Goal: Task Accomplishment & Management: Manage account settings

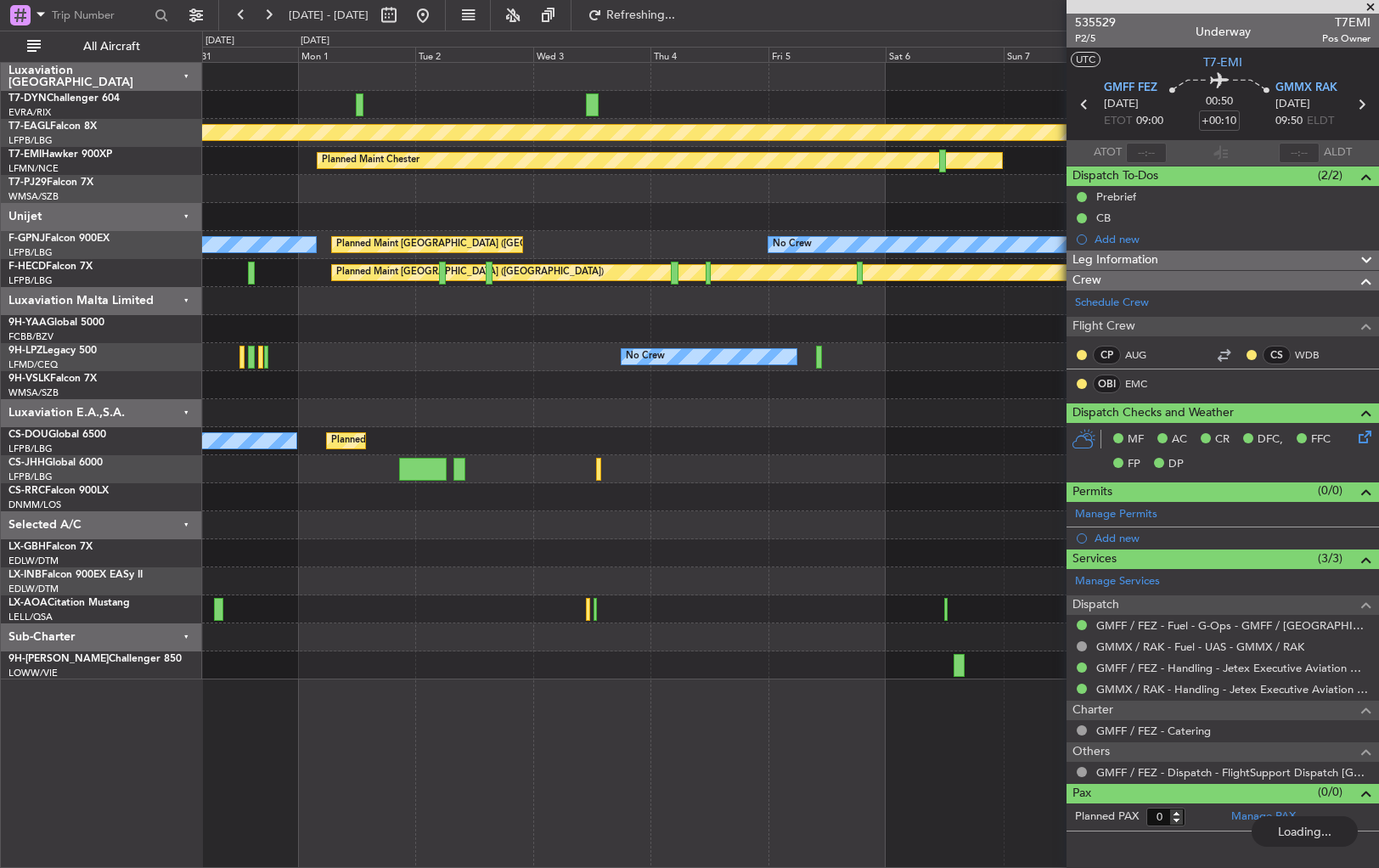
click at [1107, 132] on fb-app "[DATE] - [DATE] Refreshing... Quick Links All Aircraft Planned Maint Geneva ([G…" at bounding box center [690, 440] width 1379 height 855
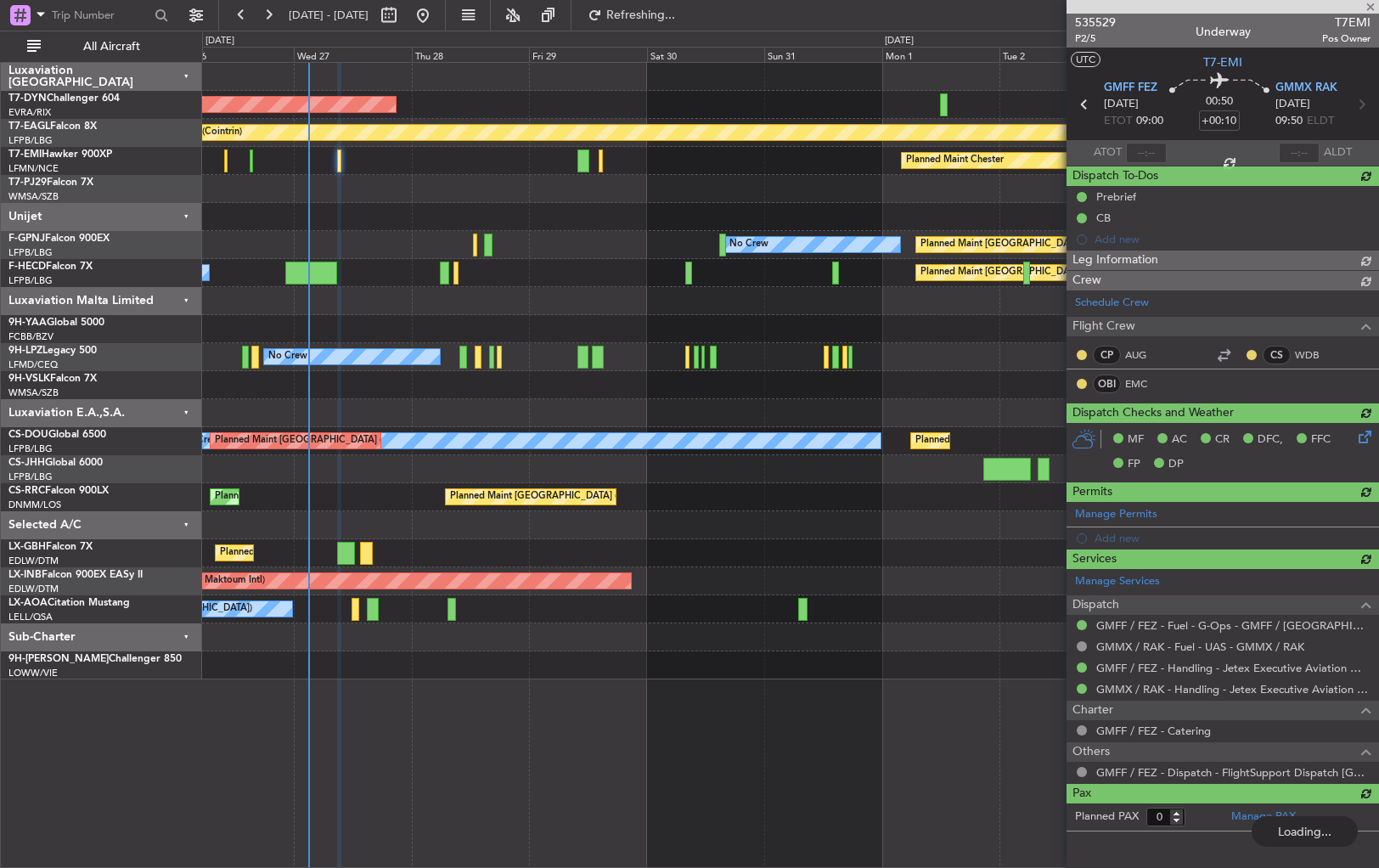
click at [570, 191] on div "AOG Maint Riga (Riga Intl) Planned Maint Geneva ([GEOGRAPHIC_DATA]) Planned Mai…" at bounding box center [790, 371] width 1177 height 617
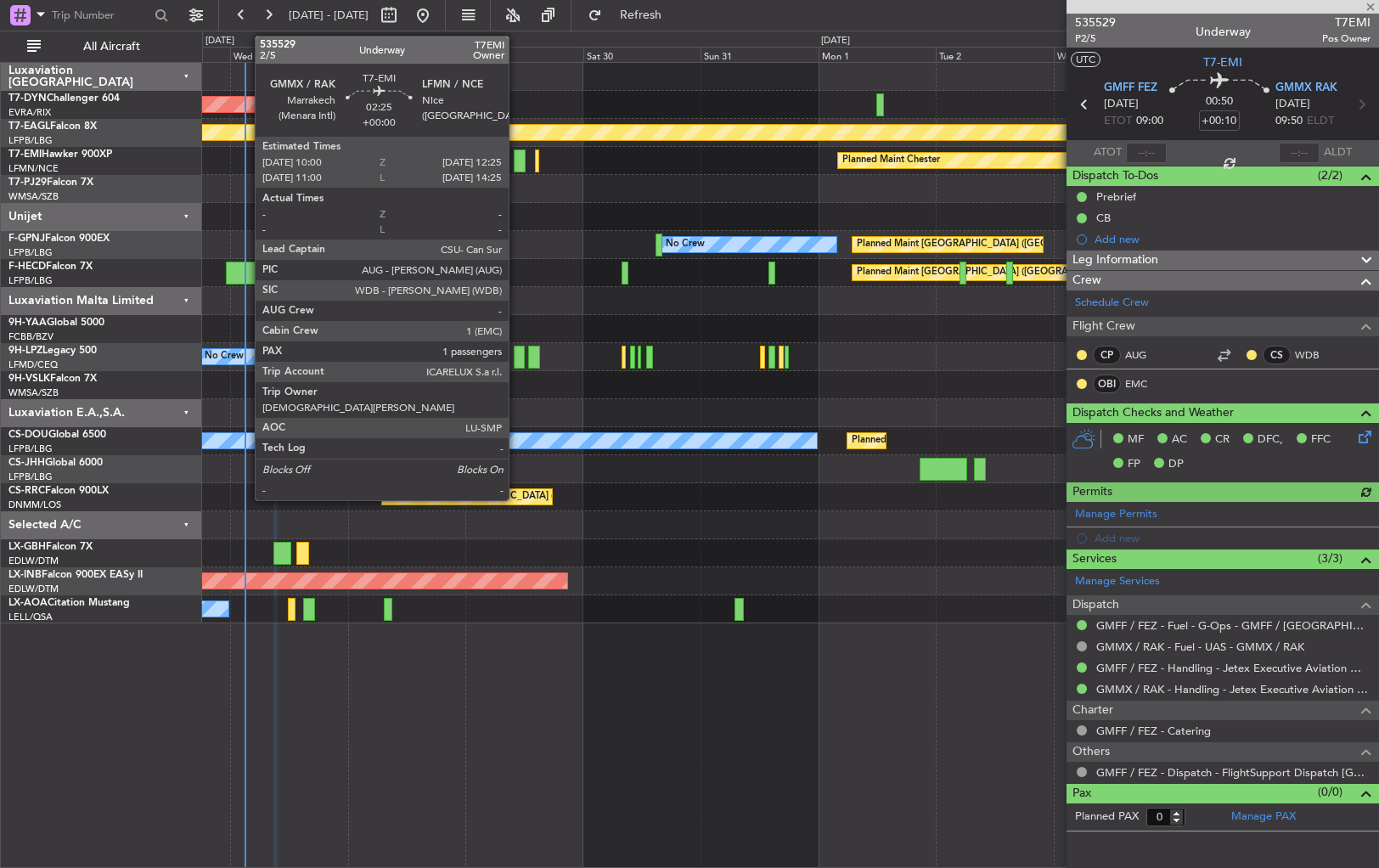
click at [517, 164] on div at bounding box center [519, 161] width 12 height 23
type input "1"
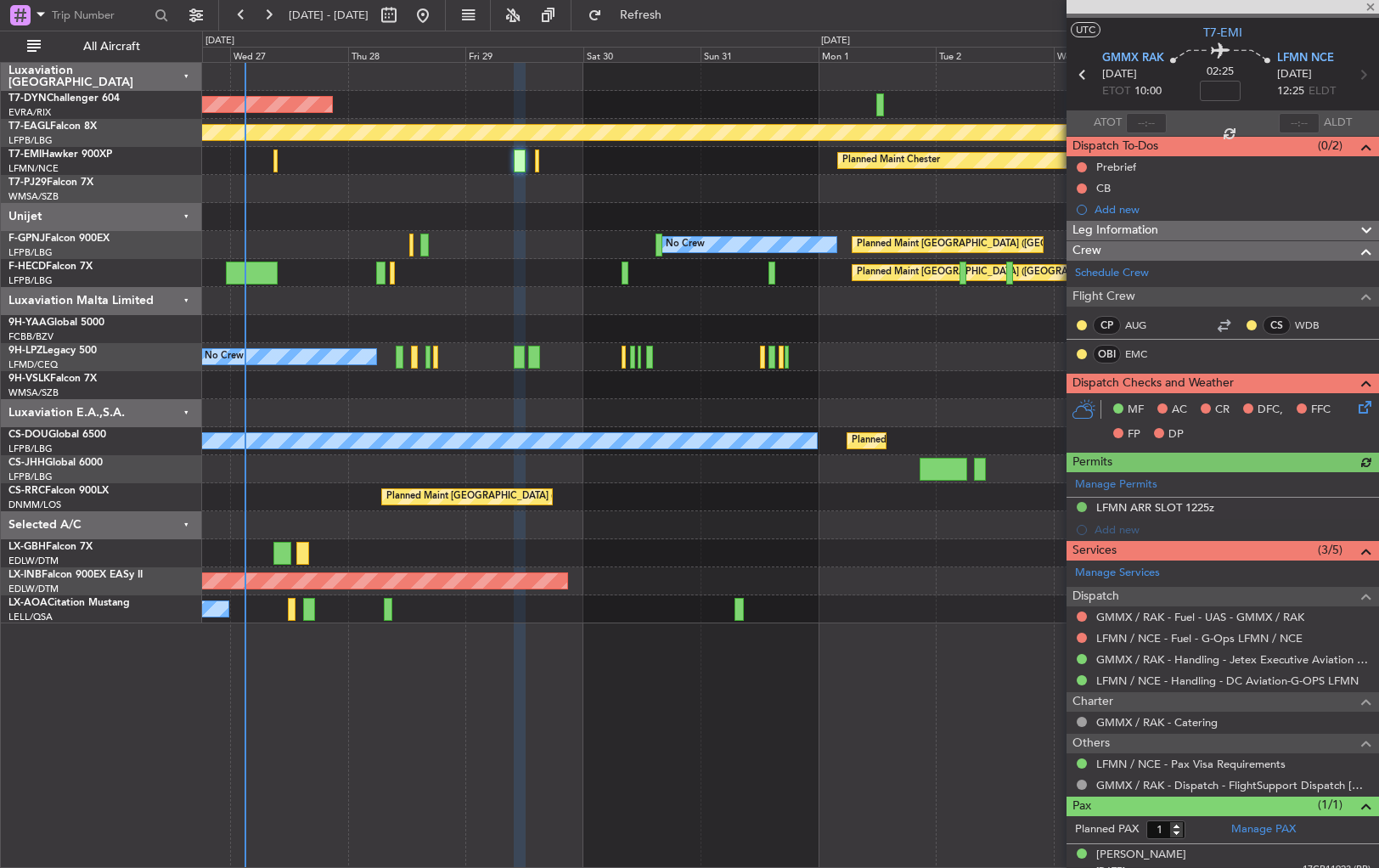
scroll to position [41, 0]
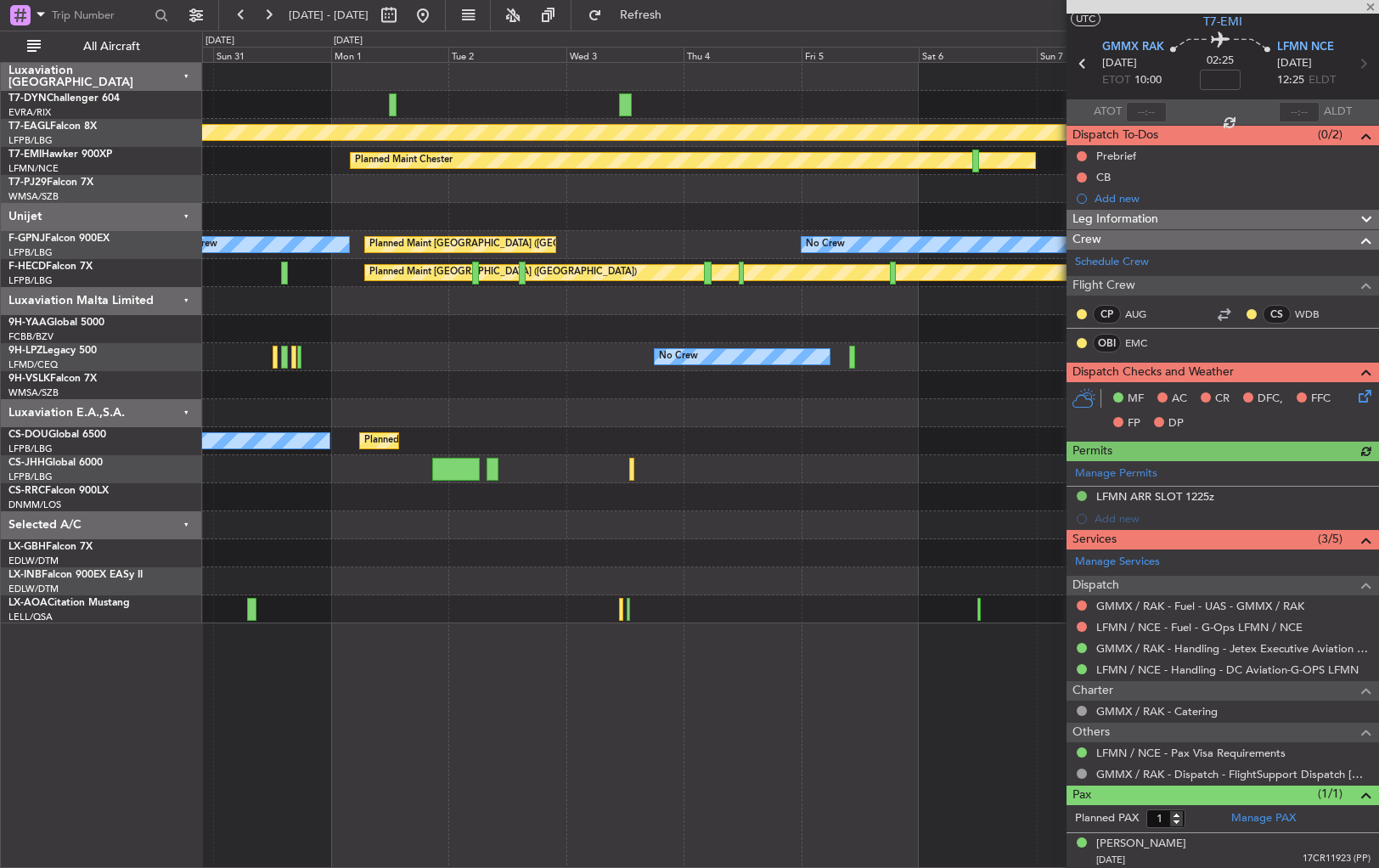
click at [458, 259] on div "Planned Maint Geneva (Cointrin) Planned Maint Chester Planned Maint Paris (Le B…" at bounding box center [790, 343] width 1177 height 561
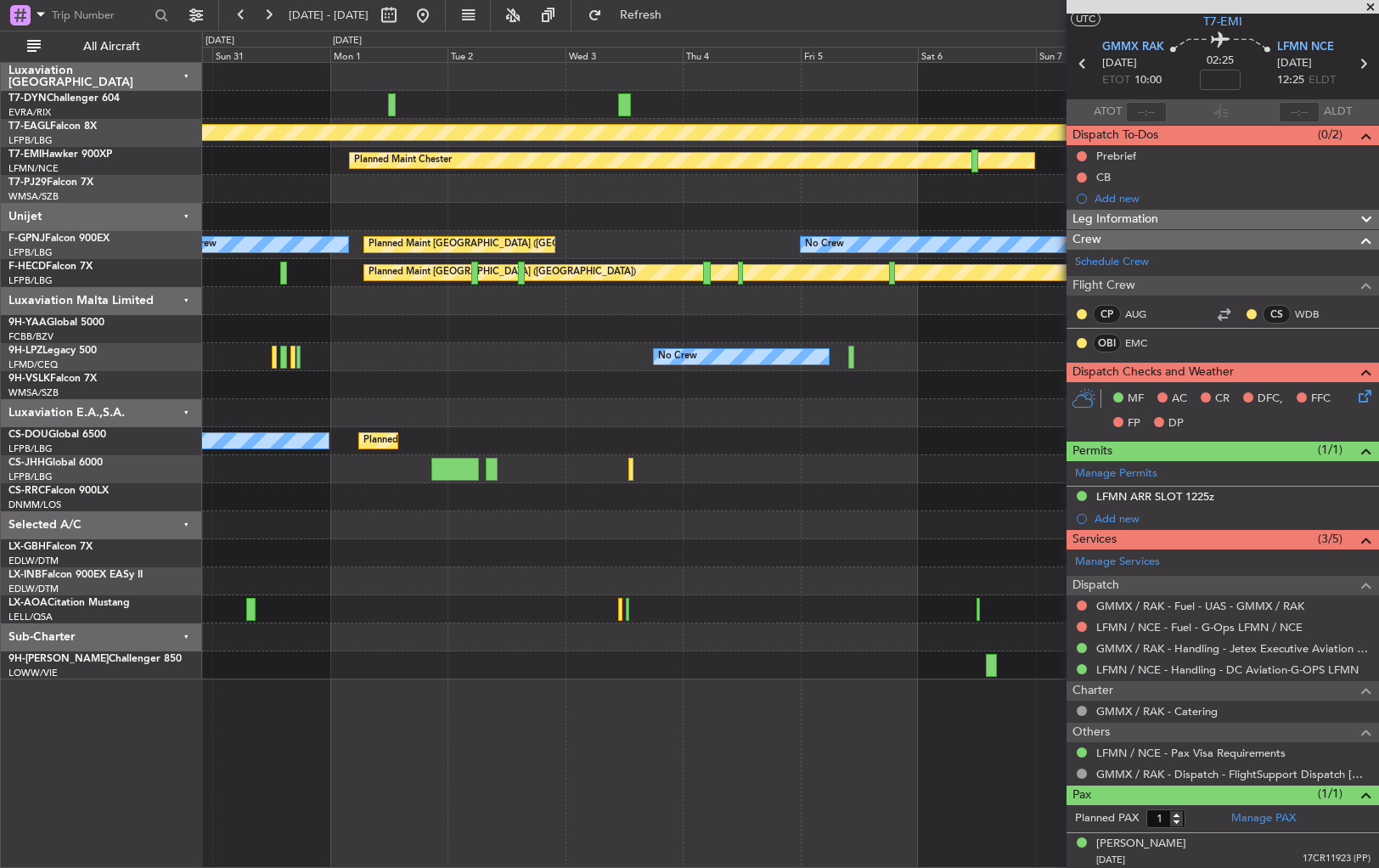
click at [1078, 165] on fb-app "30 Aug 2025 - 09 Sep 2025 Refresh Quick Links All Aircraft Planned Maint Geneva…" at bounding box center [690, 440] width 1379 height 855
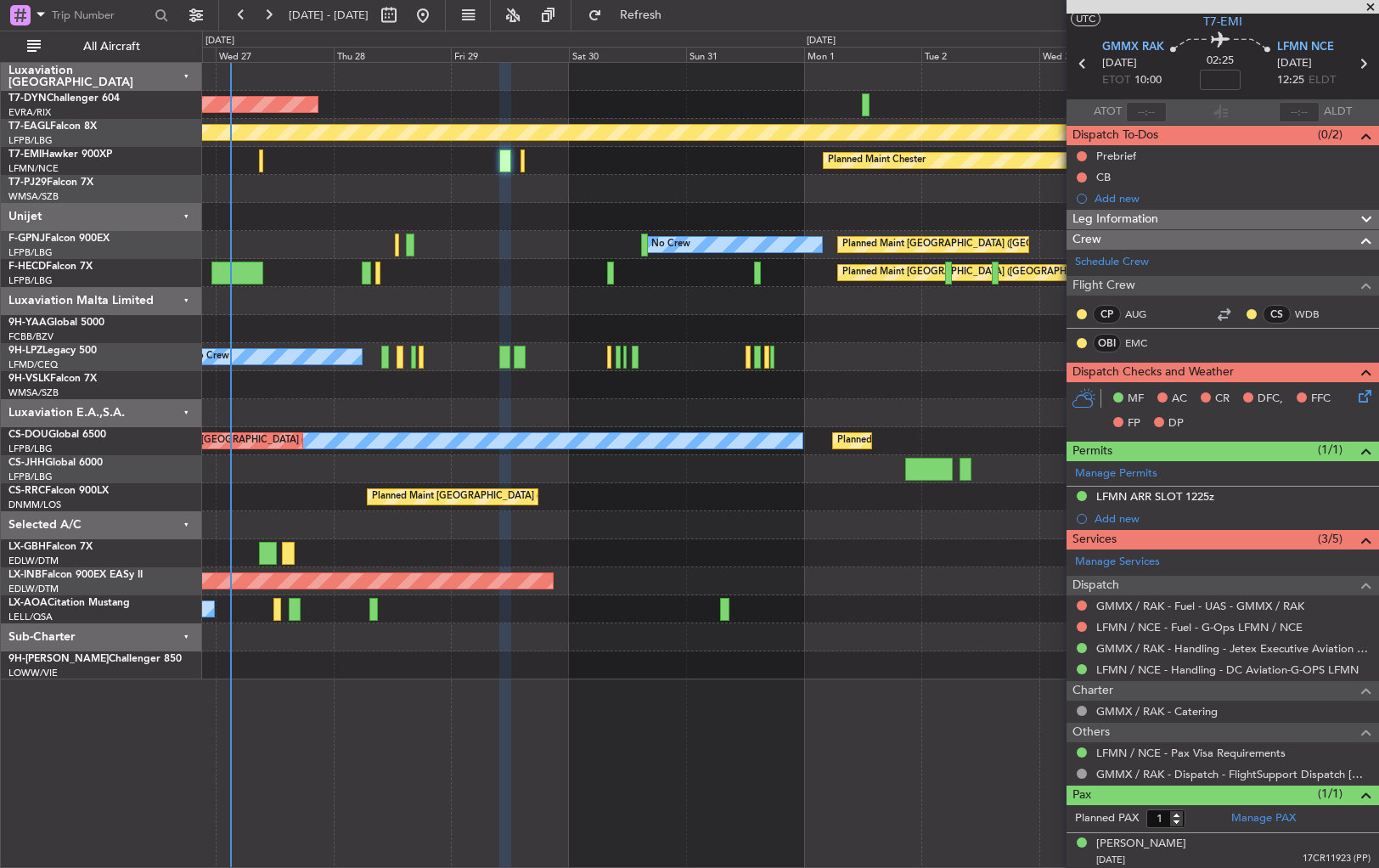
click at [939, 168] on div "AOG Maint Riga (Riga Intl) Planned Maint Geneva (Cointrin) Planned Maint Cheste…" at bounding box center [790, 371] width 1177 height 617
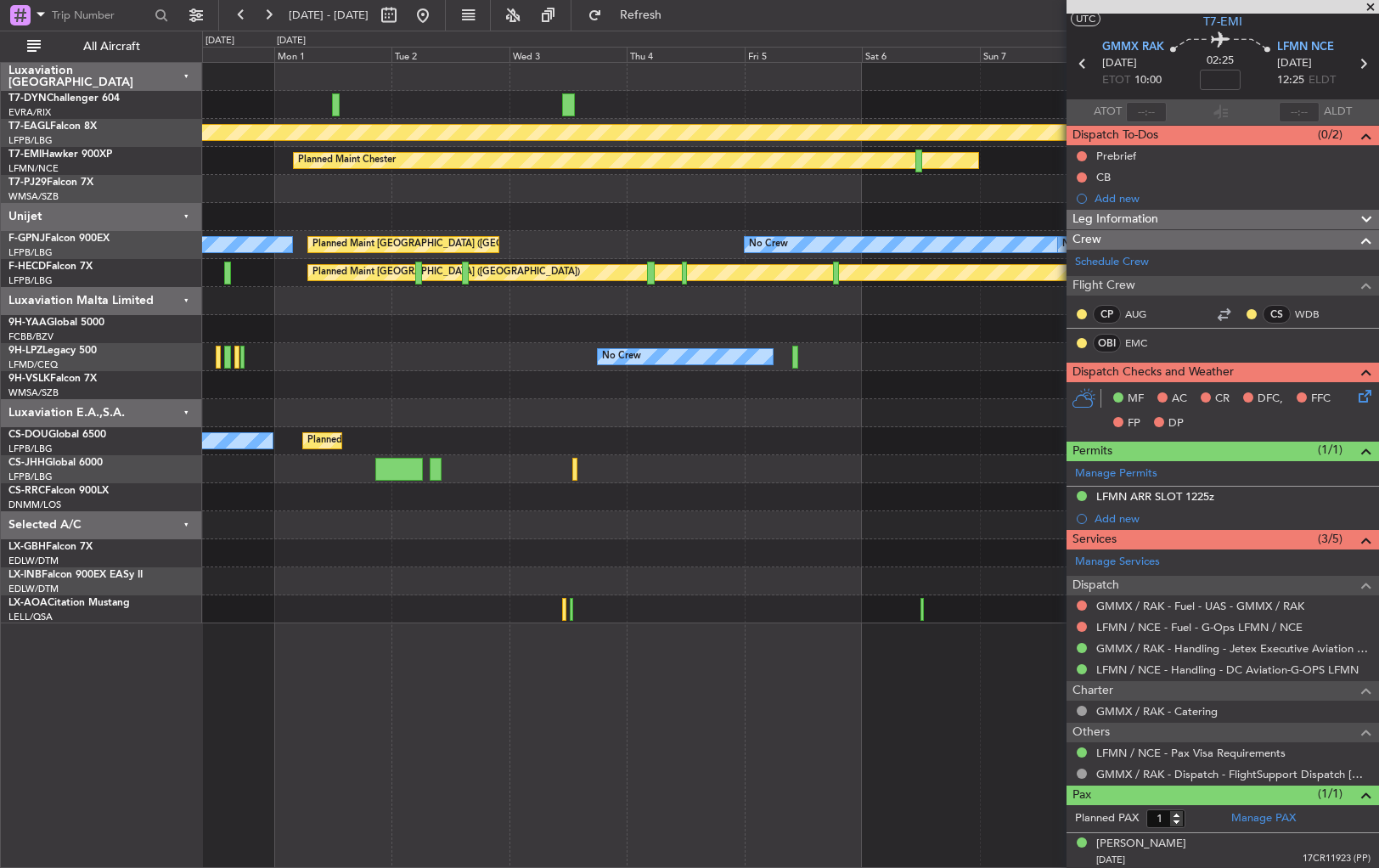
click at [322, 207] on div "Planned Maint Geneva (Cointrin) Planned Maint Chester Planned Maint Paris (Le B…" at bounding box center [790, 343] width 1177 height 561
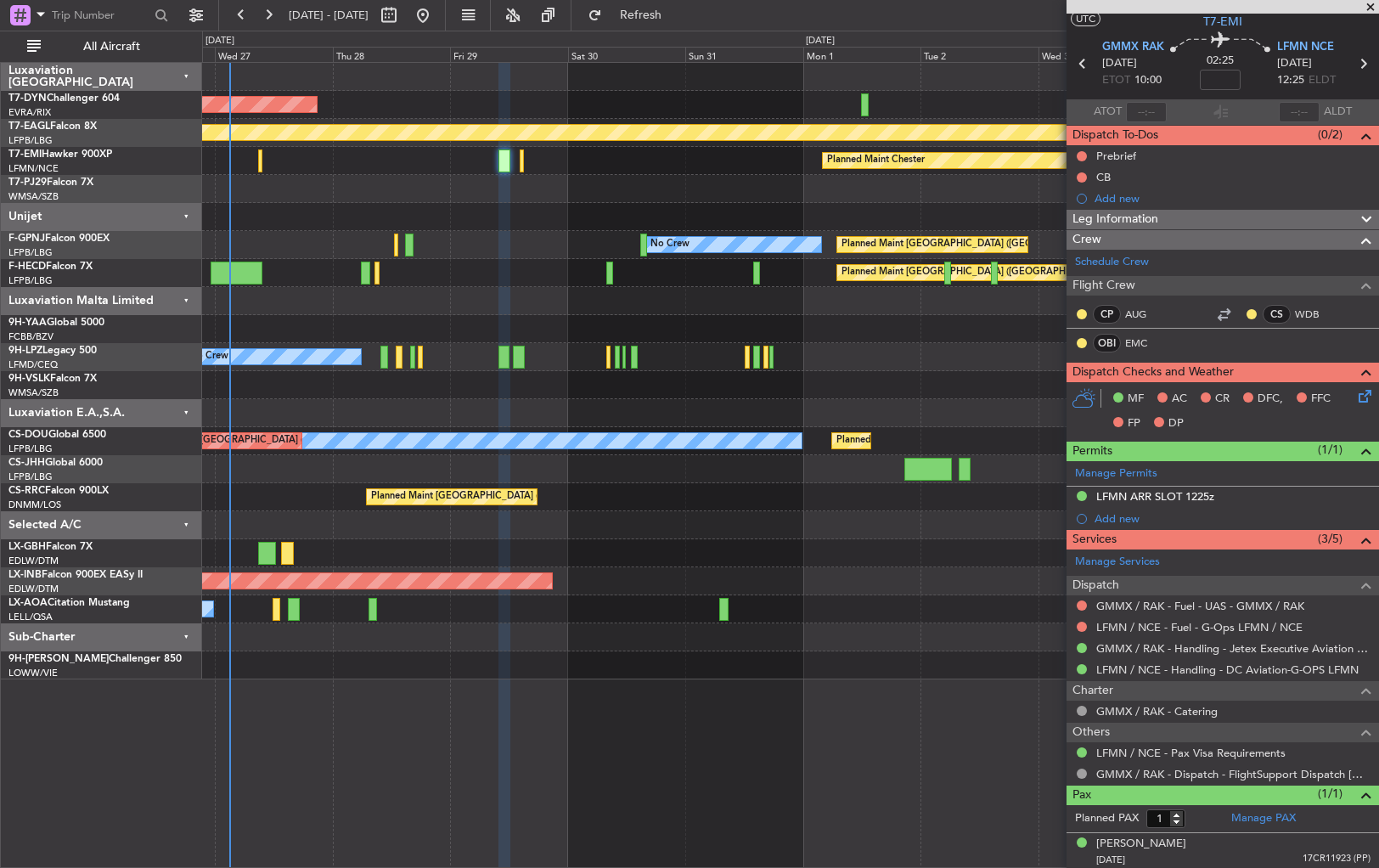
click at [1020, 194] on div "AOG Maint Riga (Riga Intl) Planned Maint Geneva (Cointrin) Planned Maint Cheste…" at bounding box center [790, 371] width 1177 height 617
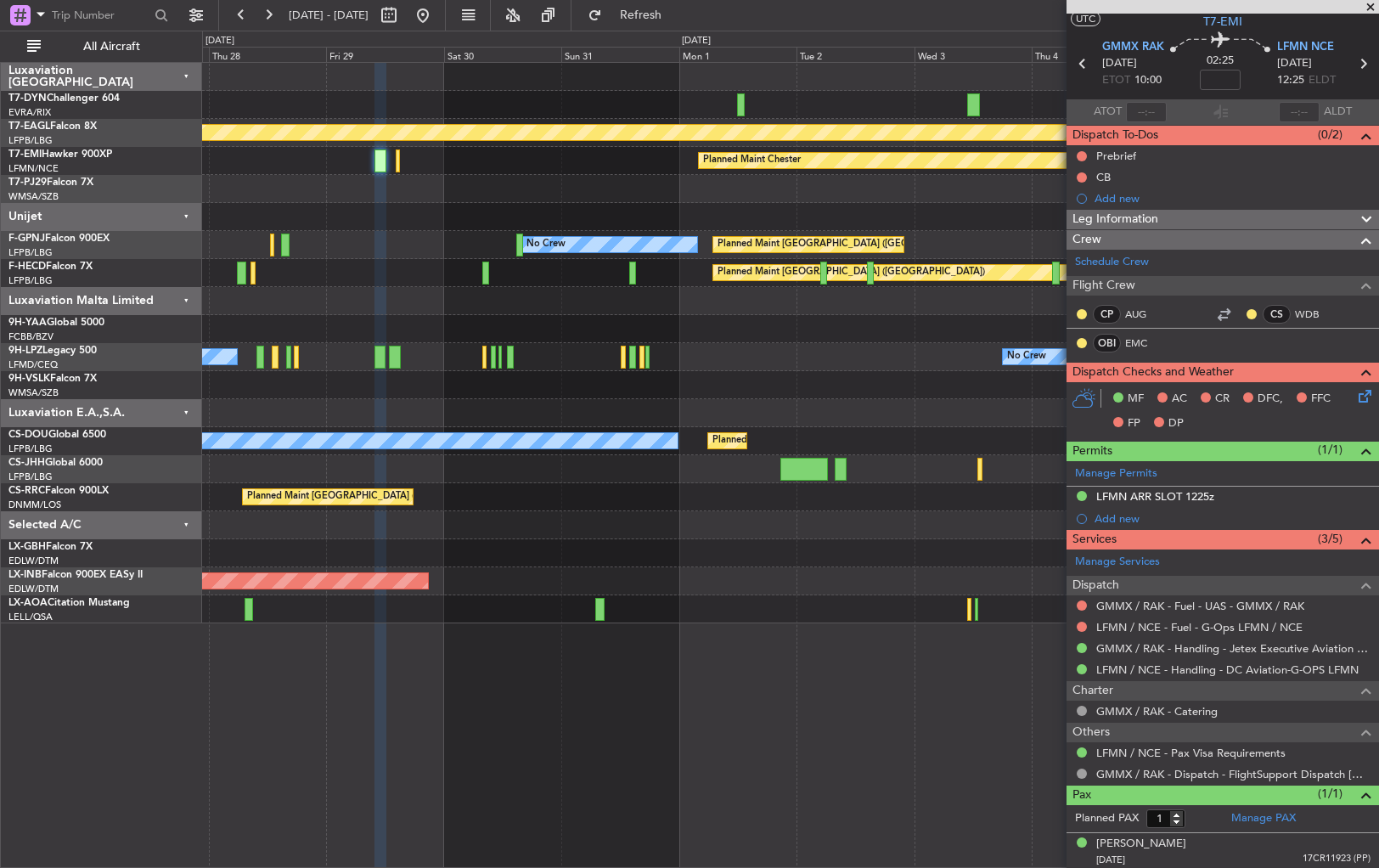
click at [869, 203] on div at bounding box center [790, 217] width 1177 height 28
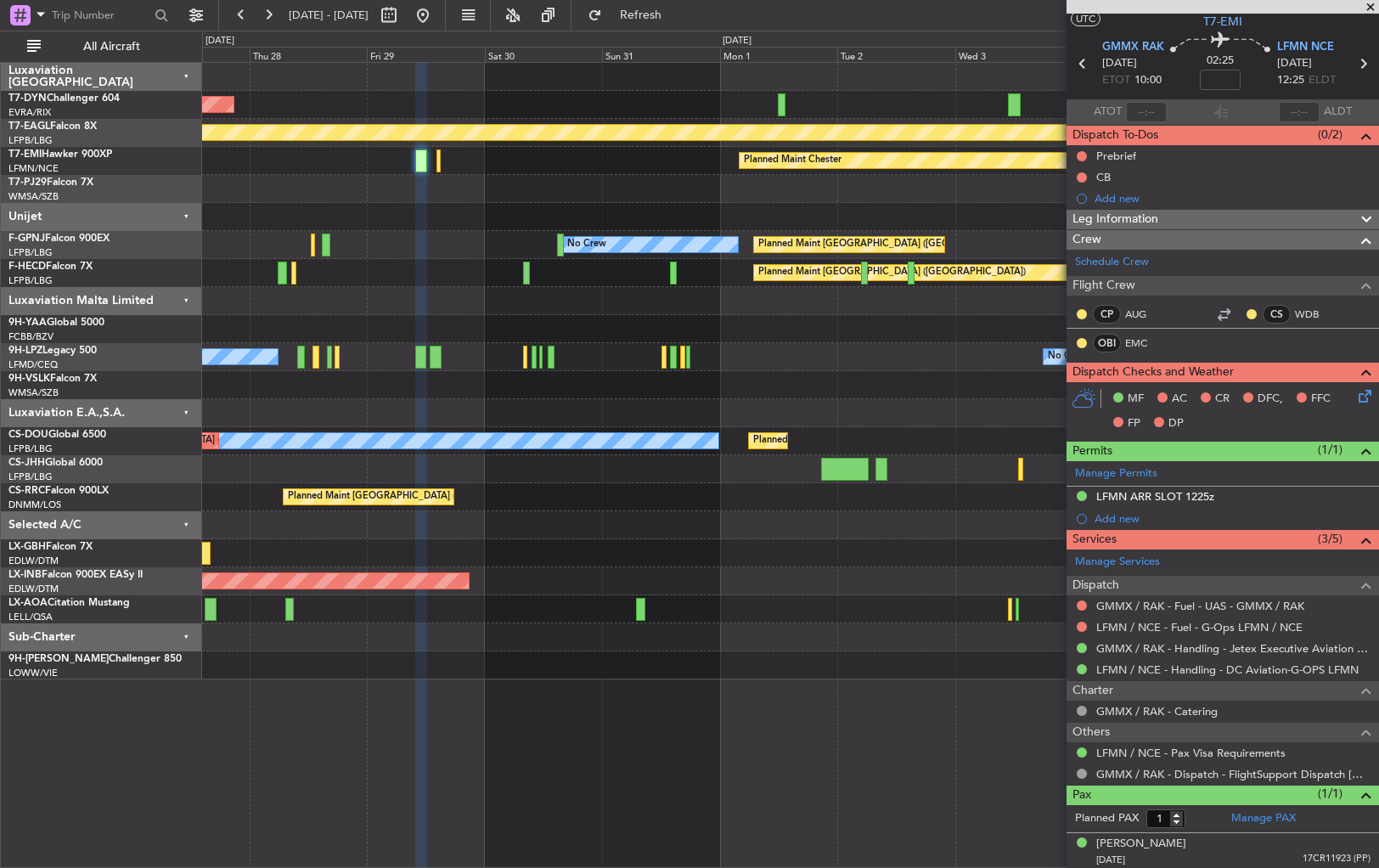
click at [935, 179] on div at bounding box center [790, 189] width 1177 height 28
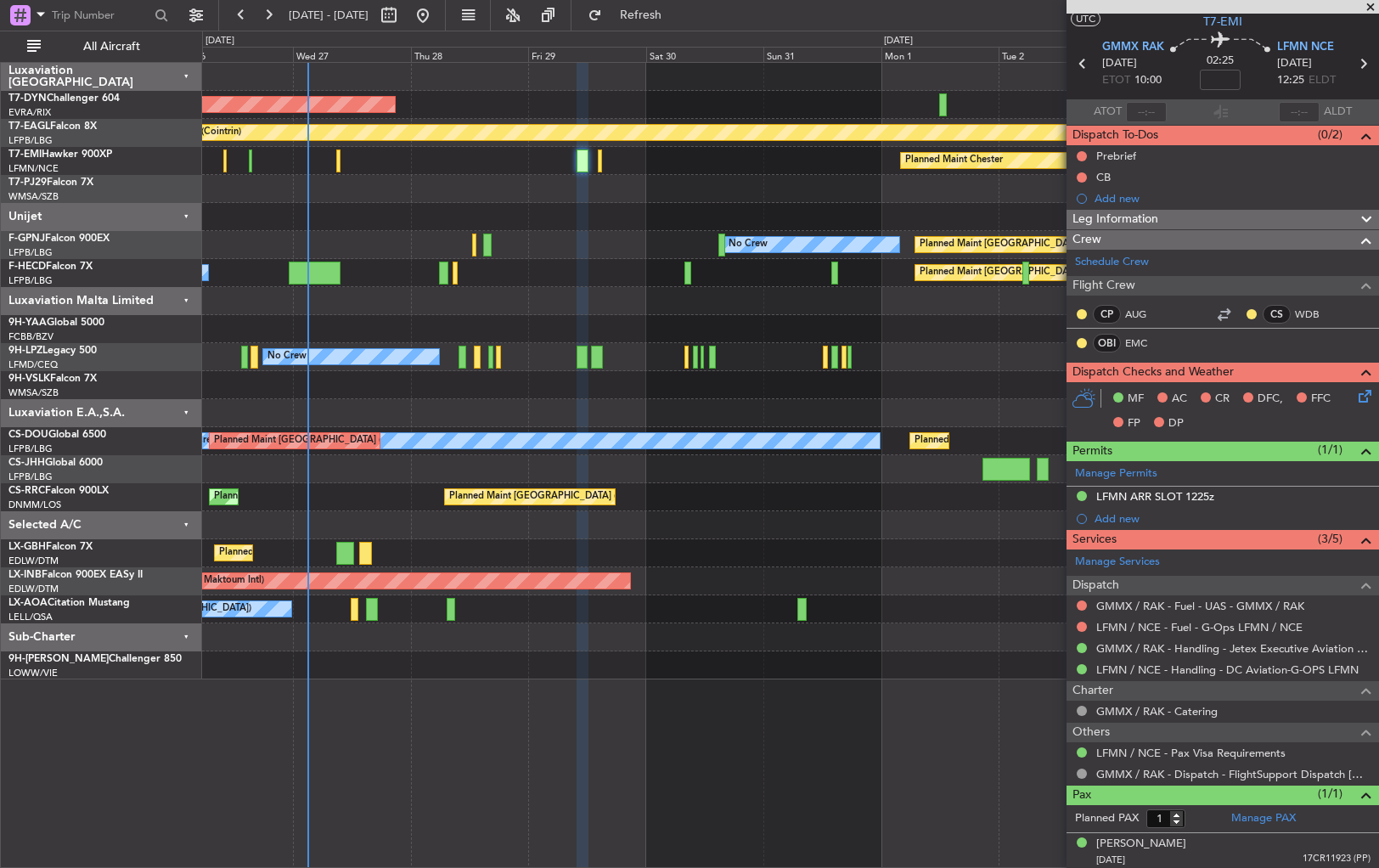
click at [815, 197] on div "AOG Maint Riga (Riga Intl) Planned Maint Geneva (Cointrin) Planned Maint Cheste…" at bounding box center [790, 371] width 1177 height 617
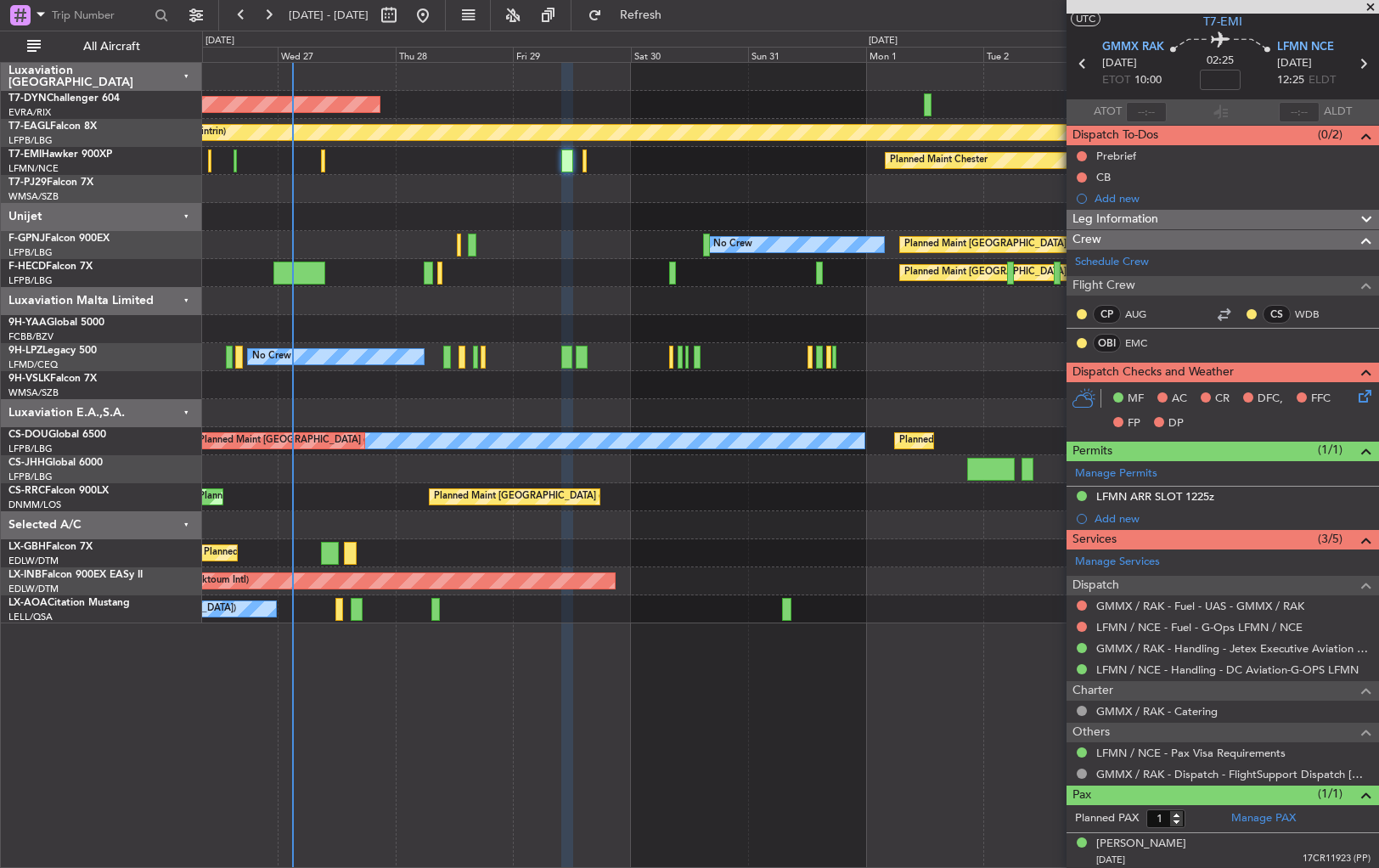
click at [801, 183] on div at bounding box center [790, 189] width 1177 height 28
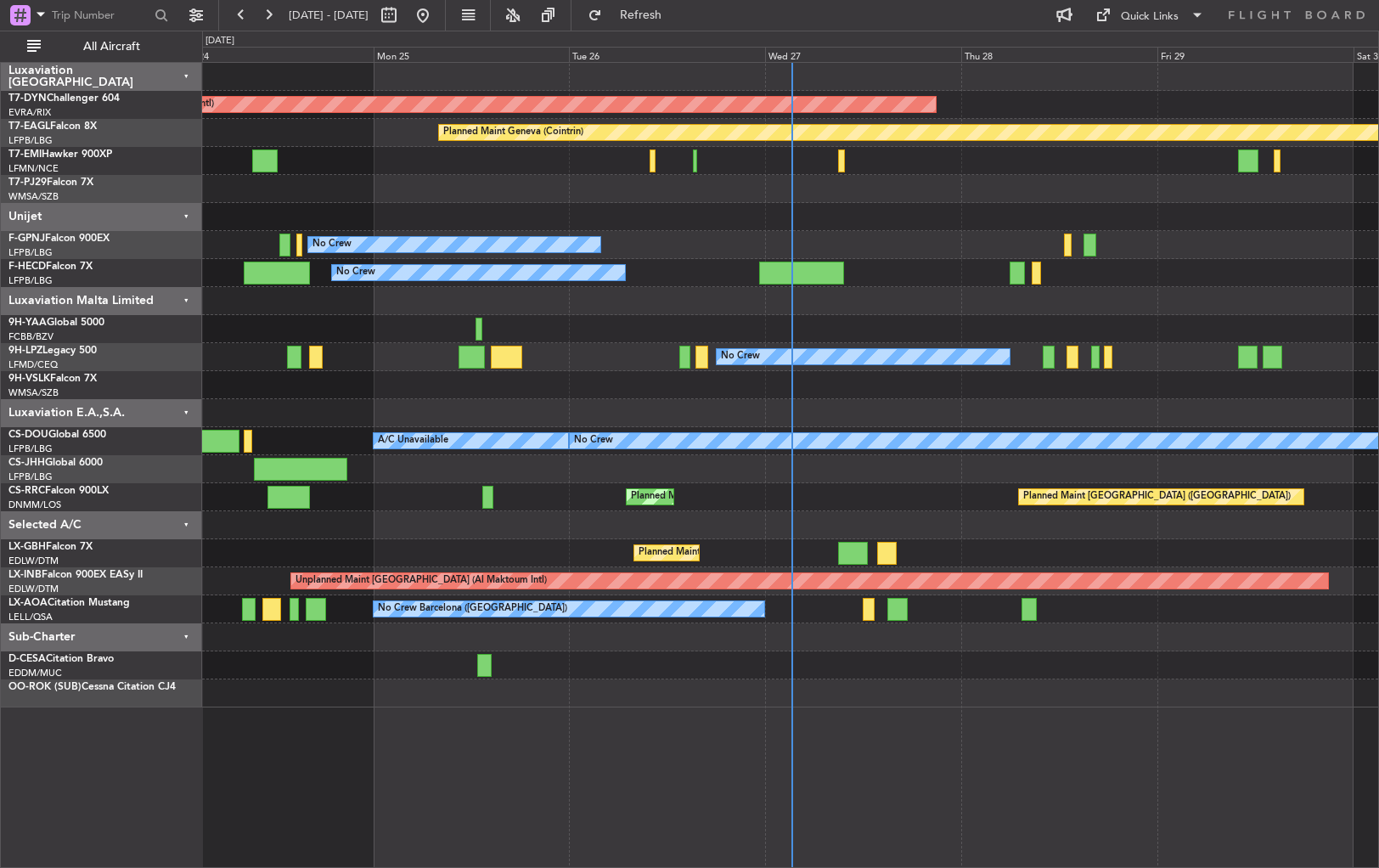
click at [528, 434] on div "AOG Maint Riga (Riga Intl) Planned Maint Geneva ([GEOGRAPHIC_DATA]) No Crew No …" at bounding box center [790, 385] width 1177 height 644
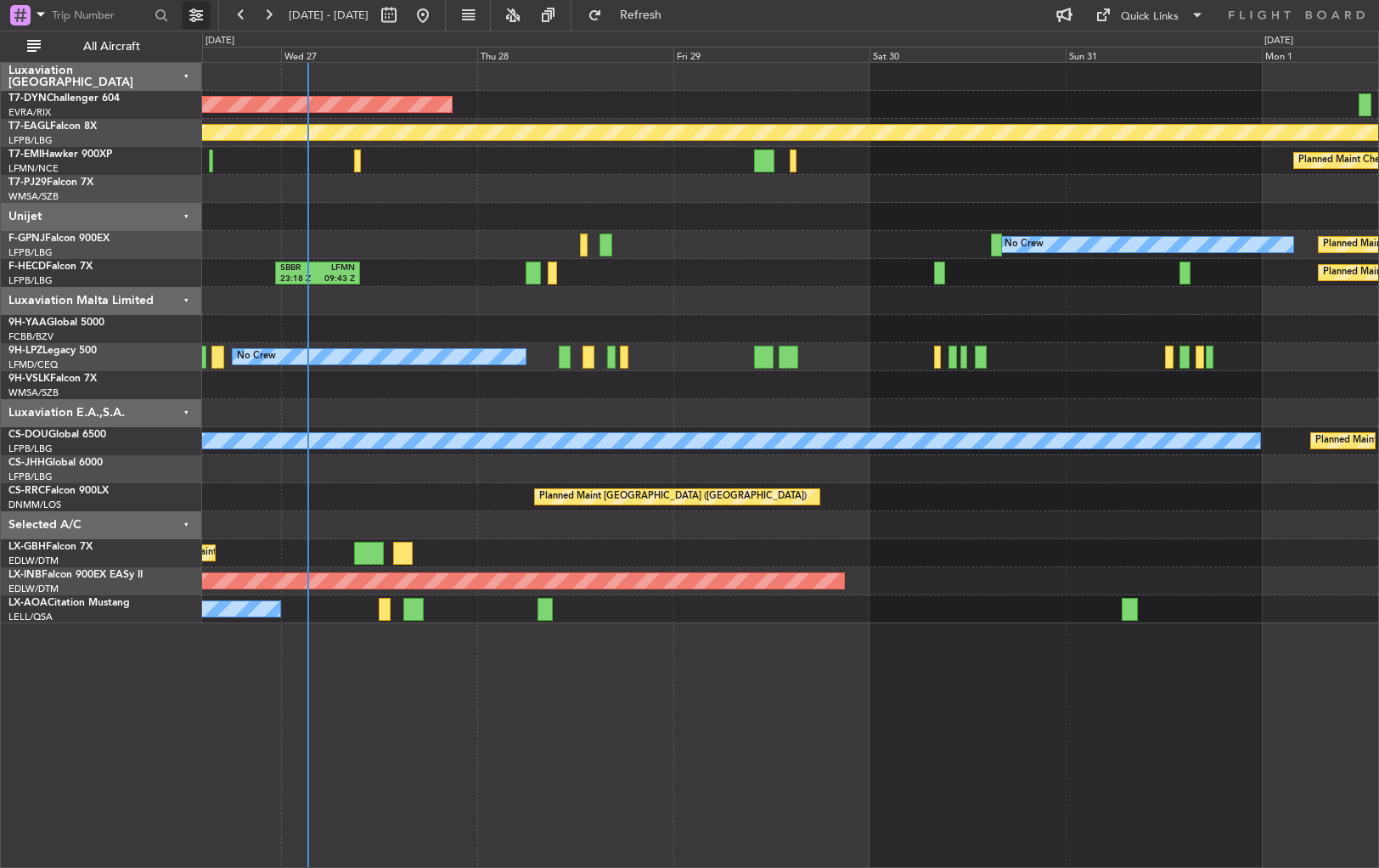
click at [197, 19] on button at bounding box center [196, 15] width 27 height 27
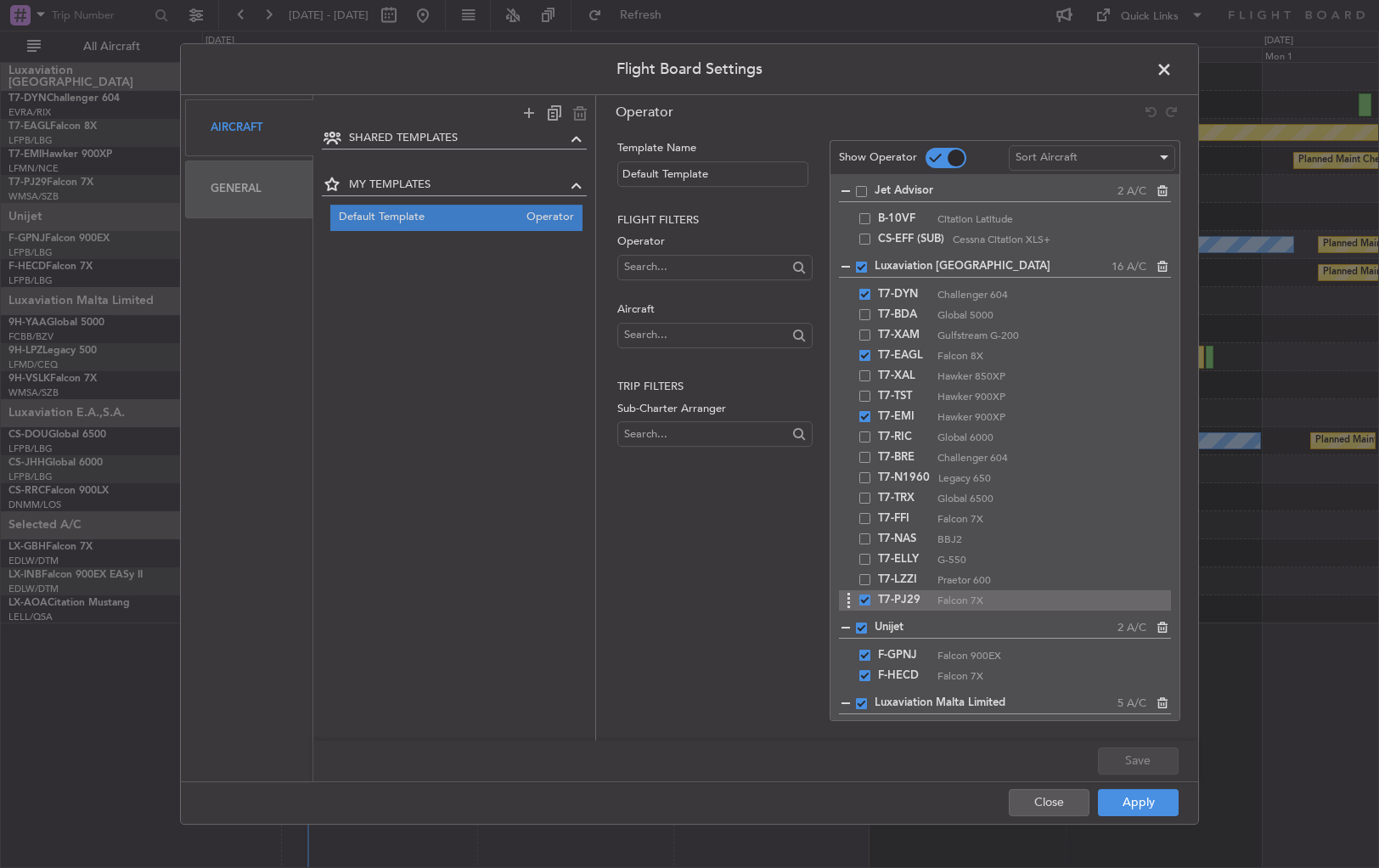
click at [866, 606] on div "T7-PJ29 Falcon 7X" at bounding box center [1005, 601] width 332 height 20
click at [865, 603] on span at bounding box center [865, 600] width 11 height 11
click at [872, 594] on input "checkbox" at bounding box center [872, 594] width 0 height 0
click at [1141, 765] on button "Save" at bounding box center [1138, 761] width 80 height 27
click at [1140, 805] on button "Apply" at bounding box center [1138, 802] width 80 height 27
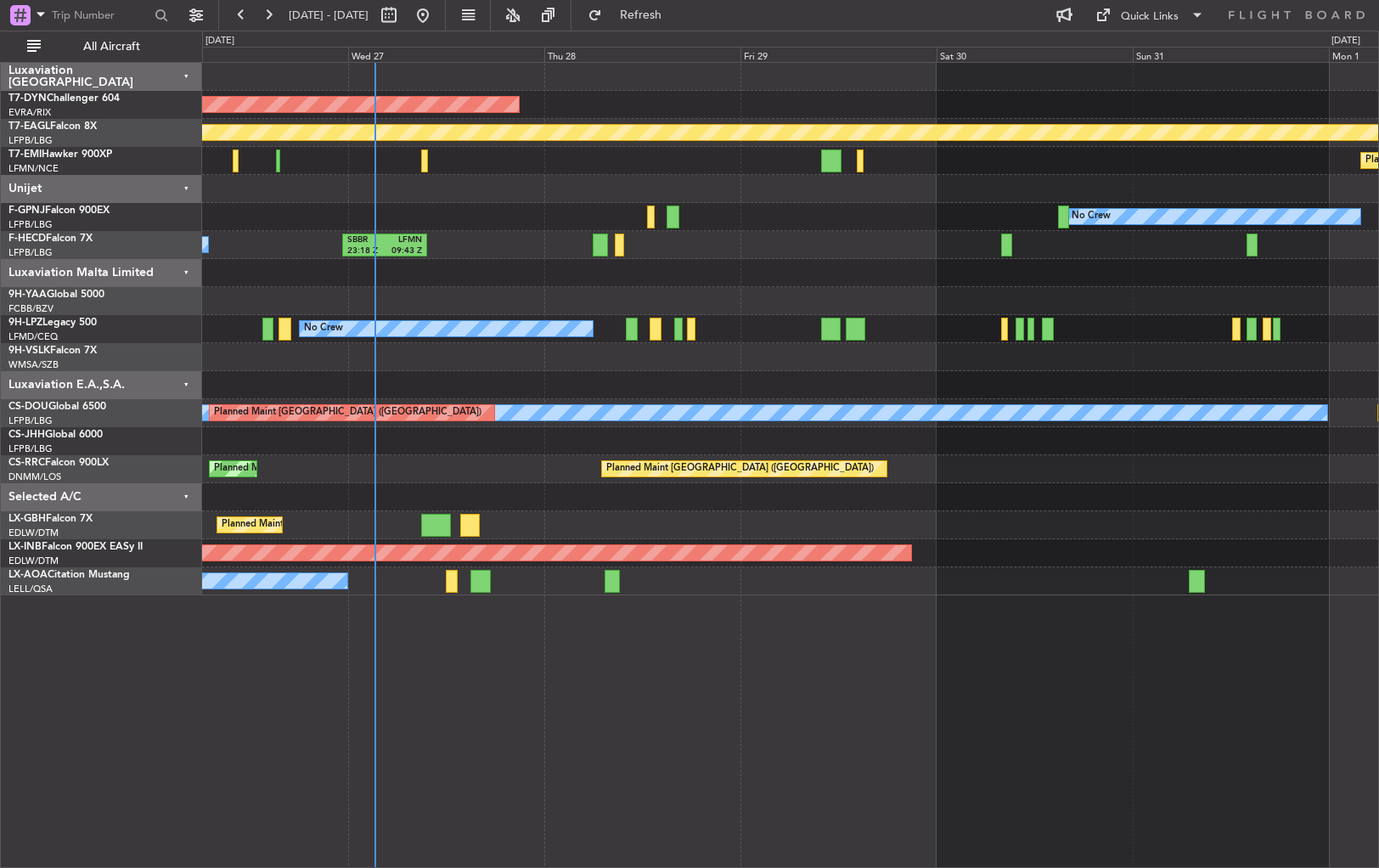
click at [960, 277] on div at bounding box center [790, 273] width 1177 height 28
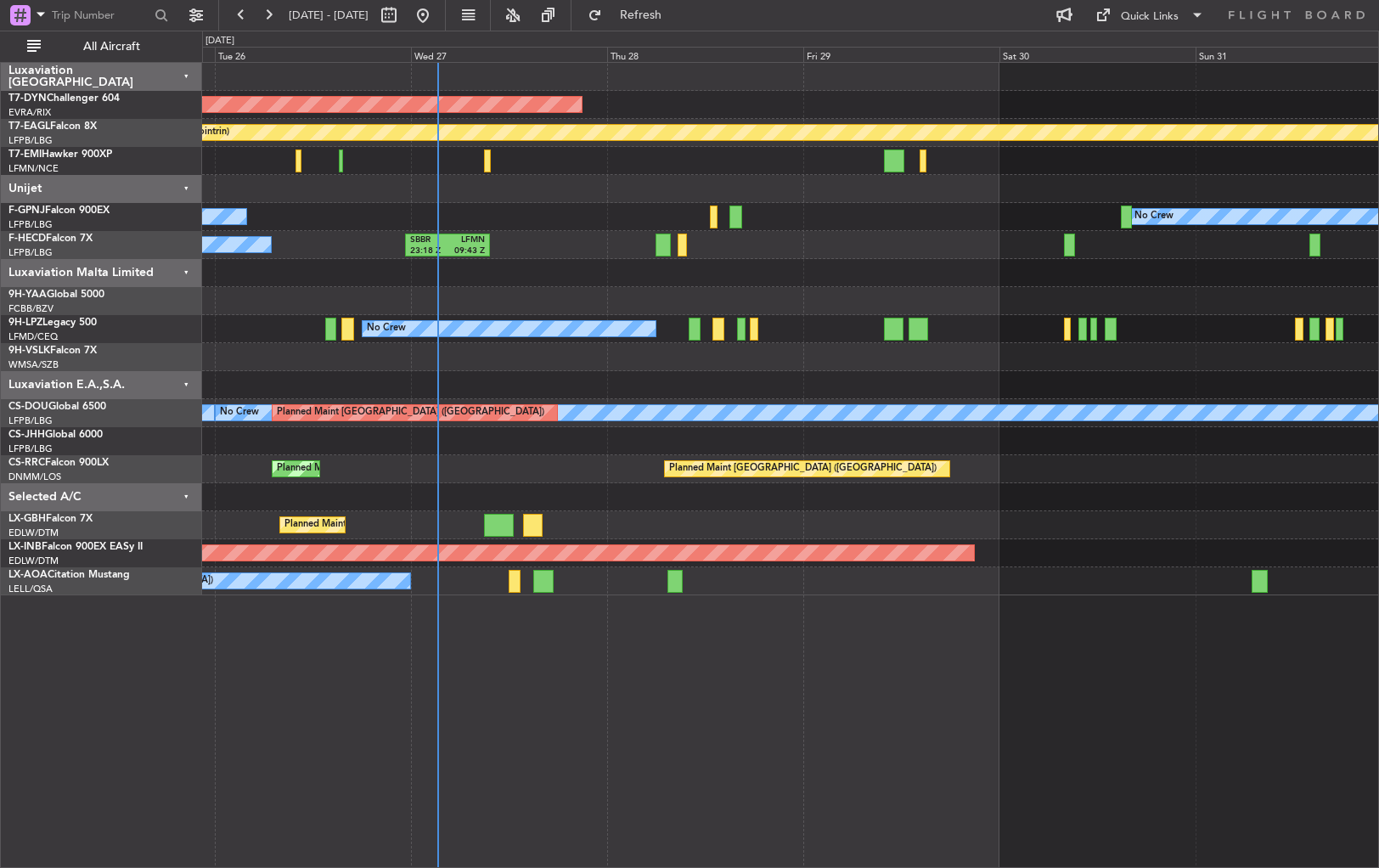
click at [605, 192] on div at bounding box center [790, 189] width 1177 height 28
click at [607, 214] on div "AOG Maint Riga (Riga Intl) Planned Maint Geneva ([GEOGRAPHIC_DATA]) Planned Mai…" at bounding box center [790, 329] width 1177 height 532
click at [604, 225] on div "AOG Maint Riga (Riga Intl) Planned Maint Geneva ([GEOGRAPHIC_DATA]) Planned Mai…" at bounding box center [790, 329] width 1177 height 532
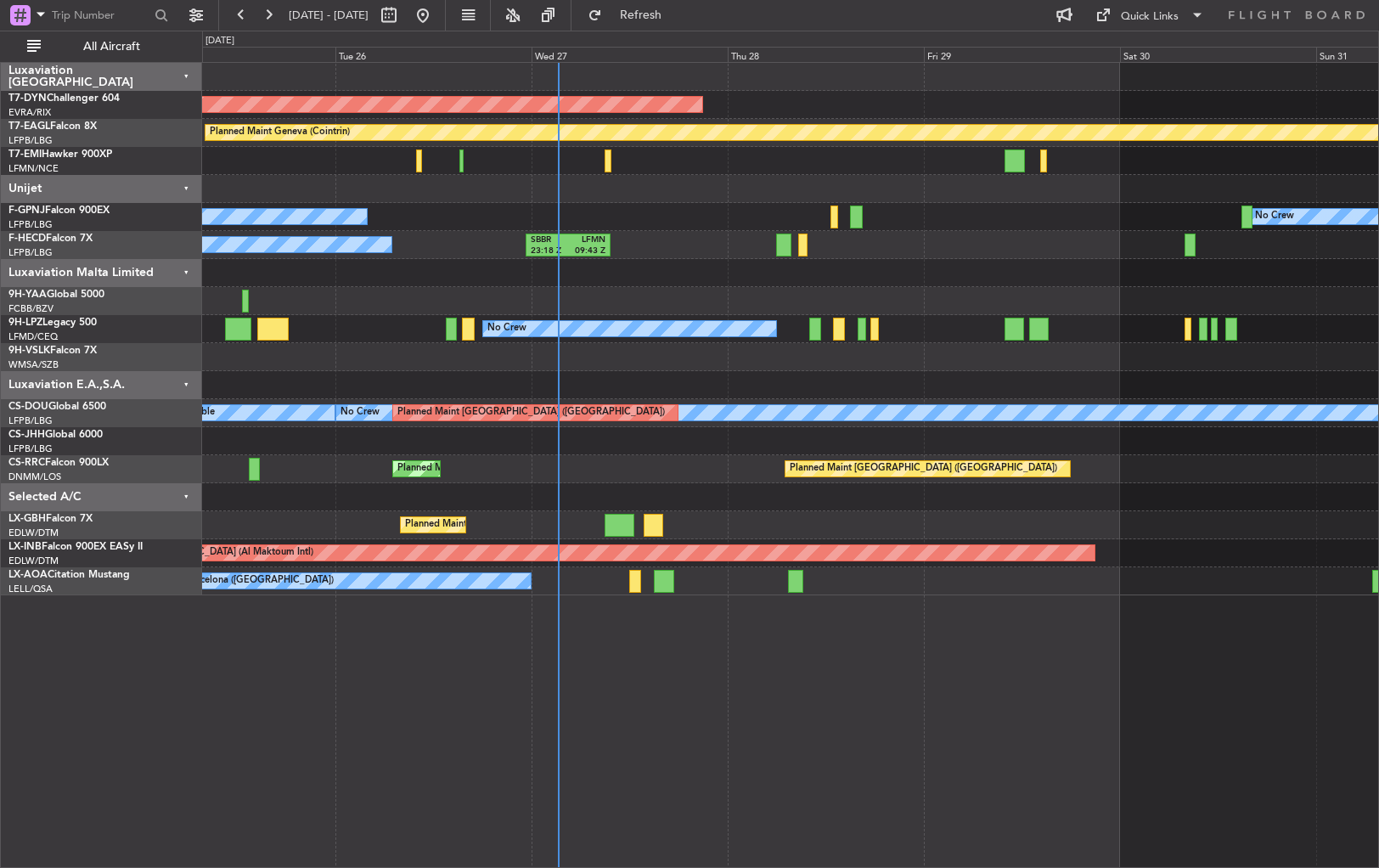
click at [727, 238] on div "AOG Maint Riga (Riga Intl) Planned Maint Geneva ([GEOGRAPHIC_DATA]) Planned Mai…" at bounding box center [790, 329] width 1177 height 532
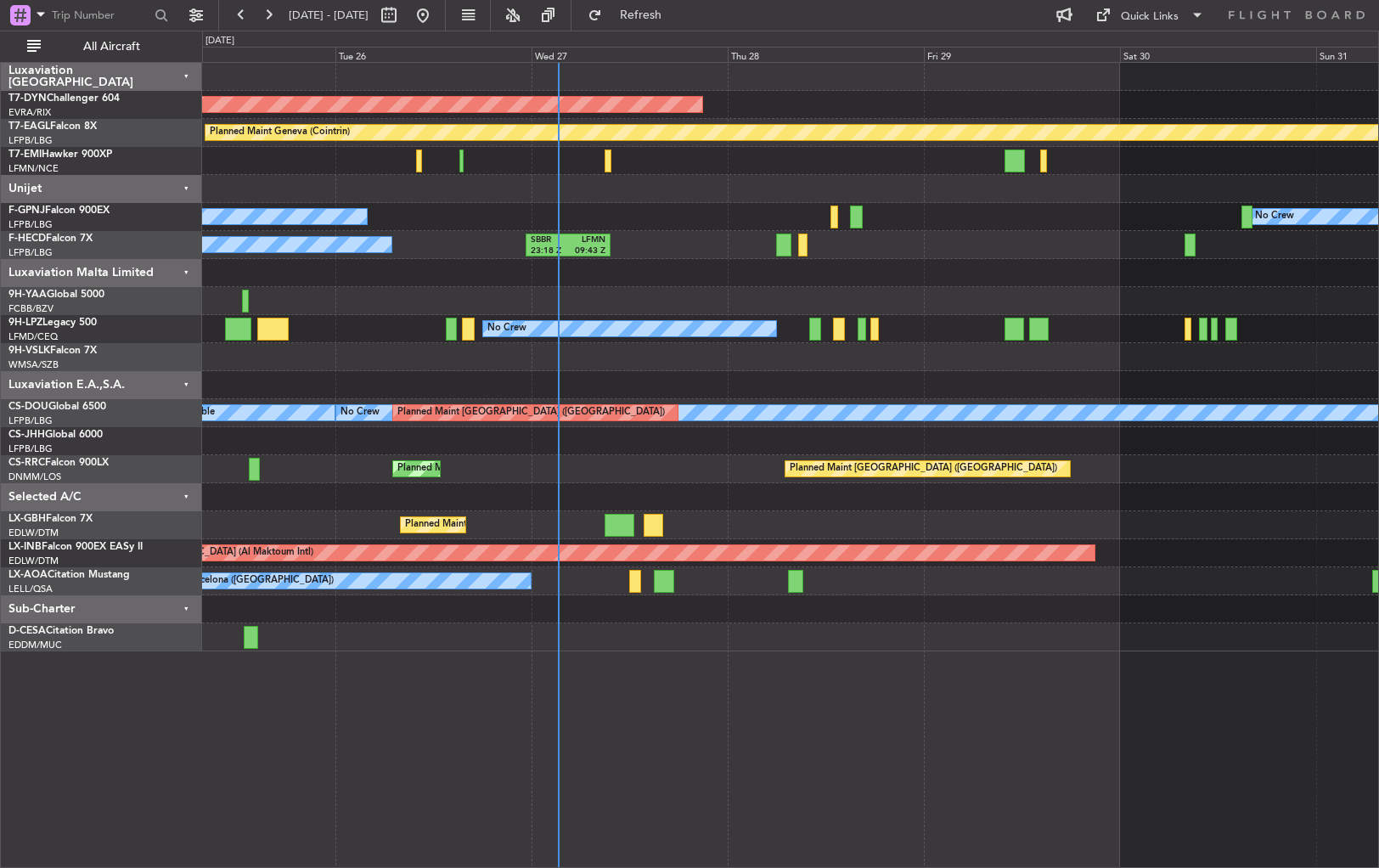
click at [727, 226] on div "AOG Maint Riga (Riga Intl) Planned Maint Geneva ([GEOGRAPHIC_DATA]) Planned Mai…" at bounding box center [790, 357] width 1177 height 589
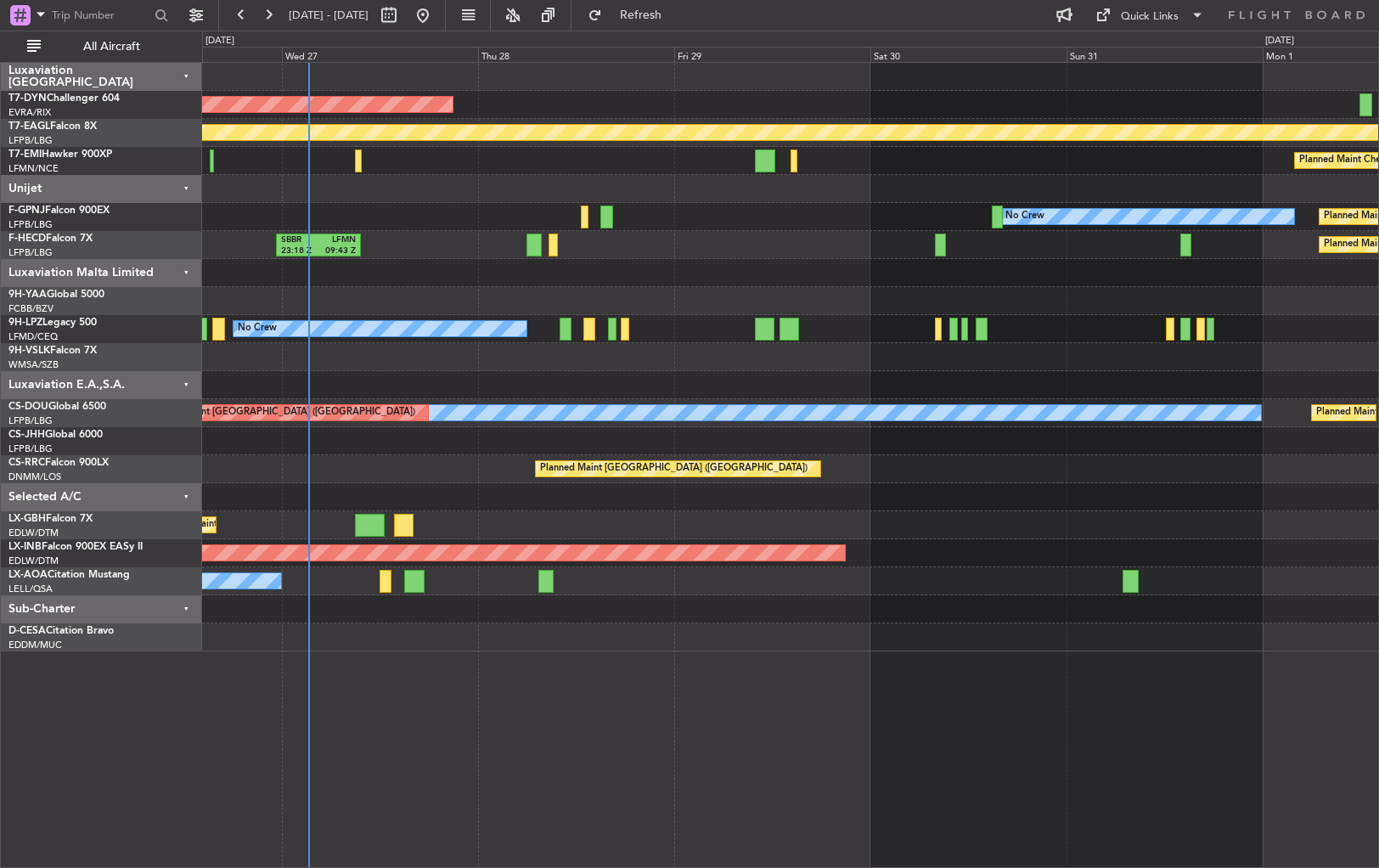
click at [477, 267] on div "AOG Maint Riga (Riga Intl) Planned Maint Geneva ([GEOGRAPHIC_DATA]) Planned Mai…" at bounding box center [790, 357] width 1177 height 589
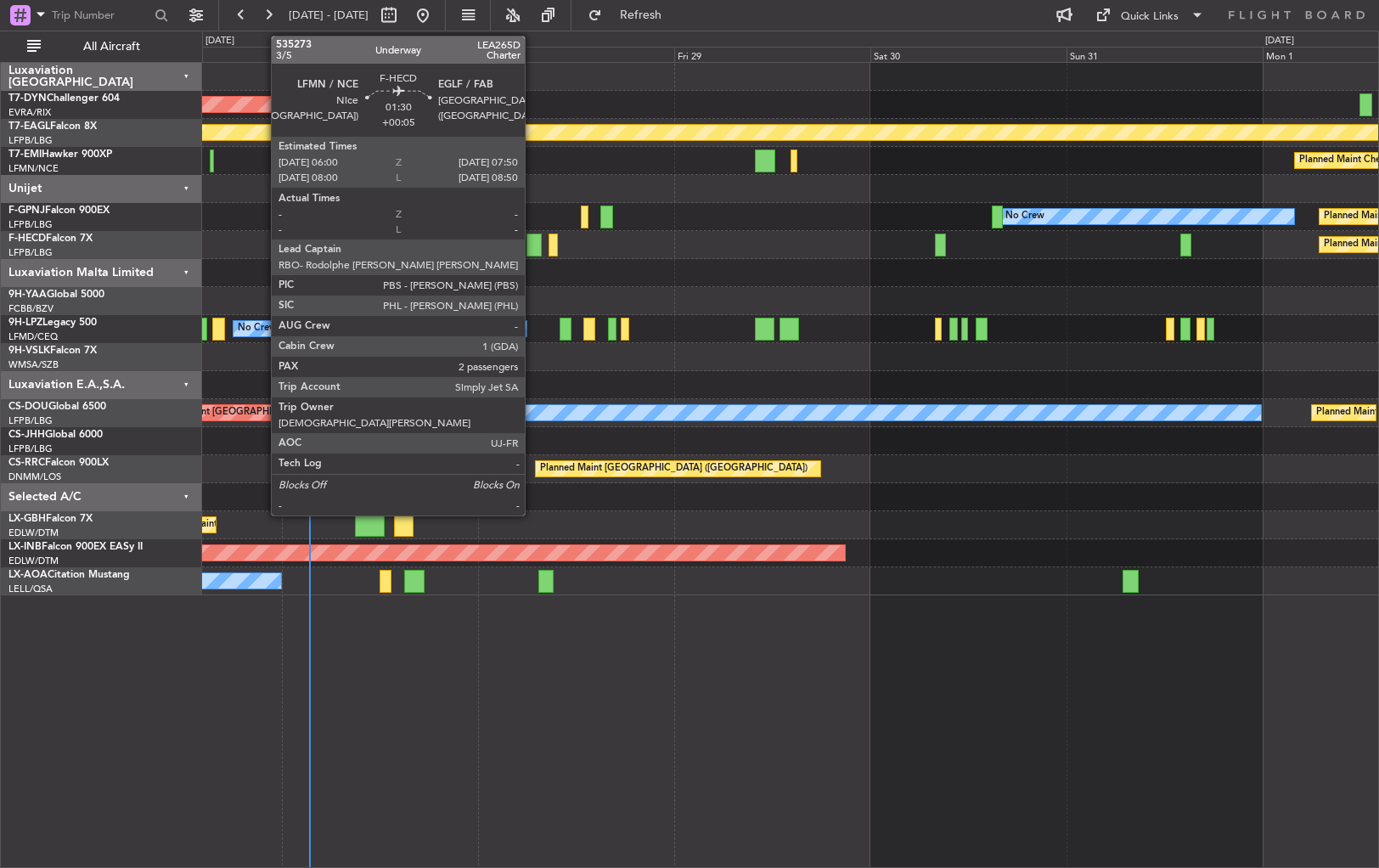
click at [532, 243] on div at bounding box center [534, 245] width 16 height 23
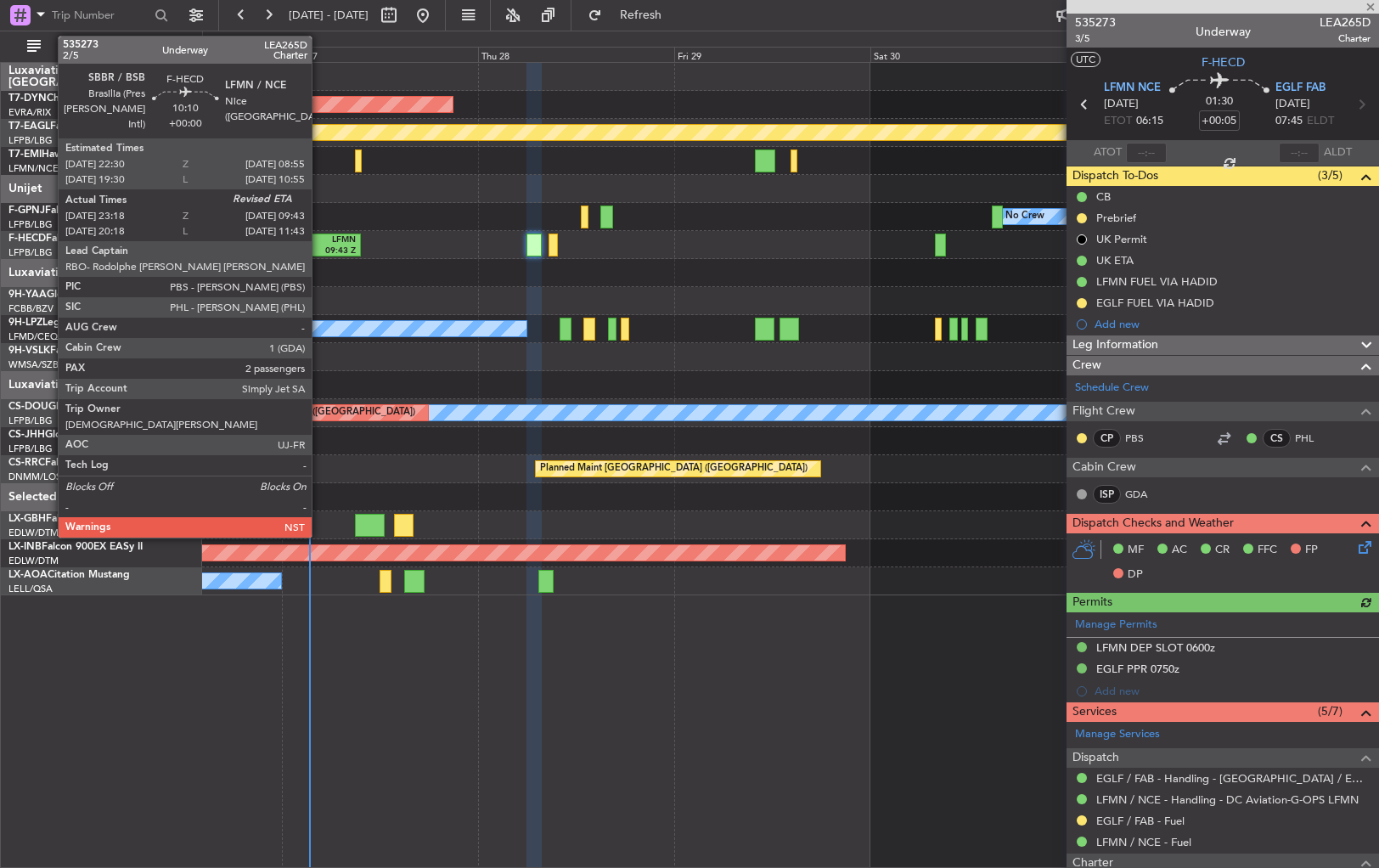
click at [320, 246] on div "09:43 Z" at bounding box center [337, 251] width 37 height 12
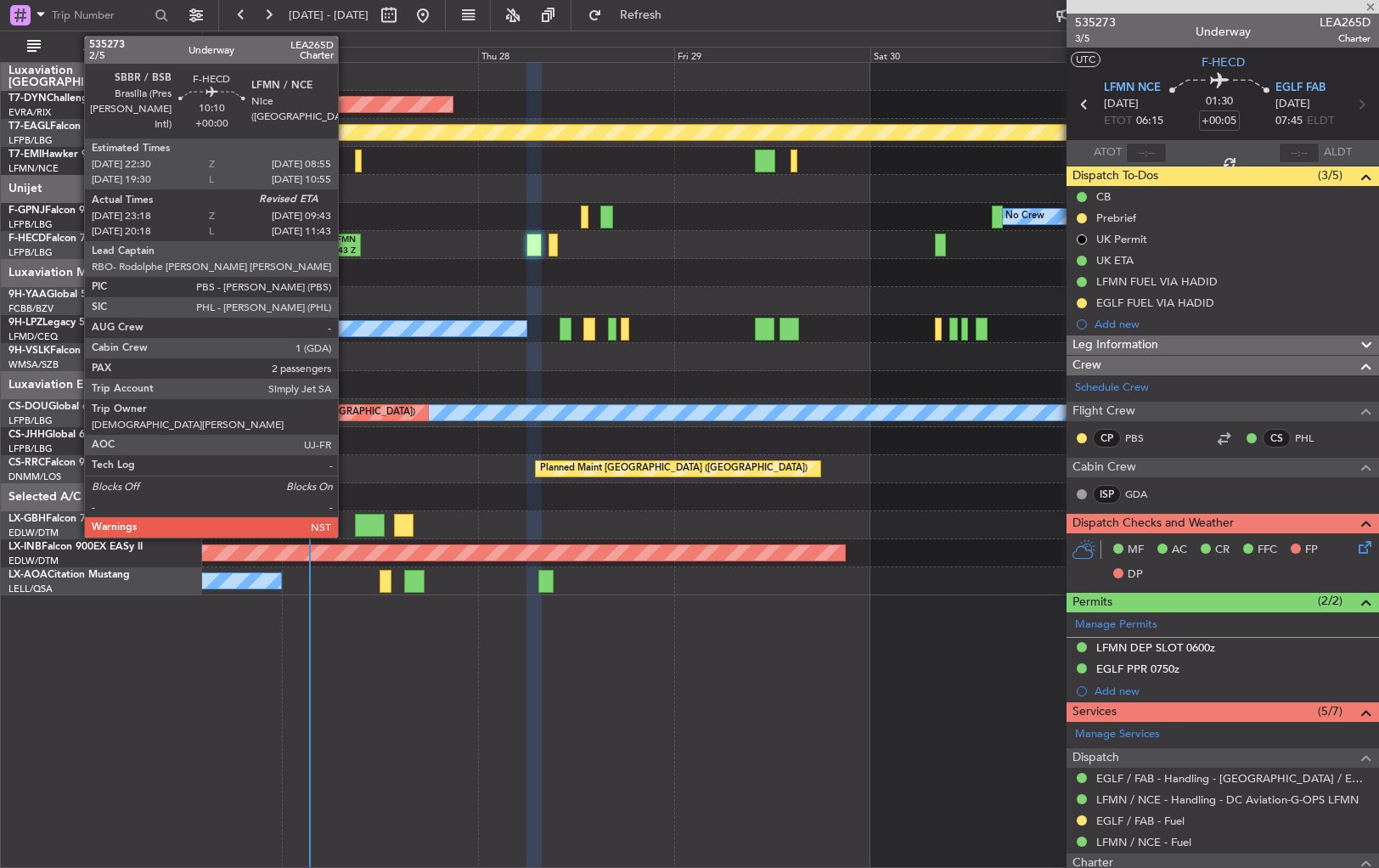
type input "23:28"
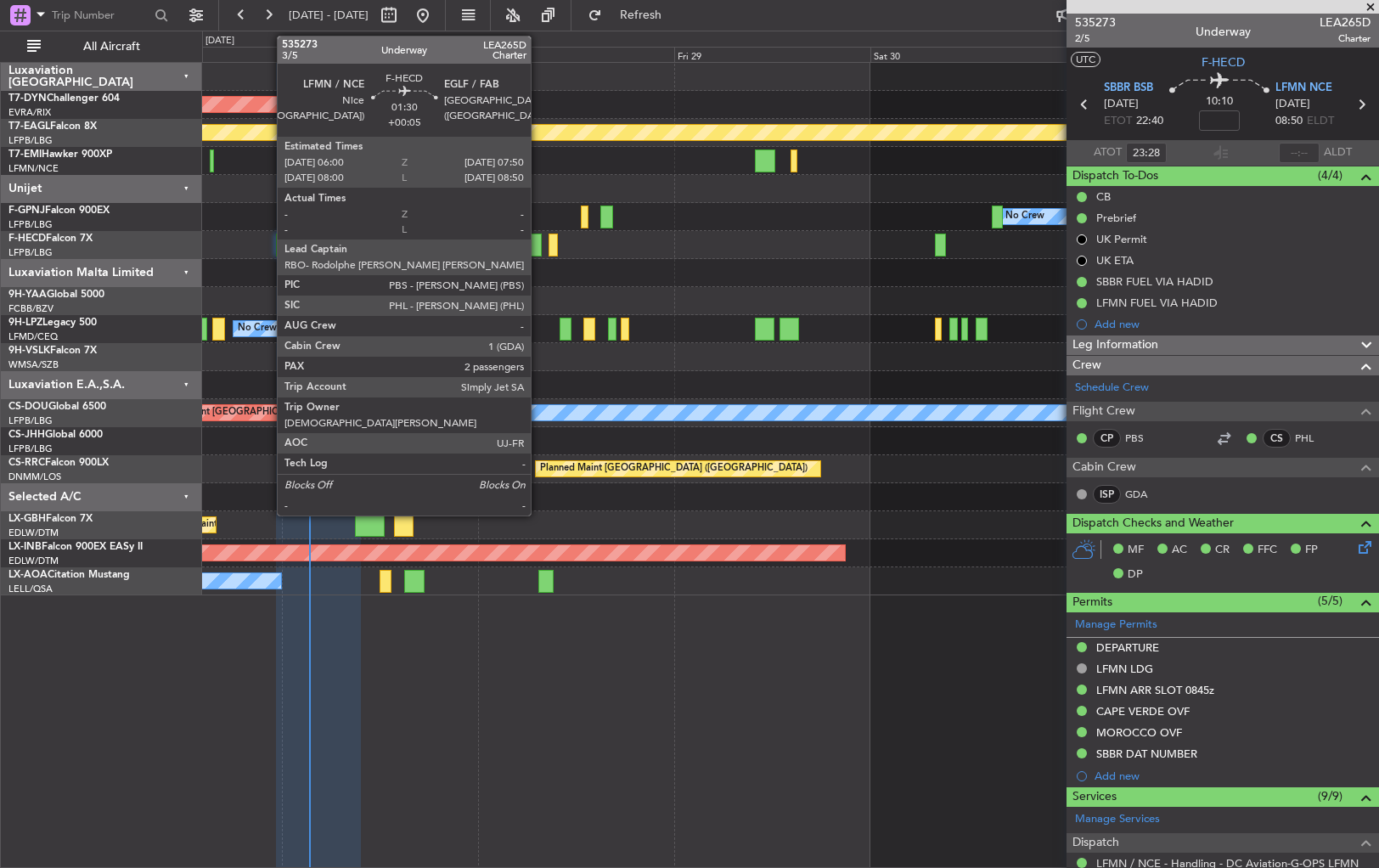
click at [539, 243] on div at bounding box center [534, 245] width 16 height 23
type input "+00:05"
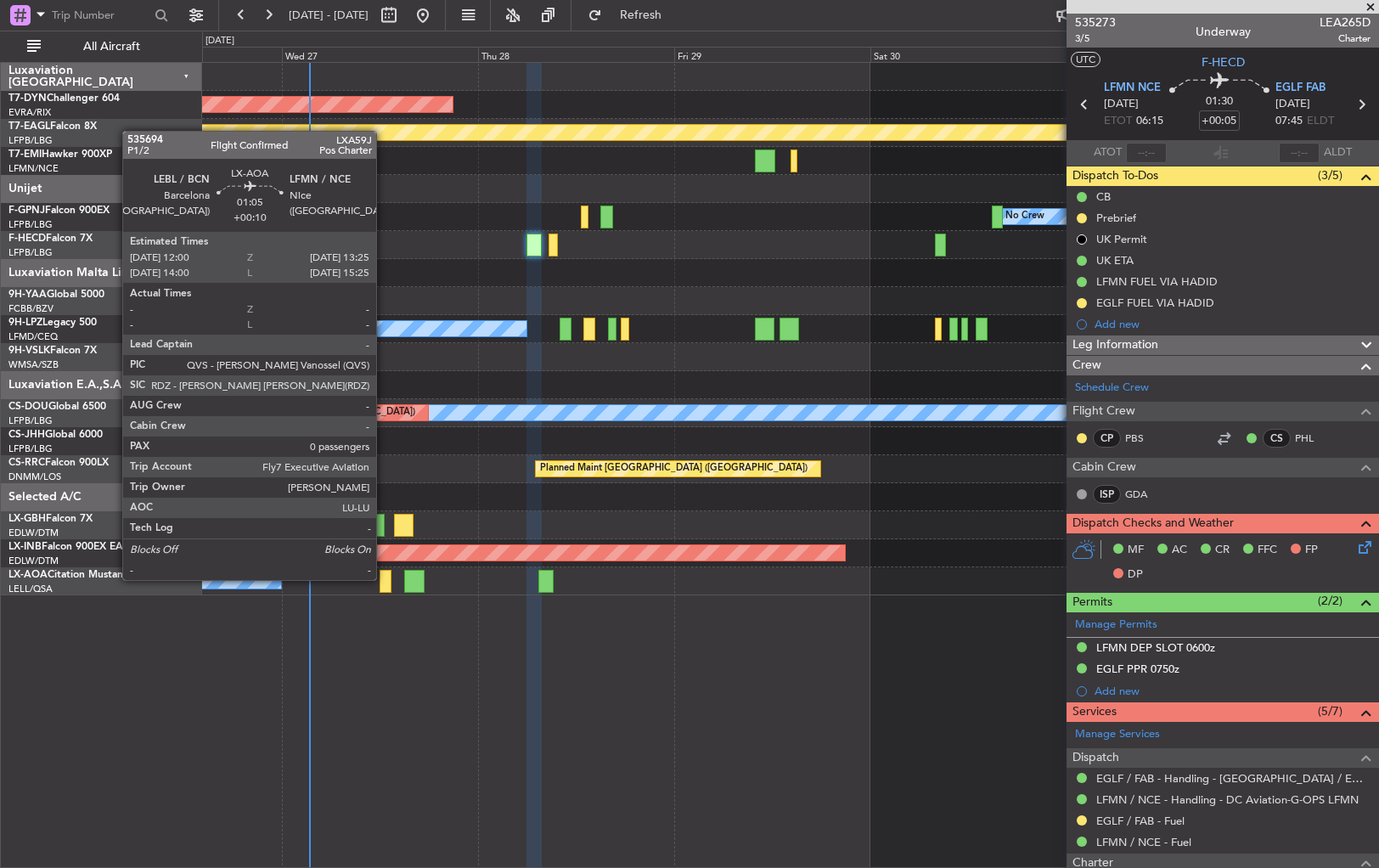
click at [384, 579] on div at bounding box center [385, 581] width 12 height 23
type input "+00:10"
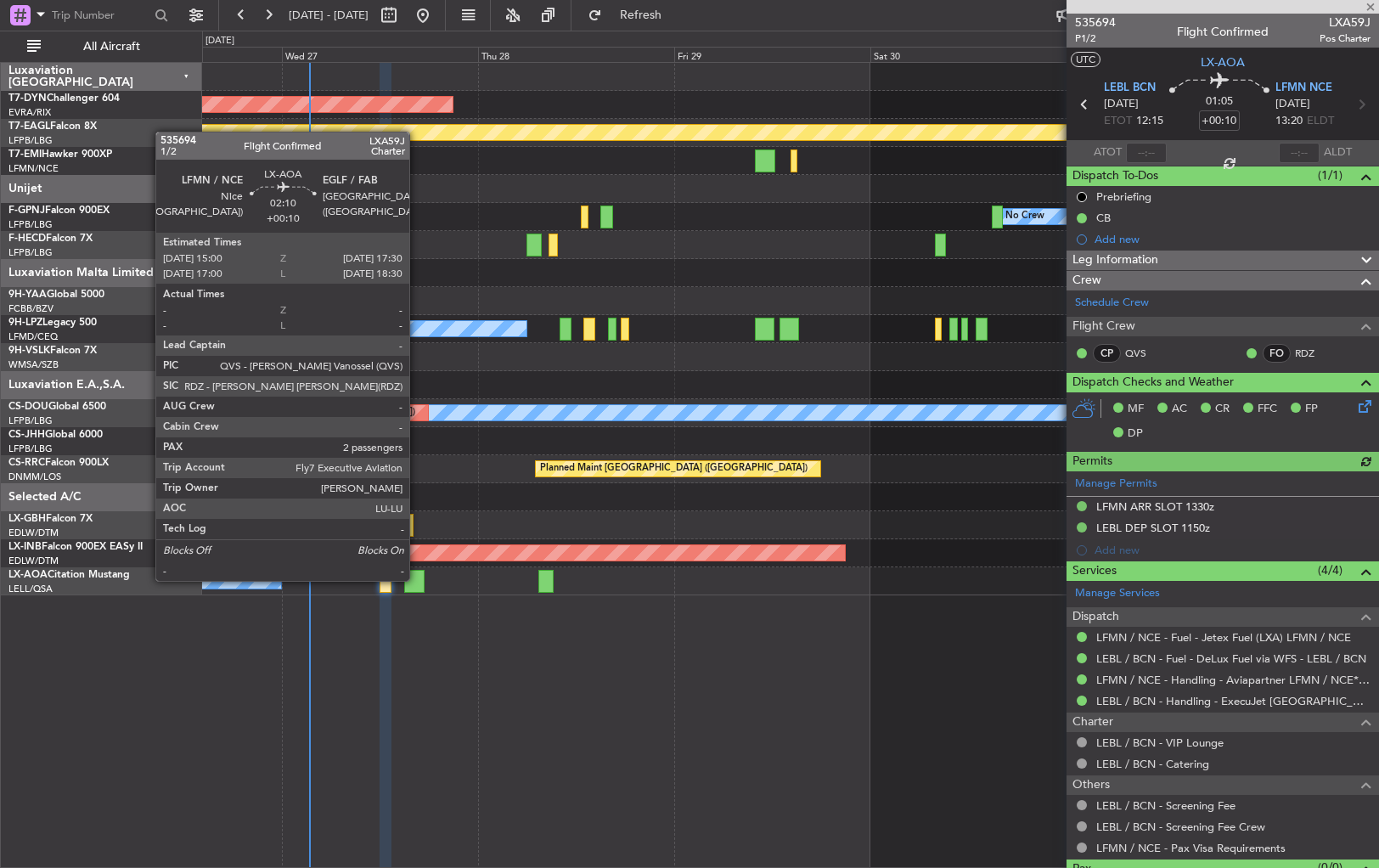
click at [417, 580] on div at bounding box center [414, 581] width 21 height 23
type input "2"
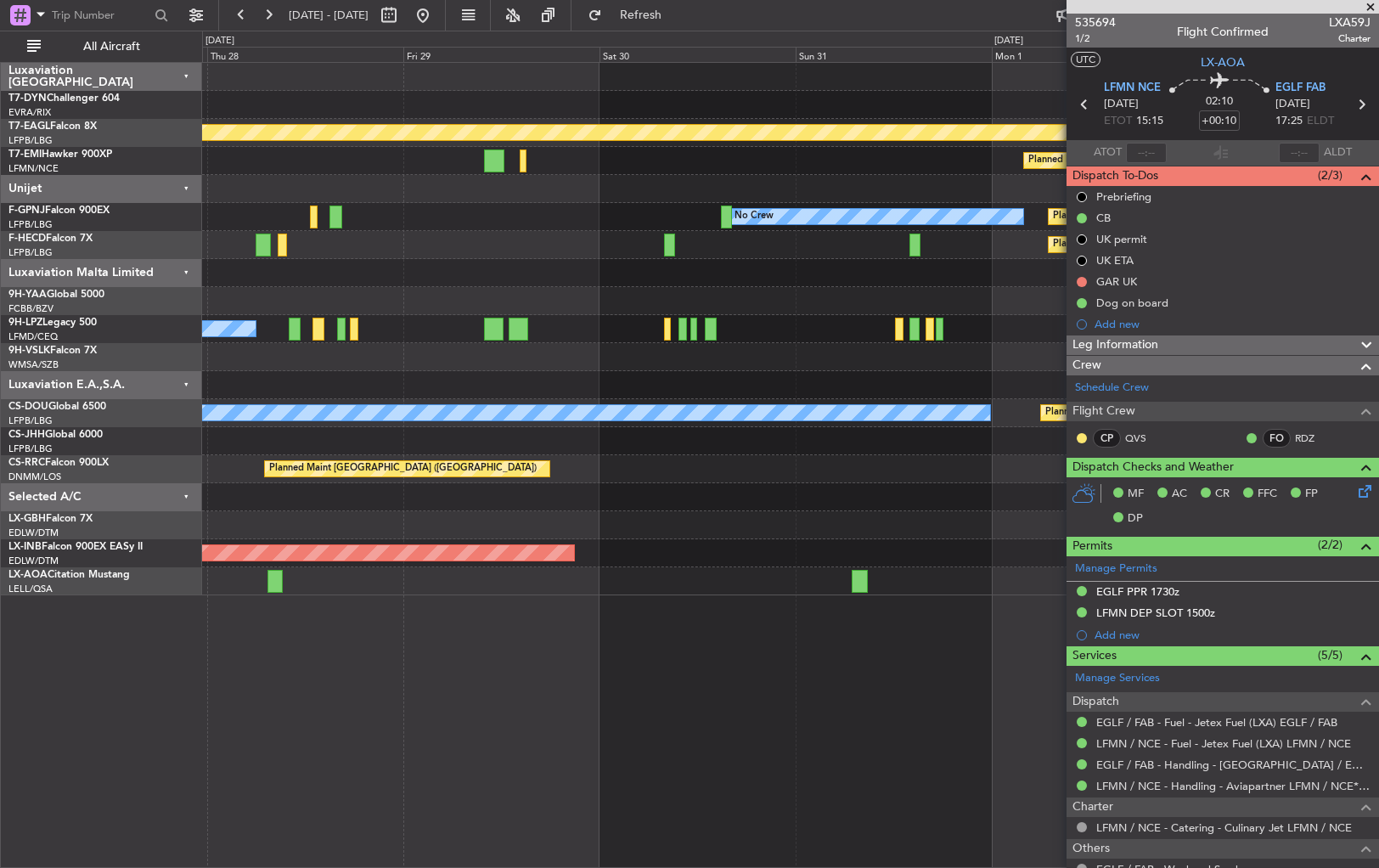
click at [559, 292] on div "AOG Maint Riga (Riga Intl) Planned Maint Geneva ([GEOGRAPHIC_DATA]) Planned Mai…" at bounding box center [790, 329] width 1177 height 532
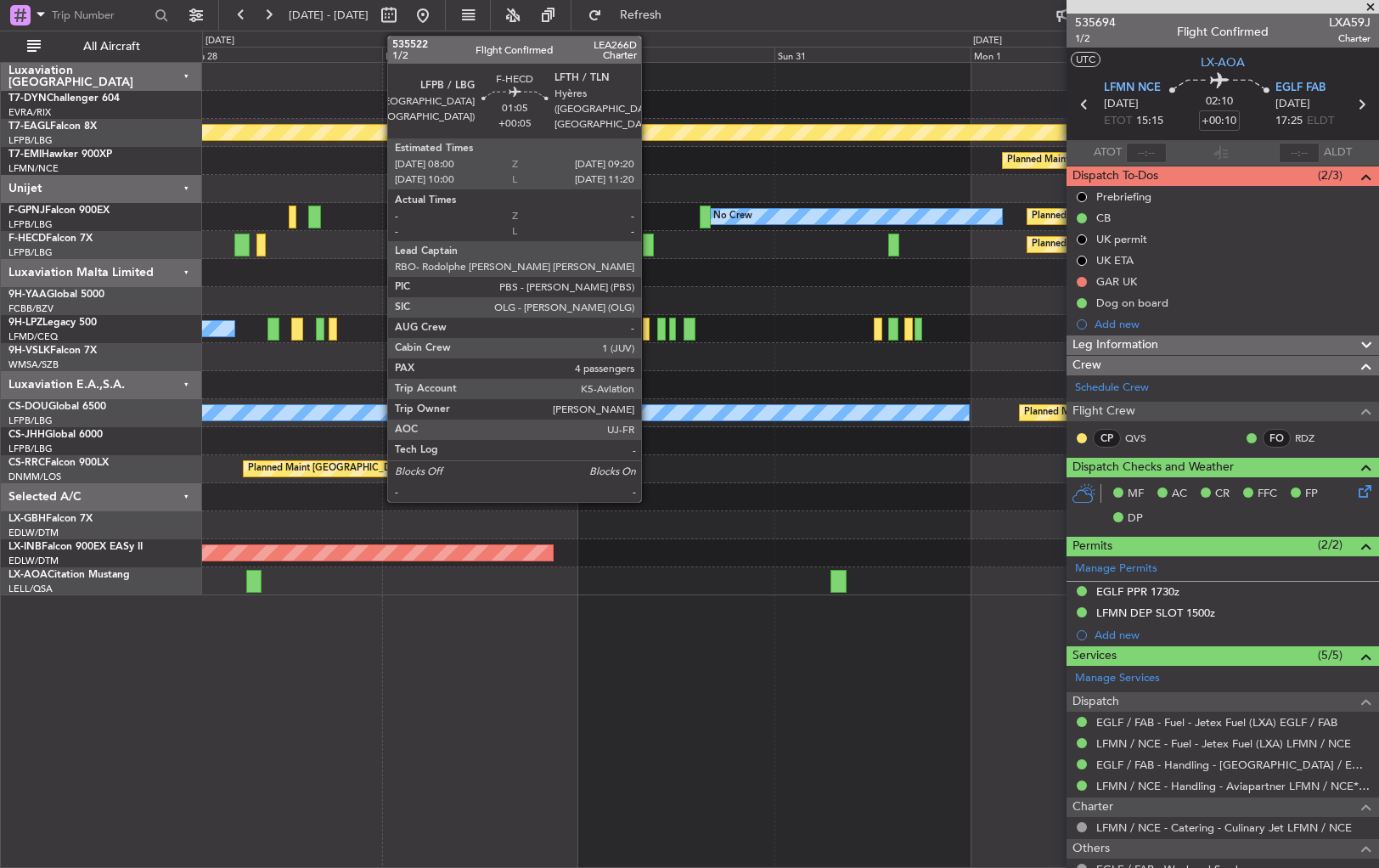
click at [649, 245] on div at bounding box center [649, 245] width 11 height 23
type input "+00:05"
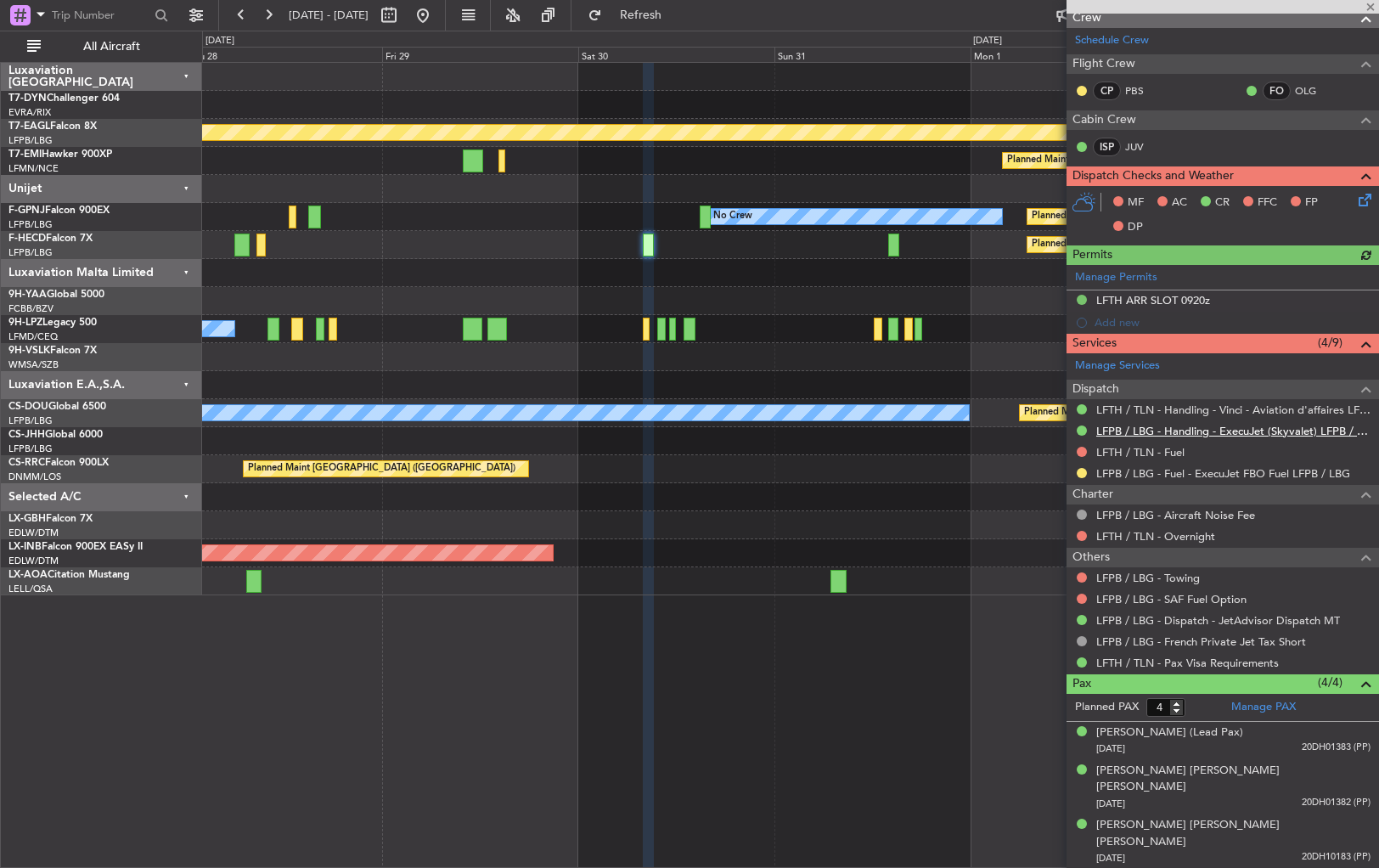
scroll to position [351, 0]
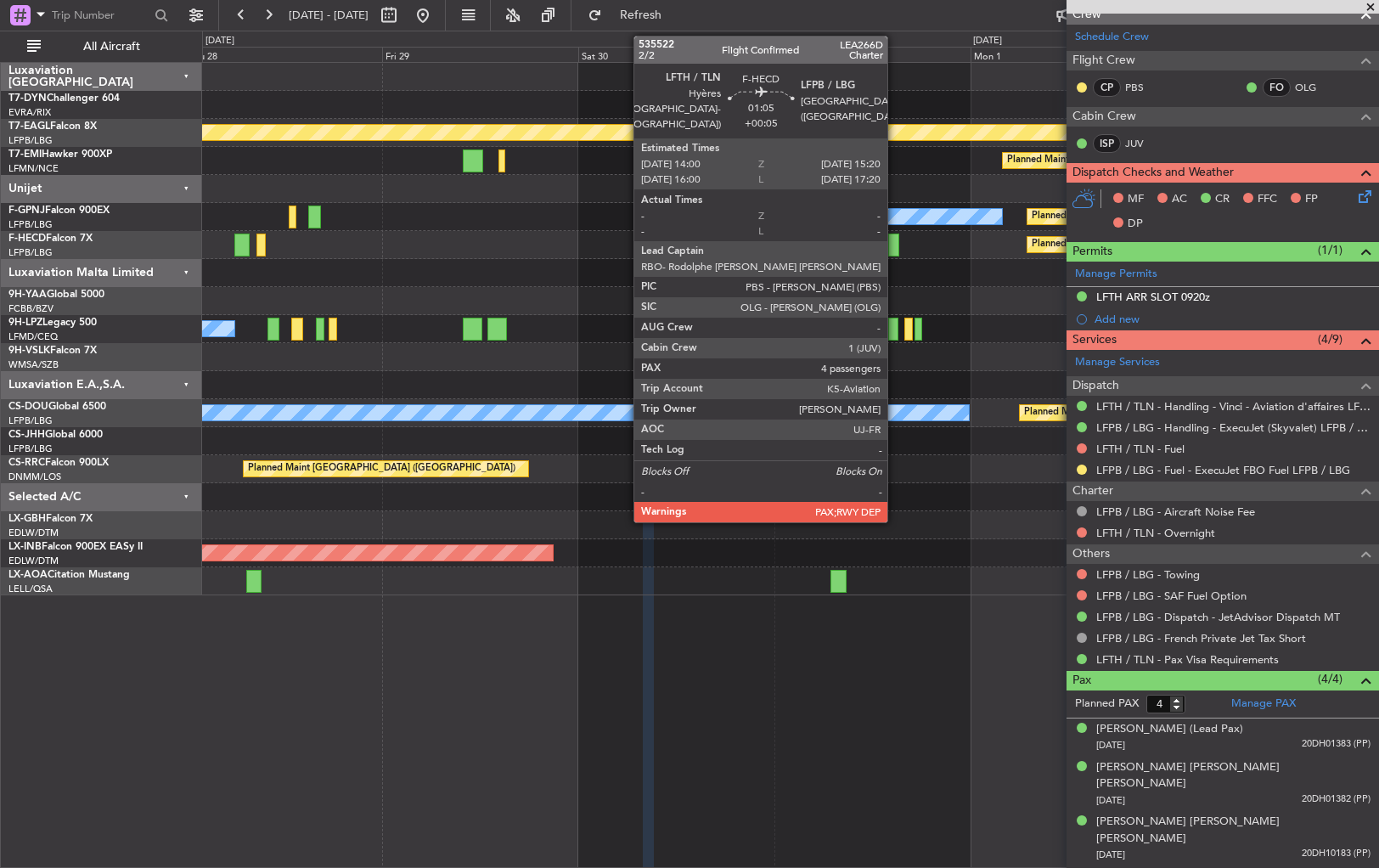
click at [896, 242] on div at bounding box center [894, 245] width 11 height 23
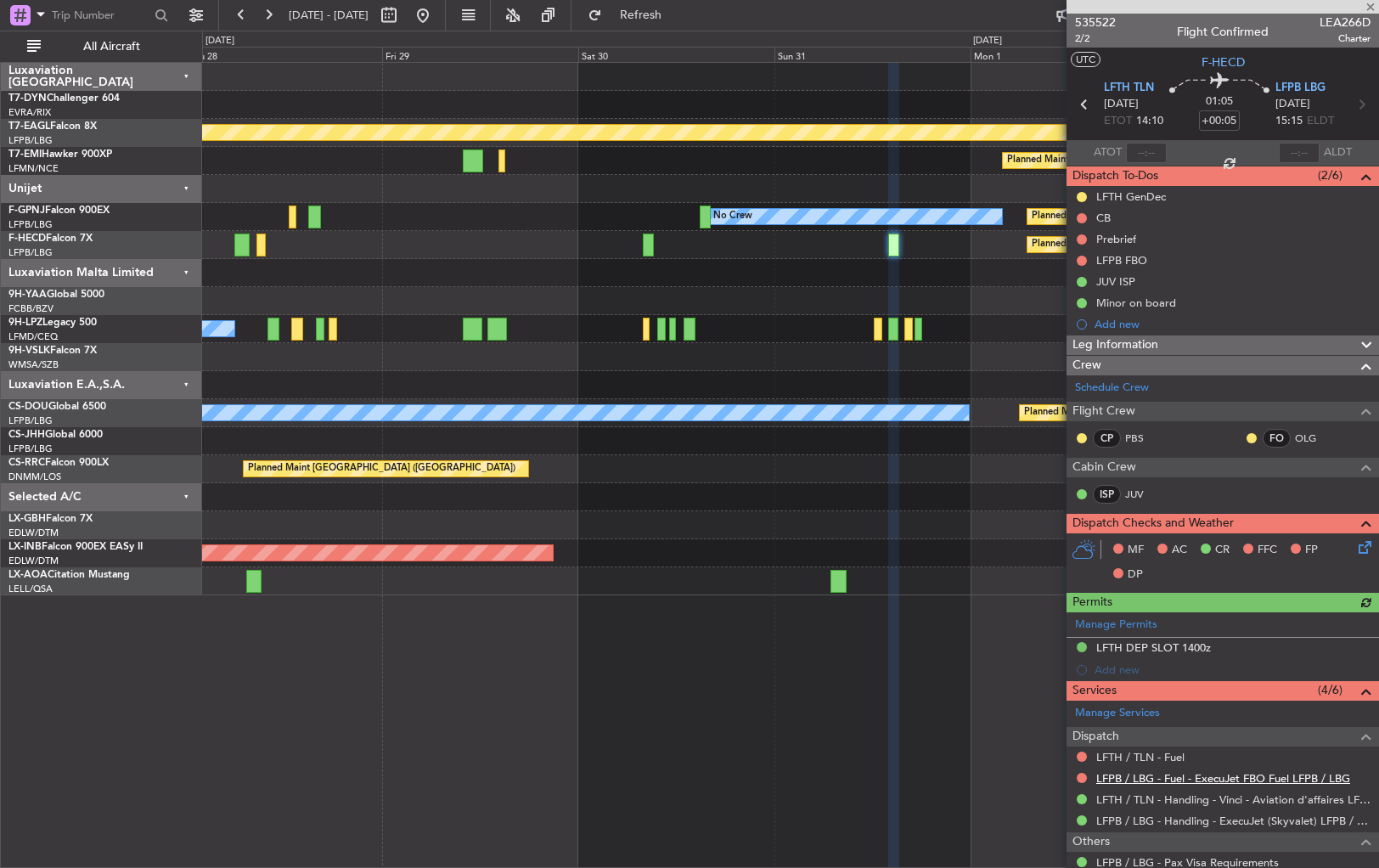
scroll to position [267, 0]
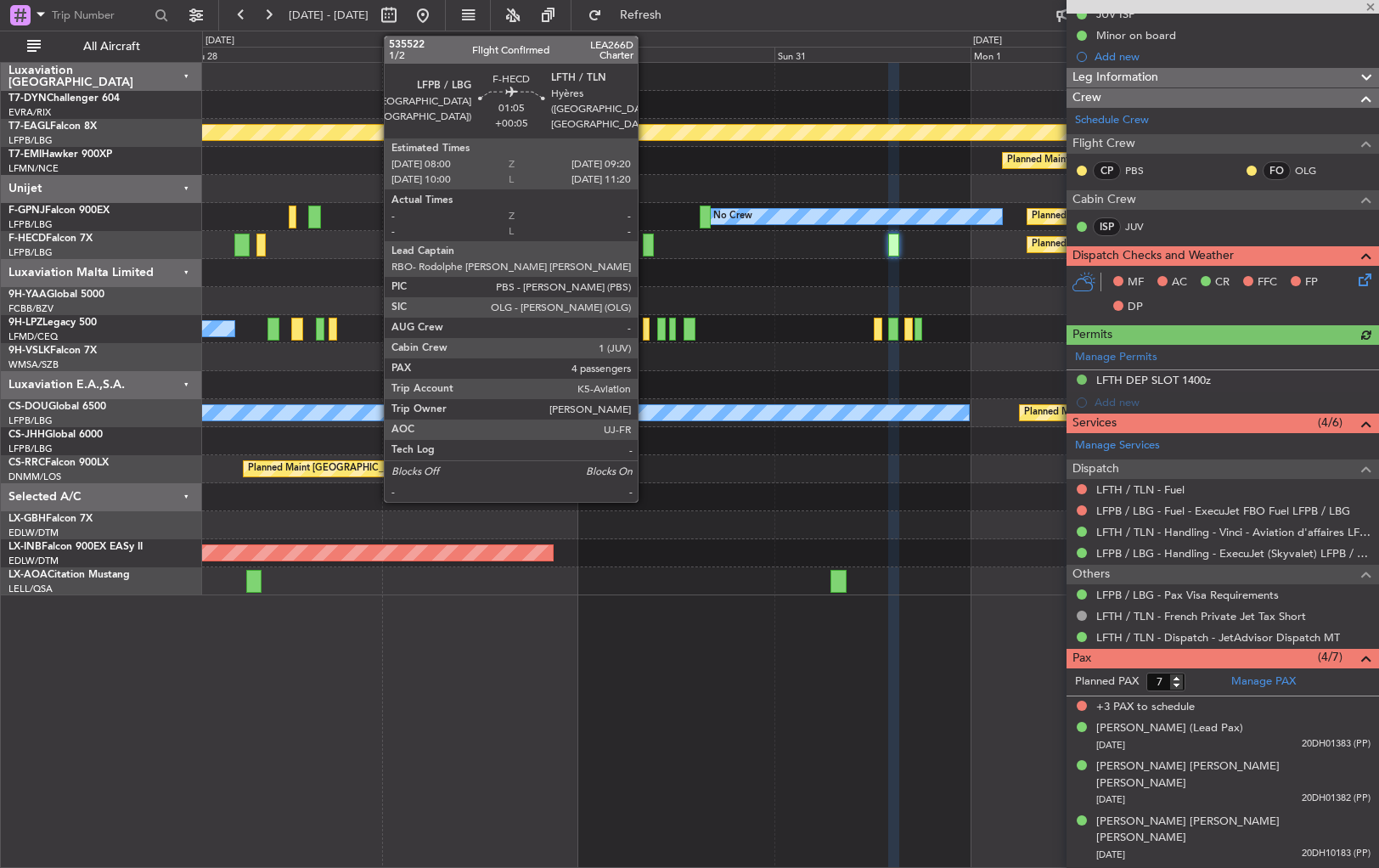
click at [645, 243] on div at bounding box center [649, 245] width 11 height 23
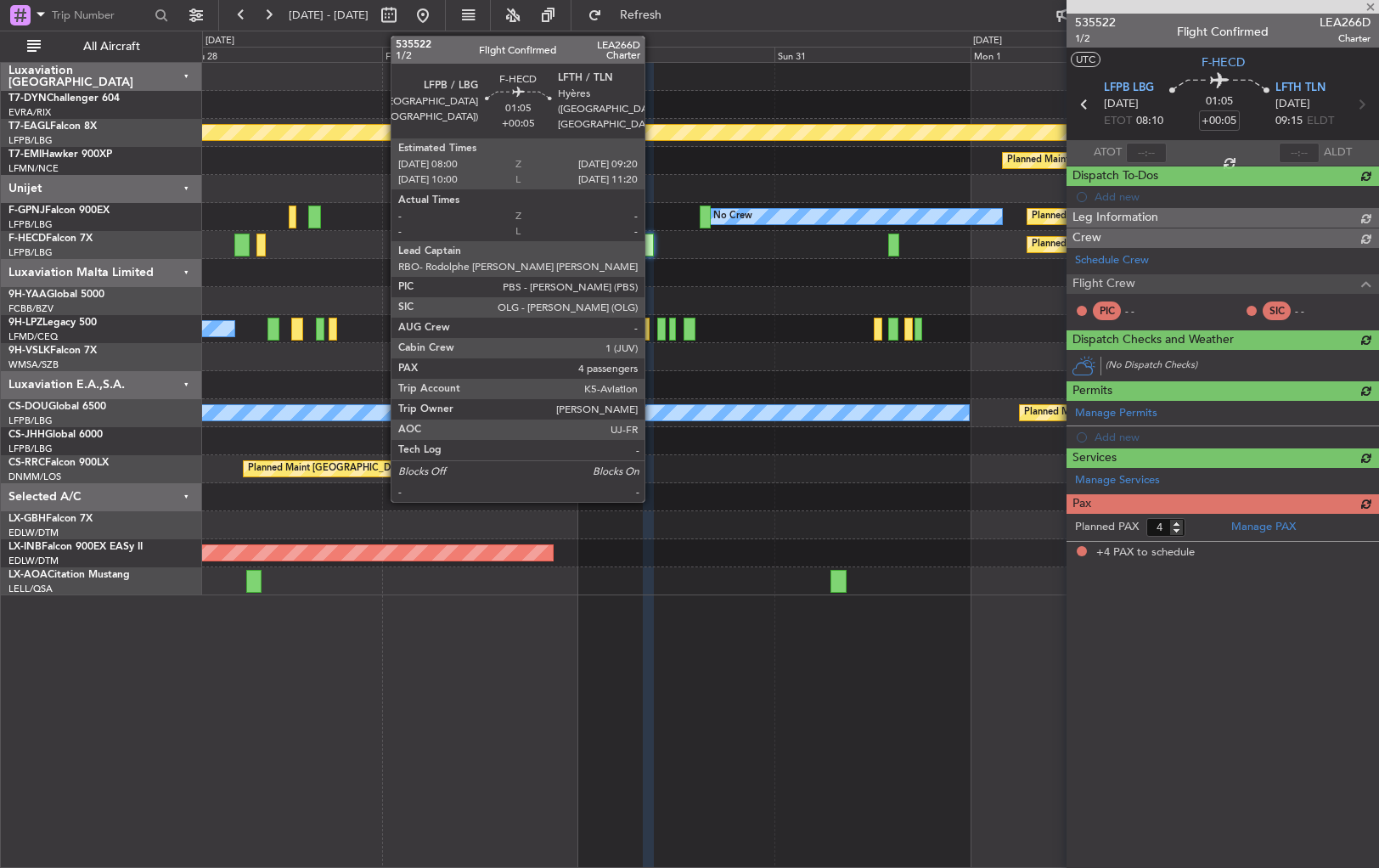
scroll to position [0, 0]
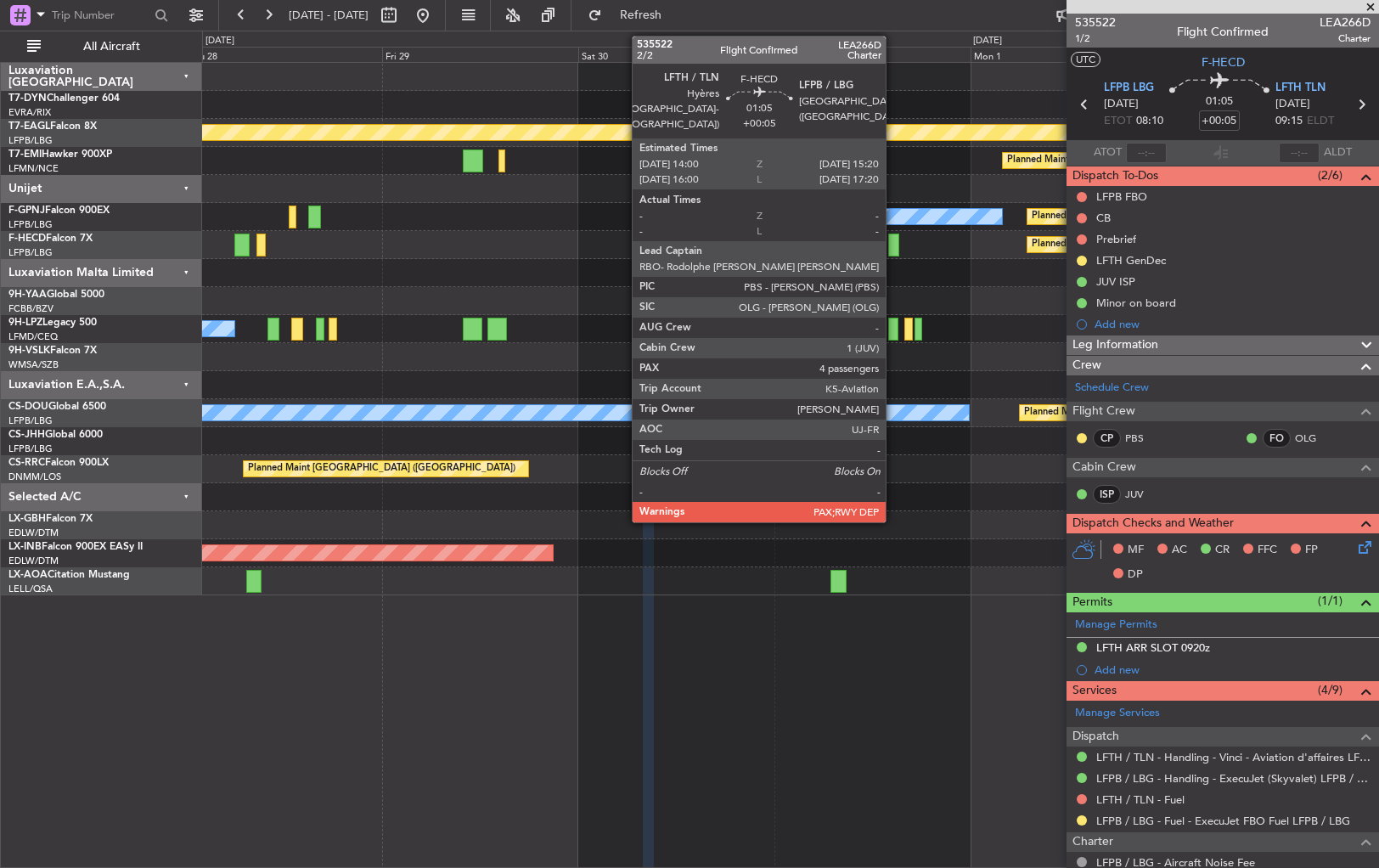
click at [894, 245] on div at bounding box center [894, 245] width 11 height 23
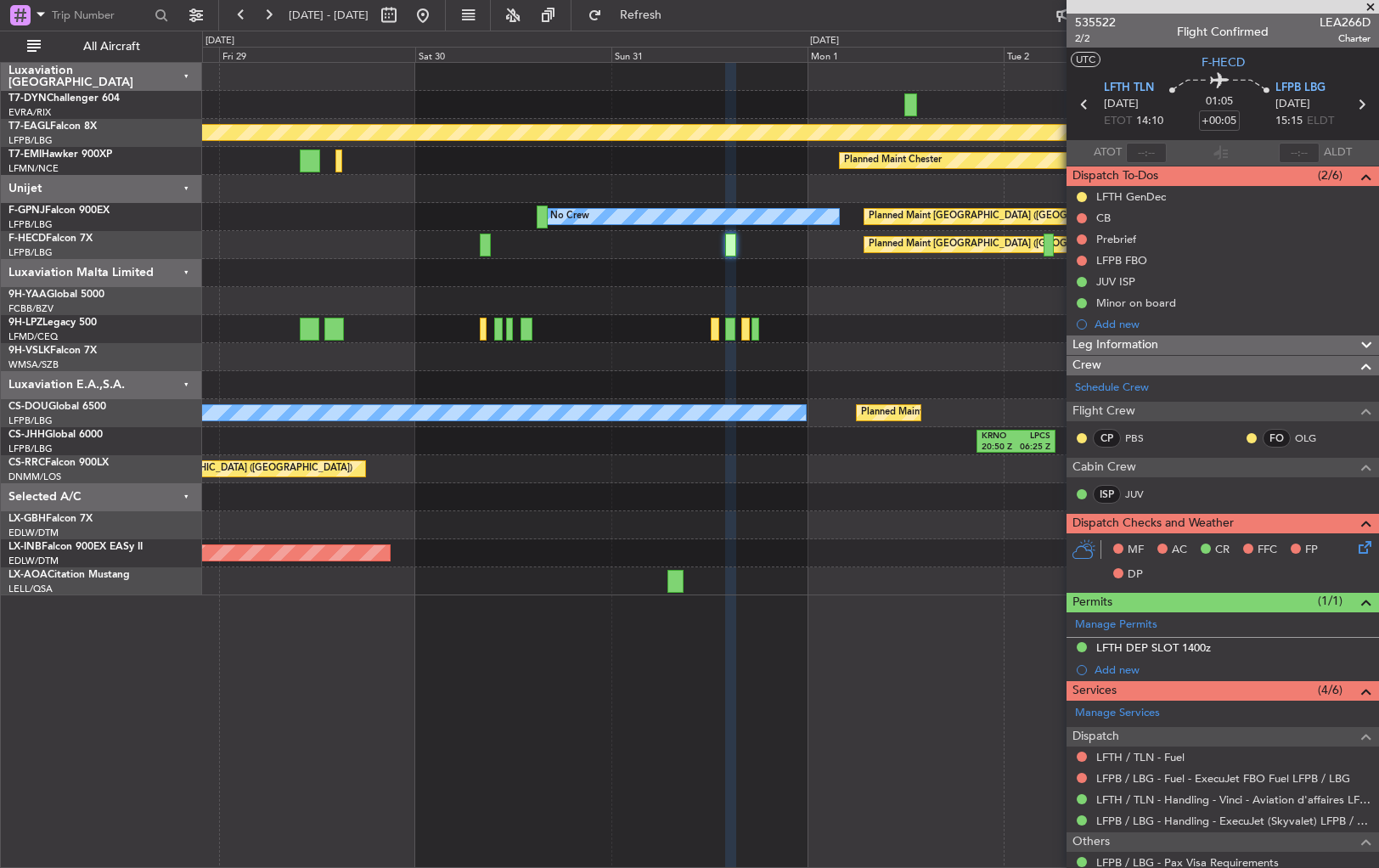
click at [689, 283] on div at bounding box center [790, 273] width 1177 height 28
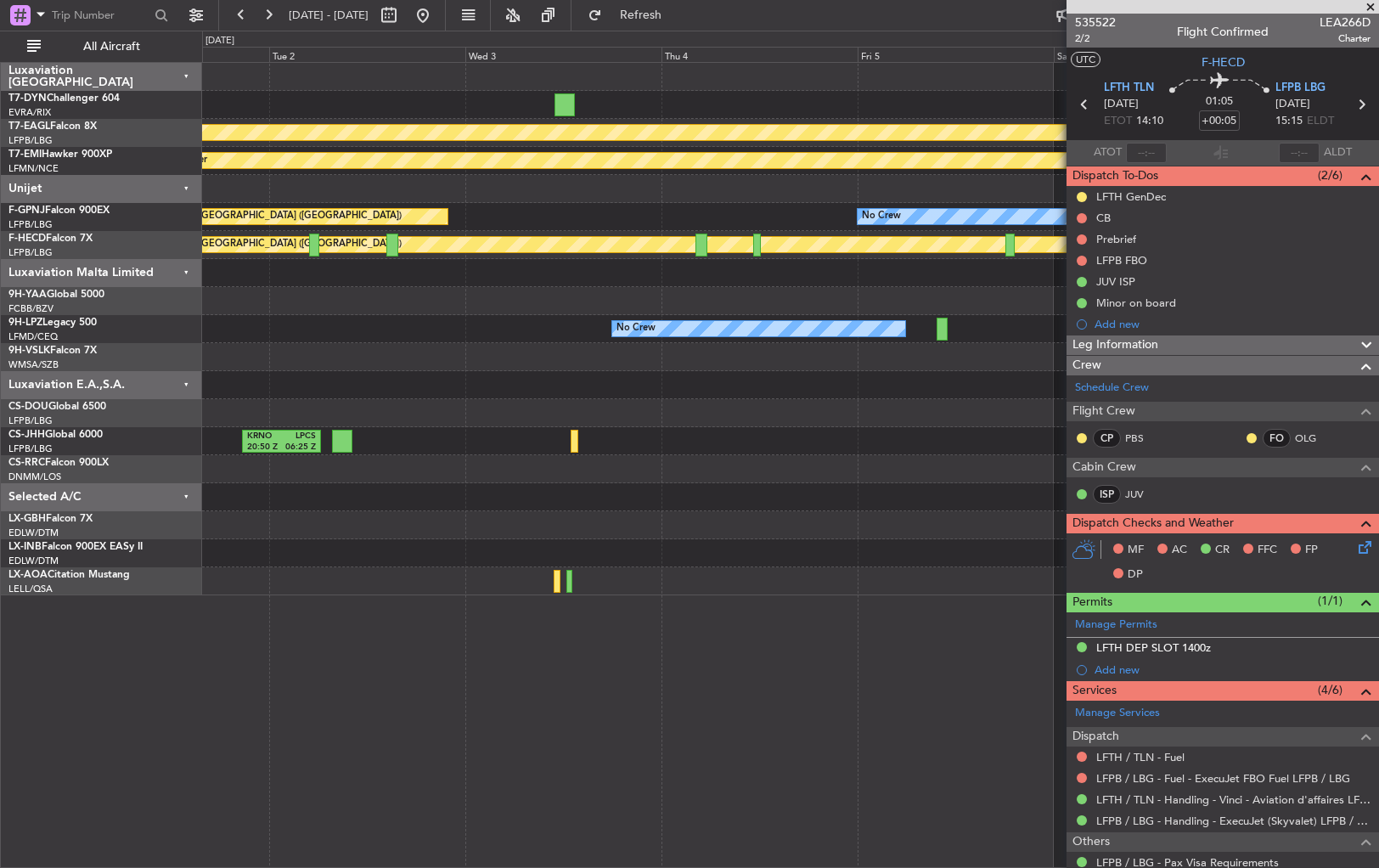
click at [446, 304] on div at bounding box center [790, 301] width 1177 height 28
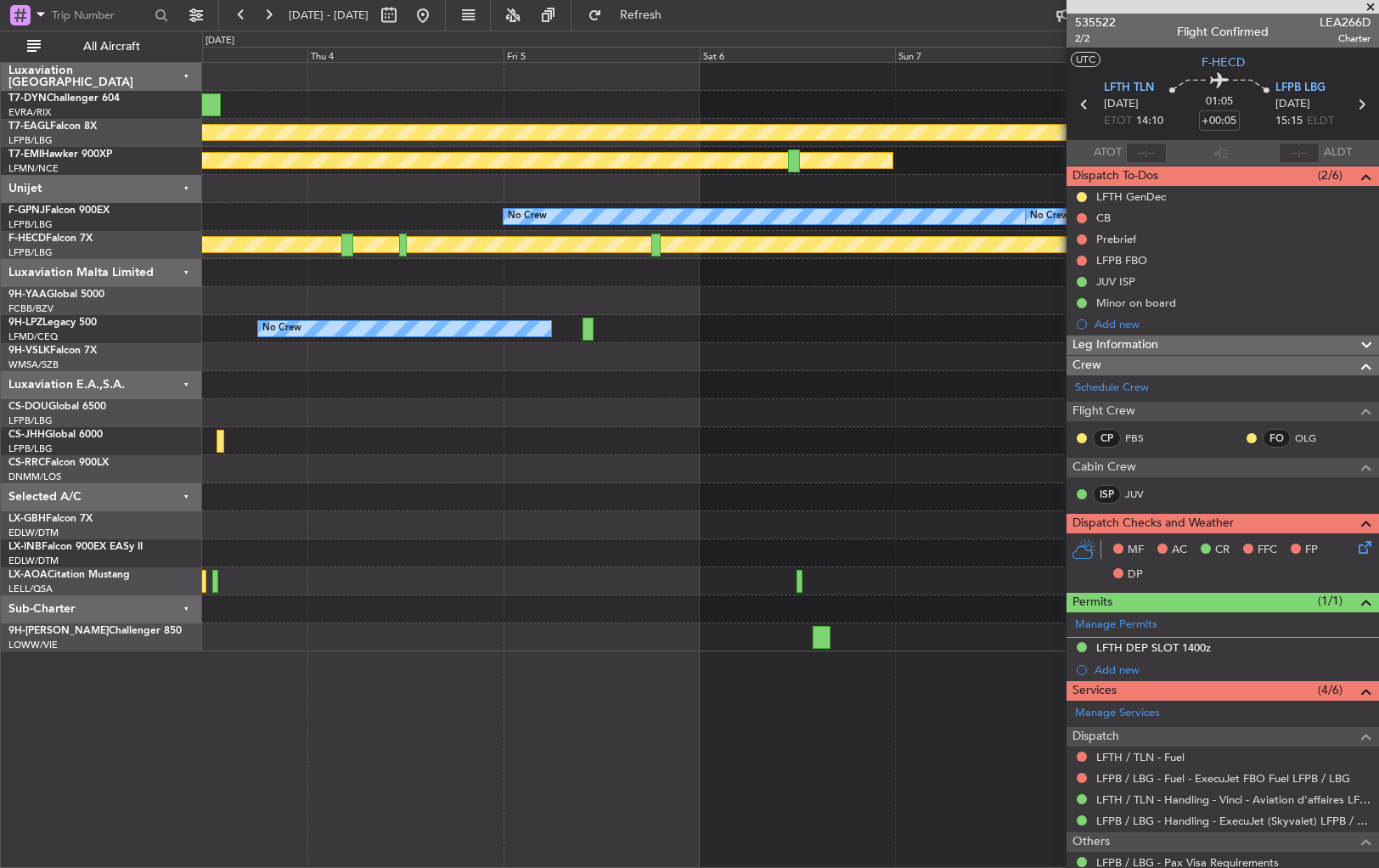
click at [589, 268] on div "Planned Maint Geneva (Cointrin) Planned Maint [PERSON_NAME] No Crew No Crew Pla…" at bounding box center [790, 357] width 1177 height 589
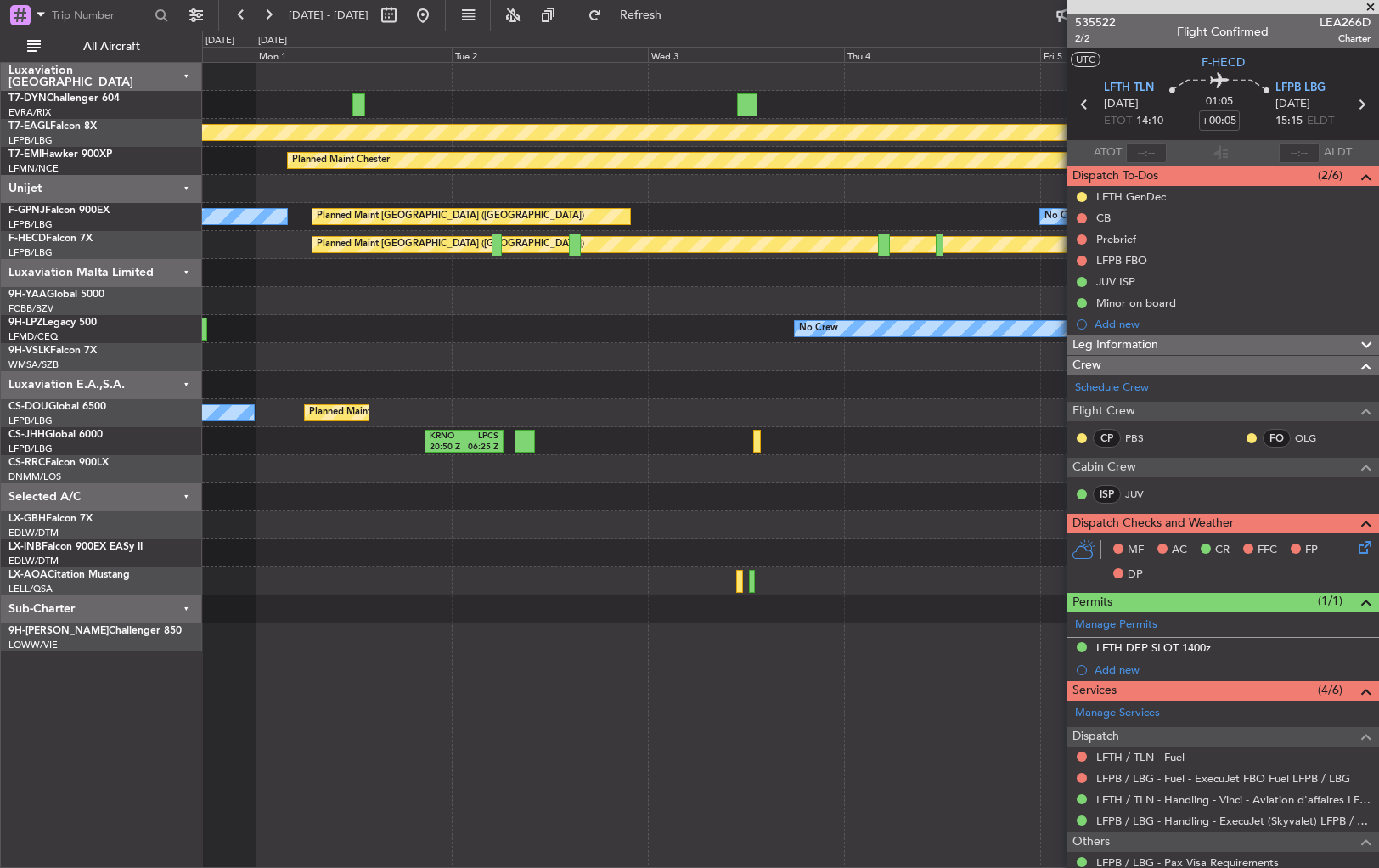
click at [971, 318] on div "No Crew" at bounding box center [790, 329] width 1177 height 28
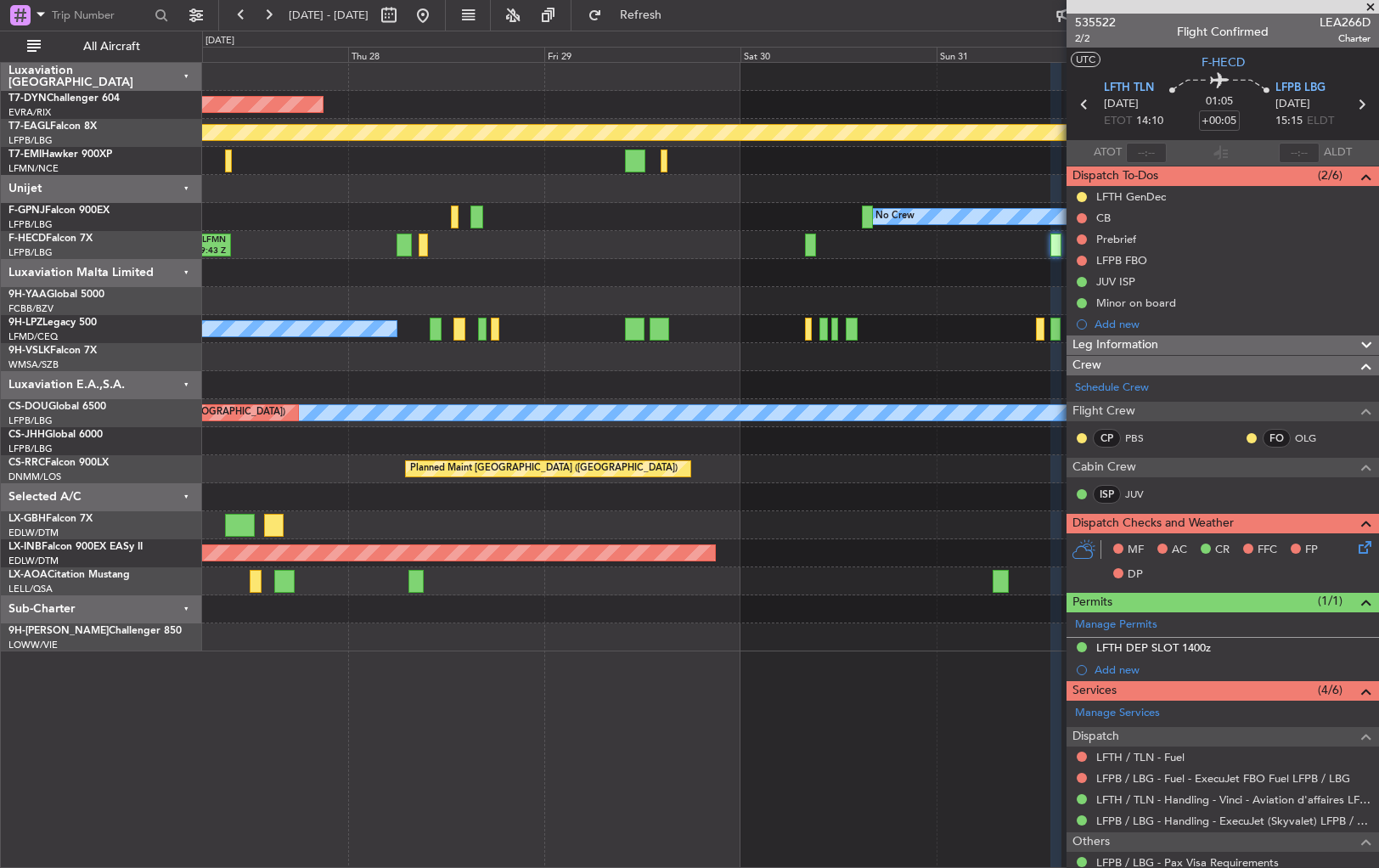
click at [898, 341] on div "AOG Maint Riga (Riga Intl) Planned Maint Geneva ([GEOGRAPHIC_DATA]) Planned Mai…" at bounding box center [790, 357] width 1177 height 589
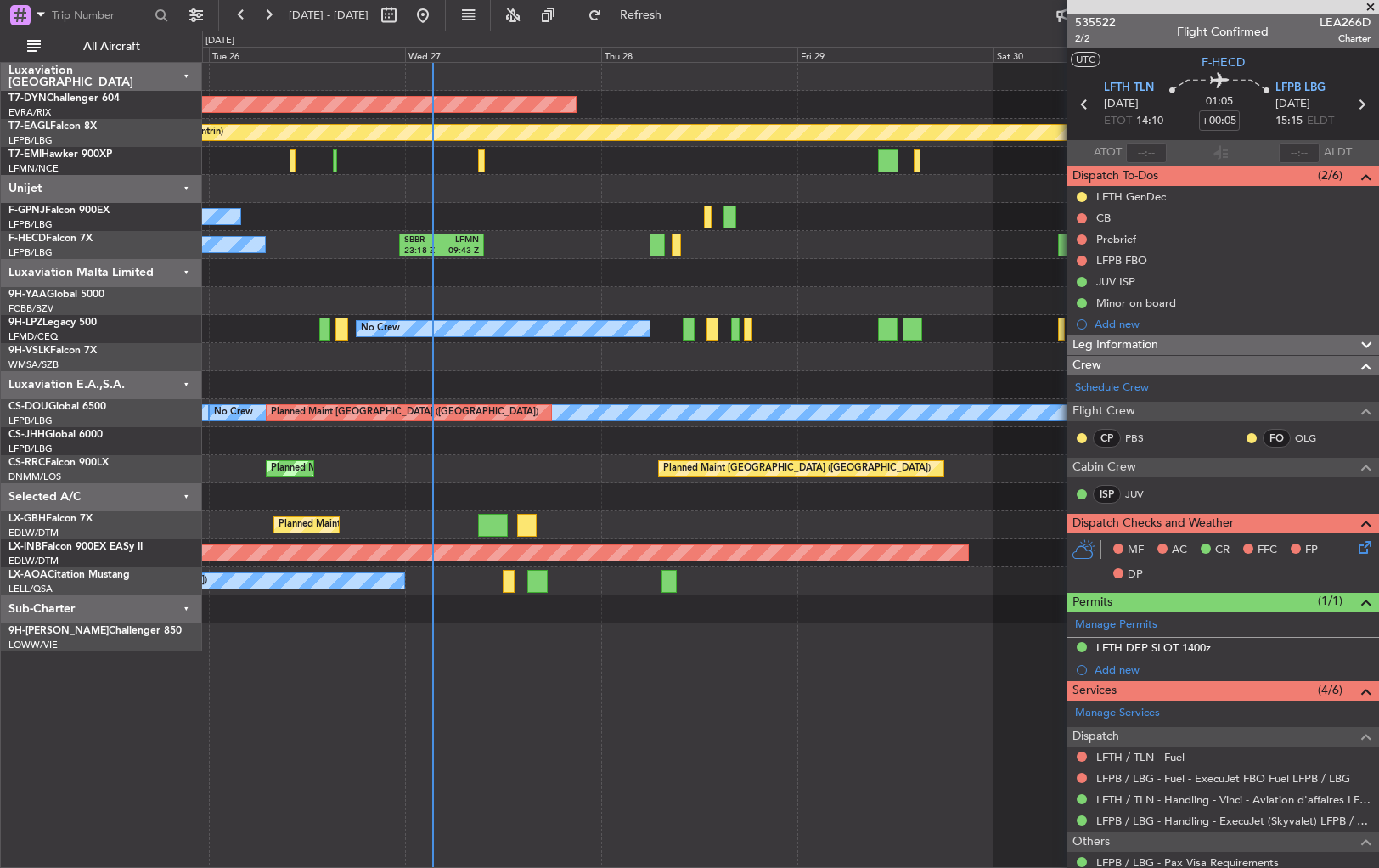
click at [861, 337] on div "No Crew" at bounding box center [790, 329] width 1177 height 28
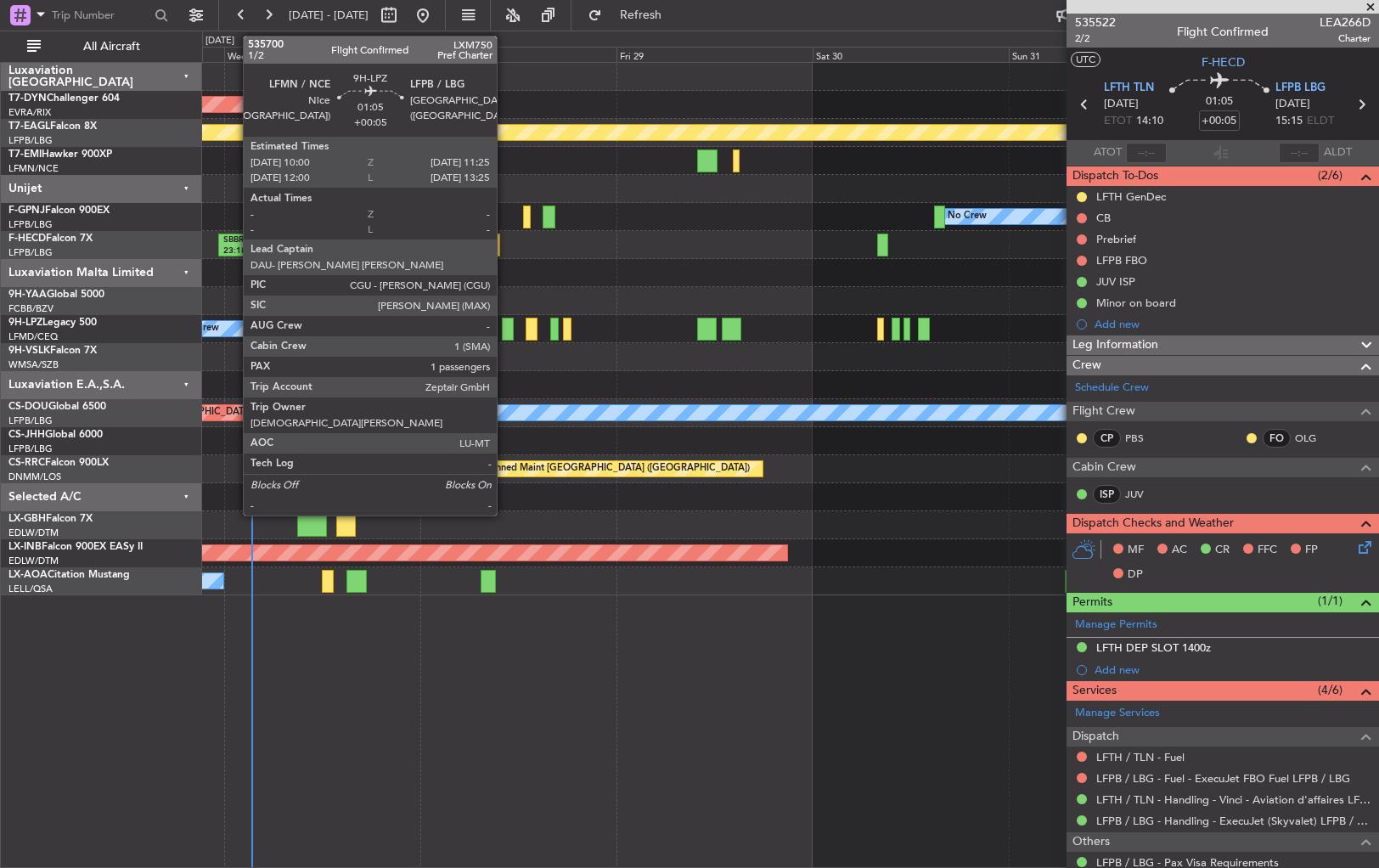
click at [505, 332] on div at bounding box center [507, 329] width 12 height 23
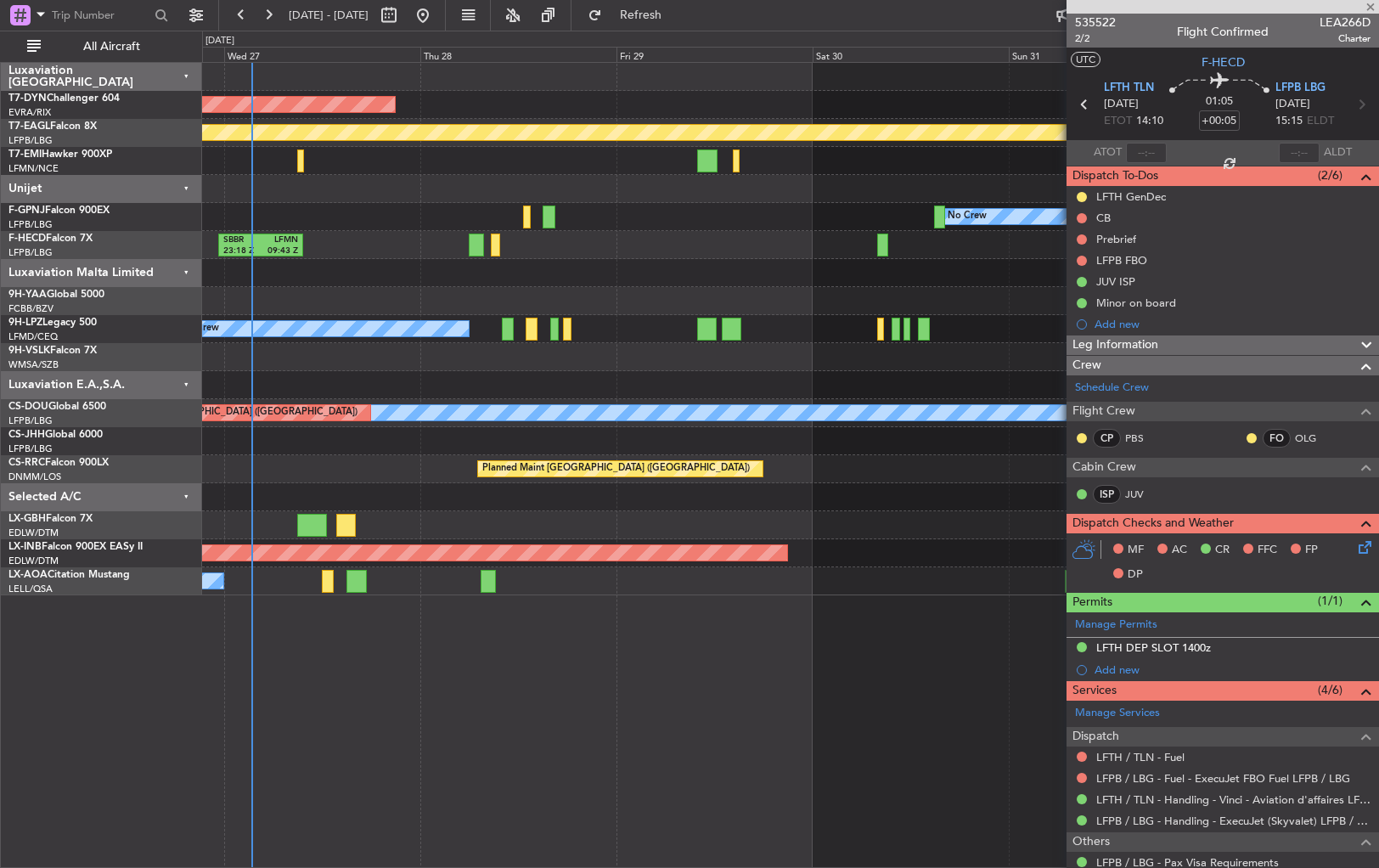
type input "1"
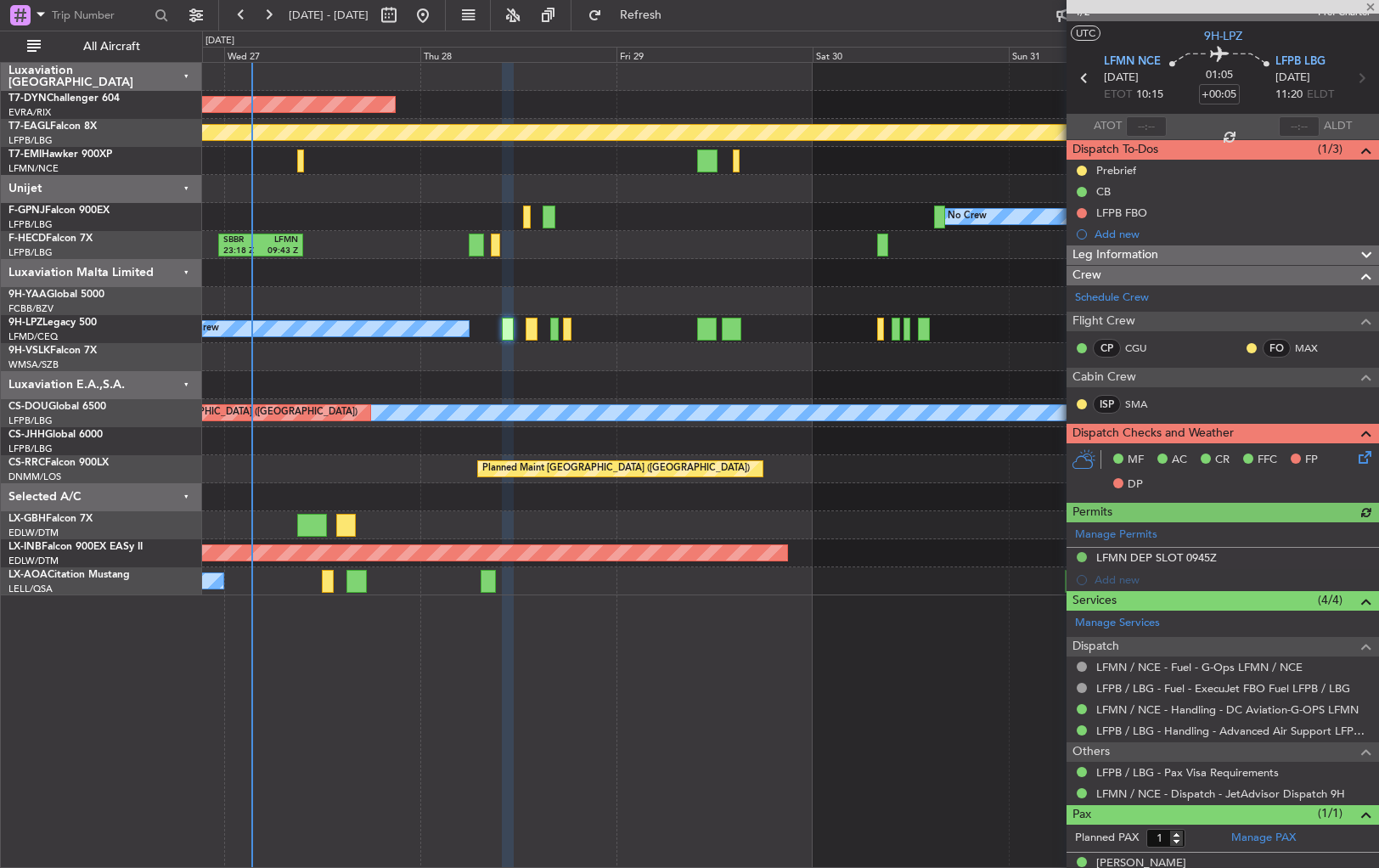
scroll to position [46, 0]
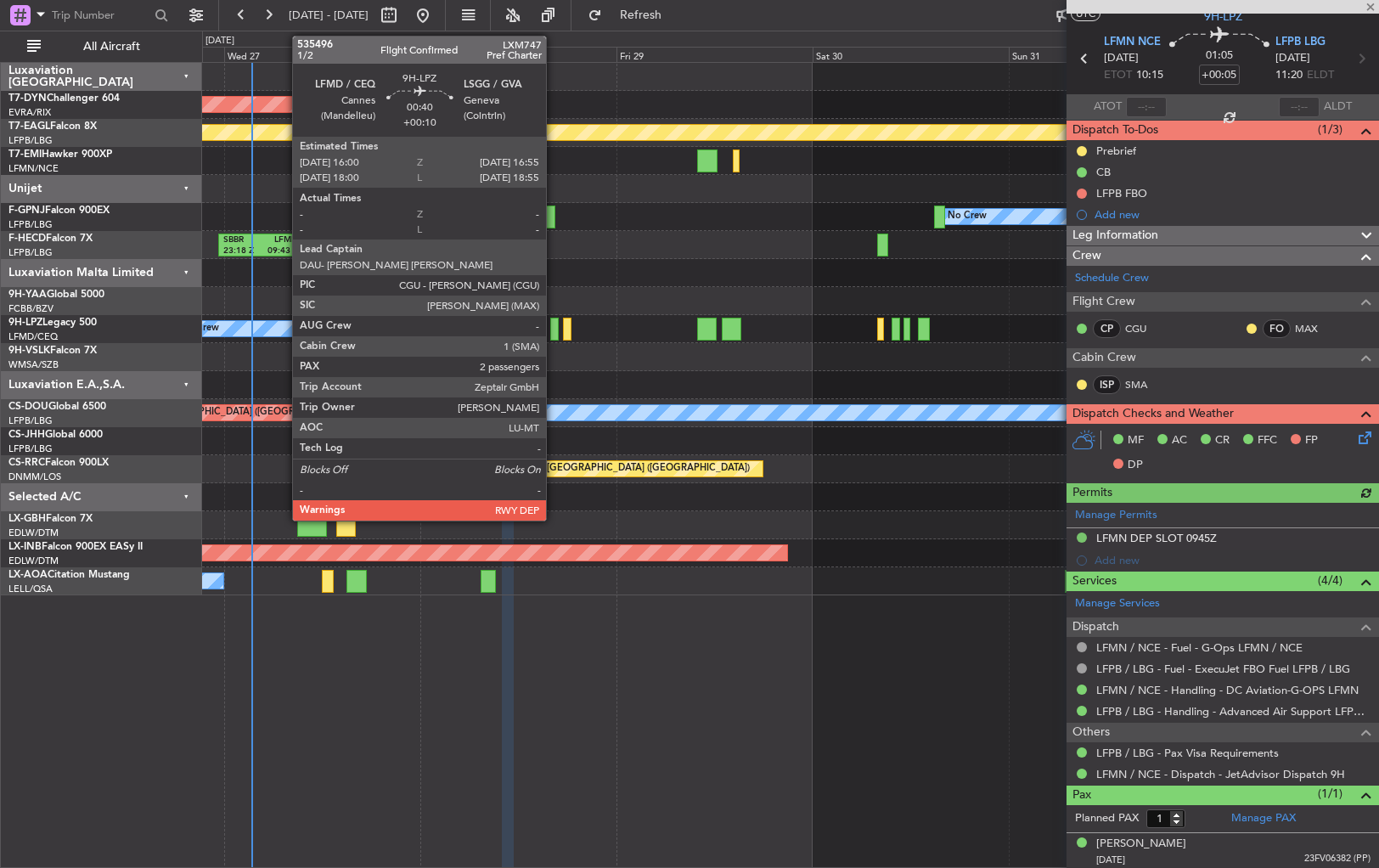
click at [554, 325] on div at bounding box center [554, 329] width 7 height 23
type input "+00:10"
type input "2"
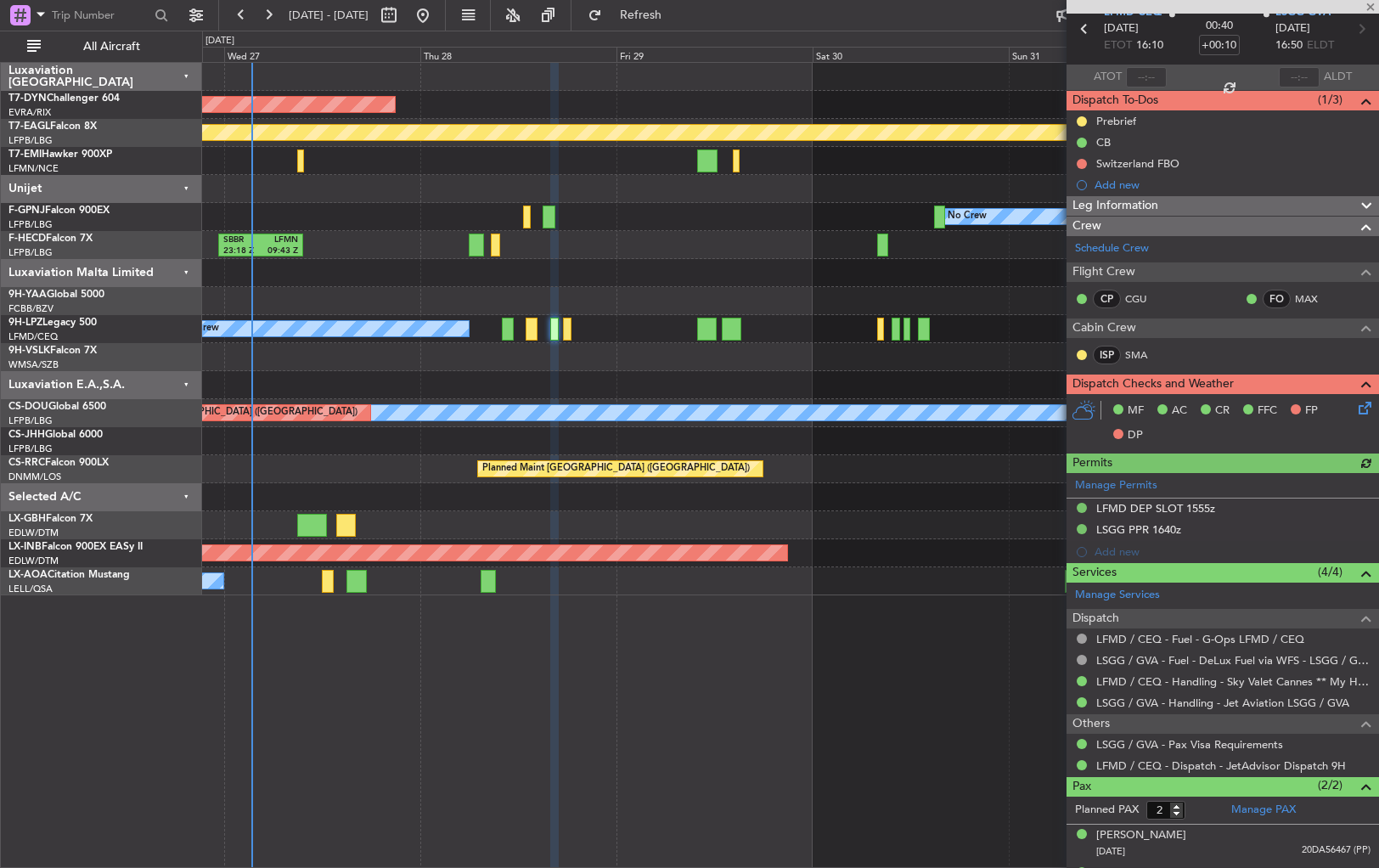
scroll to position [105, 0]
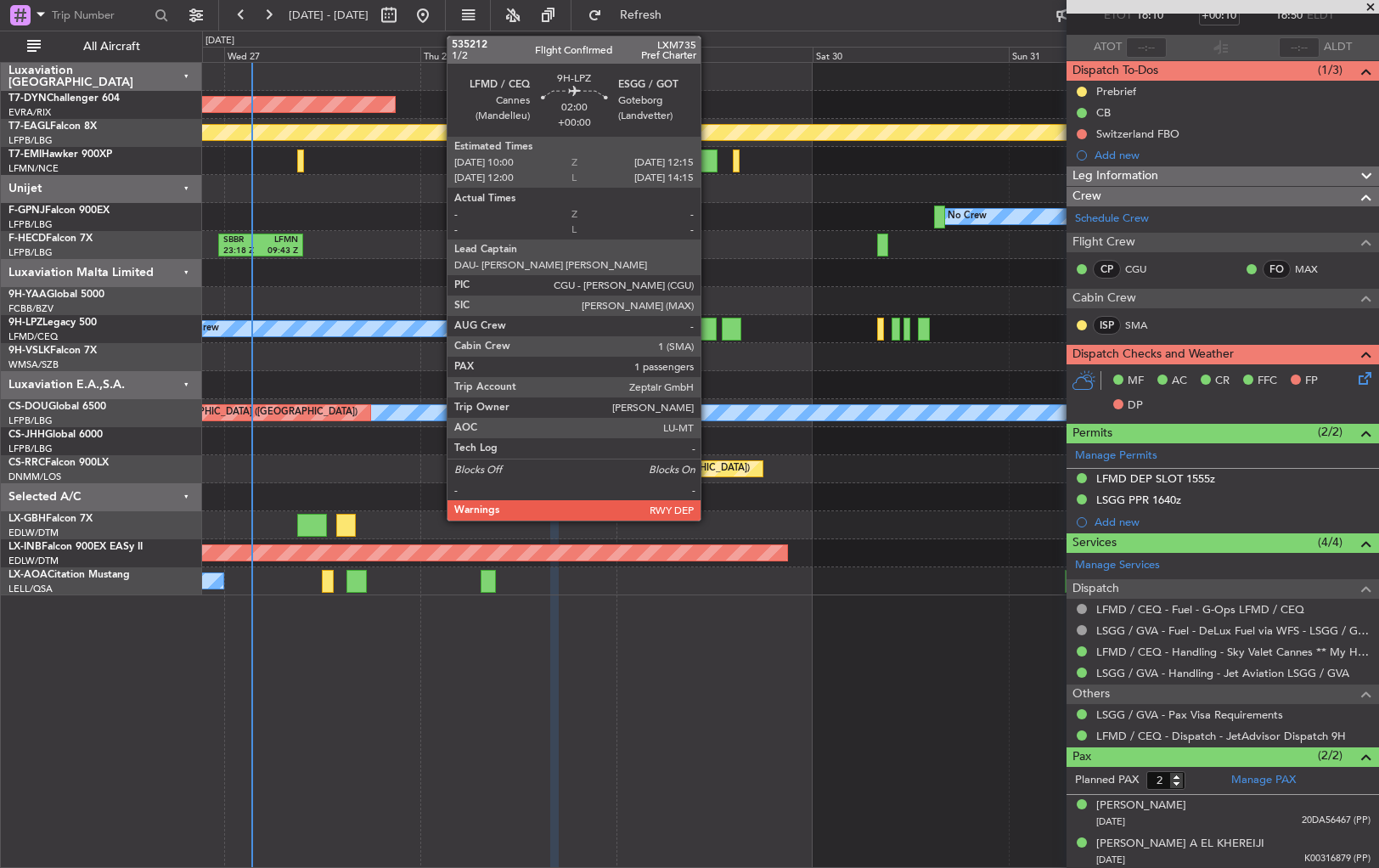
click at [708, 324] on div at bounding box center [706, 329] width 18 height 23
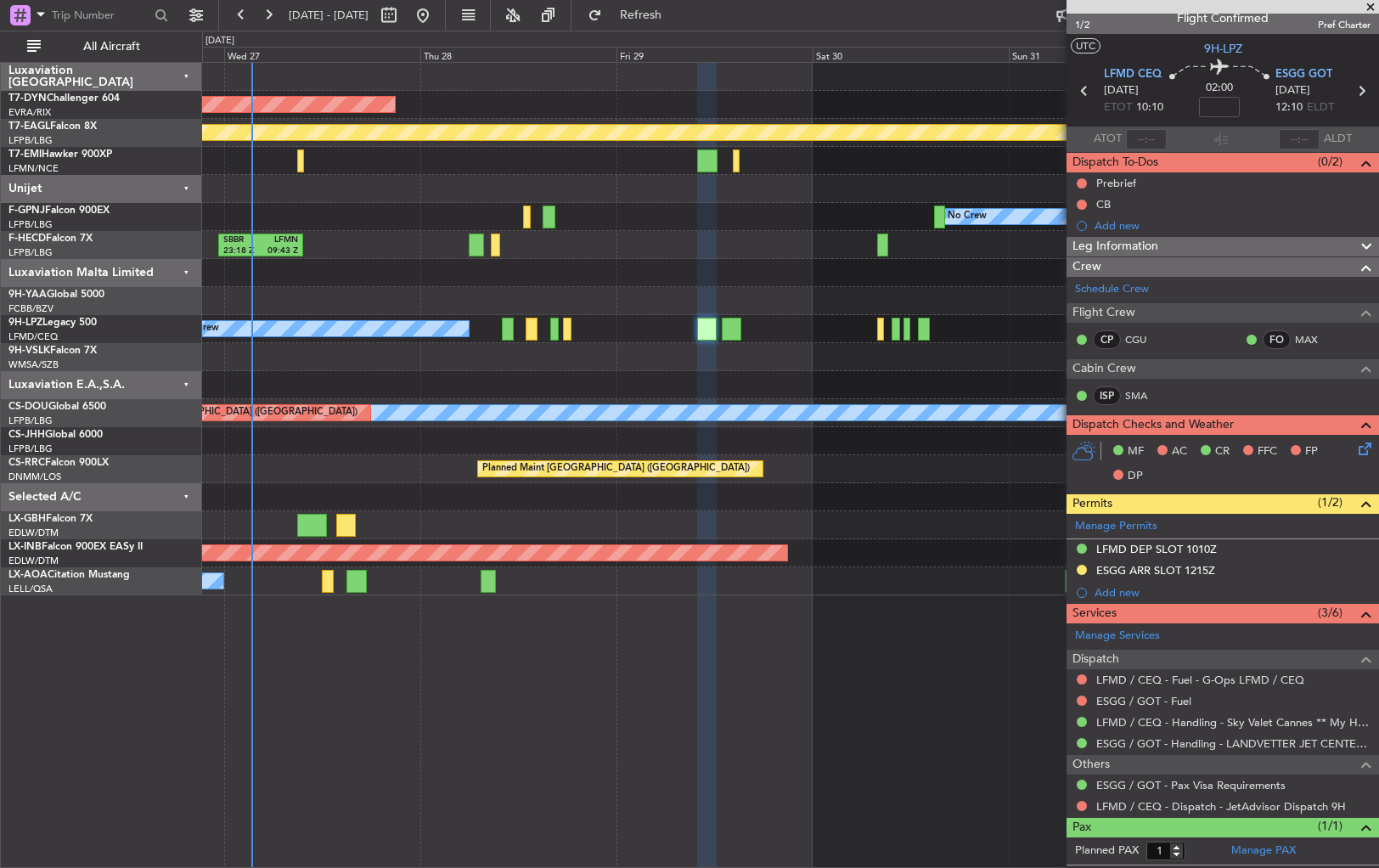
scroll to position [0, 0]
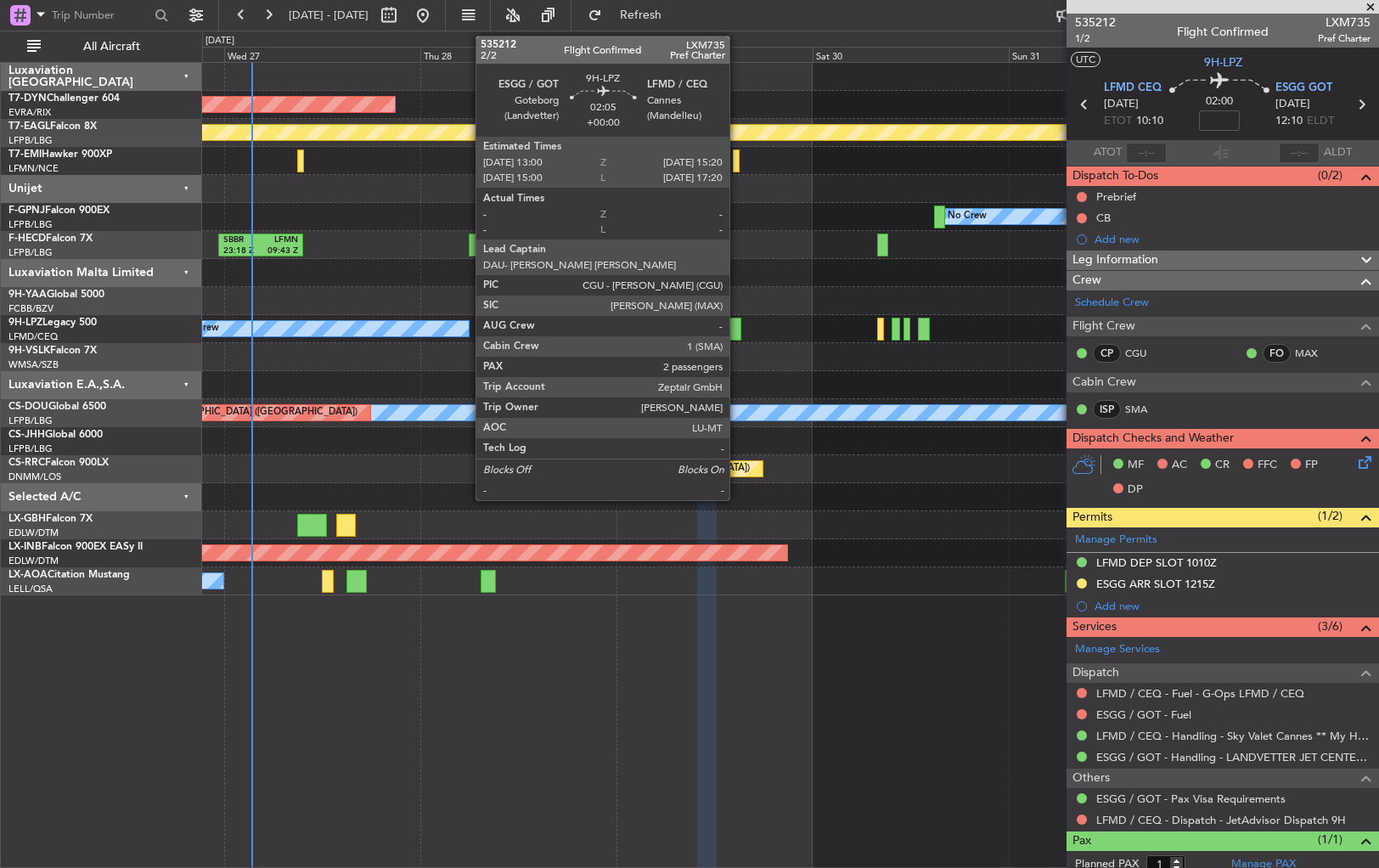
click at [733, 324] on div at bounding box center [731, 329] width 19 height 23
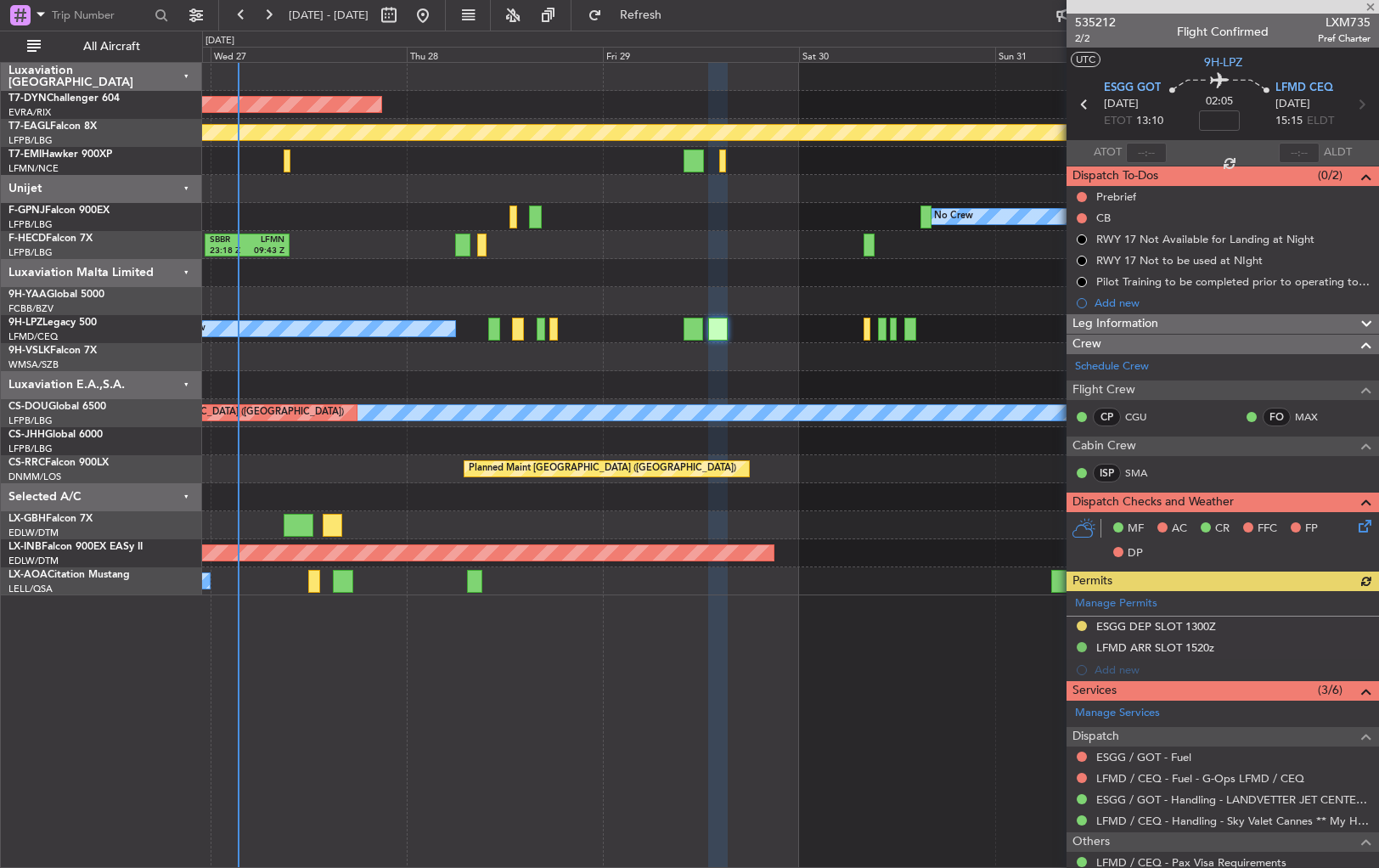
click at [696, 336] on div "No Crew" at bounding box center [790, 329] width 1177 height 28
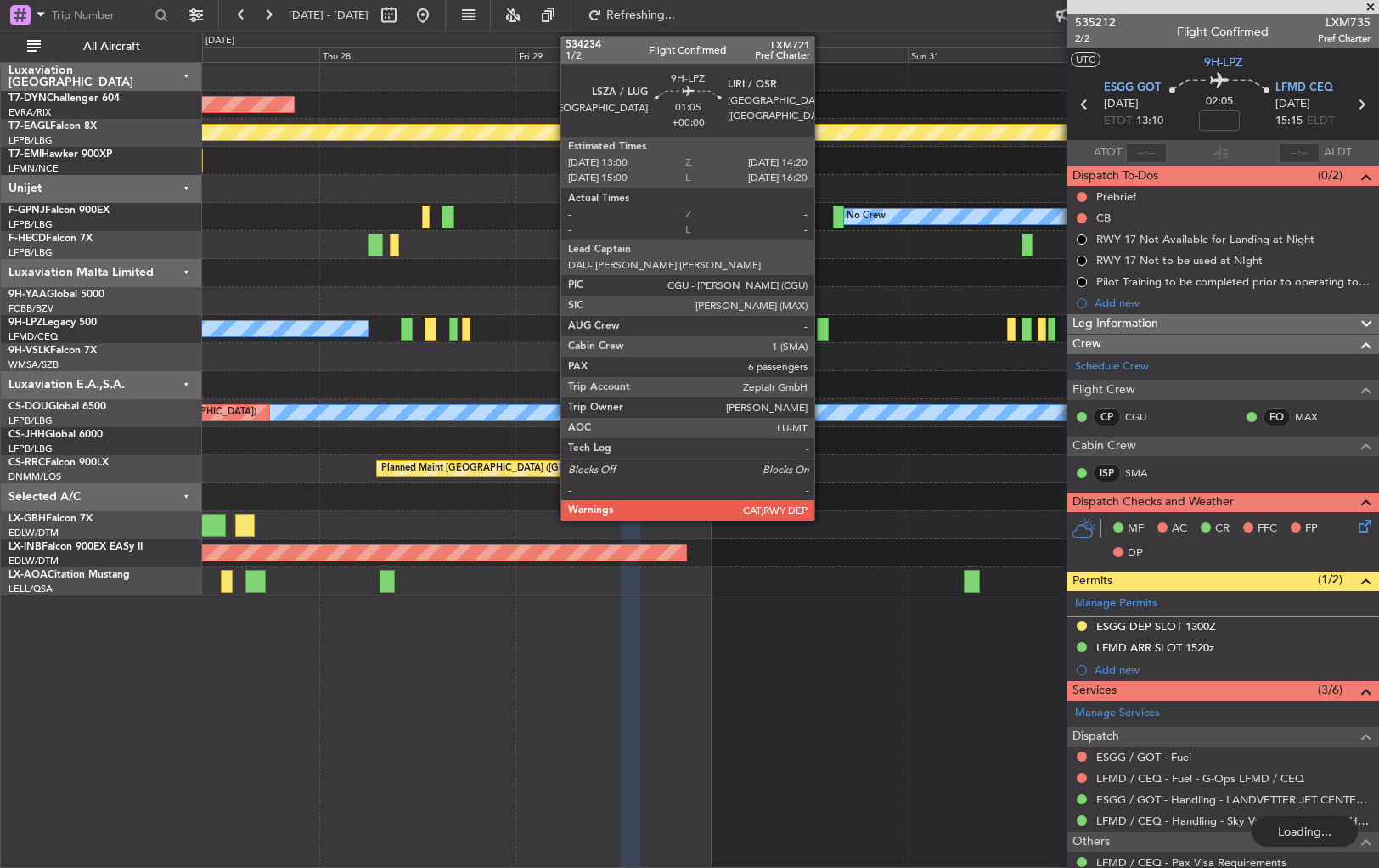
click at [823, 335] on div at bounding box center [823, 329] width 11 height 23
type input "6"
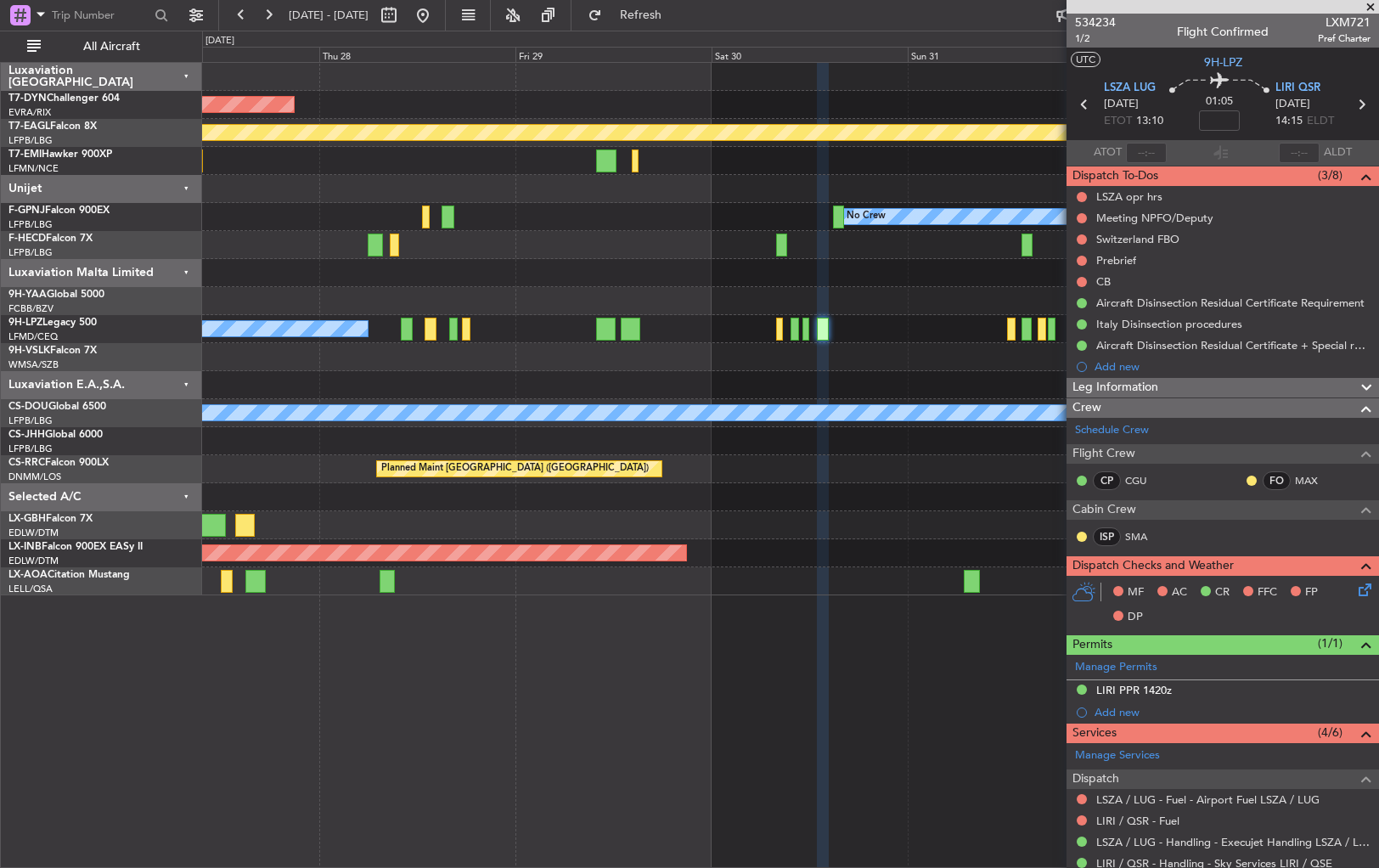
scroll to position [343, 0]
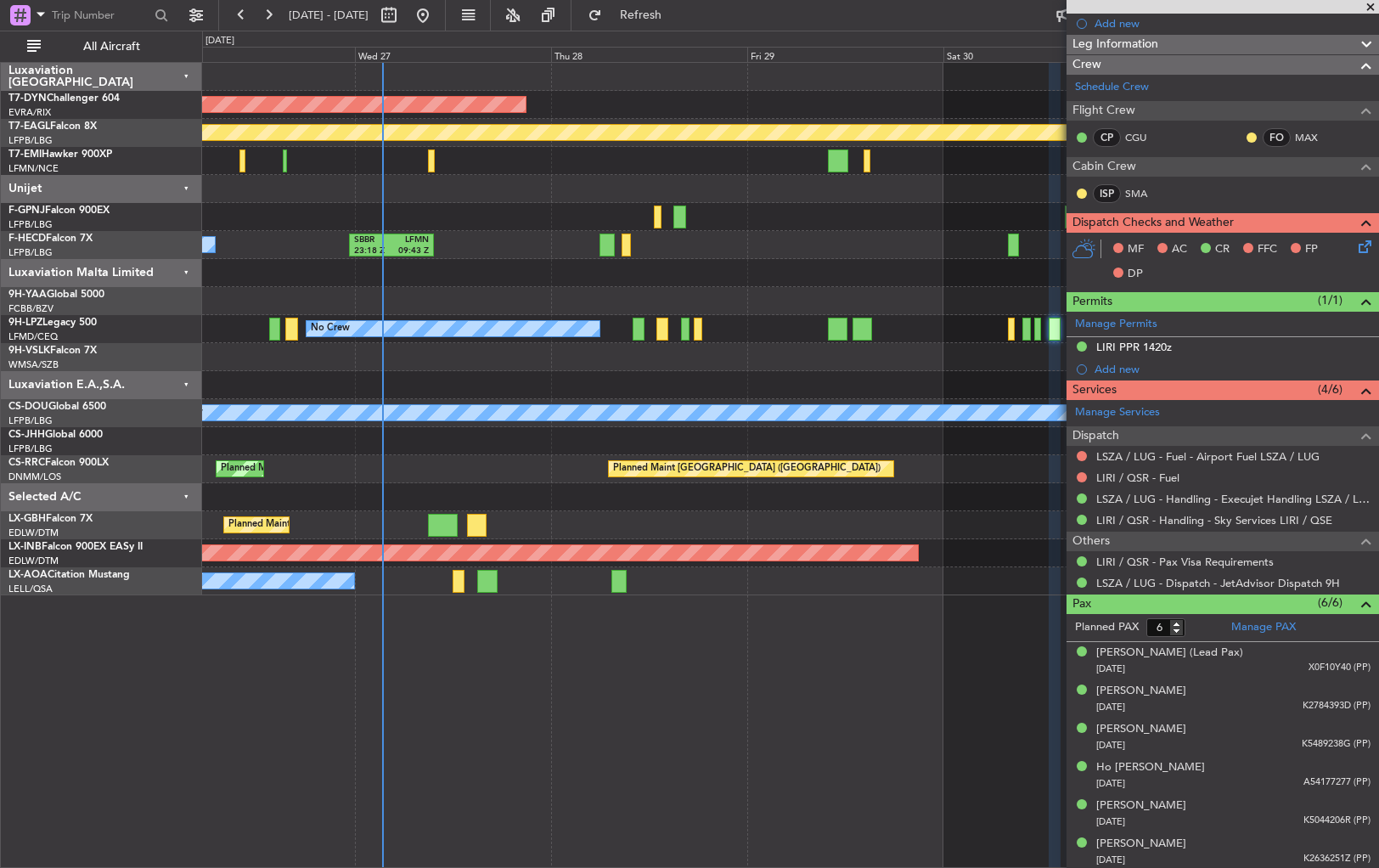
click at [653, 379] on div at bounding box center [790, 385] width 1177 height 28
click at [1232, 723] on div "[PERSON_NAME] [DATE] K5489238G (PP)" at bounding box center [1233, 738] width 275 height 33
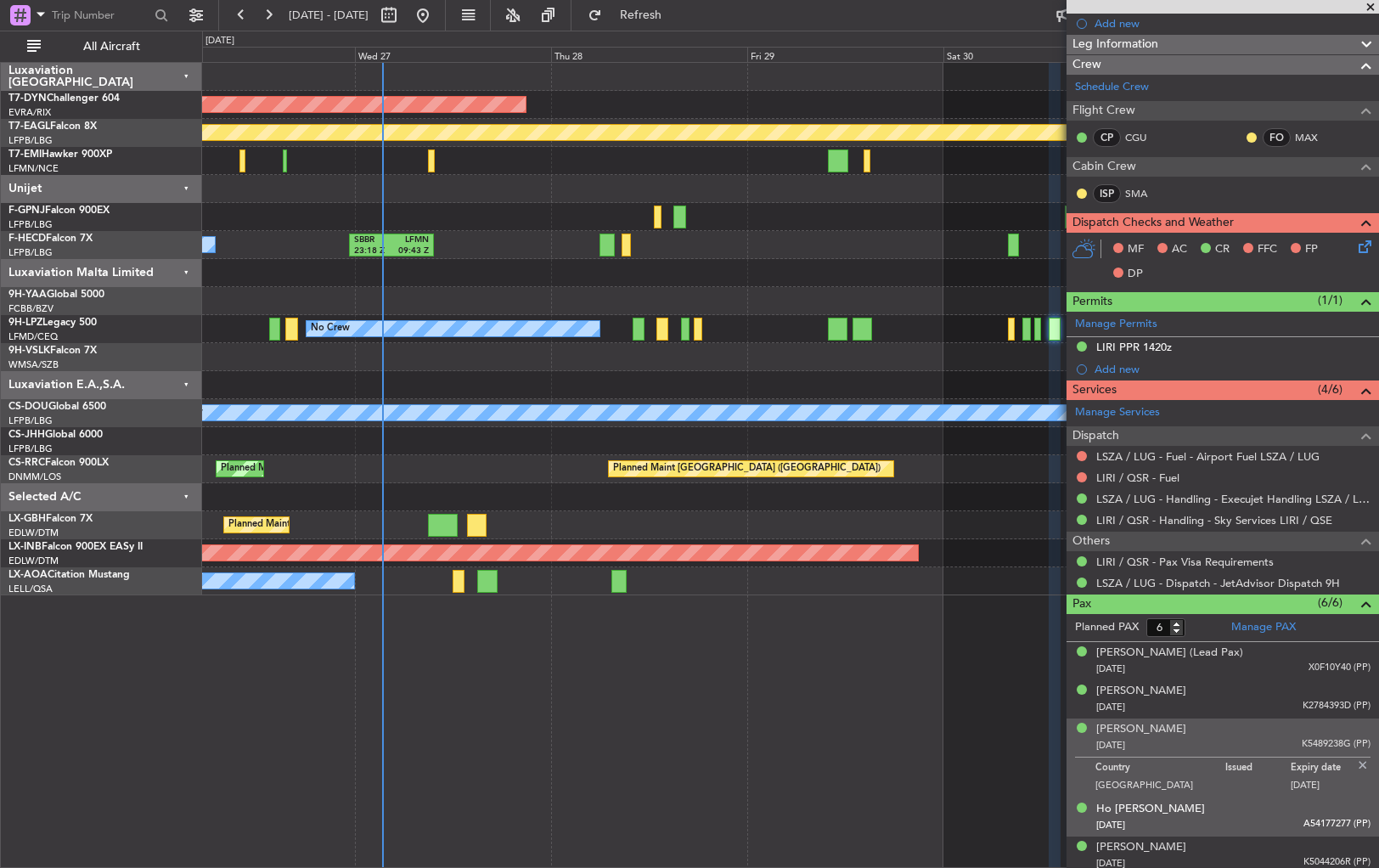
click at [1236, 806] on div "[PERSON_NAME] [DATE] A54177277 (PP)" at bounding box center [1233, 818] width 275 height 33
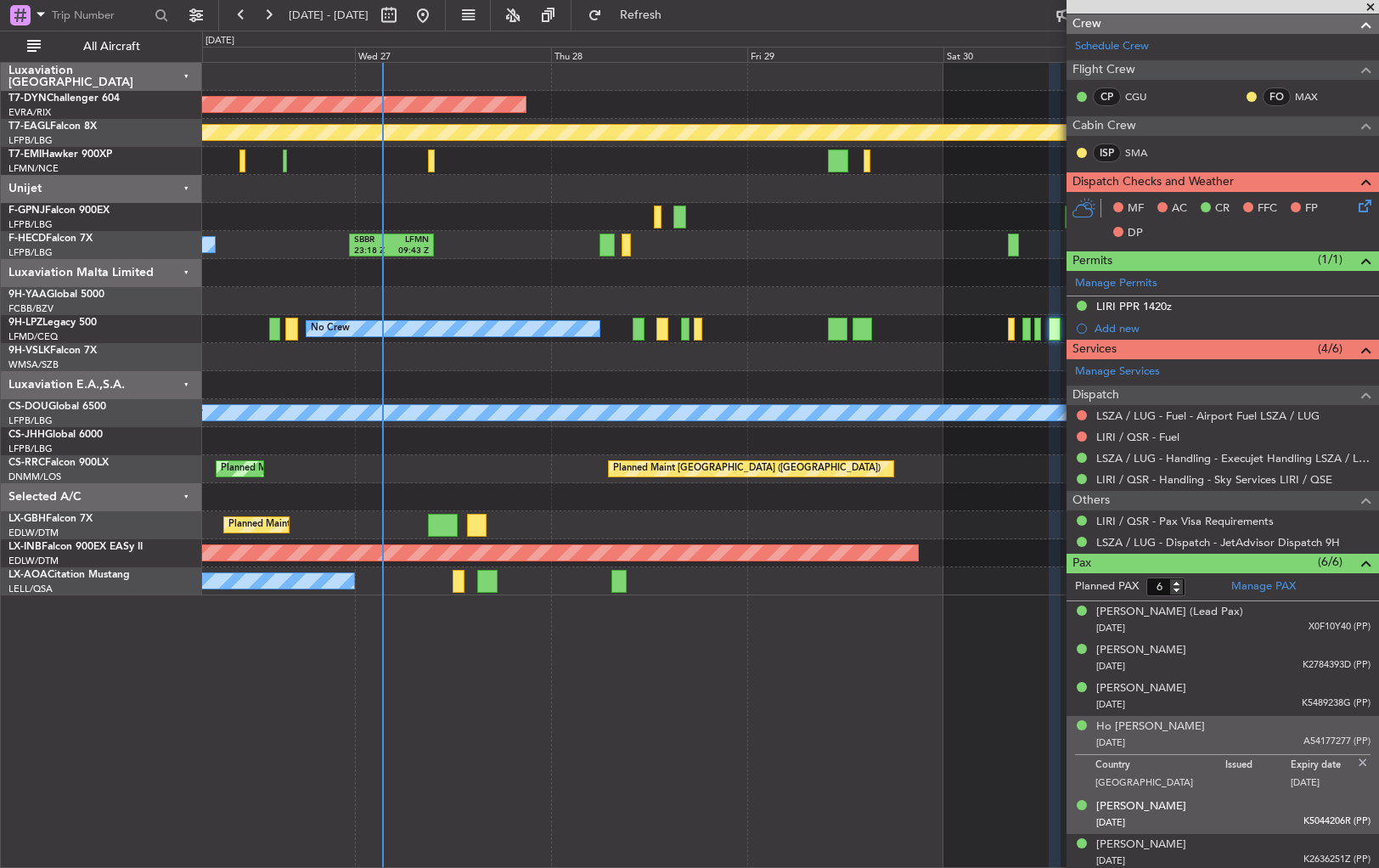
scroll to position [385, 0]
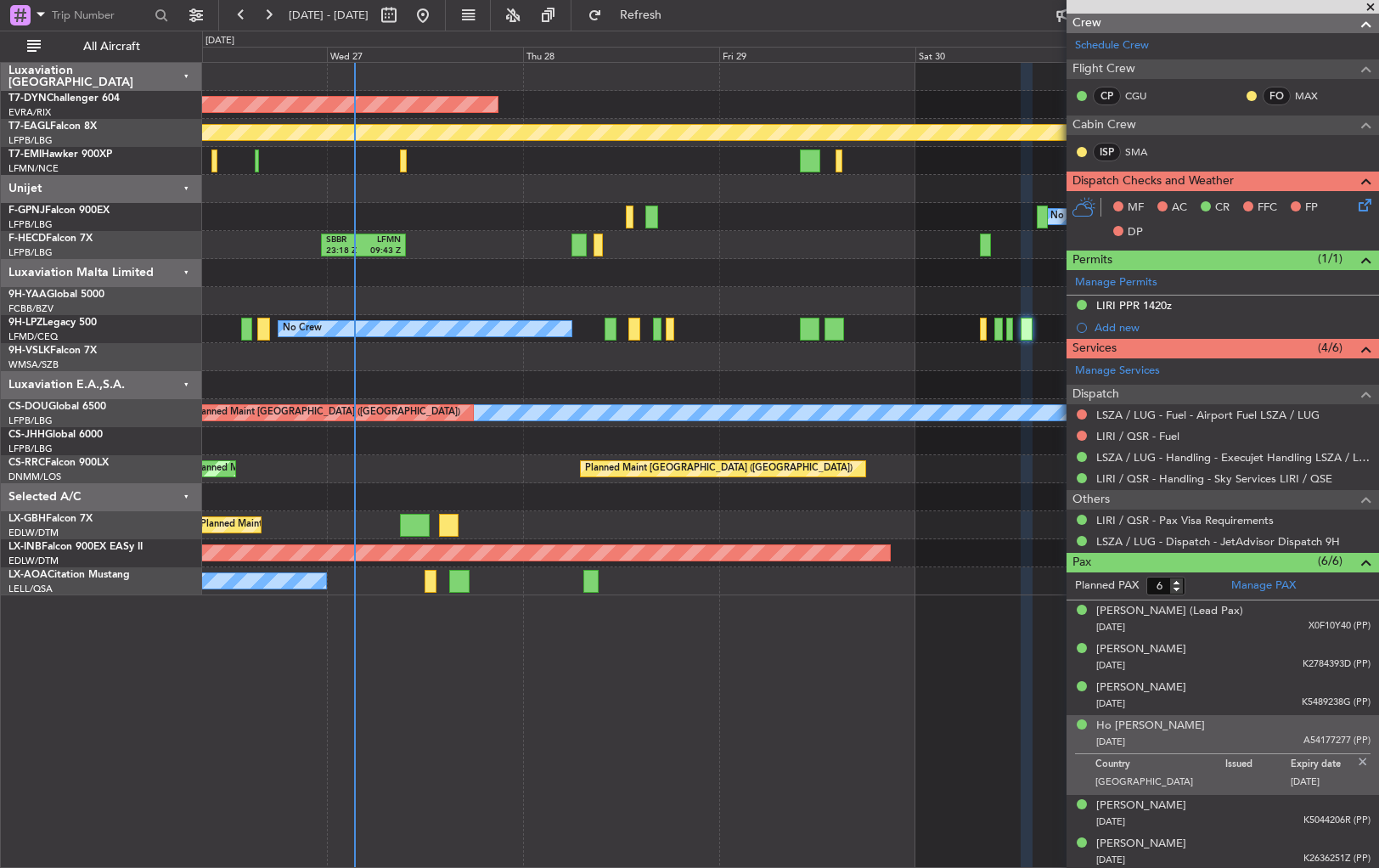
click at [858, 363] on div at bounding box center [790, 357] width 1177 height 28
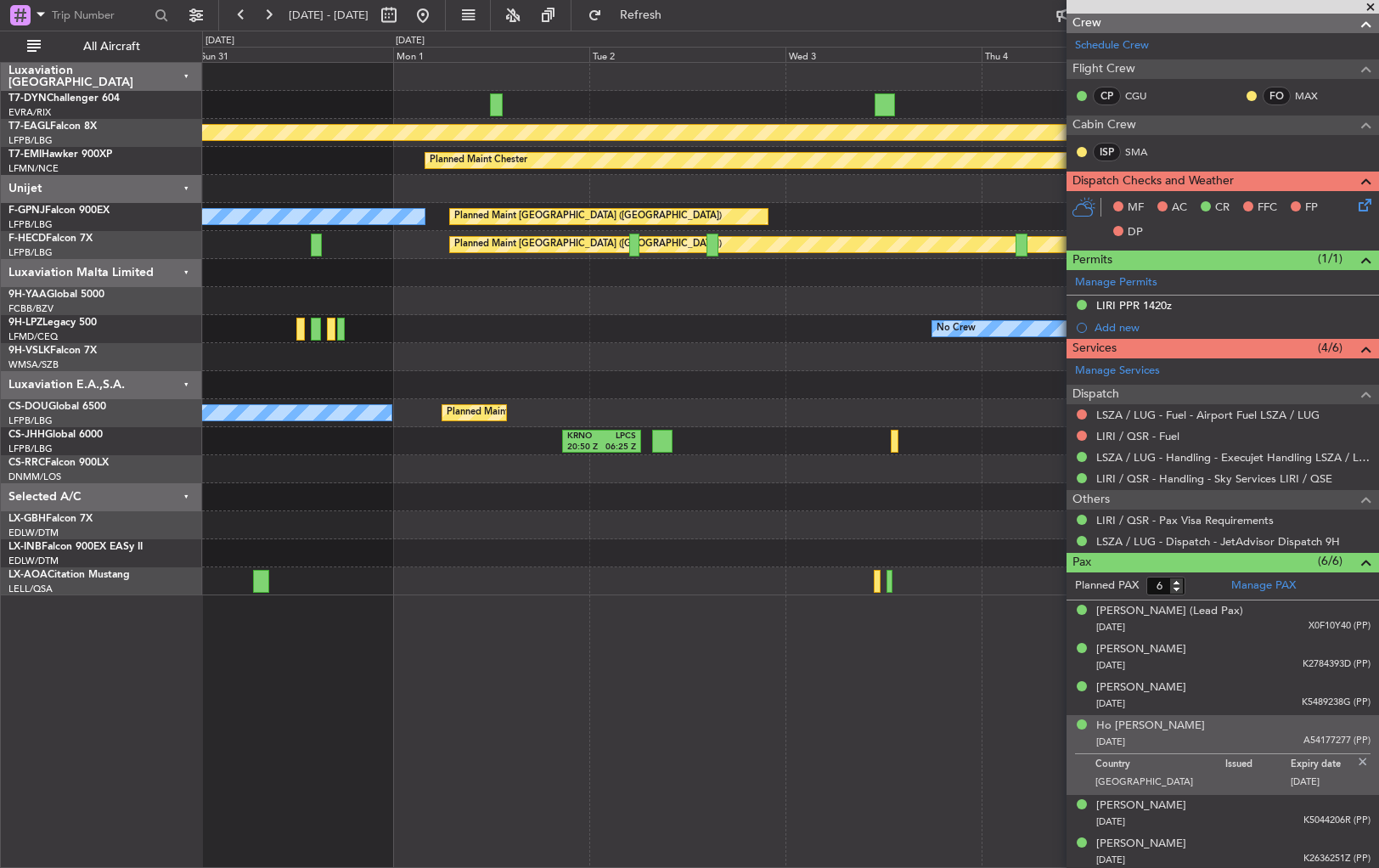
click at [0, 474] on html "[DATE] - [DATE] Refresh Quick Links All Aircraft Planned Maint Geneva ([GEOGRAP…" at bounding box center [690, 434] width 1379 height 868
click at [959, 499] on div at bounding box center [790, 497] width 1177 height 28
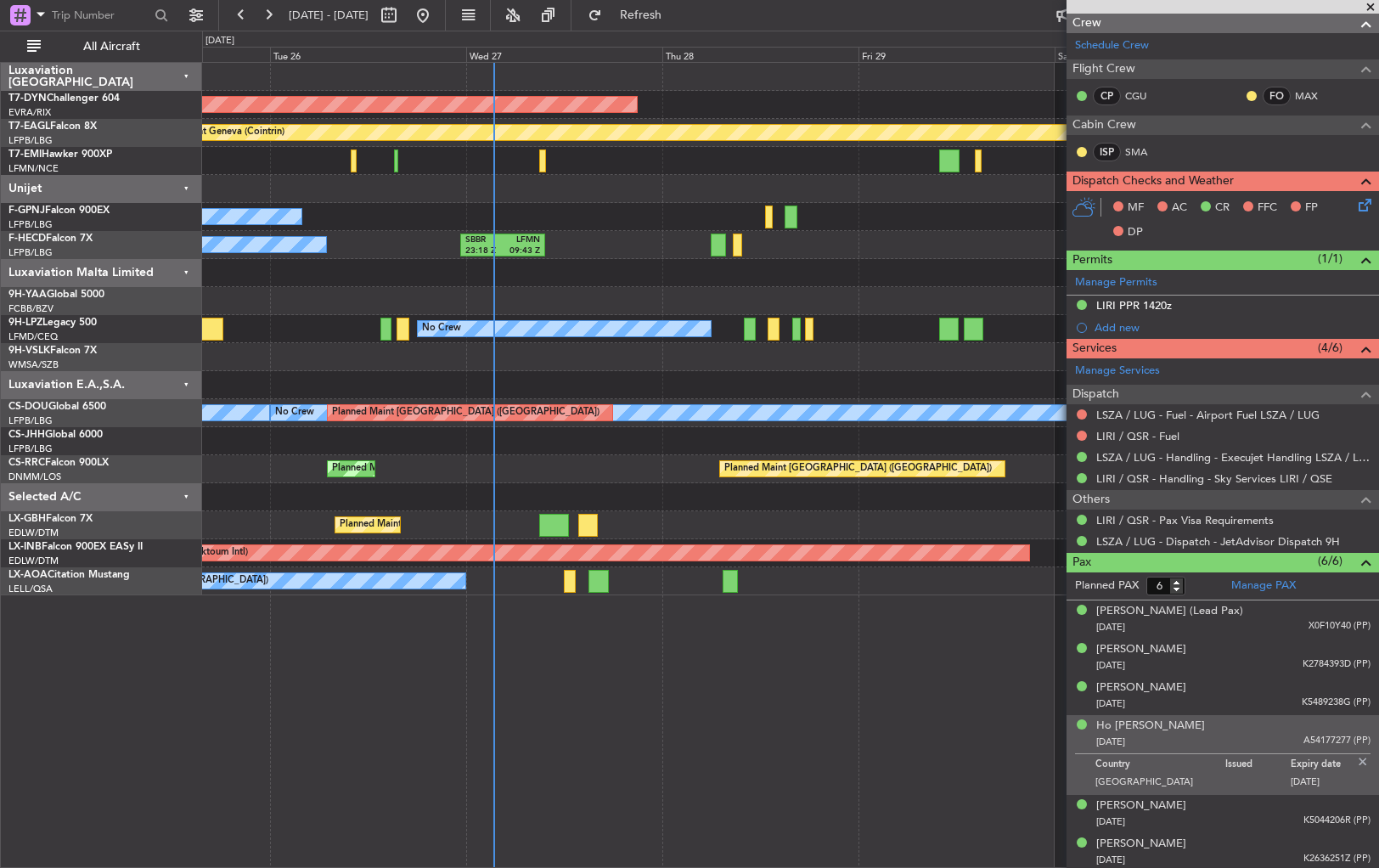
click at [934, 505] on div at bounding box center [790, 497] width 1177 height 28
click at [599, 507] on div at bounding box center [790, 497] width 1177 height 28
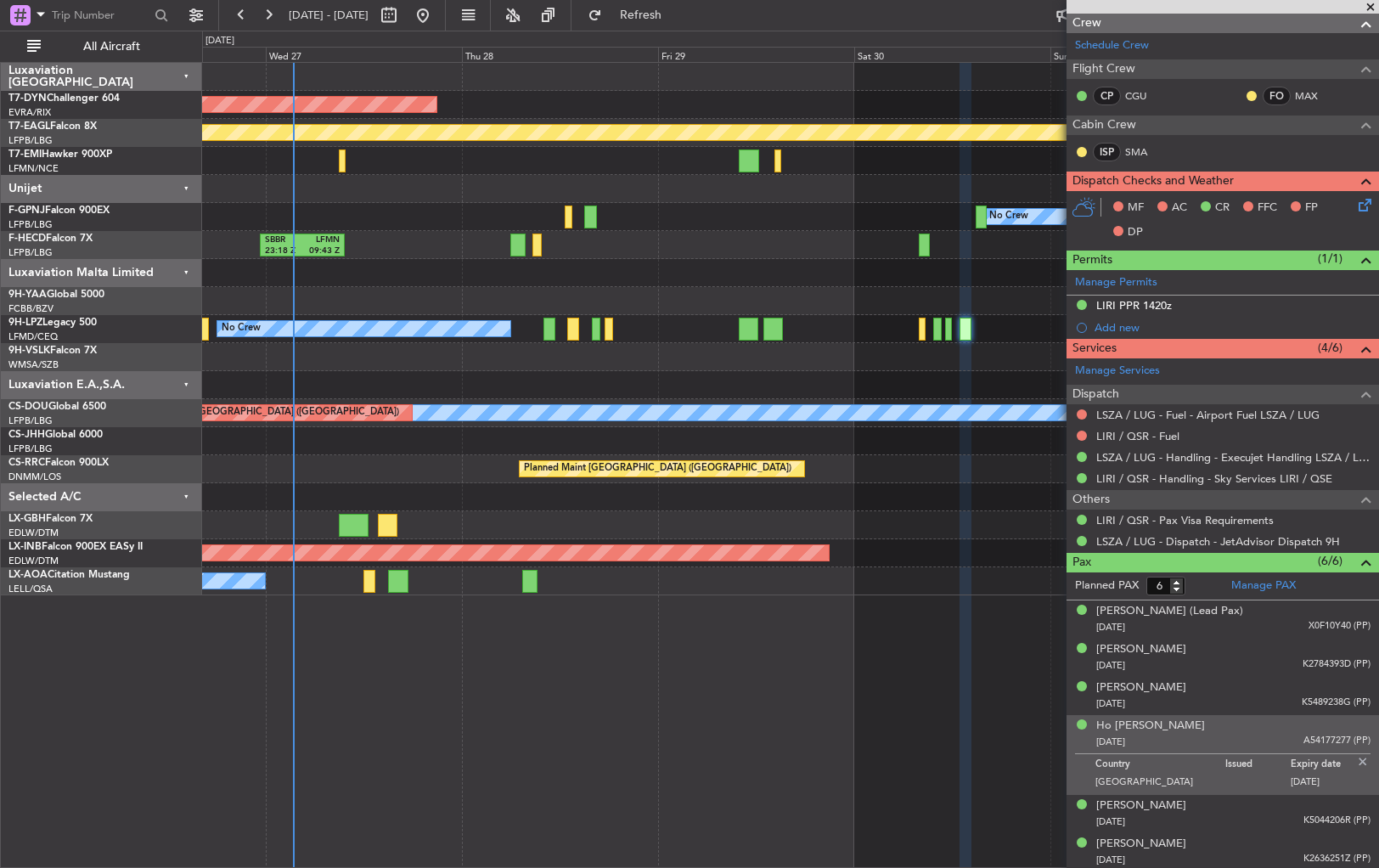
click at [533, 520] on div "AOG Maint Riga (Riga Intl) Planned Maint Geneva ([GEOGRAPHIC_DATA]) Planned Mai…" at bounding box center [790, 329] width 1177 height 532
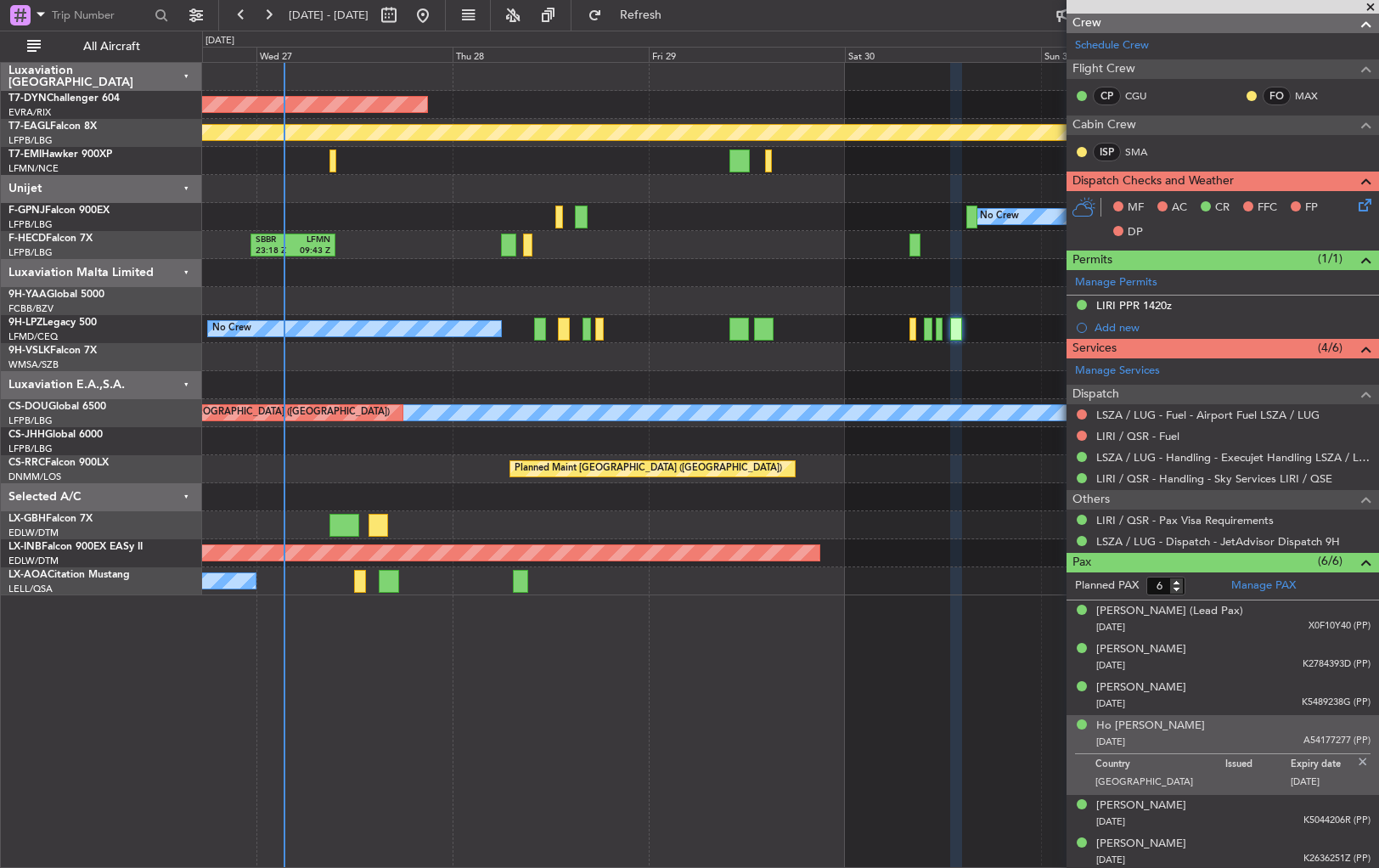
click at [763, 500] on div at bounding box center [790, 497] width 1177 height 28
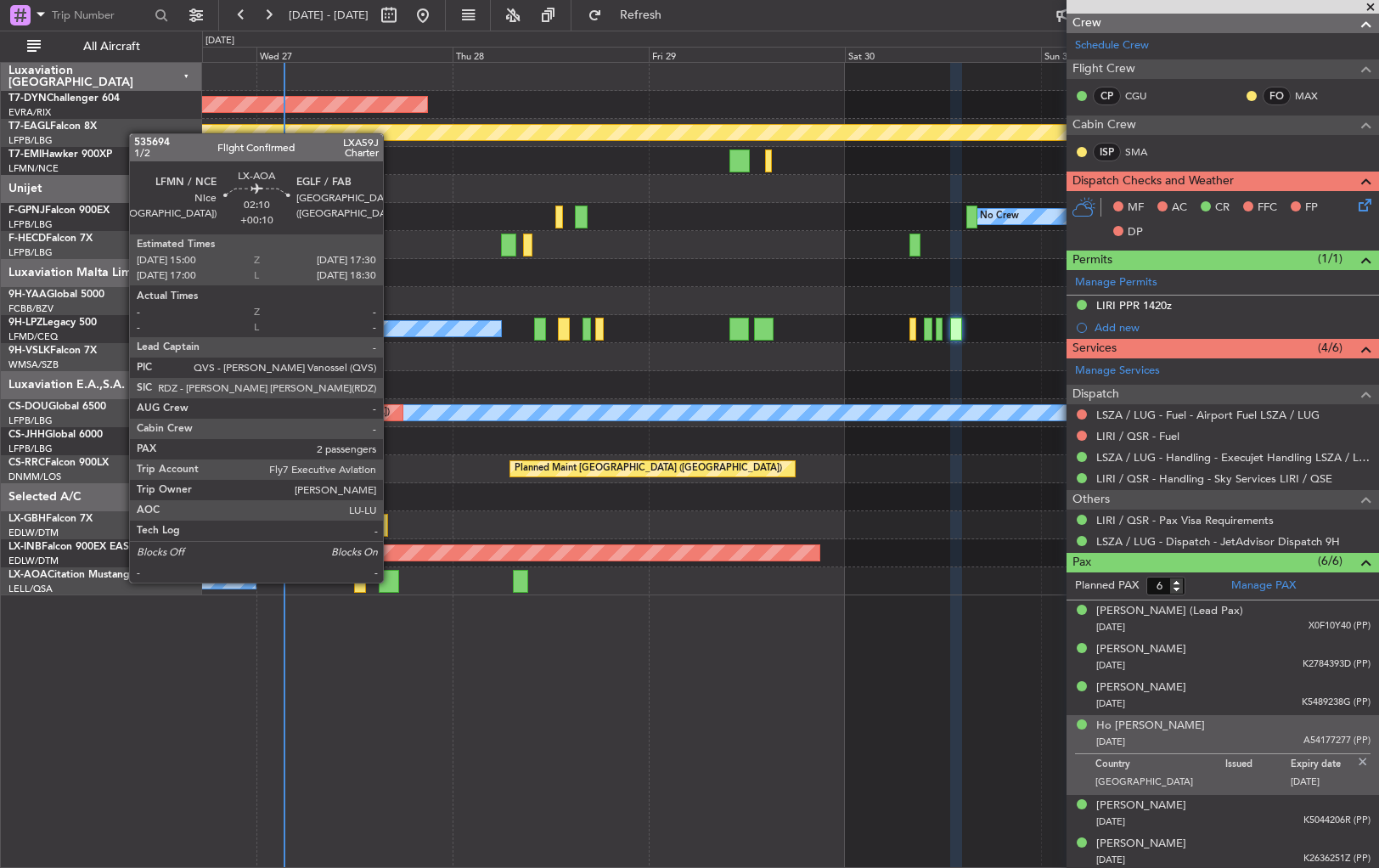
click at [391, 581] on div at bounding box center [389, 581] width 21 height 23
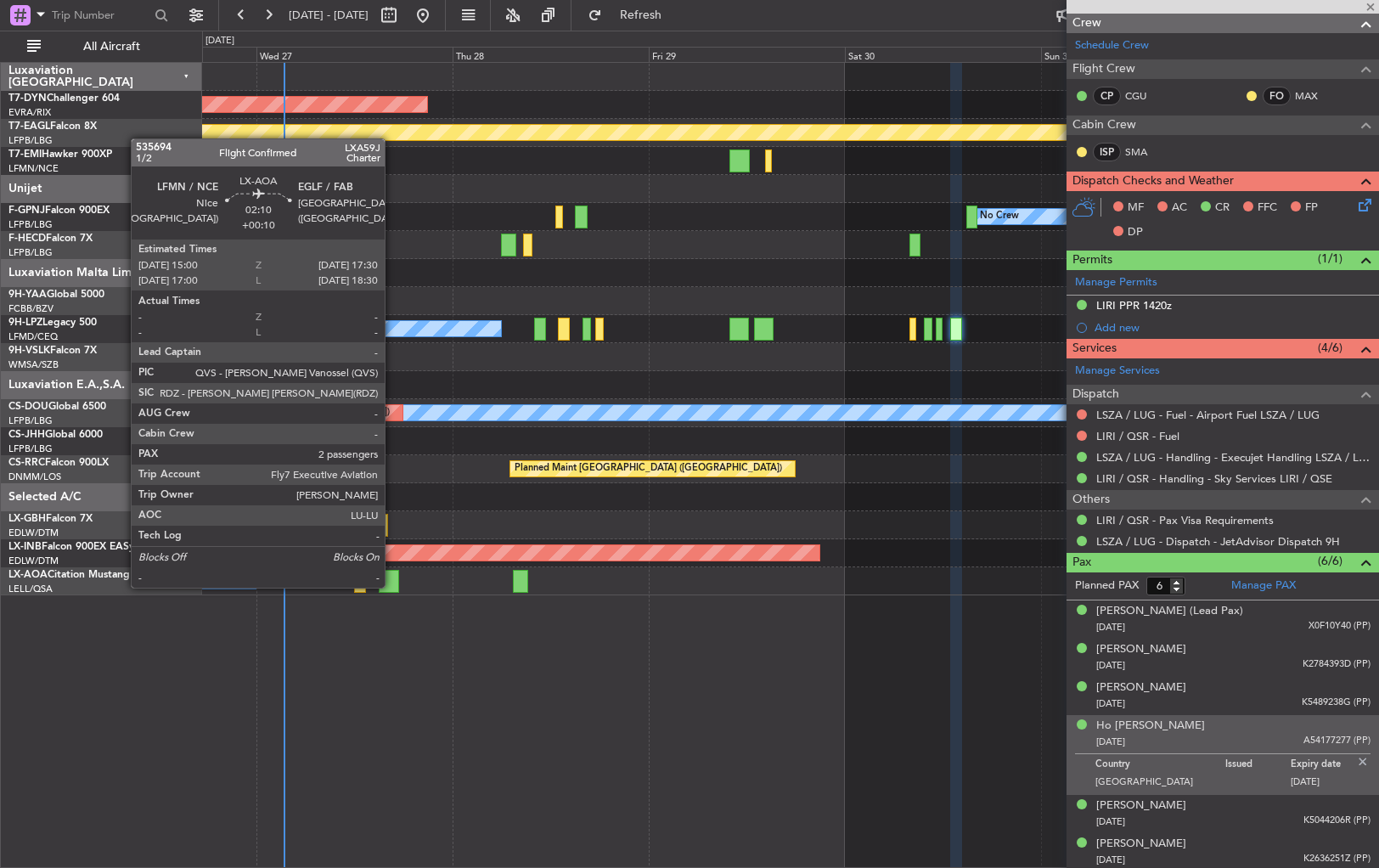
type input "+00:10"
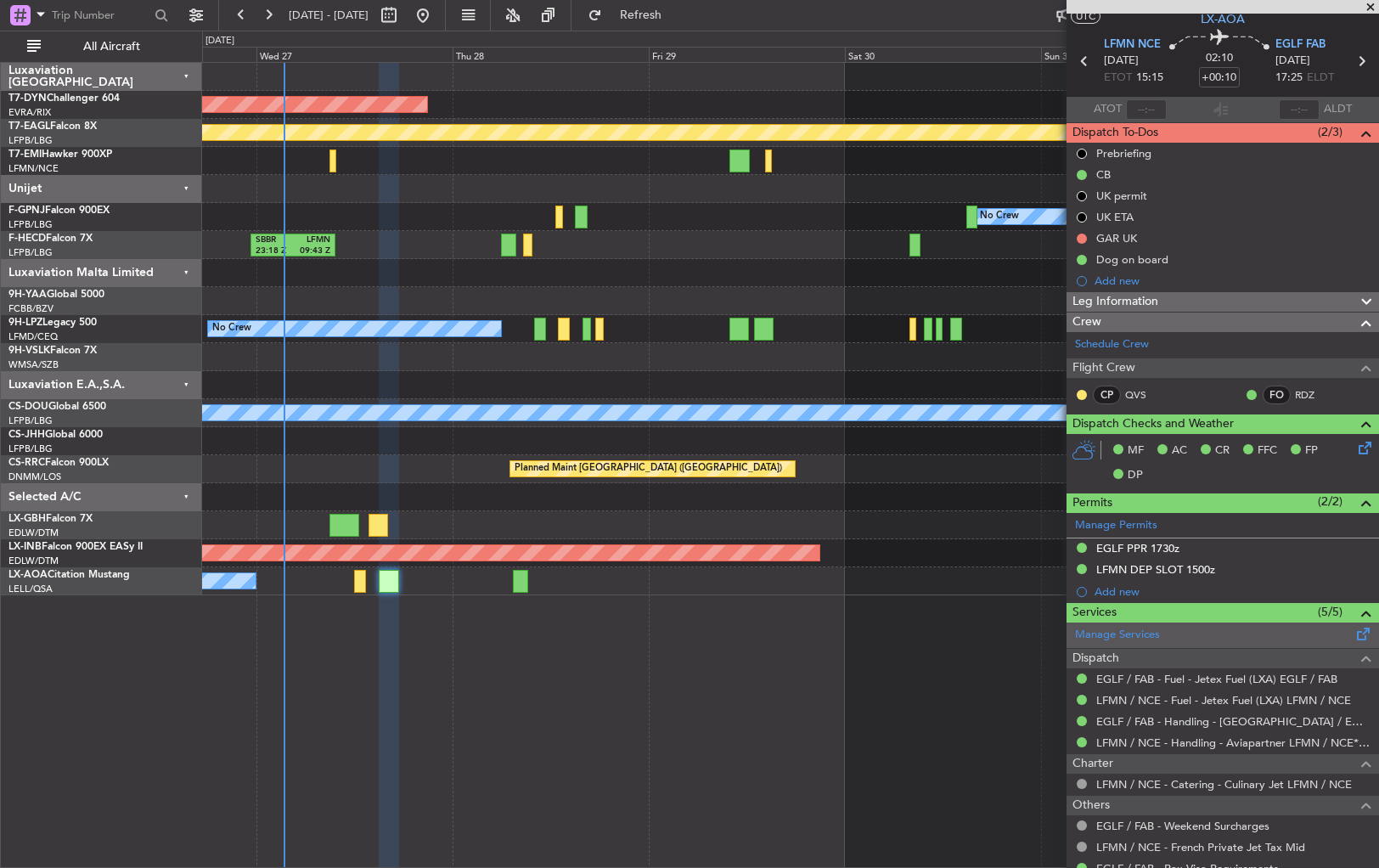
scroll to position [0, 0]
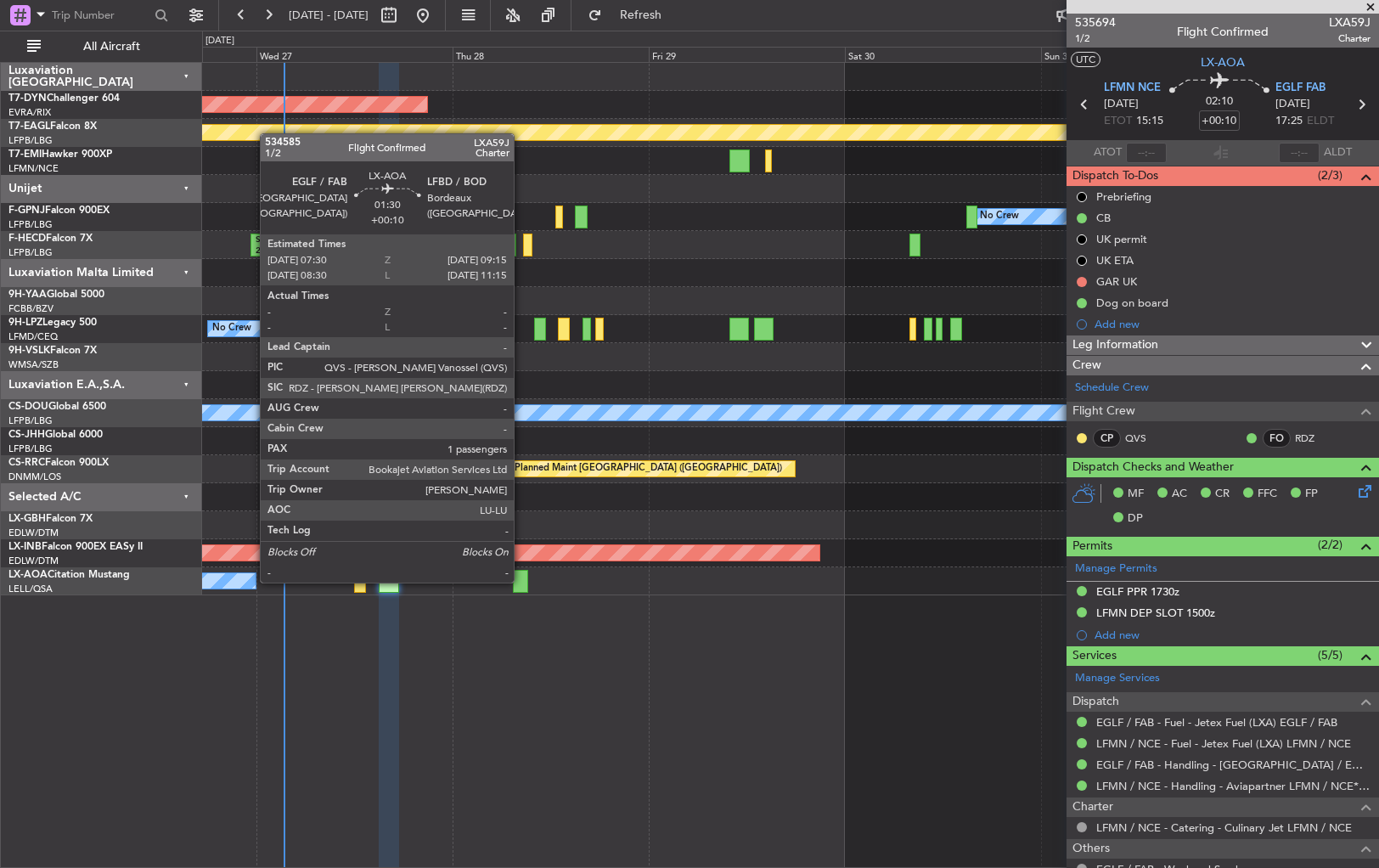
click at [521, 581] on div at bounding box center [520, 581] width 15 height 23
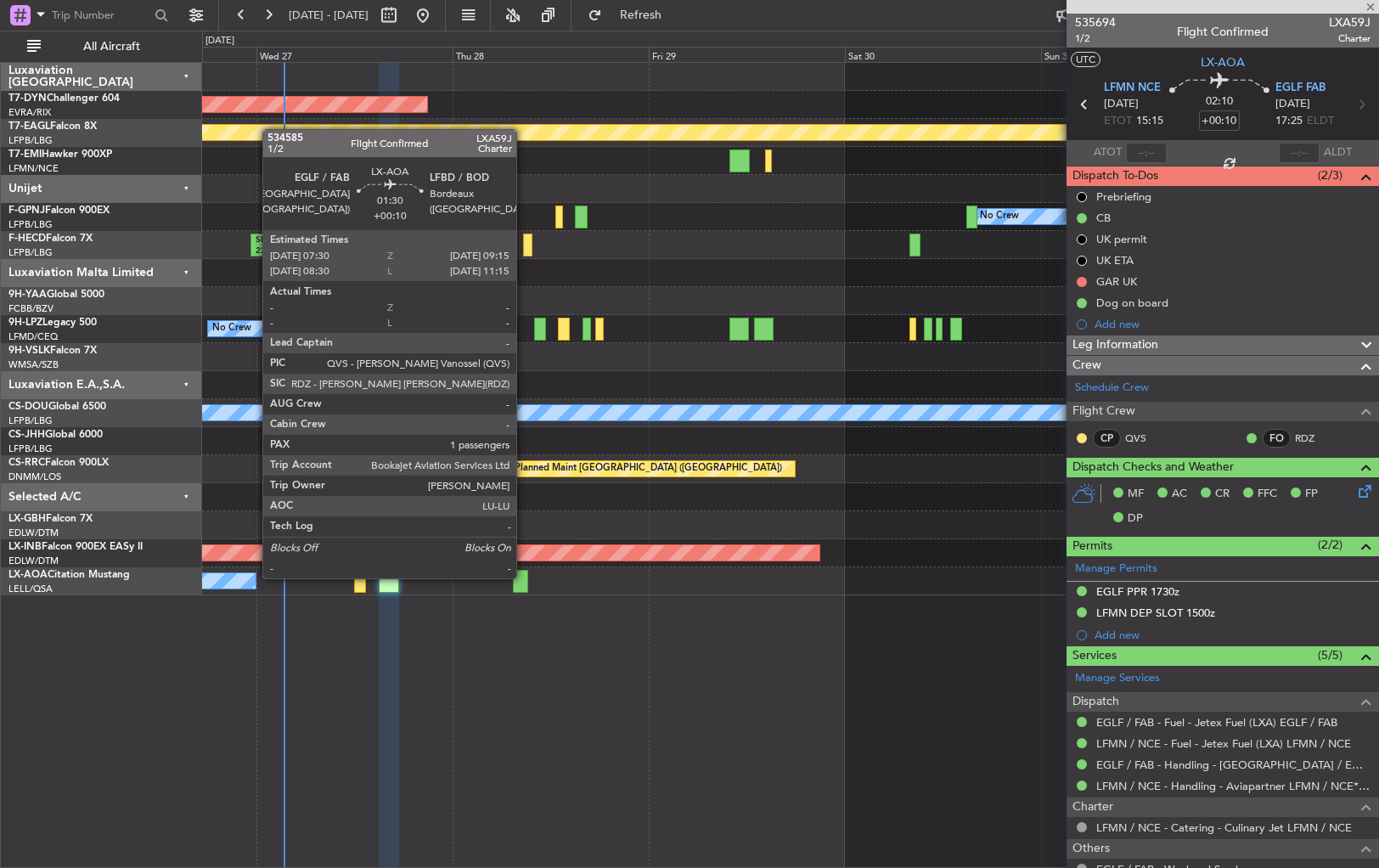
type input "1"
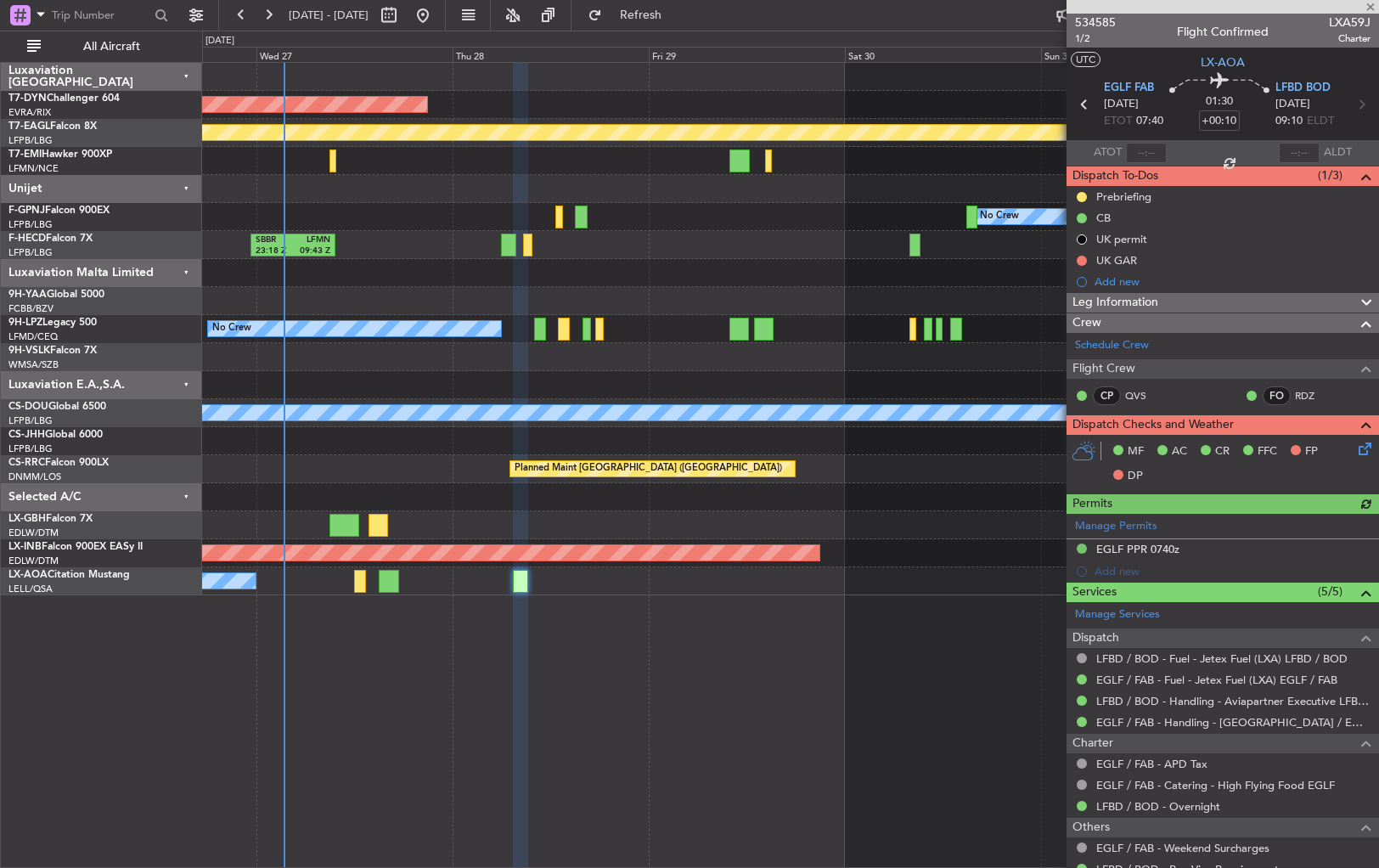
scroll to position [95, 0]
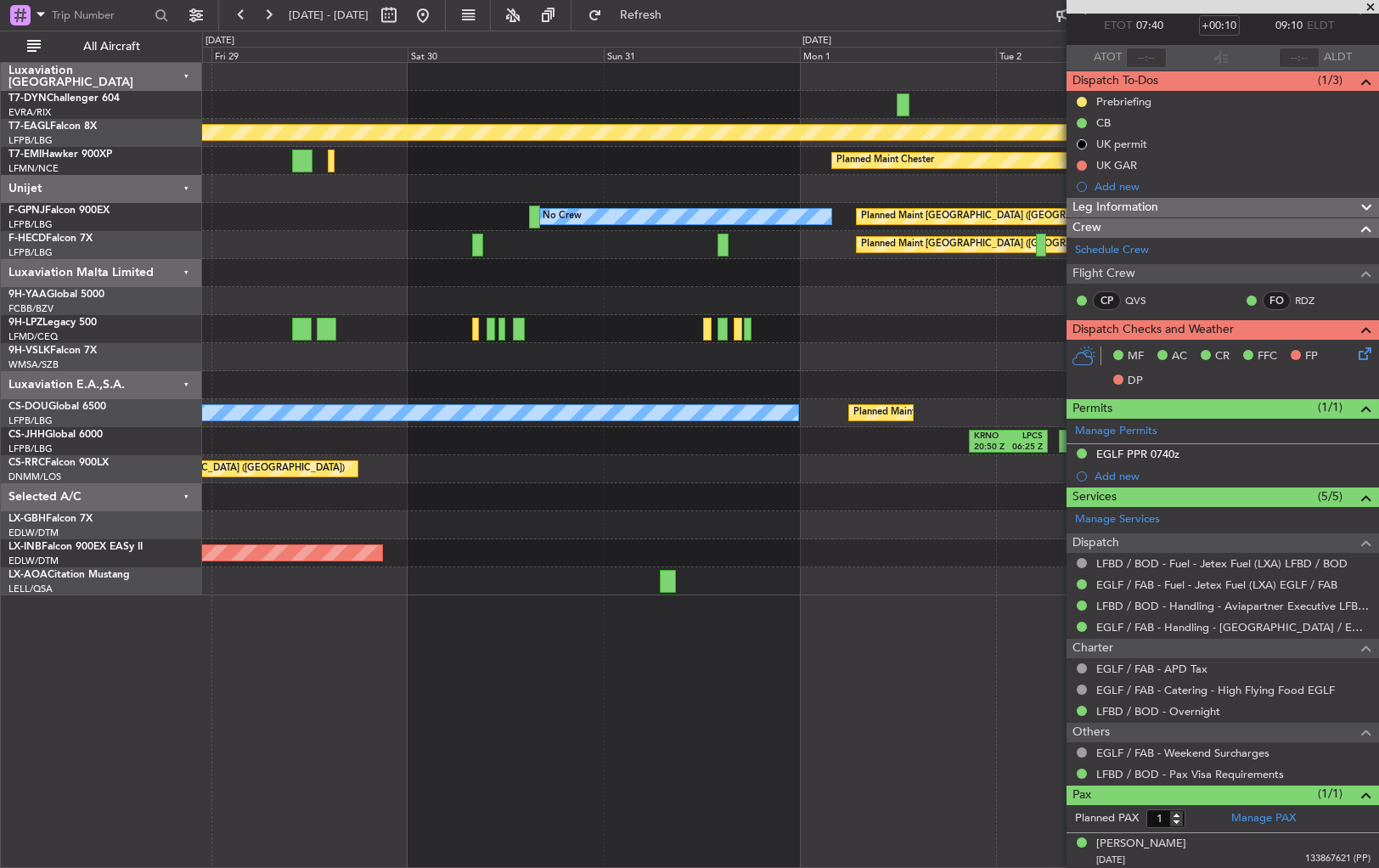
click at [503, 642] on div "AOG Maint Riga (Riga Intl) Planned Maint Geneva ([GEOGRAPHIC_DATA]) Planned Mai…" at bounding box center [791, 465] width 1178 height 806
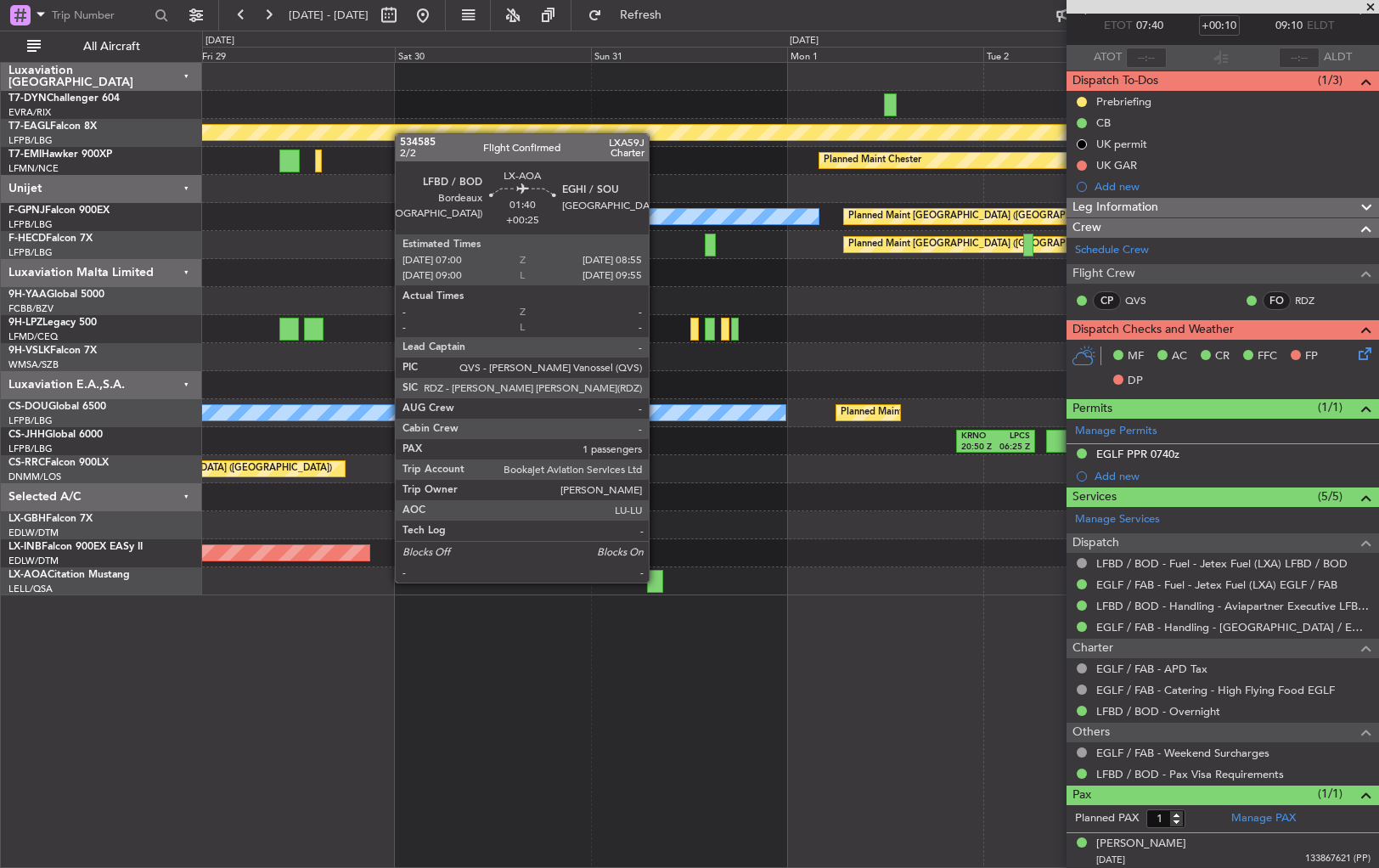
click at [656, 581] on div at bounding box center [654, 581] width 16 height 23
type input "+00:25"
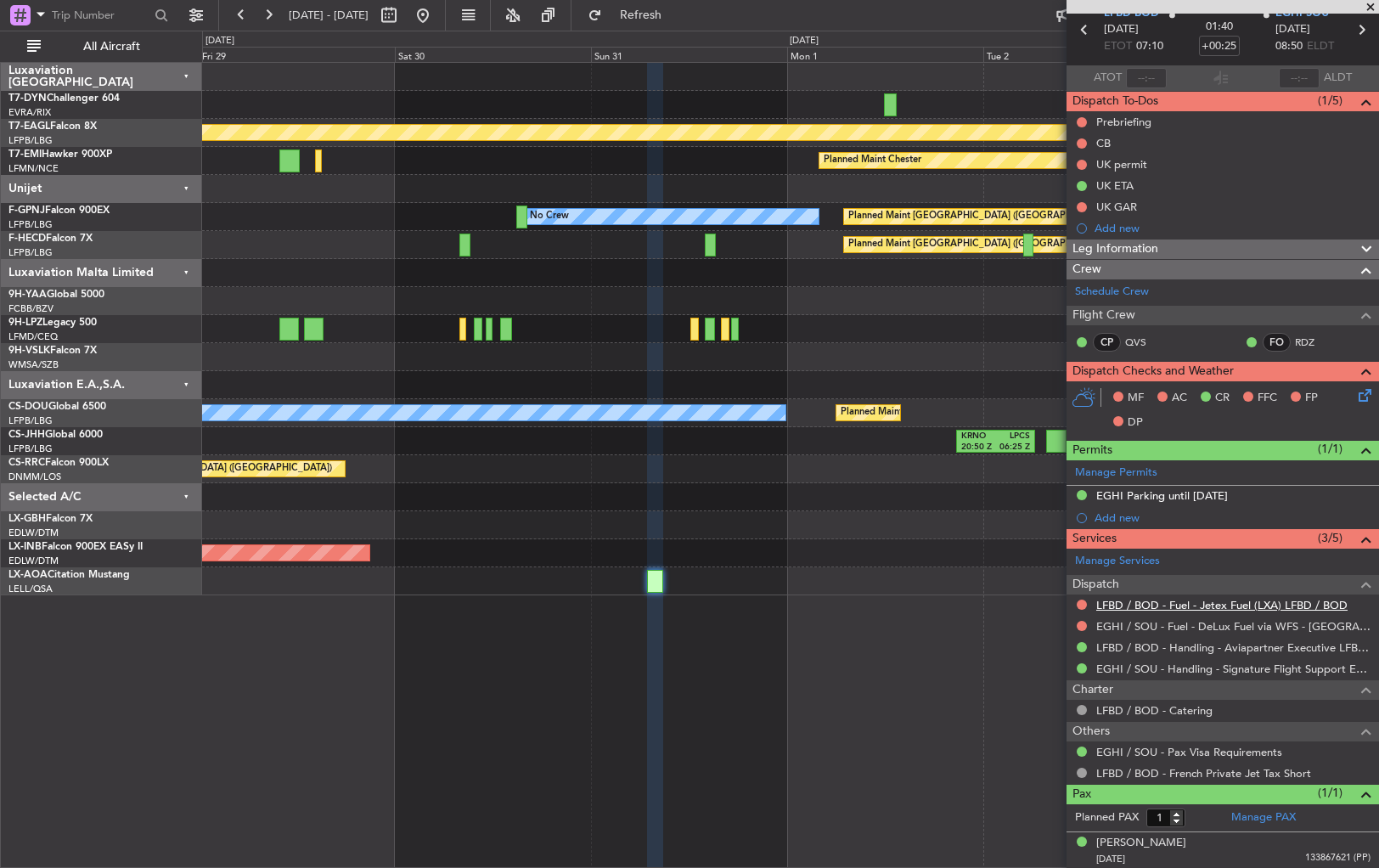
scroll to position [0, 0]
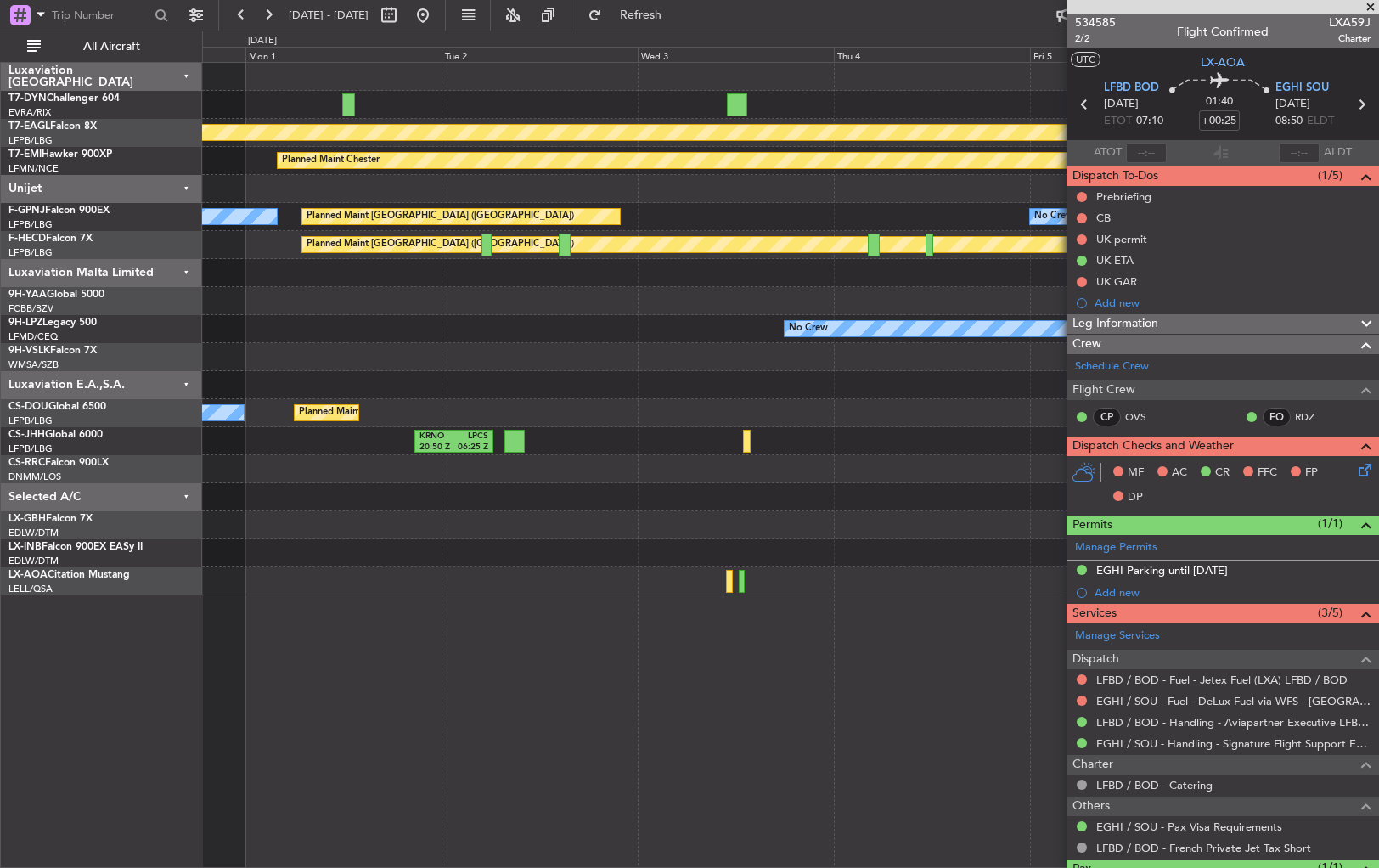
click at [356, 679] on div "Planned Maint Geneva (Cointrin) Planned Maint [PERSON_NAME] Planned Maint [GEOG…" at bounding box center [791, 465] width 1178 height 806
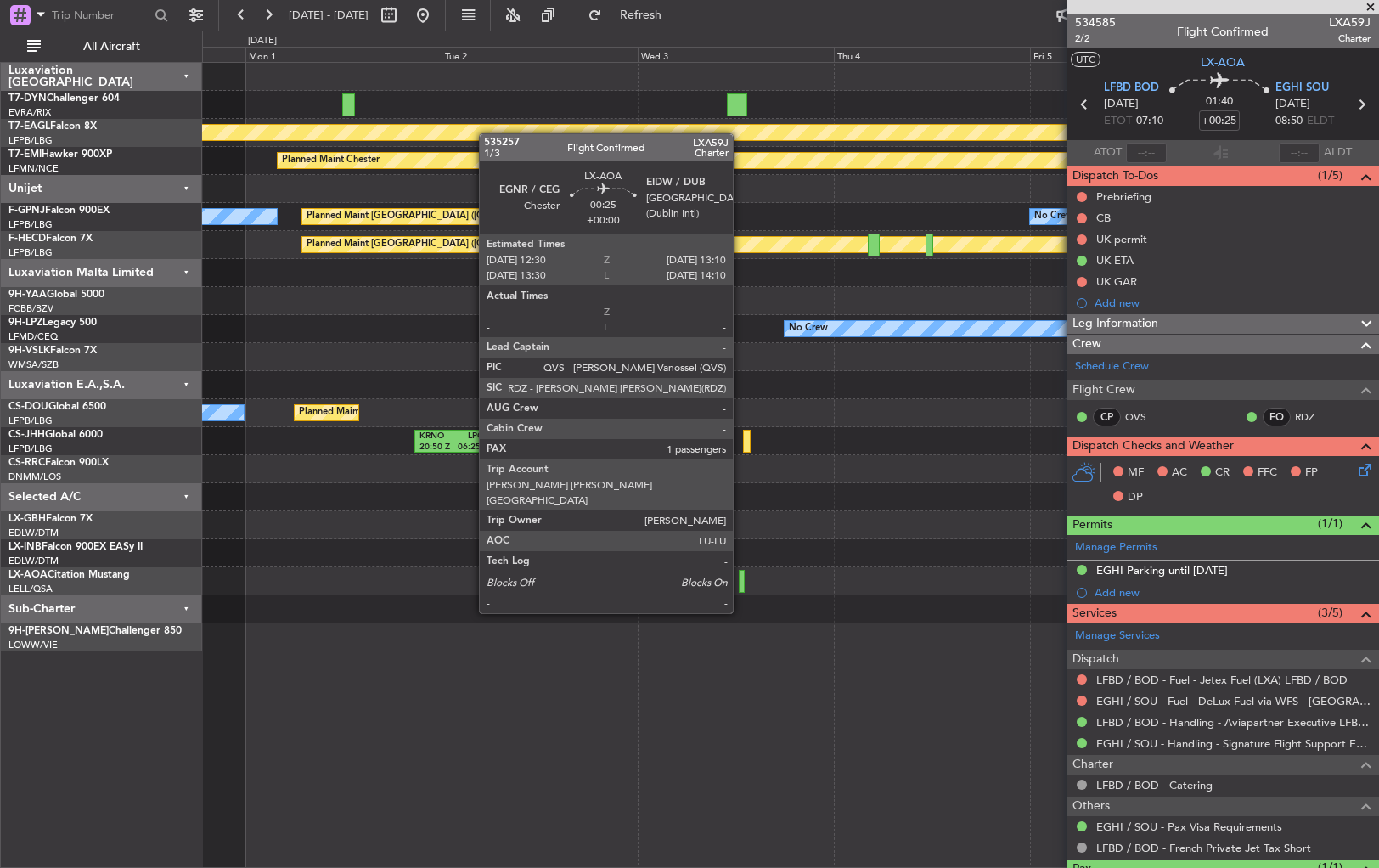
click at [740, 581] on div at bounding box center [742, 581] width 6 height 23
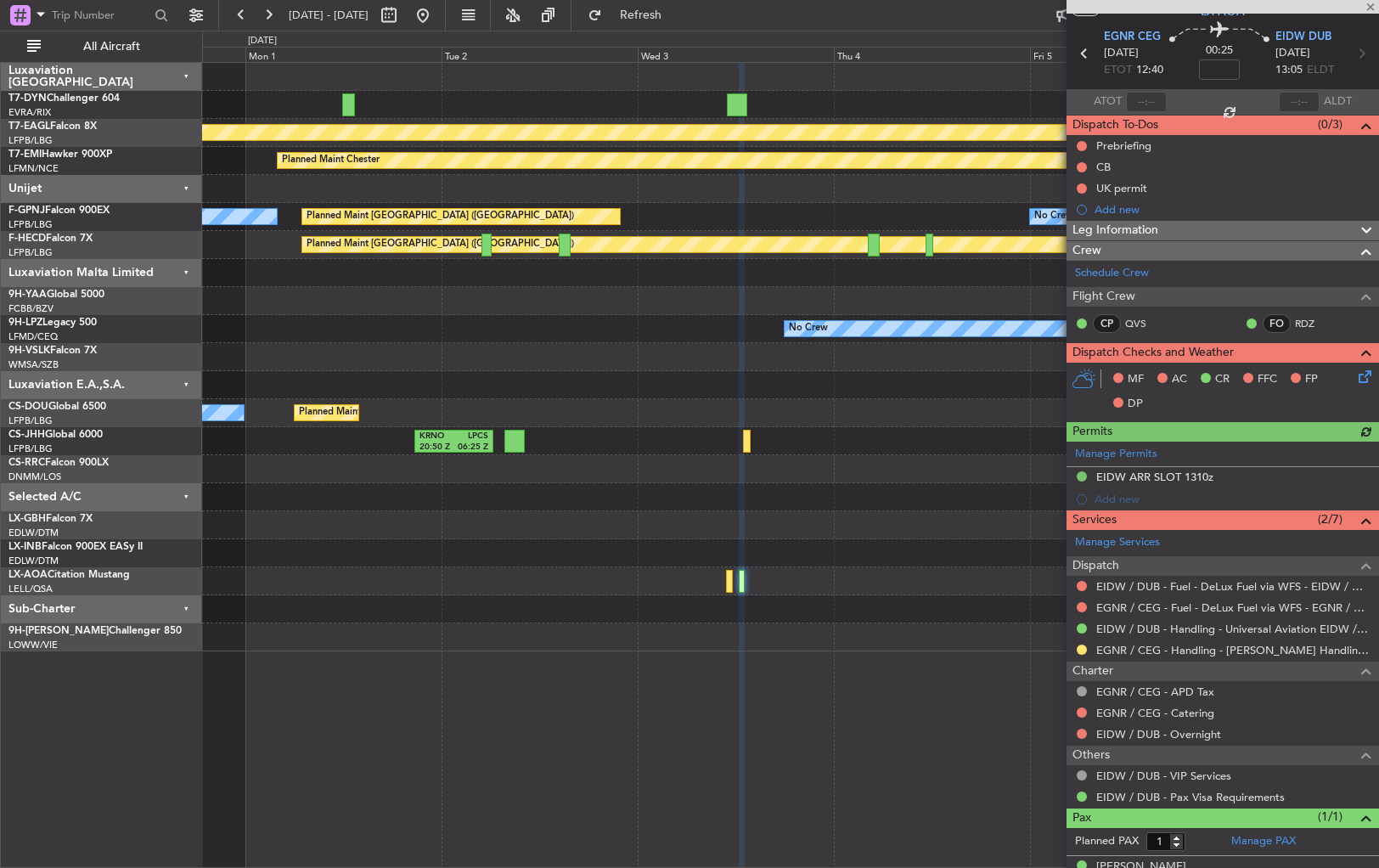
scroll to position [75, 0]
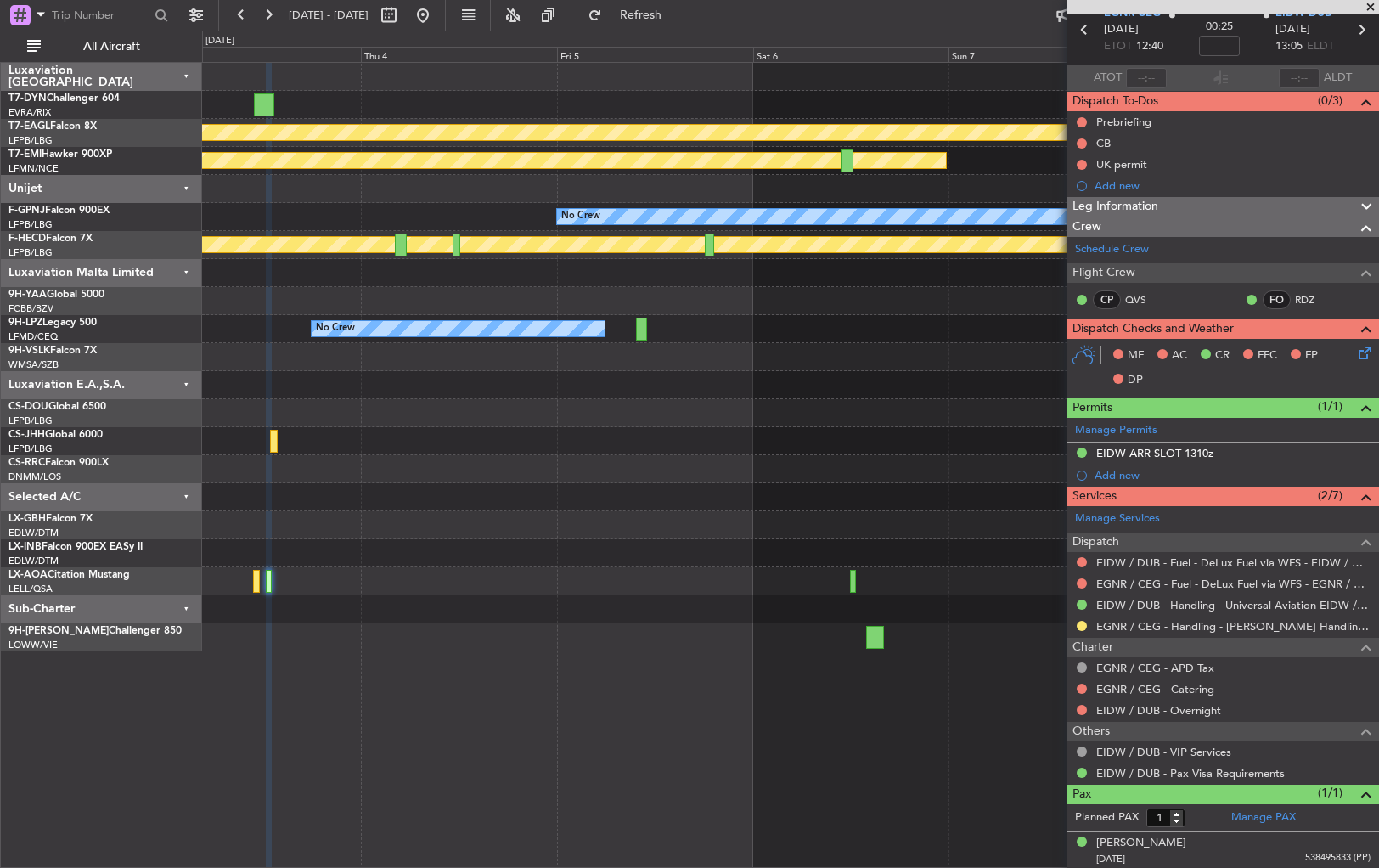
click at [377, 651] on div "Planned Maint Geneva (Cointrin) Planned Maint [PERSON_NAME] No Crew No Crew Pla…" at bounding box center [790, 357] width 1177 height 589
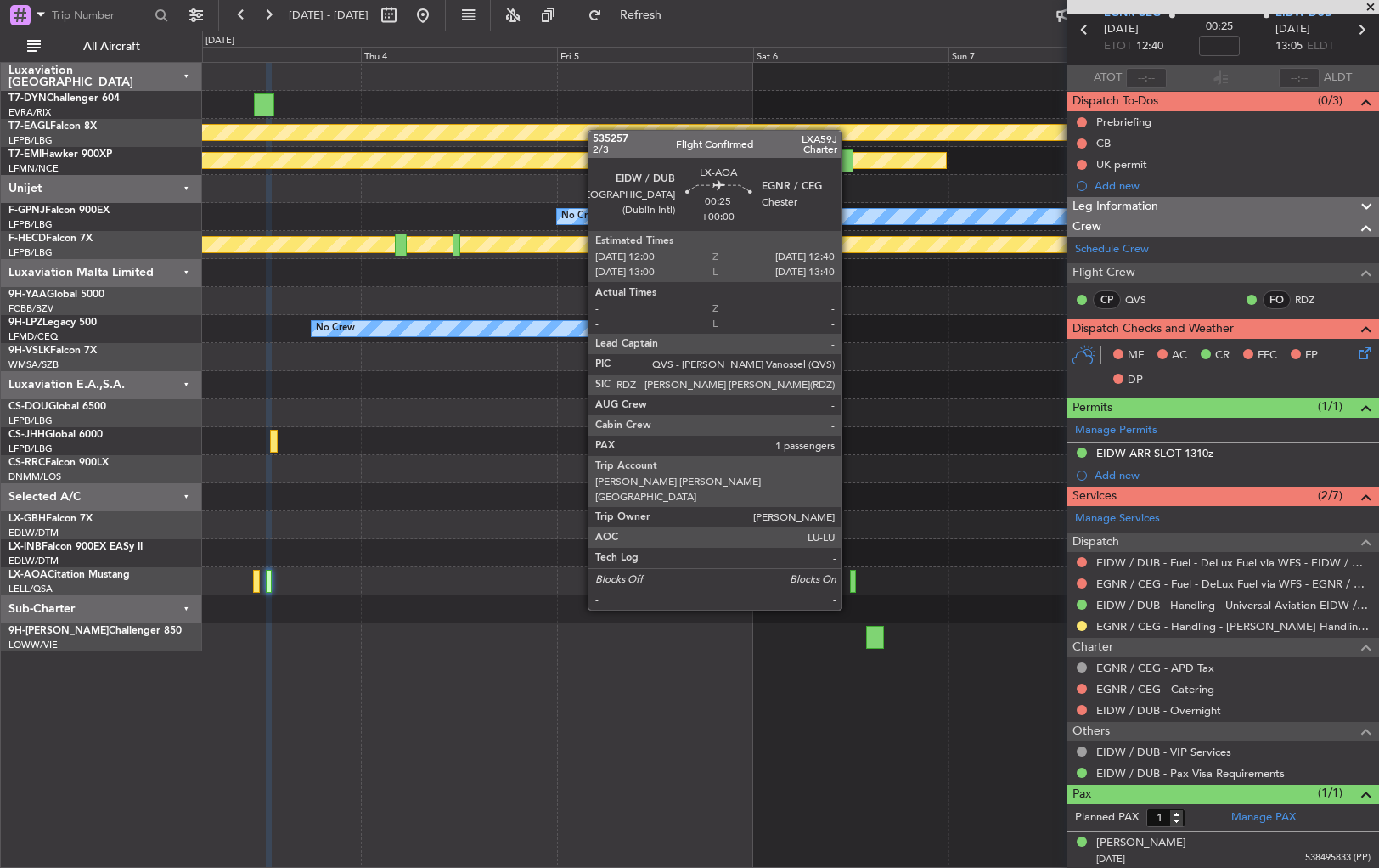
click at [850, 578] on div at bounding box center [853, 581] width 6 height 23
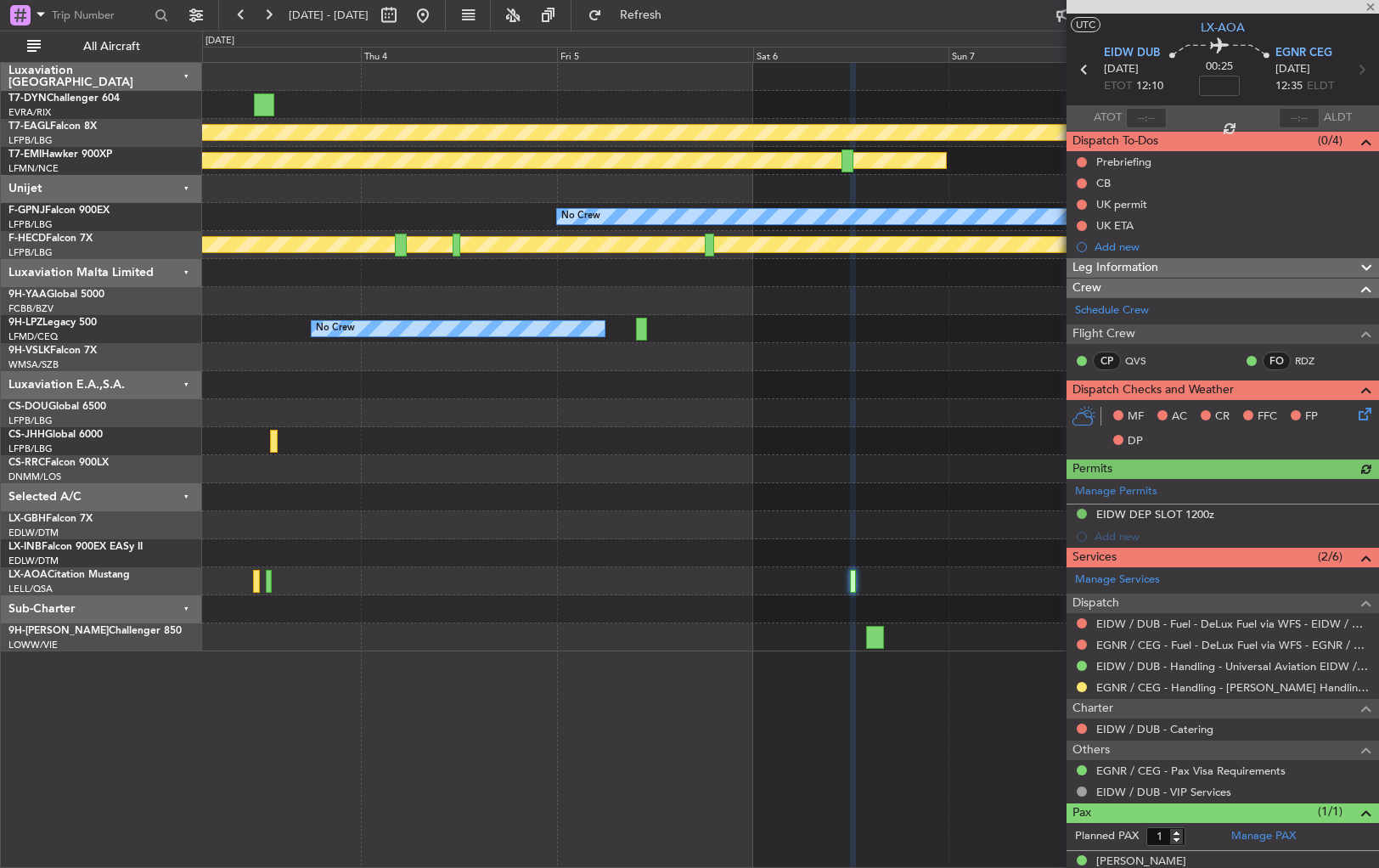
scroll to position [53, 0]
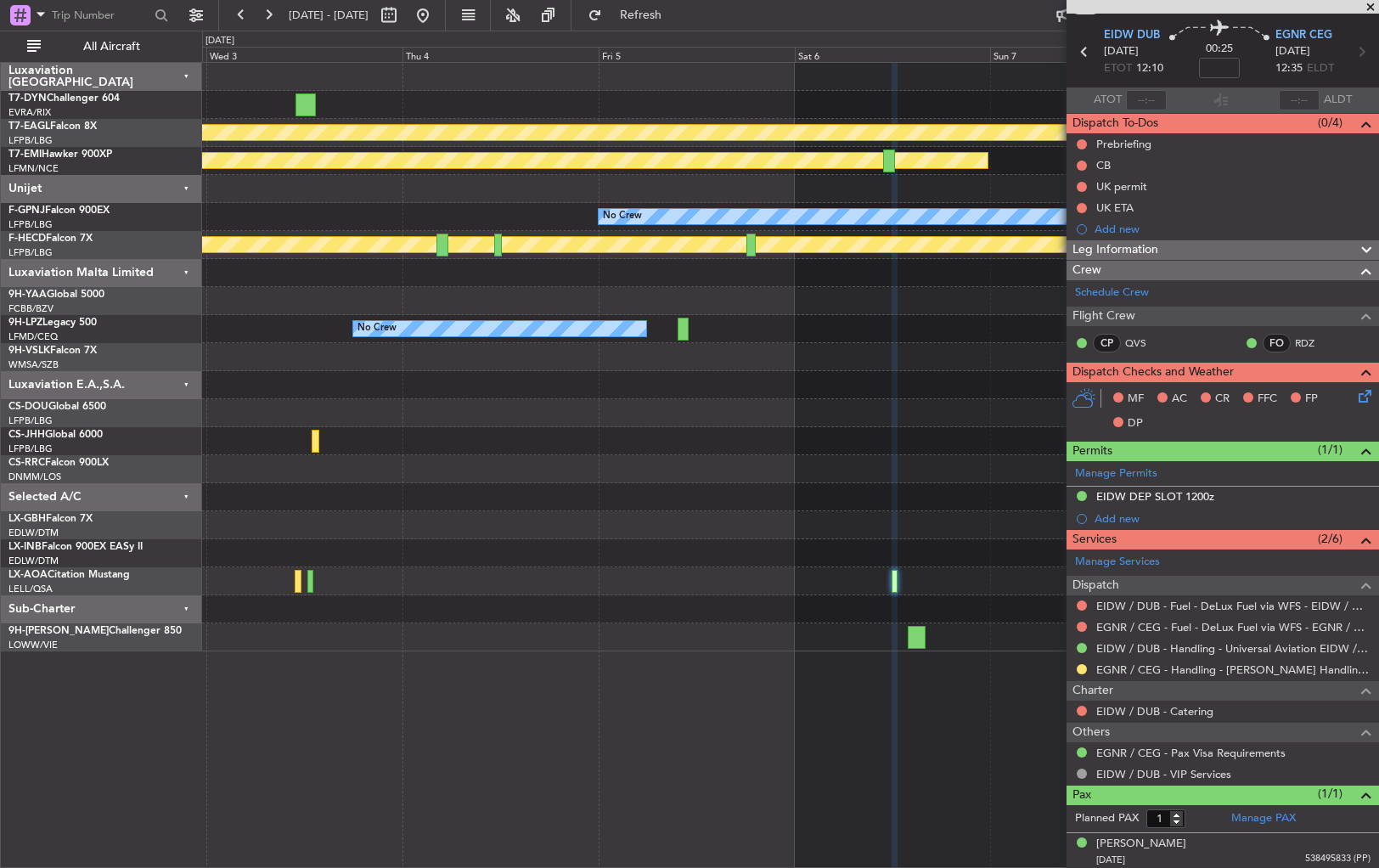
click at [928, 655] on div "Planned Maint Geneva (Cointrin) Planned Maint [PERSON_NAME] No Crew No Crew Pla…" at bounding box center [791, 465] width 1178 height 806
click at [930, 672] on div "Planned Maint Geneva (Cointrin) Planned Maint [PERSON_NAME] No Crew No Crew Pla…" at bounding box center [791, 465] width 1178 height 806
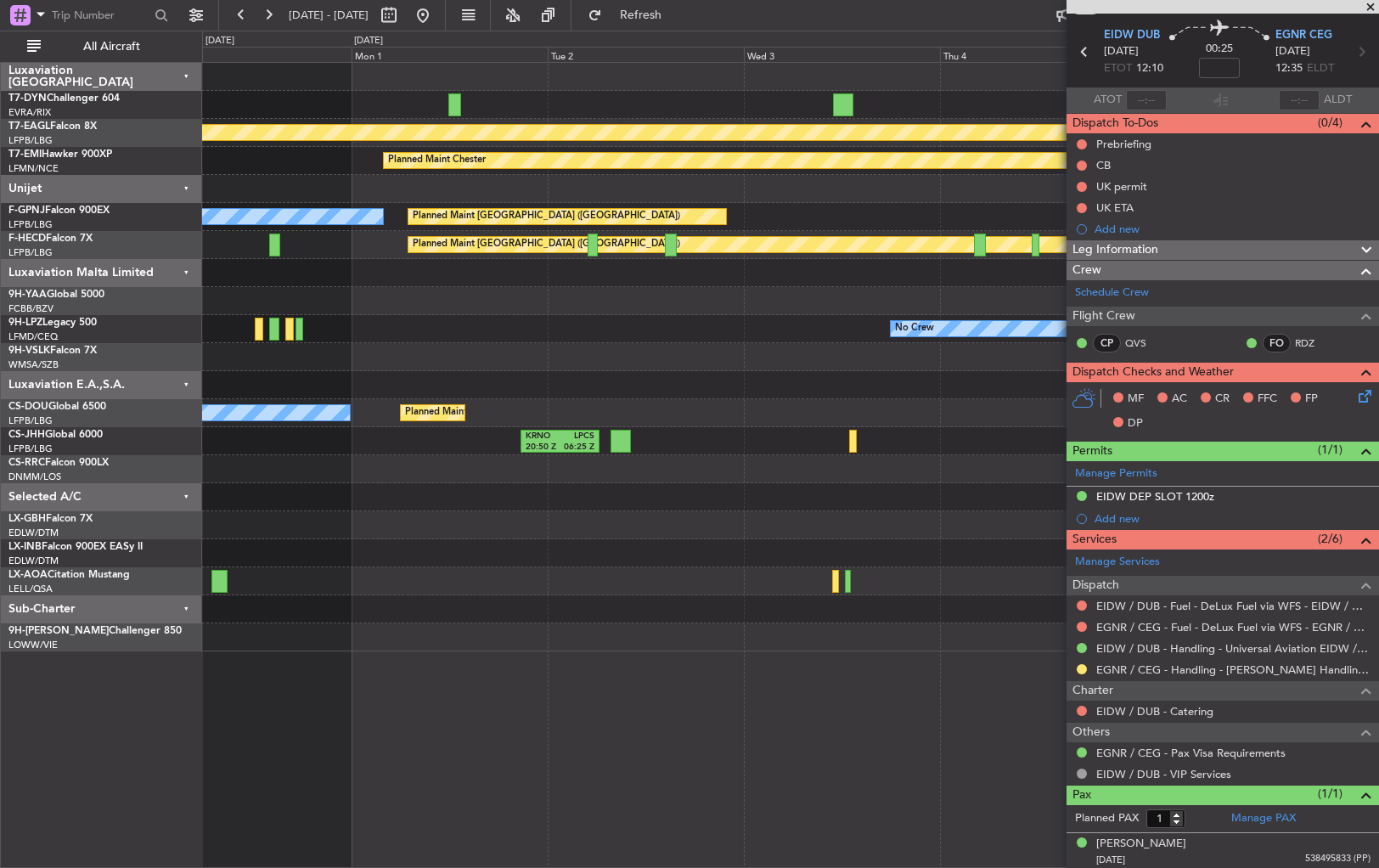
click at [1069, 679] on fb-app "[DATE] - [DATE] Refresh Quick Links All Aircraft Planned Maint Geneva ([GEOGRAP…" at bounding box center [690, 440] width 1379 height 855
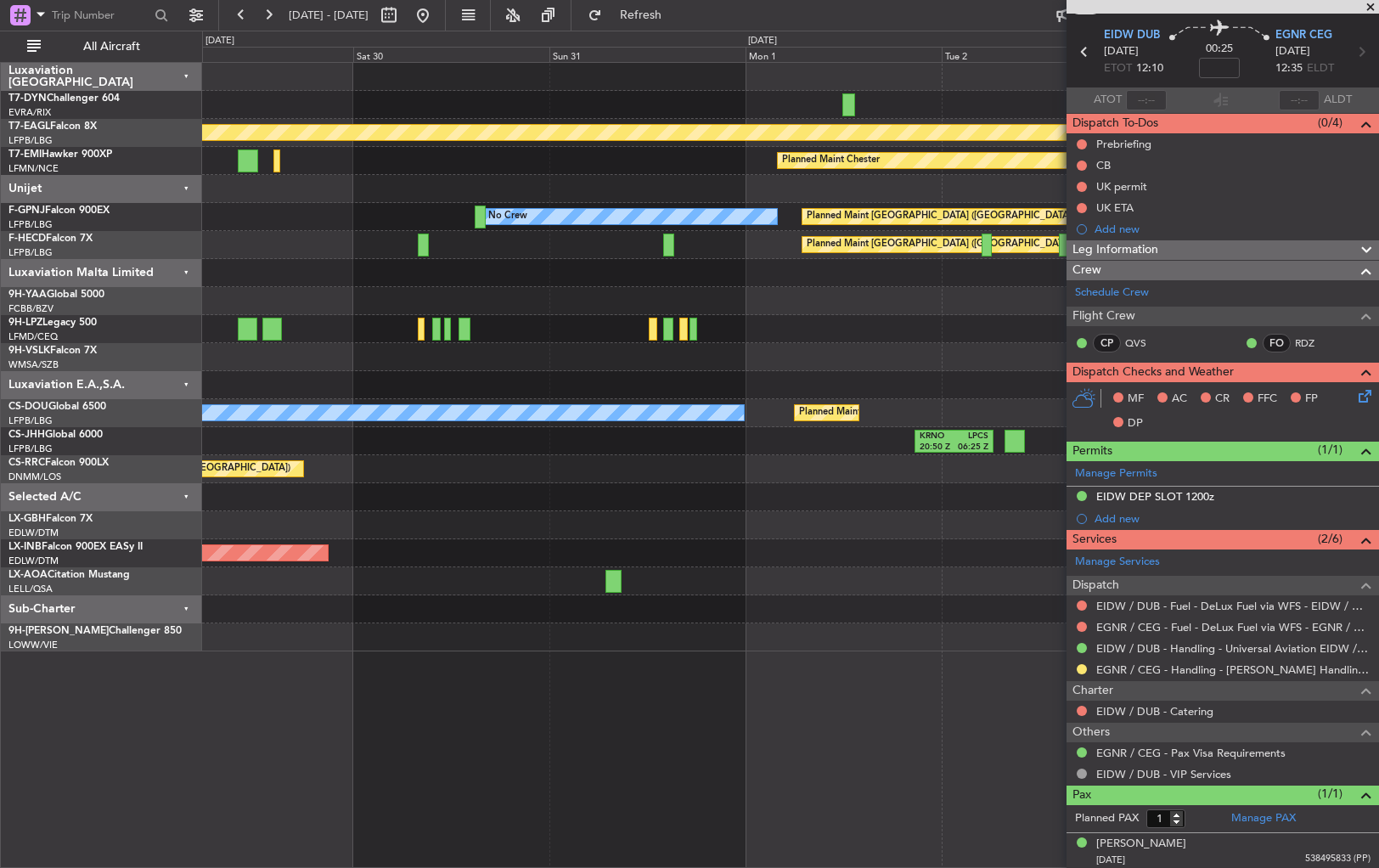
click at [992, 680] on div "AOG Maint Riga (Riga Intl) Planned Maint Geneva ([GEOGRAPHIC_DATA]) Planned Mai…" at bounding box center [791, 465] width 1178 height 806
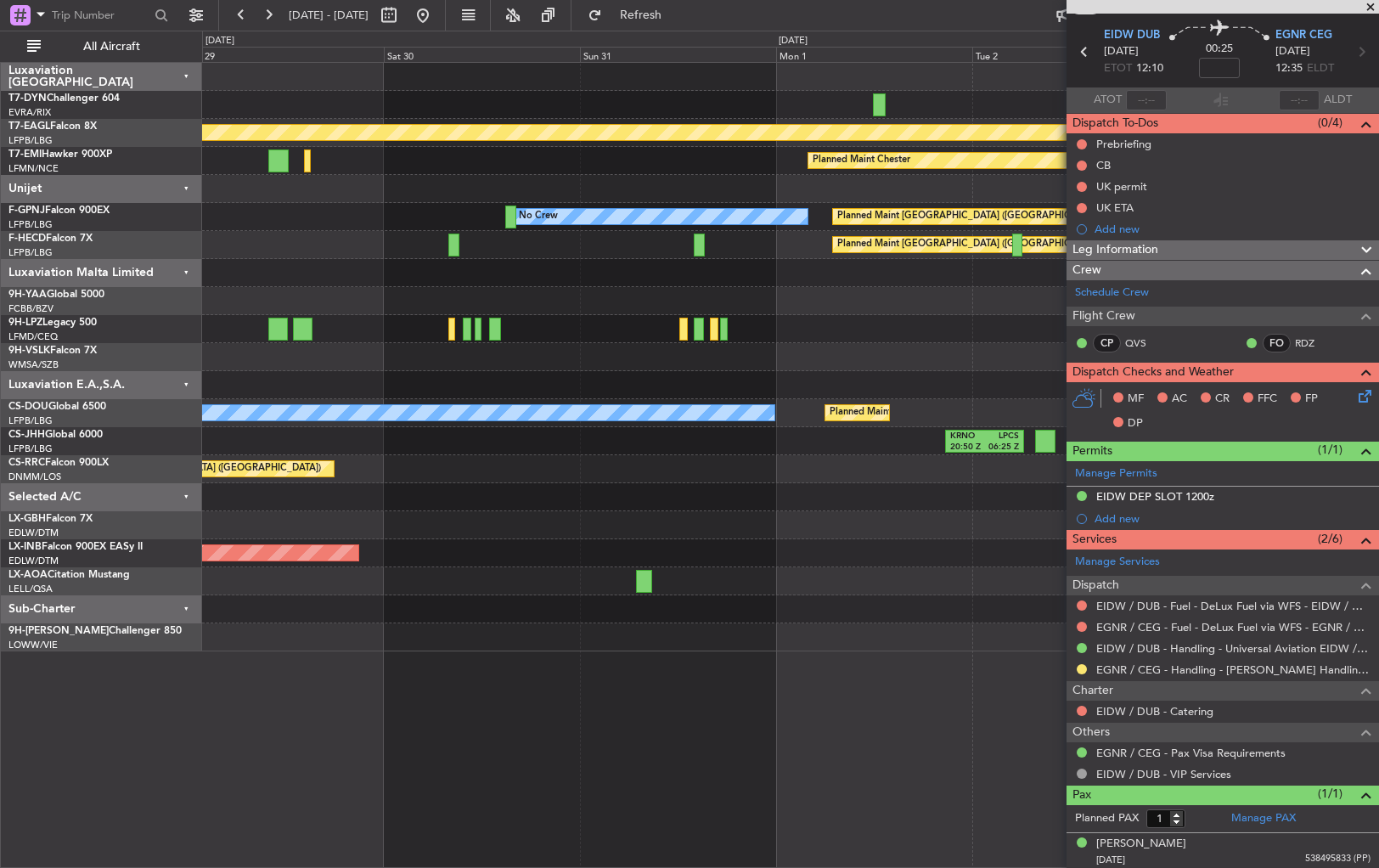
click at [272, 744] on div "AOG Maint Riga (Riga Intl) Planned Maint Geneva ([GEOGRAPHIC_DATA]) Planned Mai…" at bounding box center [791, 465] width 1178 height 806
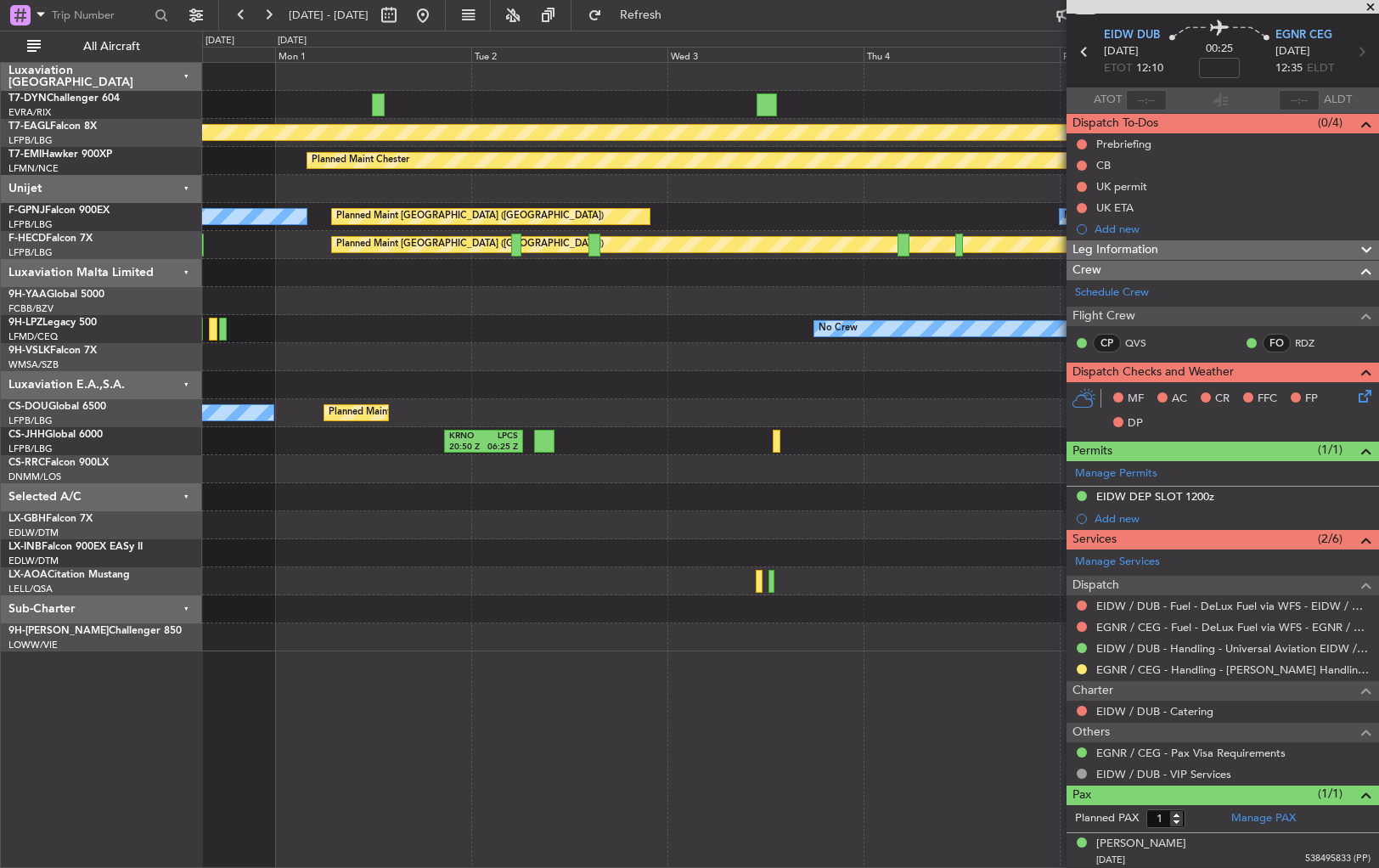
click at [293, 718] on div "Planned Maint Geneva (Cointrin) Planned Maint [PERSON_NAME] No Crew Planned Mai…" at bounding box center [791, 465] width 1178 height 806
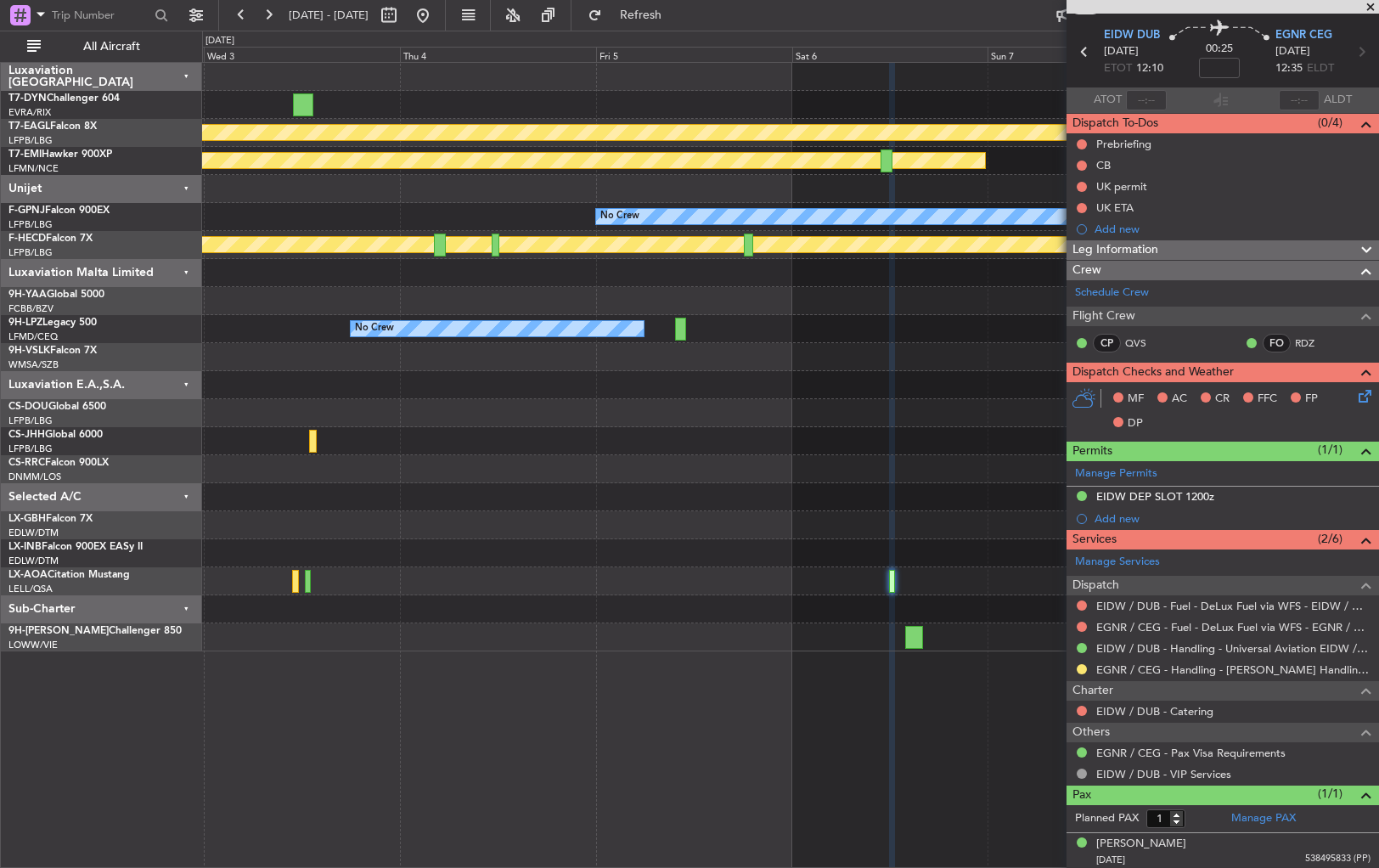
click at [311, 728] on div "Planned Maint Geneva (Cointrin) Planned Maint [PERSON_NAME] No Crew No Crew Pla…" at bounding box center [791, 465] width 1178 height 806
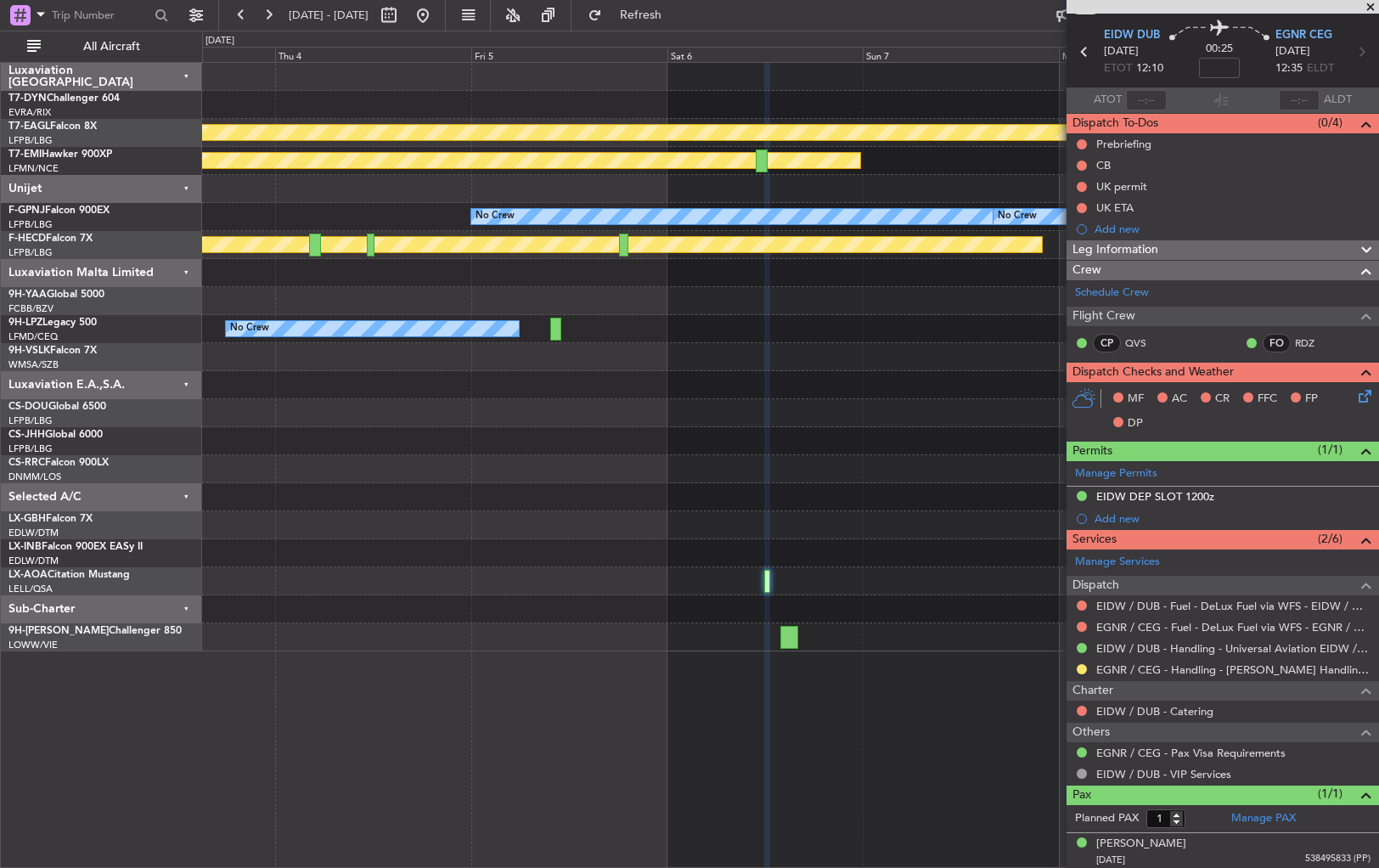
click at [380, 708] on div "Planned Maint Geneva (Cointrin) Planned Maint [PERSON_NAME] No Crew No Crew Pla…" at bounding box center [791, 465] width 1178 height 806
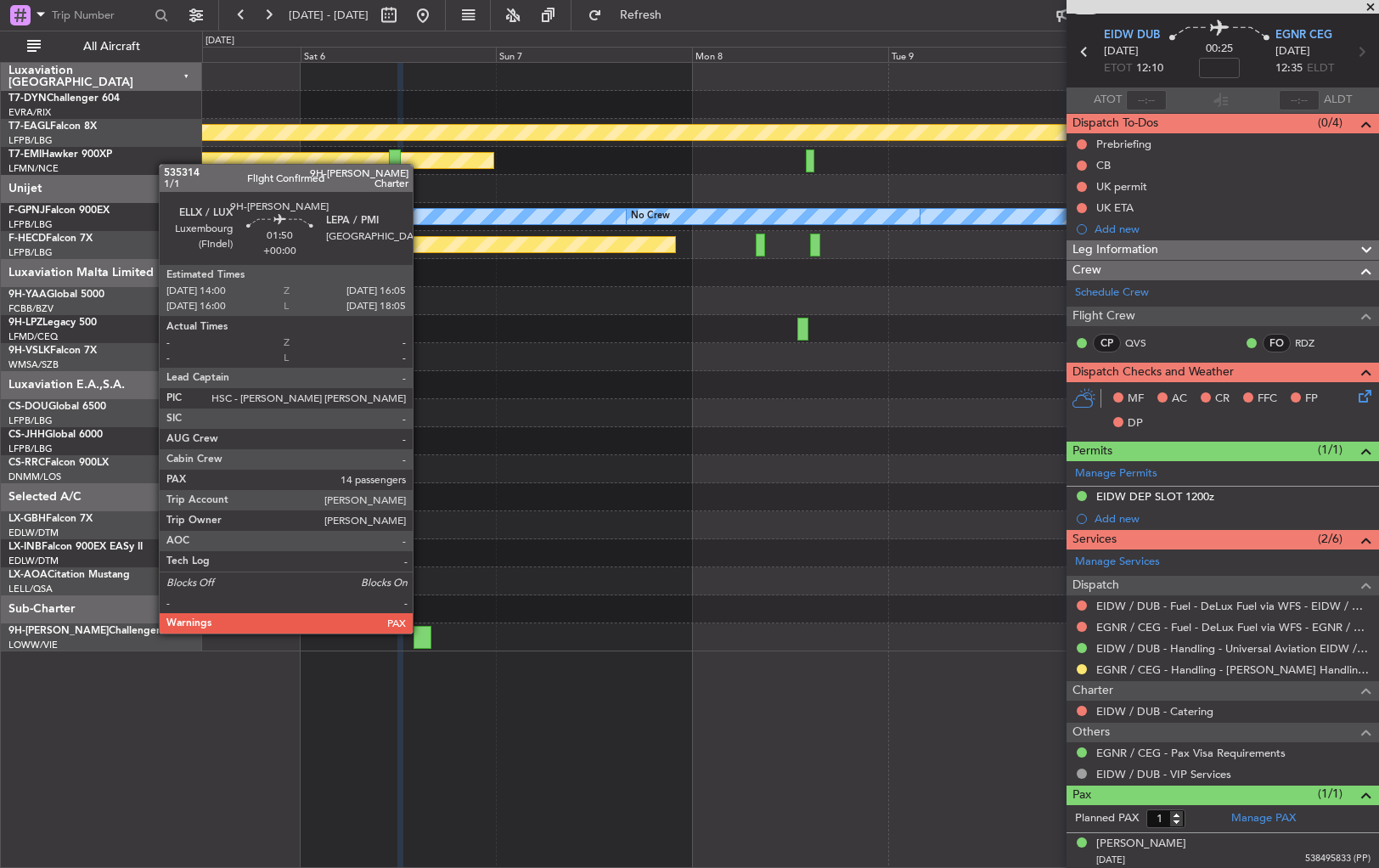
click at [421, 632] on div at bounding box center [422, 637] width 18 height 23
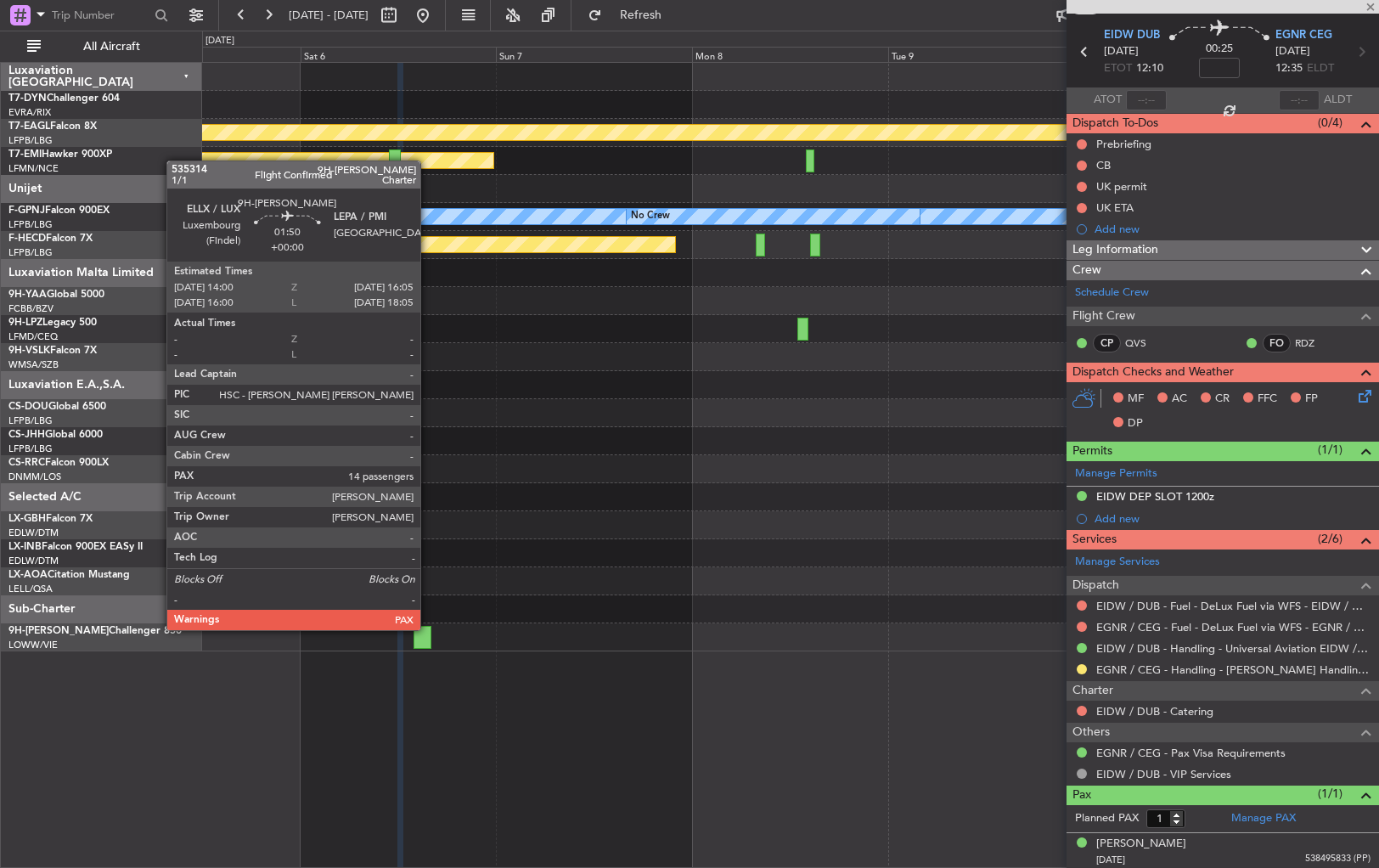
type input "14"
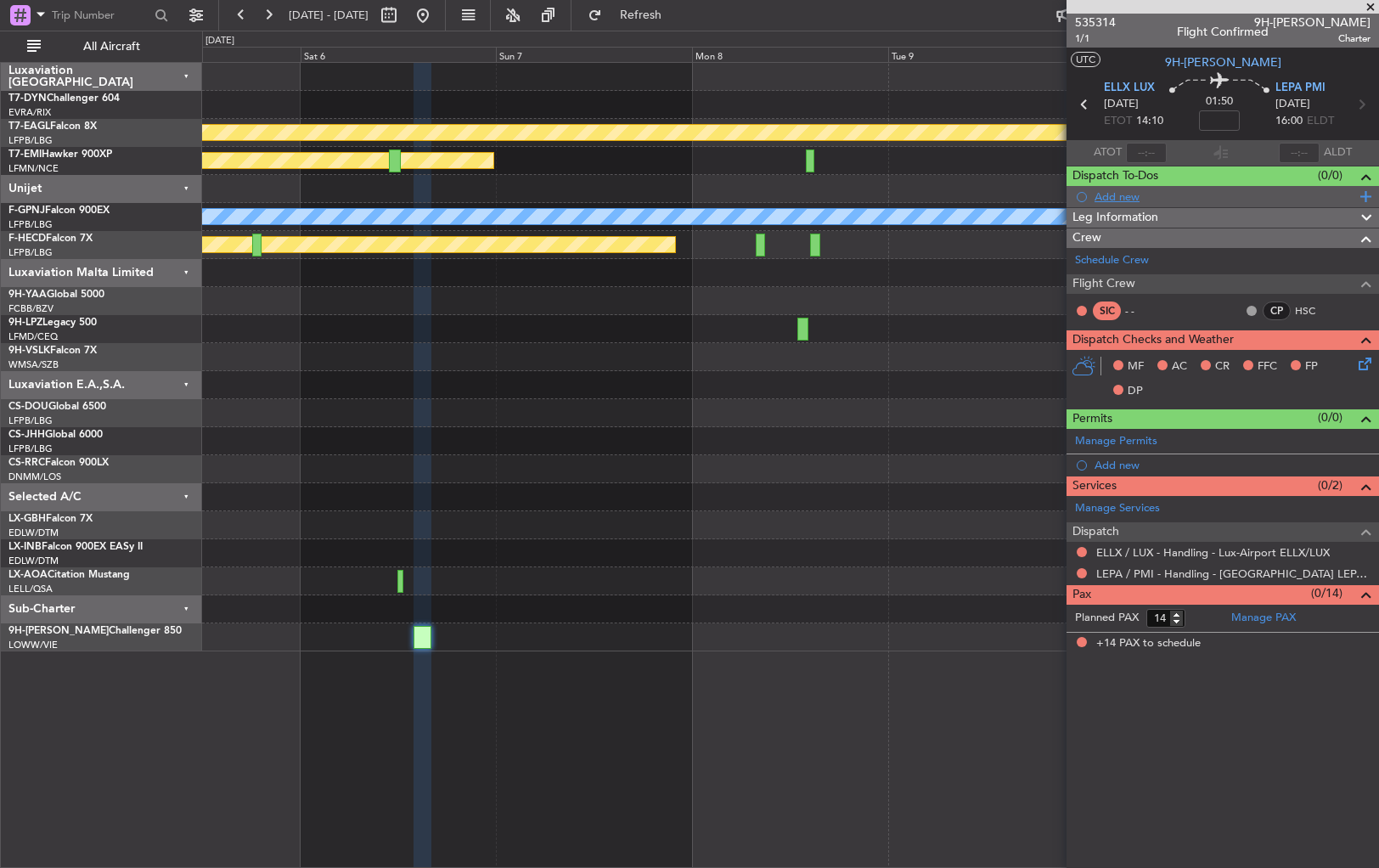
click at [1122, 200] on div "Add new" at bounding box center [1226, 197] width 261 height 15
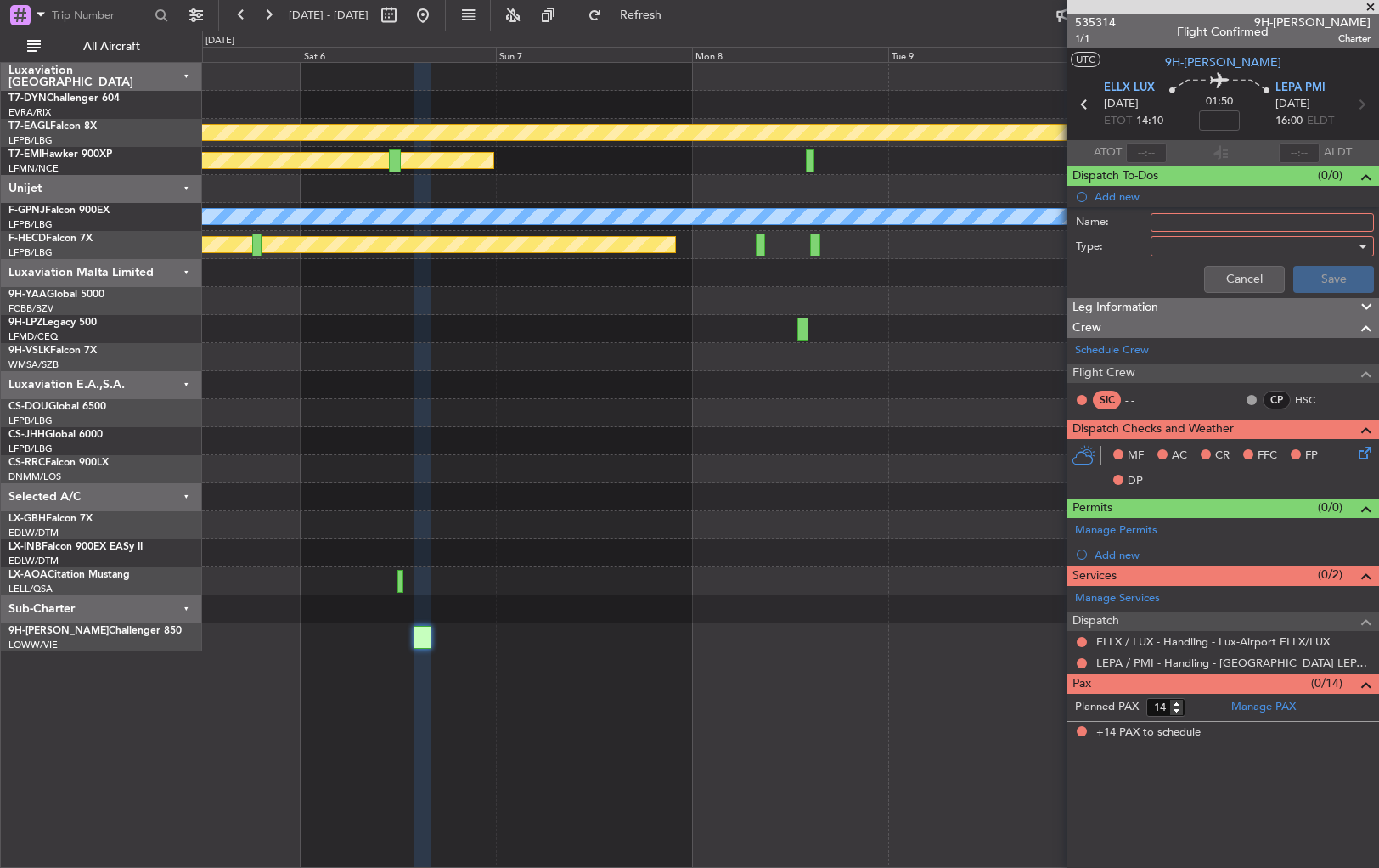
click at [1197, 221] on input "Name:" at bounding box center [1263, 223] width 224 height 18
type input "Minors on board"
click at [1235, 237] on div at bounding box center [1257, 247] width 198 height 26
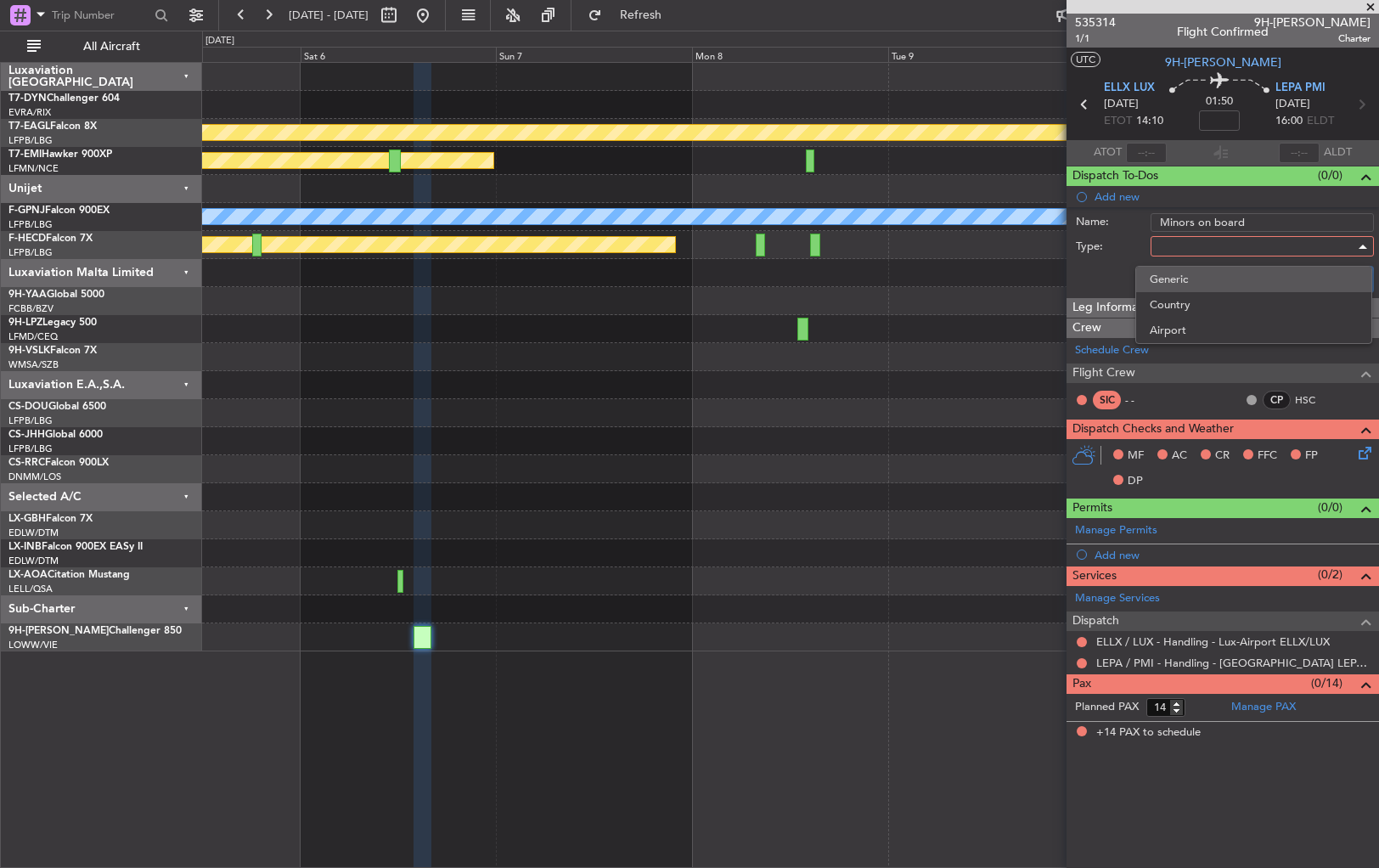
click at [1182, 277] on span "Generic" at bounding box center [1254, 280] width 209 height 26
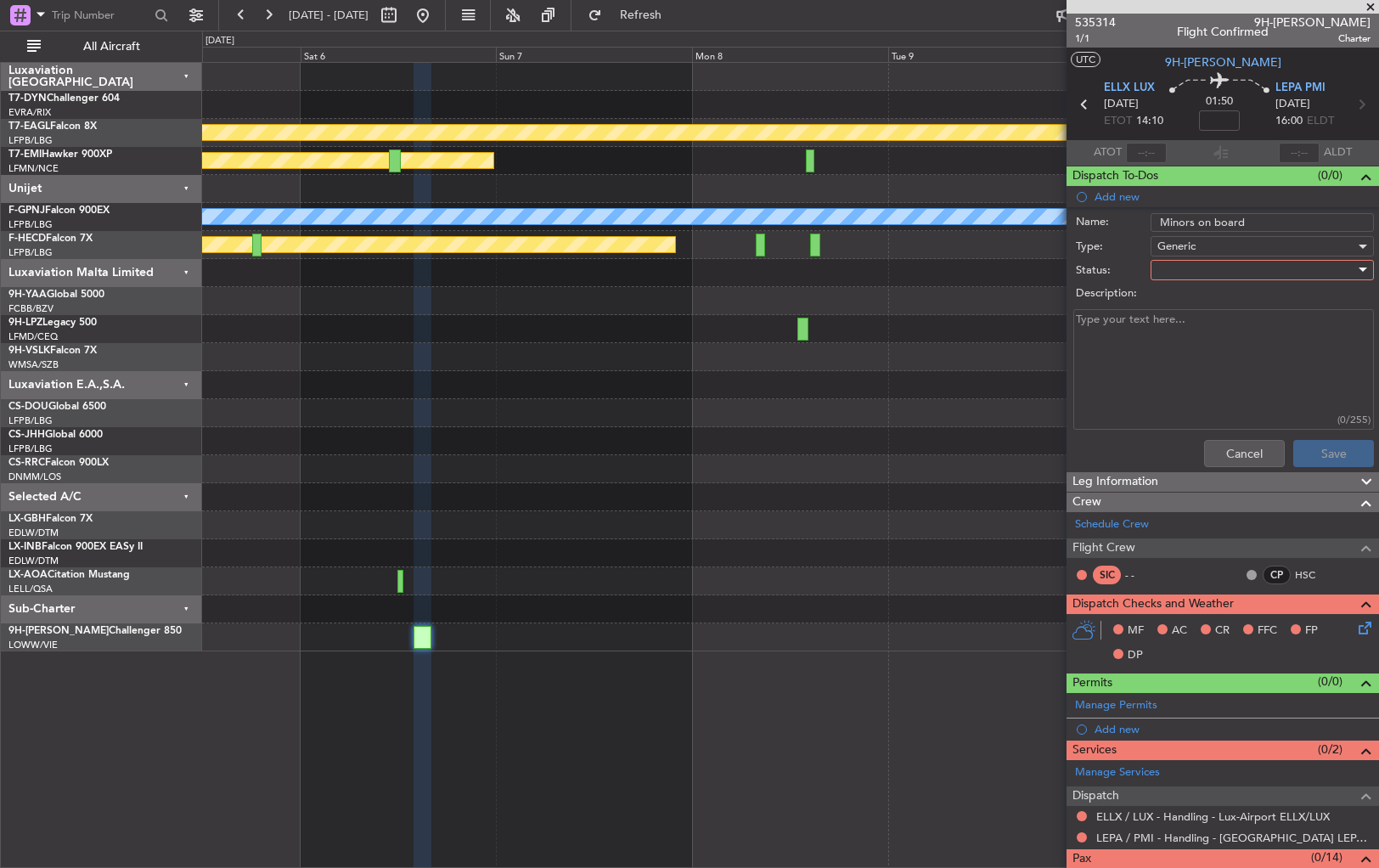
click at [1211, 267] on div at bounding box center [1257, 270] width 198 height 26
click at [1166, 300] on span "Not Started" at bounding box center [1257, 303] width 201 height 26
click at [1332, 449] on button "Save" at bounding box center [1334, 453] width 80 height 27
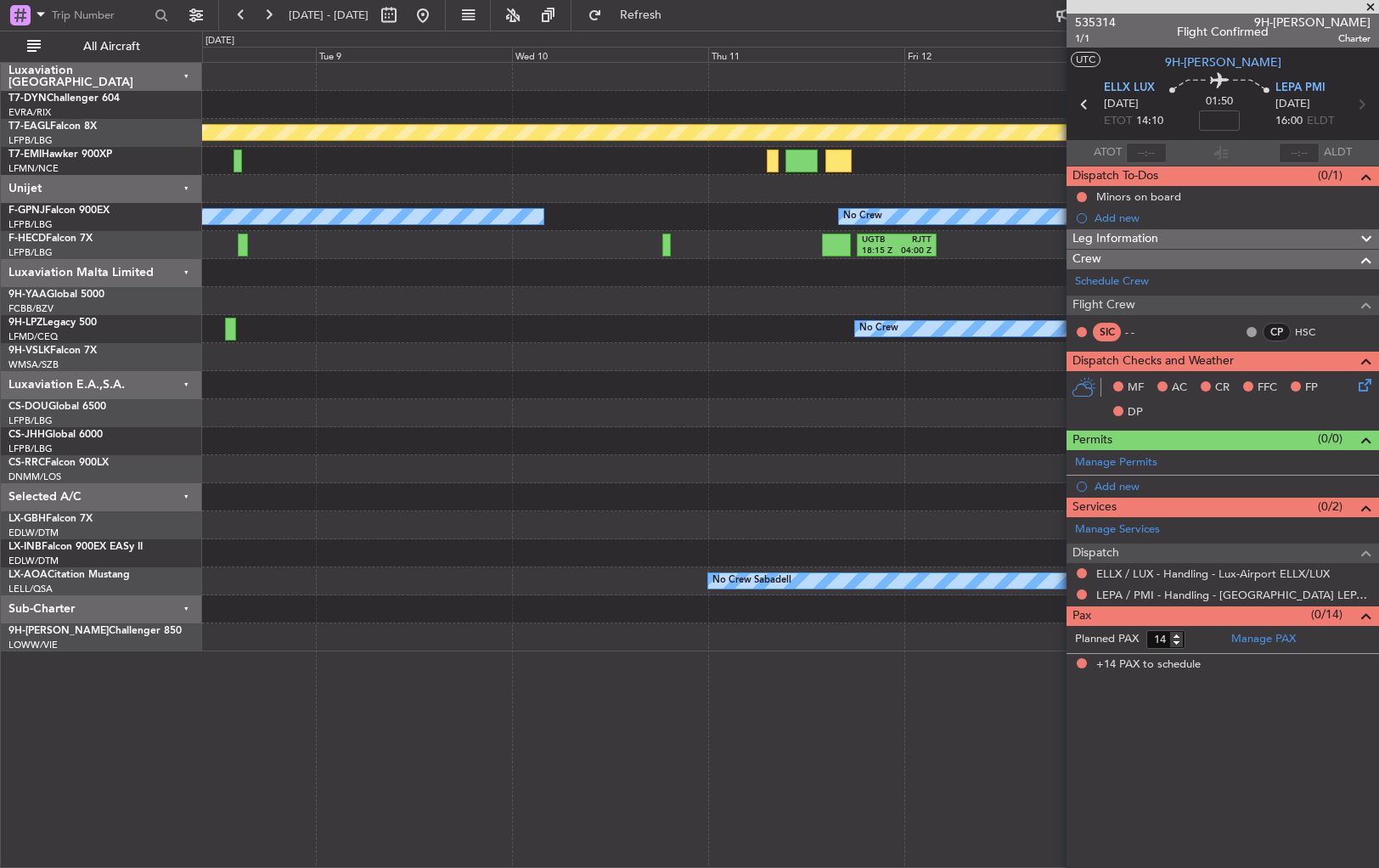
click at [237, 673] on div "Planned Maint Geneva (Cointrin) Planned Maint [PERSON_NAME] No Crew No Crew No …" at bounding box center [791, 465] width 1178 height 806
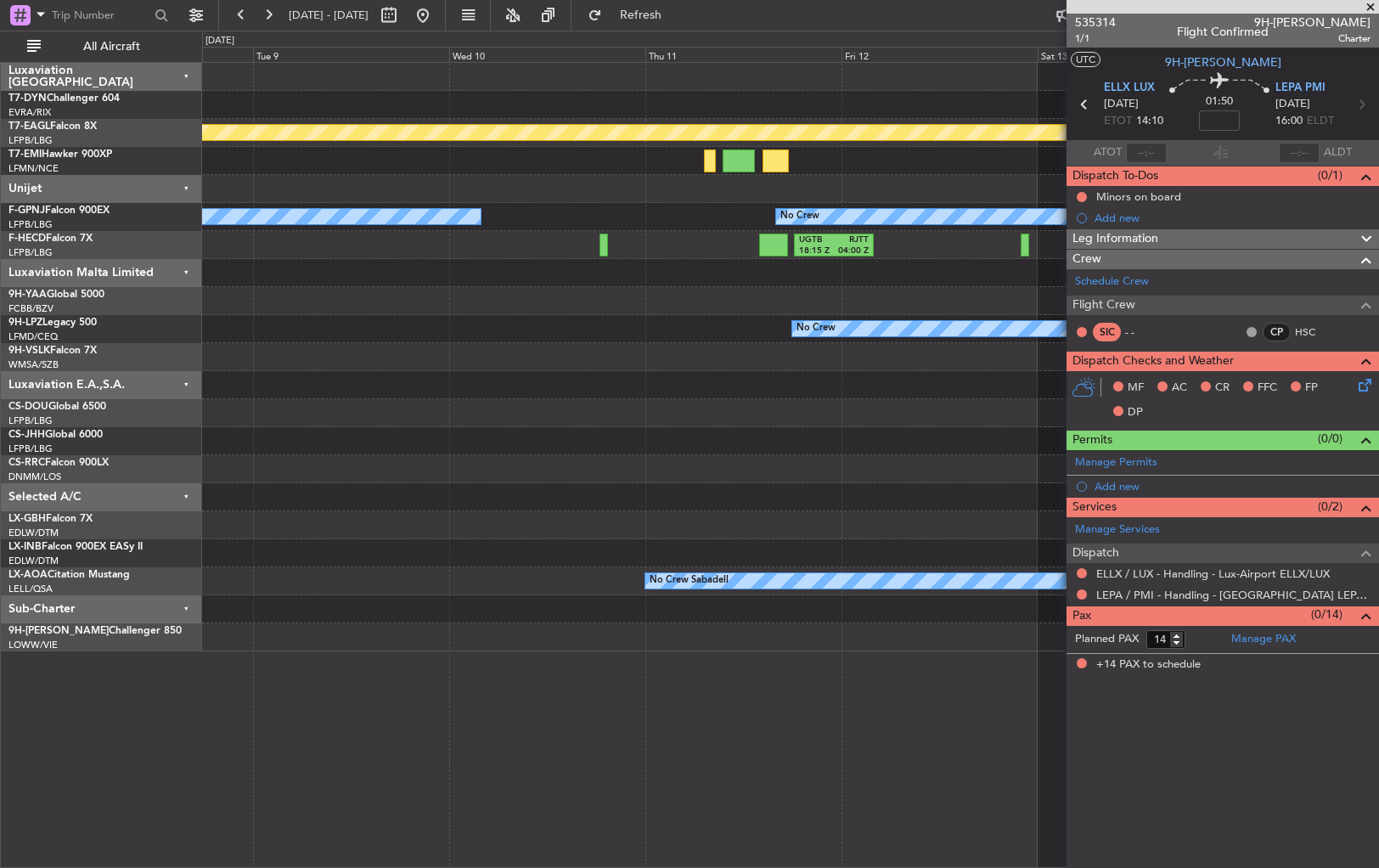
click at [131, 687] on div "Planned Maint Geneva (Cointrin) No Crew No Crew No Crew No Crew Planned Maint […" at bounding box center [690, 449] width 1379 height 837
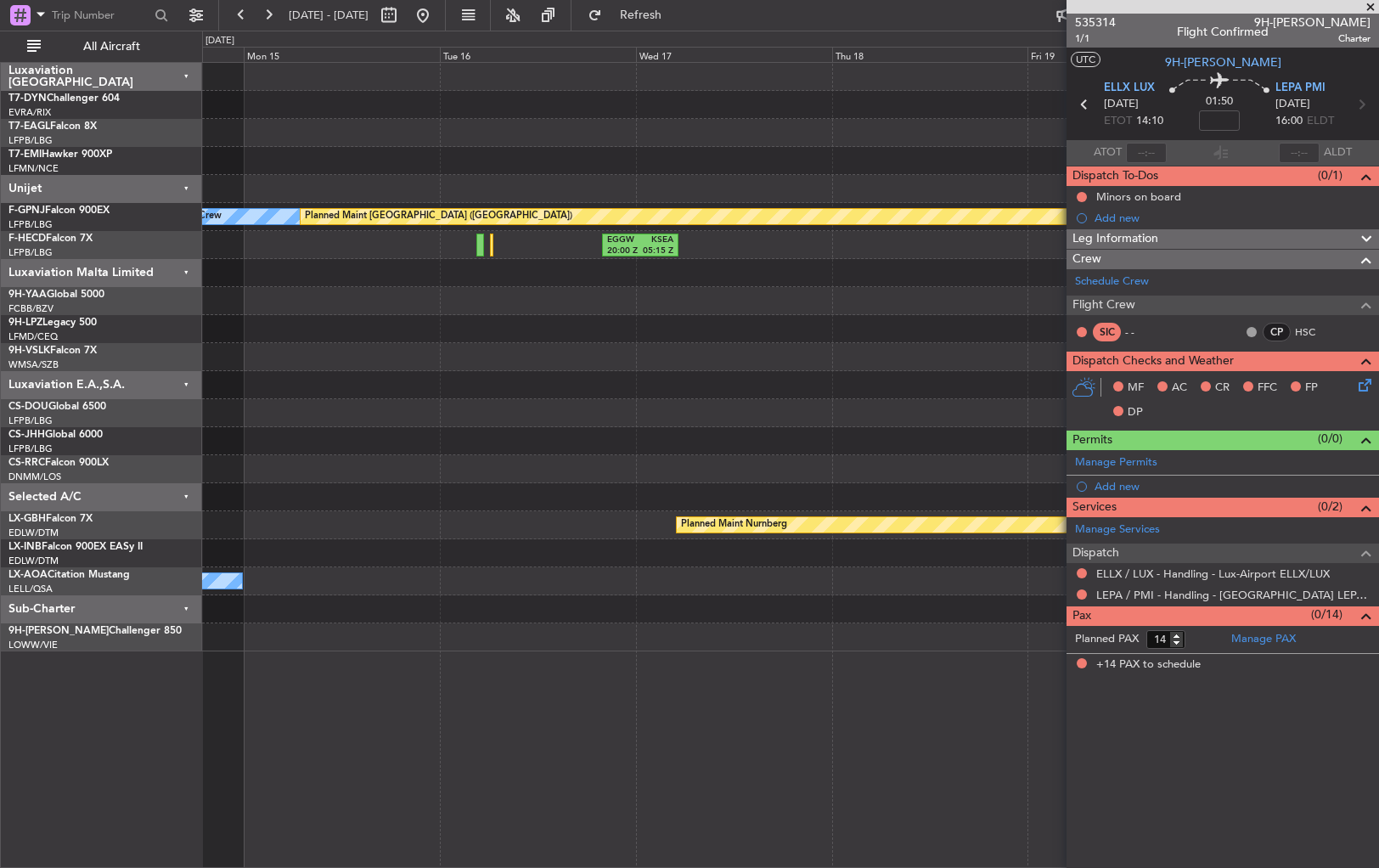
click at [204, 669] on div "Planned Maint Geneva (Cointrin) No Crew Planned Maint [GEOGRAPHIC_DATA] ([GEOGR…" at bounding box center [791, 465] width 1178 height 806
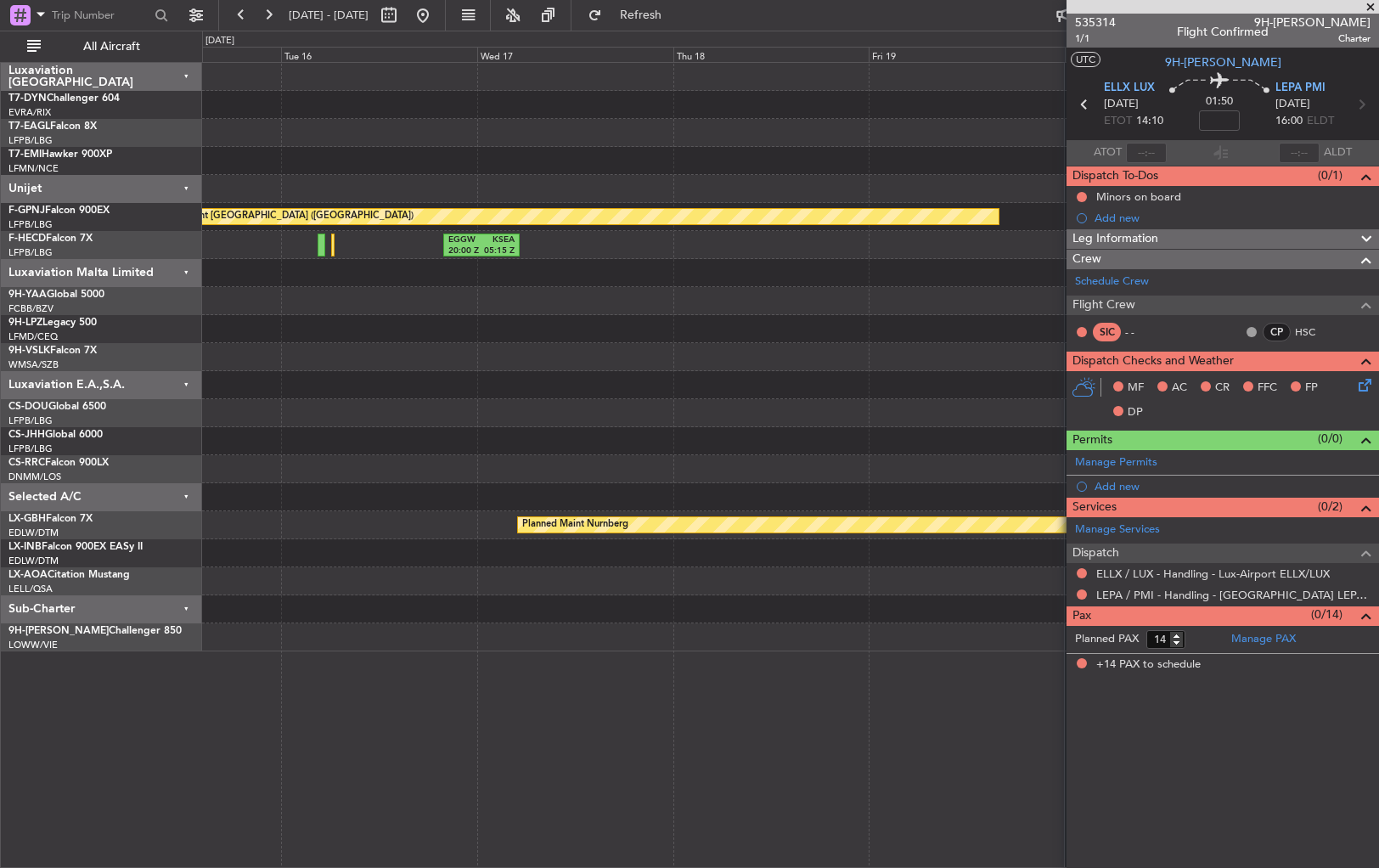
click at [323, 659] on div "Planned Maint Geneva (Cointrin) No Crew Planned Maint [GEOGRAPHIC_DATA] ([GEOGR…" at bounding box center [791, 465] width 1178 height 806
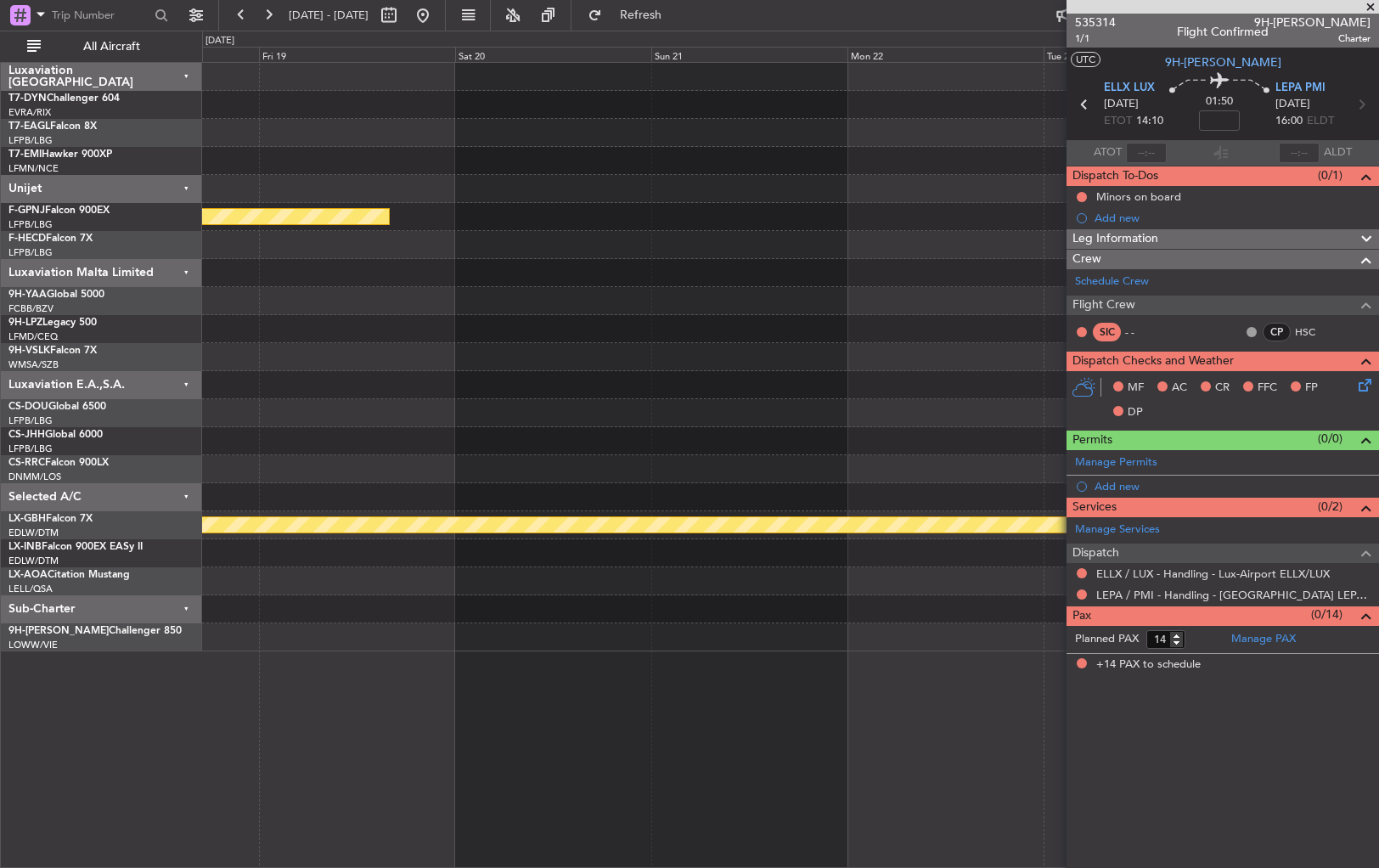
click at [348, 654] on div "Planned Maint [GEOGRAPHIC_DATA] ([GEOGRAPHIC_DATA]) EGGW 20:00 Z KSEA 05:15 Z P…" at bounding box center [791, 465] width 1178 height 806
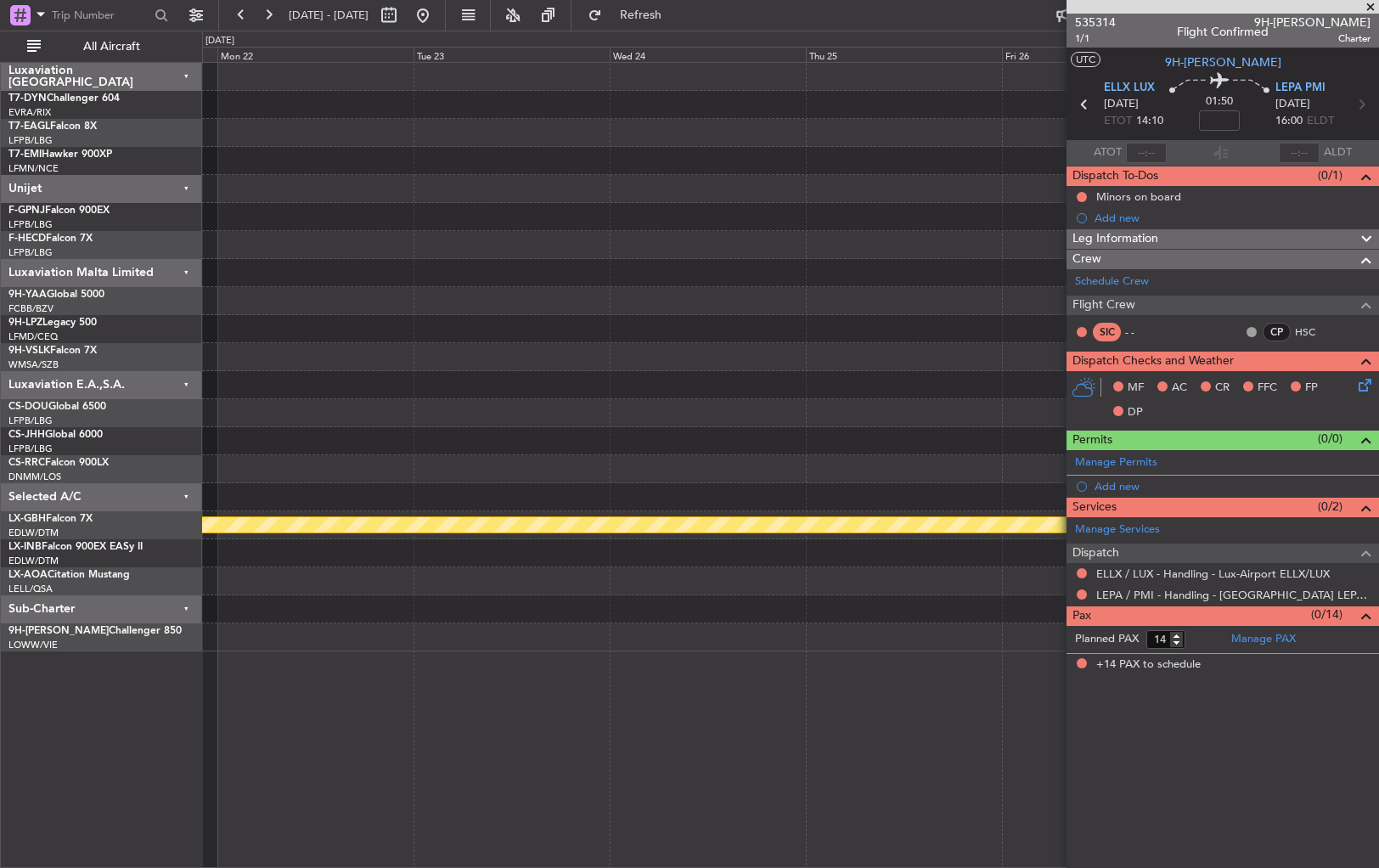
click at [358, 634] on div "Planned Maint Nurnberg" at bounding box center [790, 357] width 1177 height 589
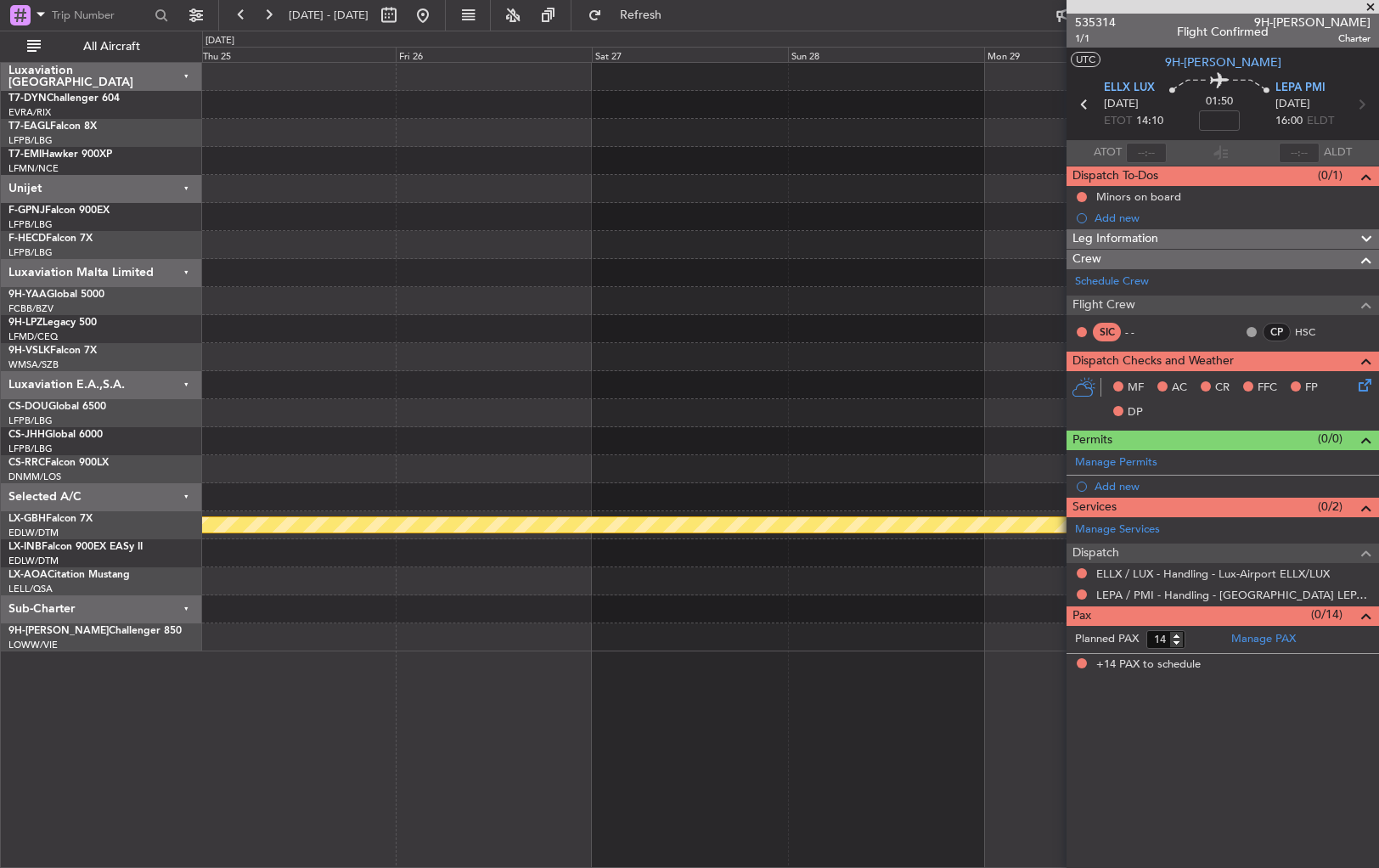
click at [432, 613] on div "Planned Maint Nurnberg" at bounding box center [790, 357] width 1177 height 589
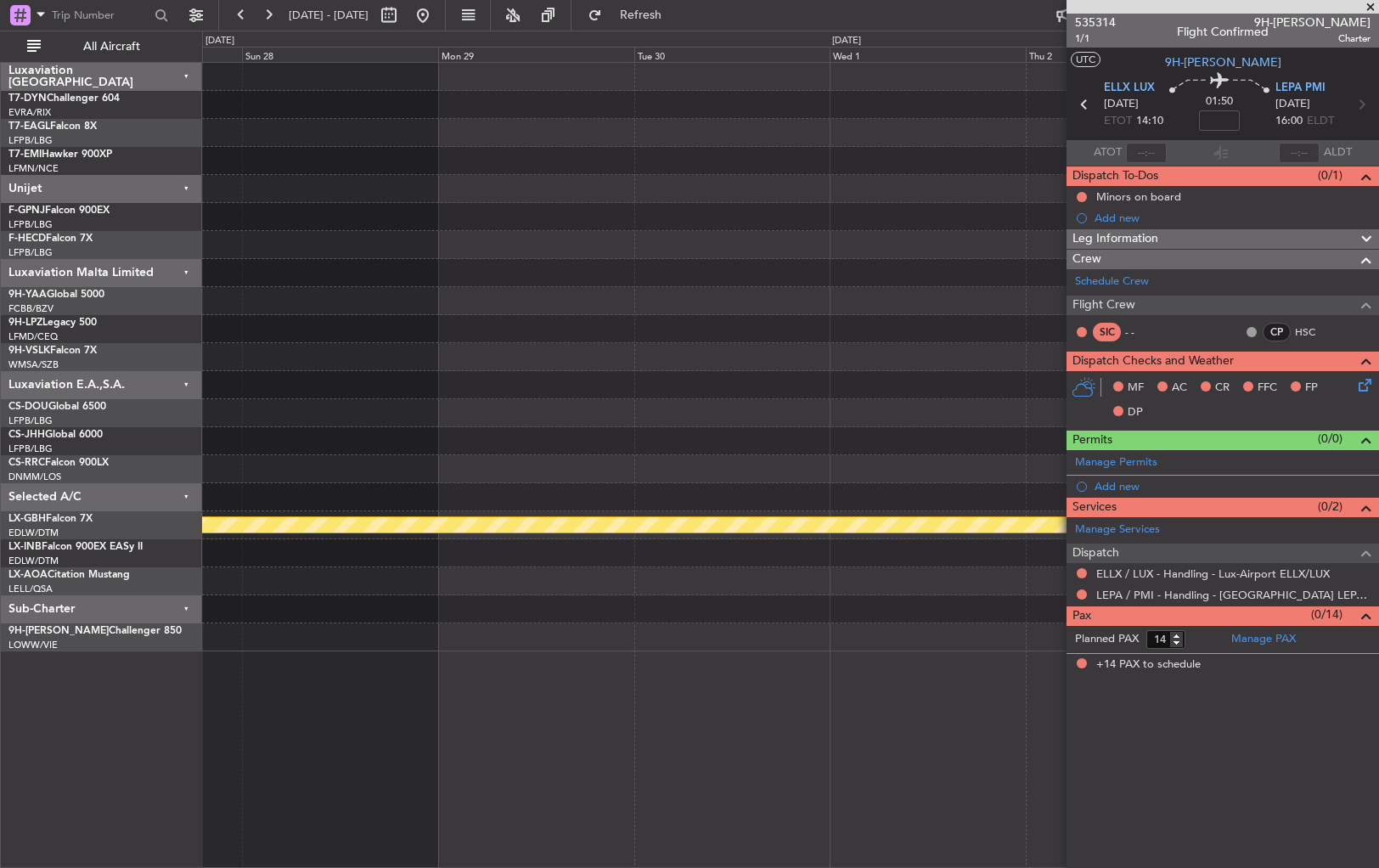
click at [444, 596] on div "Planned Maint Nurnberg" at bounding box center [790, 357] width 1177 height 589
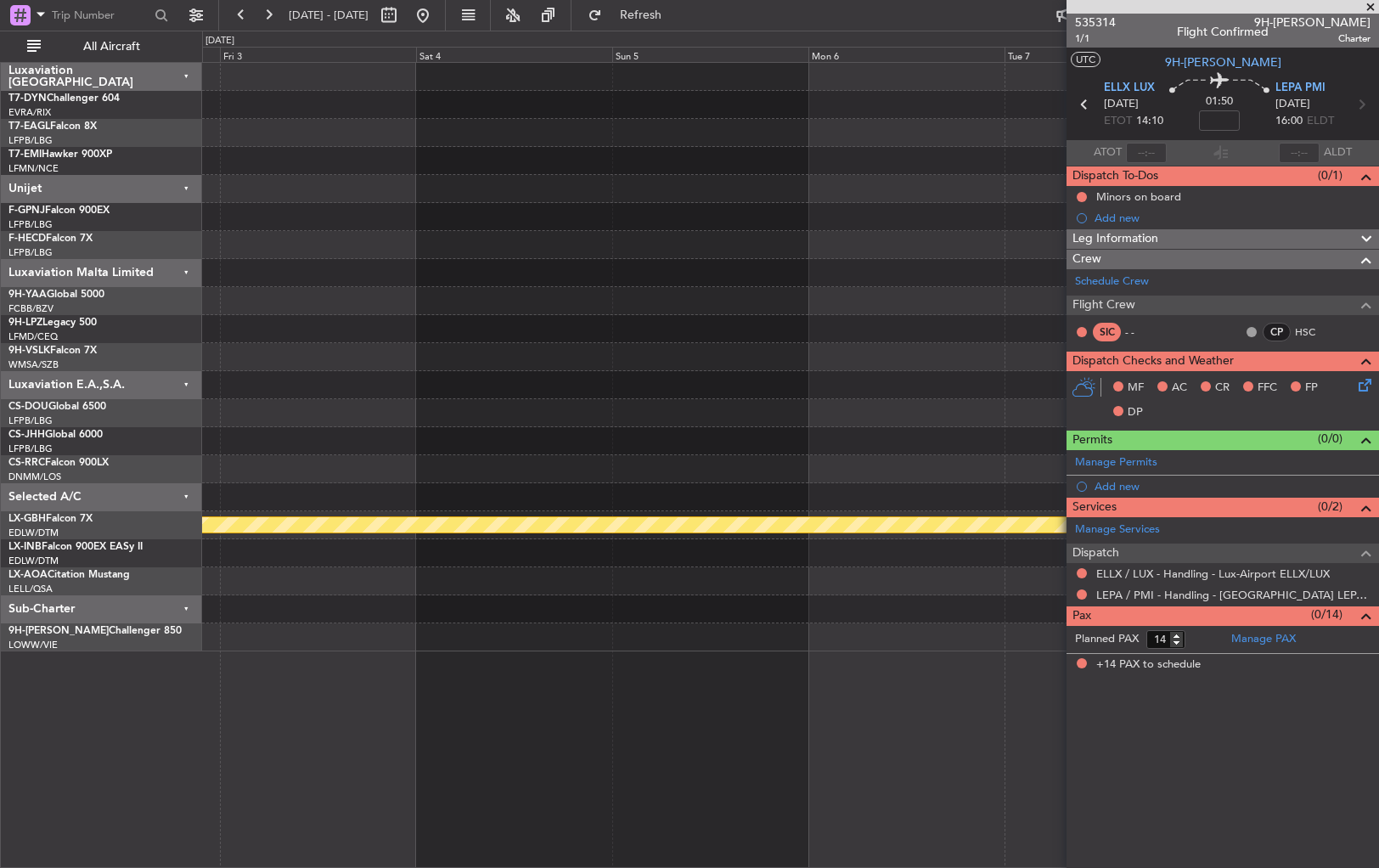
click at [440, 584] on div at bounding box center [790, 581] width 1177 height 28
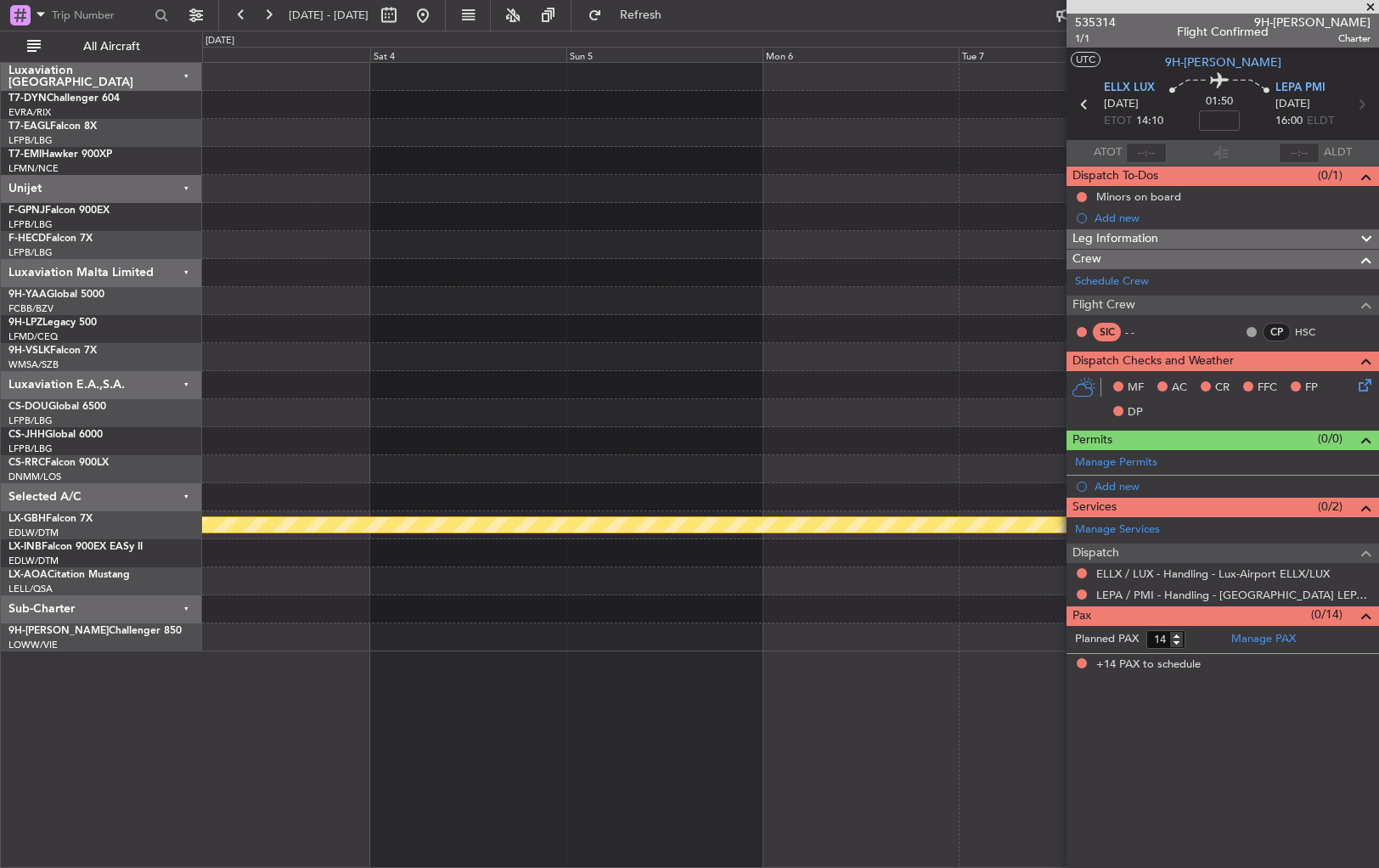
drag, startPoint x: 907, startPoint y: 563, endPoint x: 977, endPoint y: 571, distance: 70.5
click at [580, 571] on fb-app "[DATE] - [DATE] Refresh Quick Links All Aircraft Planned Maint Nurnberg Luxavia…" at bounding box center [690, 440] width 1379 height 855
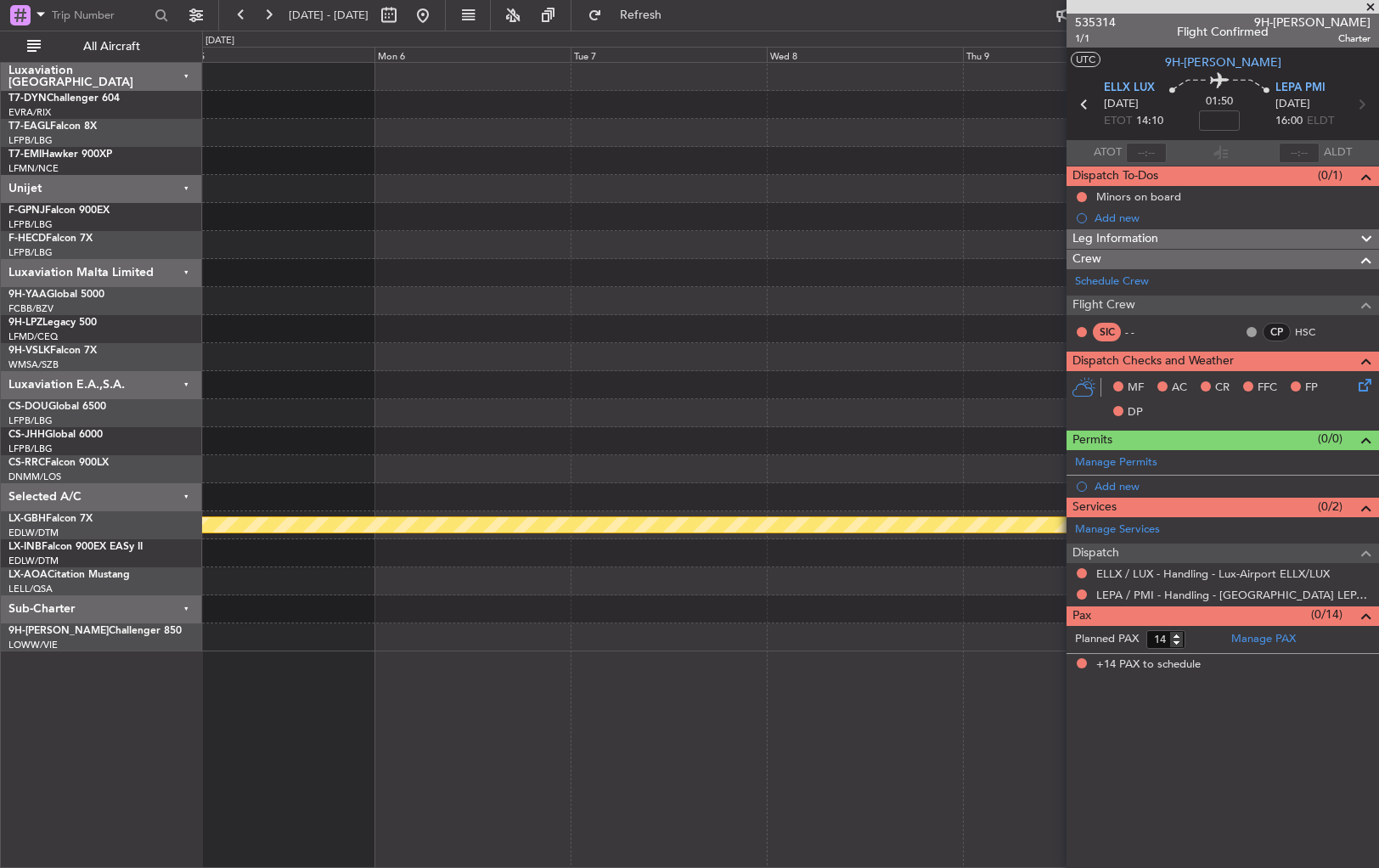
click at [485, 579] on div at bounding box center [790, 581] width 1177 height 28
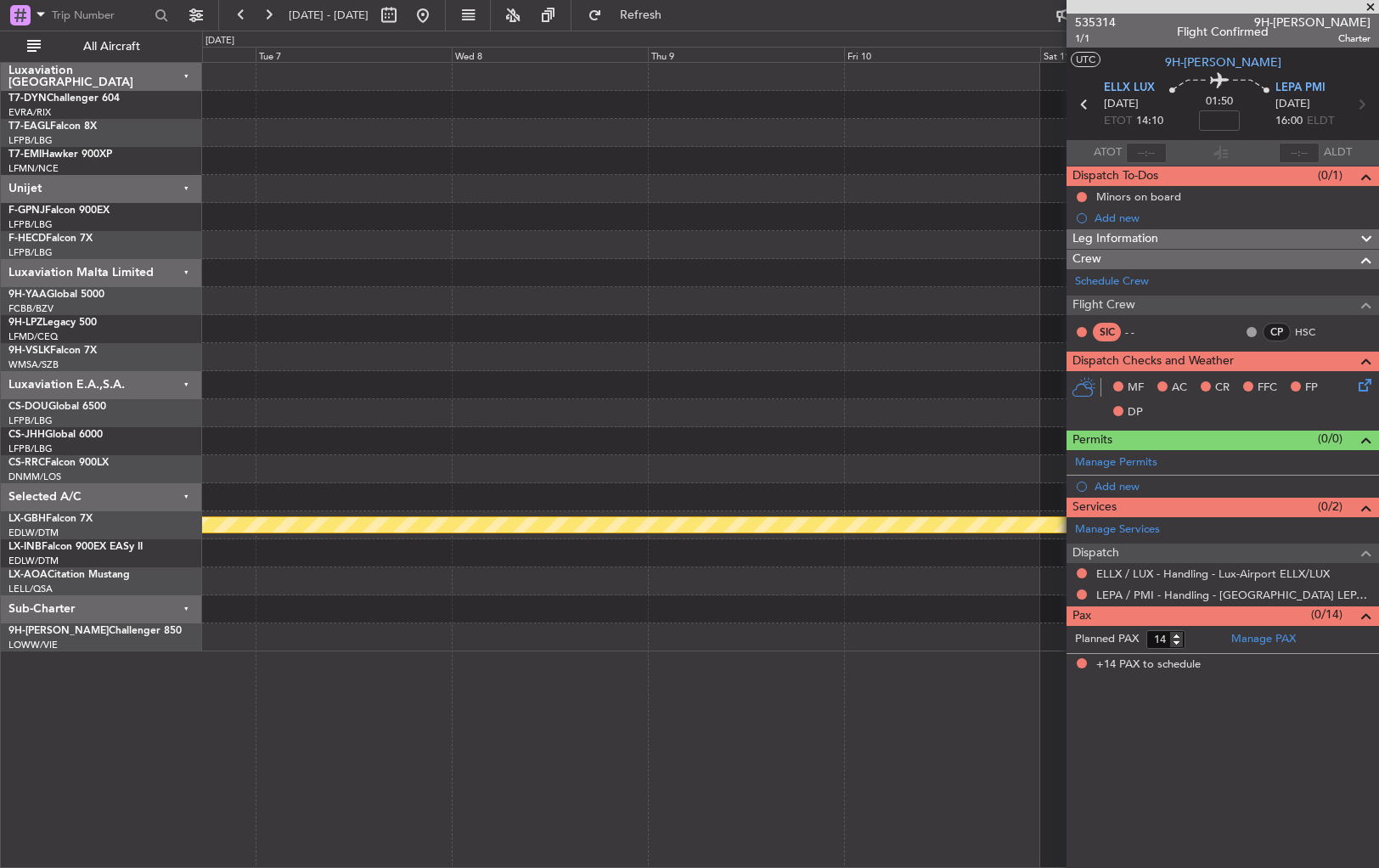
click at [434, 581] on div at bounding box center [790, 581] width 1177 height 28
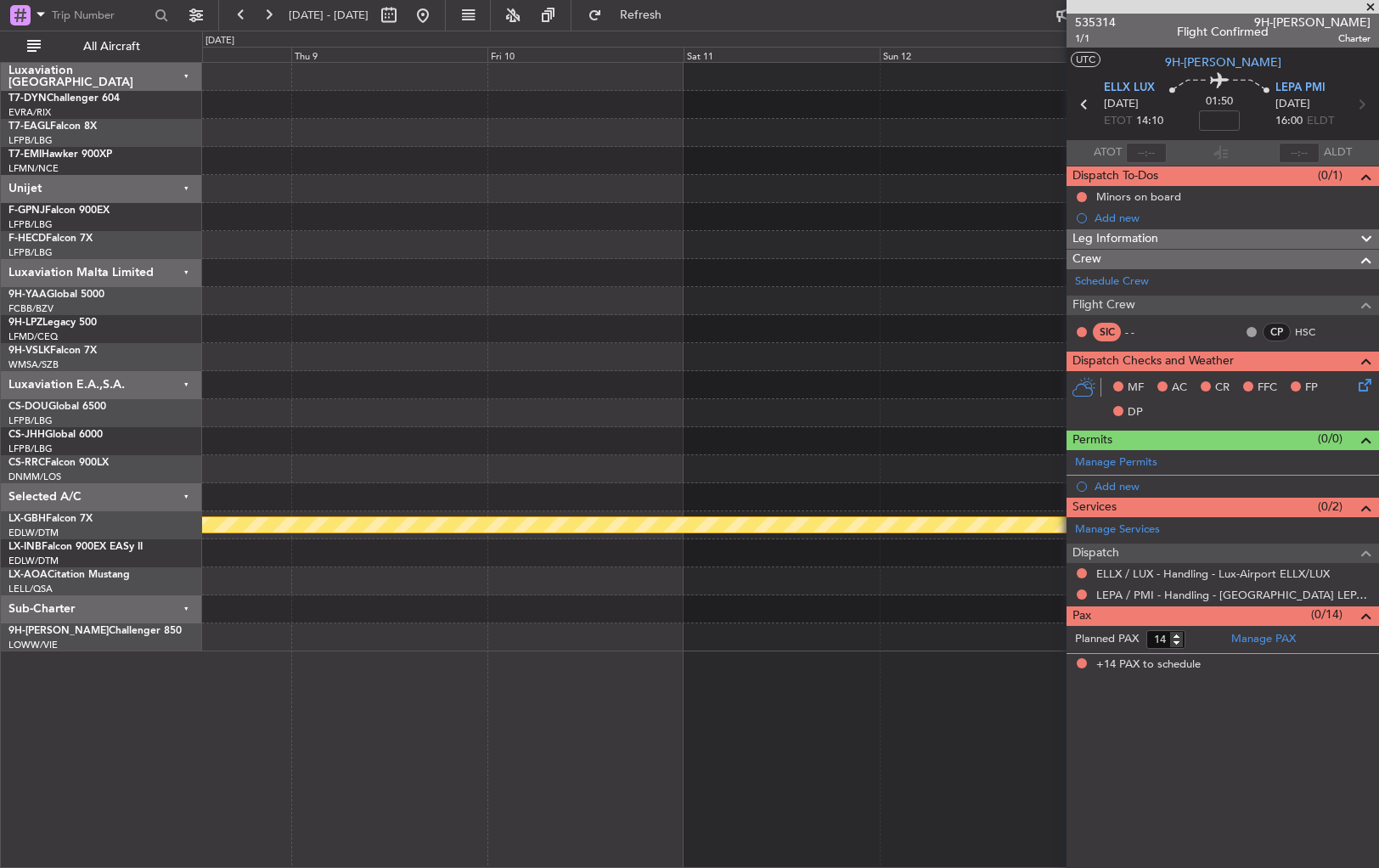
click at [312, 591] on div at bounding box center [790, 581] width 1177 height 28
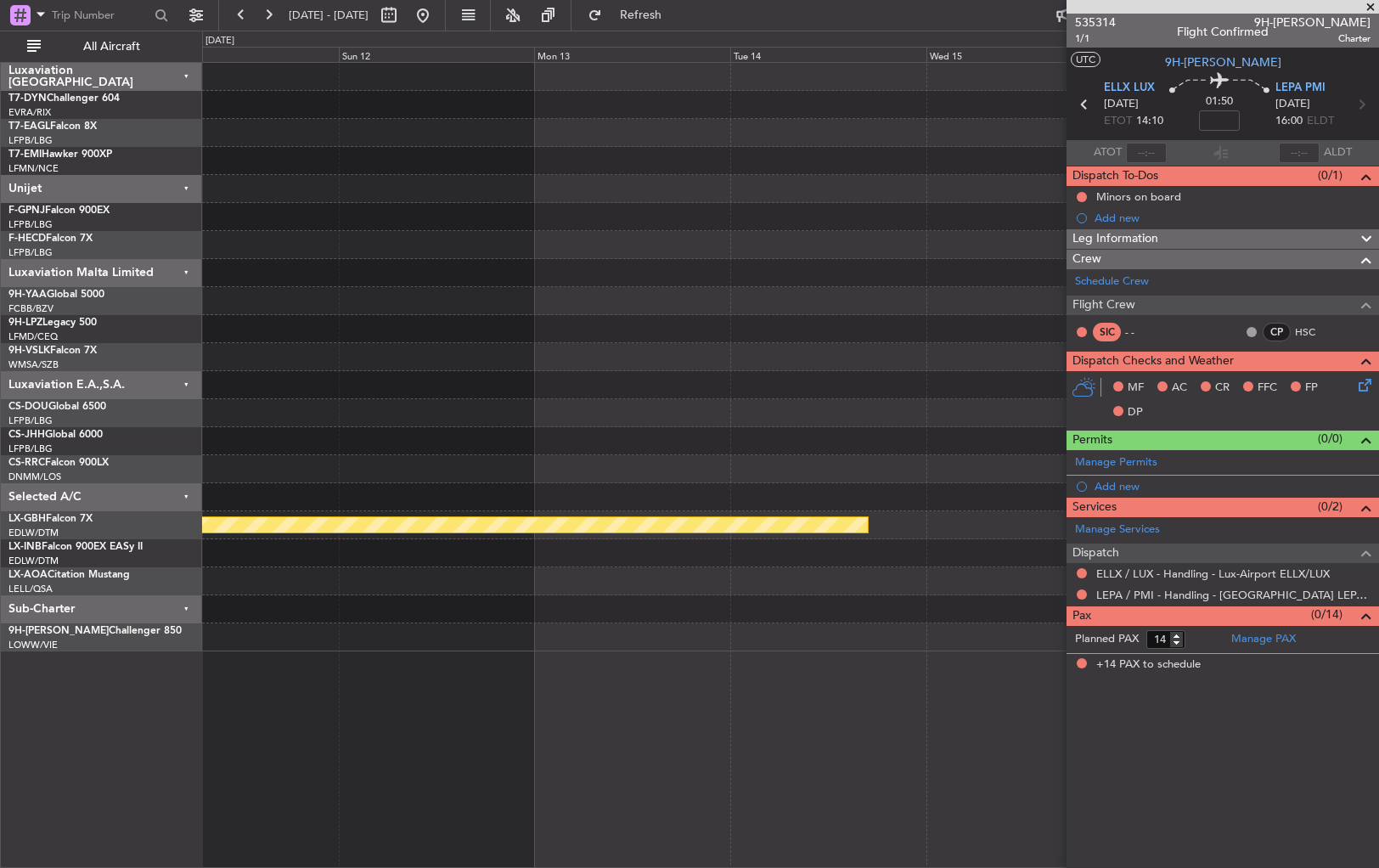
click at [333, 595] on div at bounding box center [790, 609] width 1177 height 28
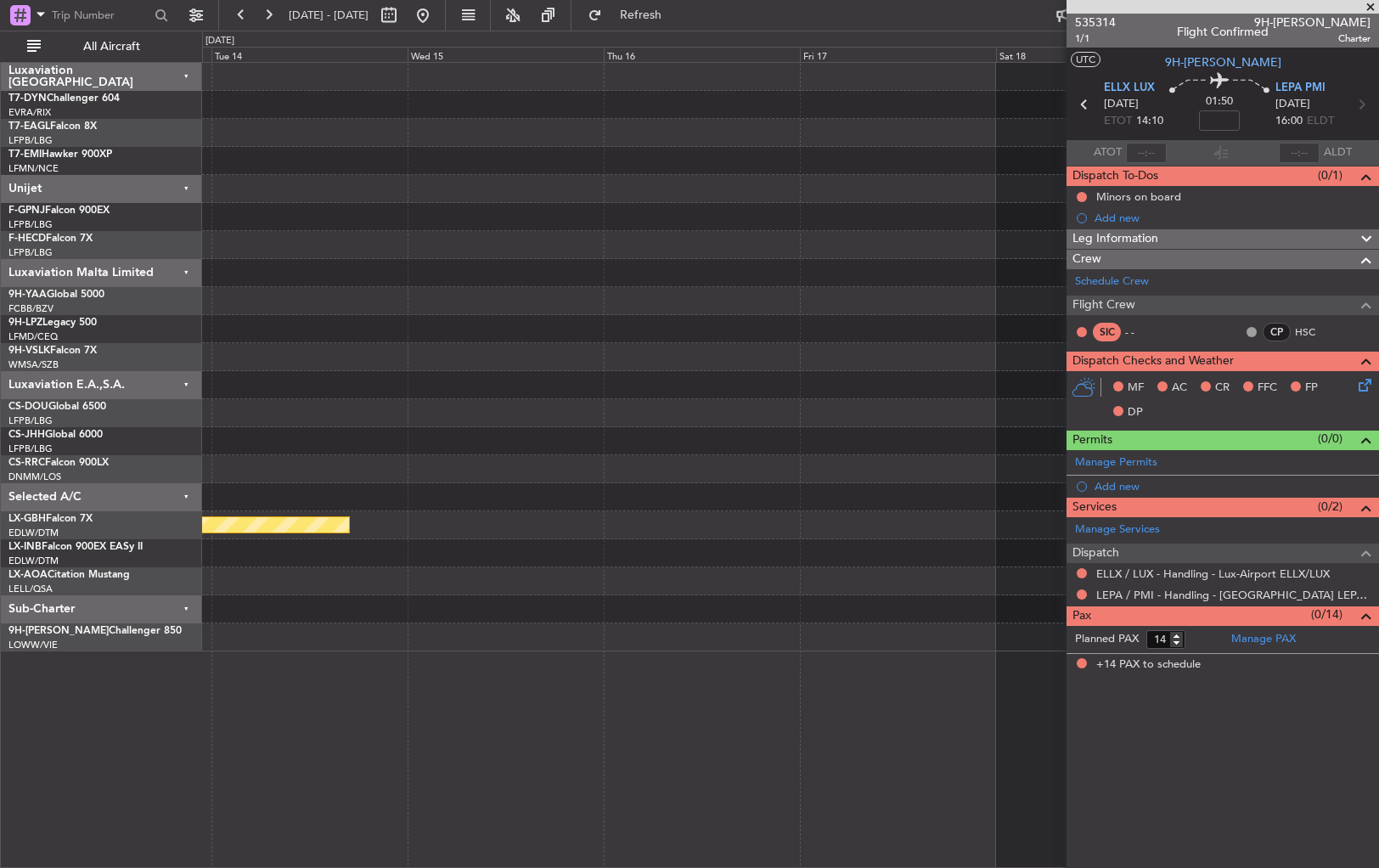
click at [432, 580] on div at bounding box center [790, 581] width 1177 height 28
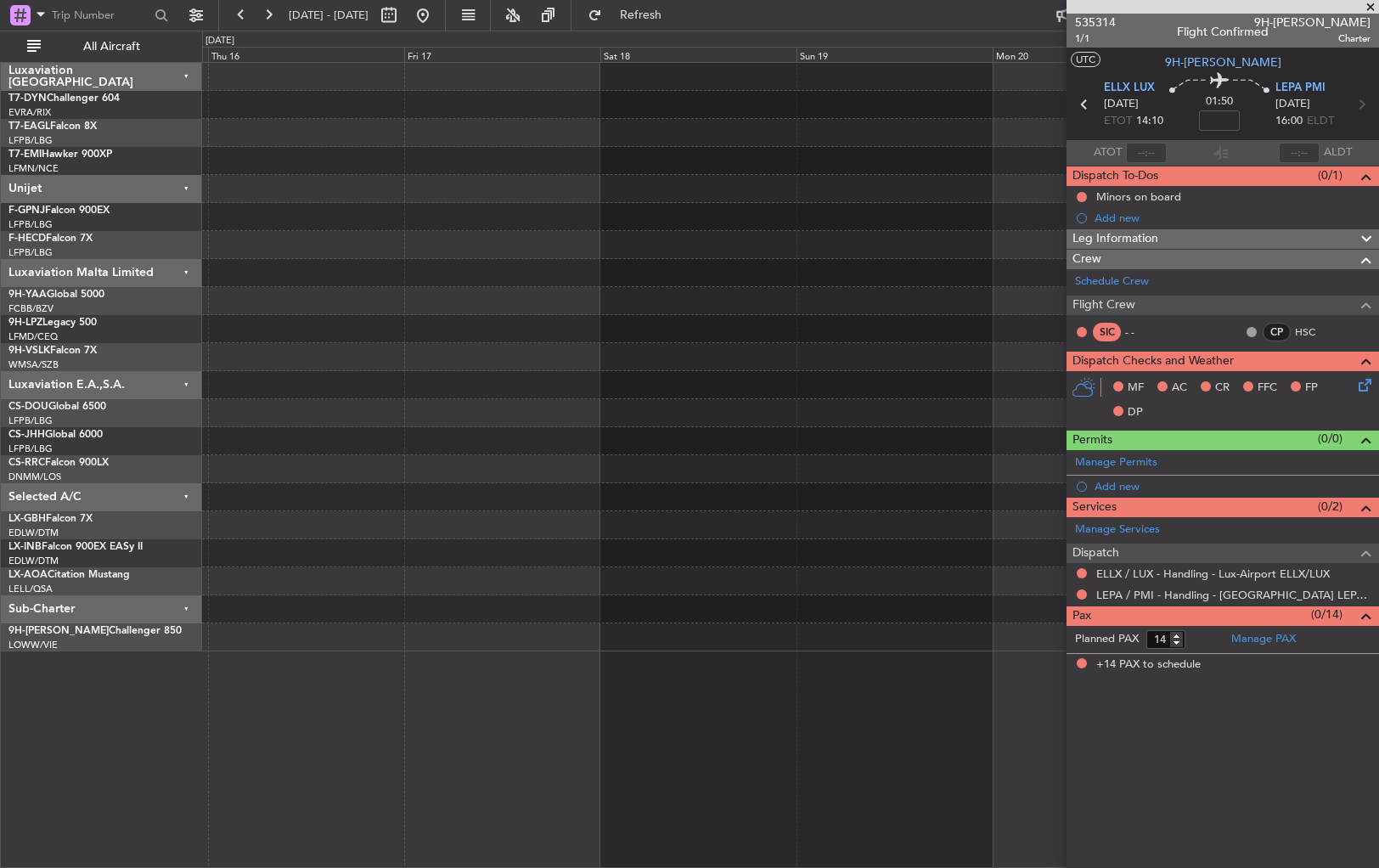
click at [561, 574] on div "Planned Maint Nurnberg" at bounding box center [790, 357] width 1177 height 589
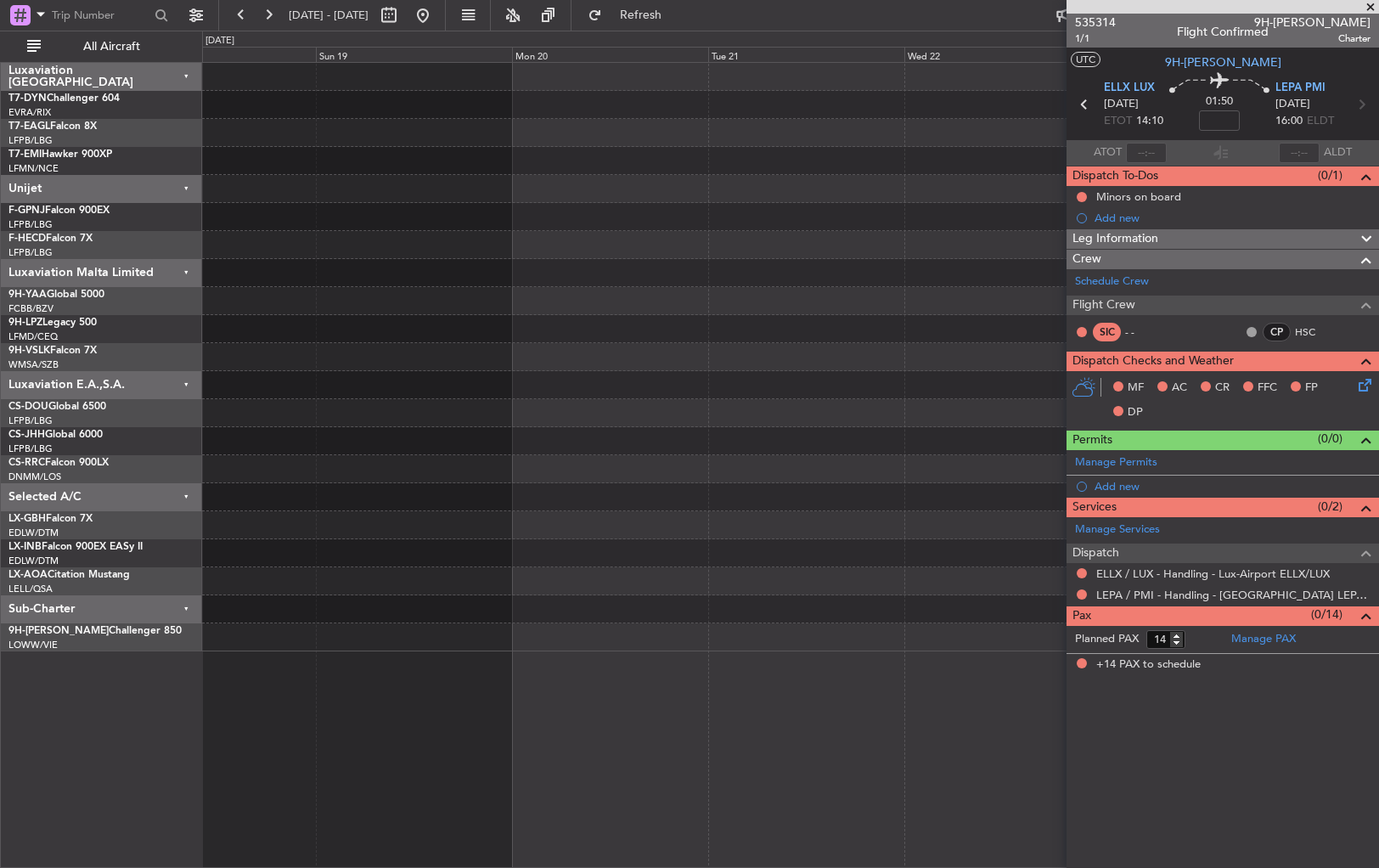
click at [563, 581] on div at bounding box center [790, 357] width 1177 height 589
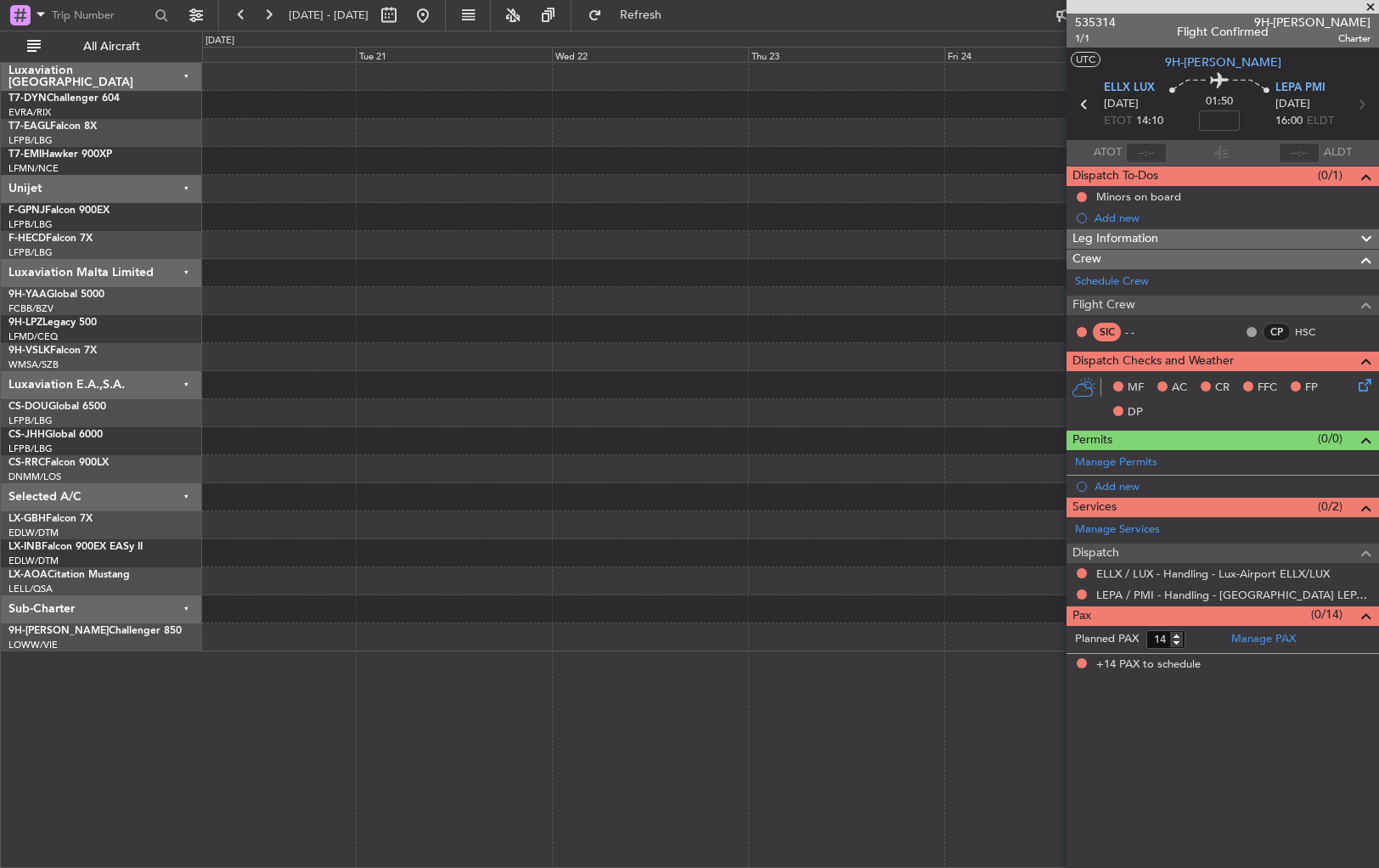
click at [616, 592] on div at bounding box center [790, 357] width 1177 height 589
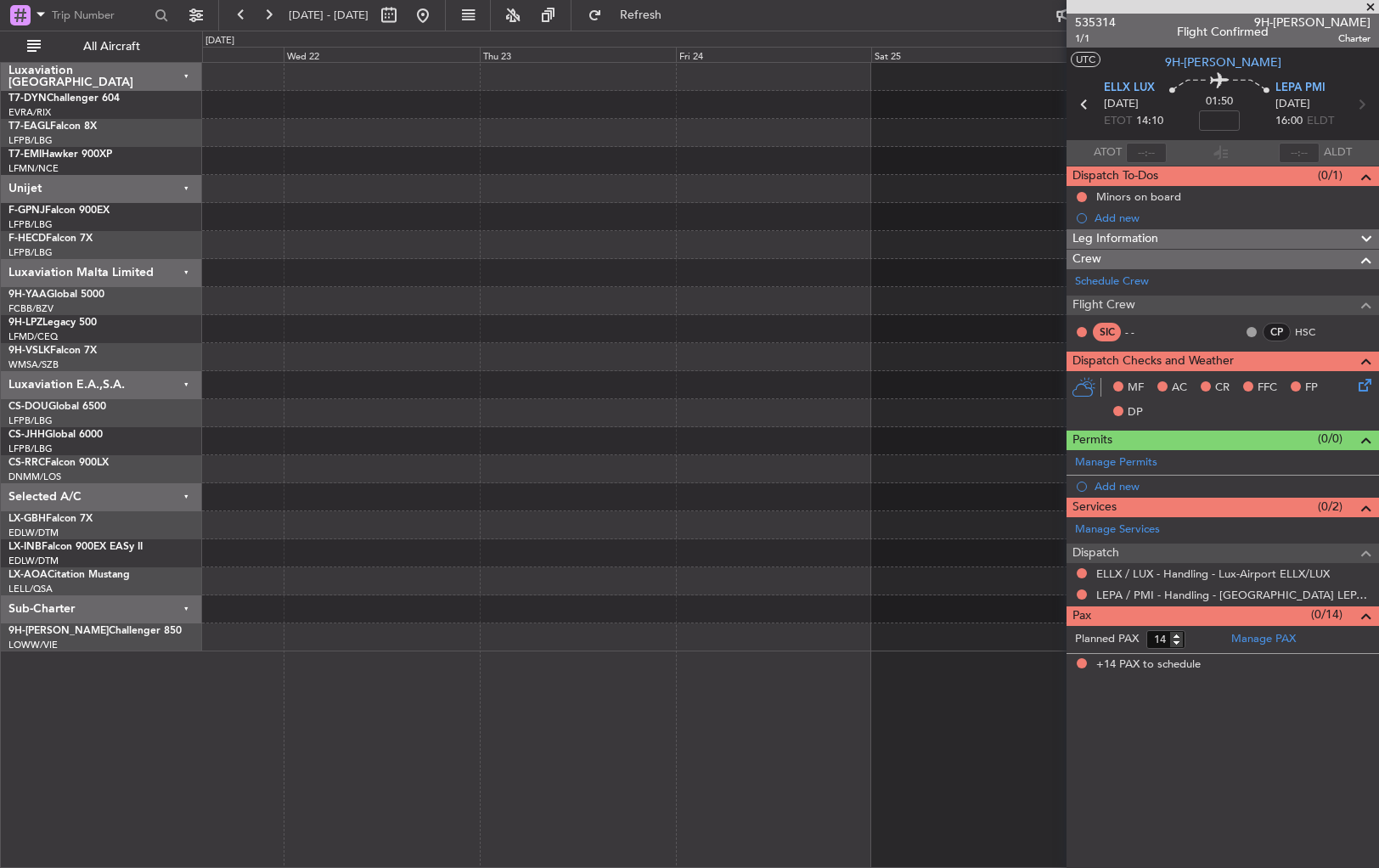
click at [516, 566] on div at bounding box center [790, 357] width 1177 height 589
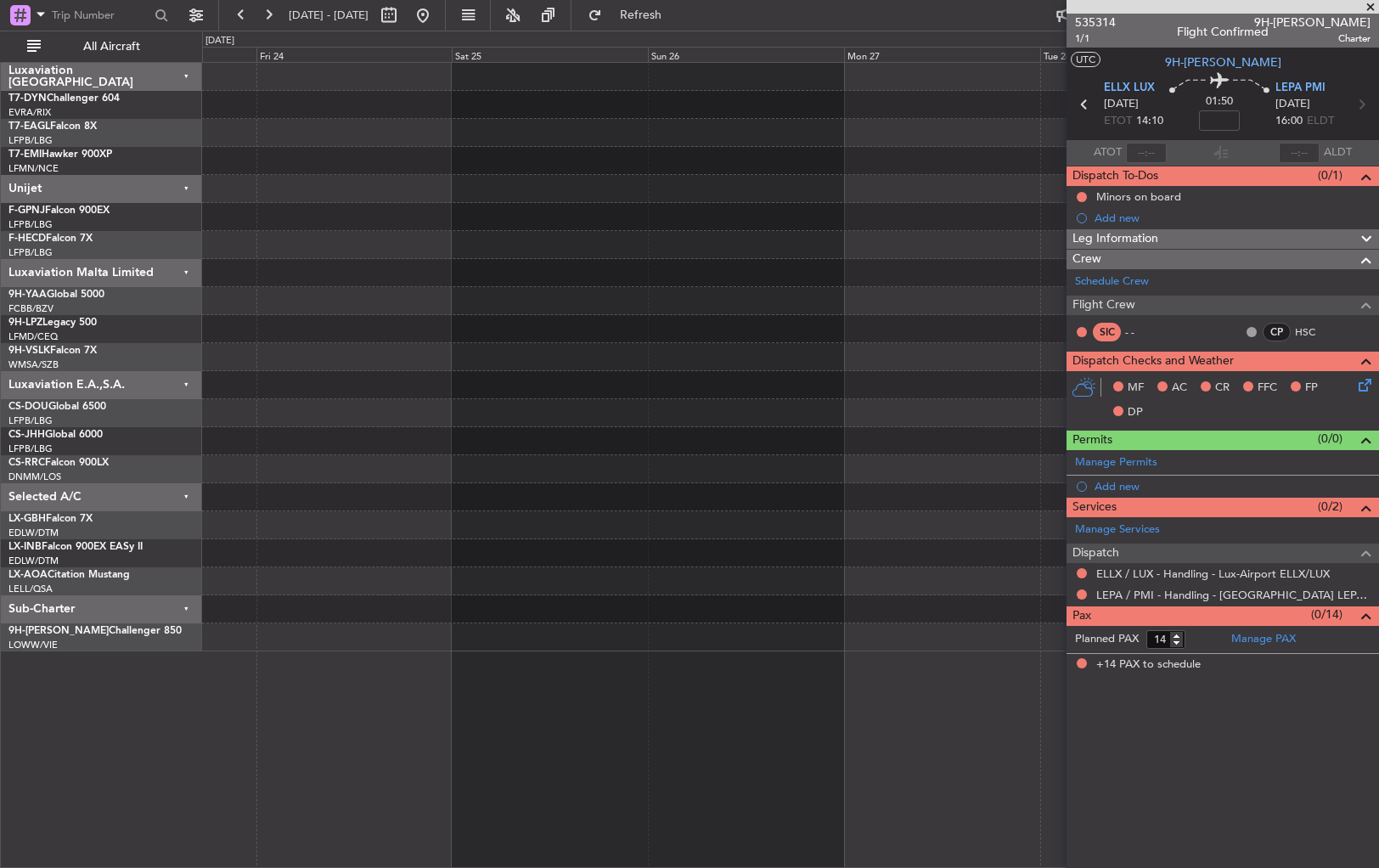
click at [566, 520] on div at bounding box center [790, 357] width 1177 height 589
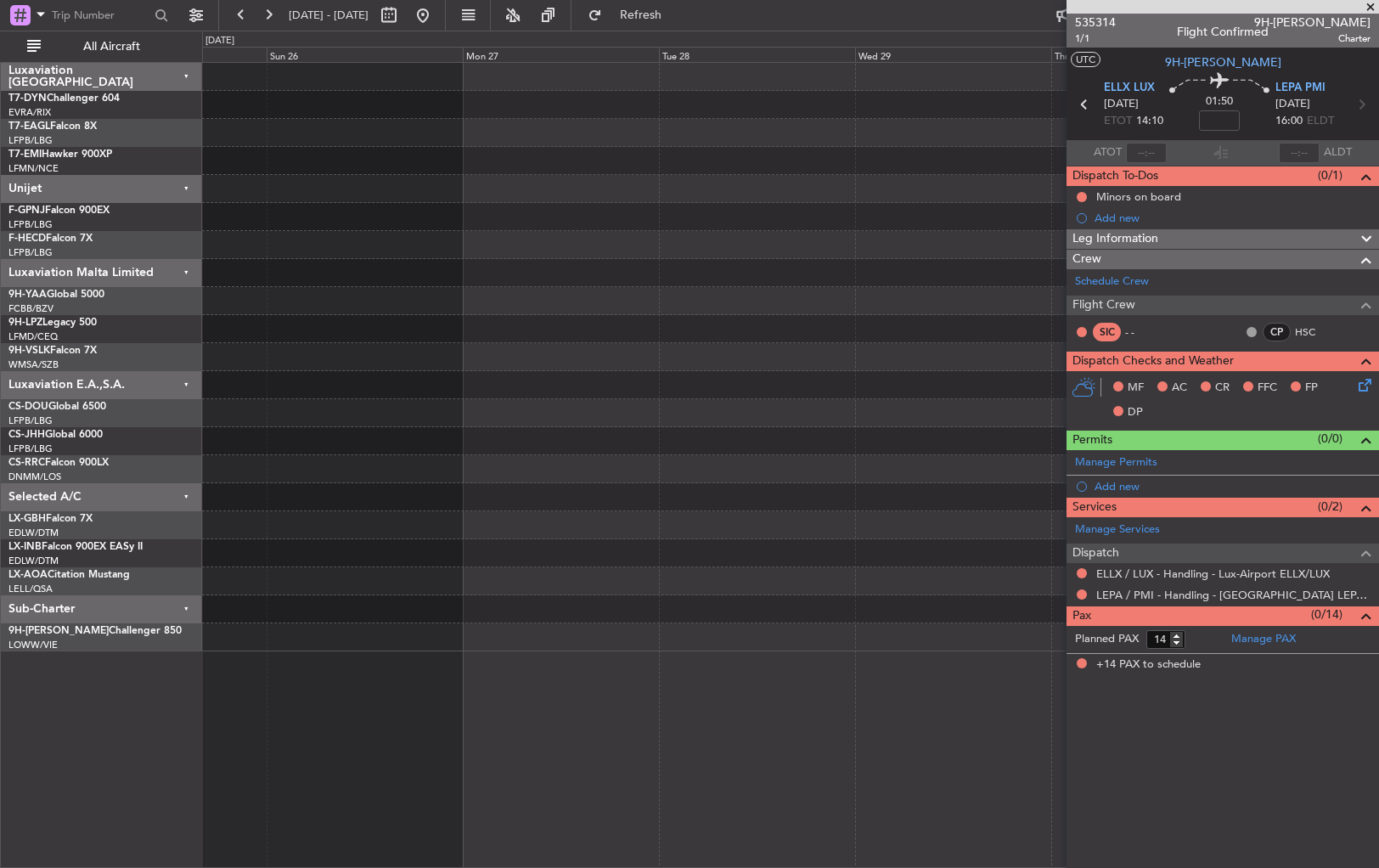
click at [424, 540] on div at bounding box center [790, 357] width 1177 height 589
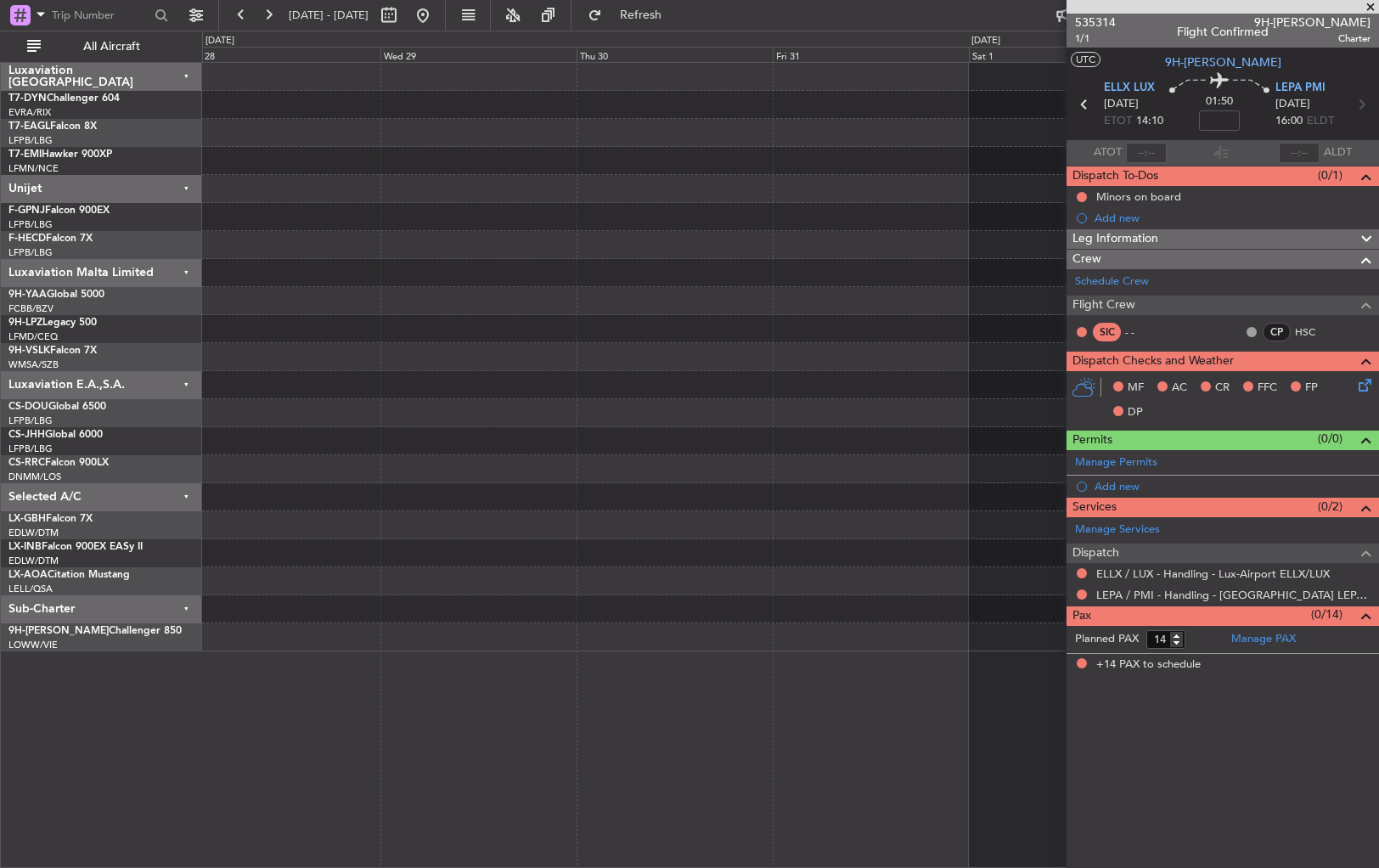
click at [429, 523] on div at bounding box center [790, 357] width 1177 height 589
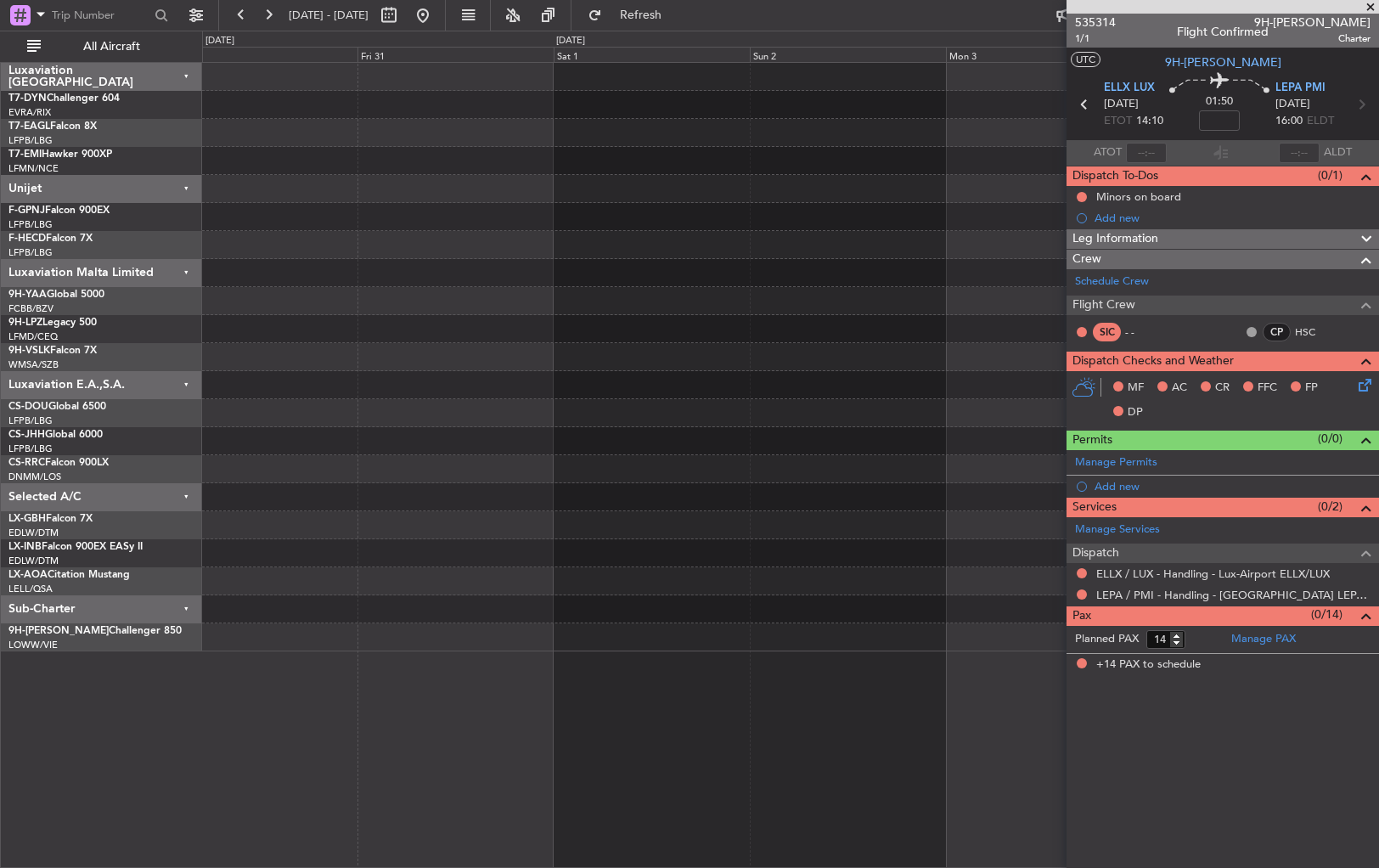
click at [370, 483] on div at bounding box center [790, 357] width 1177 height 589
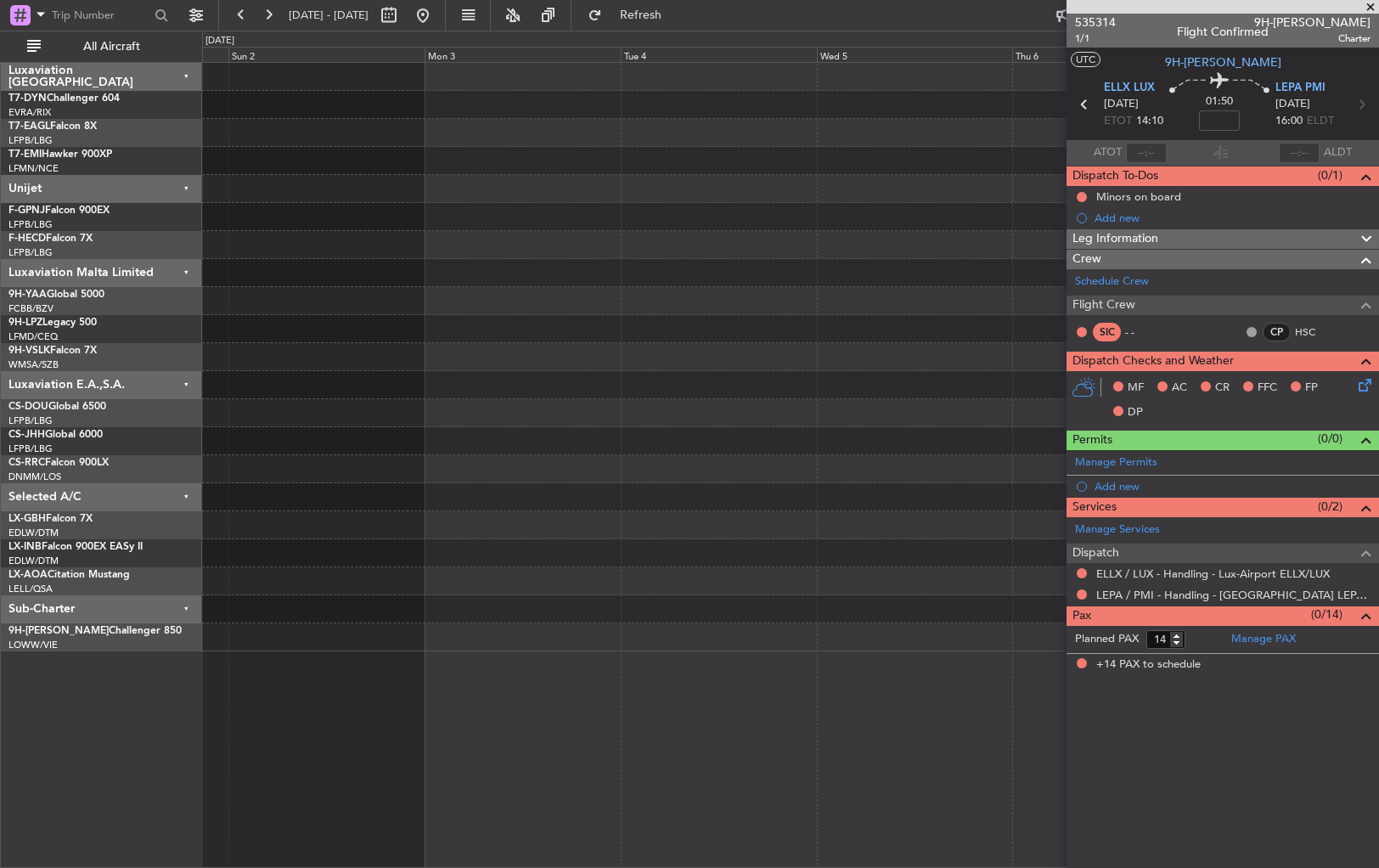
click at [909, 443] on div at bounding box center [790, 441] width 1177 height 28
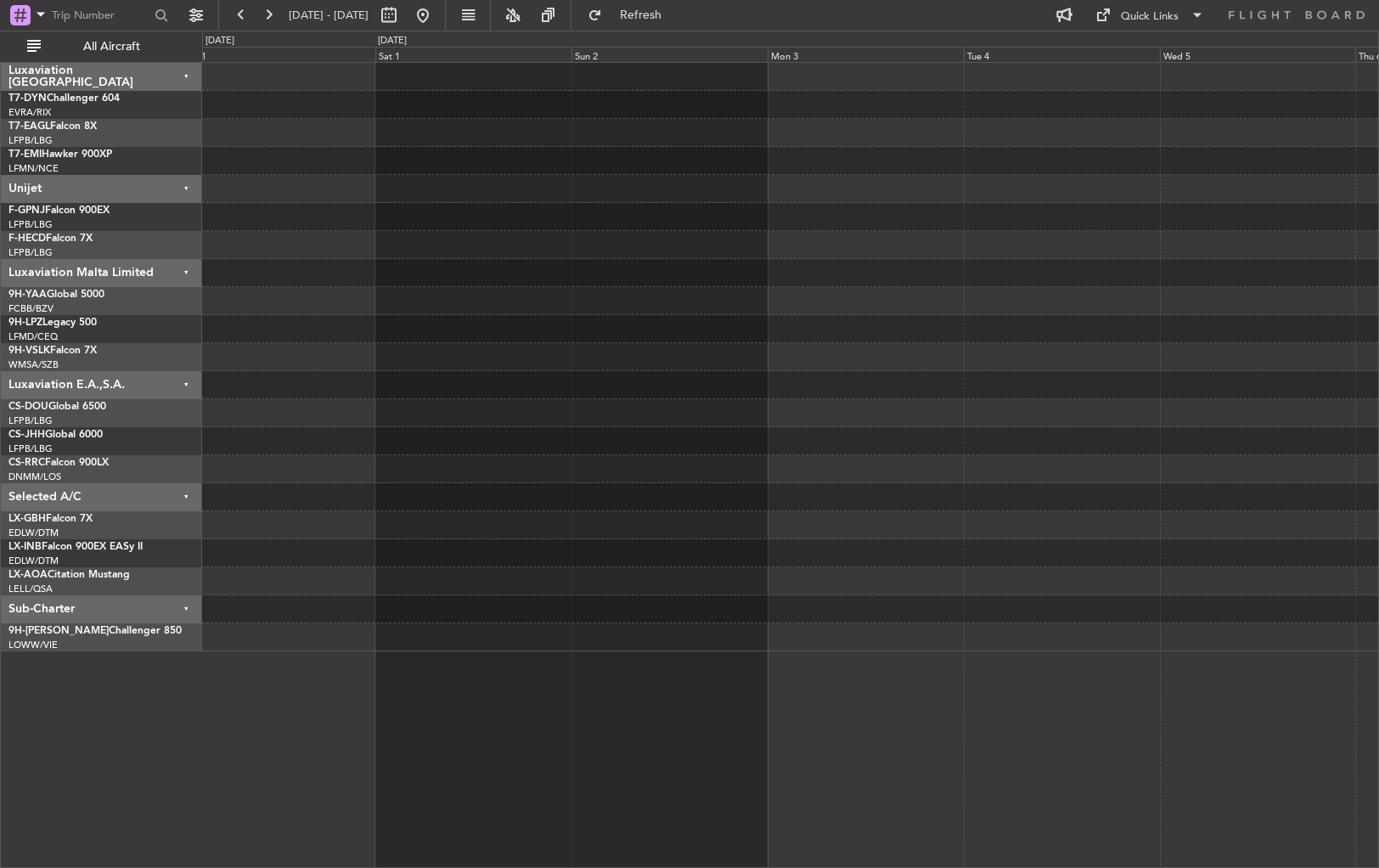
click at [715, 462] on div at bounding box center [790, 470] width 1177 height 28
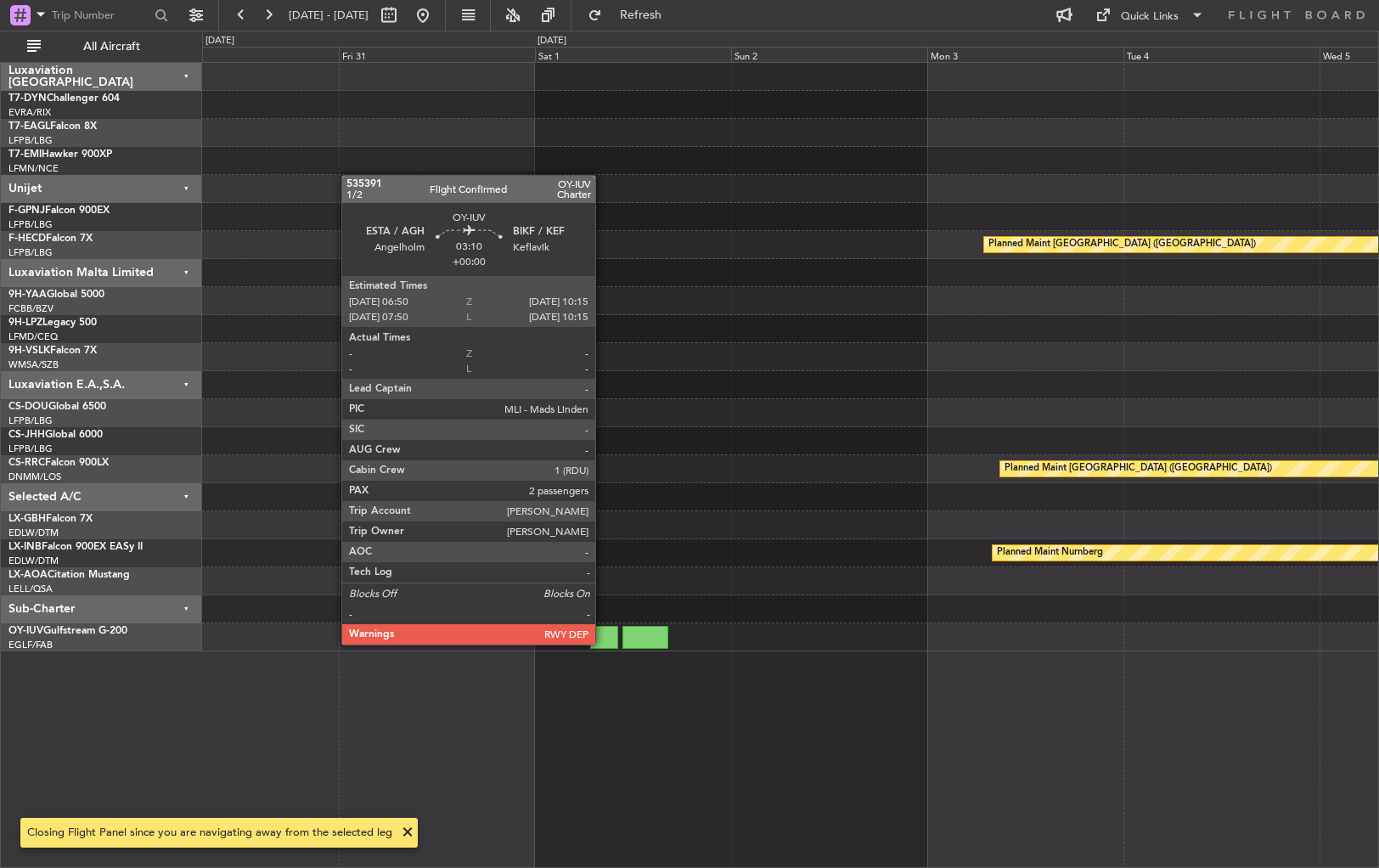
click at [602, 644] on div at bounding box center [604, 637] width 28 height 23
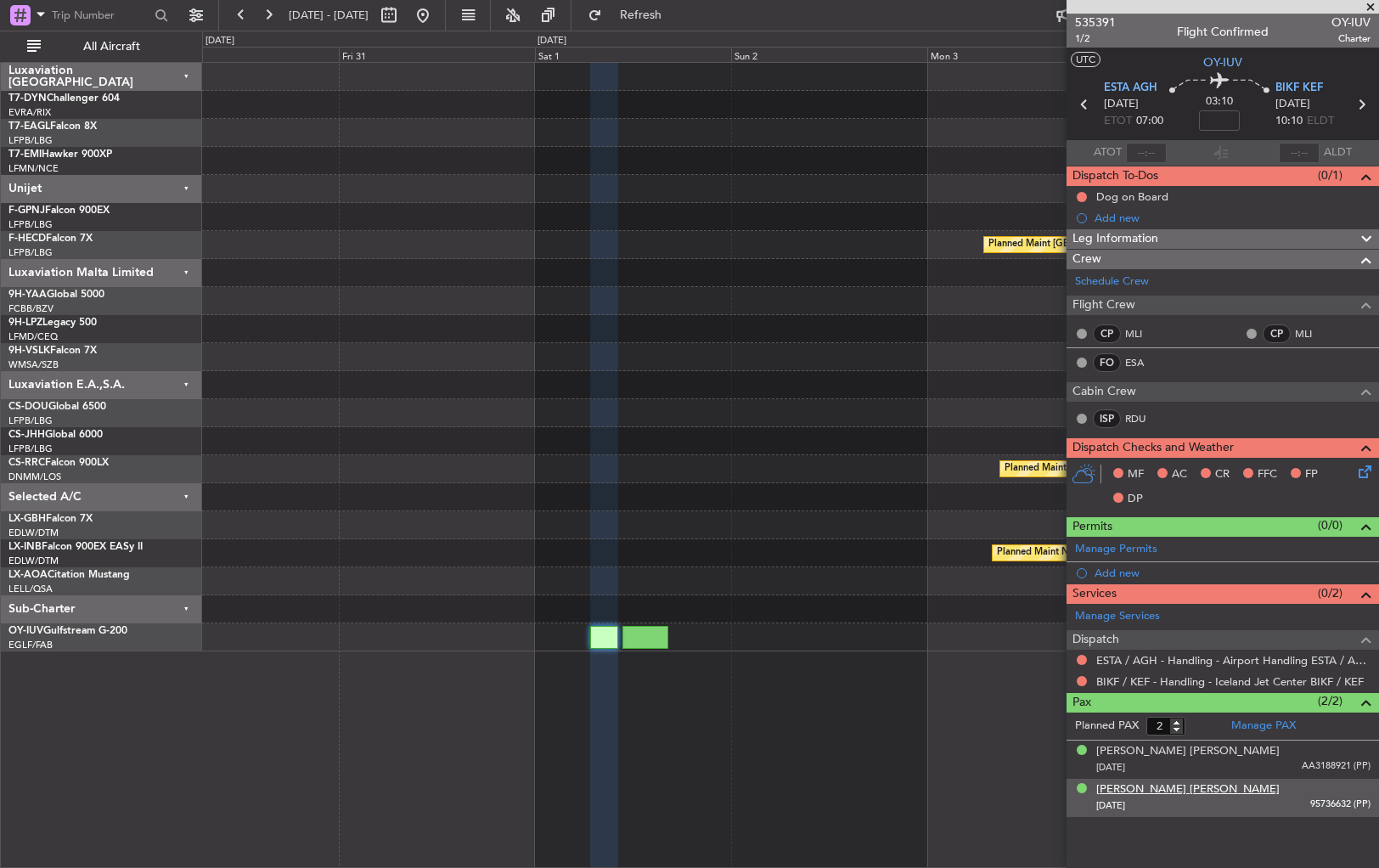
click at [1204, 791] on div "[PERSON_NAME] [PERSON_NAME]" at bounding box center [1188, 789] width 183 height 17
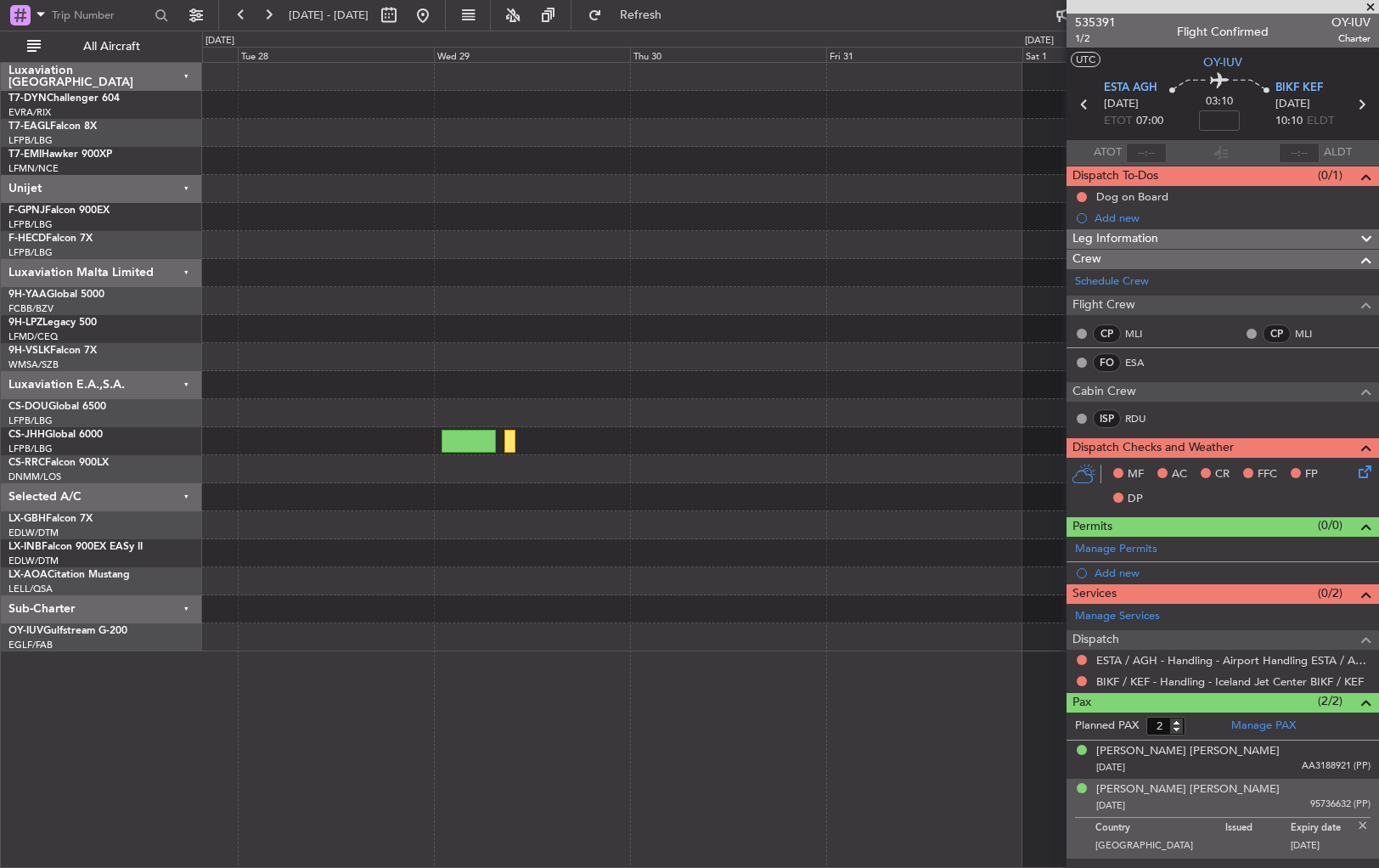
click at [996, 352] on div "Planned Maint [GEOGRAPHIC_DATA] ([GEOGRAPHIC_DATA]) Planned Maint [GEOGRAPHIC_D…" at bounding box center [790, 357] width 1177 height 589
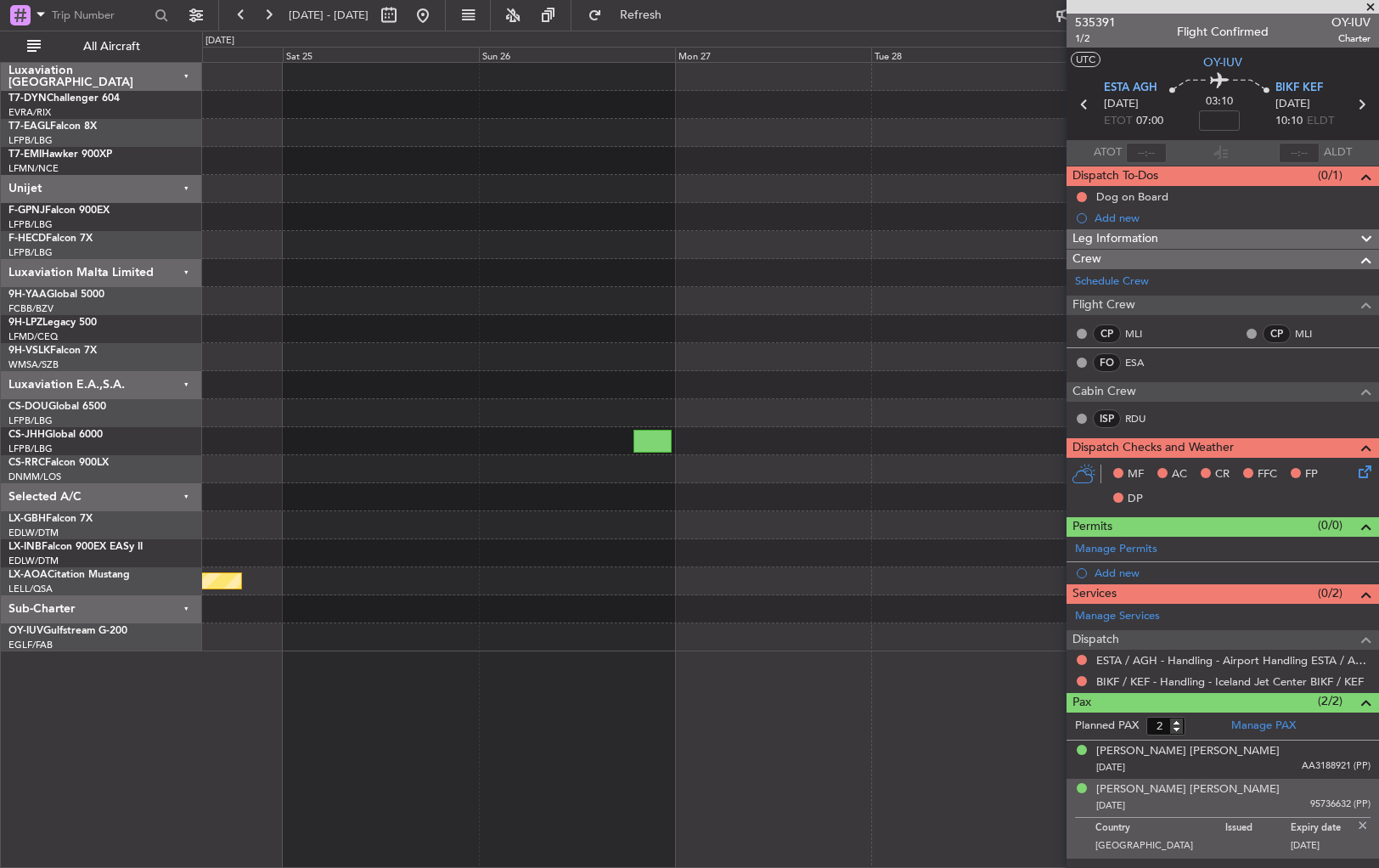
click at [1122, 312] on fb-app "[DATE] - [DATE] Refresh Quick Links All Aircraft Planned Maint [GEOGRAPHIC_DATA…" at bounding box center [690, 440] width 1379 height 855
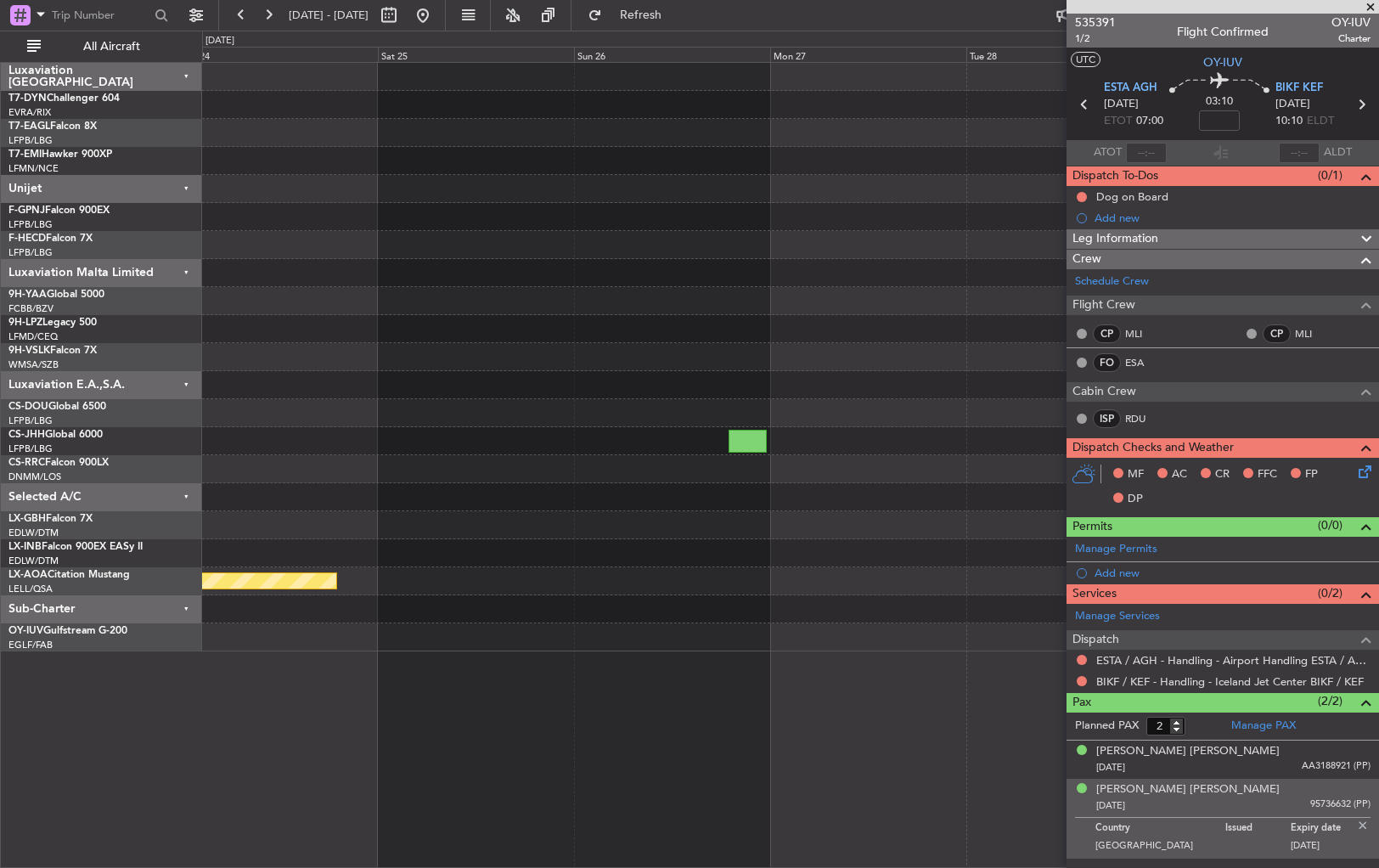
click at [793, 306] on div "Planned Maint [GEOGRAPHIC_DATA]" at bounding box center [790, 357] width 1177 height 589
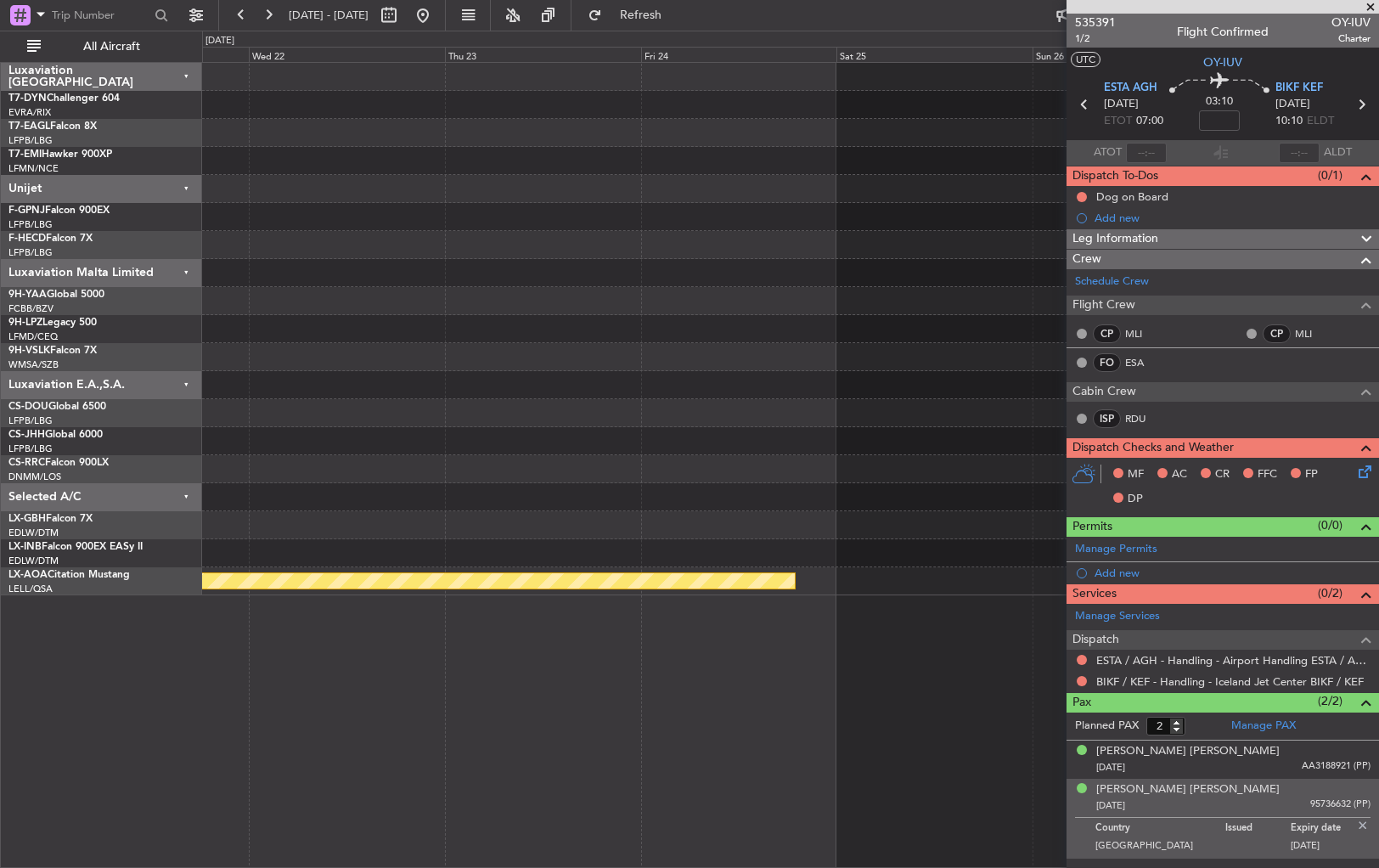
click at [897, 330] on div "Planned Maint [GEOGRAPHIC_DATA]" at bounding box center [790, 329] width 1177 height 532
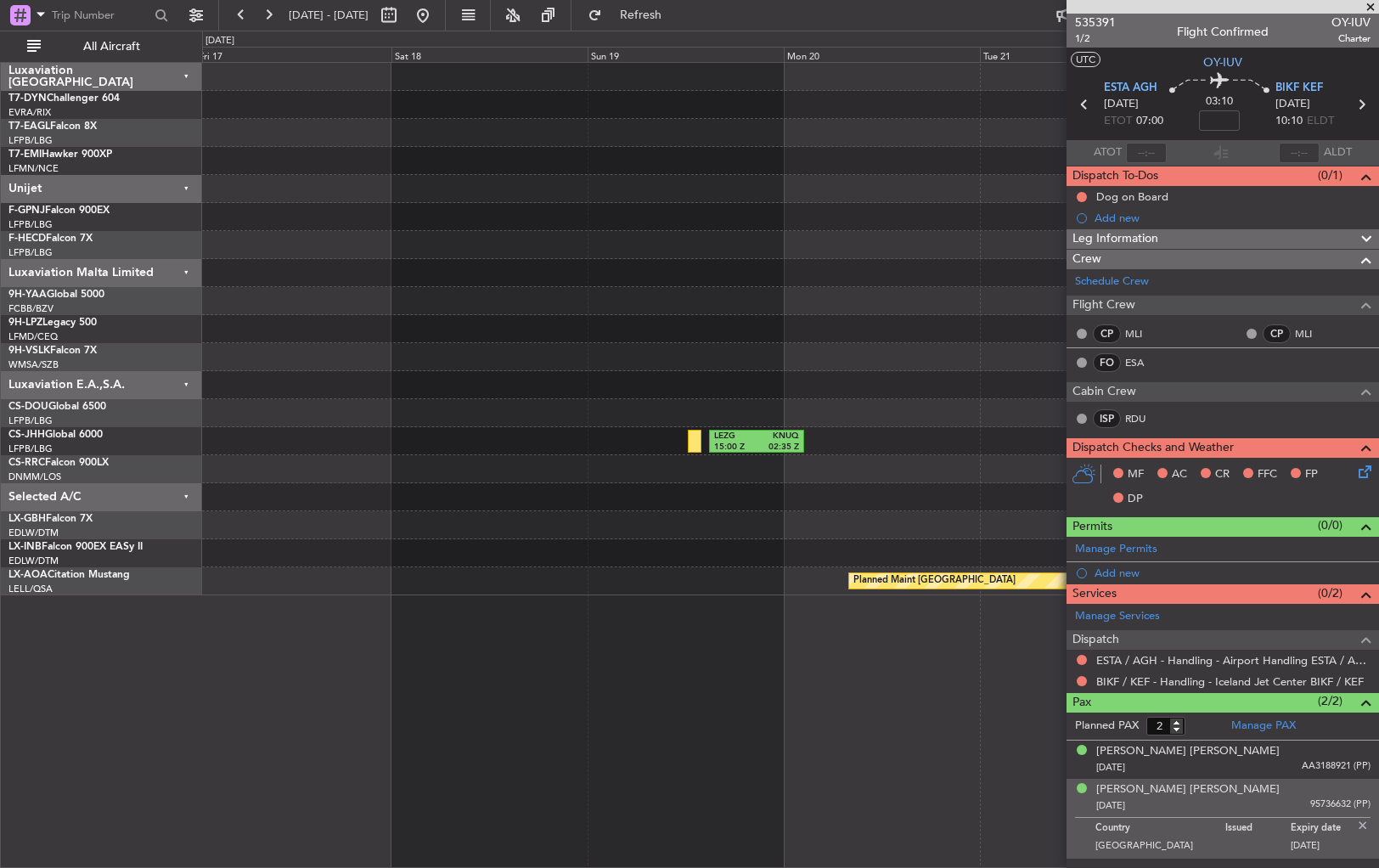
click at [833, 309] on div "LEZG 15:00 Z KNUQ 02:35 Z Planned Maint [GEOGRAPHIC_DATA]" at bounding box center [790, 329] width 1177 height 532
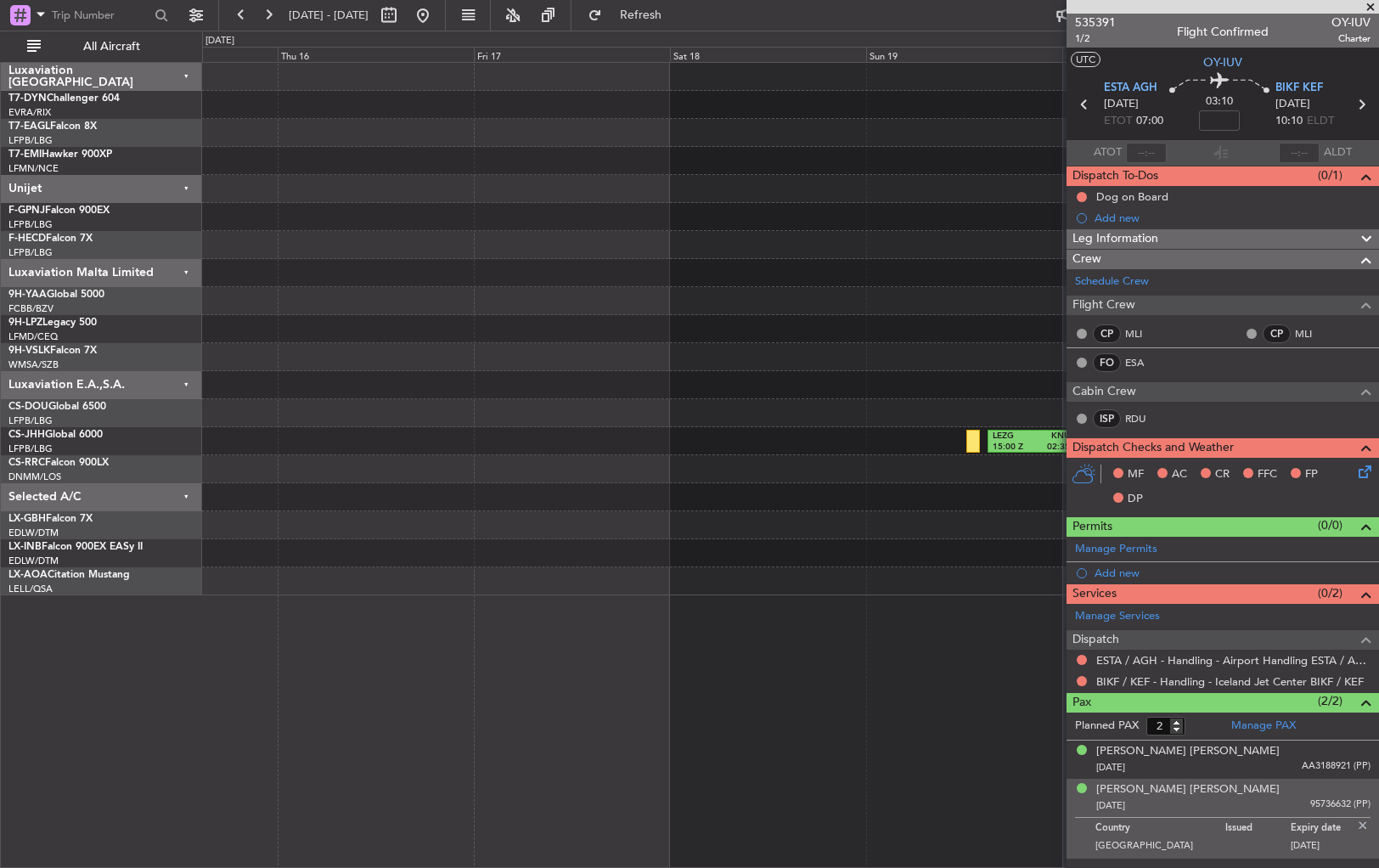
click at [869, 275] on div "LEZG 15:00 Z KNUQ 02:35 Z Planned Maint Nurnberg Planned Maint [GEOGRAPHIC_DATA]" at bounding box center [790, 329] width 1177 height 532
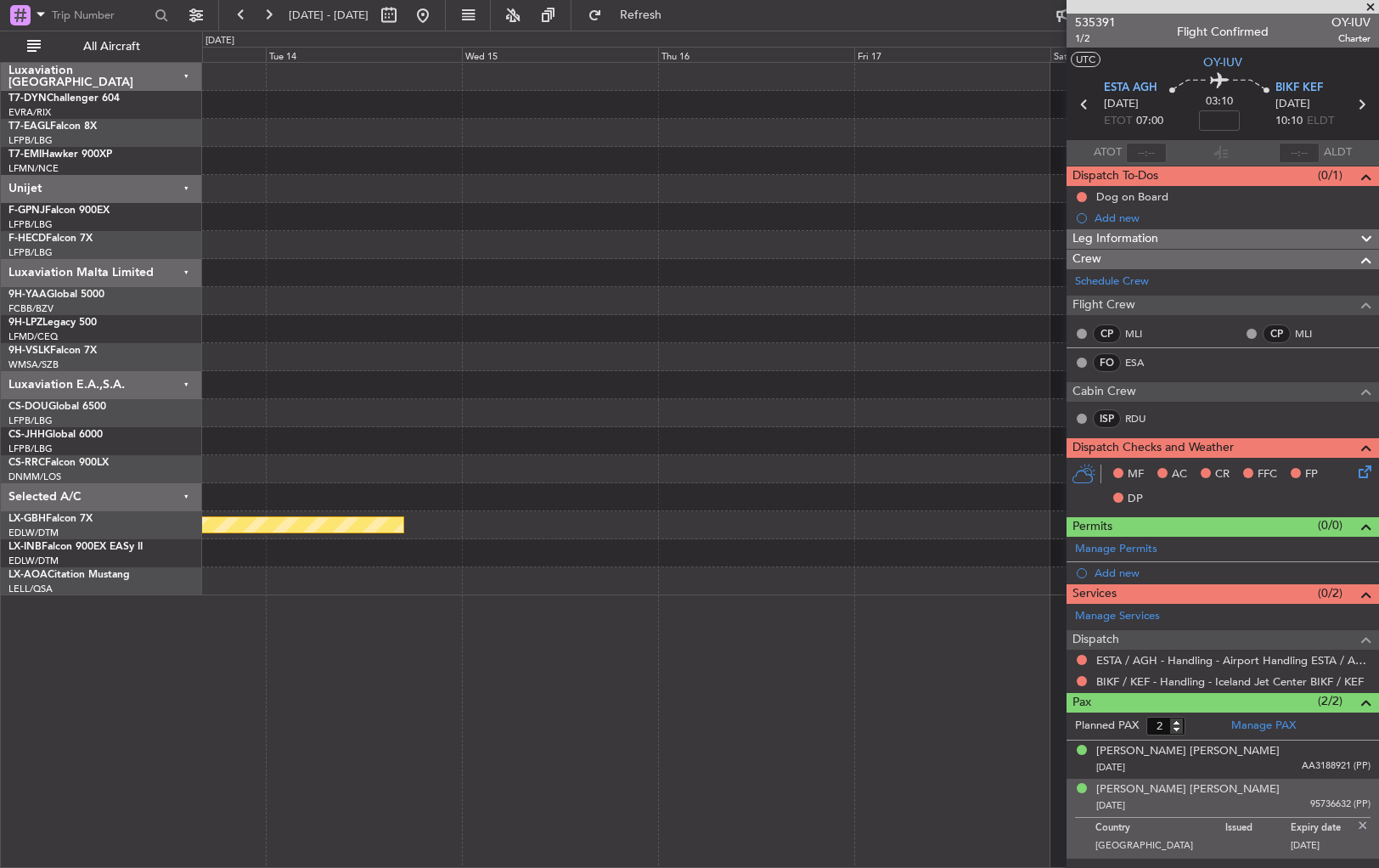
click at [851, 271] on div "LEZG 15:00 Z KNUQ 02:35 Z Planned Maint Nurnberg Planned Maint [GEOGRAPHIC_DATA]" at bounding box center [790, 329] width 1177 height 532
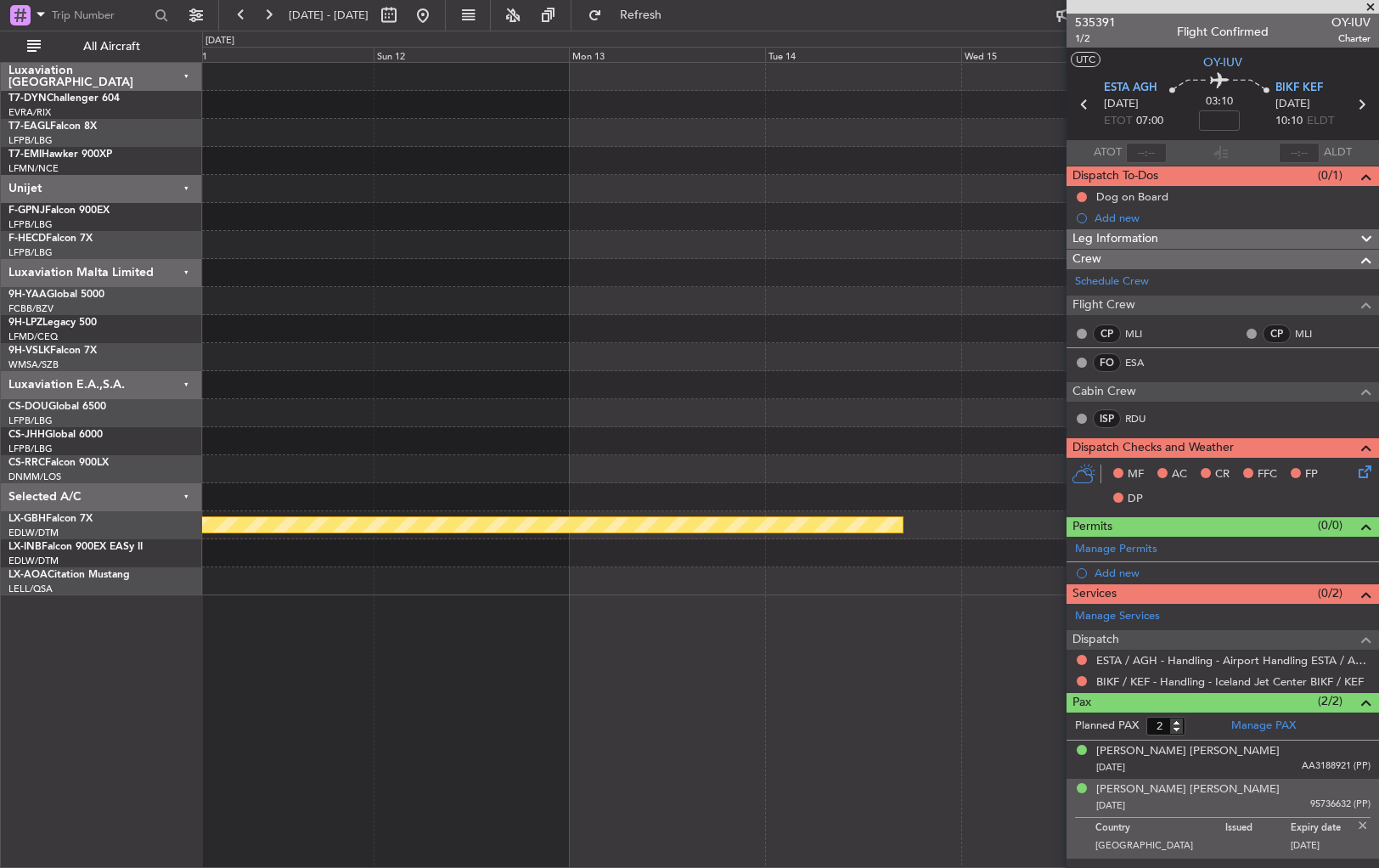
click at [823, 263] on div "Planned Maint Nurnberg" at bounding box center [790, 329] width 1177 height 532
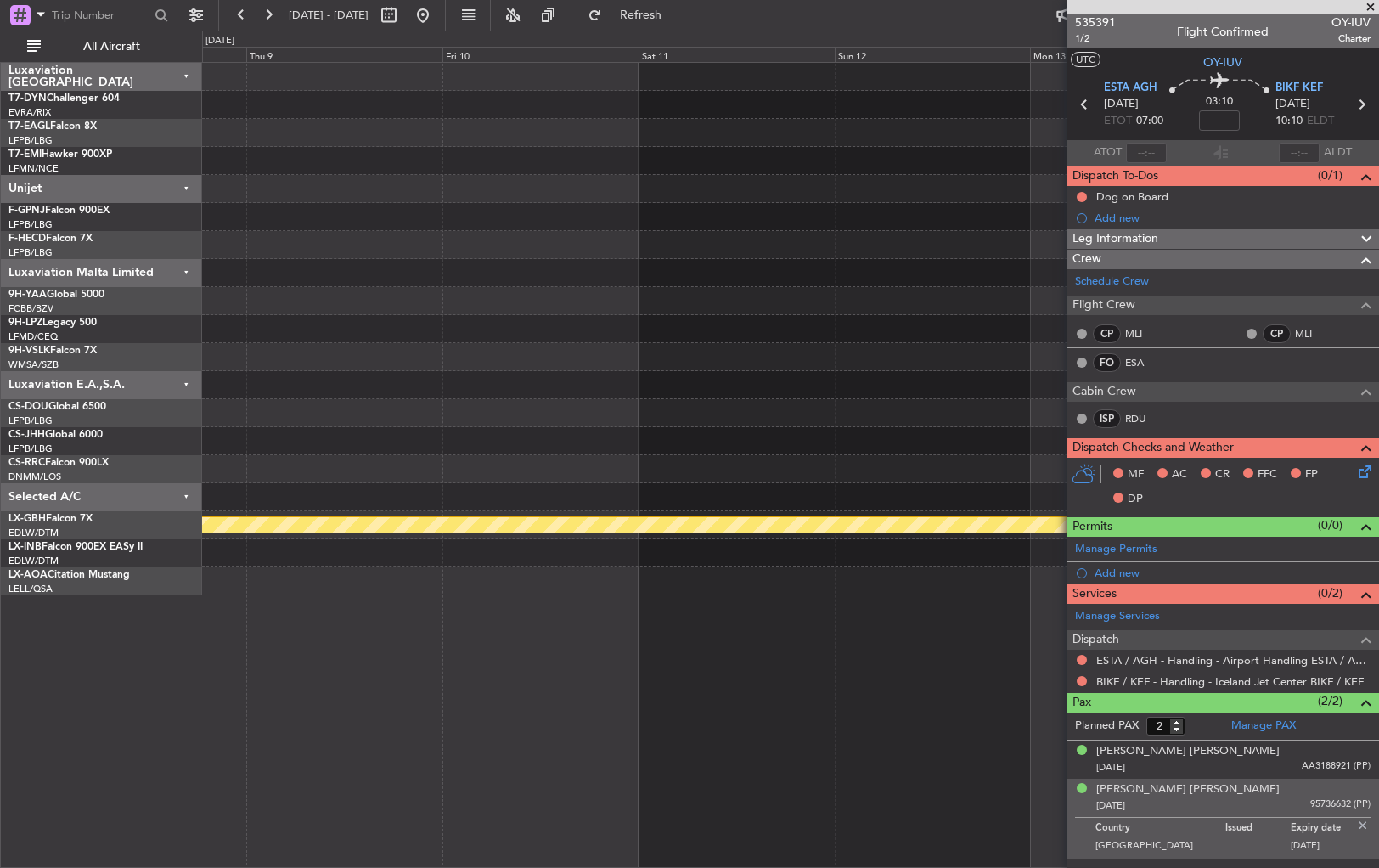
click at [817, 253] on div "Planned Maint Nurnberg" at bounding box center [790, 329] width 1177 height 532
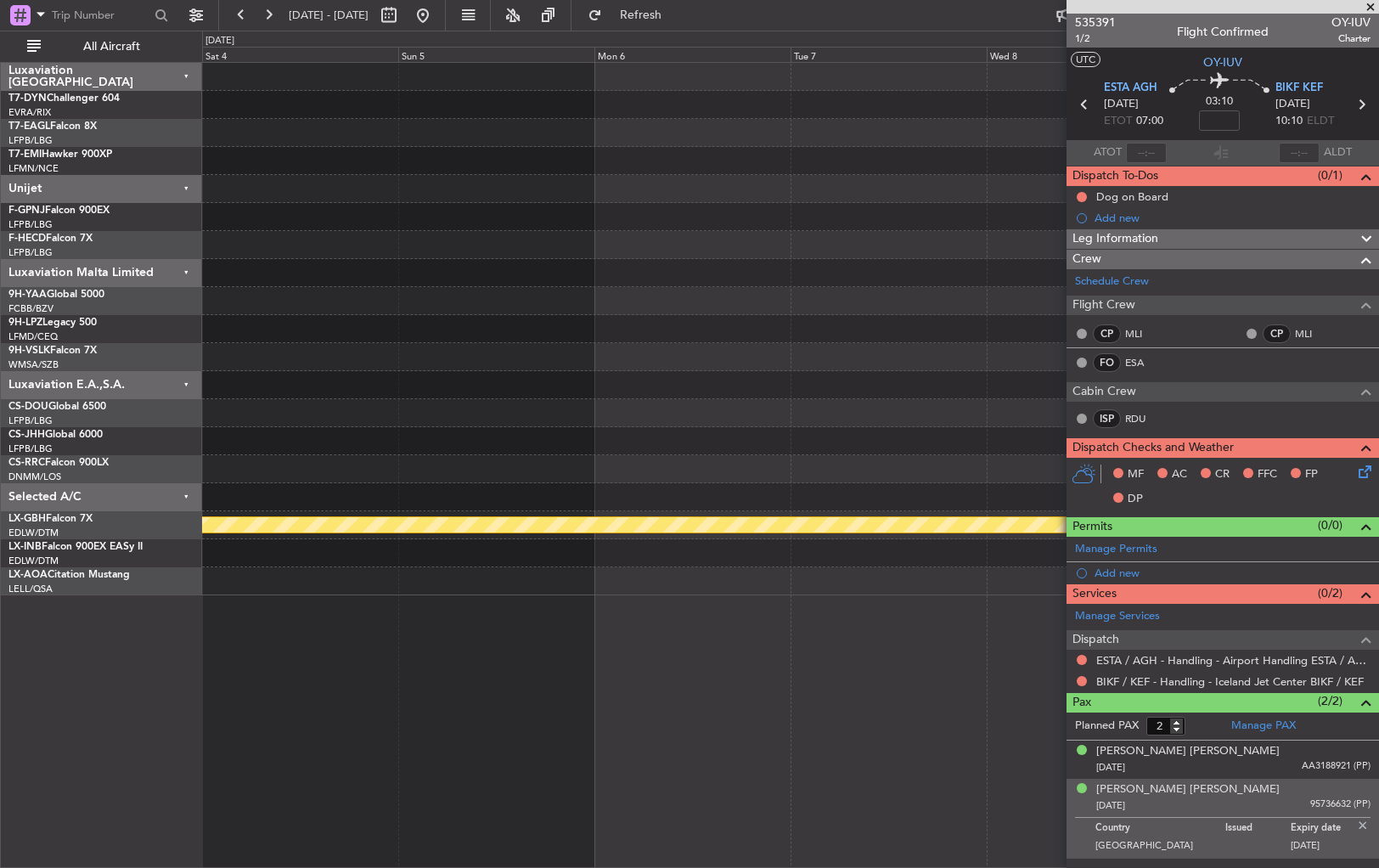
click at [917, 231] on div "Planned Maint Nurnberg" at bounding box center [790, 329] width 1177 height 532
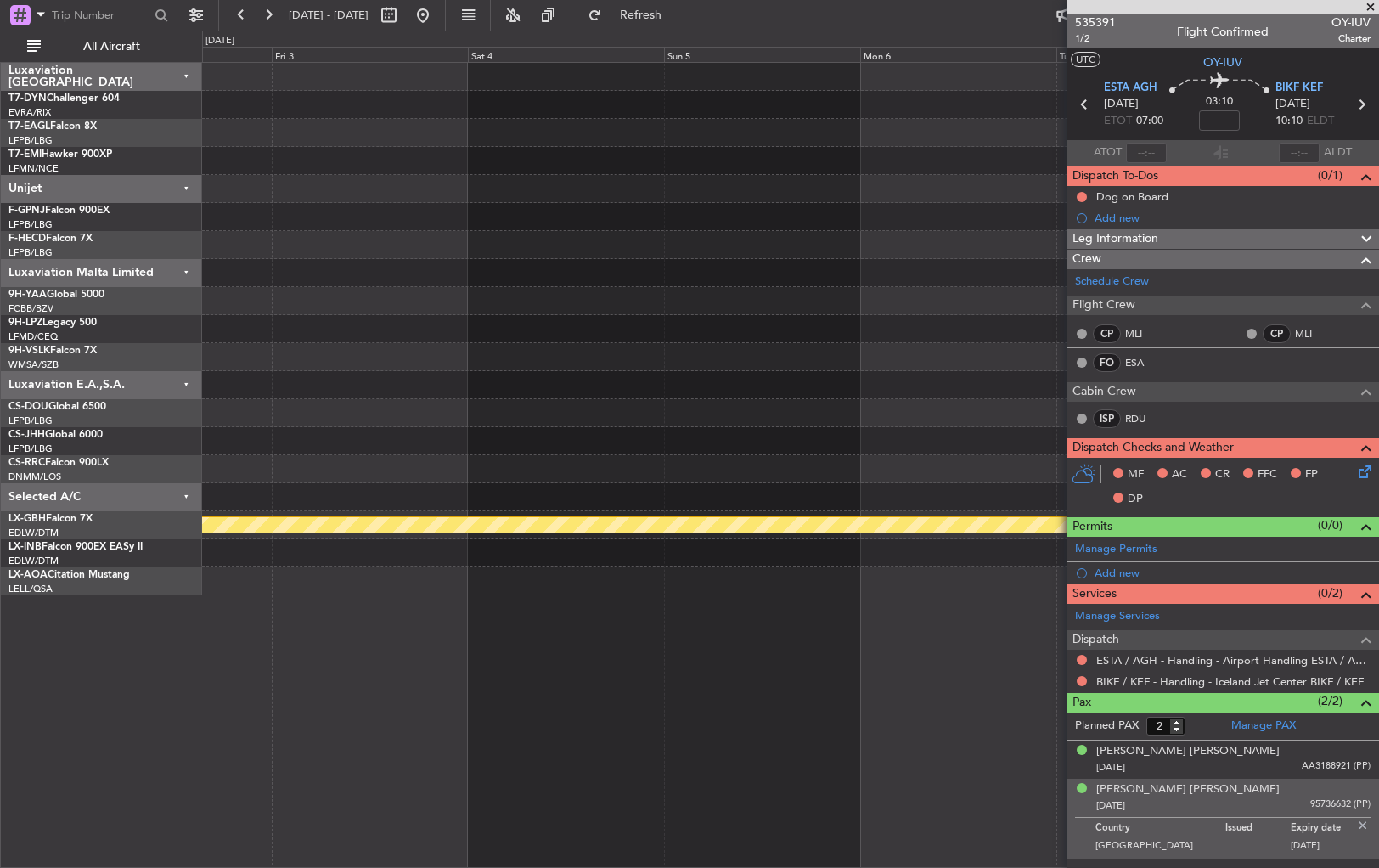
click at [951, 222] on div "Planned Maint Nurnberg" at bounding box center [790, 329] width 1177 height 532
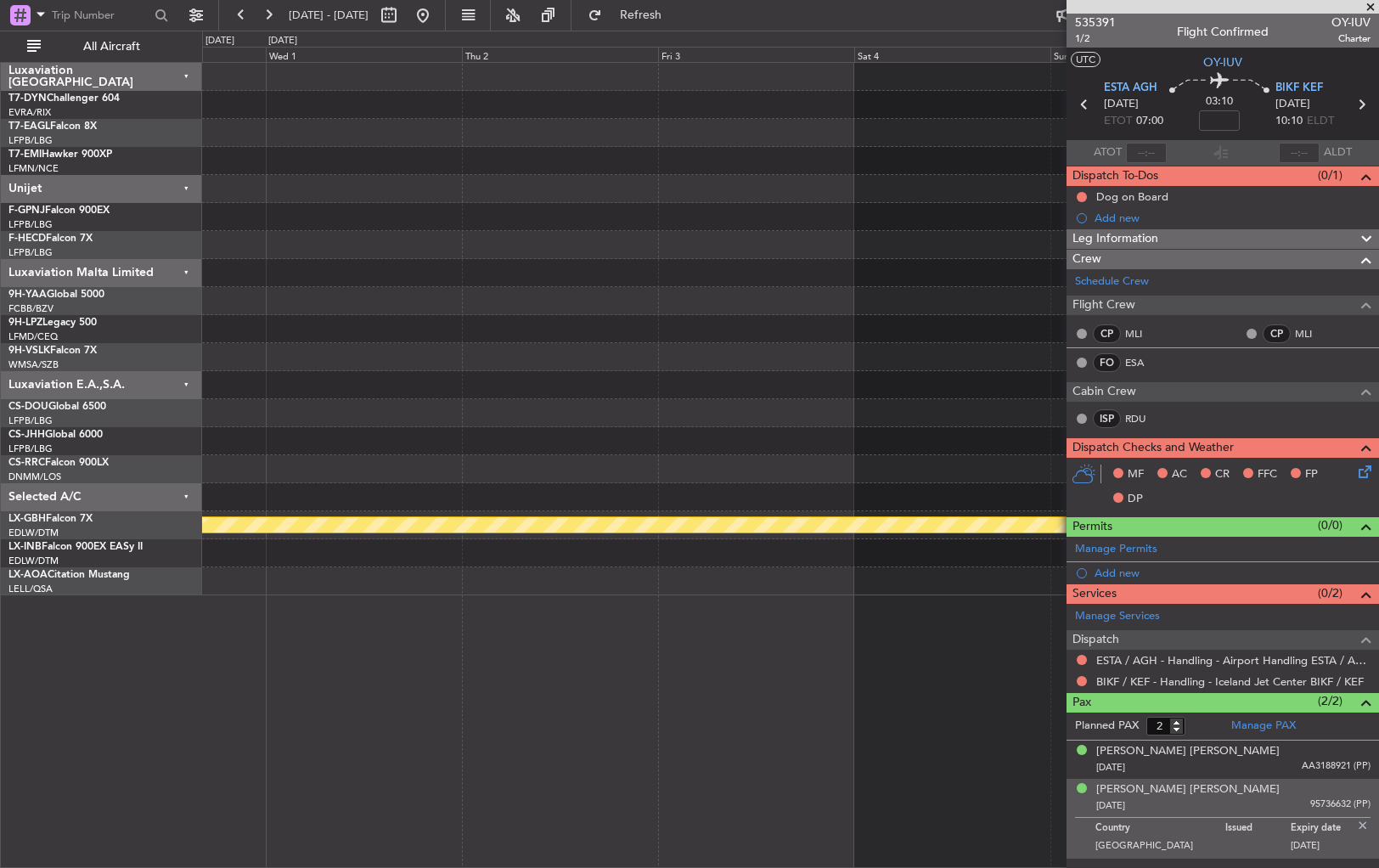
click at [904, 246] on div "Planned Maint Nurnberg" at bounding box center [790, 329] width 1177 height 532
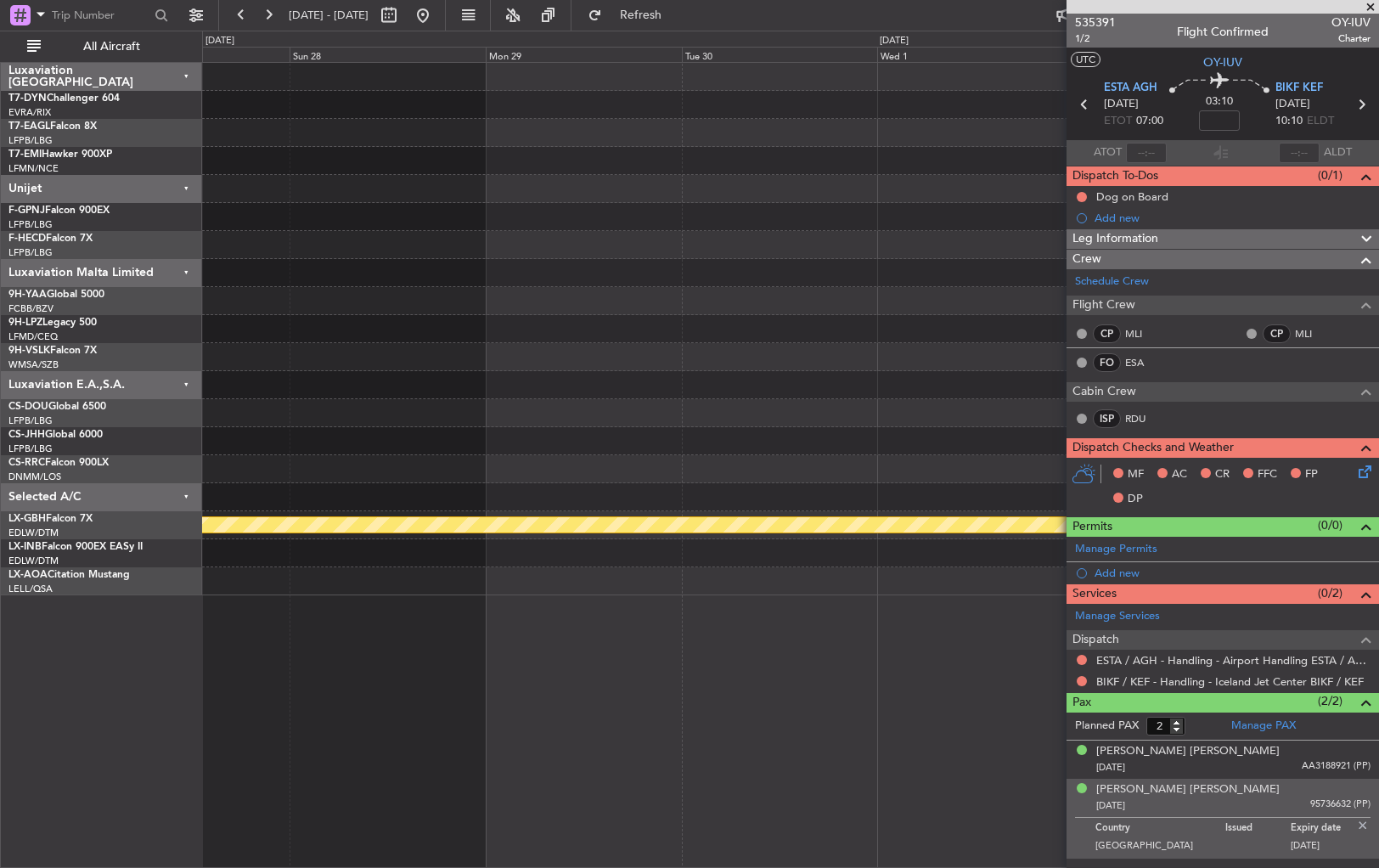
click at [887, 242] on div "Planned Maint Nurnberg" at bounding box center [790, 329] width 1177 height 532
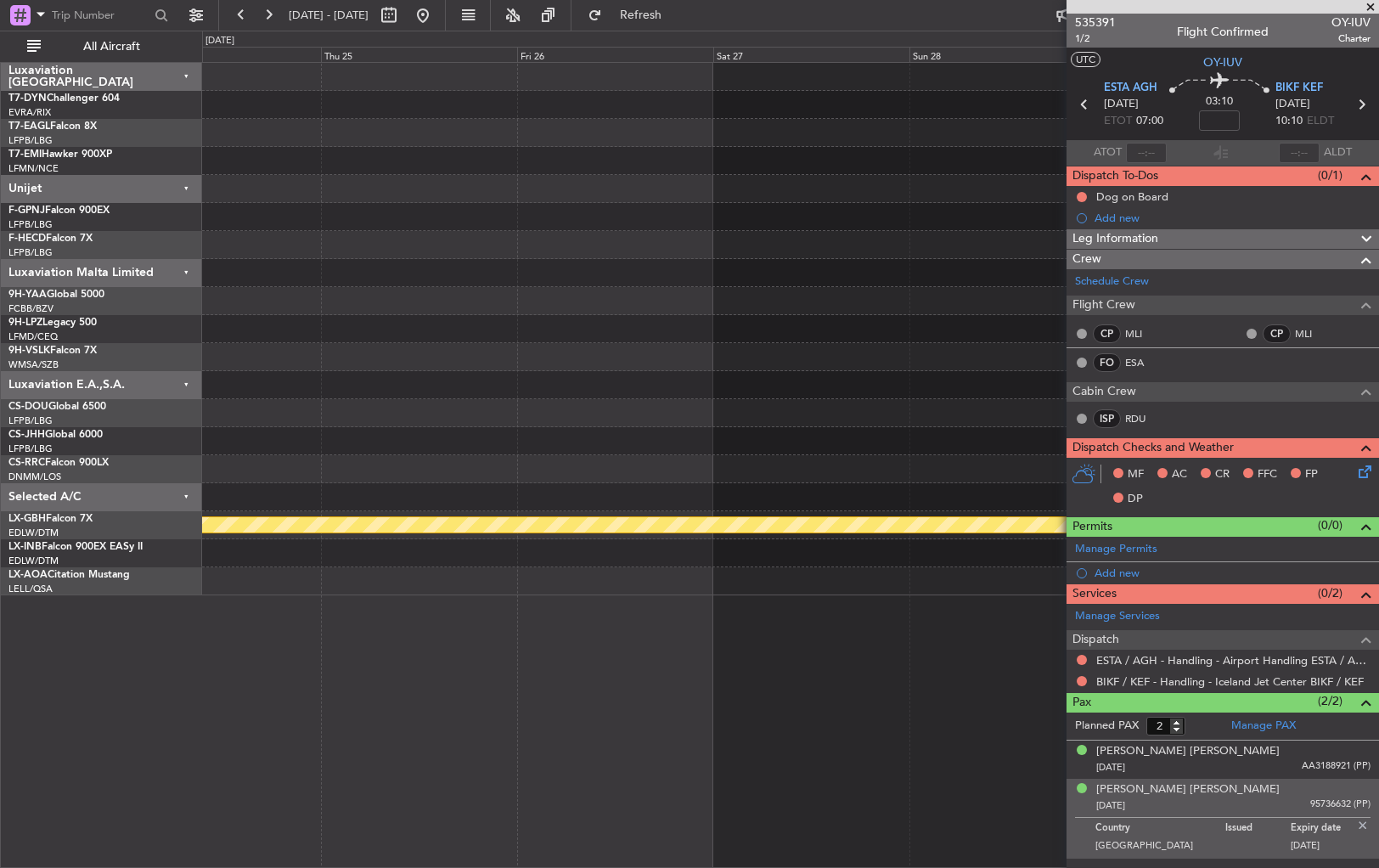
click at [991, 197] on div "Planned Maint Nurnberg" at bounding box center [790, 329] width 1177 height 532
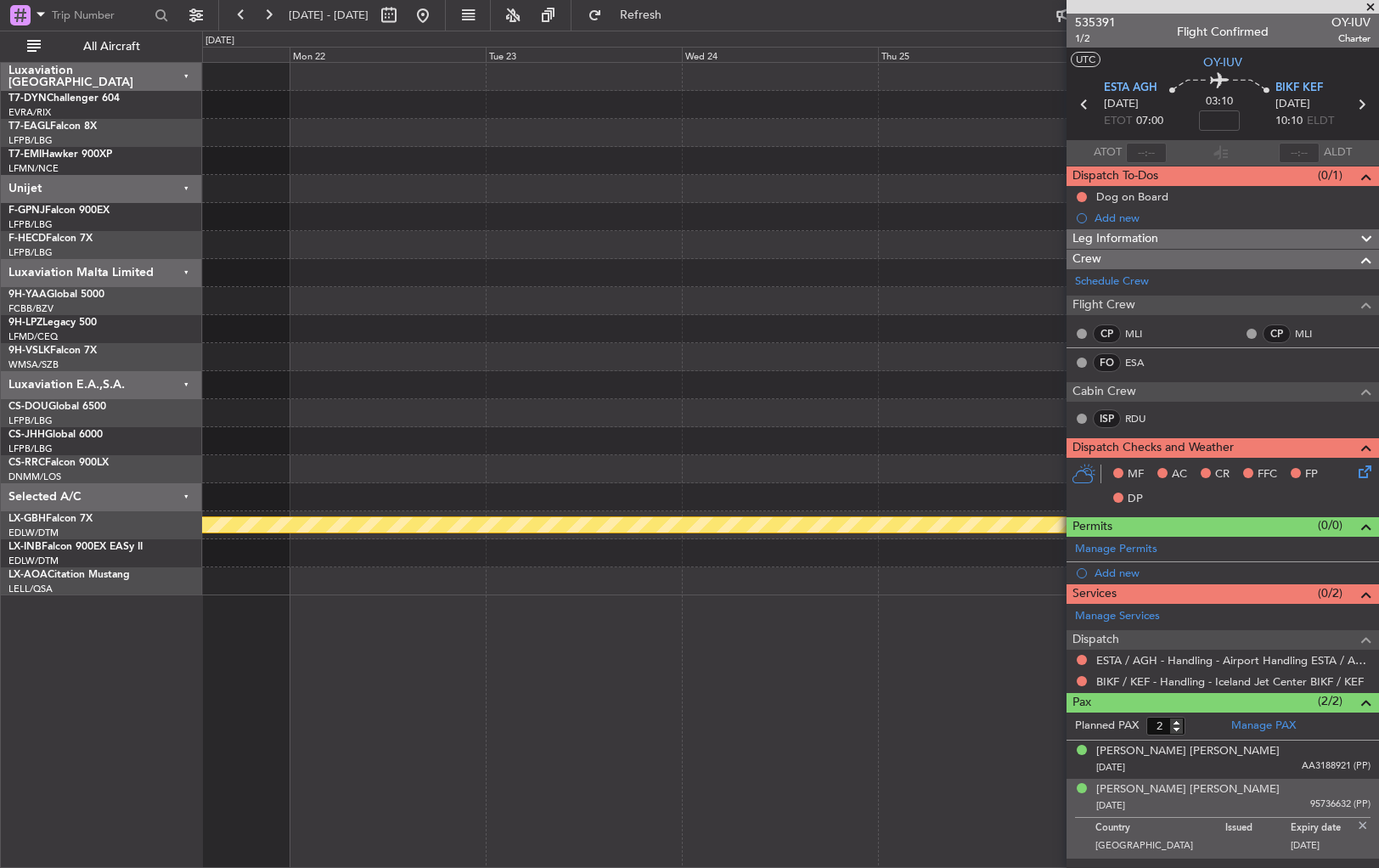
click at [1032, 195] on div "Planned Maint Nurnberg" at bounding box center [790, 329] width 1177 height 532
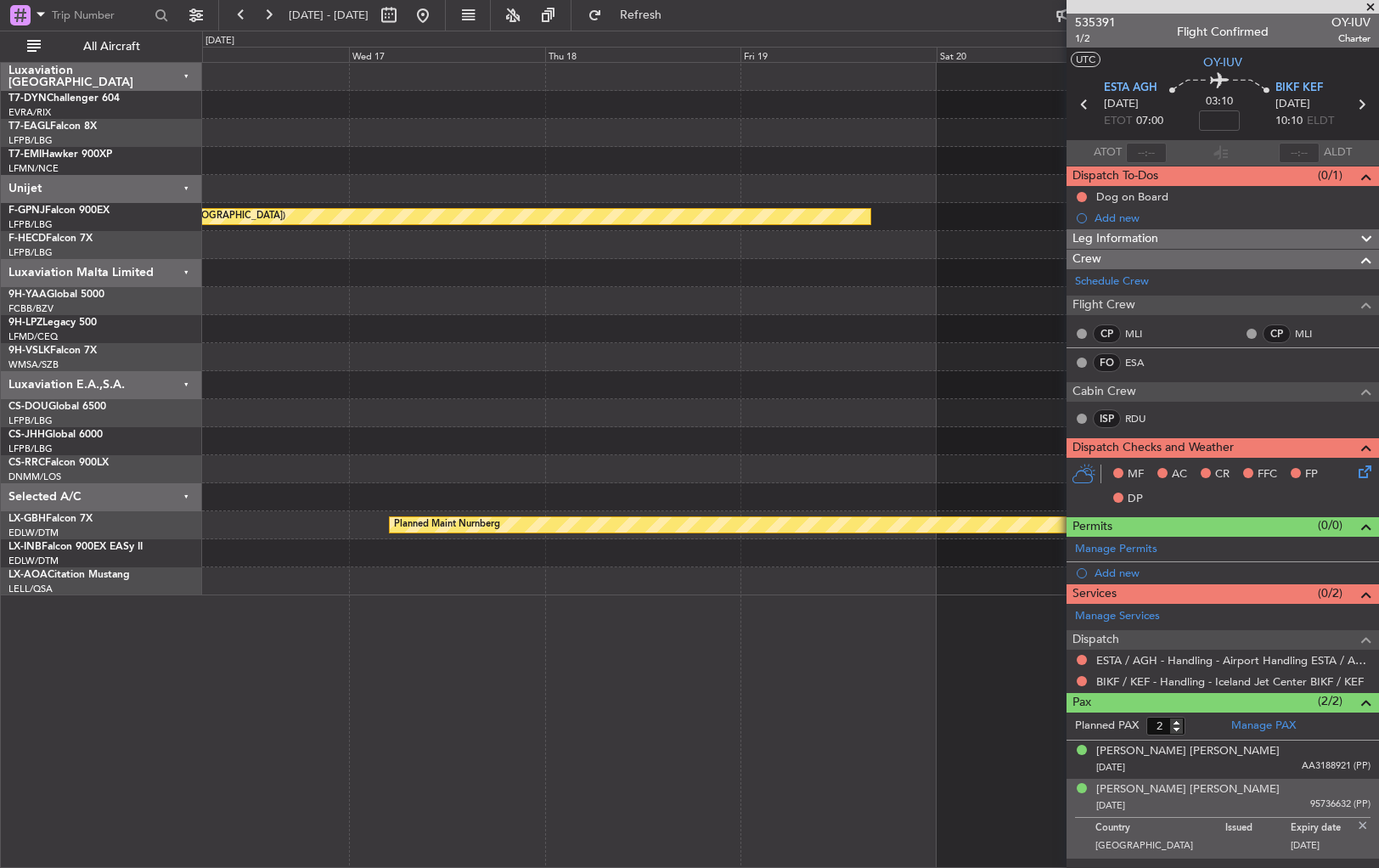
click at [969, 188] on div "Planned Maint [GEOGRAPHIC_DATA] ([GEOGRAPHIC_DATA]) Planned Maint Nurnberg No C…" at bounding box center [790, 329] width 1177 height 532
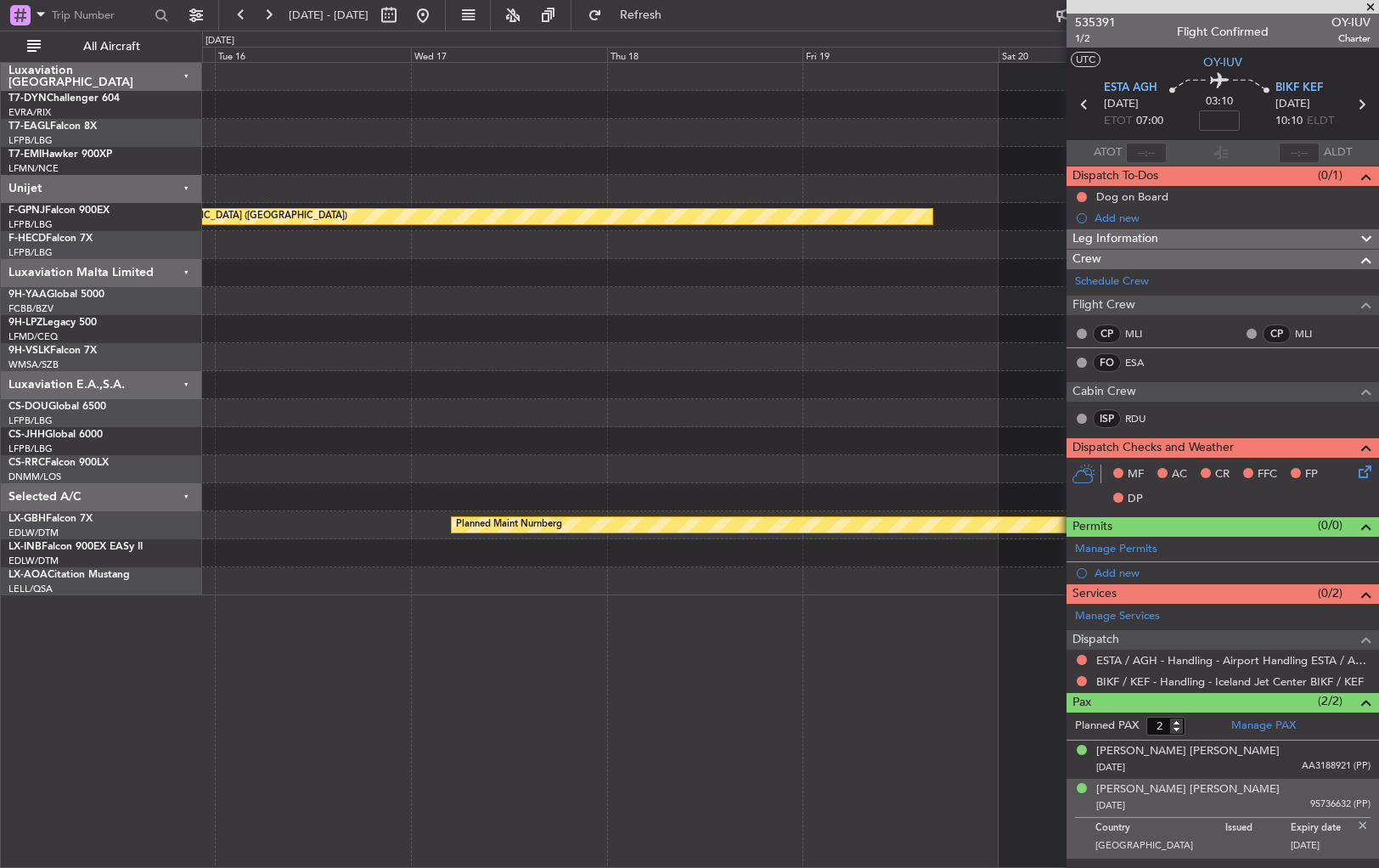
click at [1230, 209] on fb-app "[DATE] - [DATE] Refresh Quick Links All Aircraft Planned Maint Geneva ([GEOGRAP…" at bounding box center [690, 440] width 1379 height 855
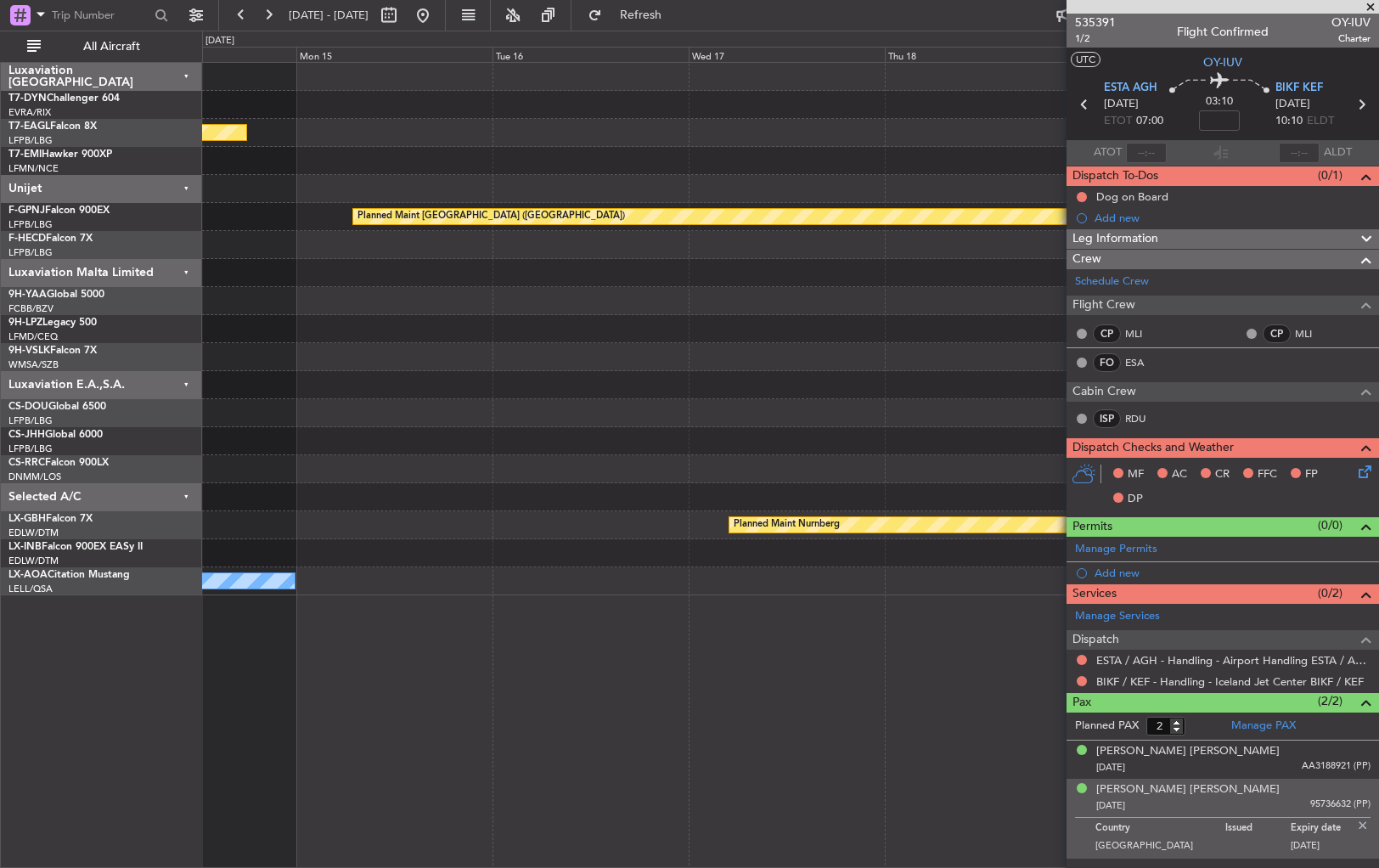
click at [1007, 309] on div "Planned Maint Geneva (Cointrin) Planned Maint [GEOGRAPHIC_DATA] ([GEOGRAPHIC_DA…" at bounding box center [790, 329] width 1177 height 532
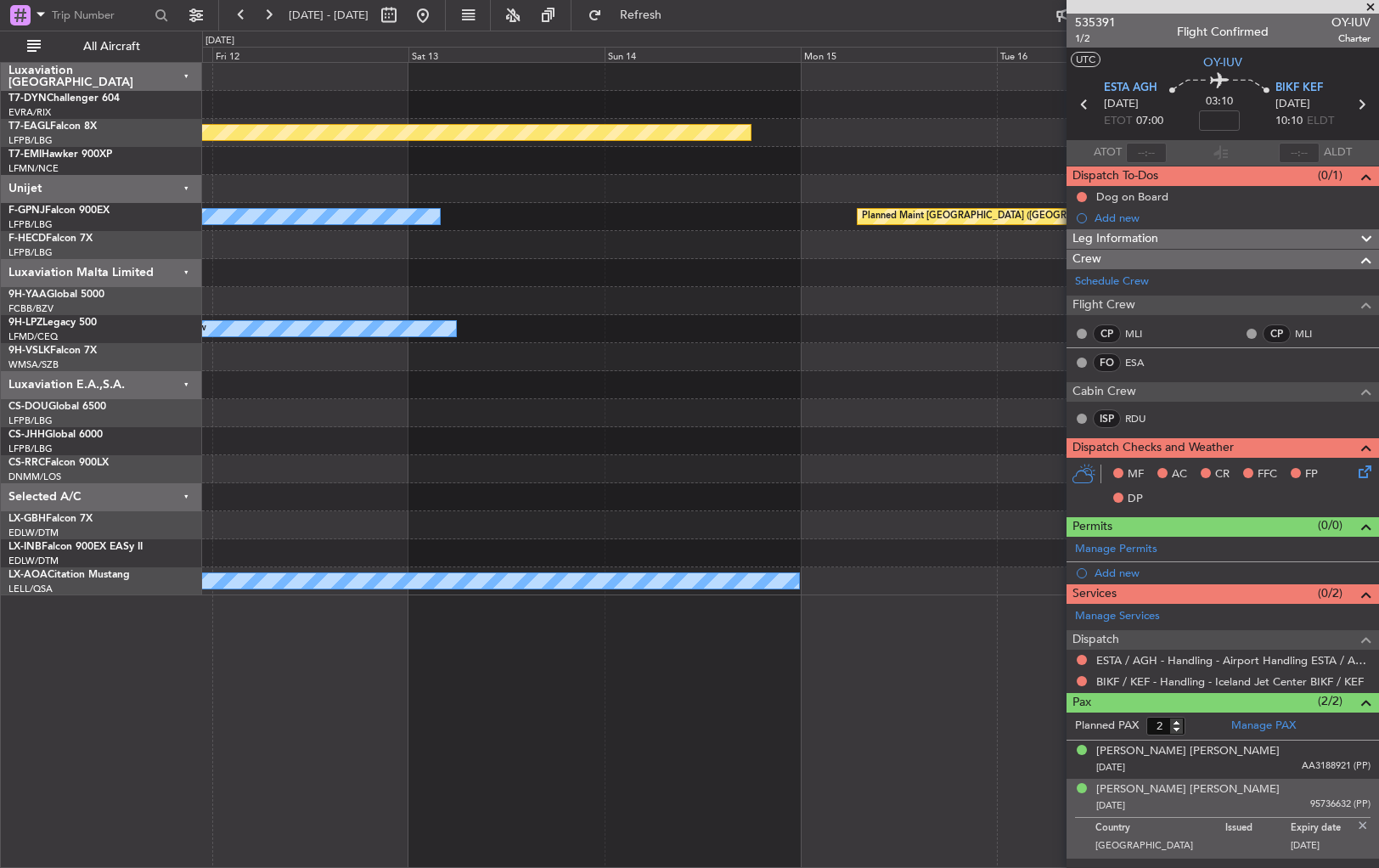
click at [1039, 336] on div "Planned Maint Geneva (Cointrin) Planned Maint [GEOGRAPHIC_DATA] ([GEOGRAPHIC_DA…" at bounding box center [790, 329] width 1177 height 532
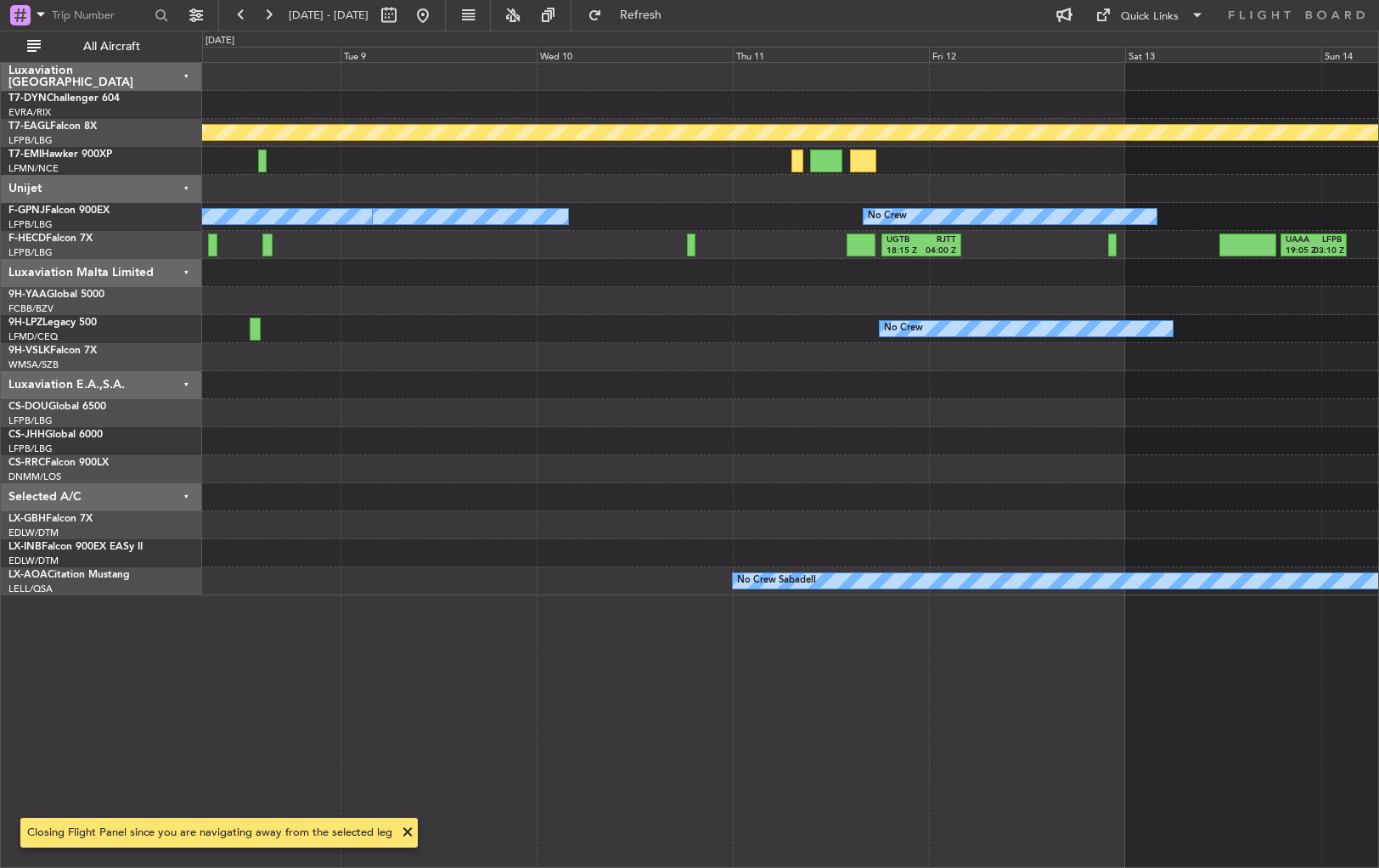
click at [1128, 422] on div "Planned Maint Geneva (Cointrin) Planned Maint [PERSON_NAME] No Crew No Crew No …" at bounding box center [790, 329] width 1177 height 532
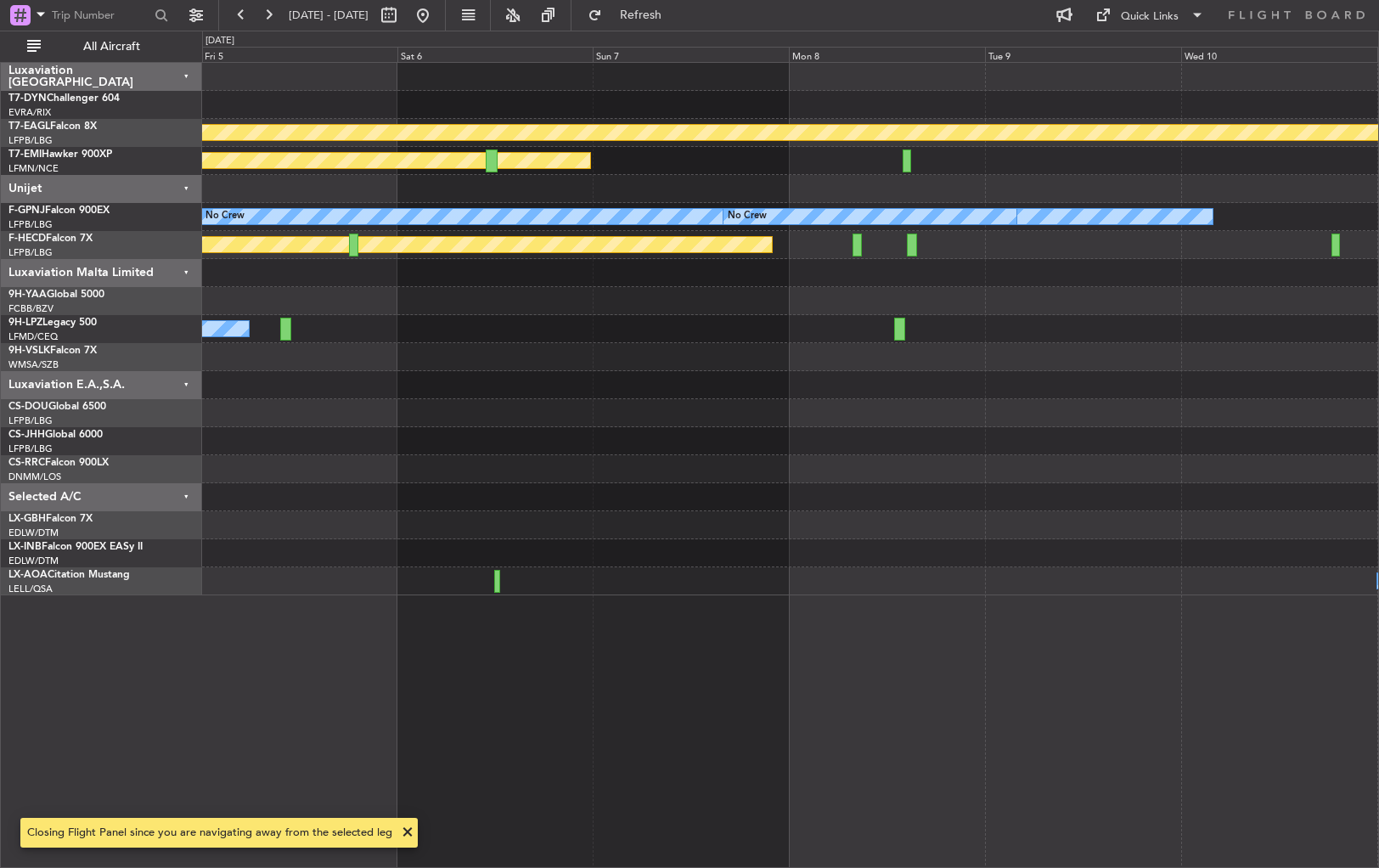
click at [1131, 411] on div "Planned Maint Geneva (Cointrin) Planned Maint [PERSON_NAME] No Crew No Crew No …" at bounding box center [790, 329] width 1177 height 532
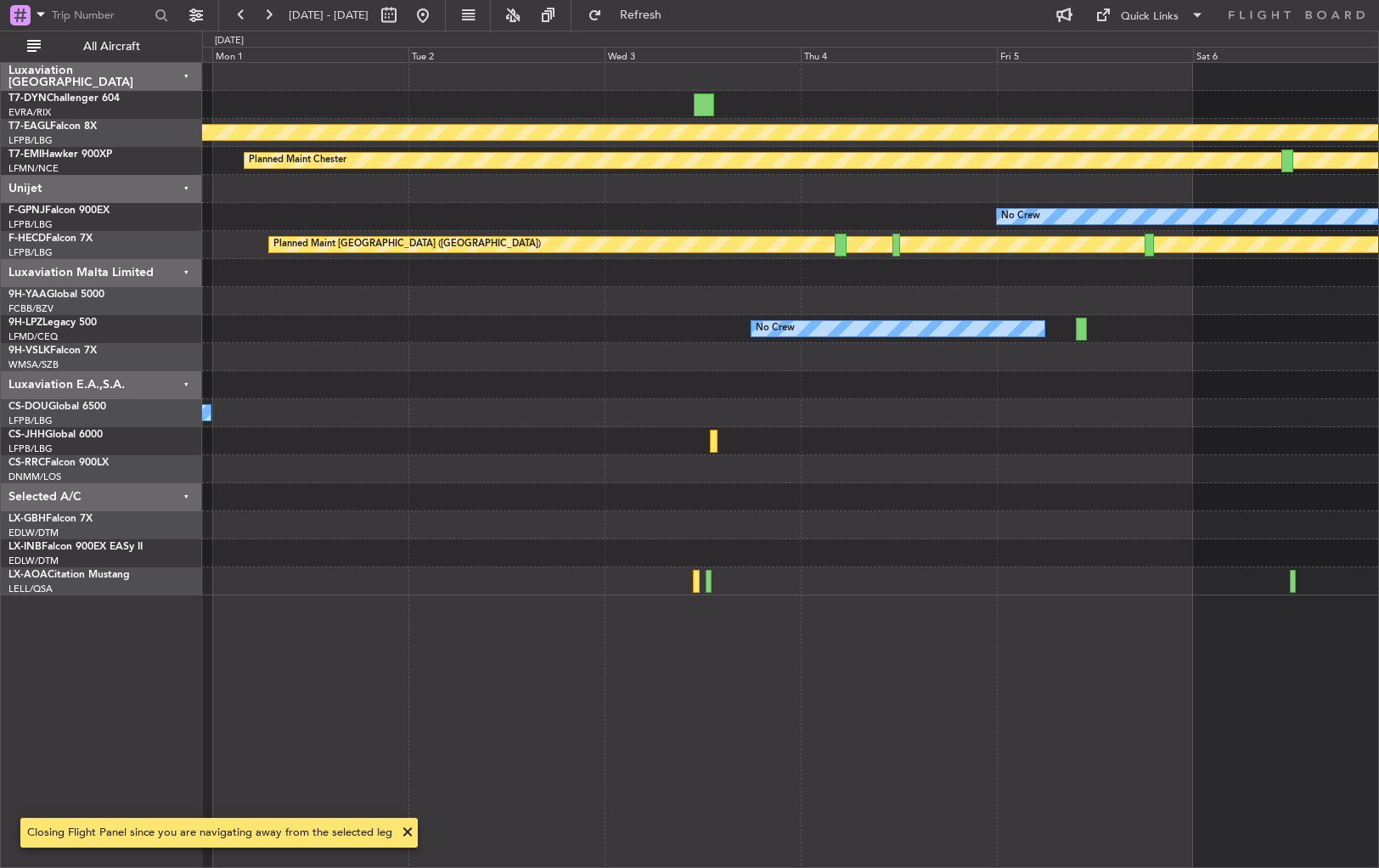
click at [1056, 432] on div "Planned Maint Geneva (Cointrin) Planned Maint [PERSON_NAME] No Crew No Crew Pla…" at bounding box center [790, 329] width 1177 height 532
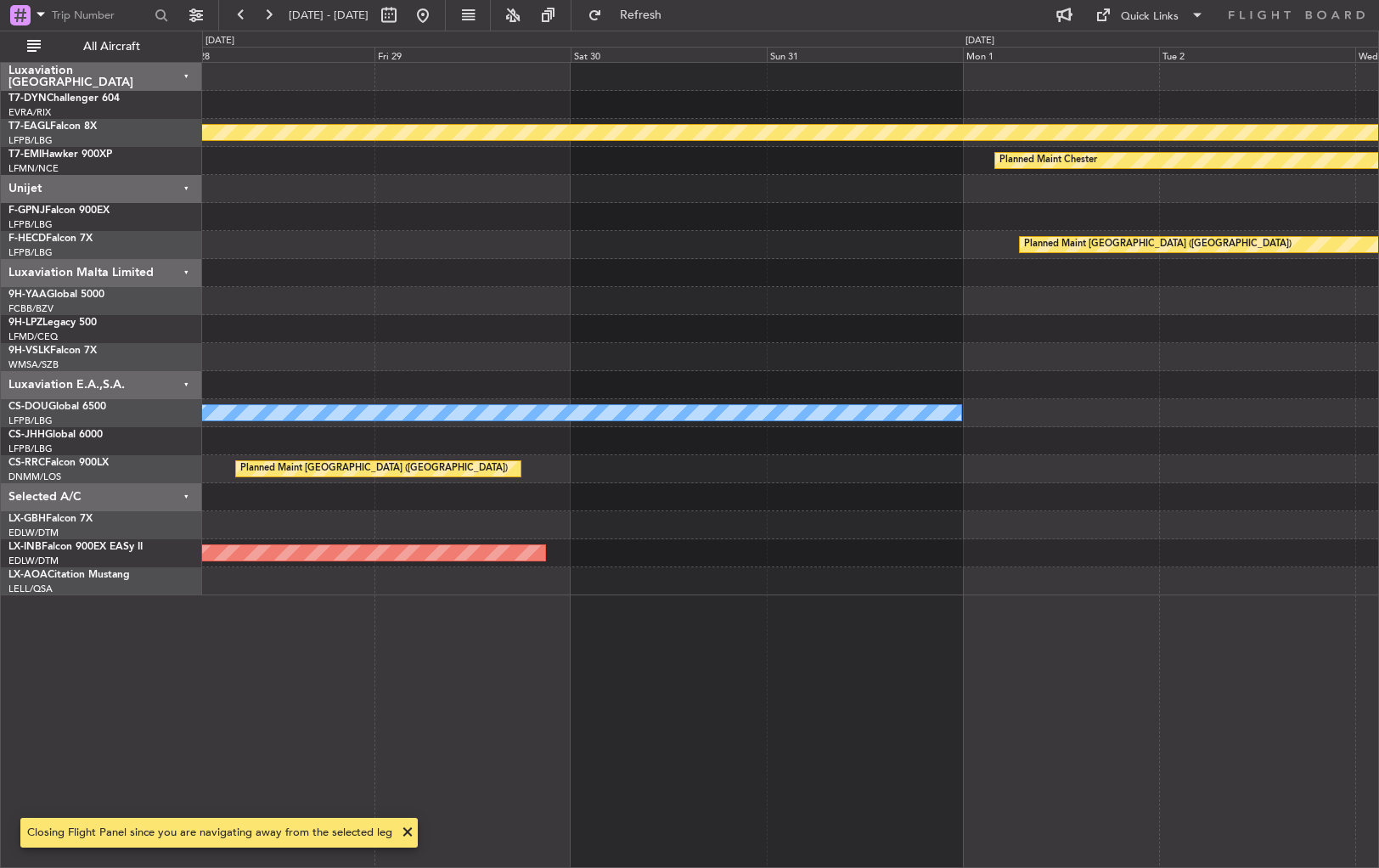
click at [1054, 432] on div "AOG Maint Riga (Riga Intl) Planned Maint Geneva ([GEOGRAPHIC_DATA]) Planned Mai…" at bounding box center [790, 329] width 1177 height 532
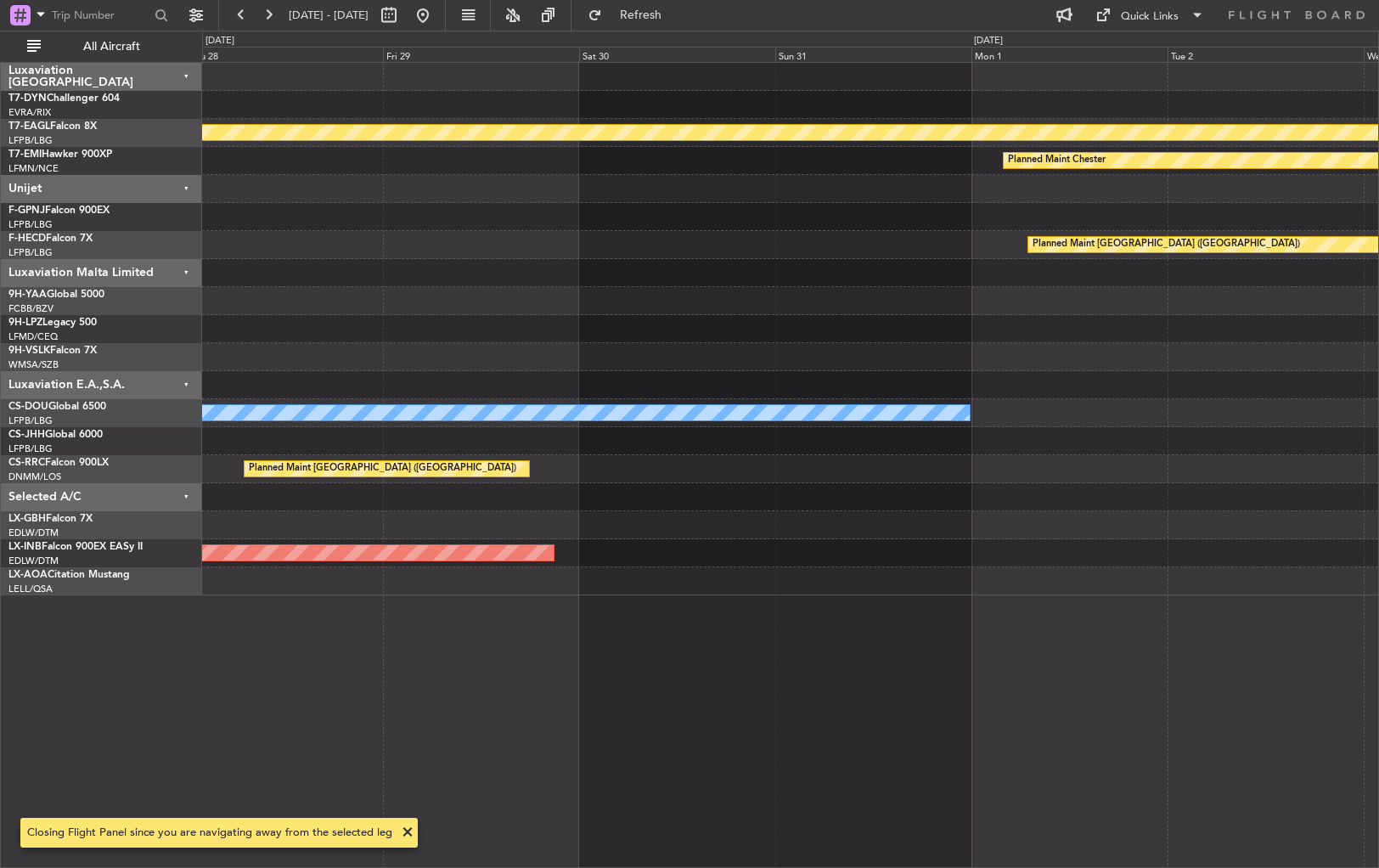
click at [1172, 438] on div "AOG Maint Riga (Riga Intl) Planned Maint Geneva ([GEOGRAPHIC_DATA]) Planned Mai…" at bounding box center [790, 329] width 1177 height 532
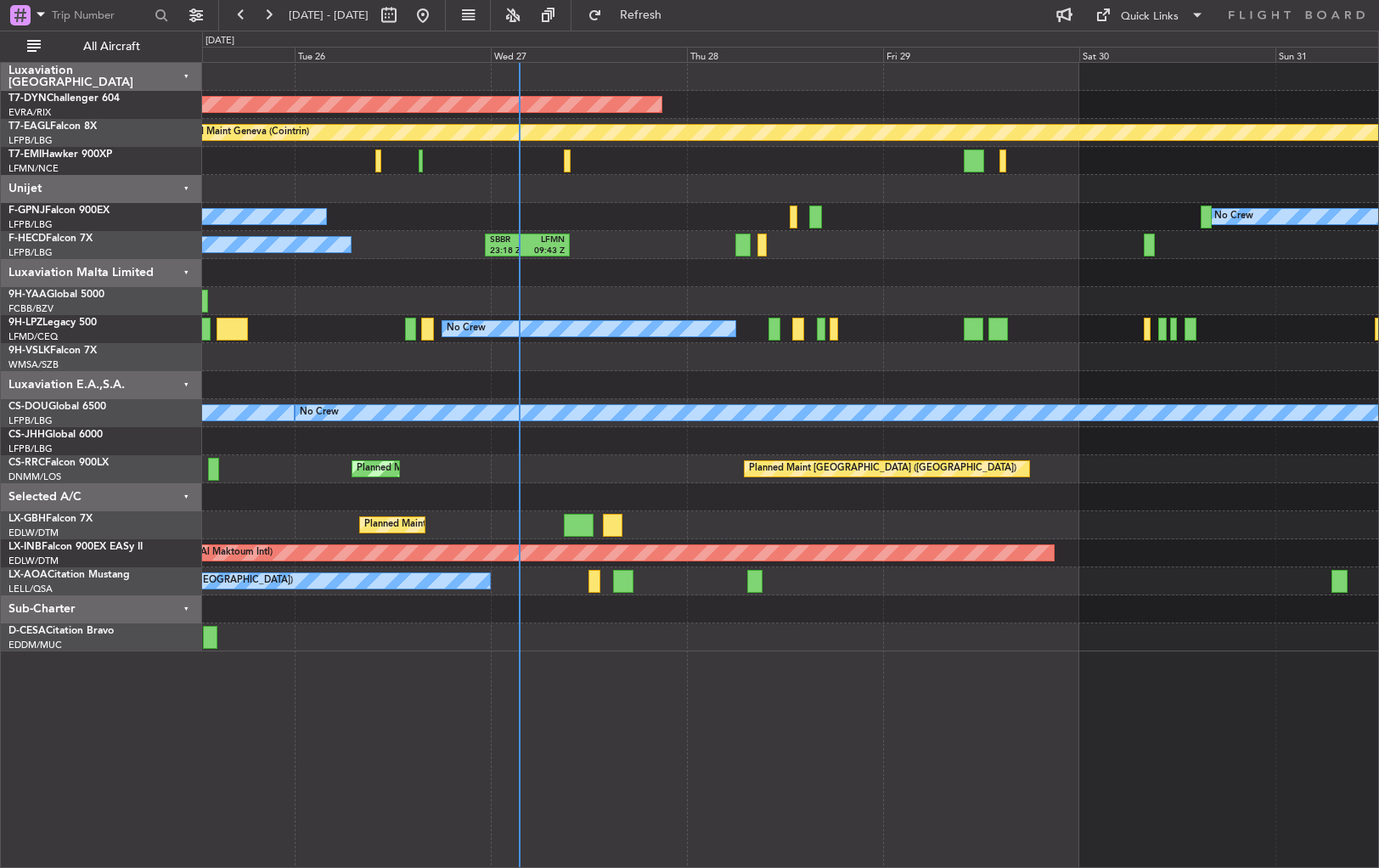
click at [774, 275] on div at bounding box center [790, 273] width 1177 height 28
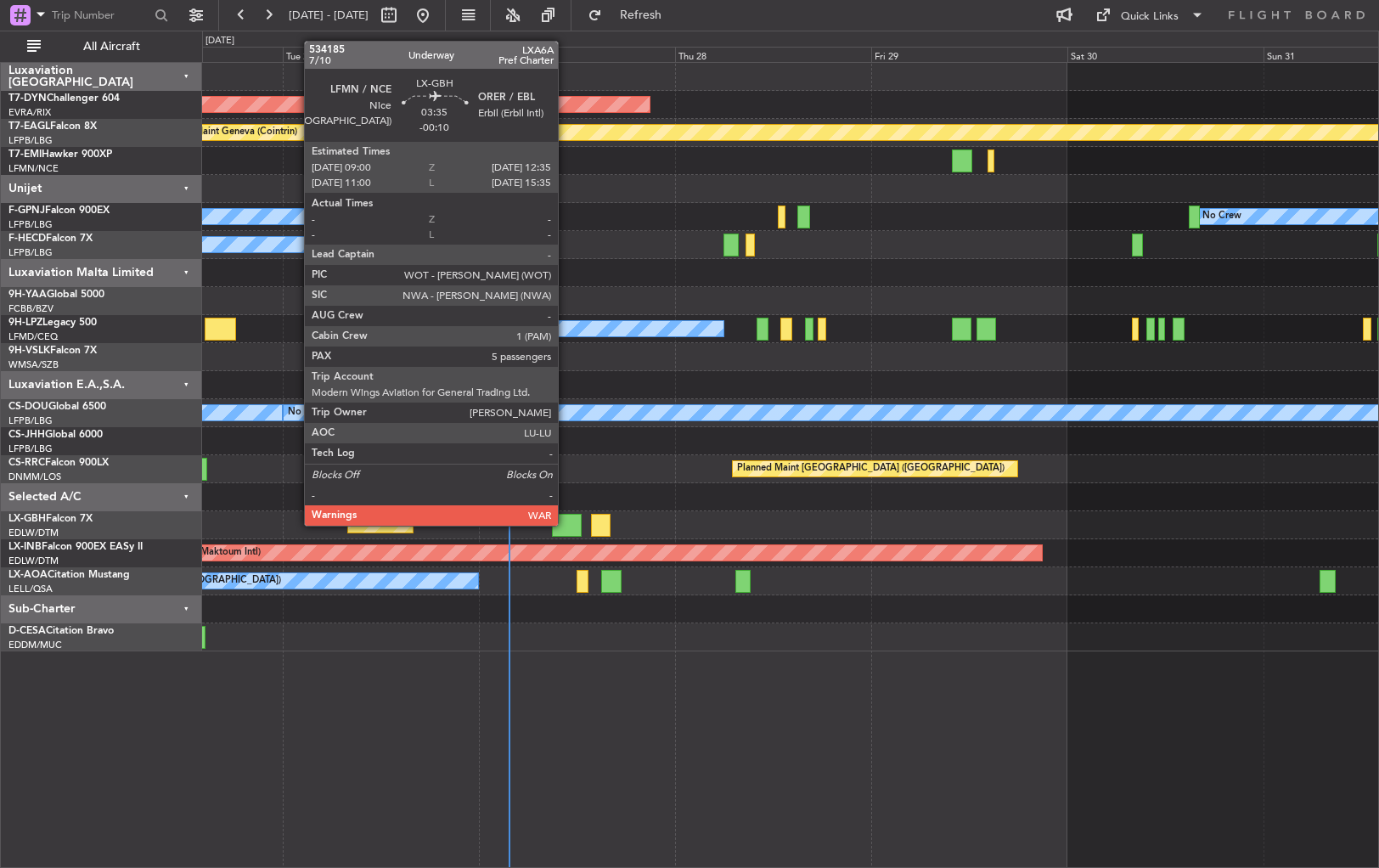
click at [566, 525] on div at bounding box center [567, 525] width 30 height 23
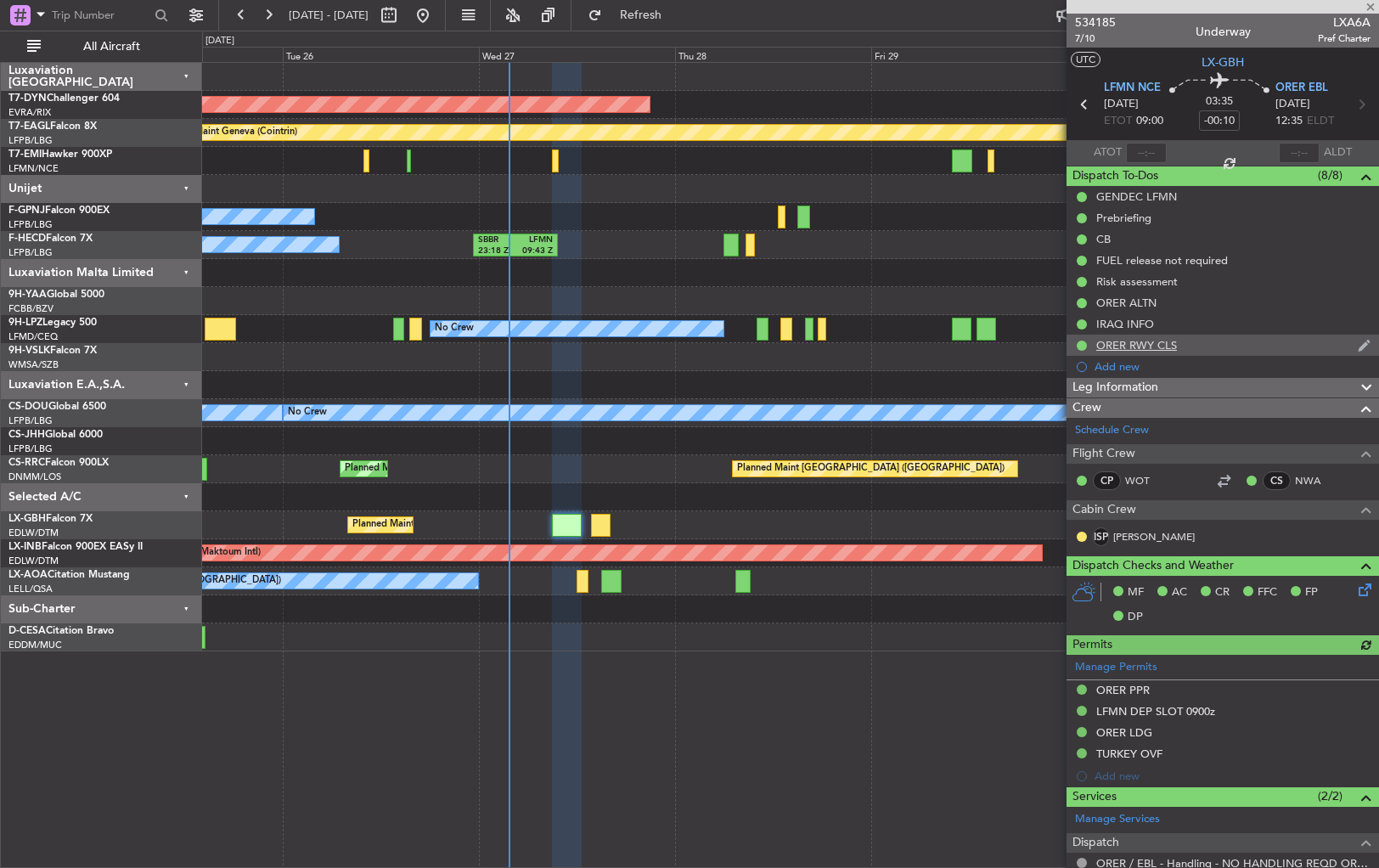
click at [1229, 347] on div "ORER RWY CLS" at bounding box center [1223, 345] width 312 height 21
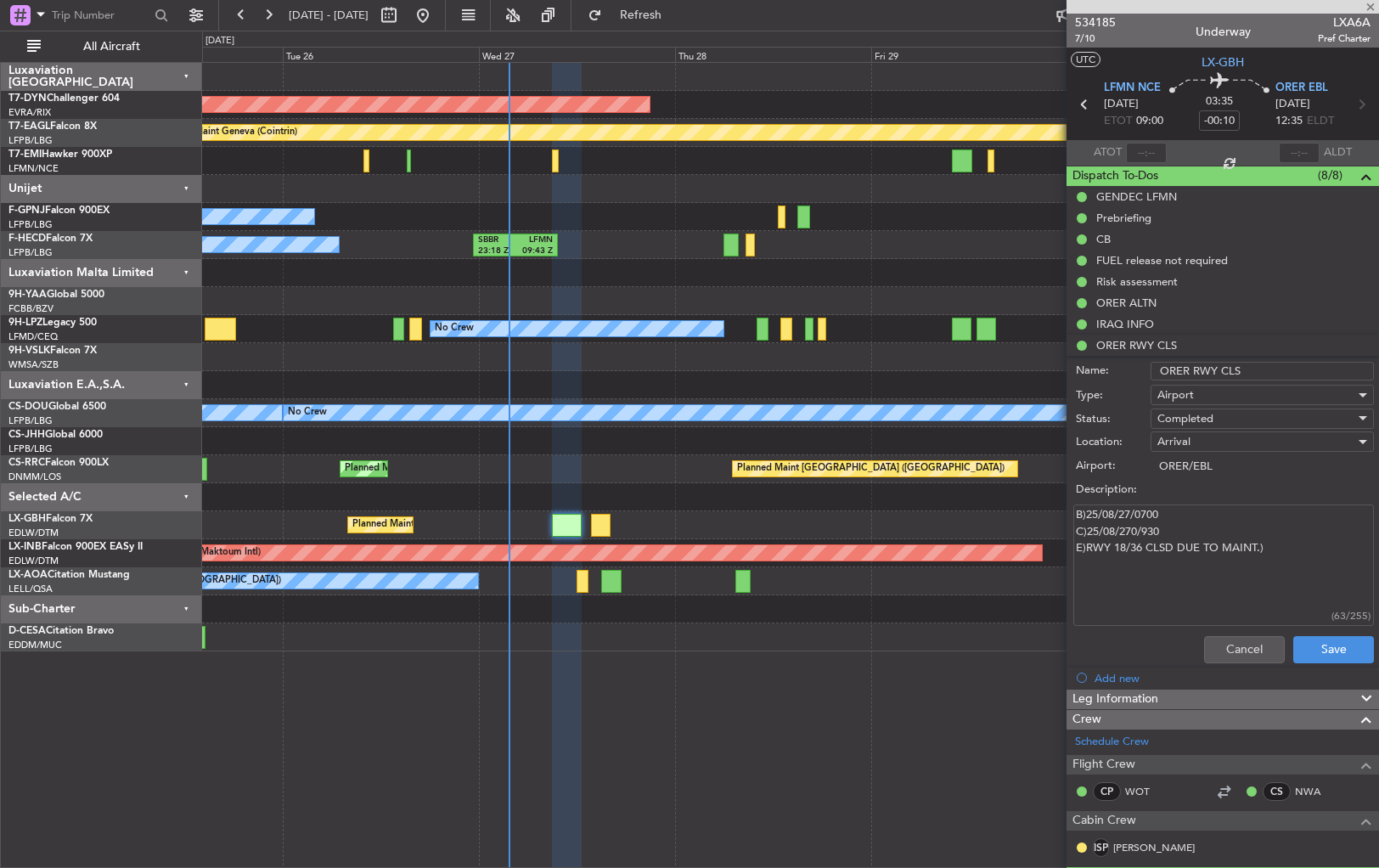
drag, startPoint x: 1080, startPoint y: 513, endPoint x: 1313, endPoint y: 550, distance: 235.9
click at [1313, 550] on textarea "B)25/08/27/0700 C)25/08/270/930 E)RWY 18/36 CLSD DUE TO MAINT.)" at bounding box center [1224, 565] width 300 height 121
click at [1274, 570] on textarea "B)25/08/27/0700 C)25/08/270/930 E)RWY 18/36 CLSD DUE TO MAINT.)" at bounding box center [1224, 565] width 300 height 121
click at [1251, 639] on button "Cancel" at bounding box center [1244, 649] width 80 height 27
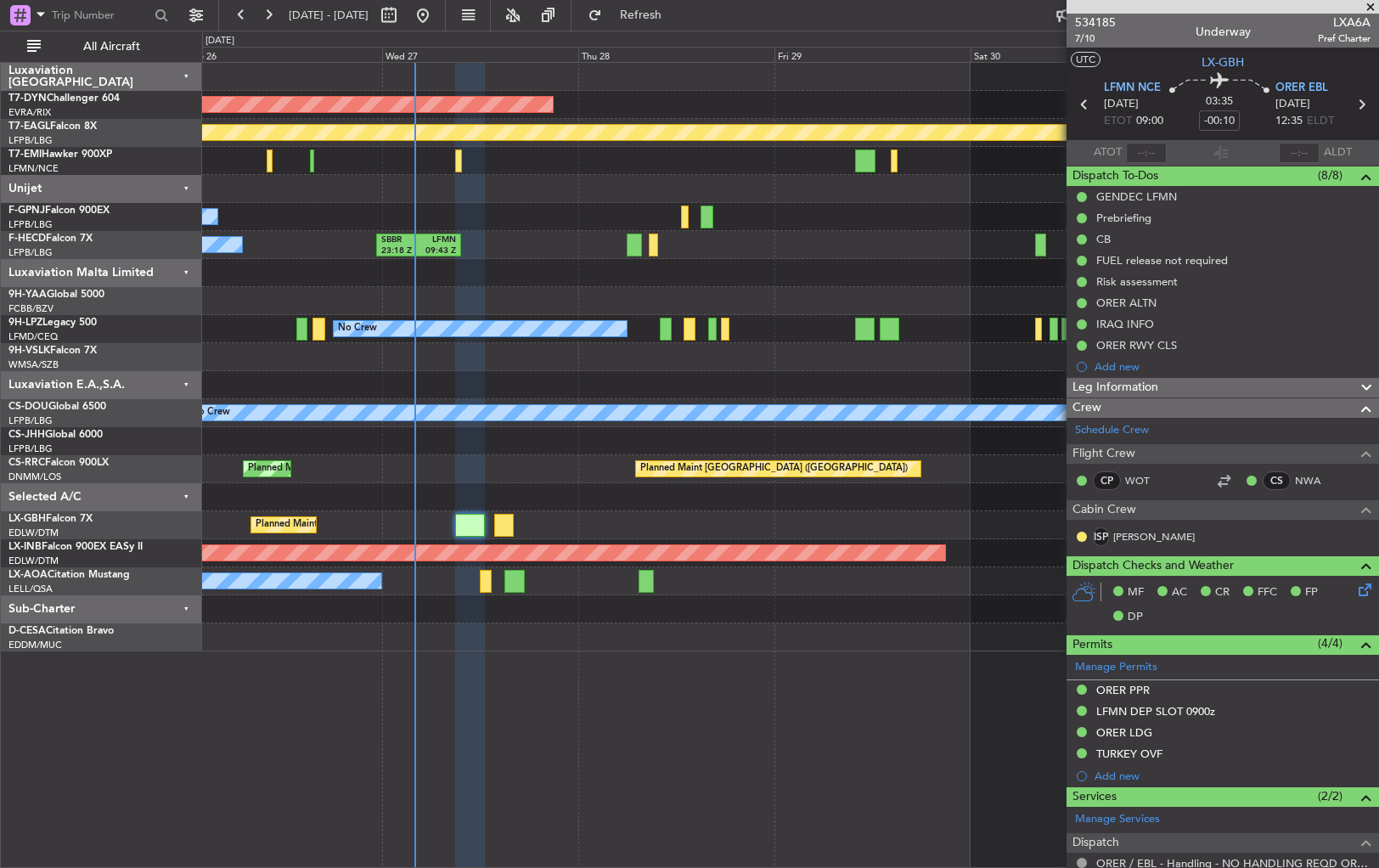
click at [537, 386] on div at bounding box center [790, 385] width 1177 height 28
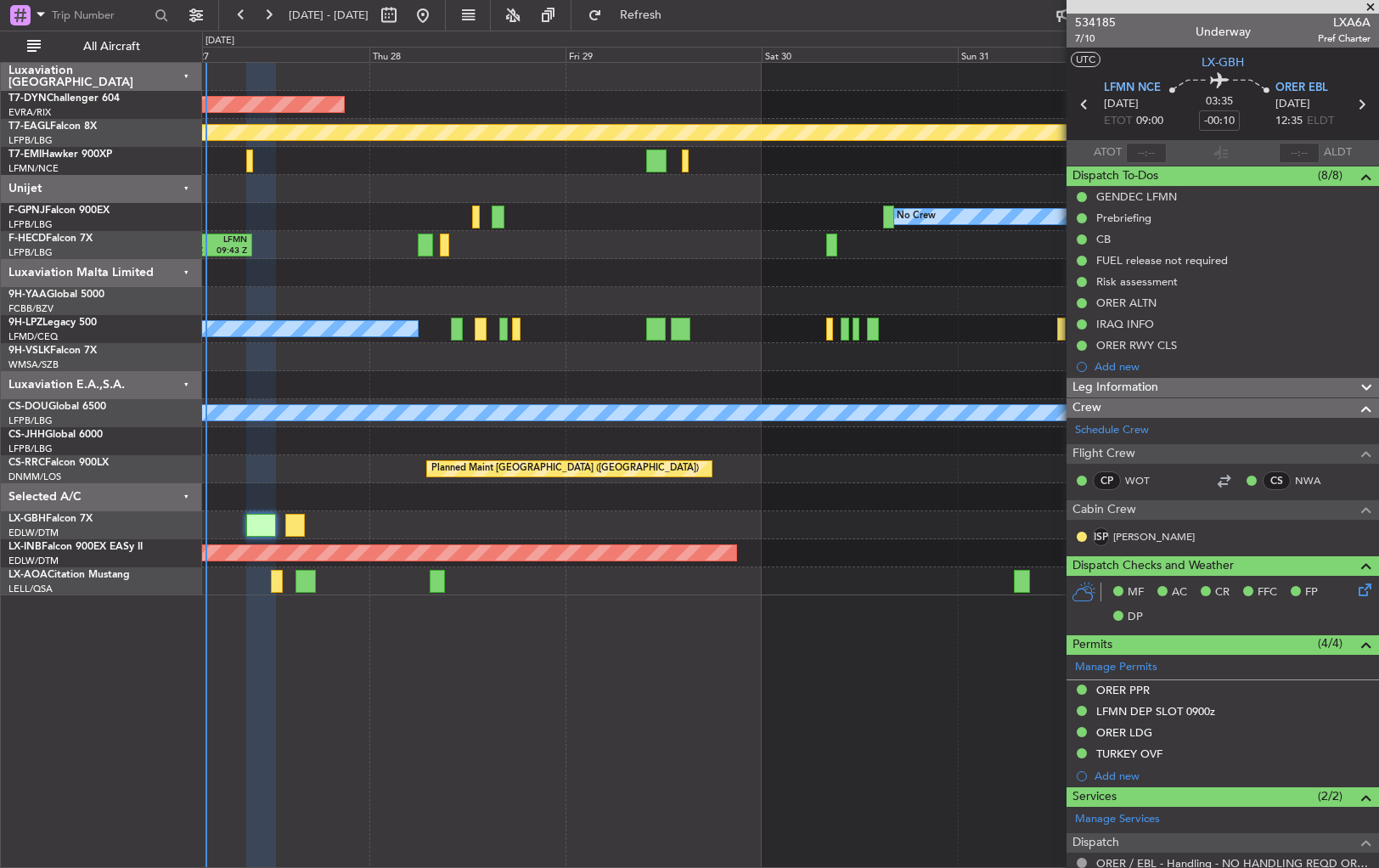
click at [645, 270] on div at bounding box center [790, 273] width 1177 height 28
click at [819, 252] on div "SBBR 23:18 Z LFMN 09:43 Z Planned Maint [GEOGRAPHIC_DATA] ([GEOGRAPHIC_DATA]) N…" at bounding box center [790, 245] width 1177 height 28
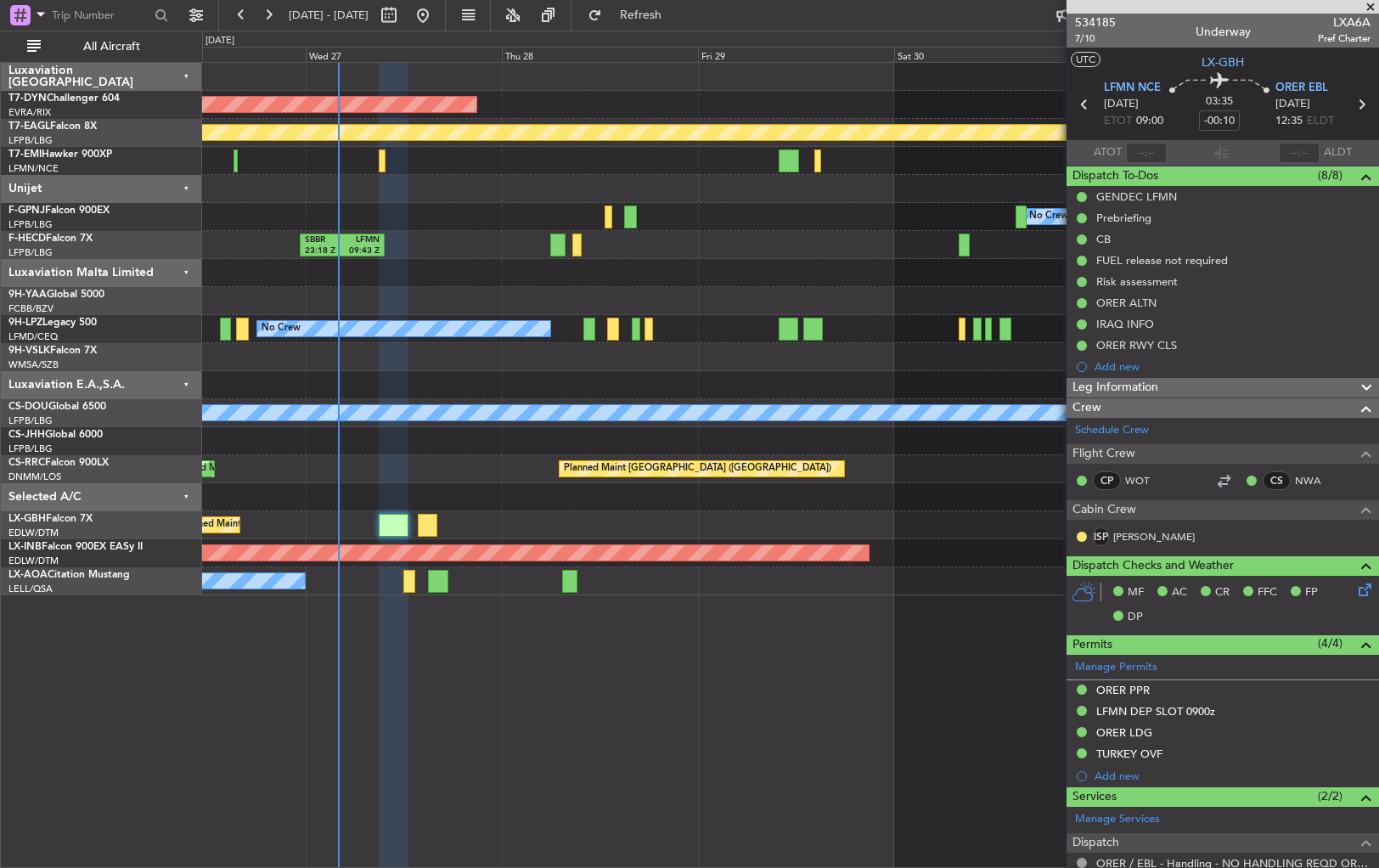
click at [427, 230] on div "AOG Maint Riga (Riga Intl) Planned Maint Geneva ([GEOGRAPHIC_DATA]) Planned Mai…" at bounding box center [790, 329] width 1177 height 532
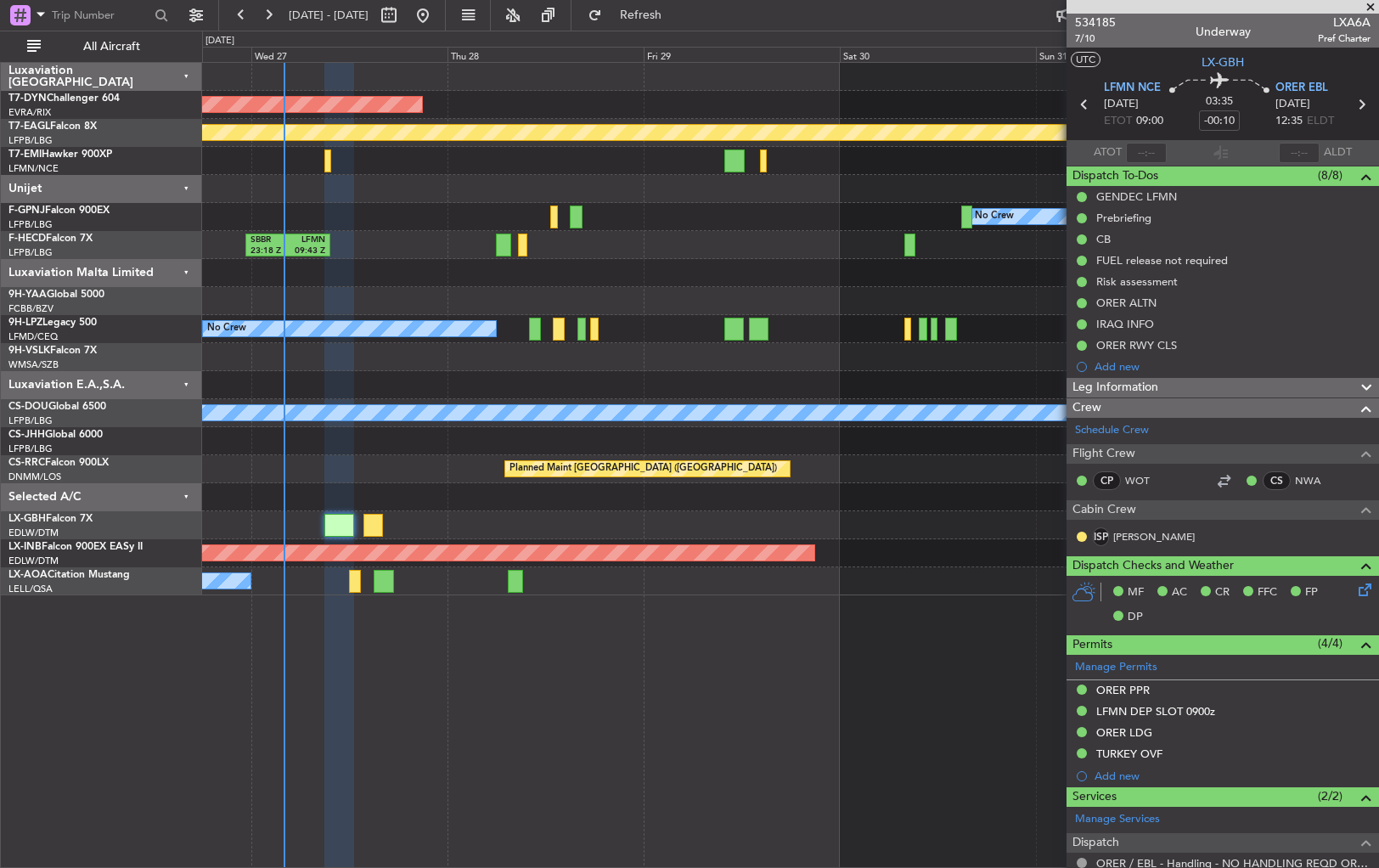
click at [724, 239] on div "SBBR 23:18 Z LFMN 09:43 Z Planned Maint [GEOGRAPHIC_DATA] ([GEOGRAPHIC_DATA]) N…" at bounding box center [790, 245] width 1177 height 28
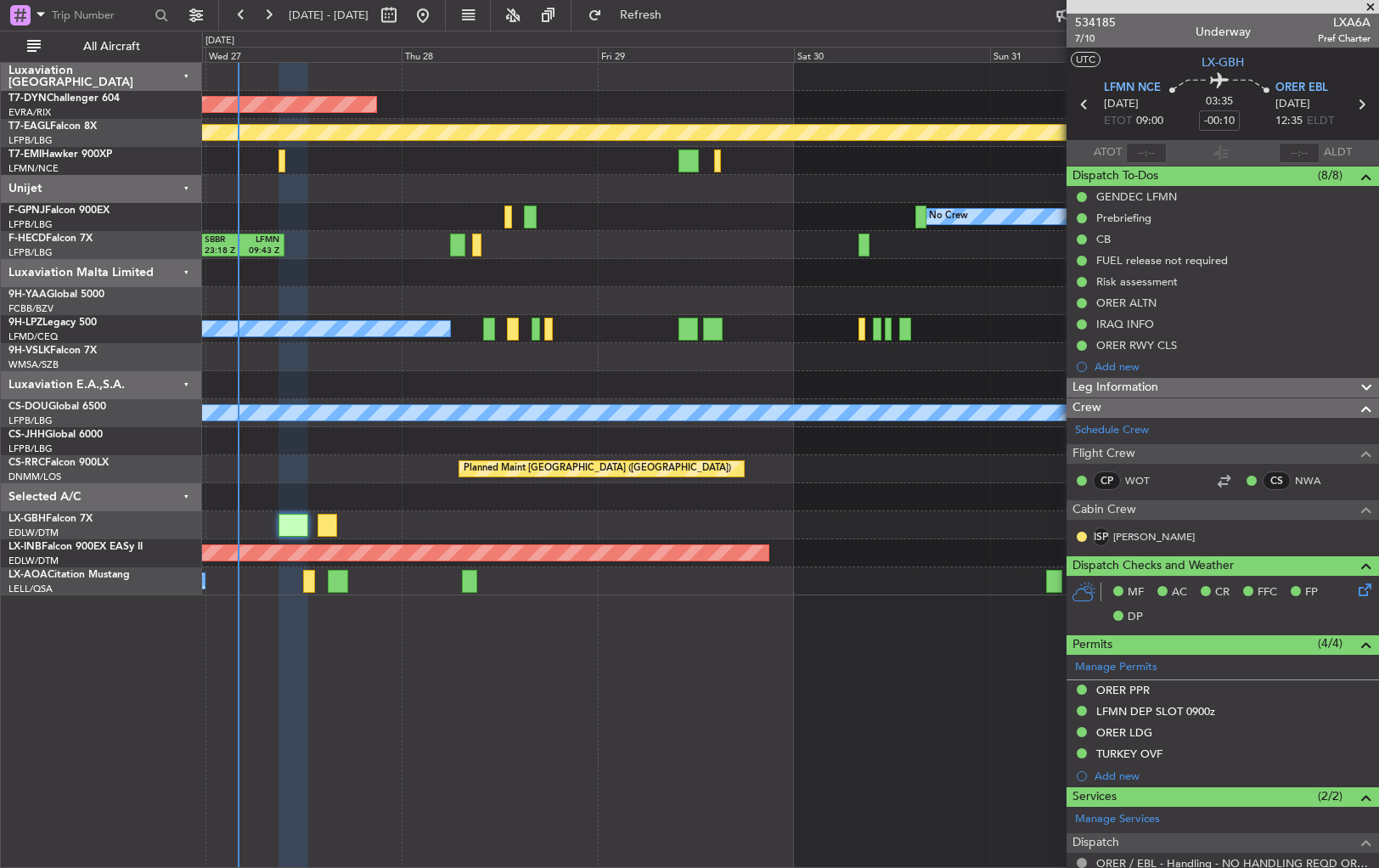
click at [493, 92] on div "AOG Maint Riga (Riga Intl)" at bounding box center [790, 104] width 1177 height 28
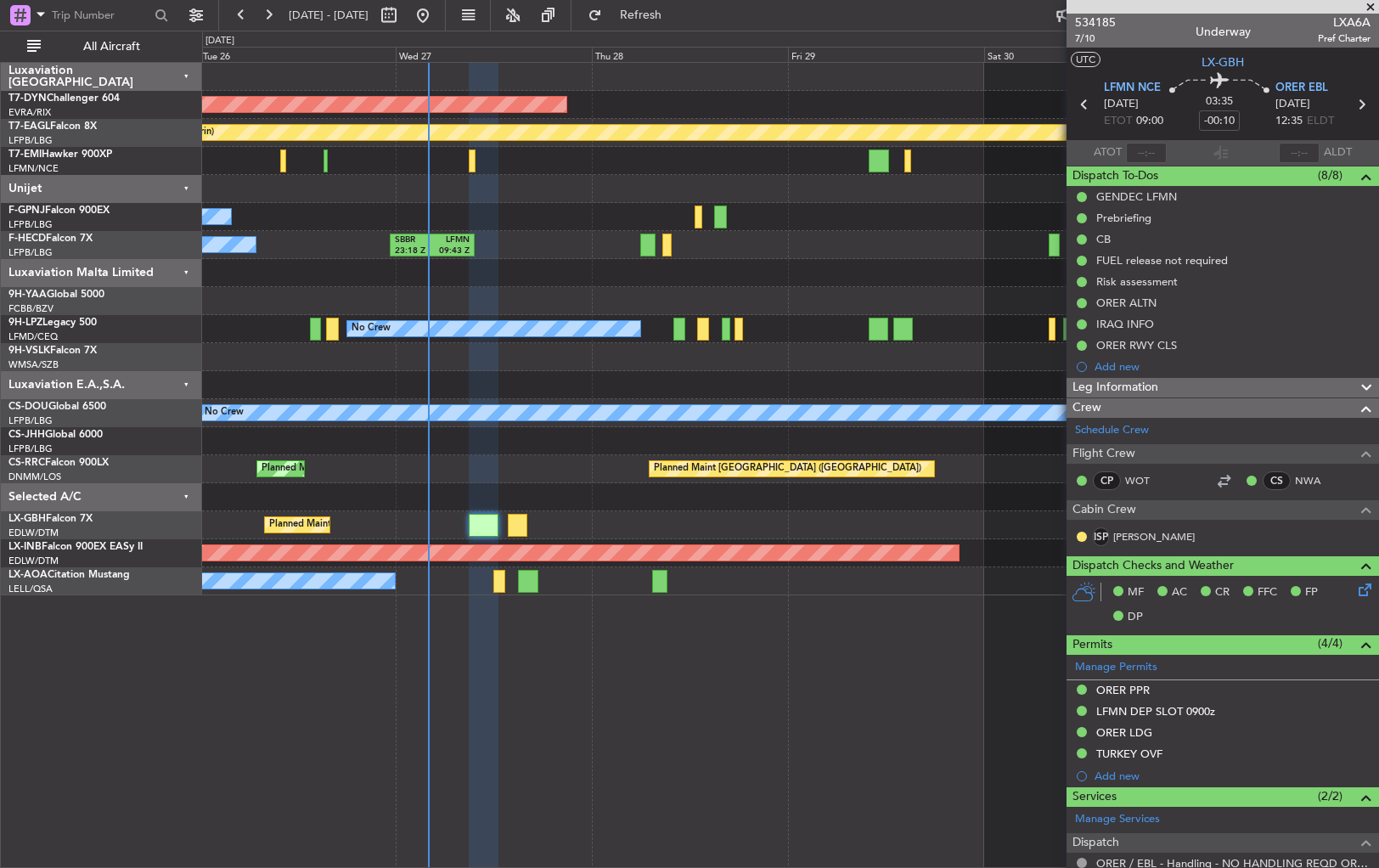
click at [634, 96] on div "AOG Maint Riga (Riga Intl)" at bounding box center [790, 104] width 1177 height 28
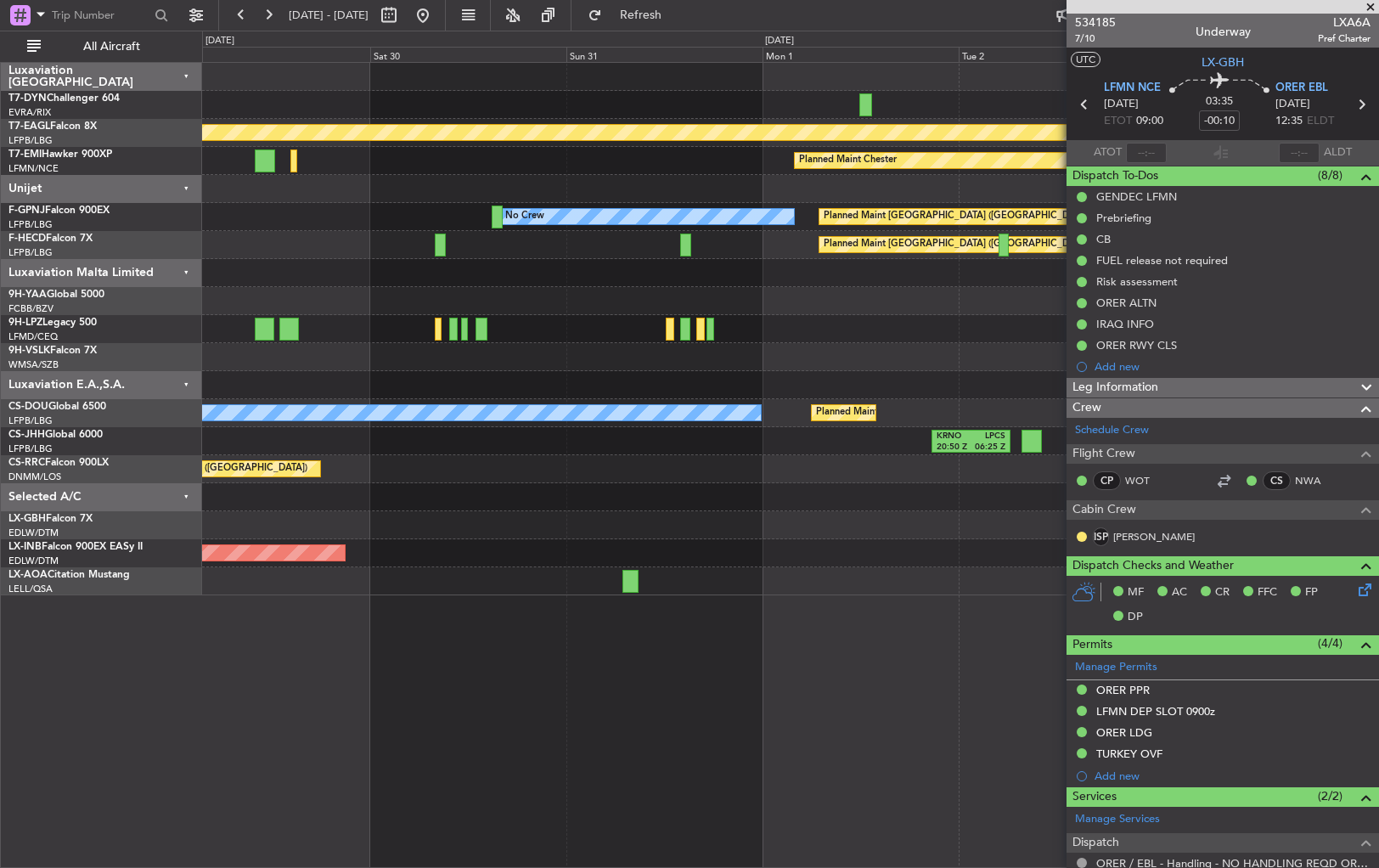
click at [287, 160] on div "AOG Maint Riga (Riga Intl) Planned Maint Geneva ([GEOGRAPHIC_DATA]) Planned Mai…" at bounding box center [790, 329] width 1177 height 532
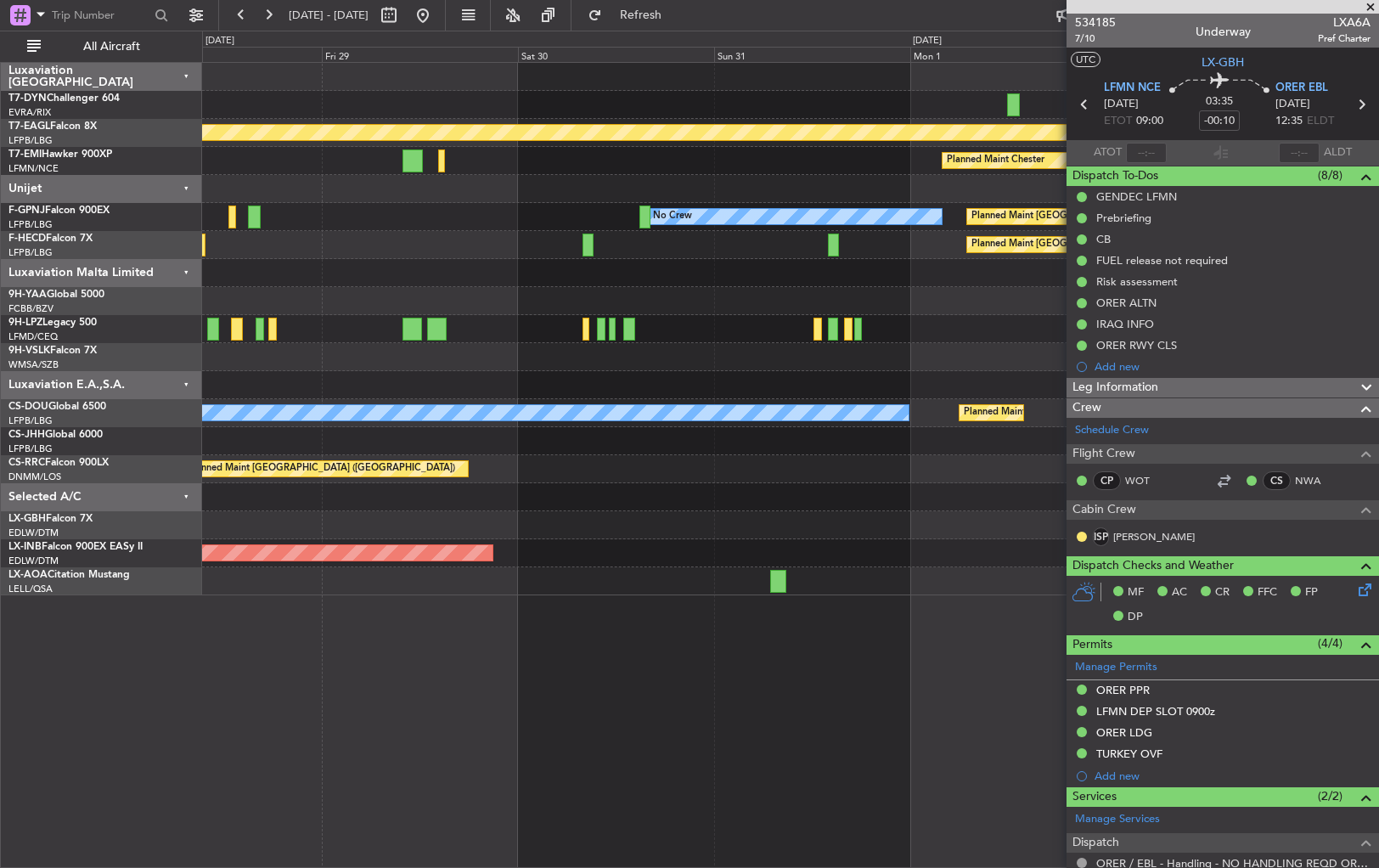
click at [486, 91] on div "AOG Maint Riga (Riga Intl)" at bounding box center [790, 104] width 1177 height 28
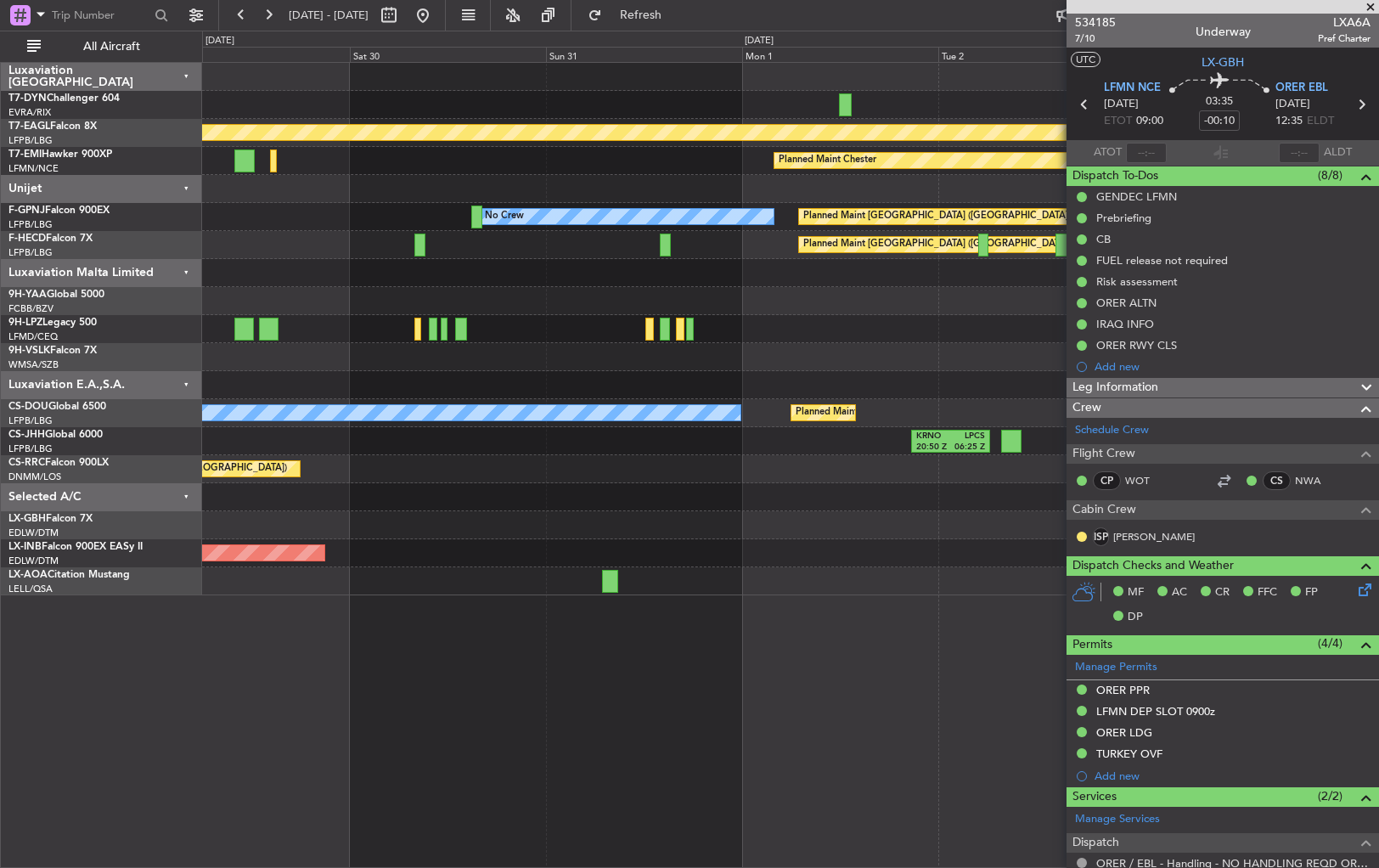
click at [761, 100] on div "AOG Maint Riga (Riga Intl)" at bounding box center [790, 104] width 1177 height 28
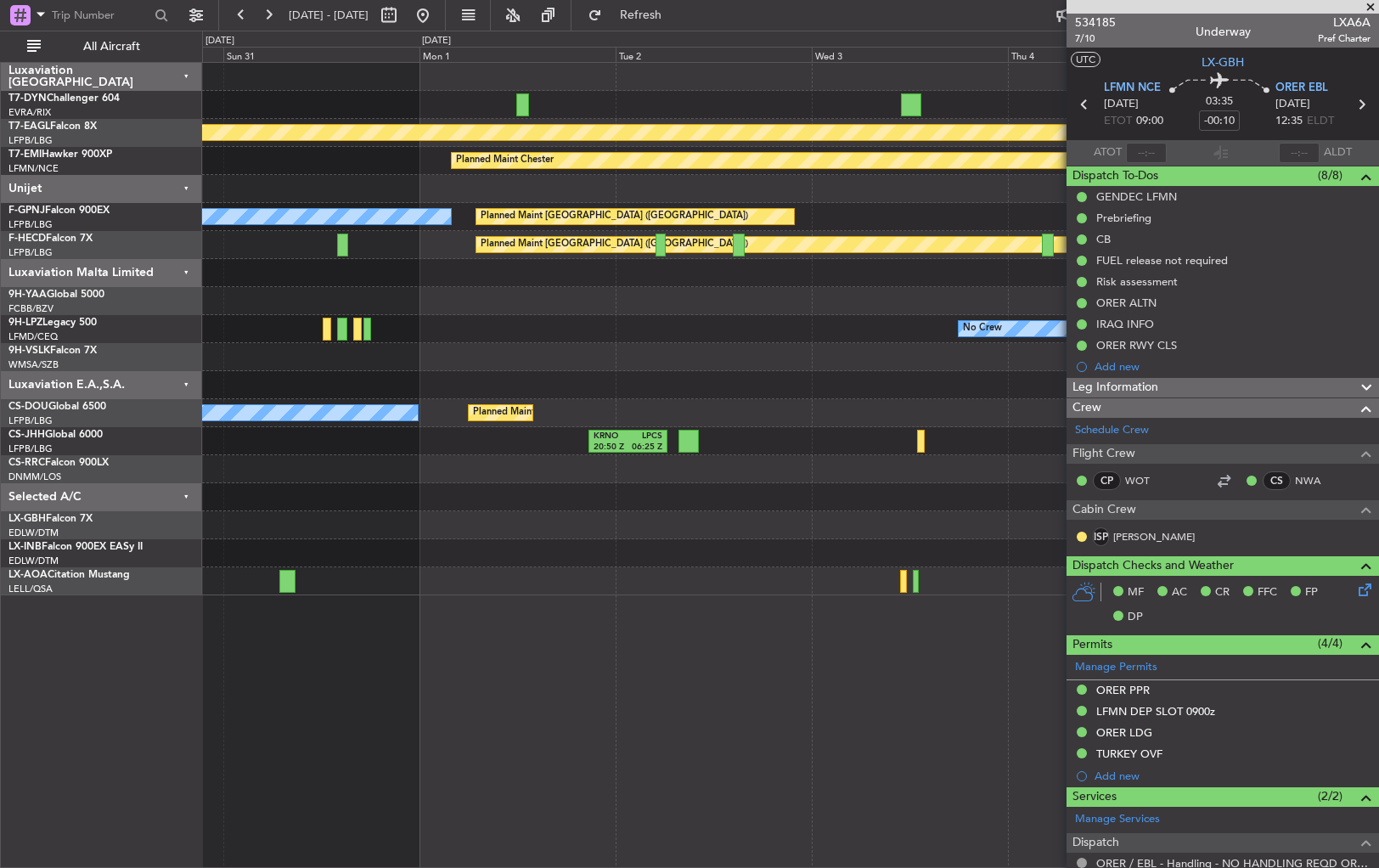
click at [498, 101] on div at bounding box center [790, 104] width 1177 height 28
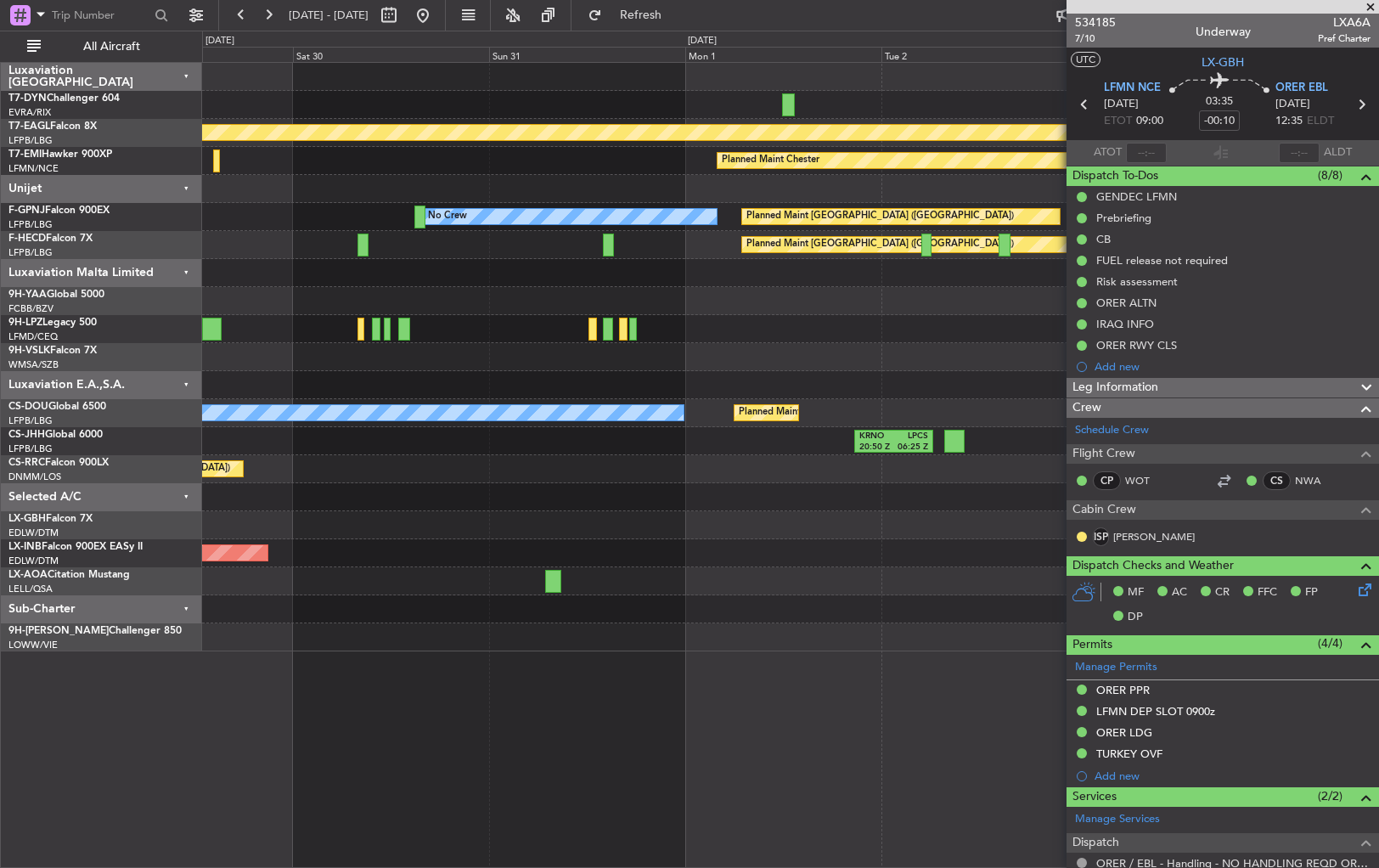
click at [862, 105] on div "Planned Maint Geneva (Cointrin) Planned Maint [PERSON_NAME] No Crew Planned Mai…" at bounding box center [790, 357] width 1177 height 589
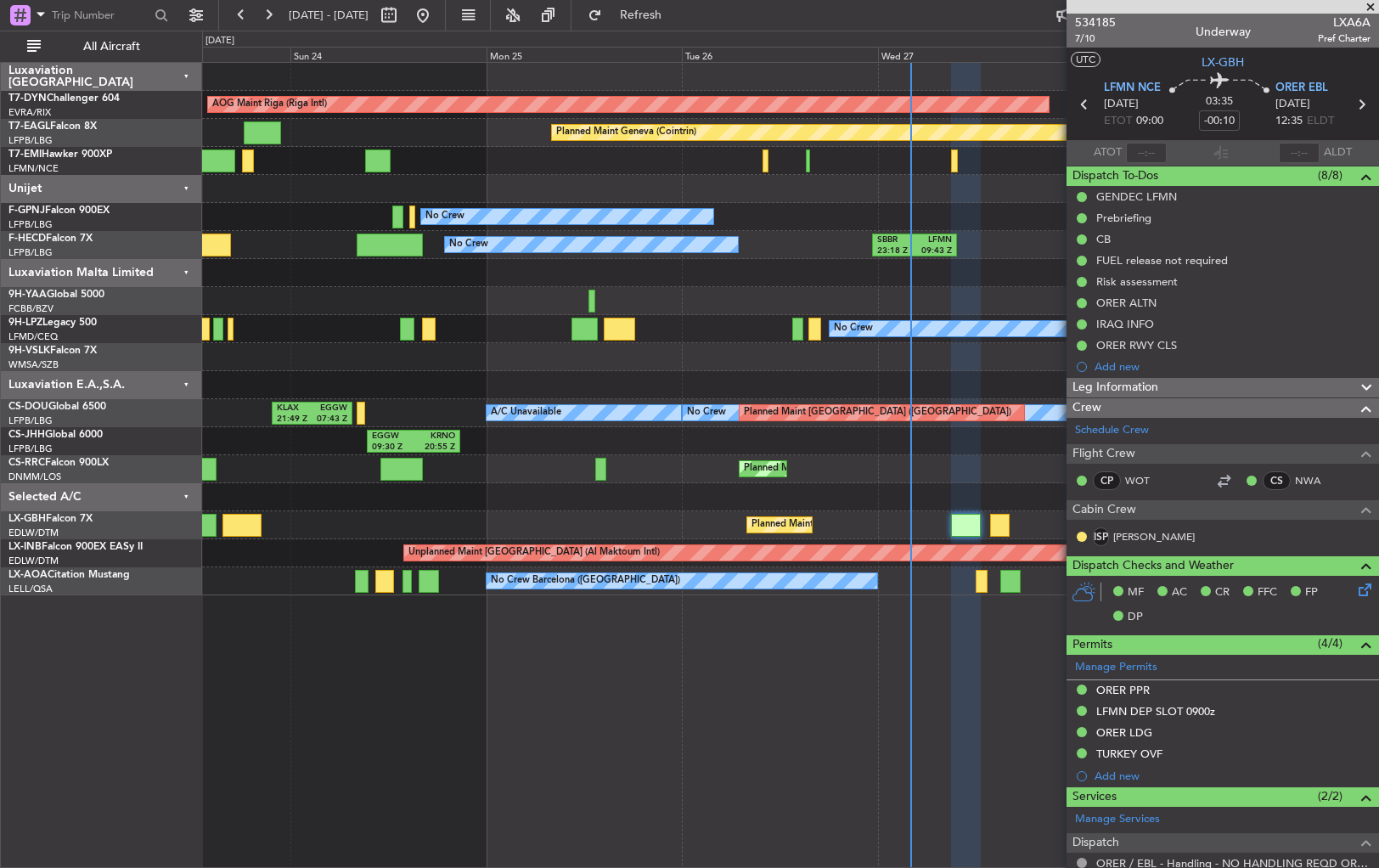
click at [1128, 88] on fb-app "[DATE] - [DATE] Refresh Quick Links All Aircraft AOG Maint Riga (Riga Intl) Pla…" at bounding box center [690, 440] width 1379 height 855
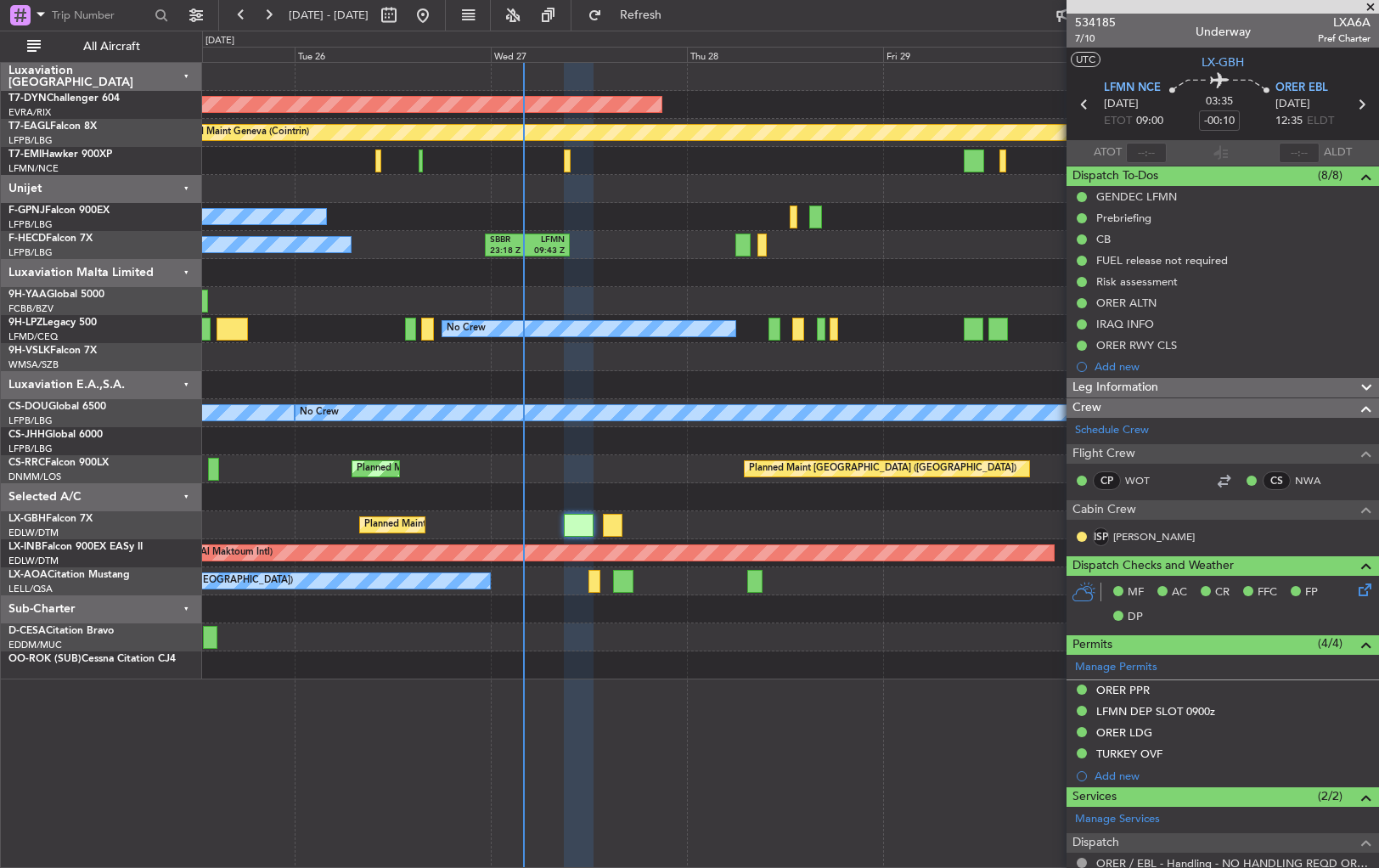
click at [149, 209] on div "AOG Maint Riga (Riga Intl) Planned Maint Geneva ([GEOGRAPHIC_DATA]) Planned Mai…" at bounding box center [690, 449] width 1379 height 837
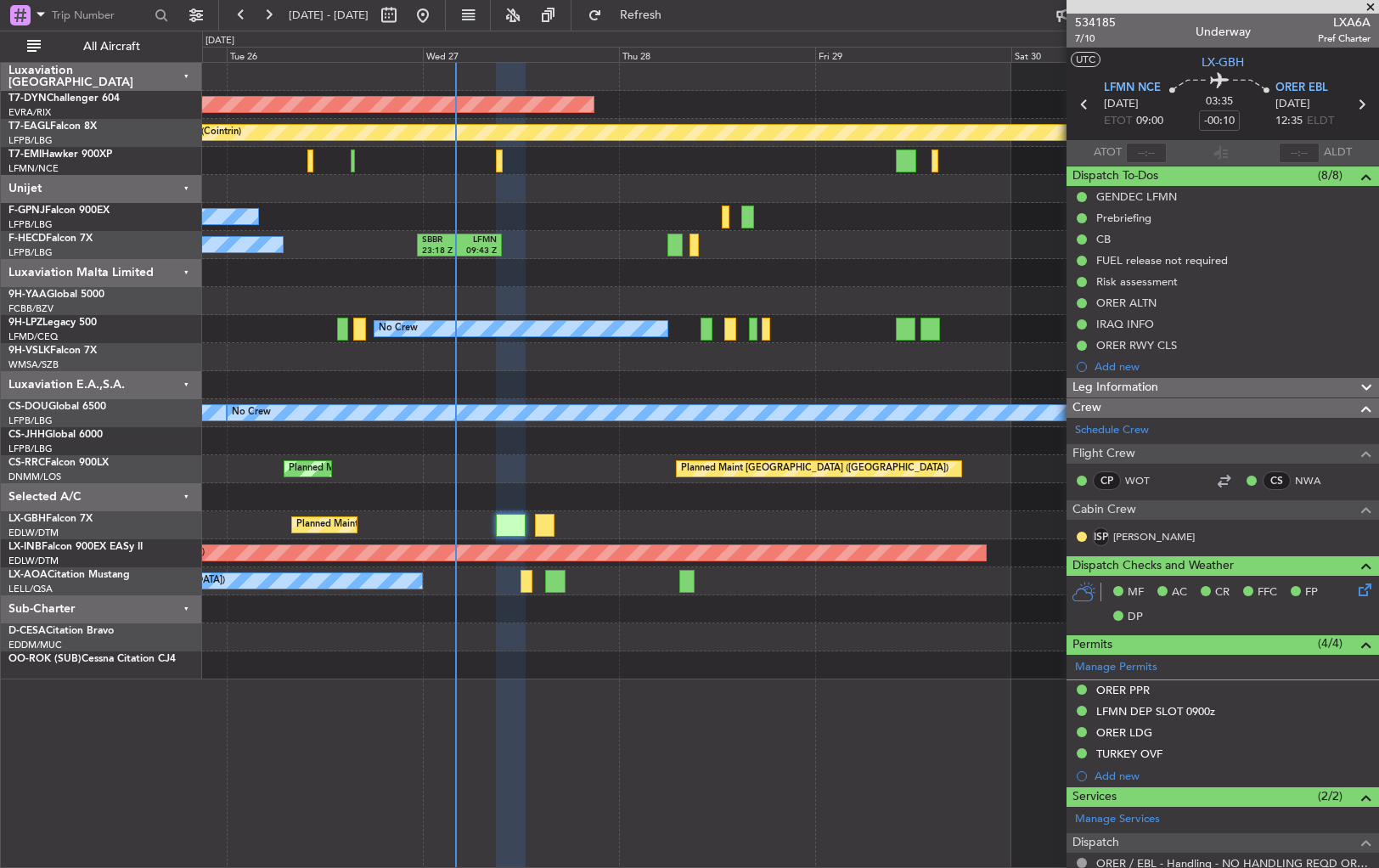
click at [305, 217] on div "AOG Maint Riga (Riga Intl) Planned Maint Geneva ([GEOGRAPHIC_DATA]) Planned Mai…" at bounding box center [790, 371] width 1177 height 617
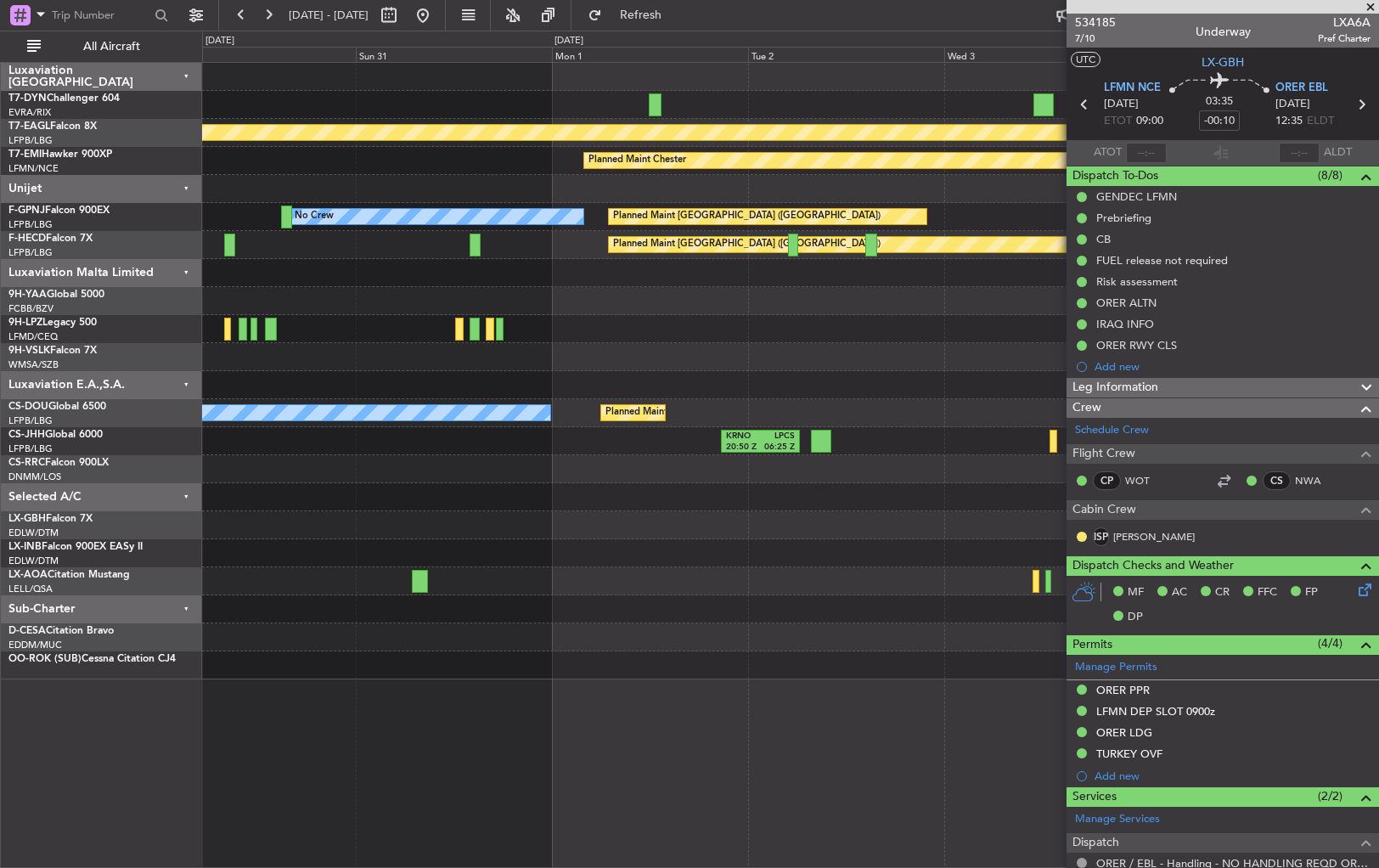
click at [477, 203] on div "Planned Maint Geneva (Cointrin) Planned Maint [PERSON_NAME] No Crew Planned Mai…" at bounding box center [790, 371] width 1177 height 617
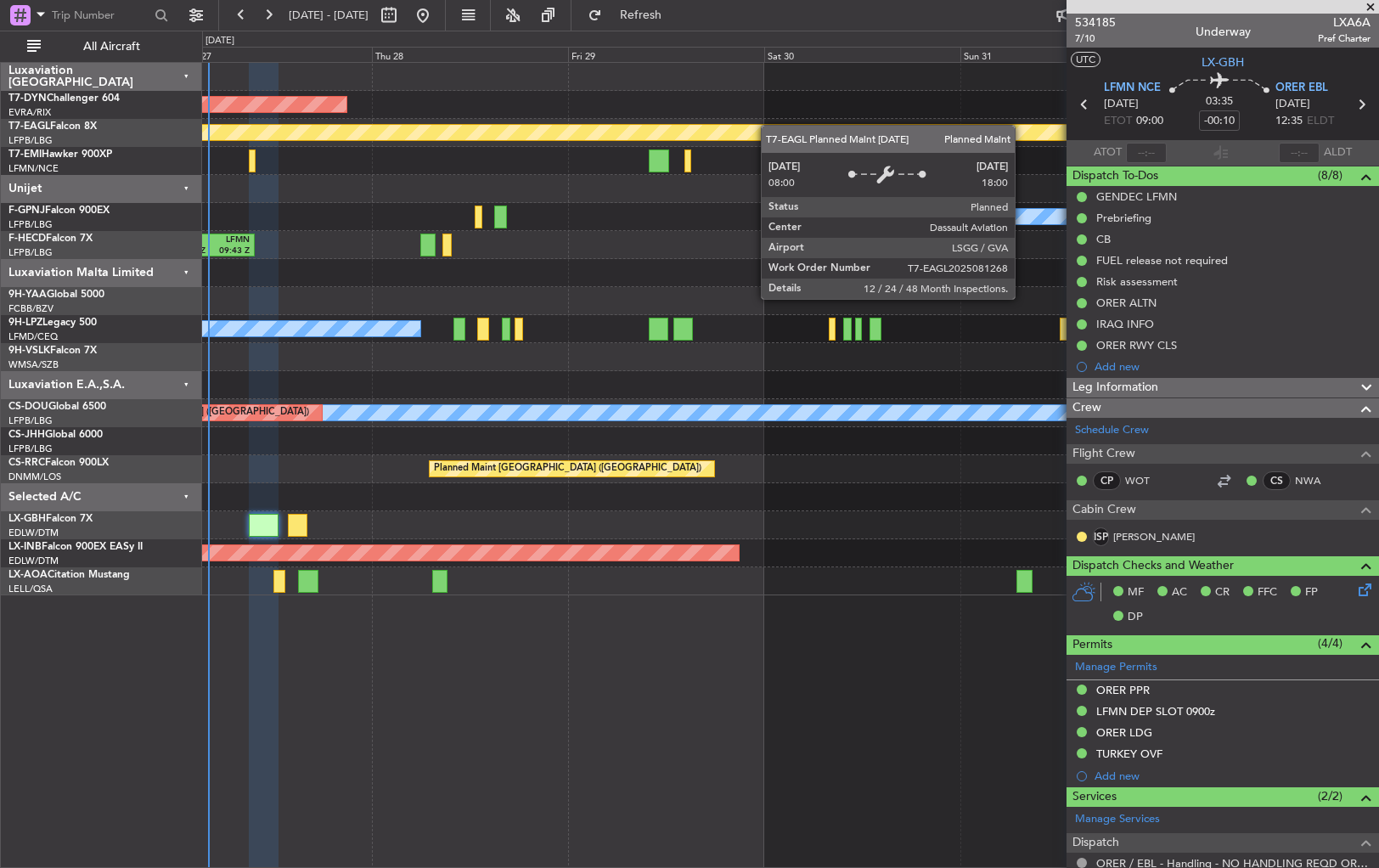
click at [885, 137] on div "AOG Maint Riga (Riga Intl) Planned Maint Geneva ([GEOGRAPHIC_DATA]) Planned Mai…" at bounding box center [790, 329] width 1177 height 532
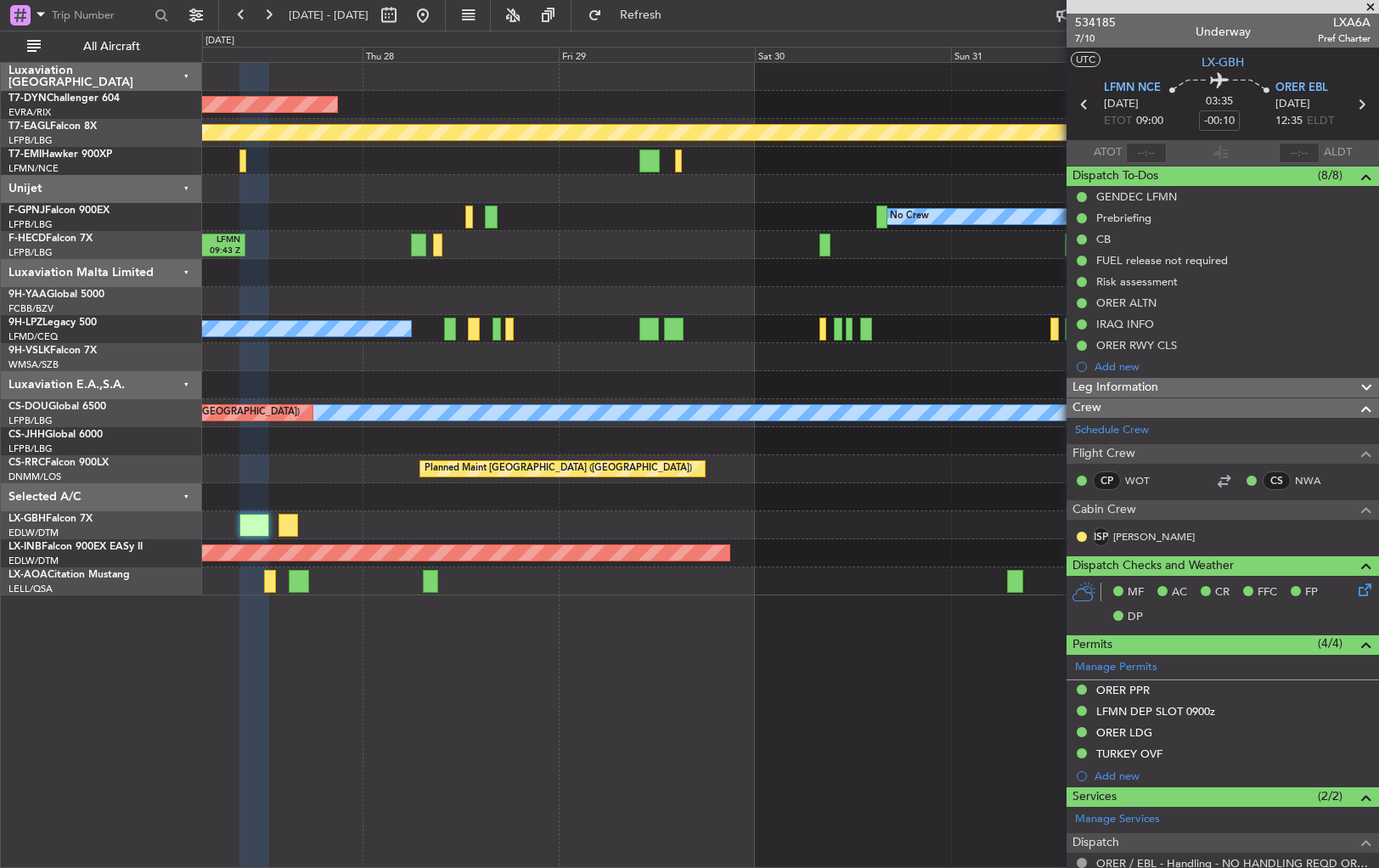
click at [744, 217] on div "No Crew Planned Maint [GEOGRAPHIC_DATA] ([GEOGRAPHIC_DATA]) No Crew" at bounding box center [790, 217] width 1177 height 28
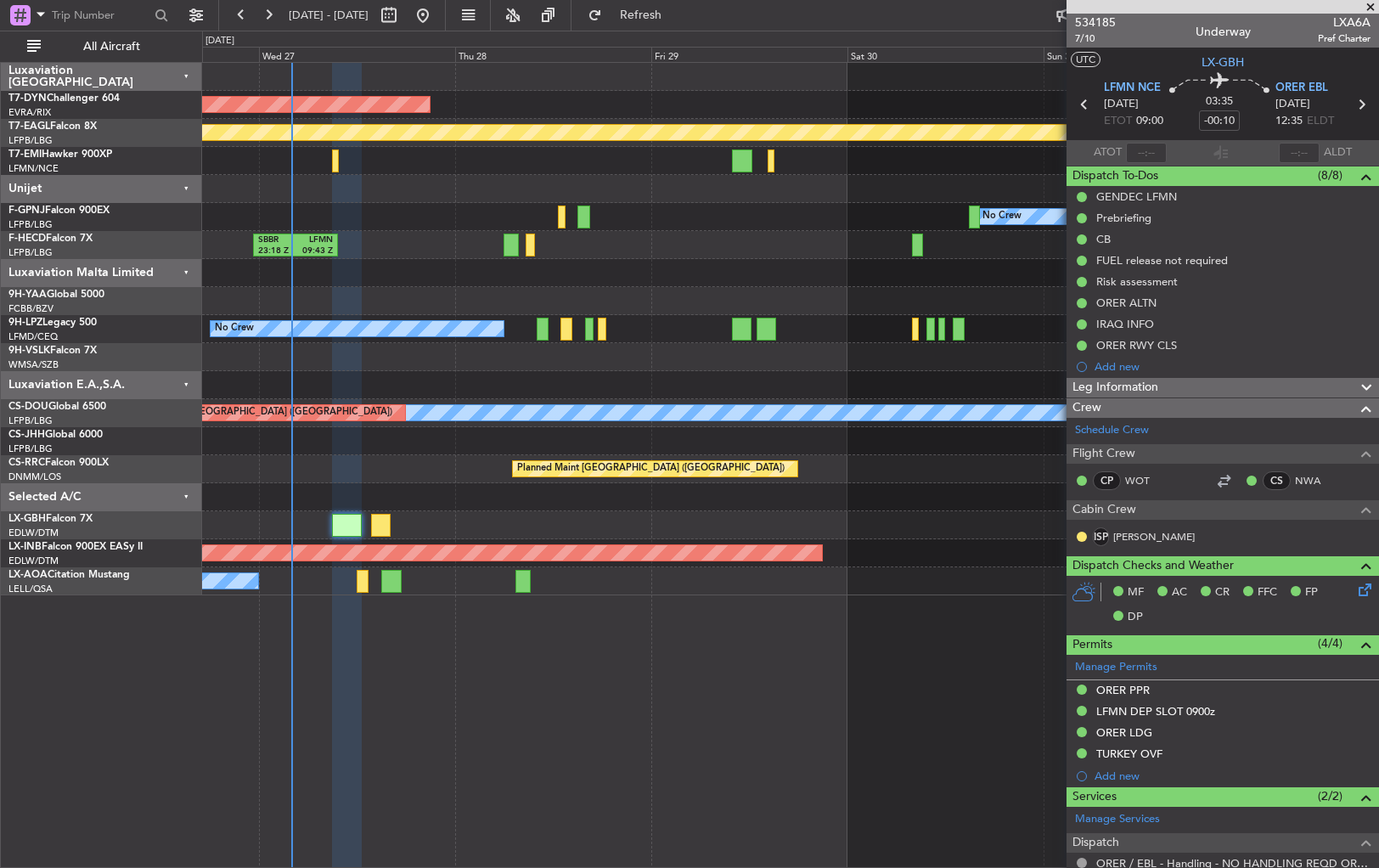
click at [656, 193] on div at bounding box center [790, 189] width 1177 height 28
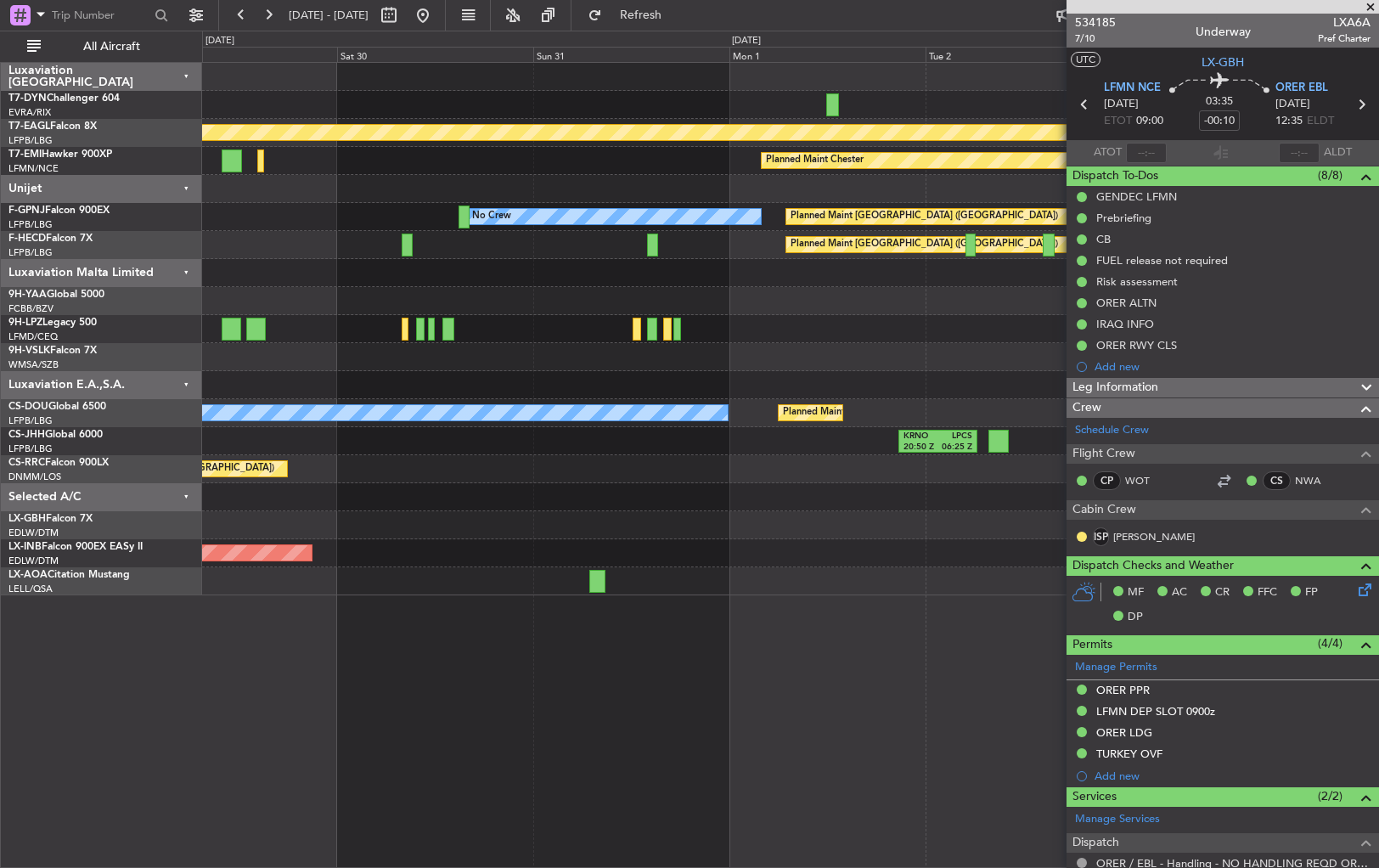
click at [291, 246] on div "AOG Maint Riga (Riga Intl) Planned Maint Geneva ([GEOGRAPHIC_DATA]) Planned Mai…" at bounding box center [790, 329] width 1177 height 532
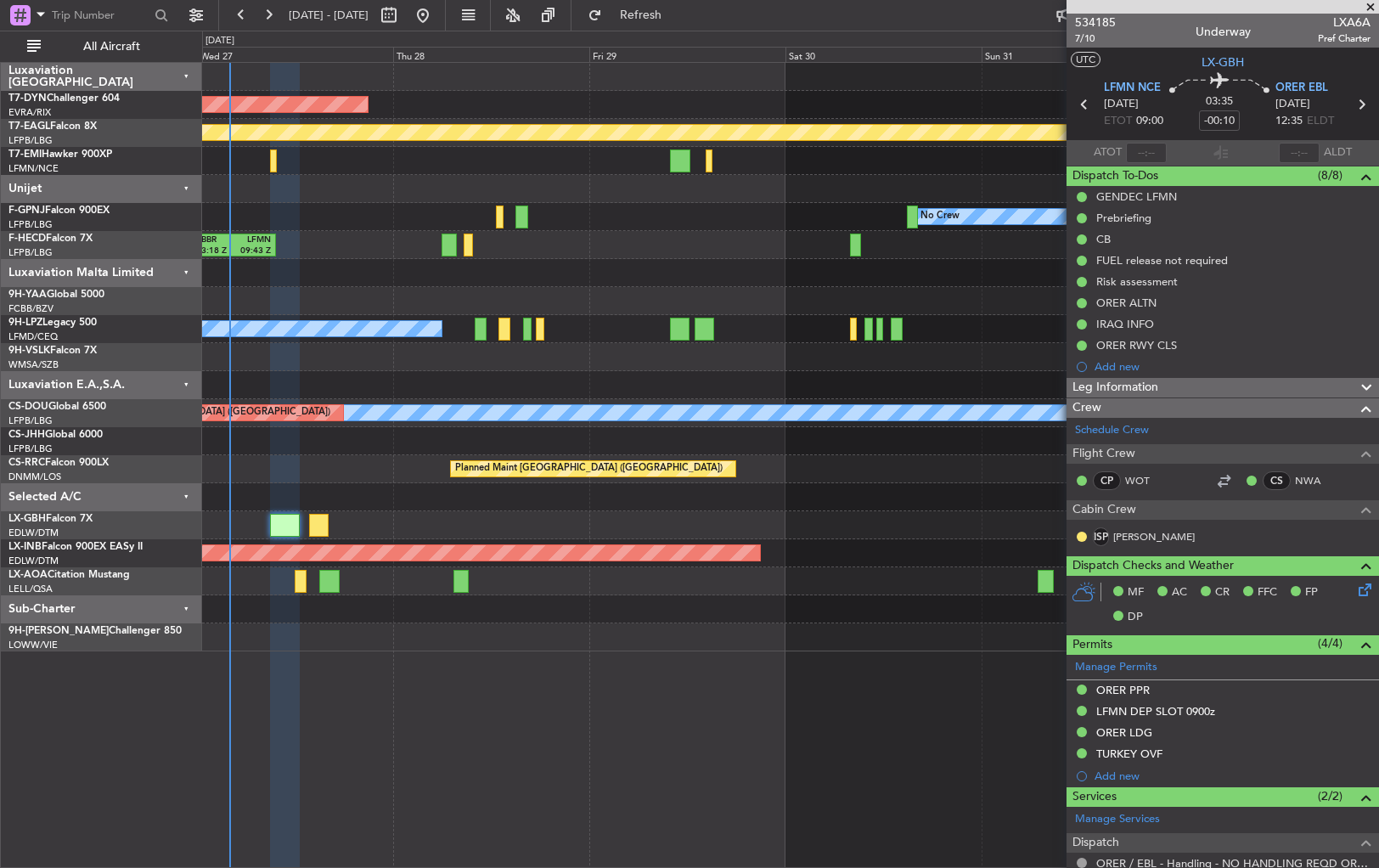
click at [880, 176] on div at bounding box center [790, 189] width 1177 height 28
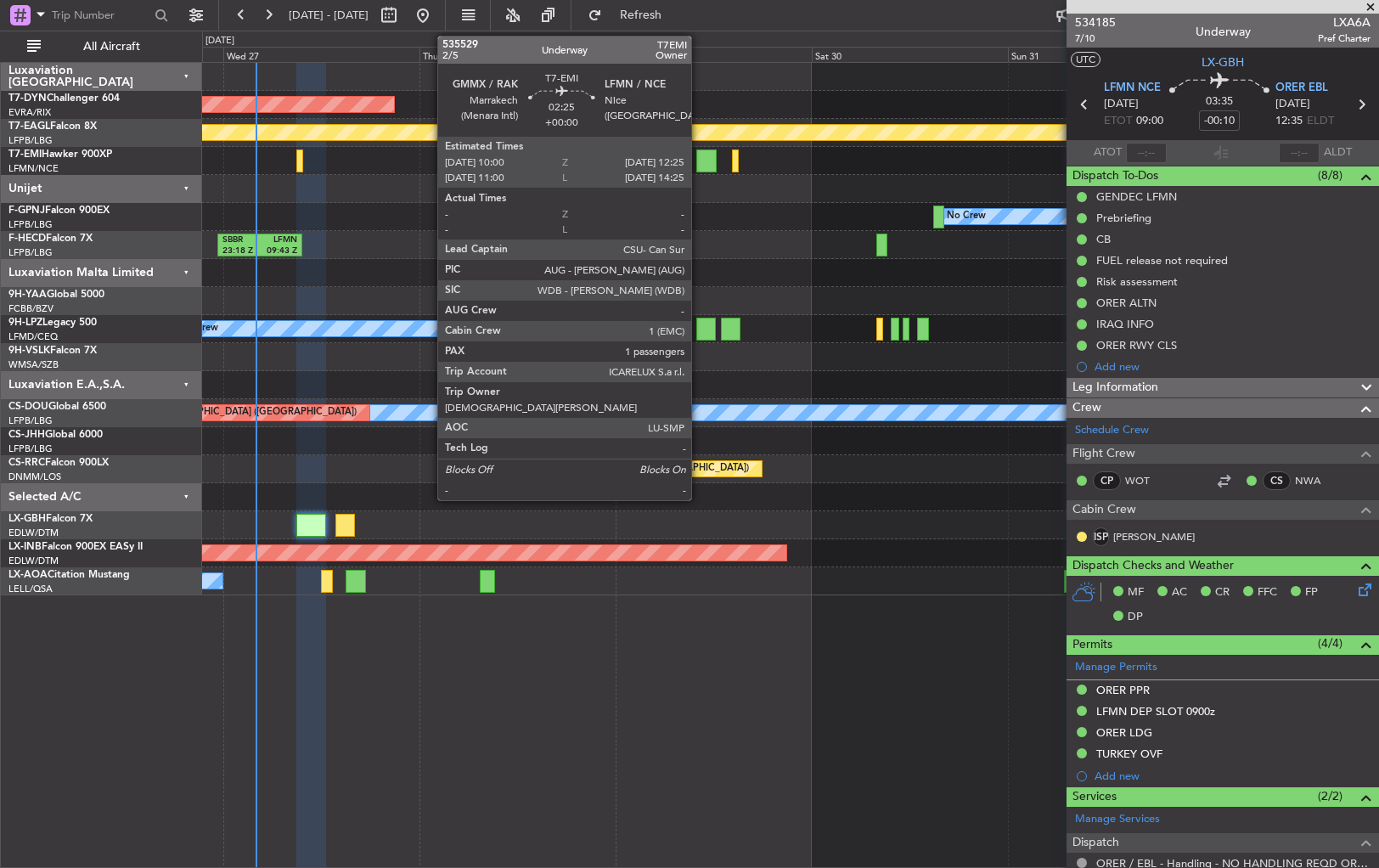
click at [703, 165] on div at bounding box center [707, 161] width 20 height 23
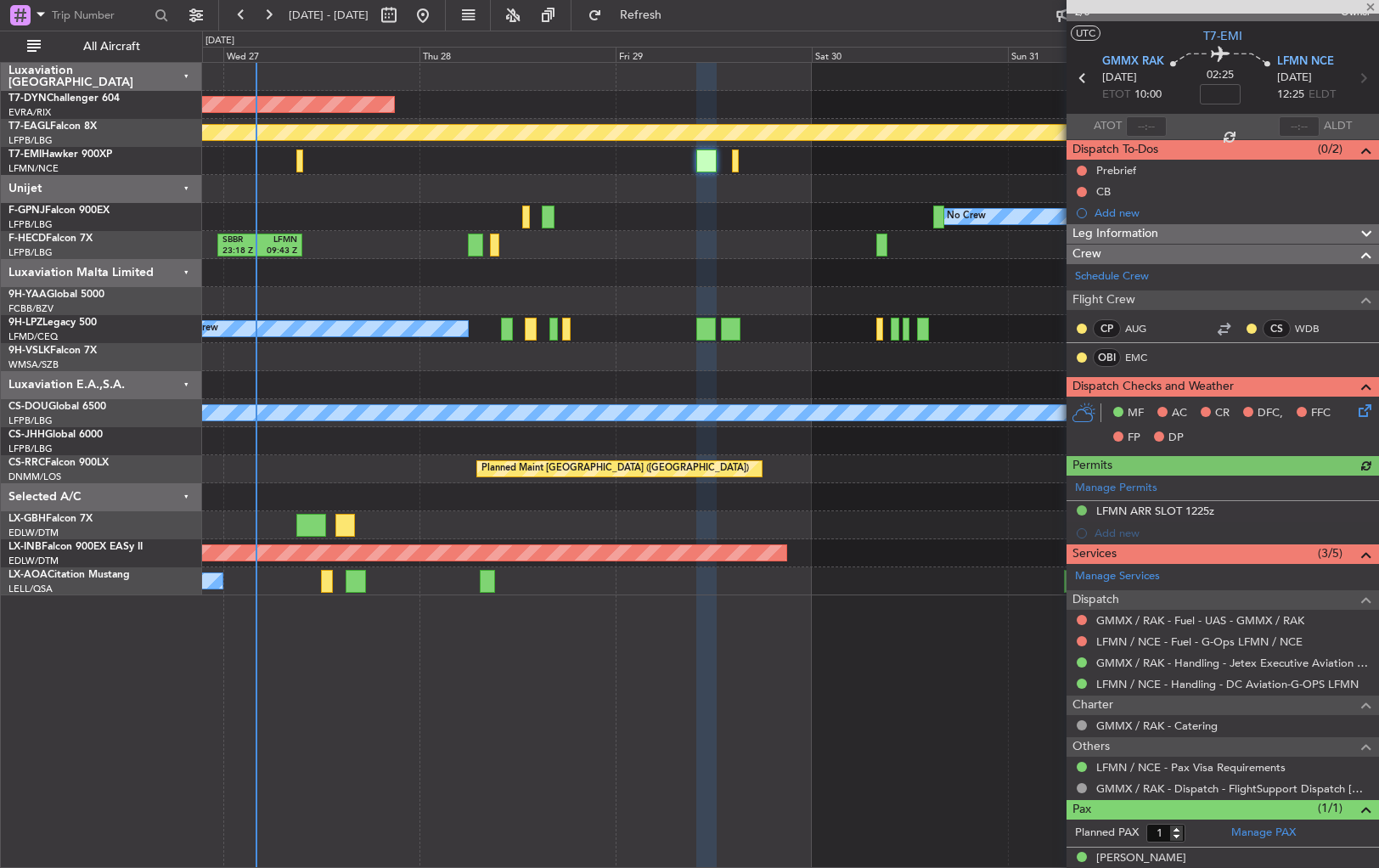
scroll to position [41, 0]
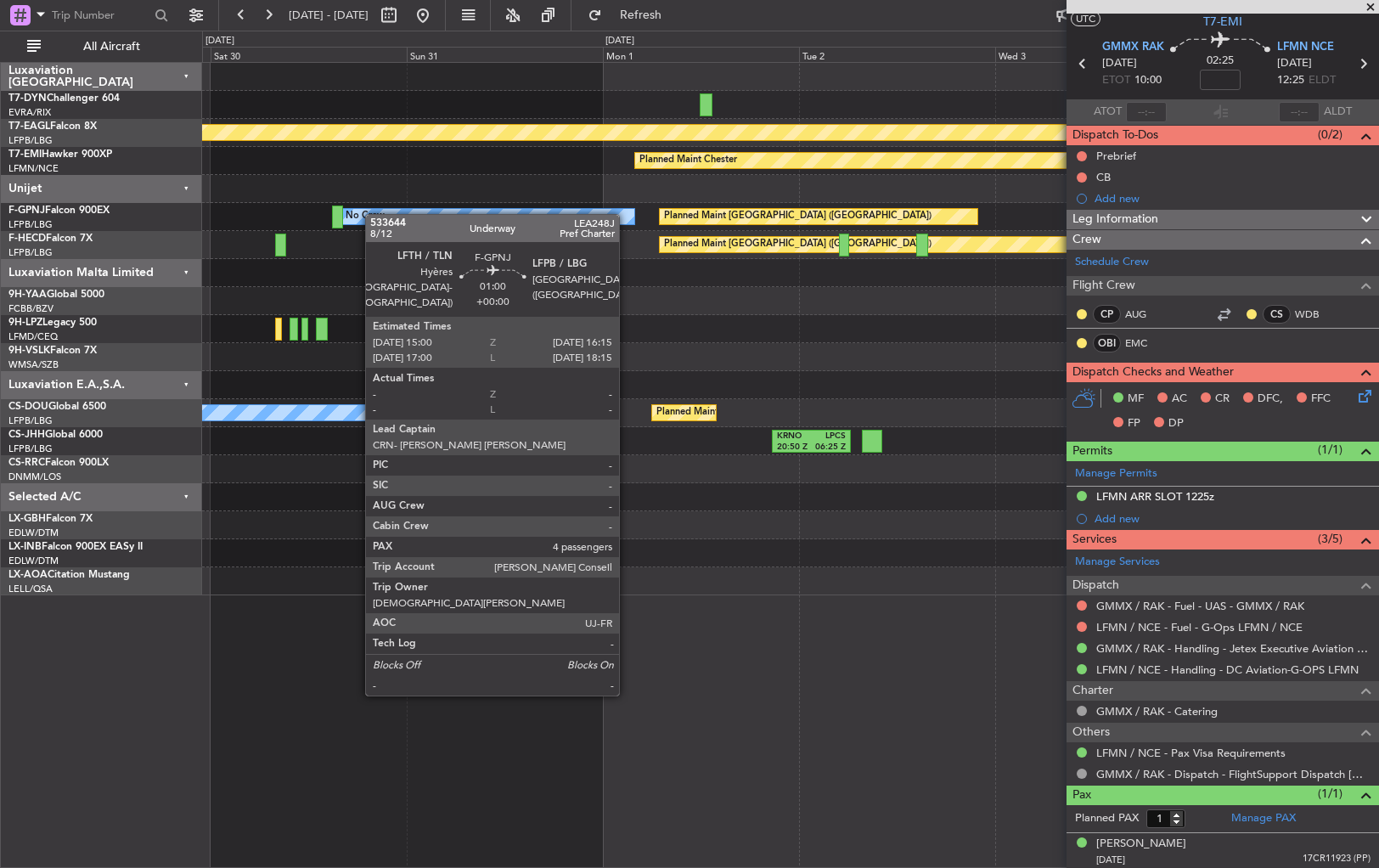
click at [332, 217] on div "Planned Maint Geneva (Cointrin) Planned Maint [PERSON_NAME] Planned Maint [GEOG…" at bounding box center [790, 329] width 1177 height 532
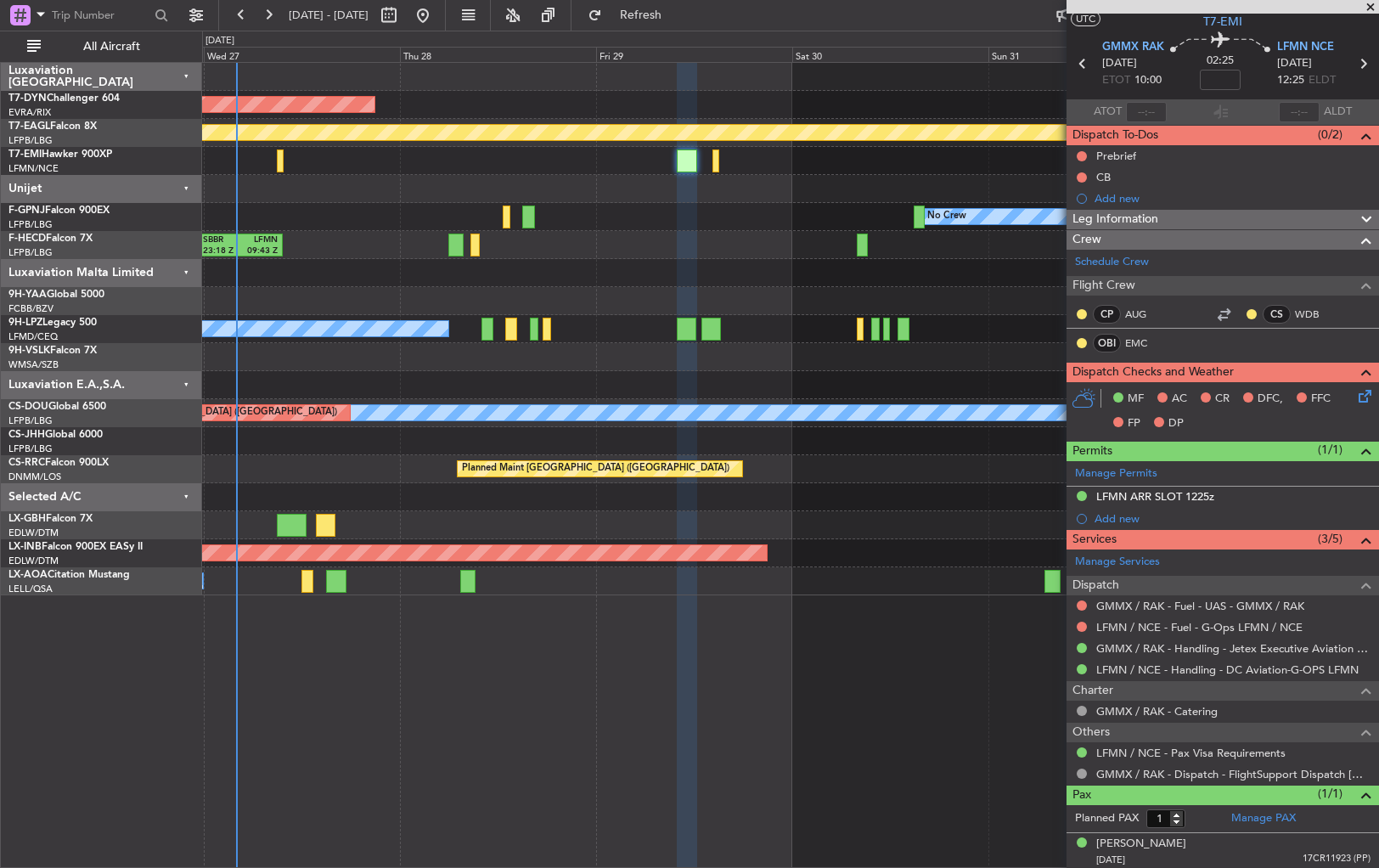
click at [943, 180] on div "AOG Maint Riga (Riga Intl) Planned Maint Geneva ([GEOGRAPHIC_DATA]) Planned Mai…" at bounding box center [790, 329] width 1177 height 532
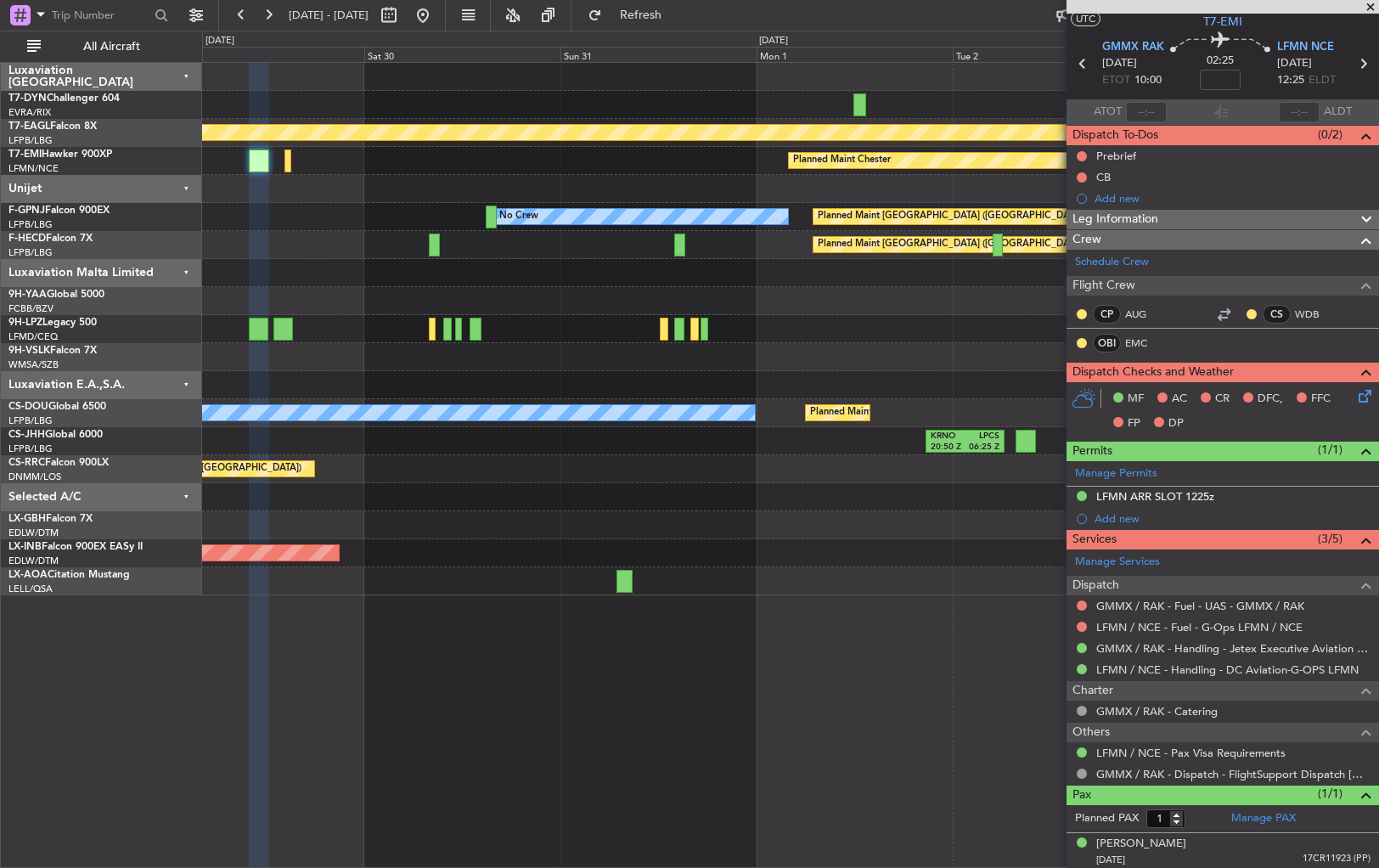
click at [511, 201] on div at bounding box center [790, 189] width 1177 height 28
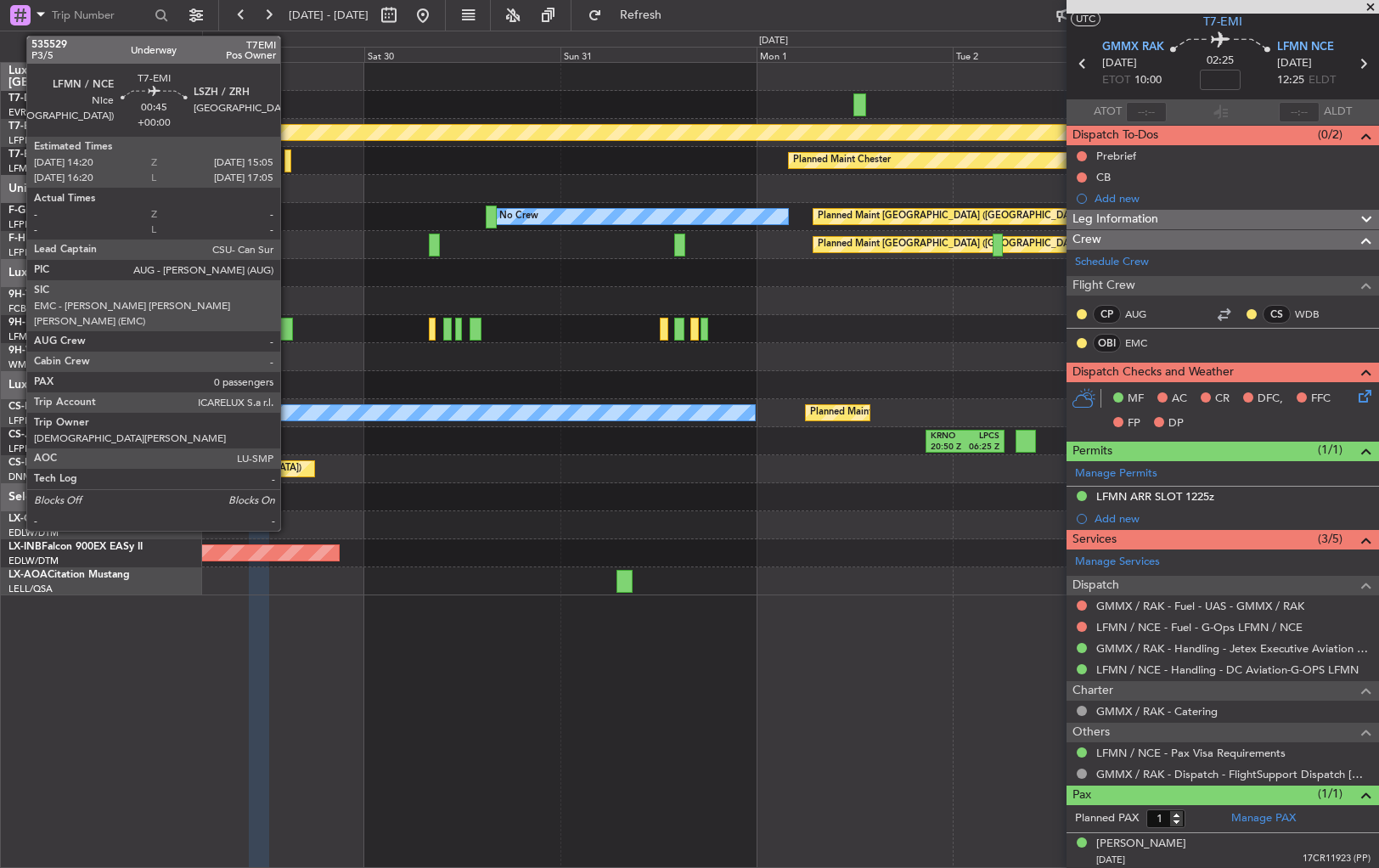
click at [288, 159] on div at bounding box center [287, 161] width 6 height 23
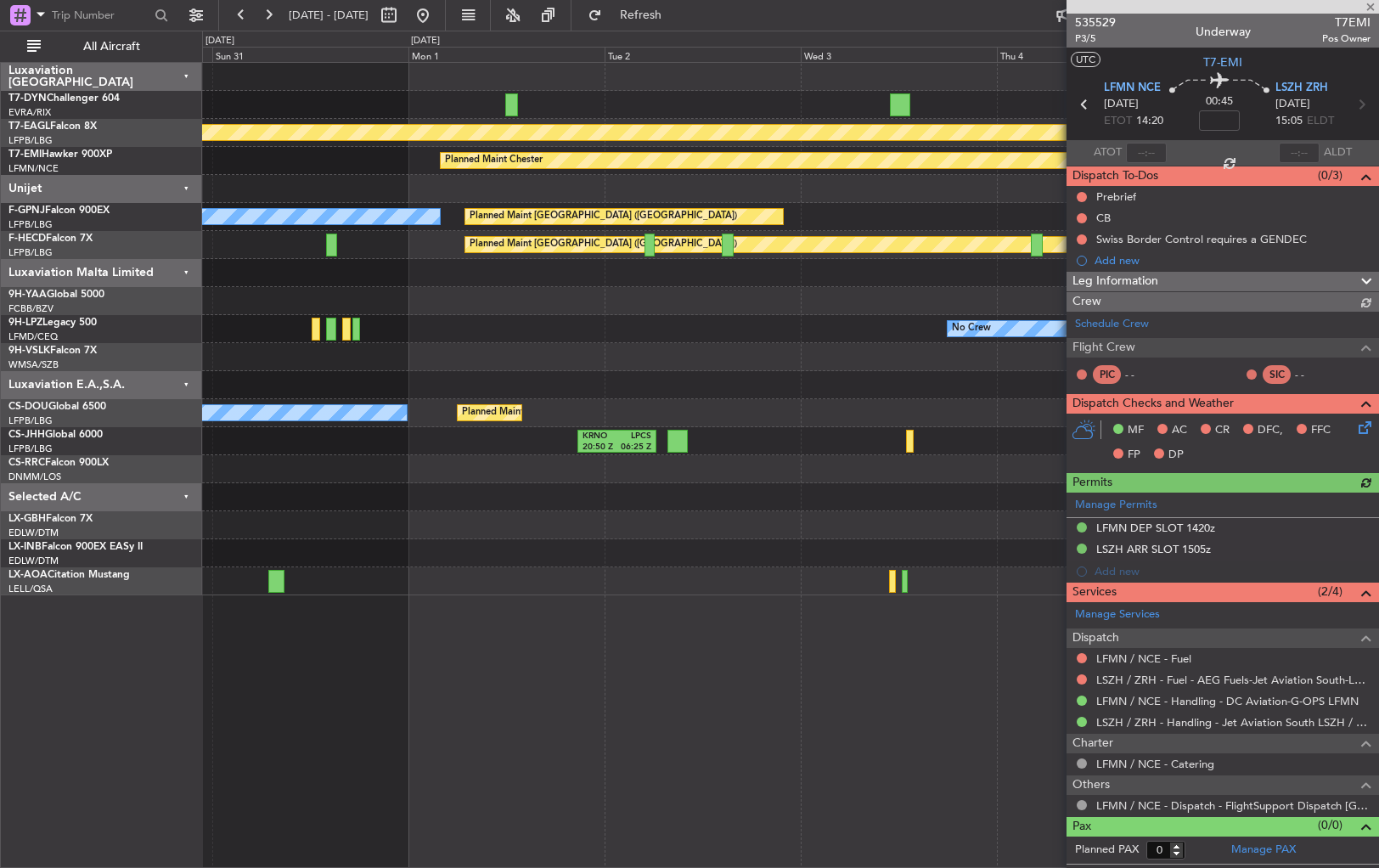
click at [426, 202] on div "Planned Maint Geneva (Cointrin) Planned Maint [PERSON_NAME] Planned Maint [GEOG…" at bounding box center [790, 329] width 1177 height 532
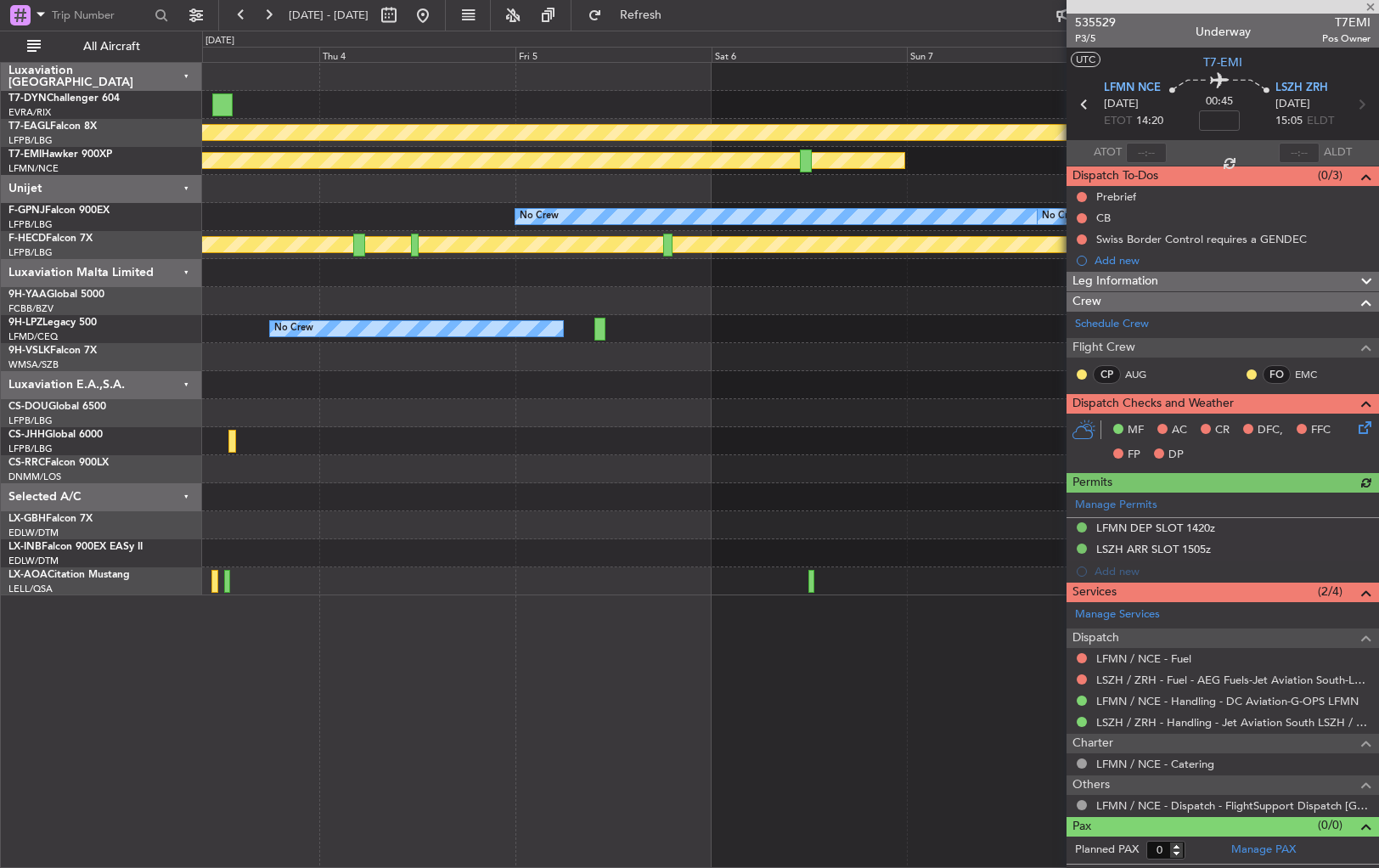
click at [408, 218] on div "No Crew No Crew Planned Maint [GEOGRAPHIC_DATA] ([GEOGRAPHIC_DATA])" at bounding box center [790, 217] width 1177 height 28
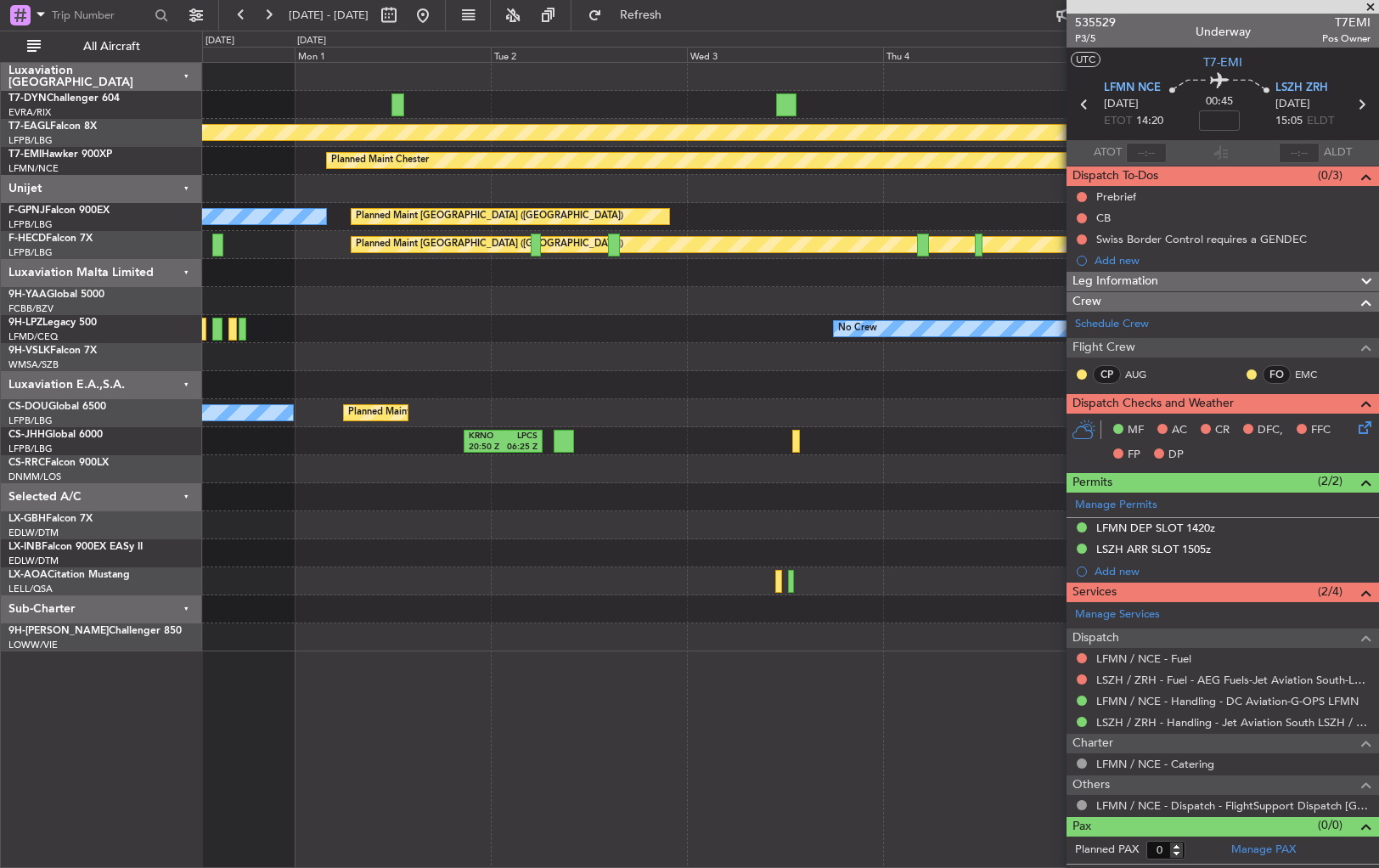
click at [938, 201] on div at bounding box center [790, 189] width 1177 height 28
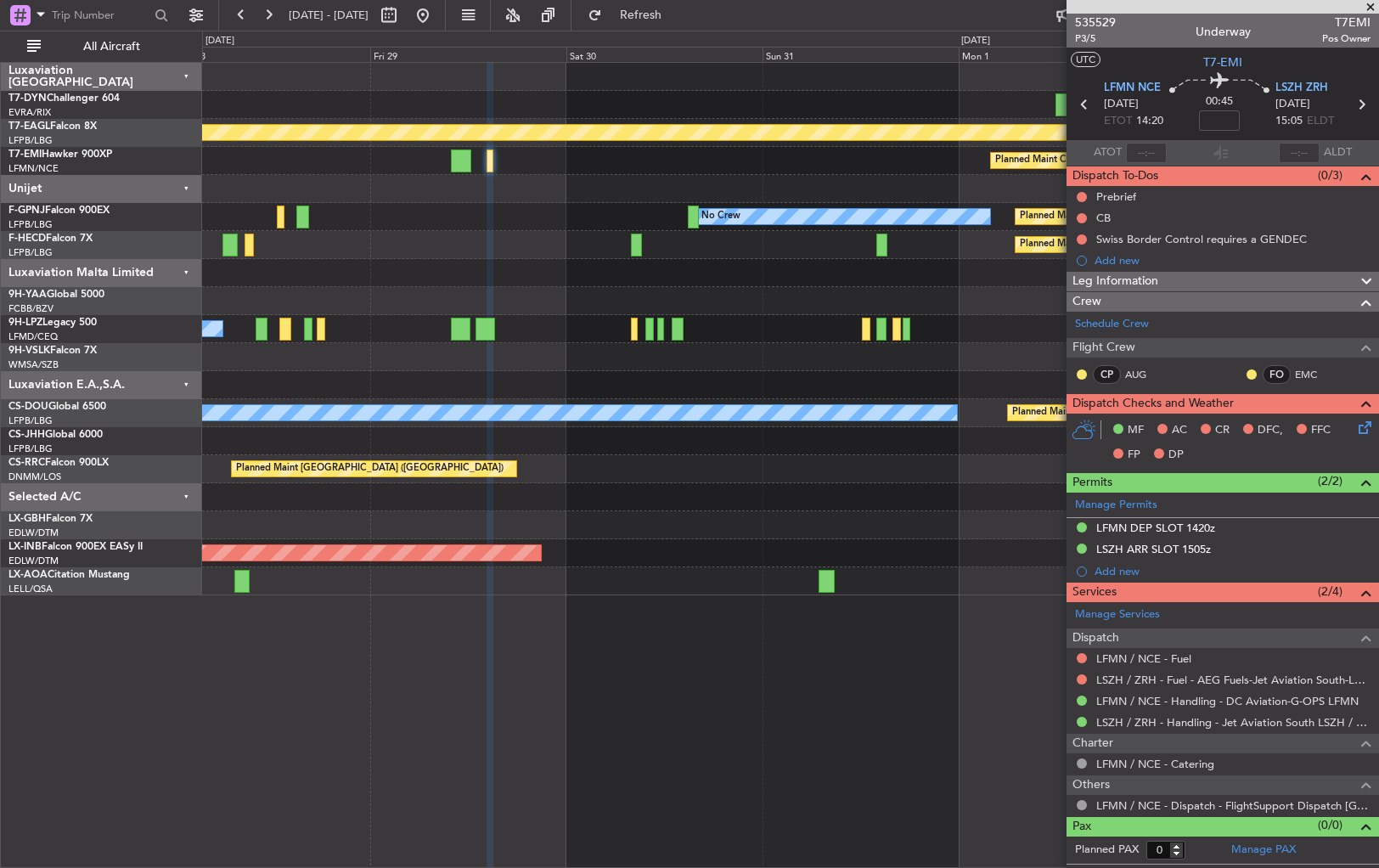
click at [662, 181] on div at bounding box center [790, 189] width 1177 height 28
click at [476, 223] on div "Planned Maint [GEOGRAPHIC_DATA] ([GEOGRAPHIC_DATA]) No Crew" at bounding box center [790, 217] width 1177 height 28
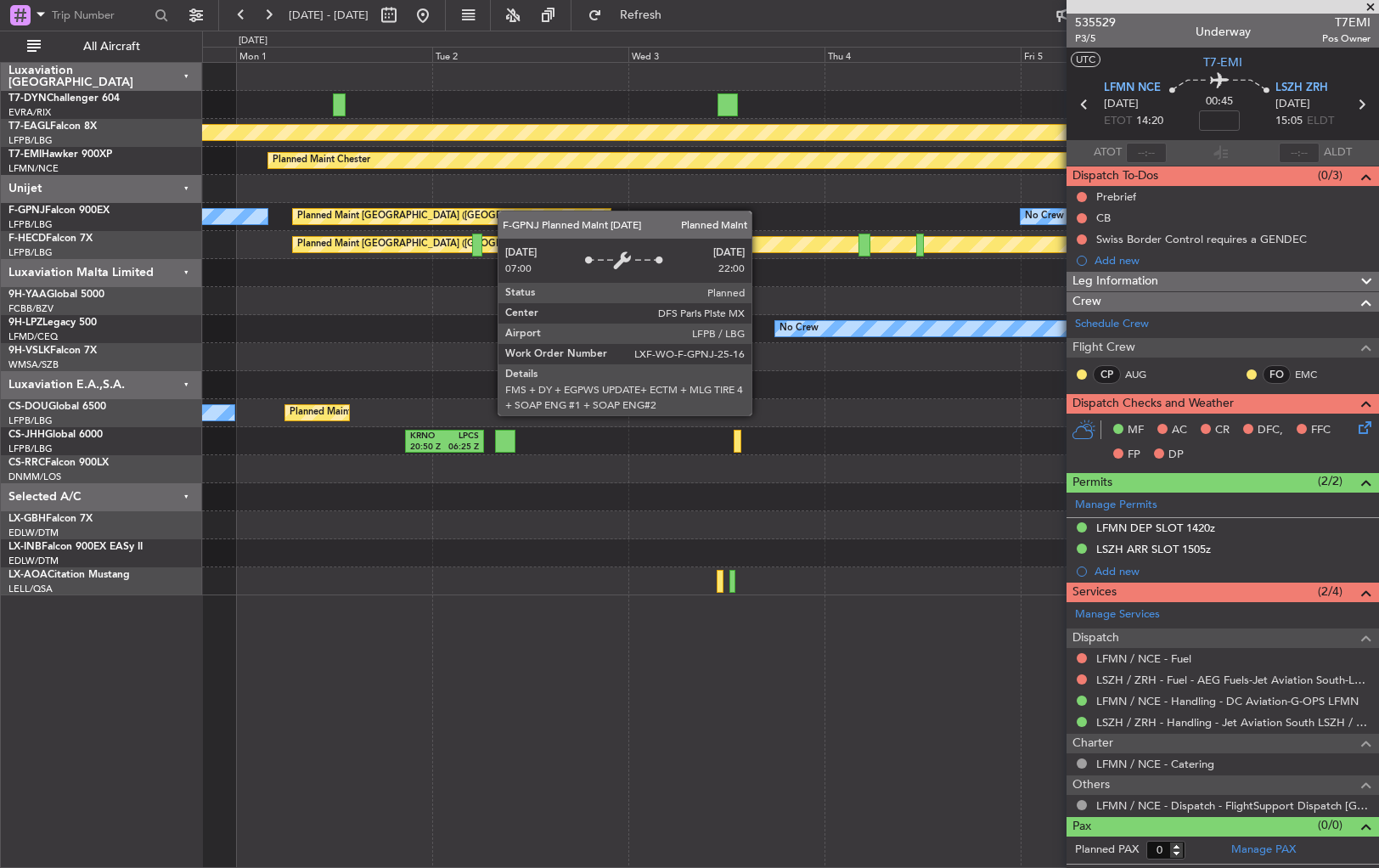
click at [218, 214] on div "Planned Maint Geneva (Cointrin) Planned Maint [PERSON_NAME] Planned Maint [GEOG…" at bounding box center [790, 329] width 1177 height 532
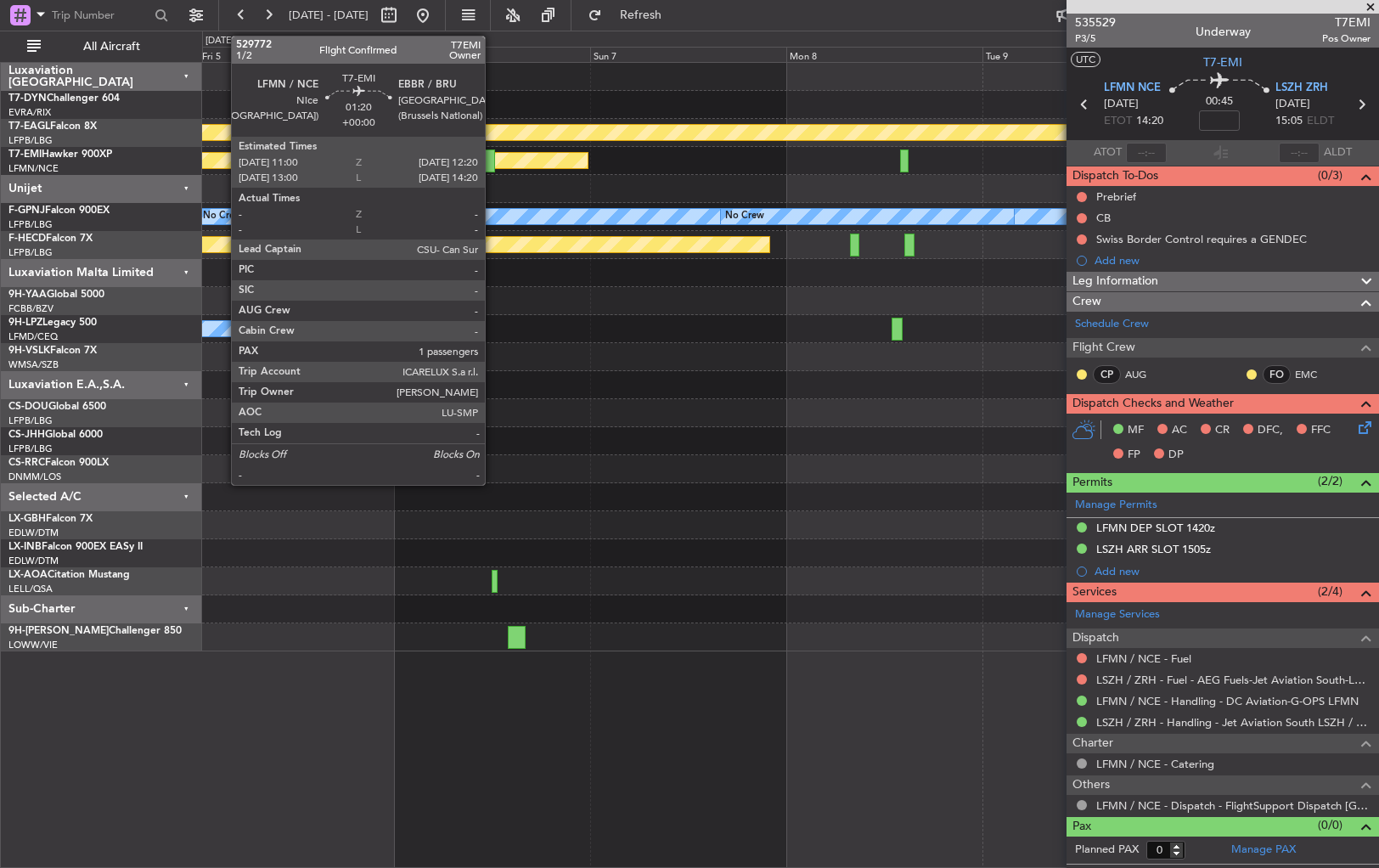
click at [493, 153] on div at bounding box center [489, 161] width 11 height 23
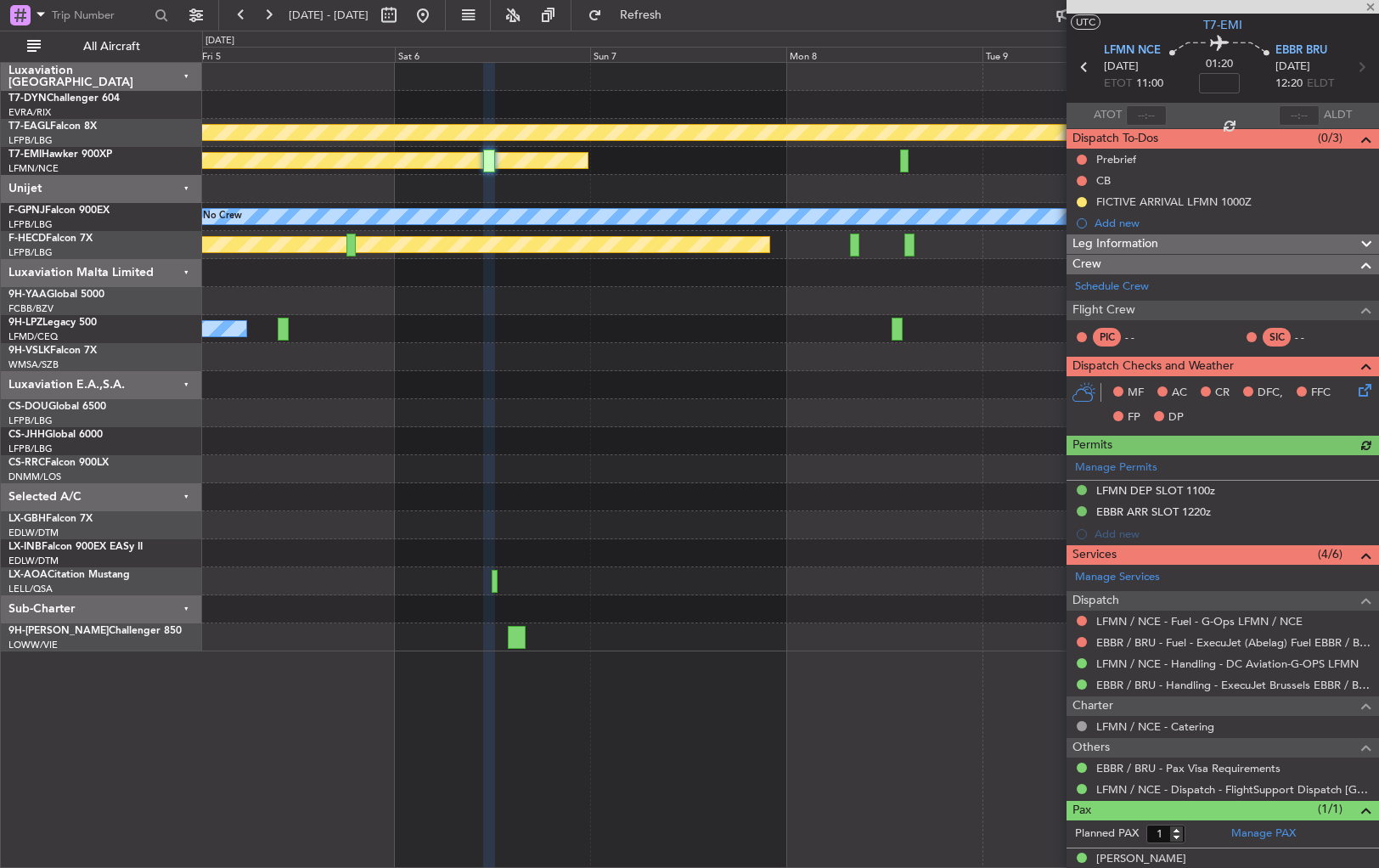
scroll to position [53, 0]
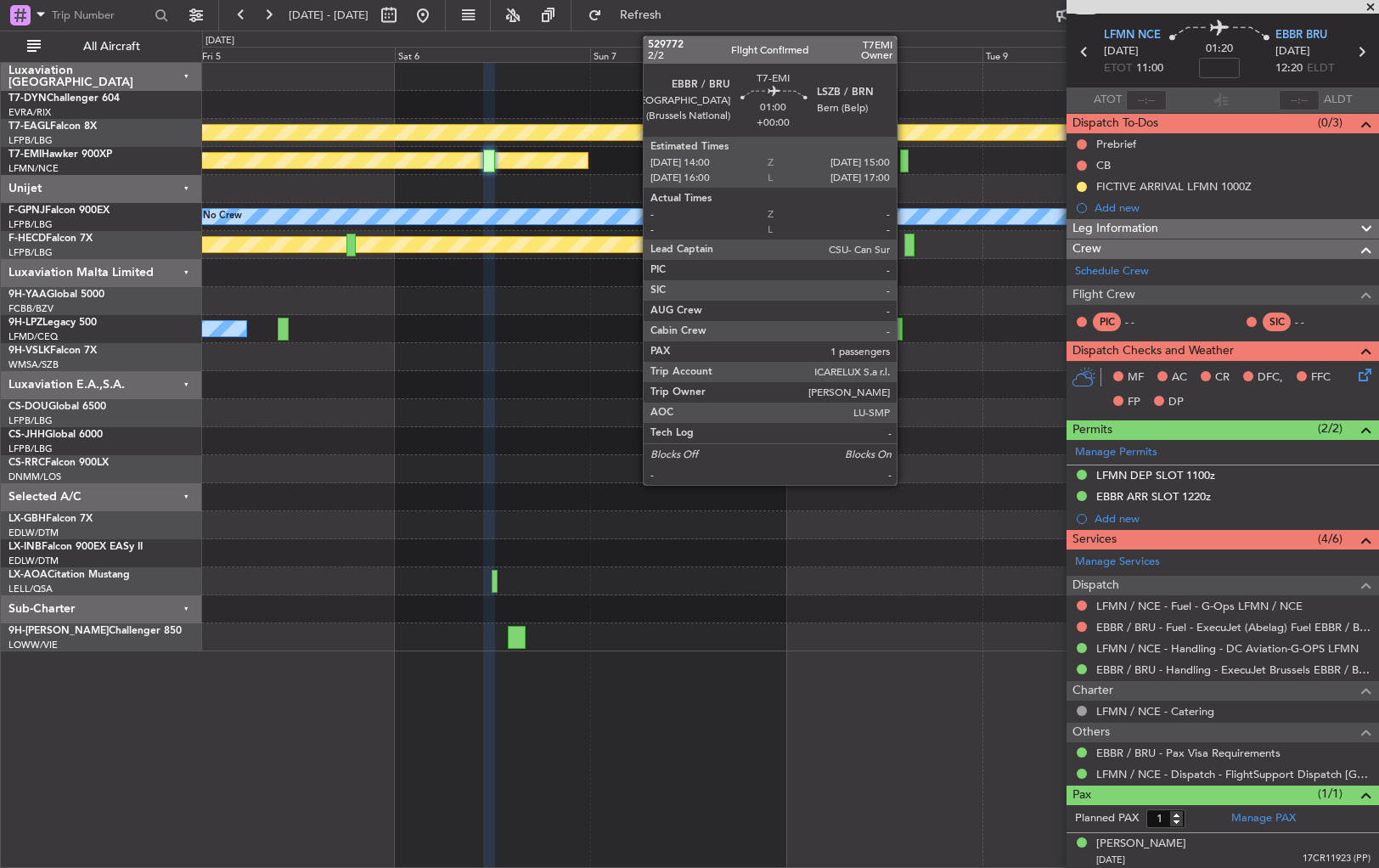
click at [905, 156] on div at bounding box center [904, 161] width 8 height 23
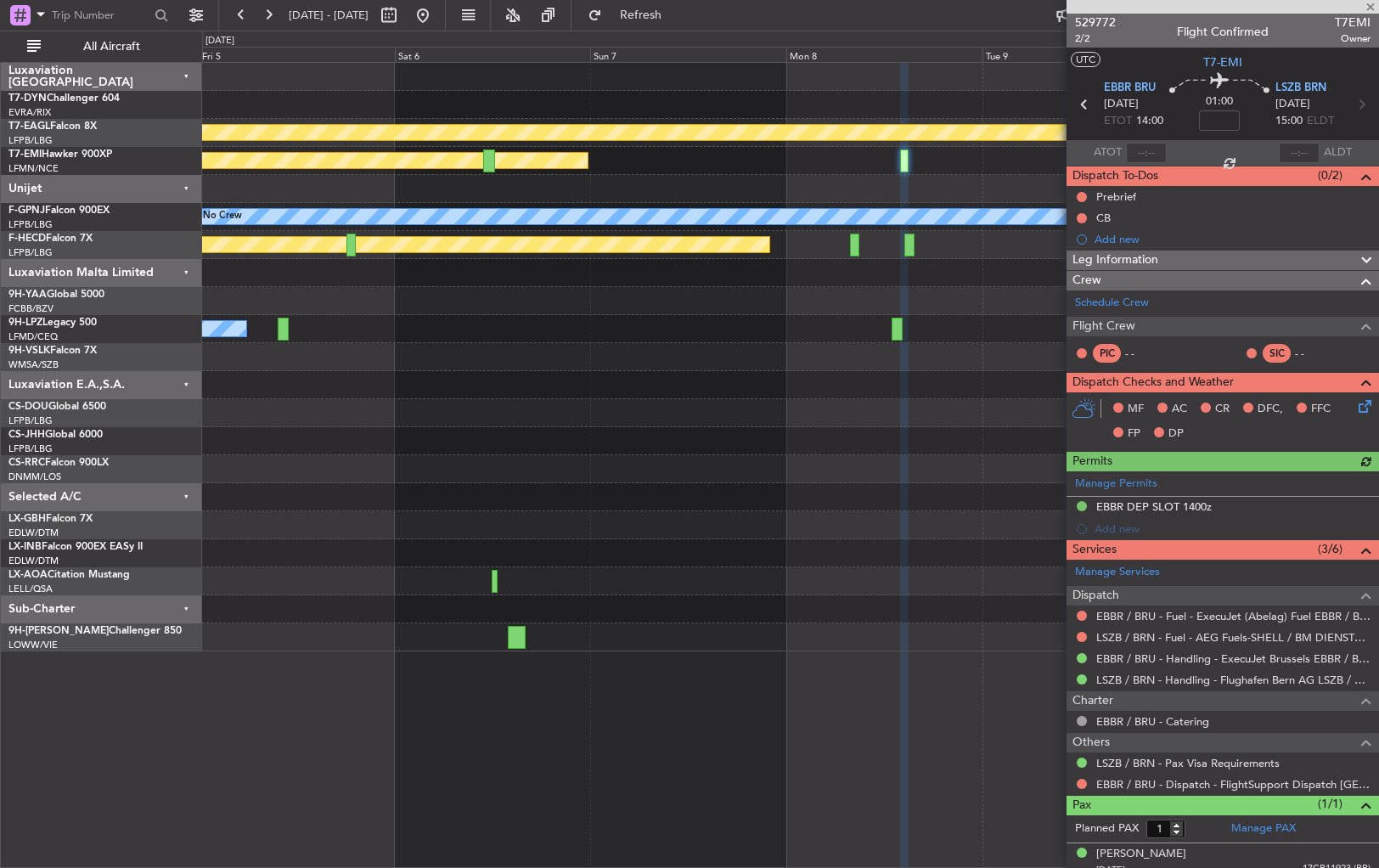
scroll to position [10, 0]
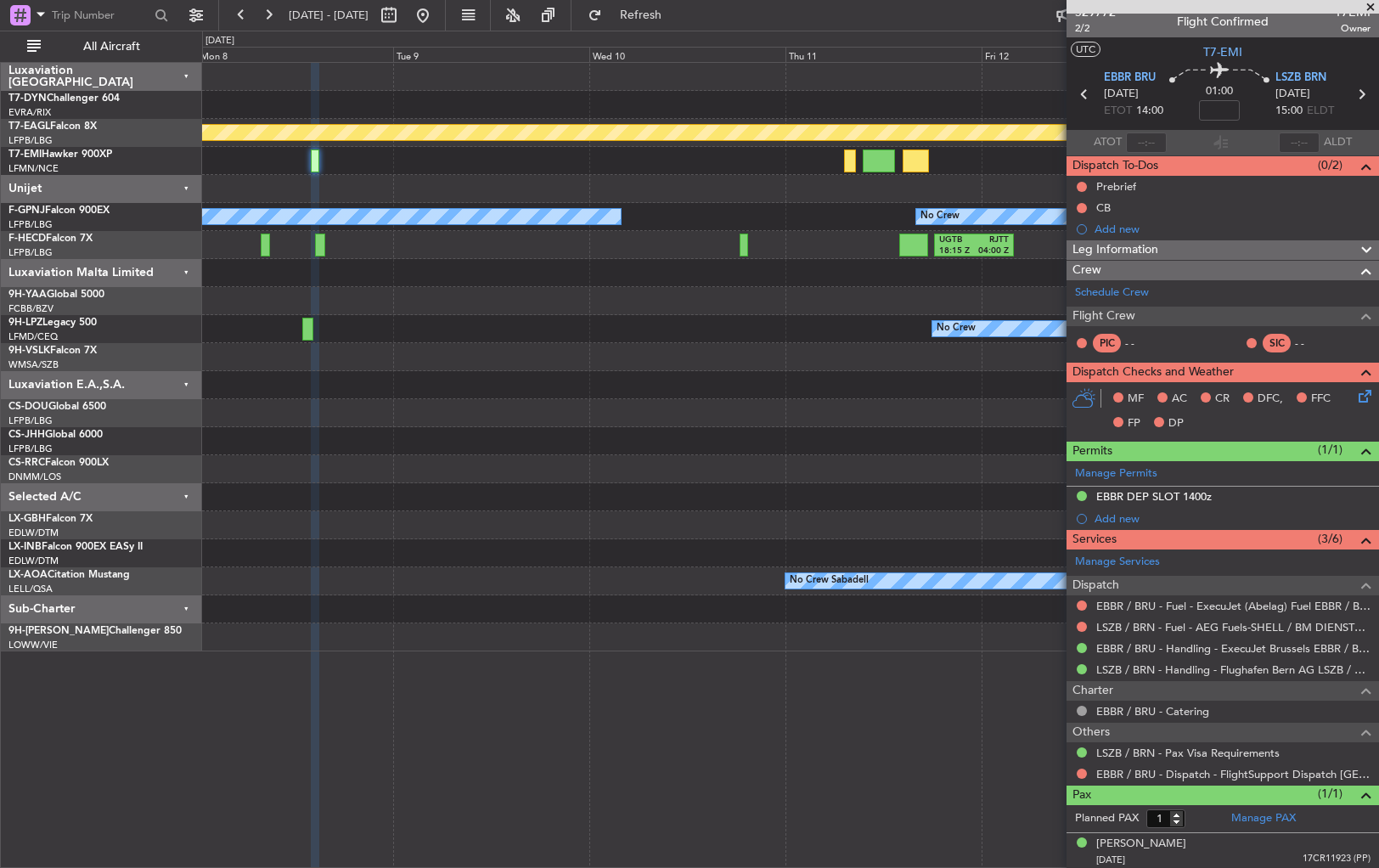
click at [399, 190] on div "Planned Maint Geneva (Cointrin) Planned Maint [PERSON_NAME] No Crew No Crew No …" at bounding box center [790, 357] width 1177 height 589
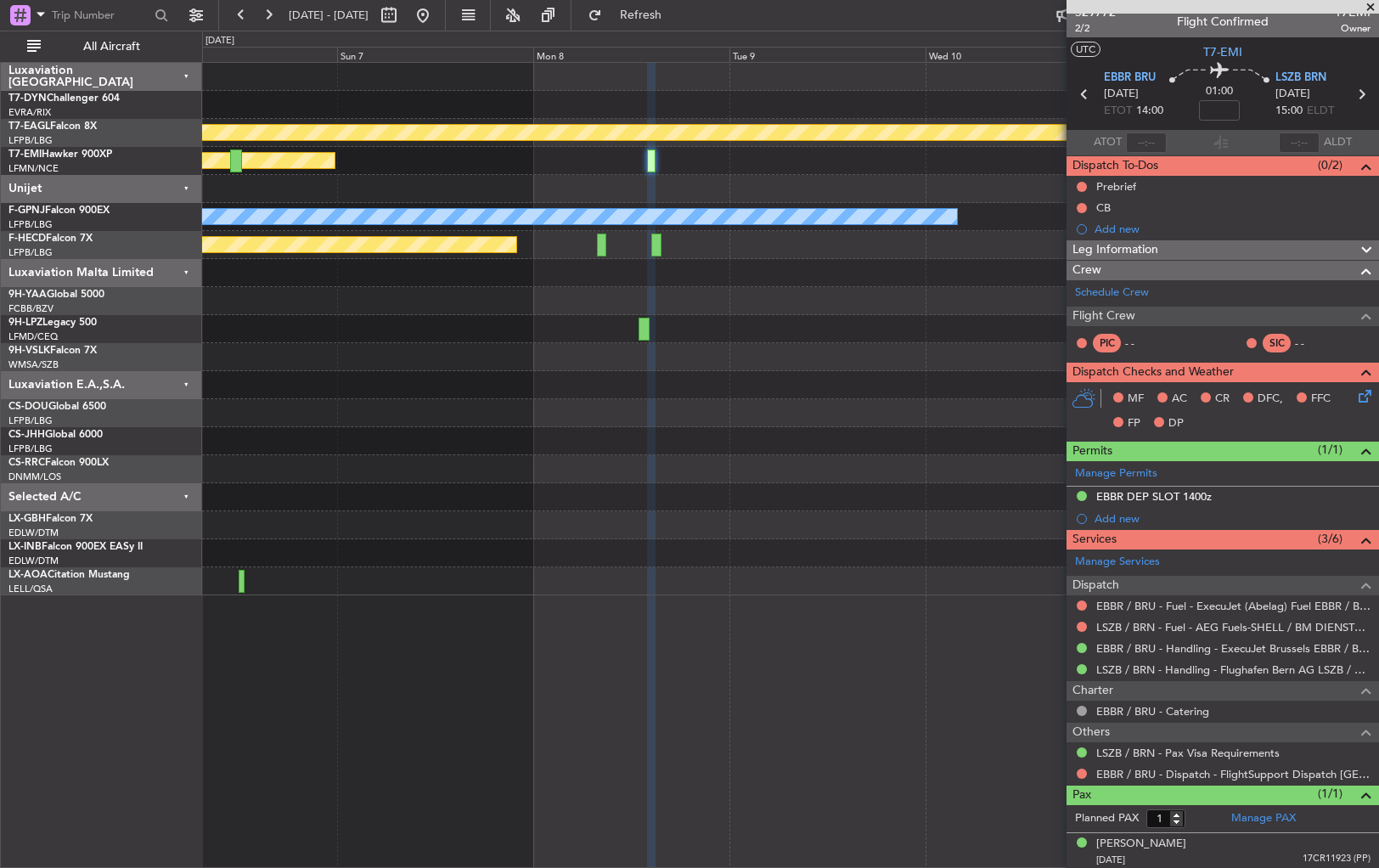
click at [924, 189] on div "Planned Maint Geneva (Cointrin) Planned Maint [PERSON_NAME] No Crew No Crew No …" at bounding box center [790, 329] width 1177 height 532
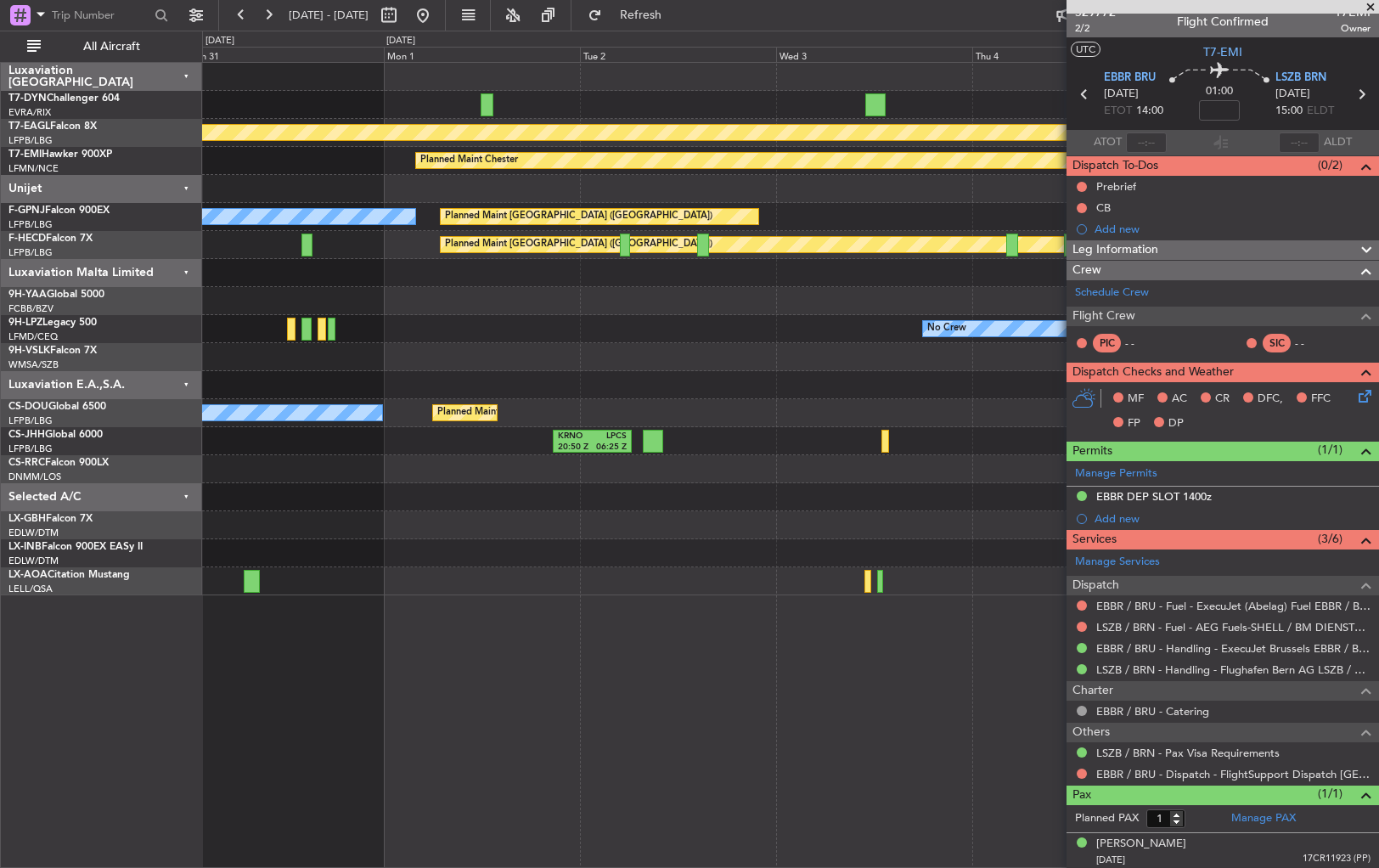
click at [967, 190] on div "Planned Maint Geneva (Cointrin) Planned Maint [PERSON_NAME] No Crew Planned Mai…" at bounding box center [790, 329] width 1177 height 532
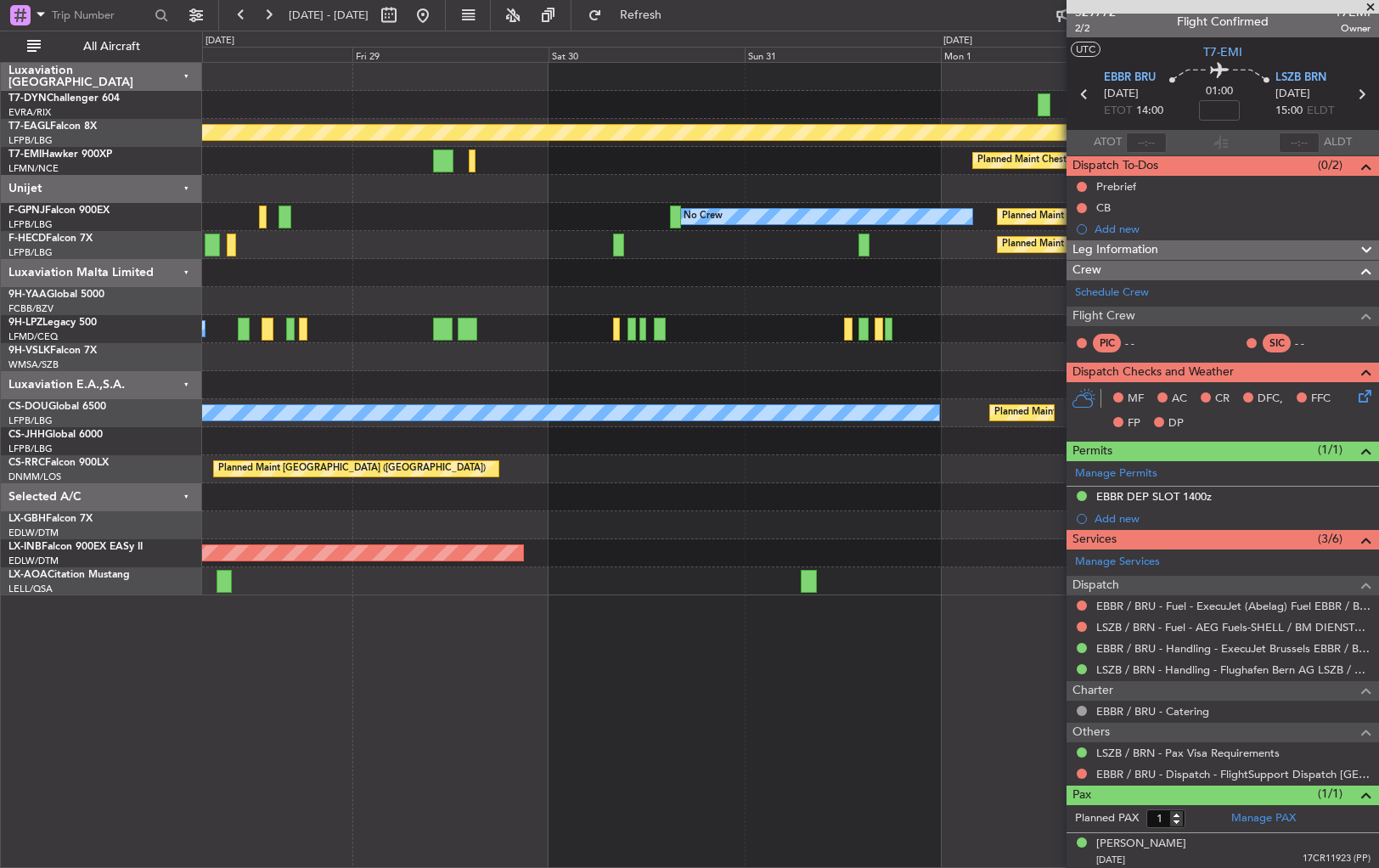
click at [931, 183] on div "AOG Maint Riga (Riga Intl) Planned Maint Geneva ([GEOGRAPHIC_DATA]) Planned Mai…" at bounding box center [790, 329] width 1177 height 532
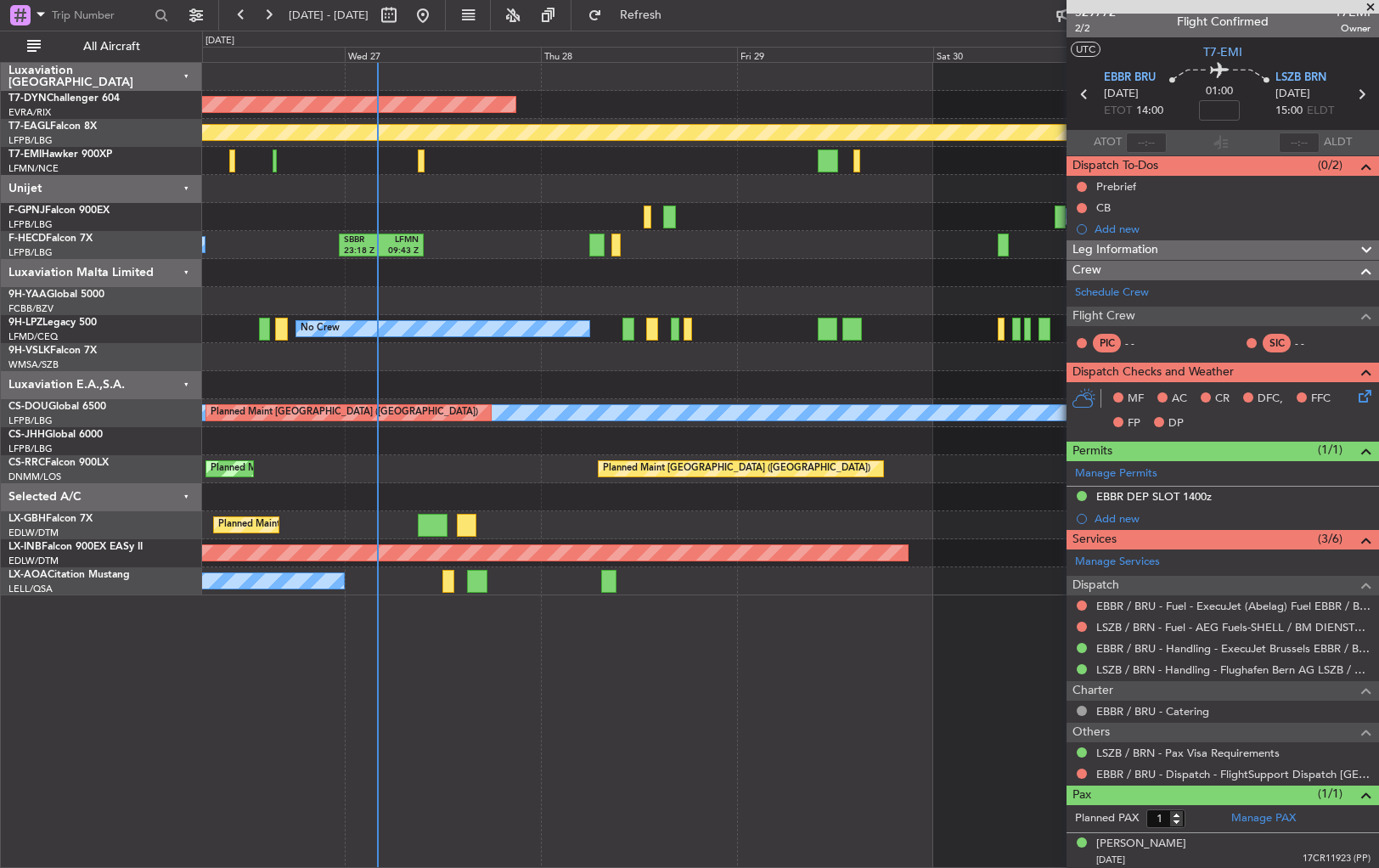
click at [946, 198] on div at bounding box center [790, 189] width 1177 height 28
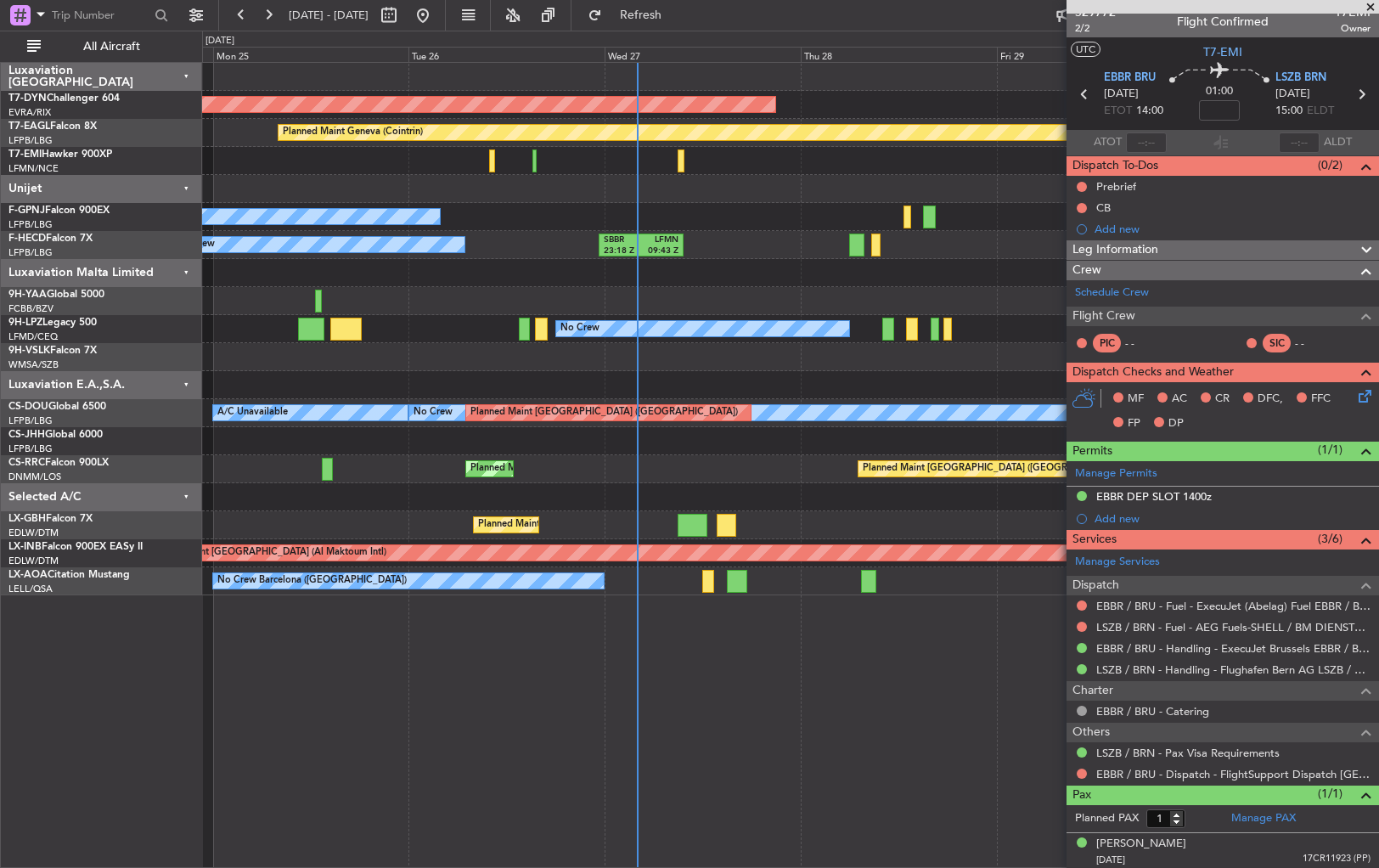
click at [887, 258] on div "AOG Maint Riga (Riga Intl) Planned Maint Geneva ([GEOGRAPHIC_DATA]) Planned Mai…" at bounding box center [790, 329] width 1177 height 532
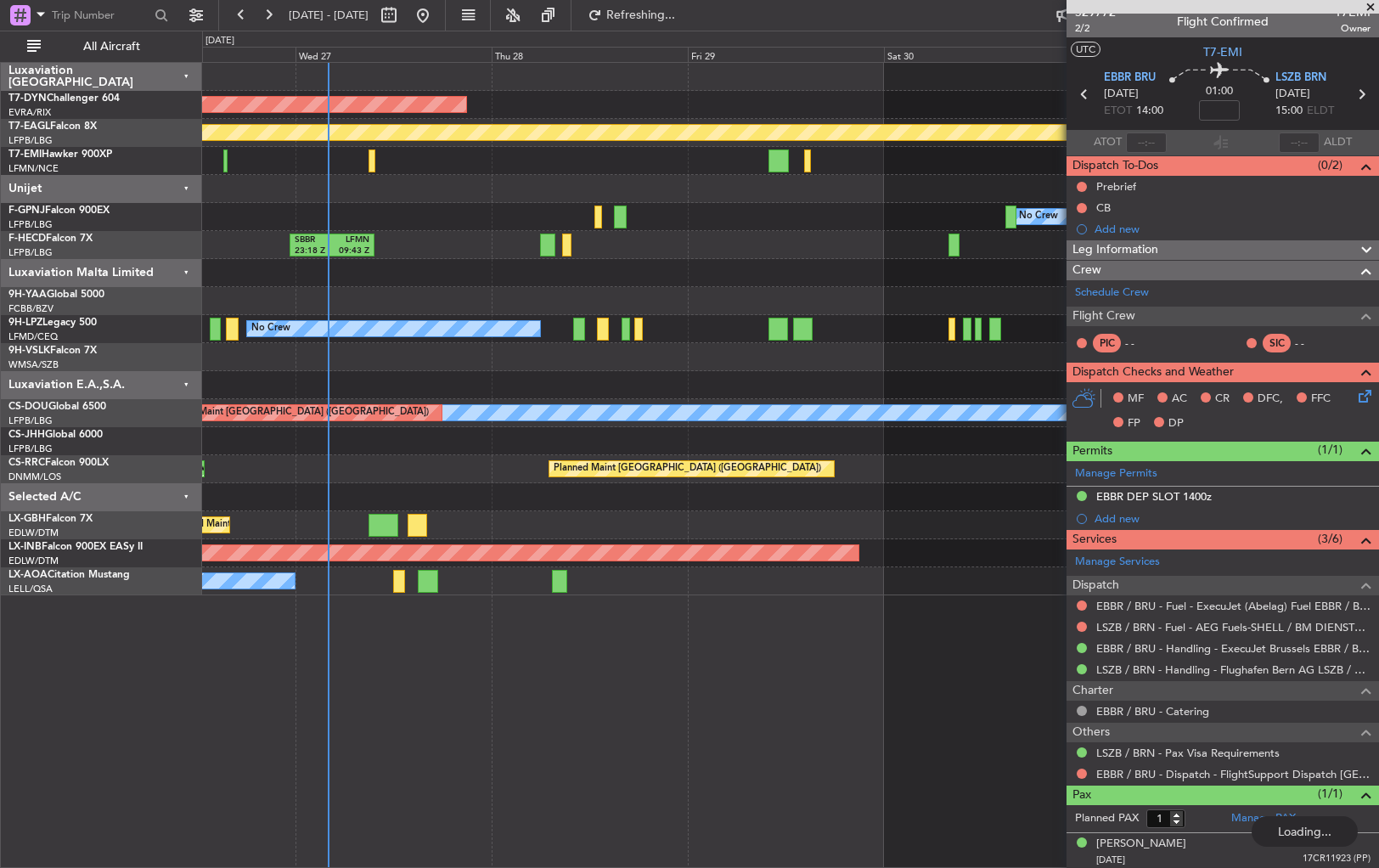
click at [426, 278] on div "AOG Maint Riga (Riga Intl) Planned Maint Geneva ([GEOGRAPHIC_DATA]) Planned Mai…" at bounding box center [790, 329] width 1177 height 532
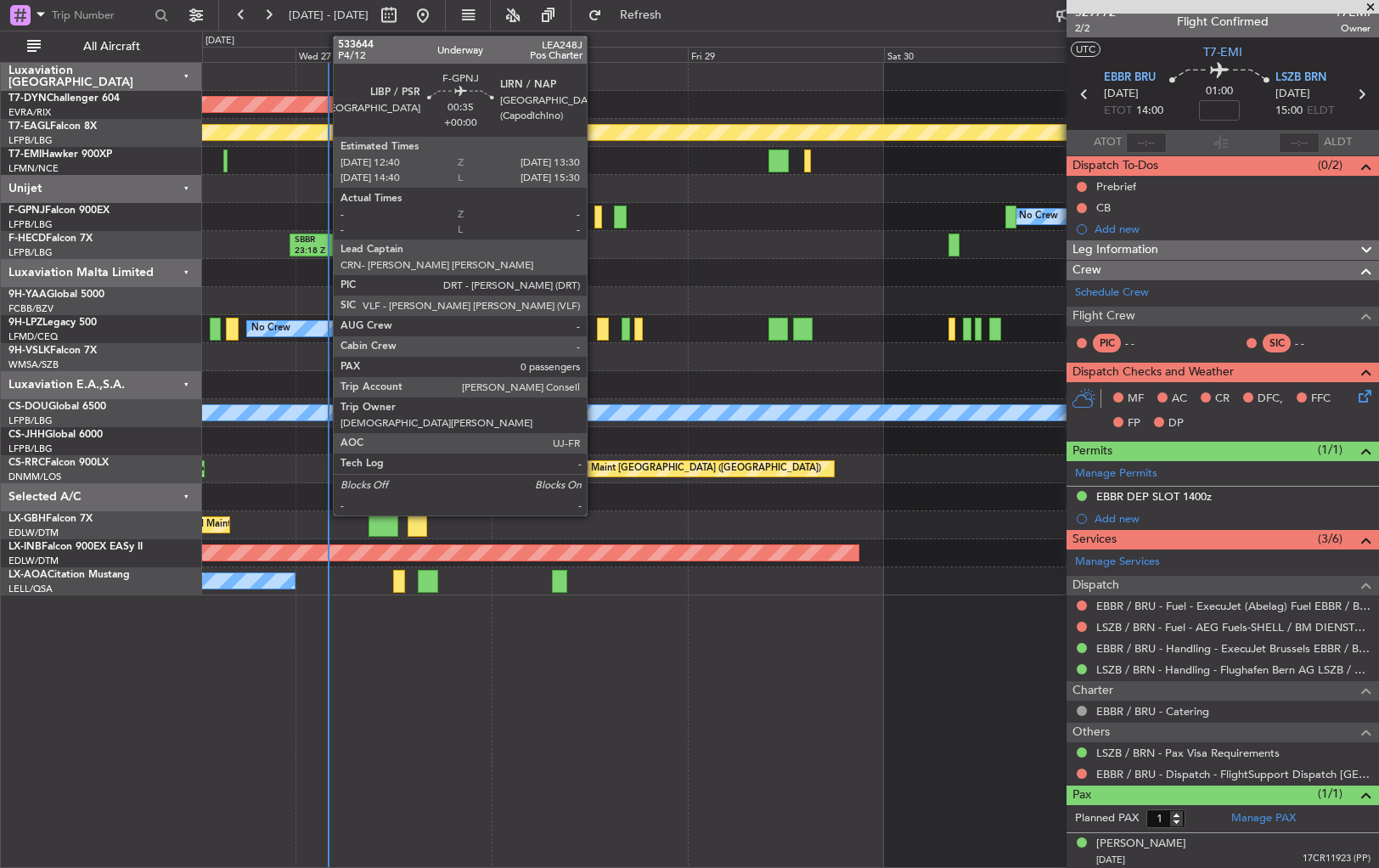
click at [594, 214] on div at bounding box center [598, 216] width 7 height 23
type input "0"
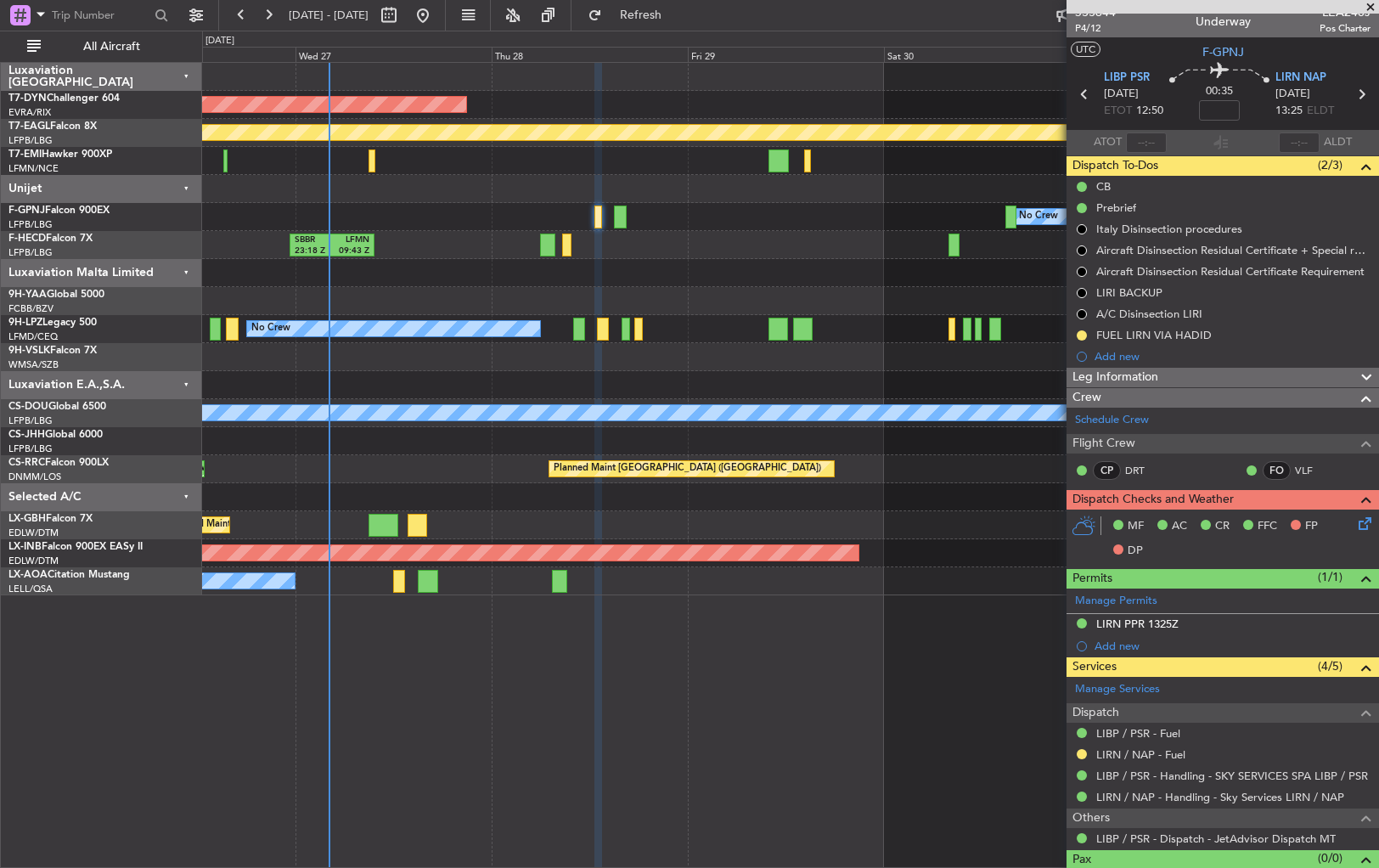
scroll to position [0, 0]
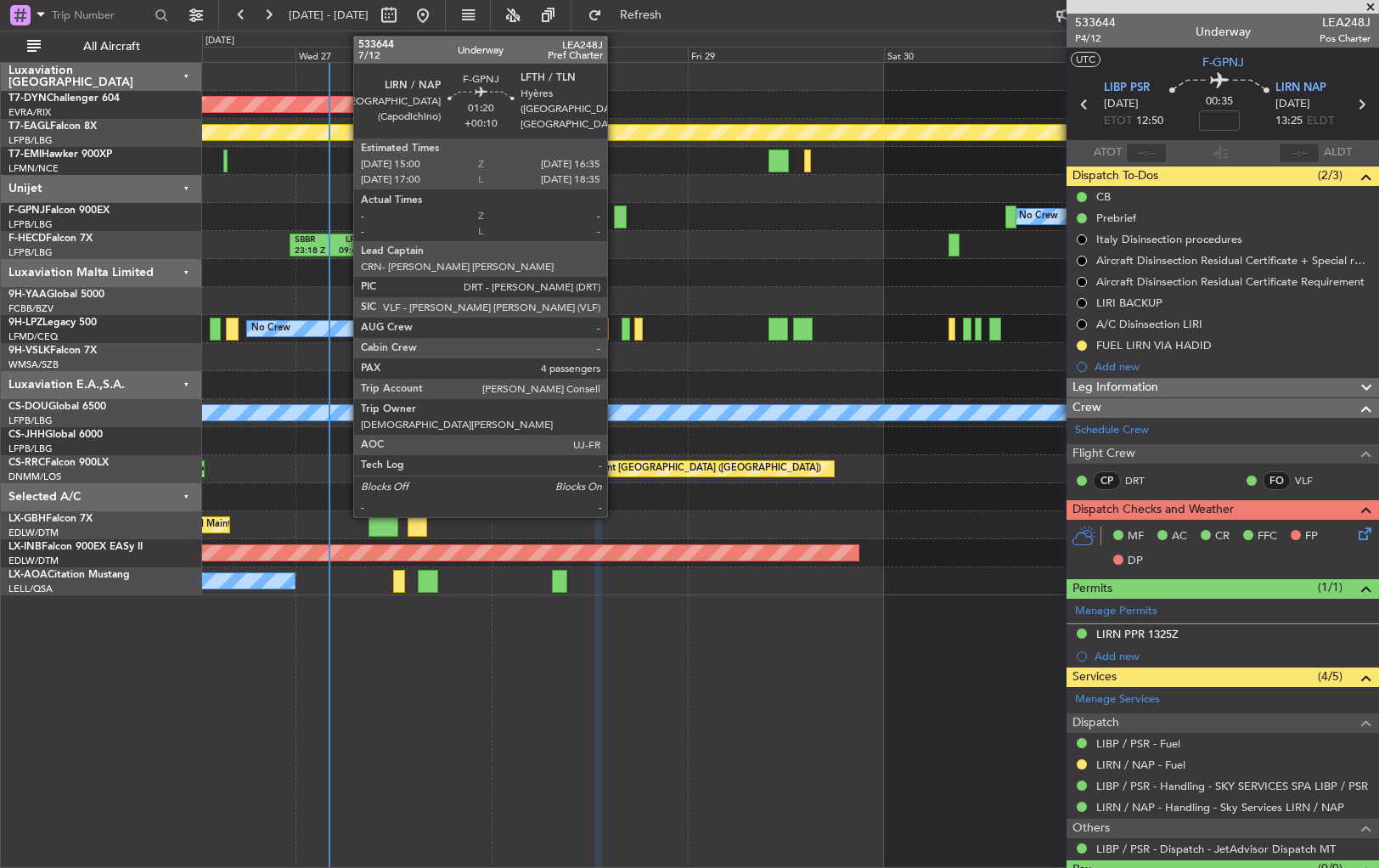
click at [615, 217] on div at bounding box center [620, 216] width 14 height 23
type input "+00:10"
type input "4"
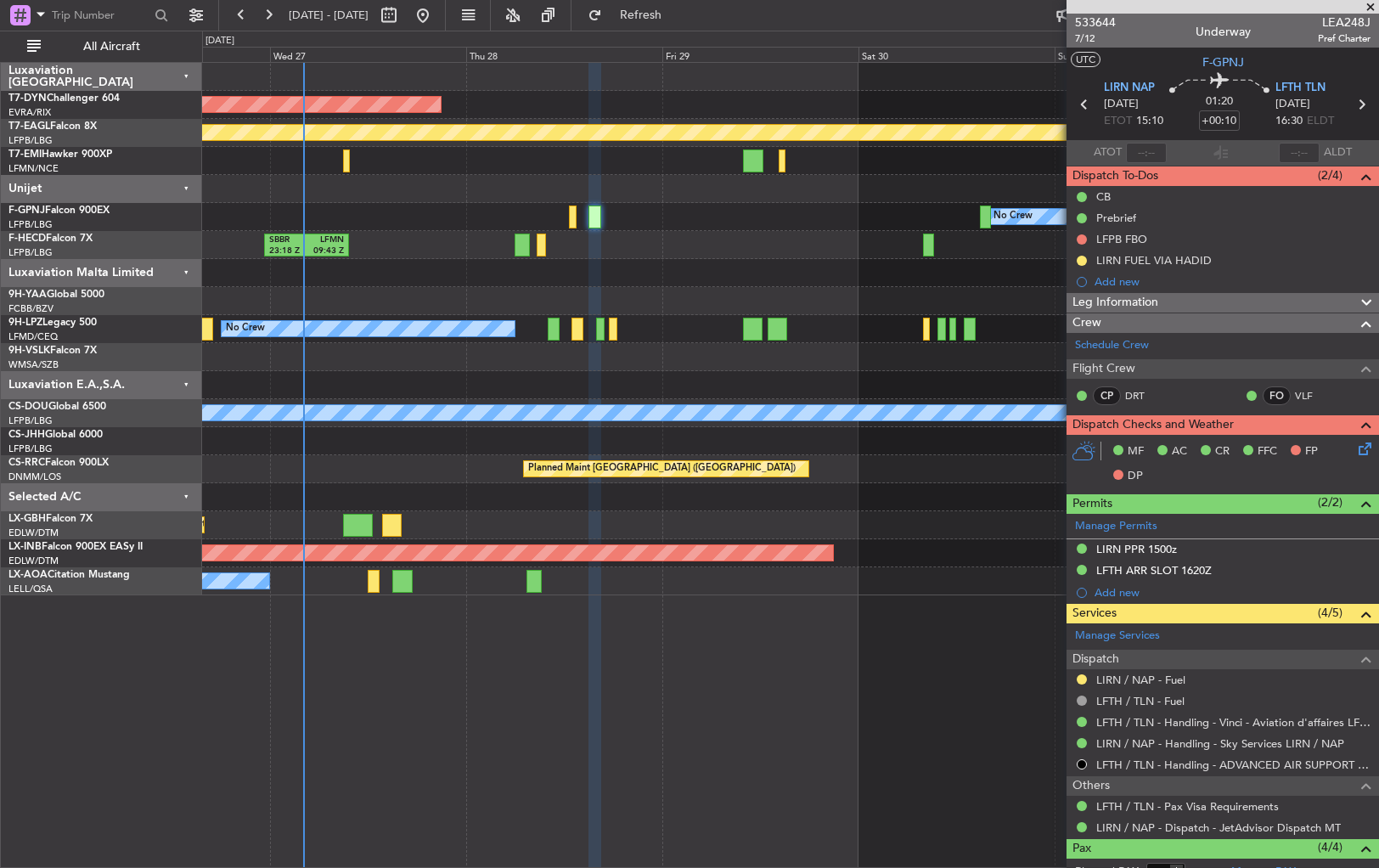
click at [620, 286] on div at bounding box center [790, 273] width 1177 height 28
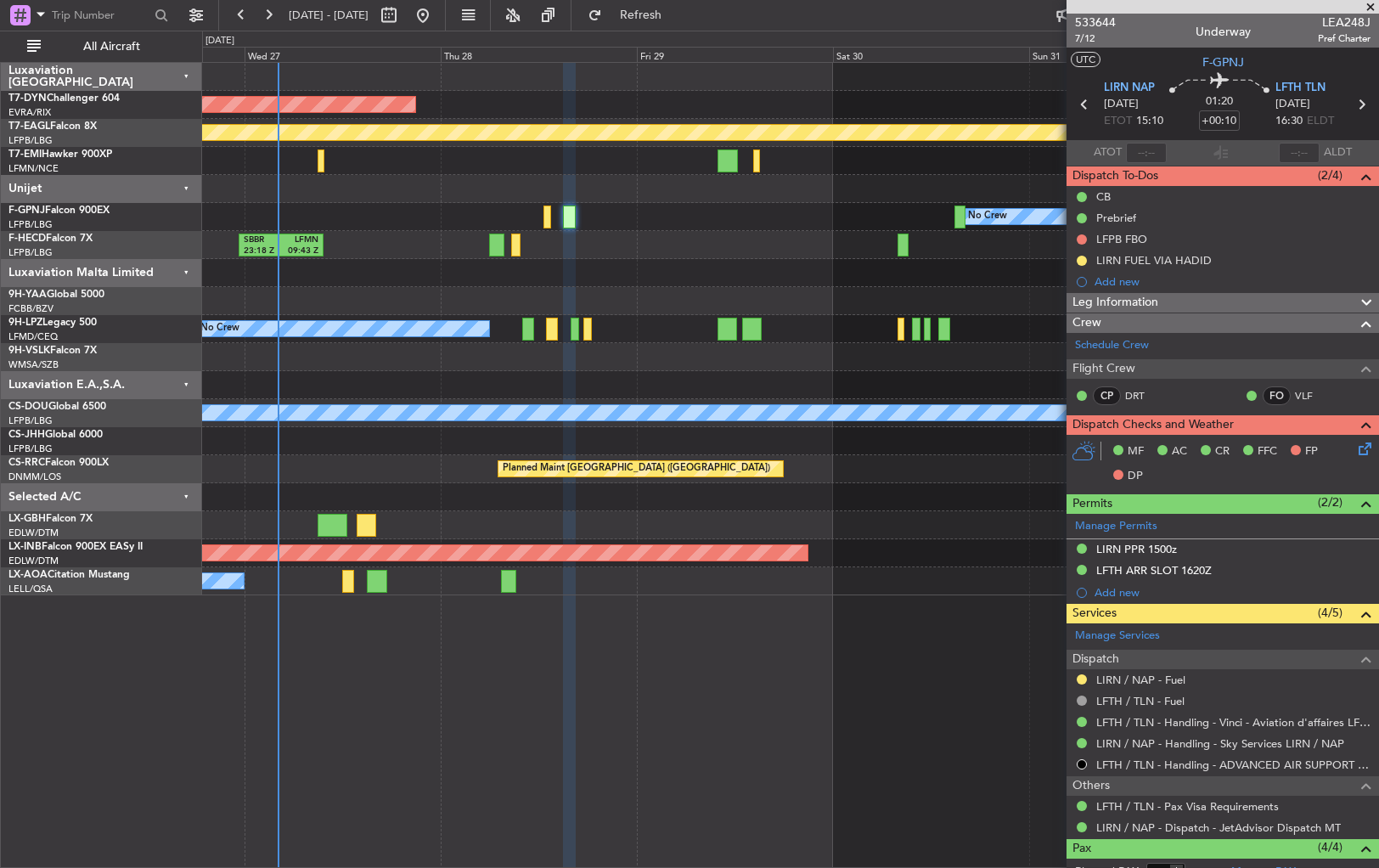
click at [738, 254] on div "Planned Maint [GEOGRAPHIC_DATA] ([GEOGRAPHIC_DATA]) SBBR 23:18 Z LFMN 09:43 Z N…" at bounding box center [790, 245] width 1177 height 28
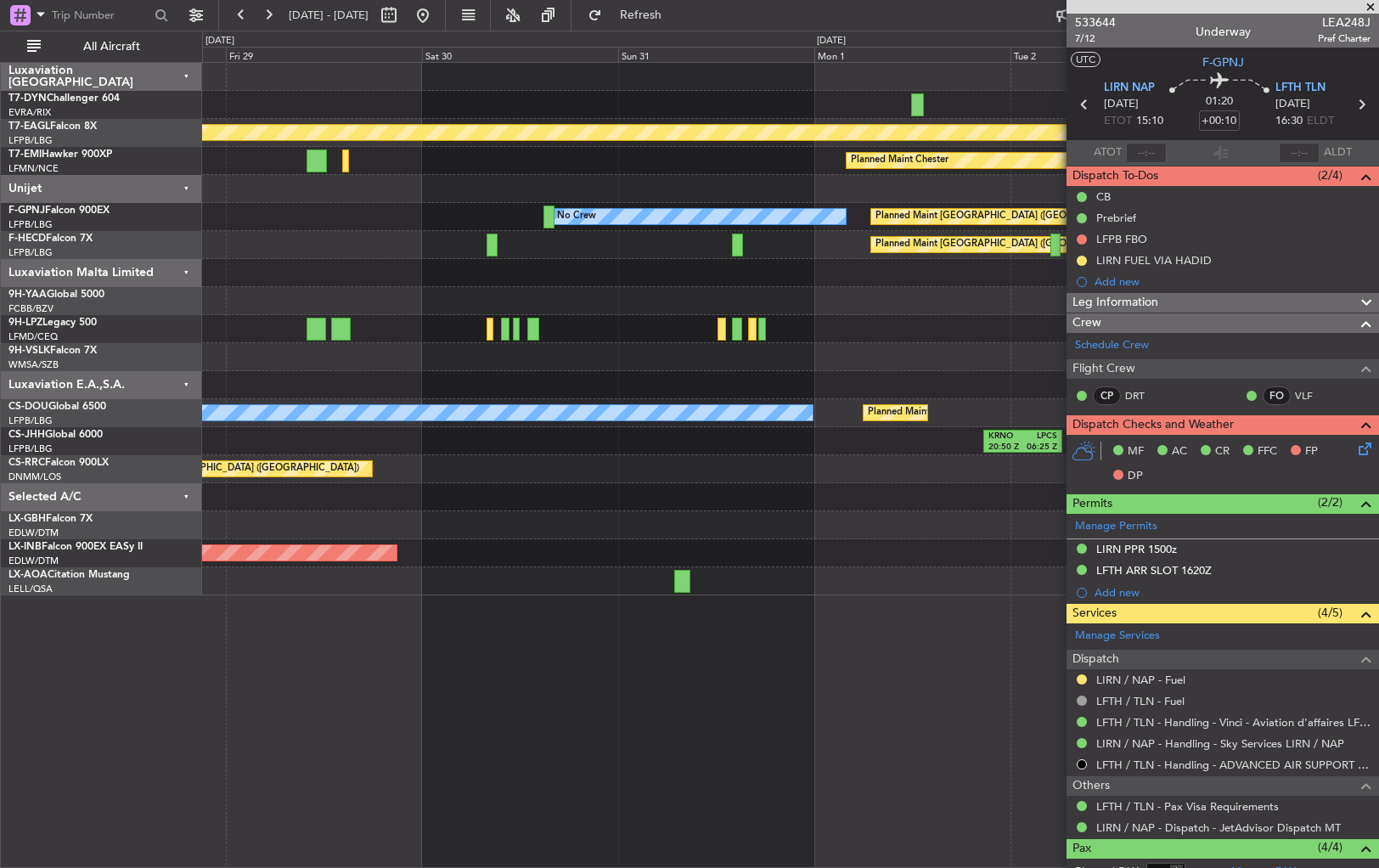
click at [416, 267] on div "AOG Maint Riga (Riga Intl) Planned Maint Geneva ([GEOGRAPHIC_DATA]) Planned Mai…" at bounding box center [790, 329] width 1177 height 532
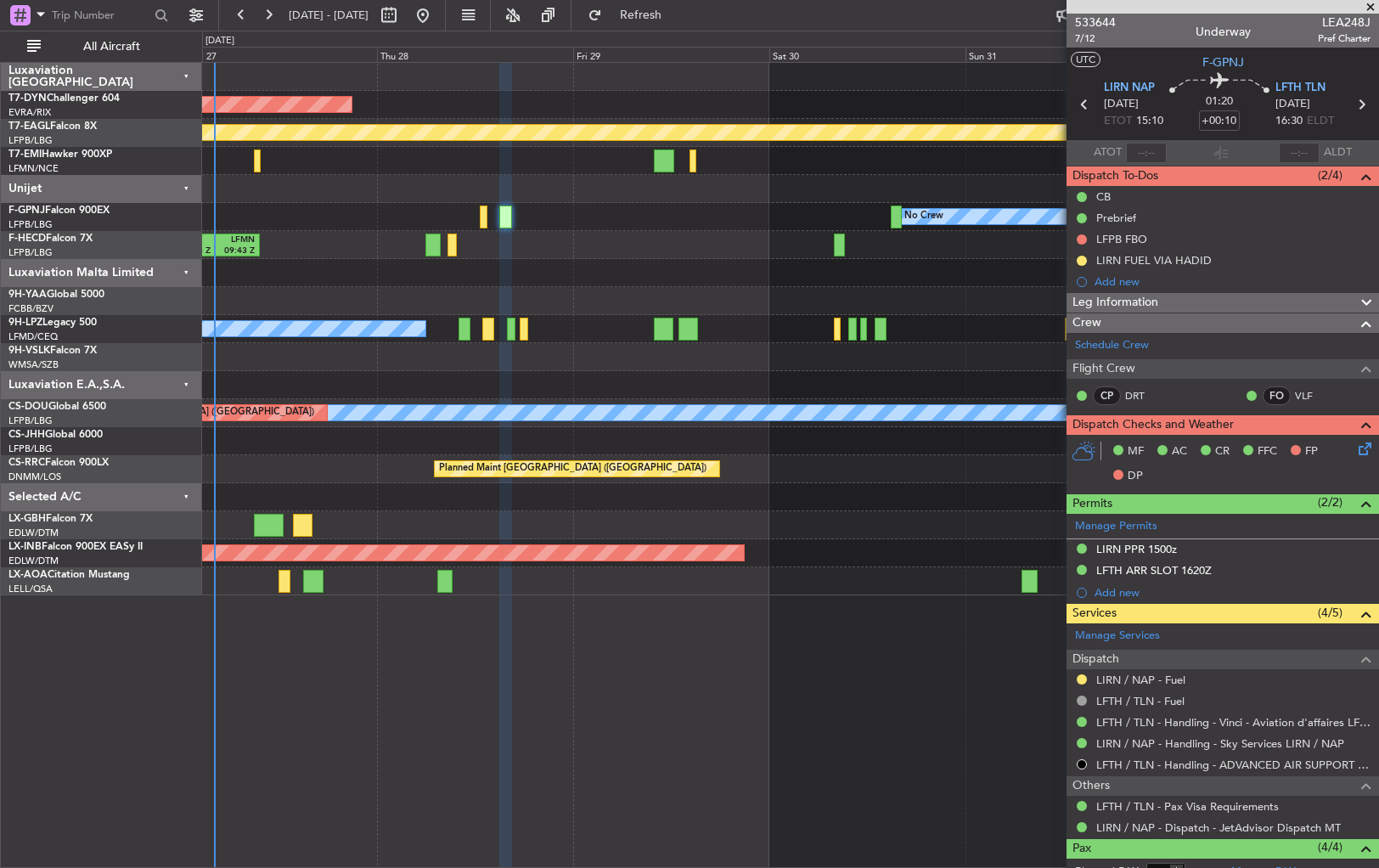
click at [564, 233] on div "AOG Maint Riga (Riga Intl) Planned Maint Geneva ([GEOGRAPHIC_DATA]) Planned Mai…" at bounding box center [790, 329] width 1177 height 532
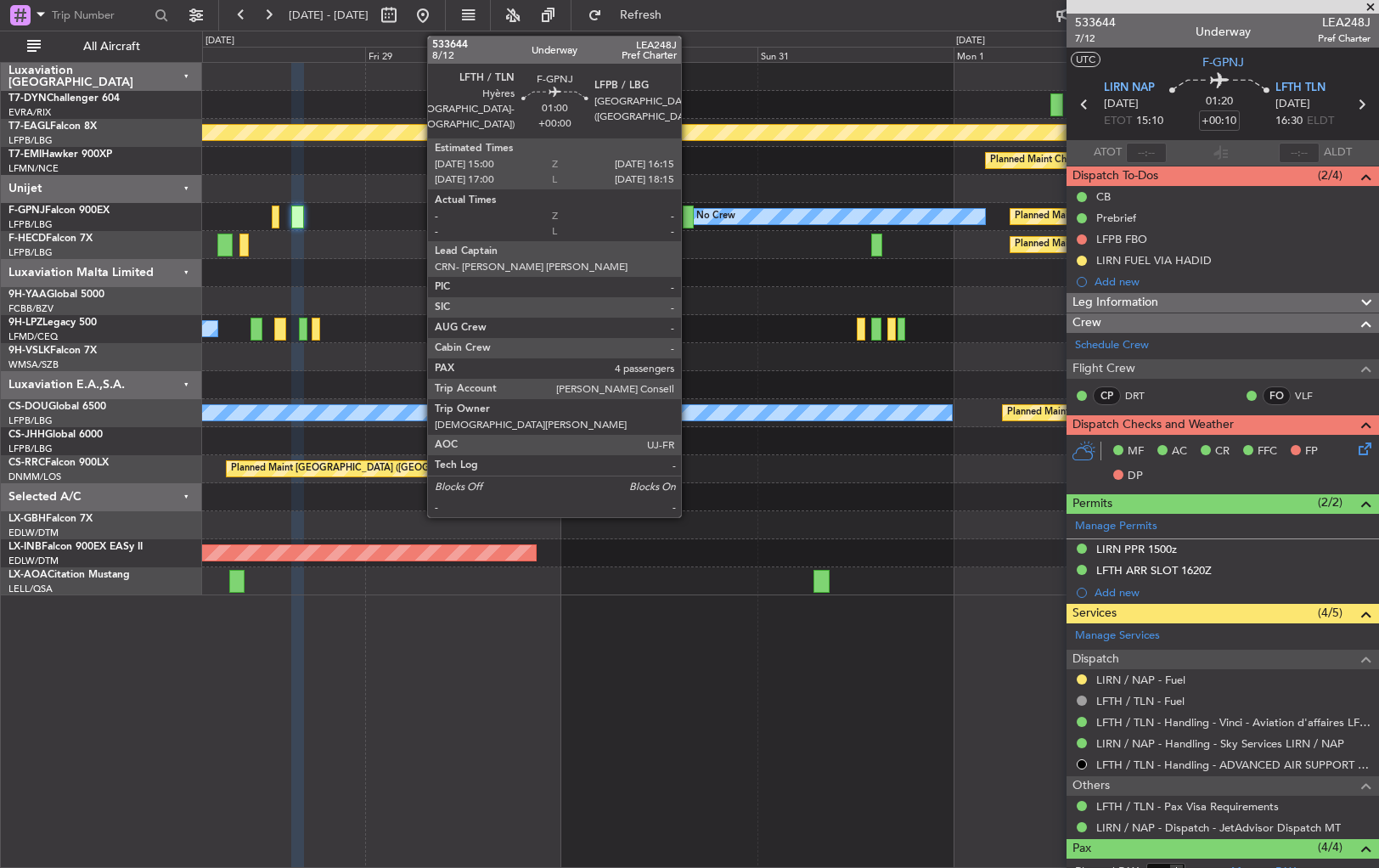
click at [689, 214] on div at bounding box center [689, 216] width 11 height 23
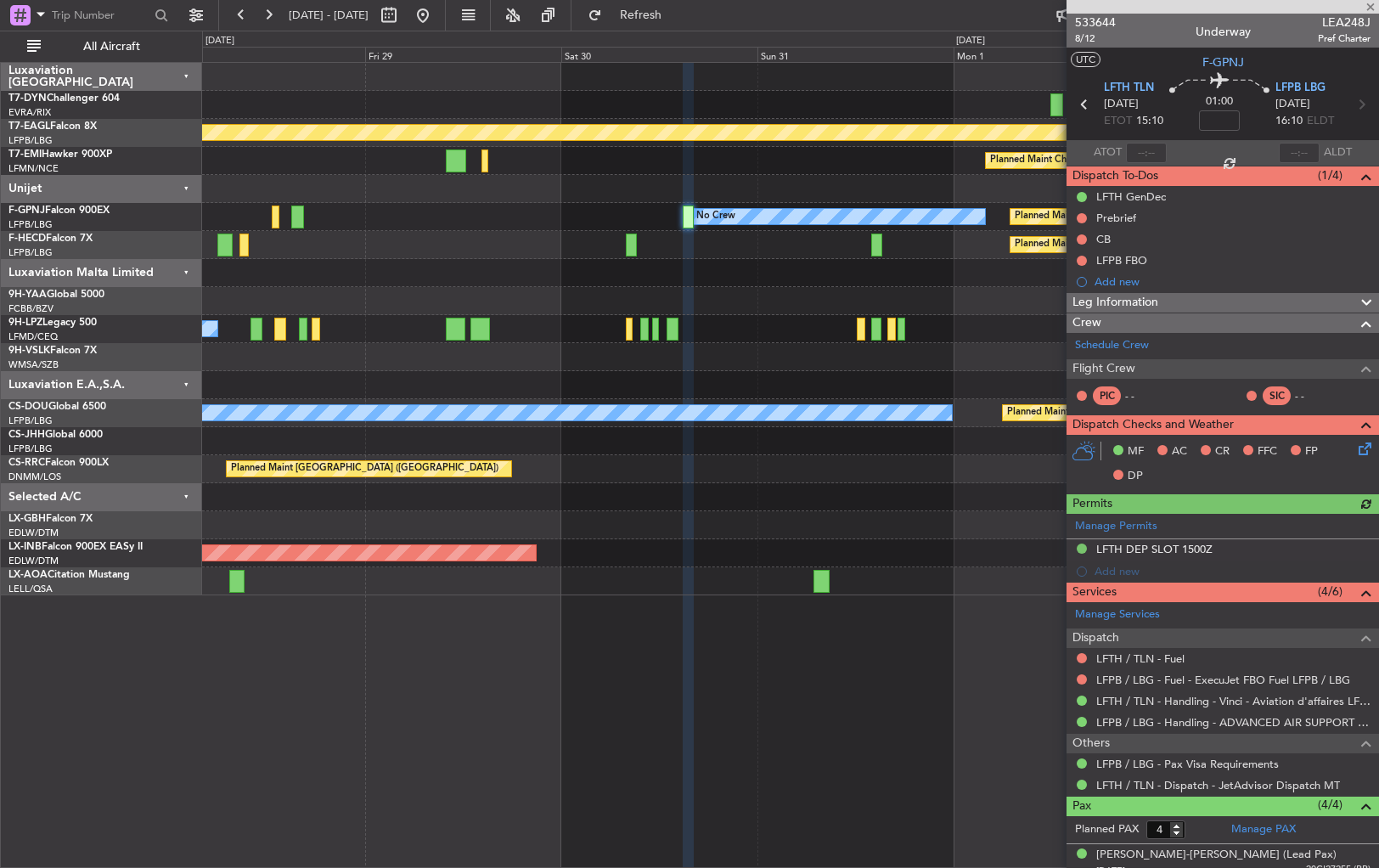
scroll to position [126, 0]
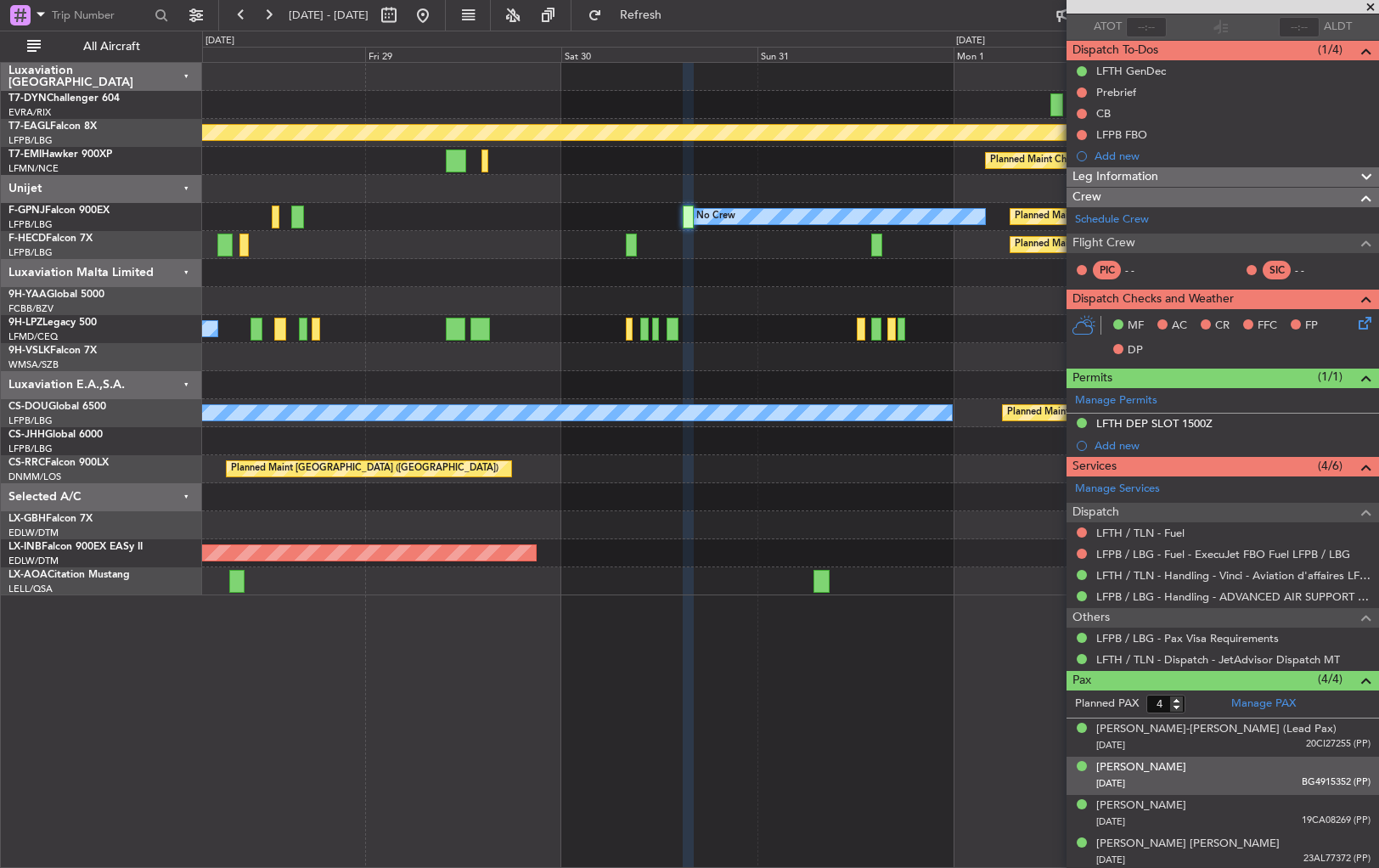
click at [1243, 764] on div "[PERSON_NAME] [DATE] BG4915352 (PP)" at bounding box center [1233, 776] width 275 height 33
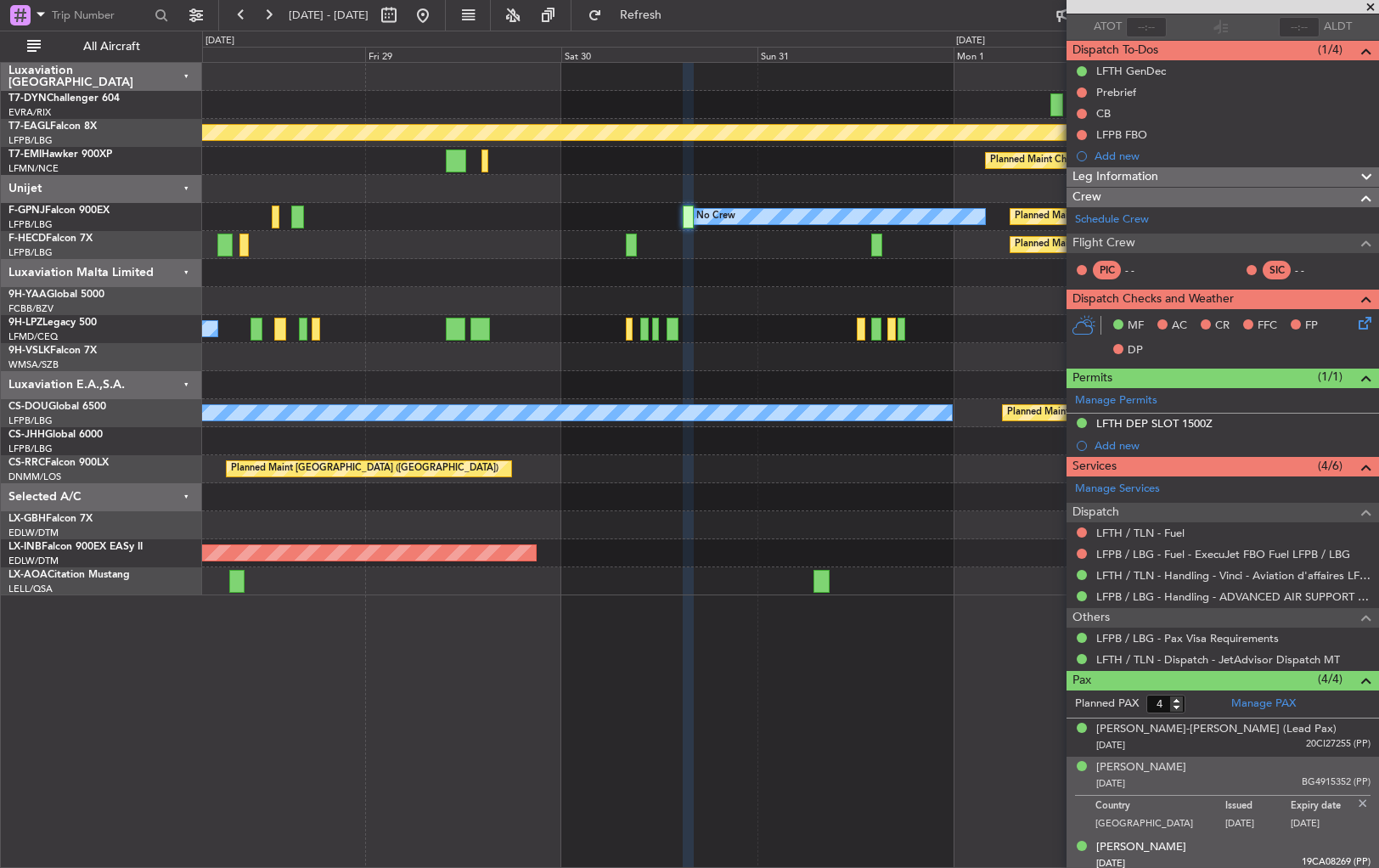
click at [1257, 847] on div "[PERSON_NAME] [DATE] 19CA08269 (PP)" at bounding box center [1233, 856] width 275 height 33
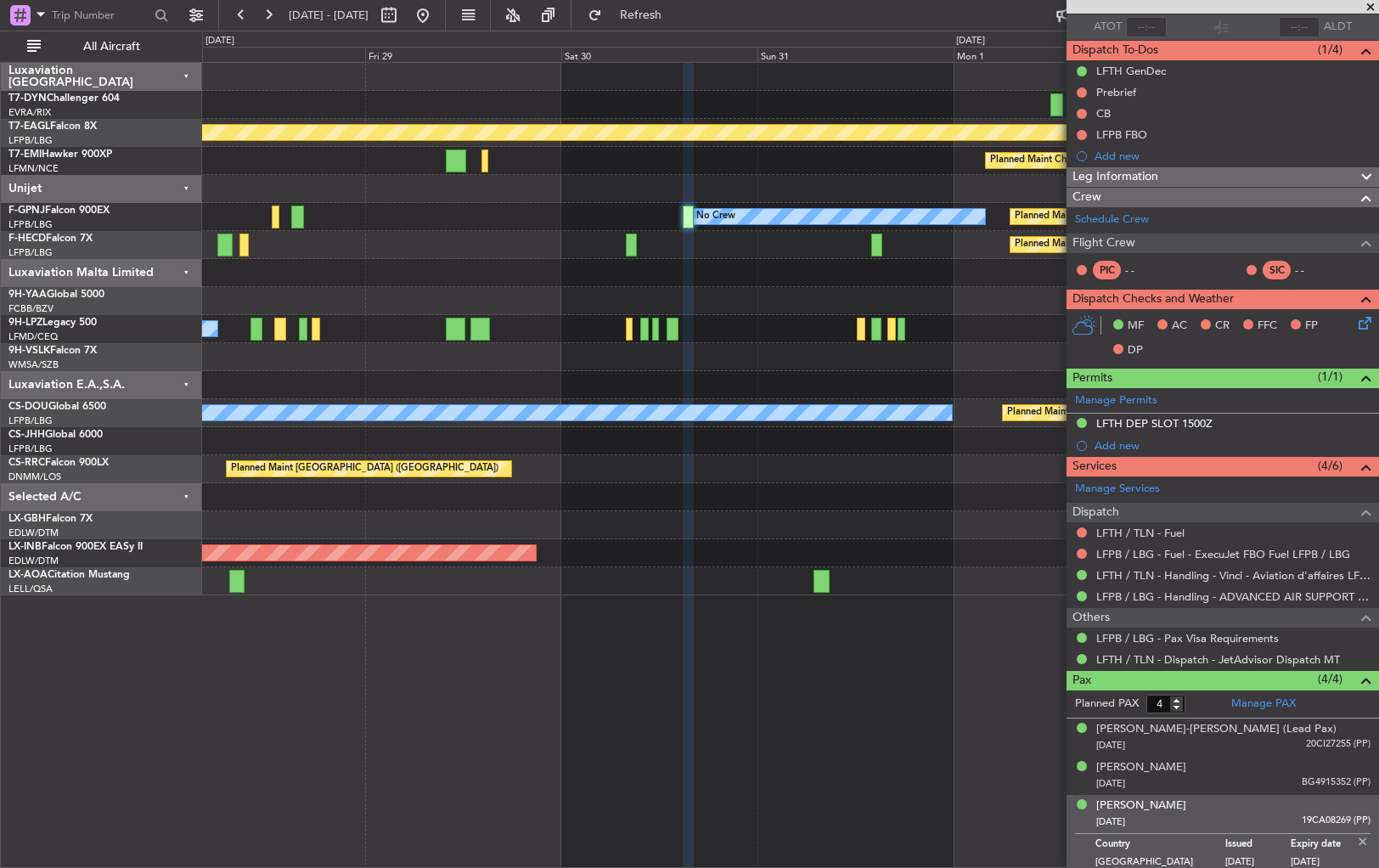
scroll to position [167, 0]
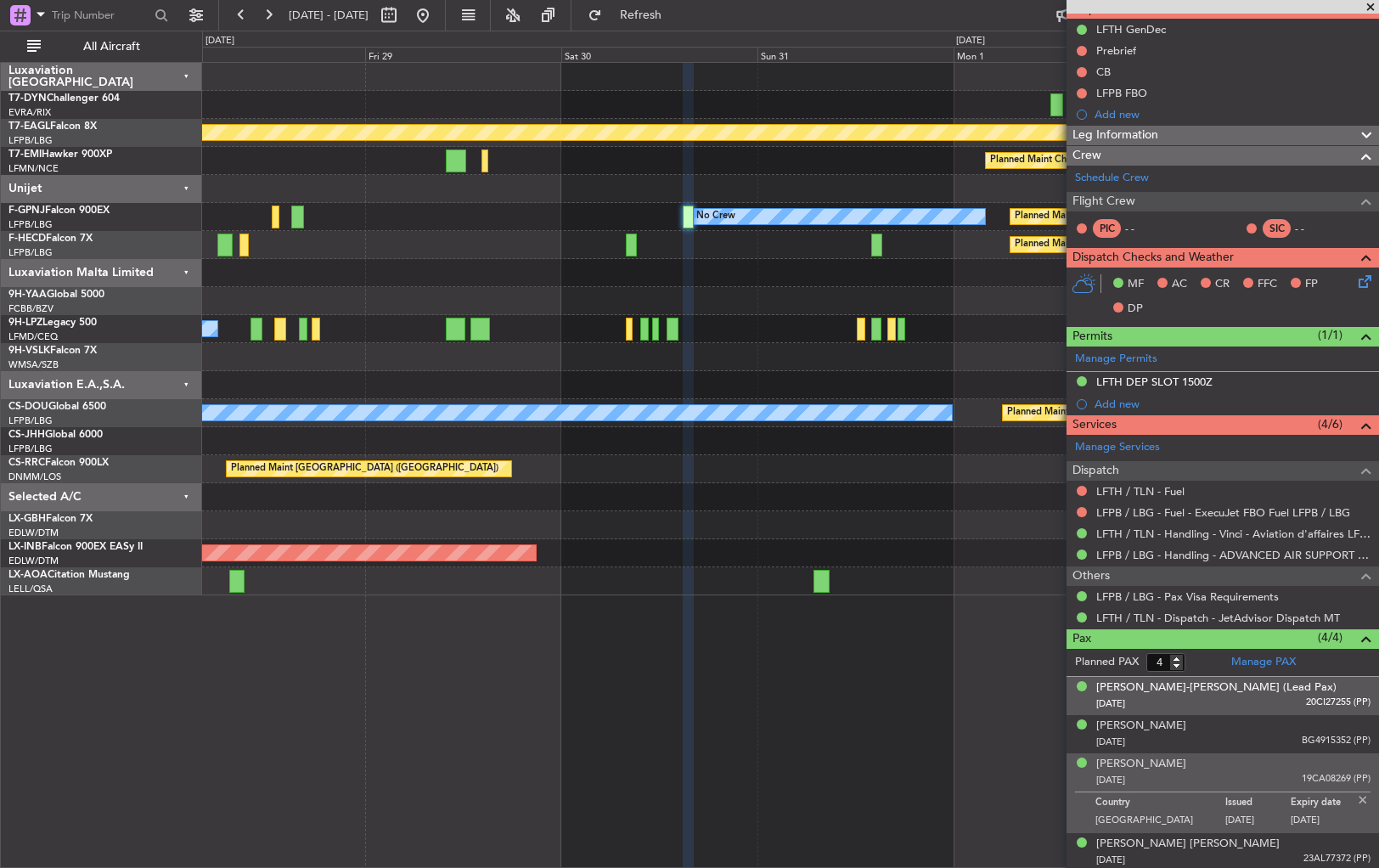
click at [1223, 703] on div "[DATE] 20CI27255 (PP)" at bounding box center [1233, 704] width 275 height 17
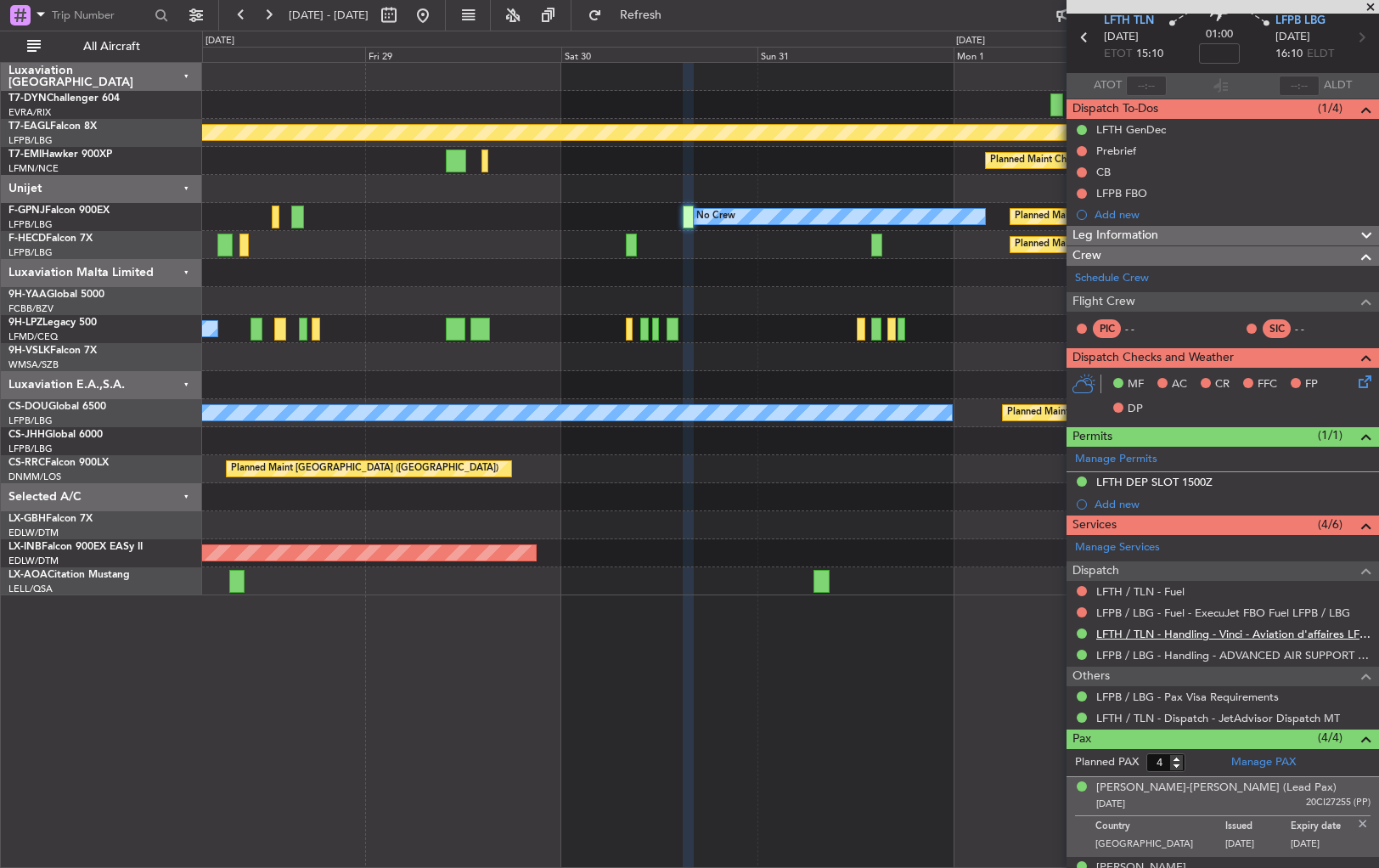
scroll to position [0, 0]
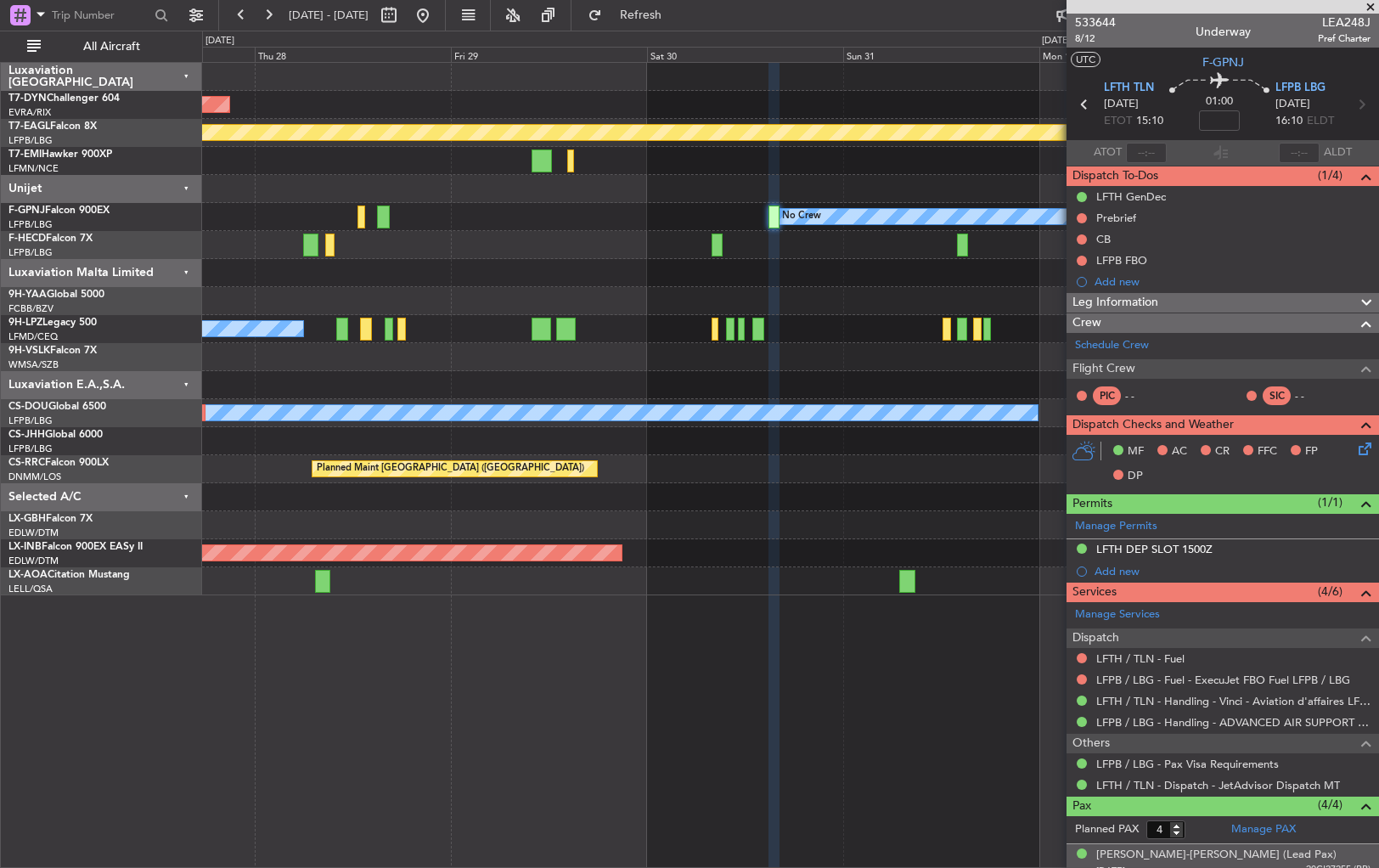
click at [1153, 290] on fb-app "[DATE] - [DATE] Refresh Quick Links All Aircraft AOG Maint Riga (Riga Intl) Pla…" at bounding box center [690, 440] width 1379 height 855
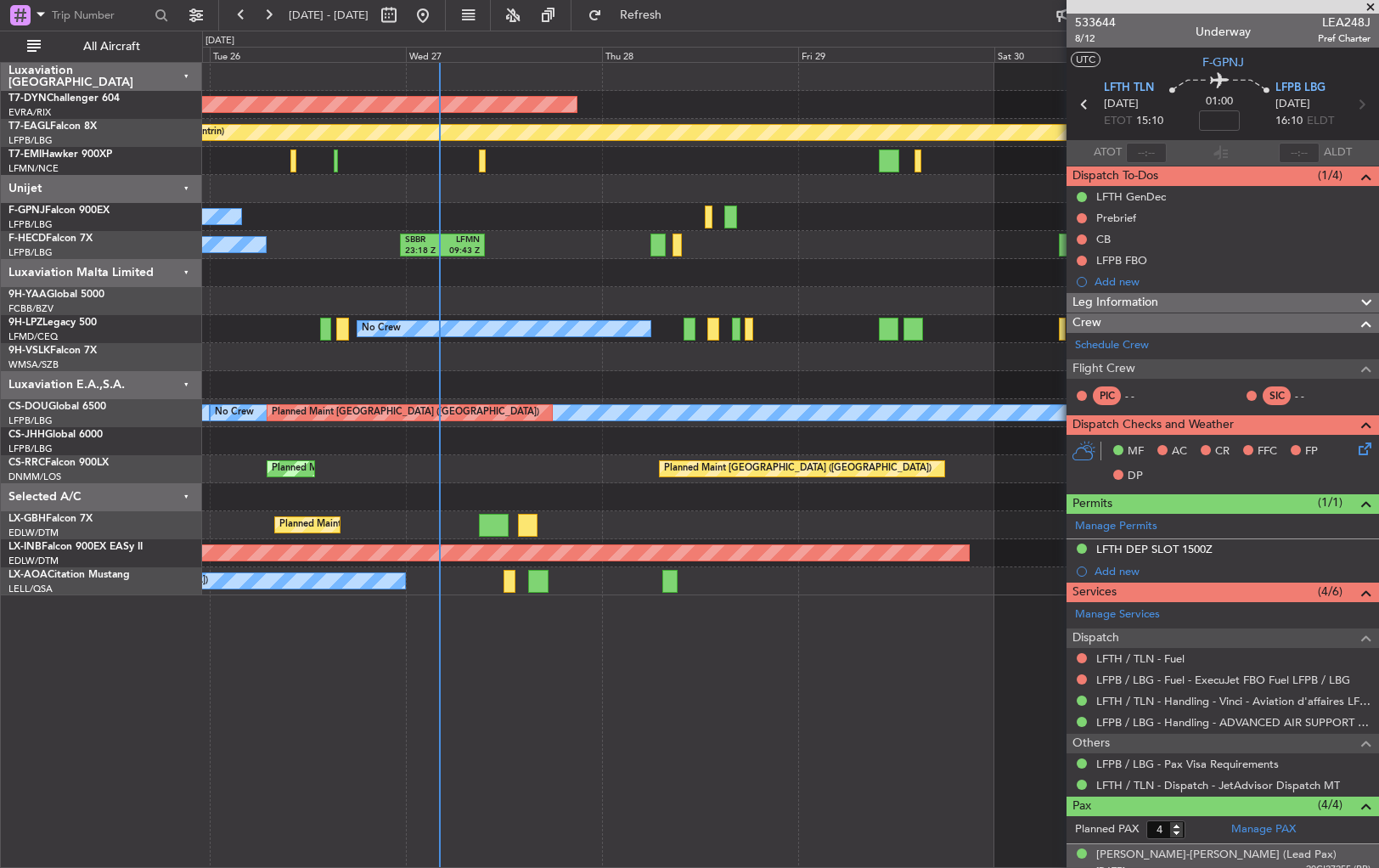
click at [612, 291] on div "AOG Maint Riga (Riga Intl) Planned Maint Geneva ([GEOGRAPHIC_DATA]) Planned Mai…" at bounding box center [790, 329] width 1177 height 532
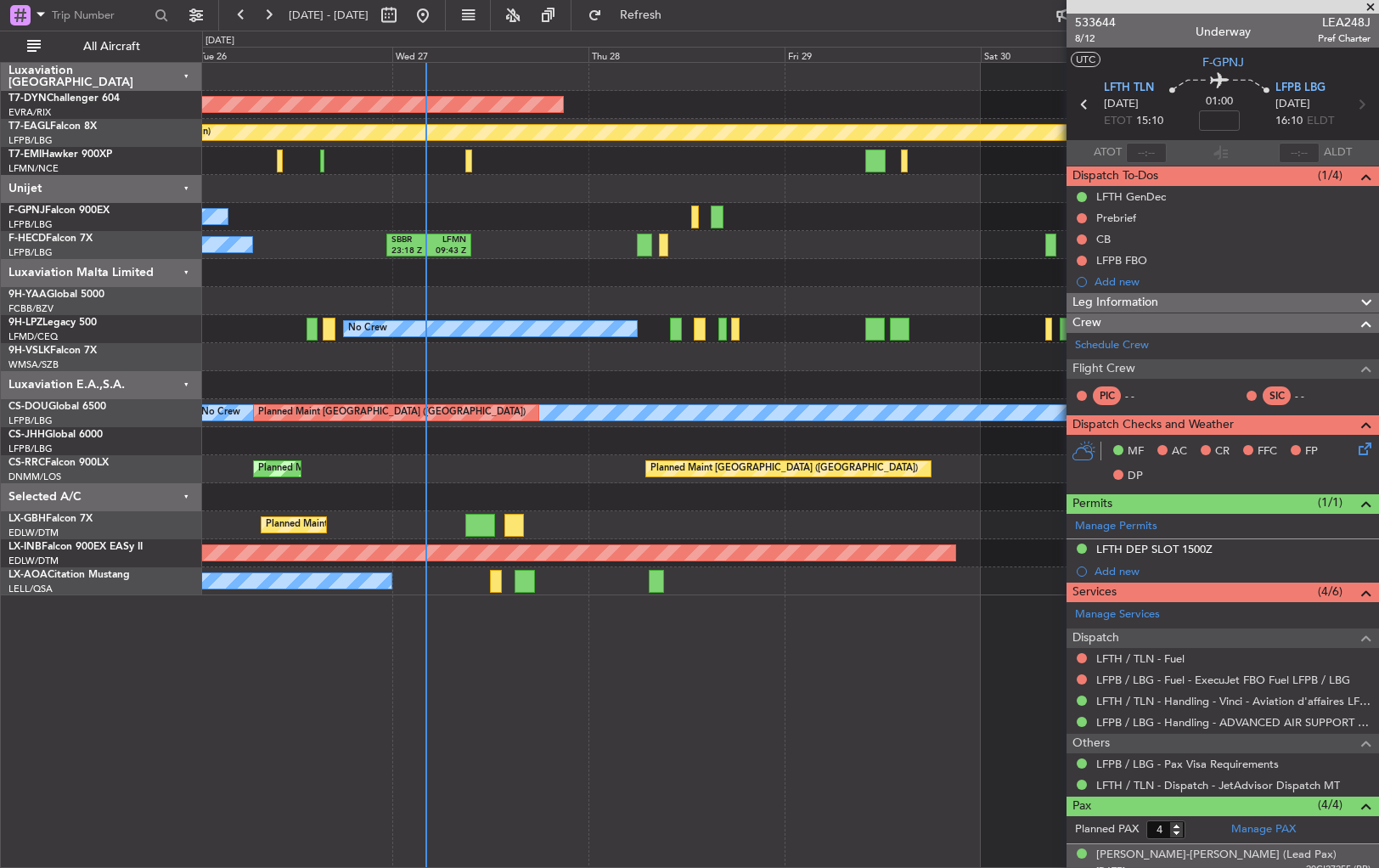
click at [575, 278] on div at bounding box center [790, 273] width 1177 height 28
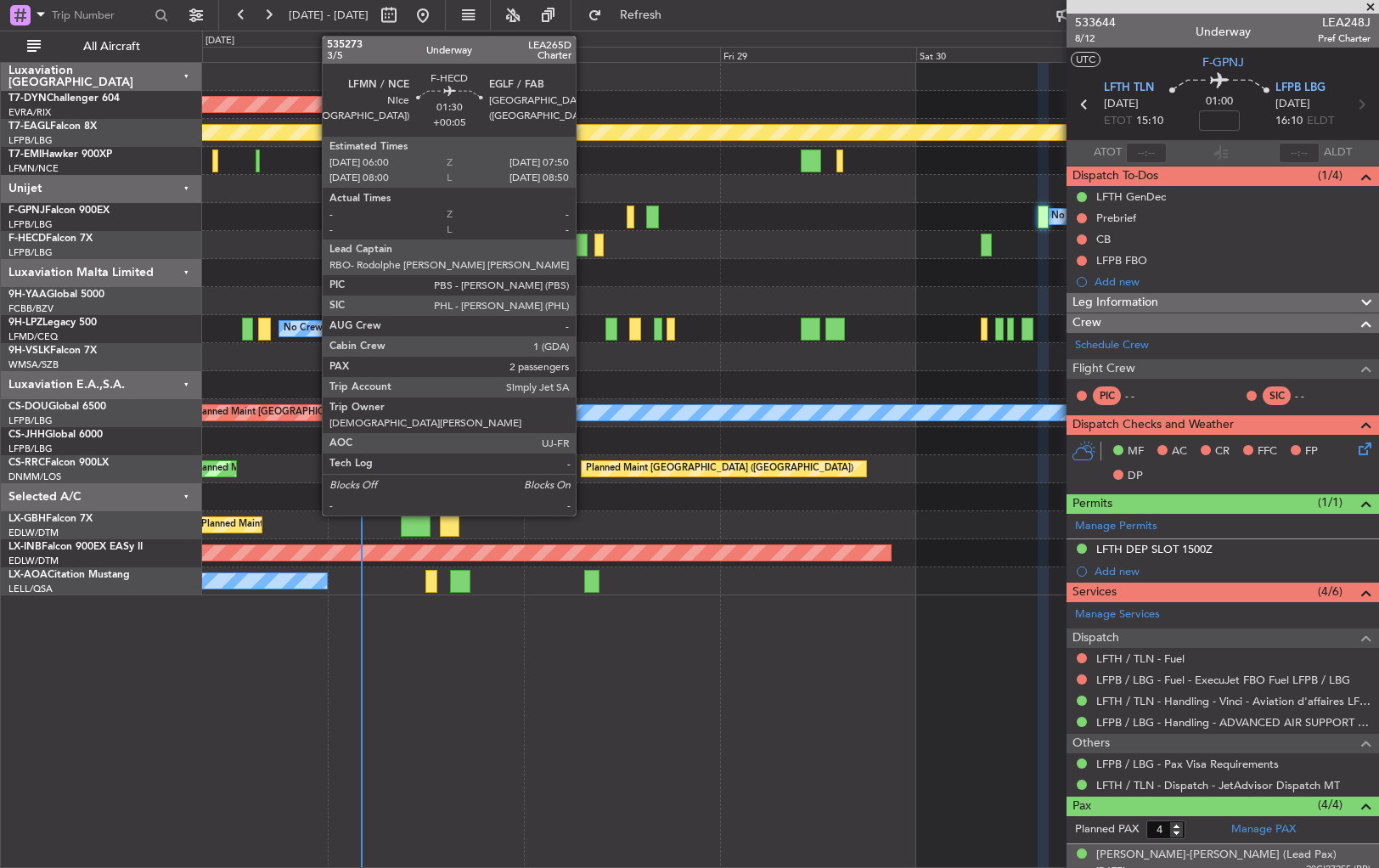
click at [583, 240] on div at bounding box center [580, 245] width 16 height 23
type input "+00:05"
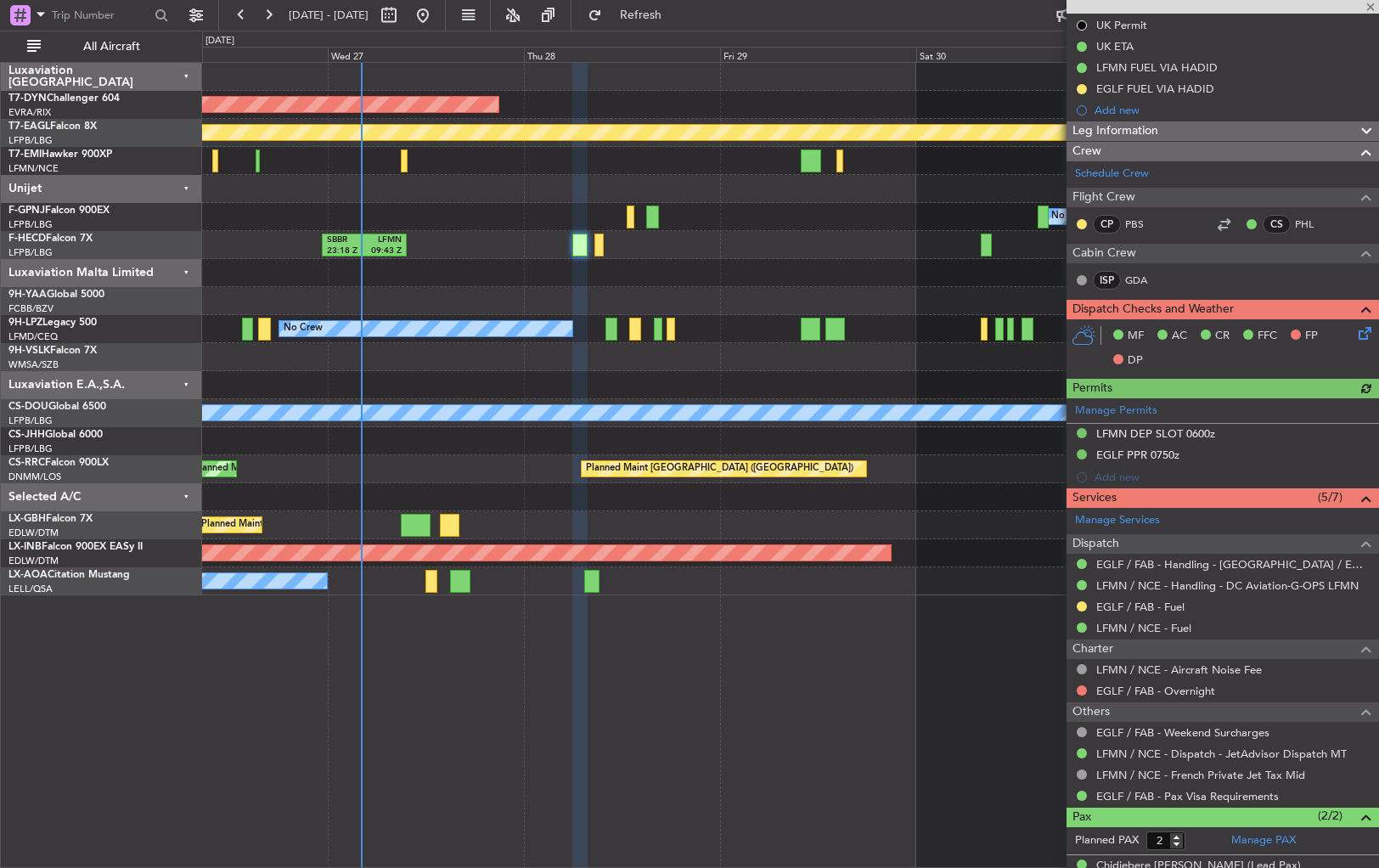
scroll to position [275, 0]
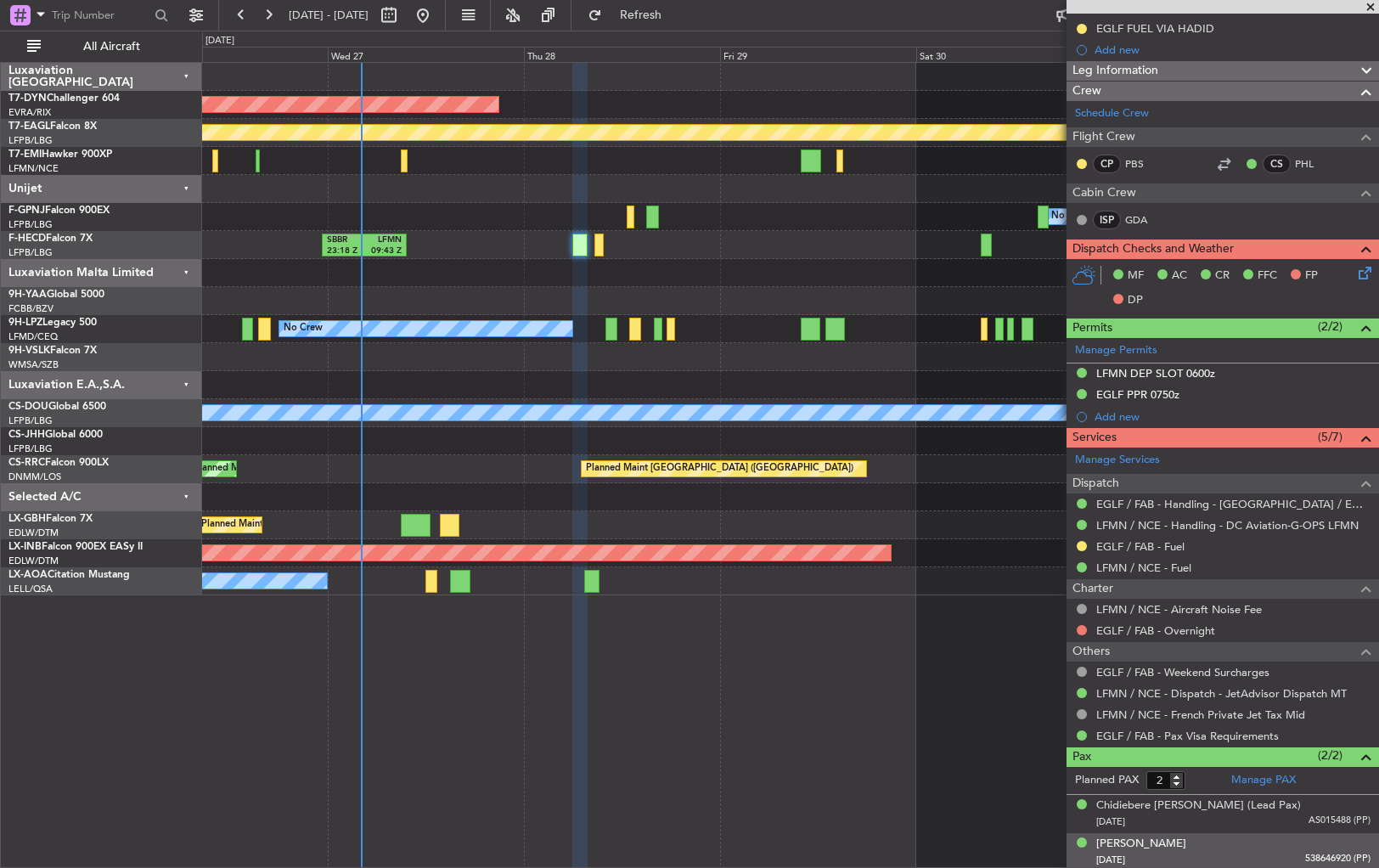
click at [1263, 852] on div "[DATE] 538646920 (PP)" at bounding box center [1233, 861] width 275 height 17
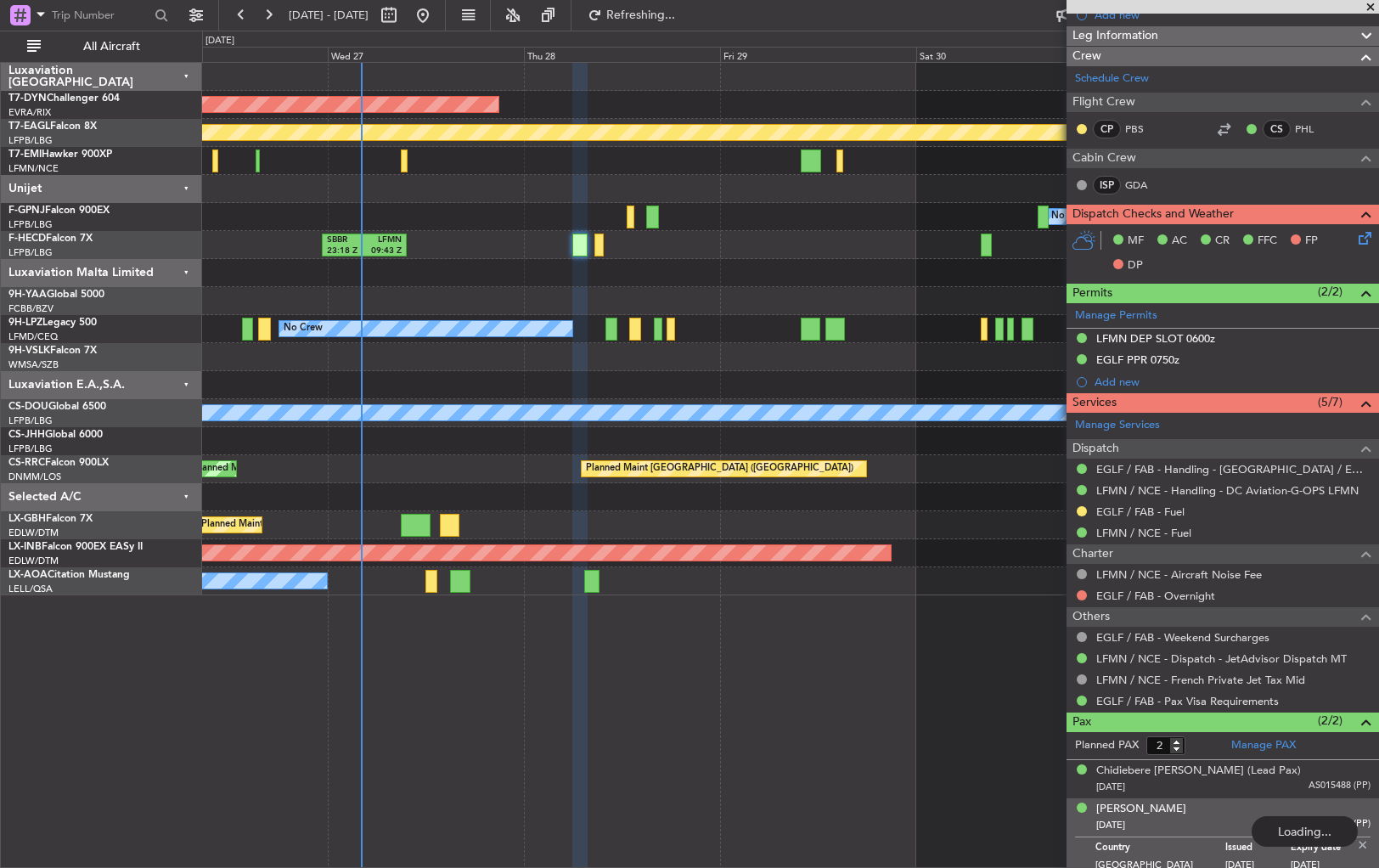
scroll to position [316, 0]
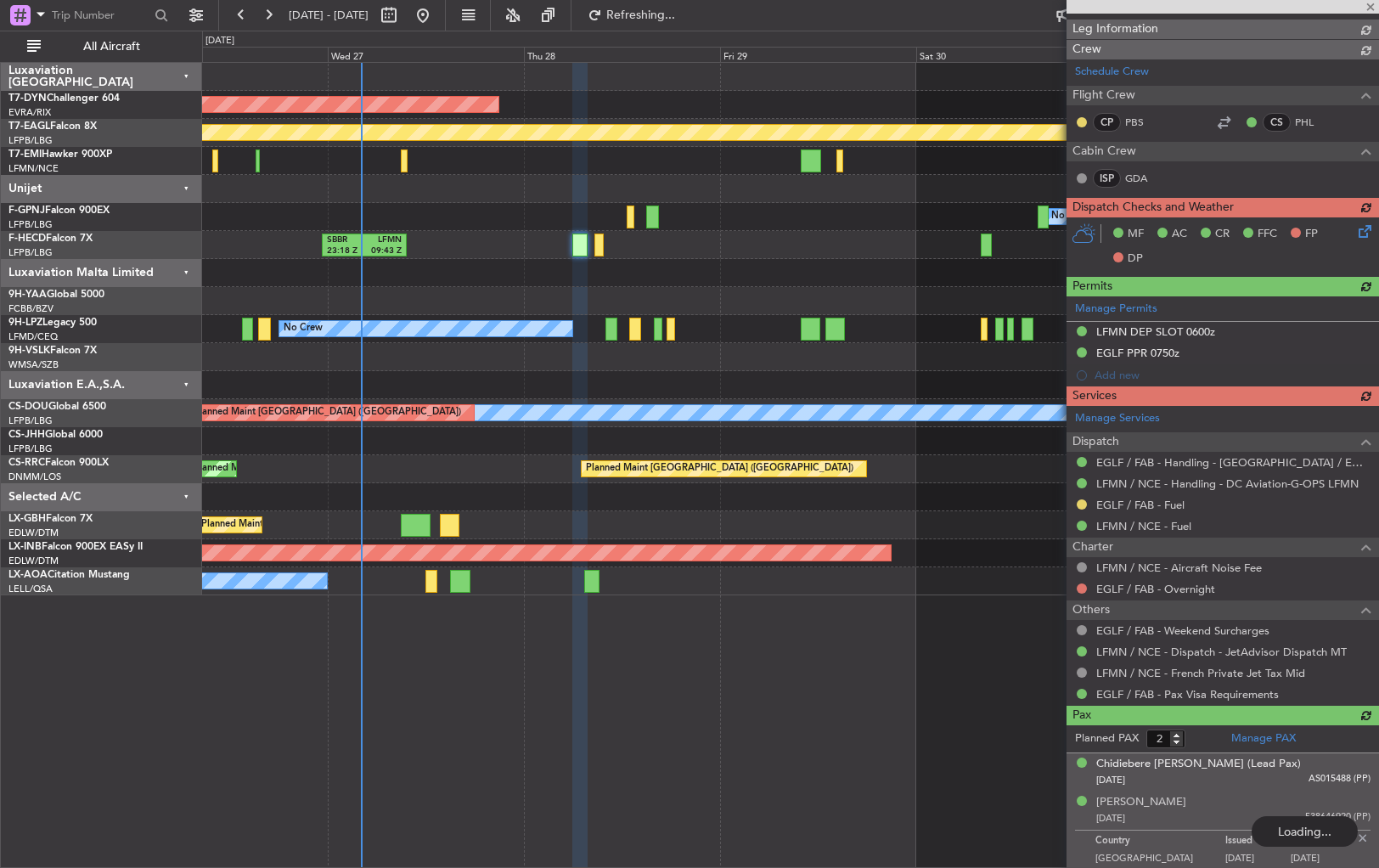
click at [1243, 775] on div "Planned PAX 2 Manage PAX Chidiebere [PERSON_NAME] (Lead Pax) [DATE] AS015488 (P…" at bounding box center [1223, 799] width 312 height 146
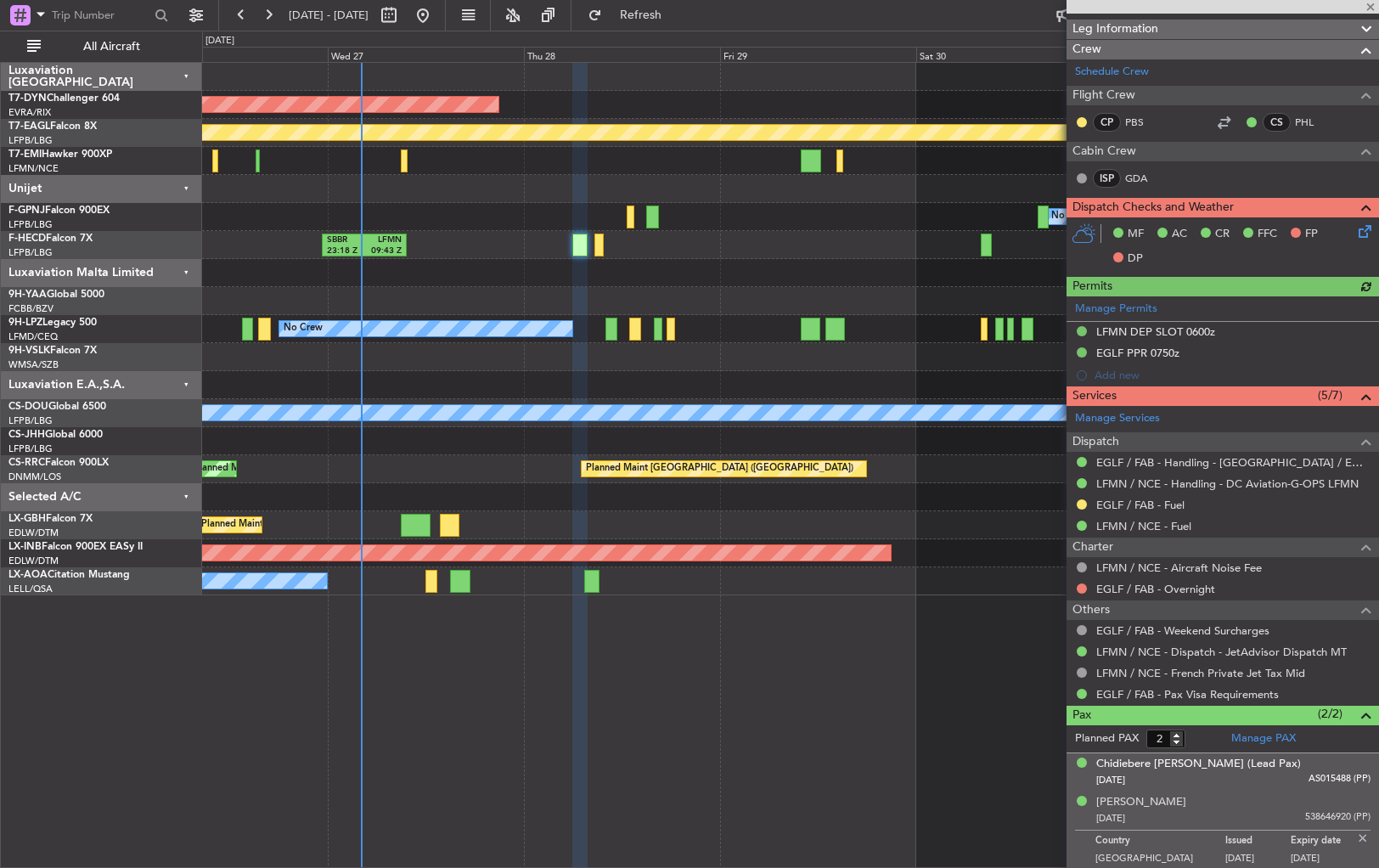
scroll to position [0, 0]
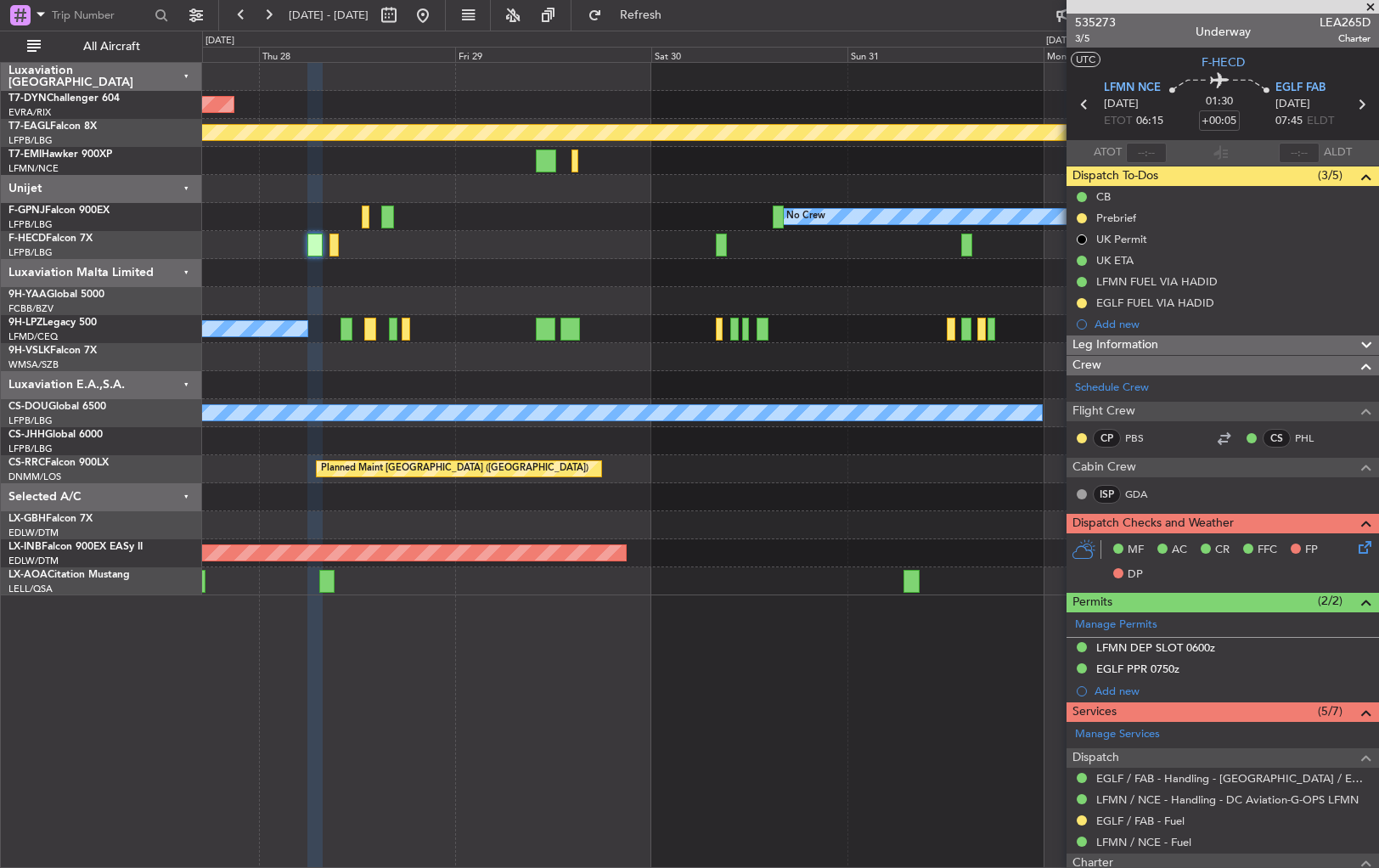
click at [493, 272] on div "AOG Maint Riga (Riga Intl) Planned Maint Geneva ([GEOGRAPHIC_DATA]) Planned Mai…" at bounding box center [790, 329] width 1177 height 532
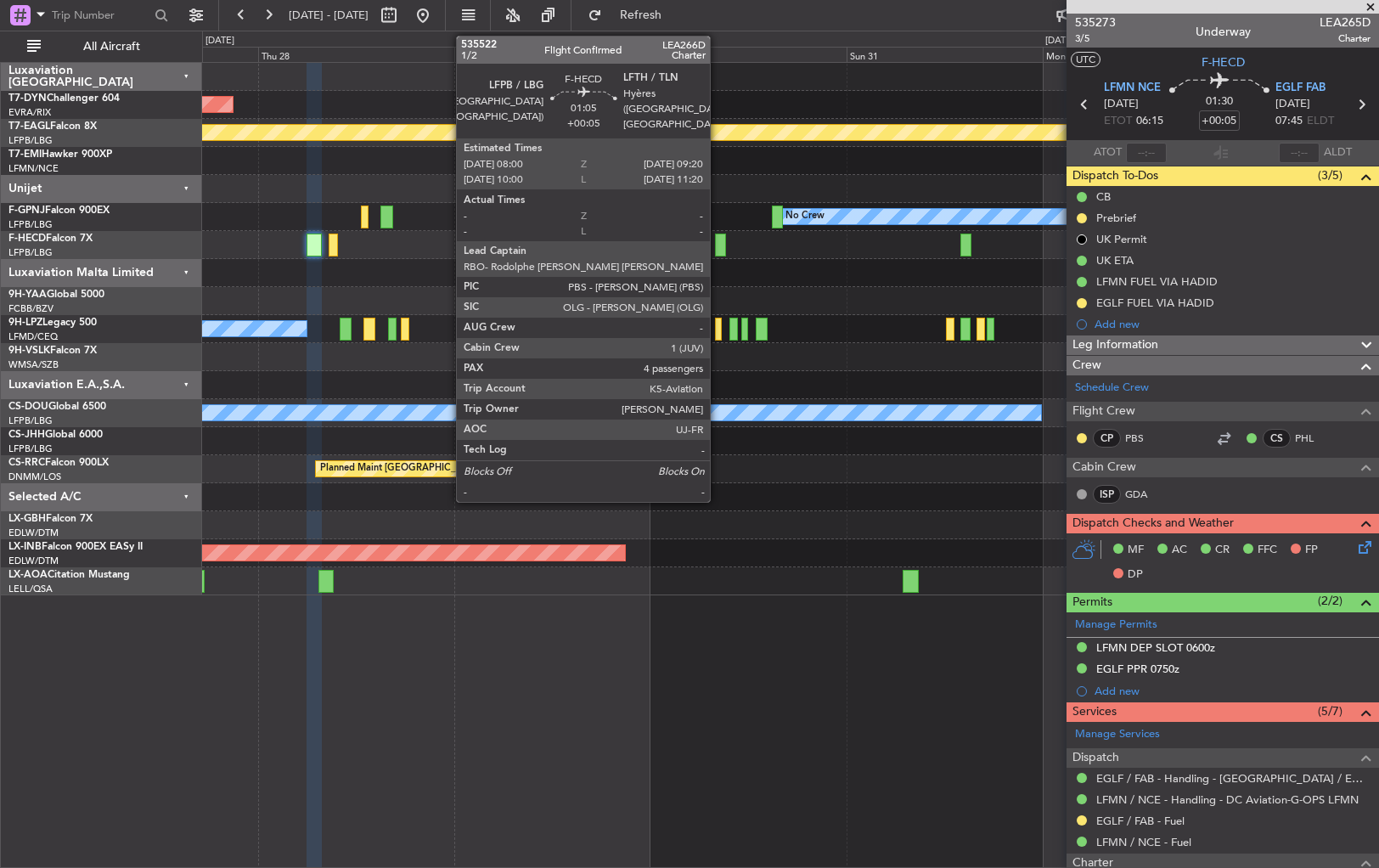
click at [718, 245] on div at bounding box center [721, 245] width 11 height 23
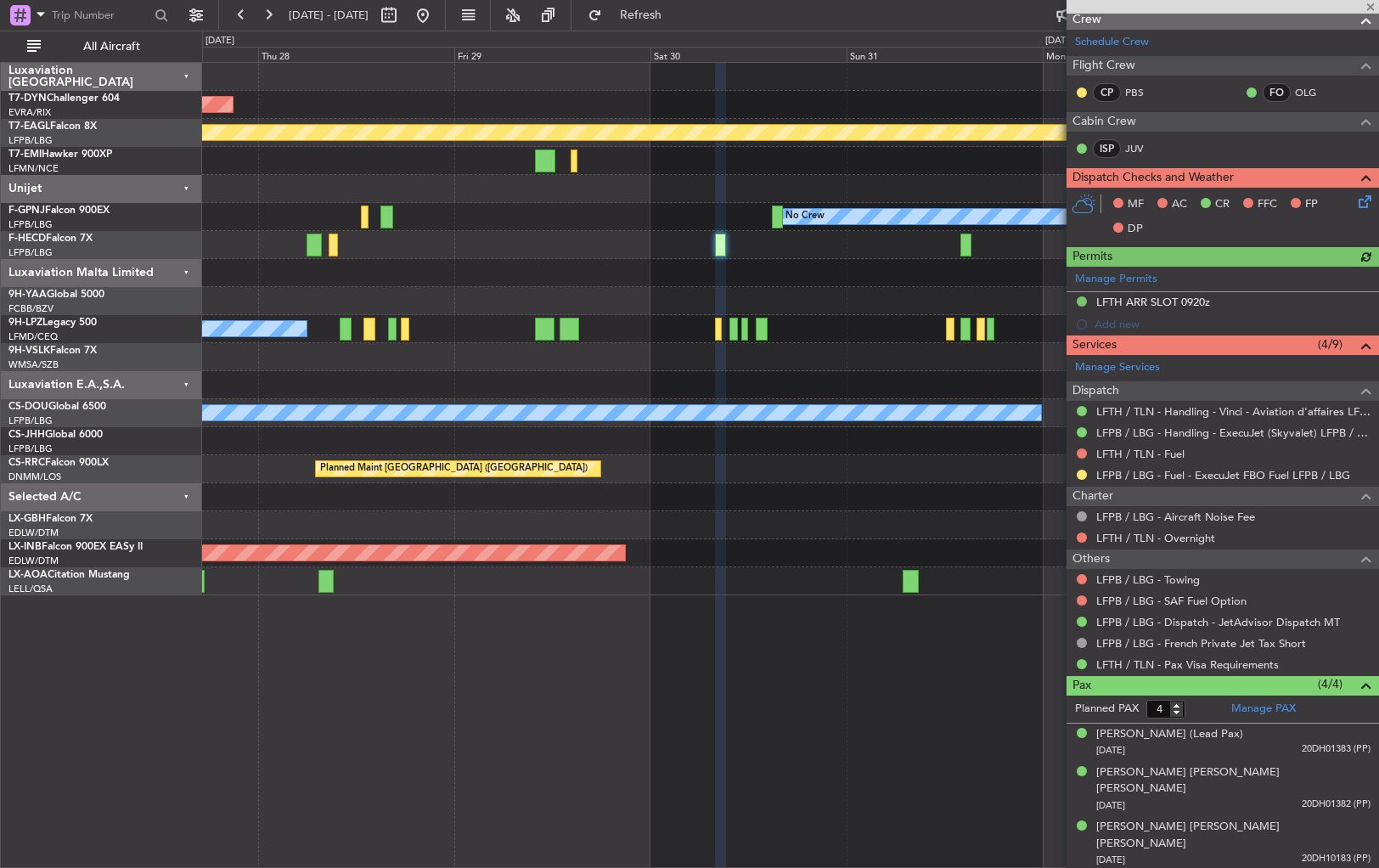
scroll to position [351, 0]
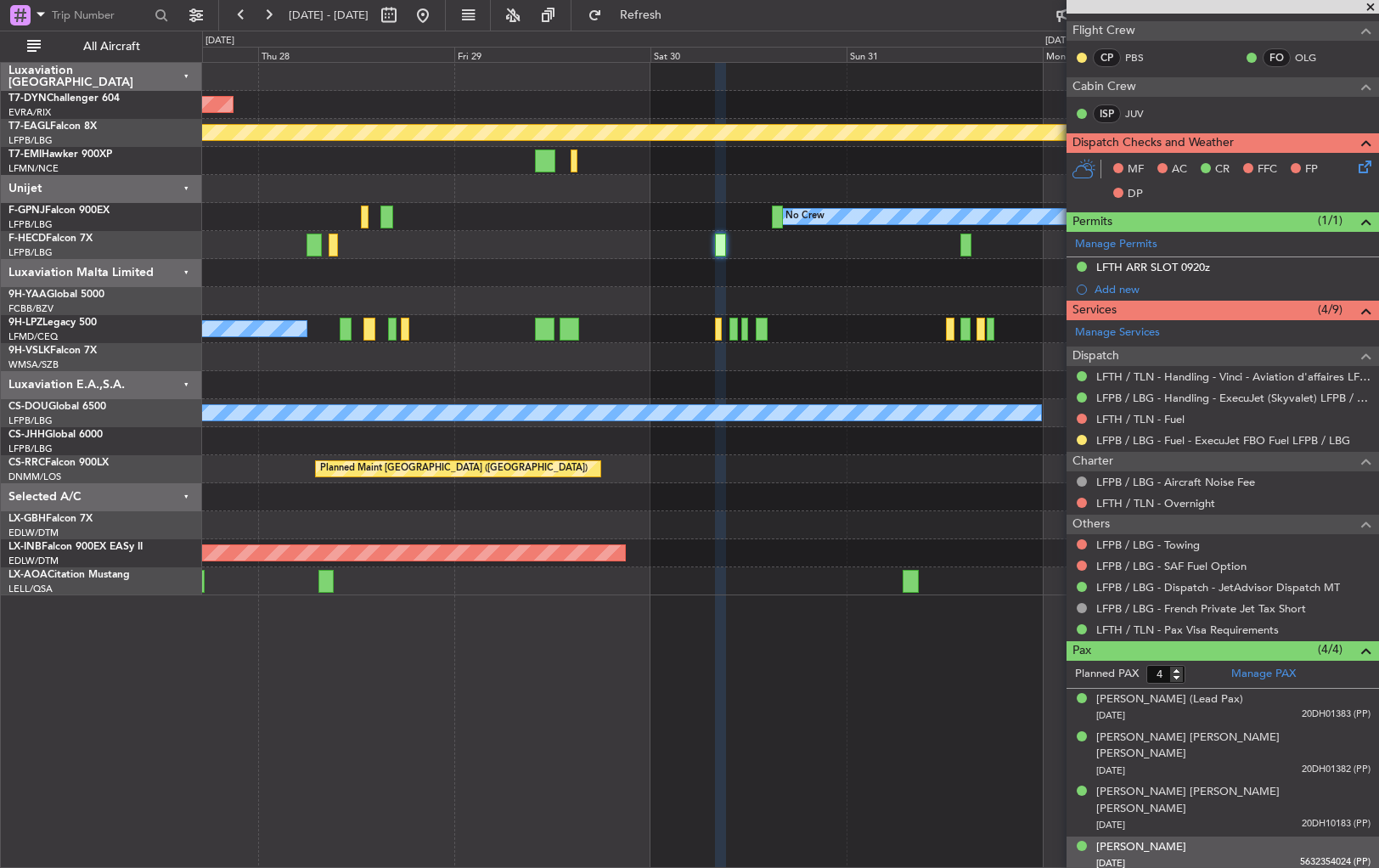
scroll to position [393, 0]
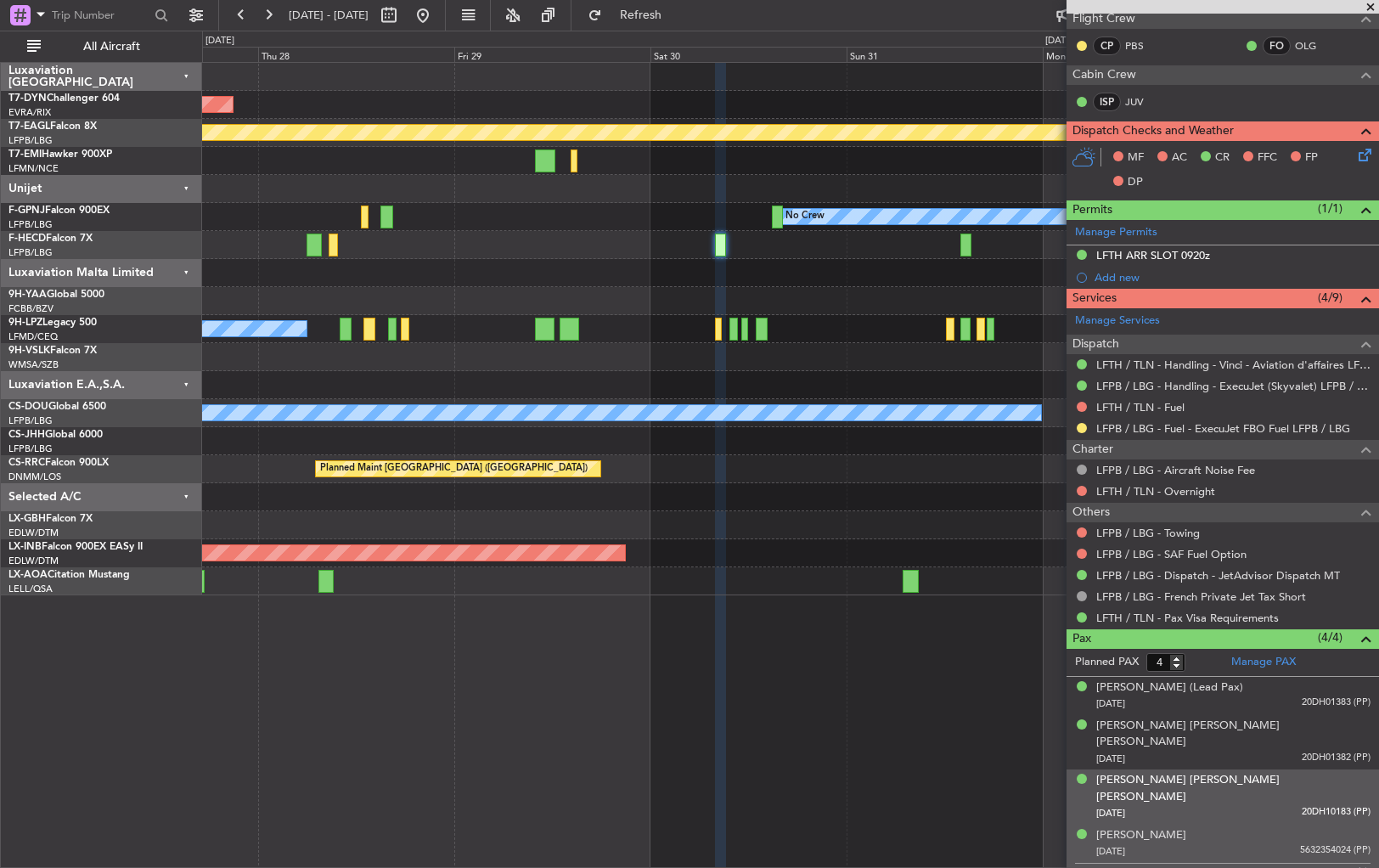
click at [1275, 772] on div "[PERSON_NAME] [PERSON_NAME] [PERSON_NAME] [DATE] 20DH10183 (PP)" at bounding box center [1233, 797] width 275 height 50
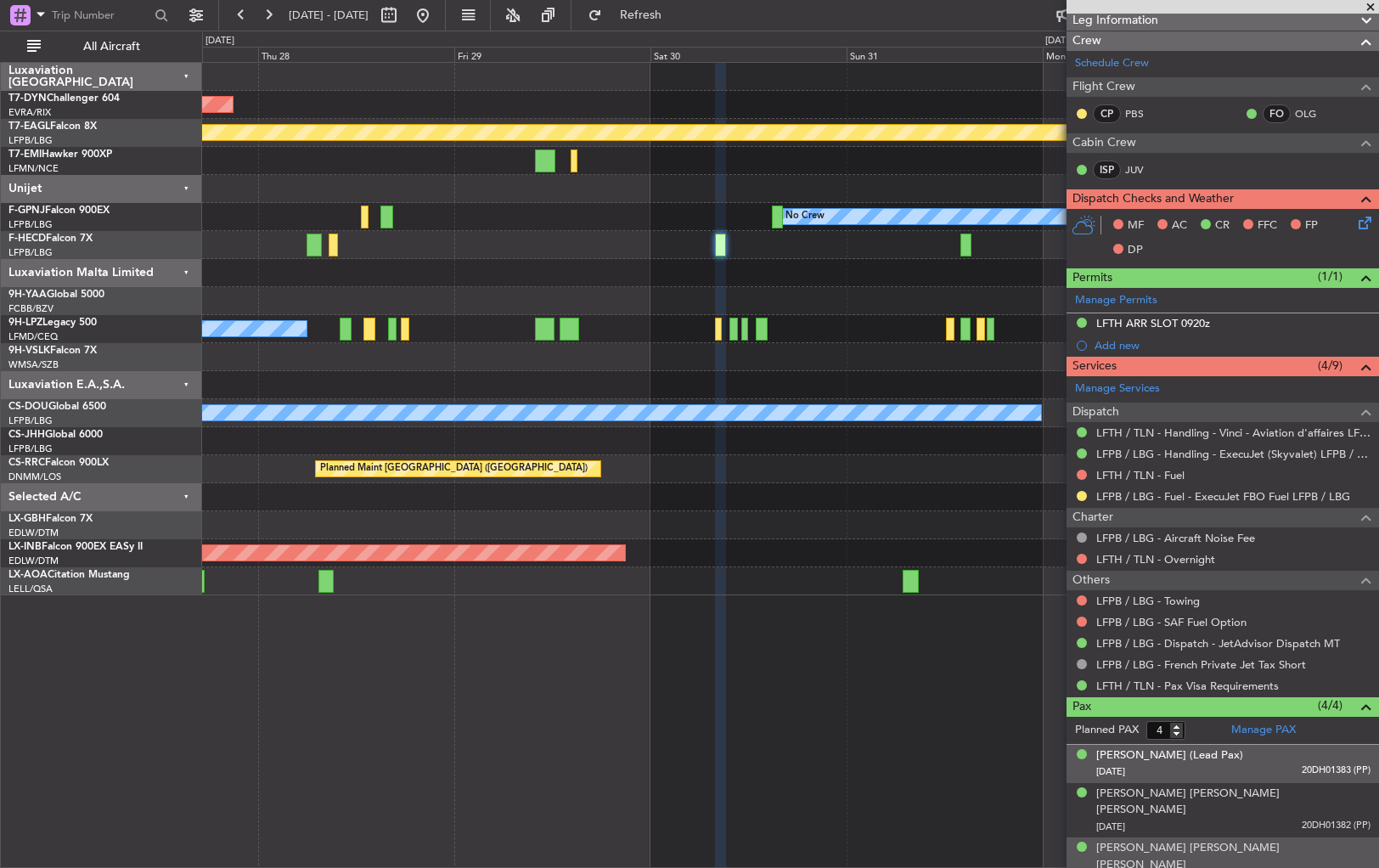
click at [1277, 764] on div "[DATE] 20DH01383 (PP)" at bounding box center [1233, 772] width 275 height 17
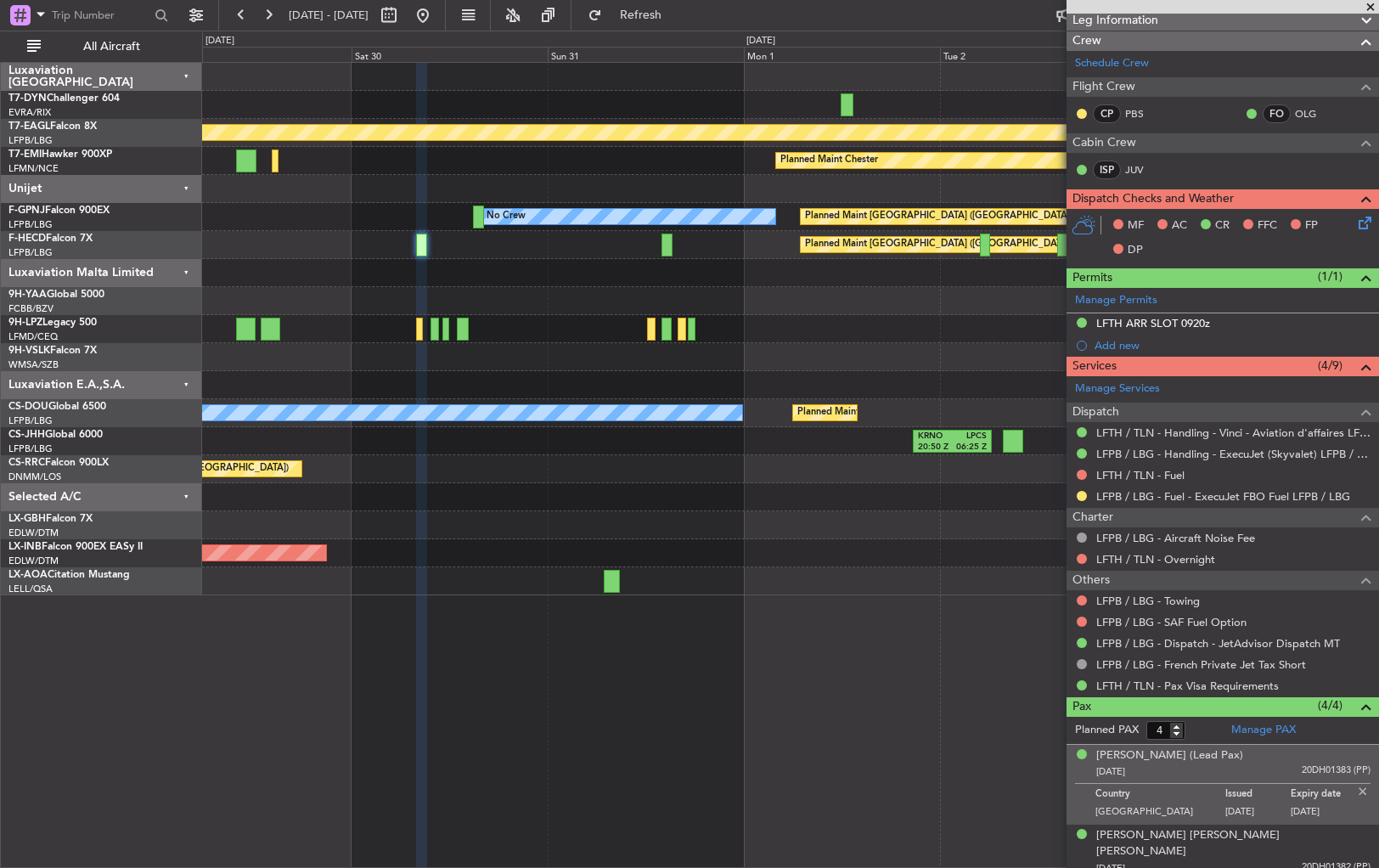
click at [630, 271] on div "AOG Maint Riga (Riga Intl) Planned Maint Geneva ([GEOGRAPHIC_DATA]) Planned Mai…" at bounding box center [790, 329] width 1177 height 532
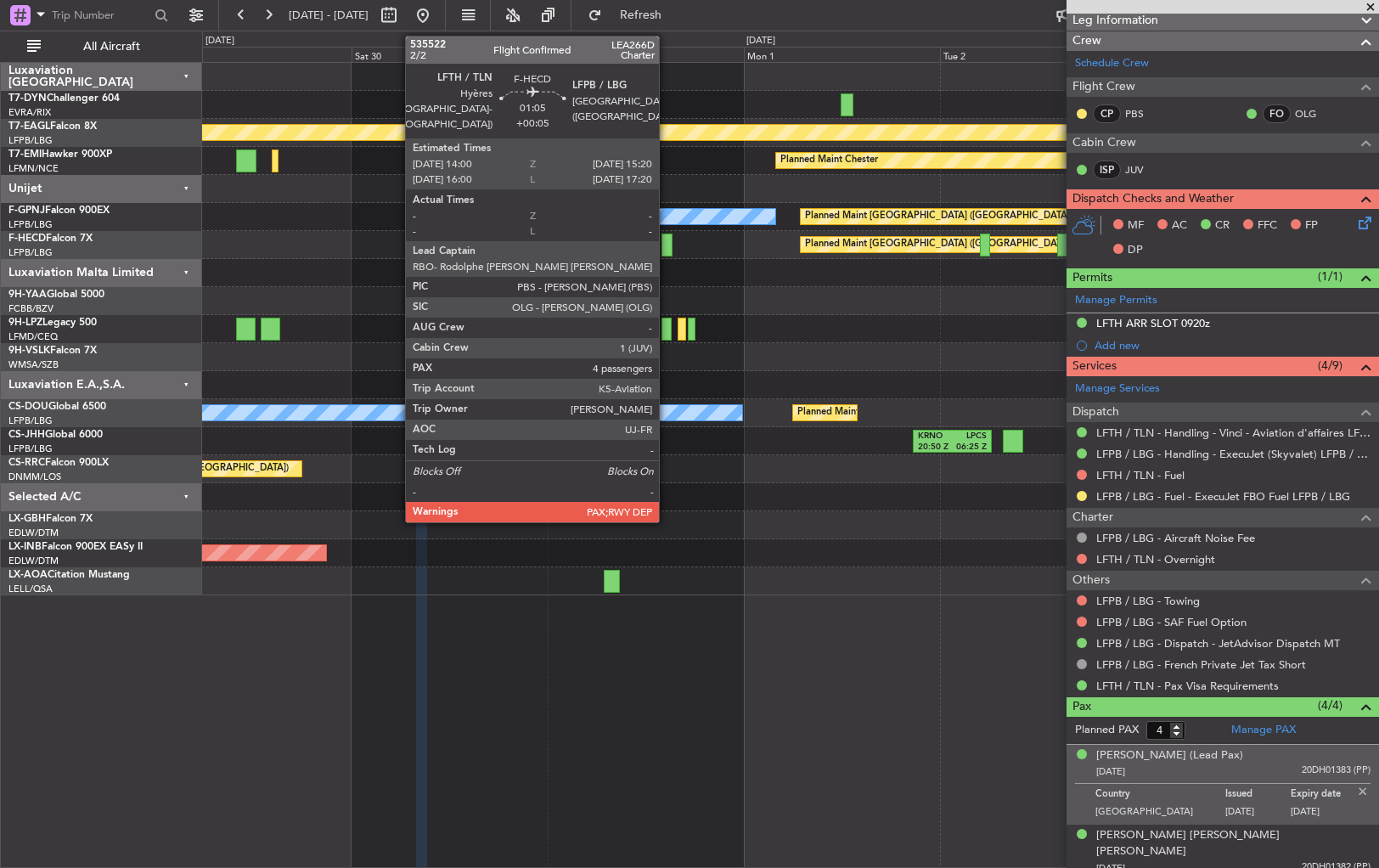
click at [666, 241] on div at bounding box center [667, 245] width 11 height 23
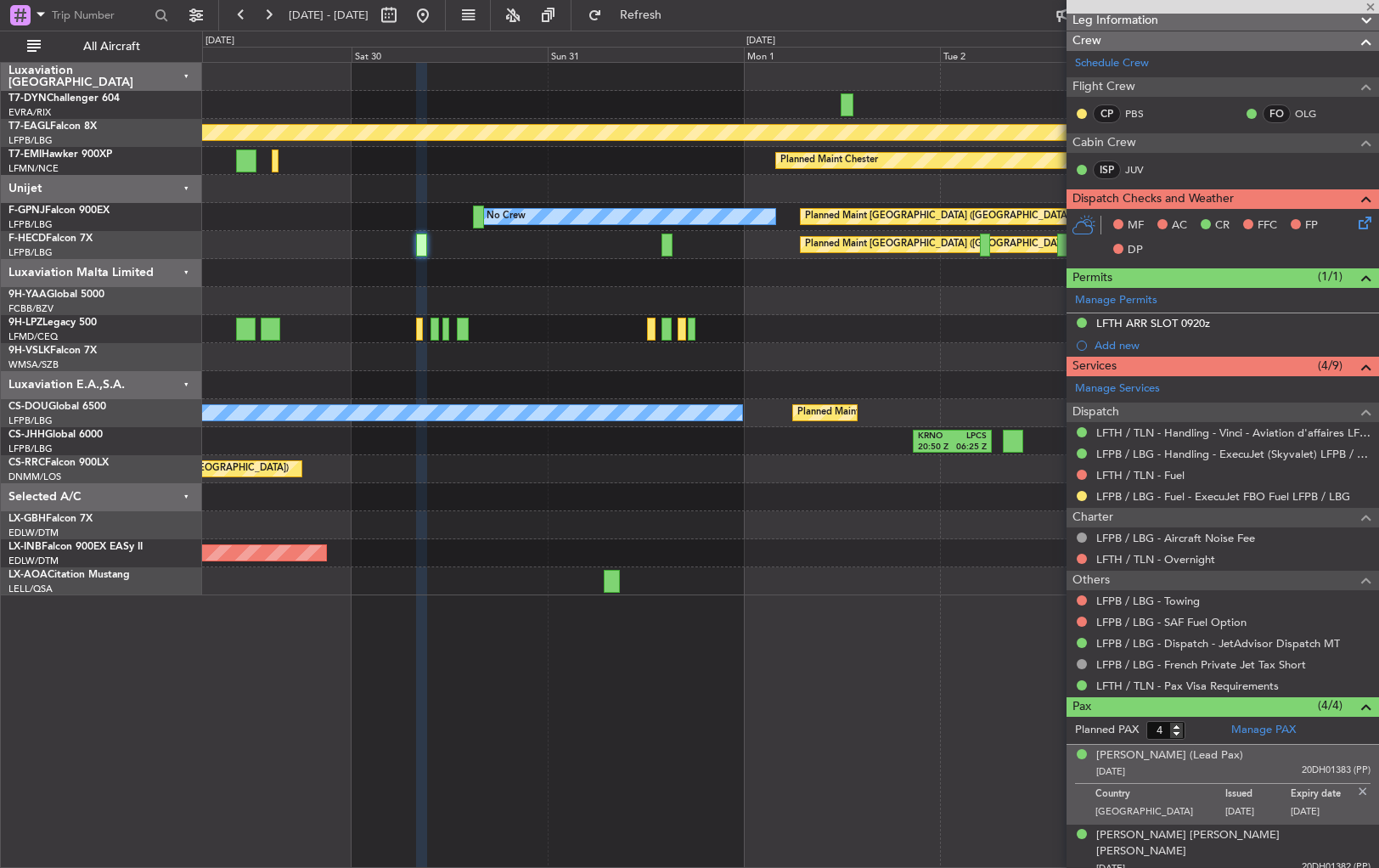
type input "7"
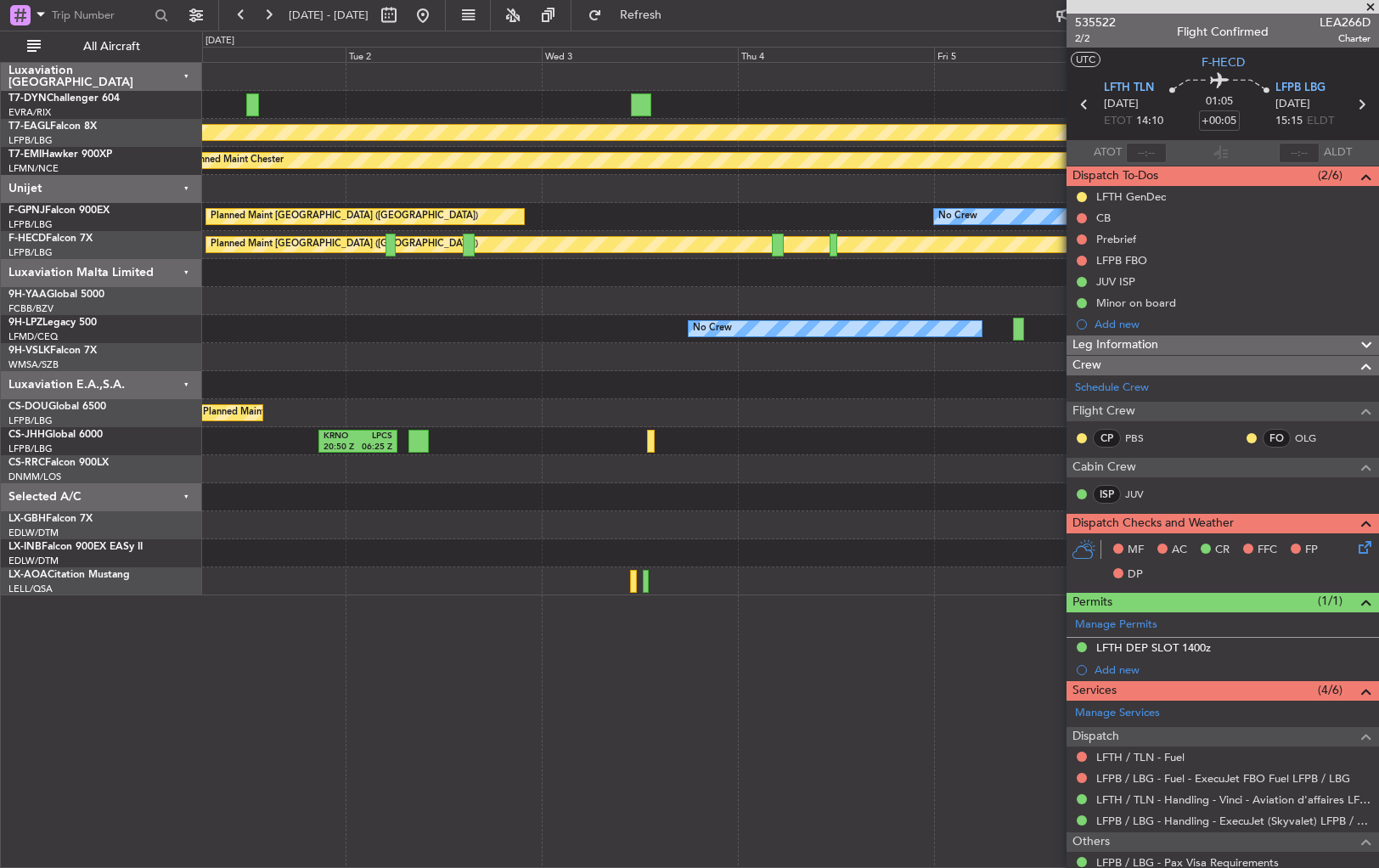
click at [477, 328] on div "Planned Maint Geneva (Cointrin) Planned Maint [PERSON_NAME] Planned Maint [GEOG…" at bounding box center [790, 329] width 1177 height 532
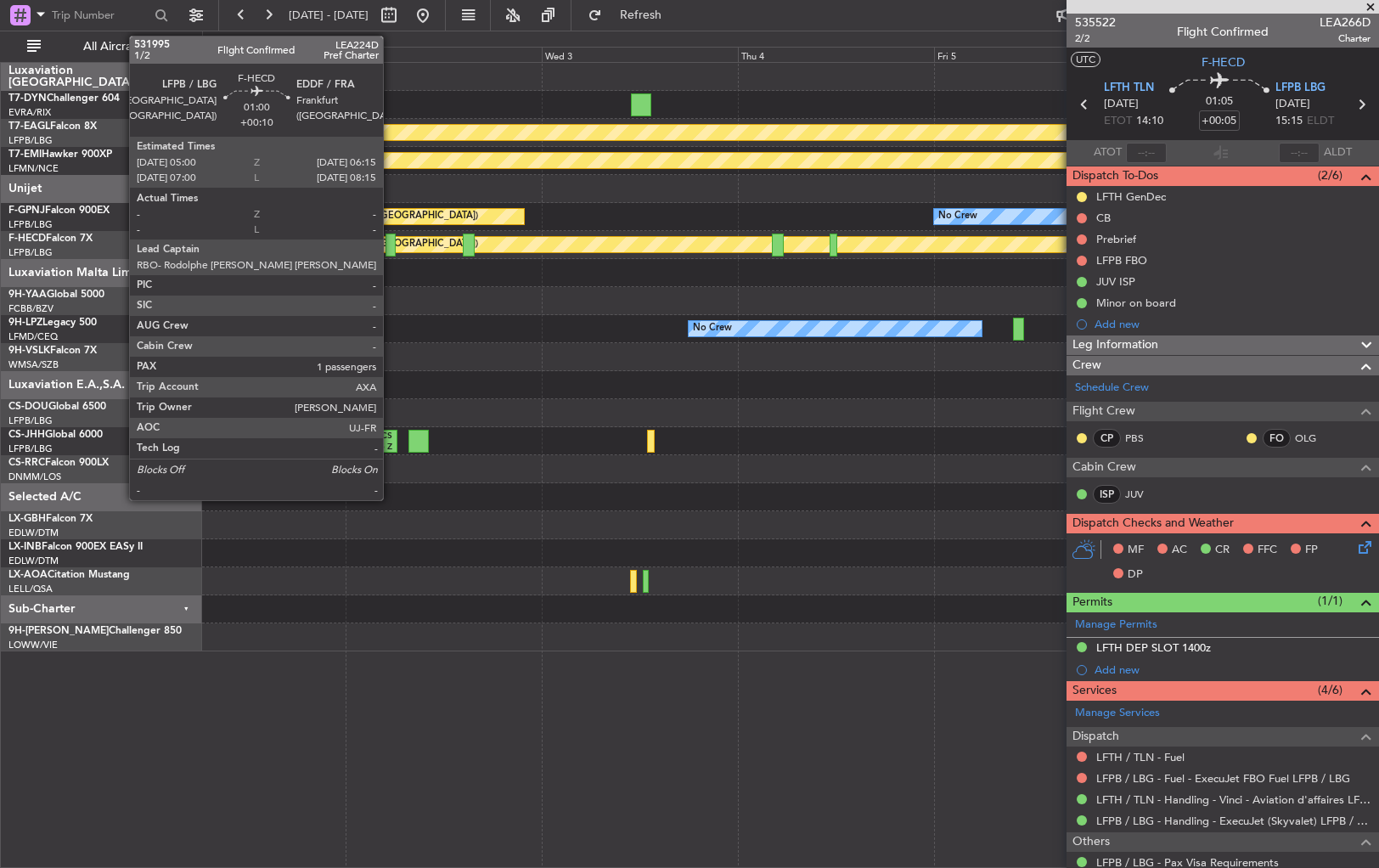
click at [391, 244] on div at bounding box center [391, 245] width 11 height 23
type input "+00:10"
type input "1"
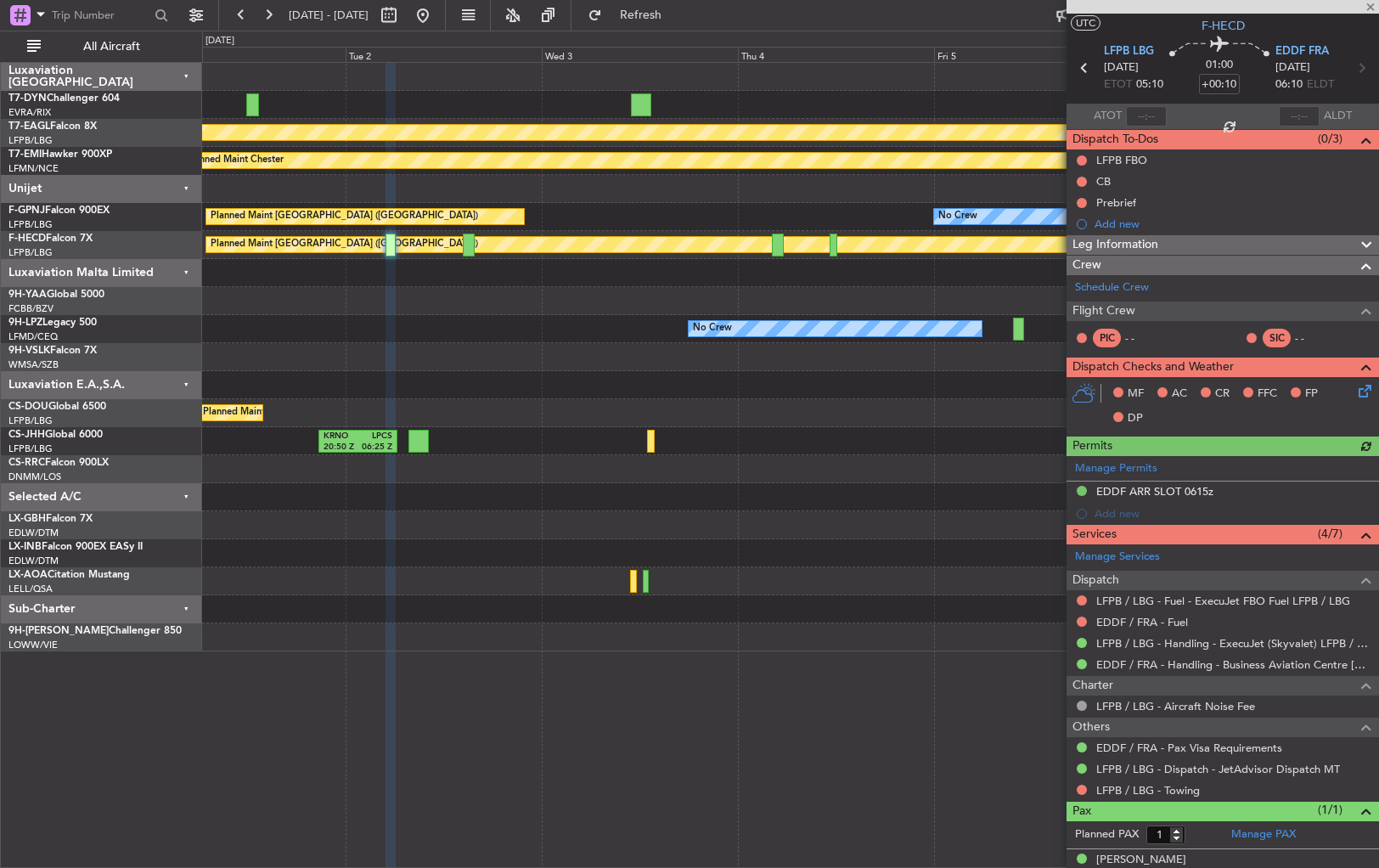
scroll to position [53, 0]
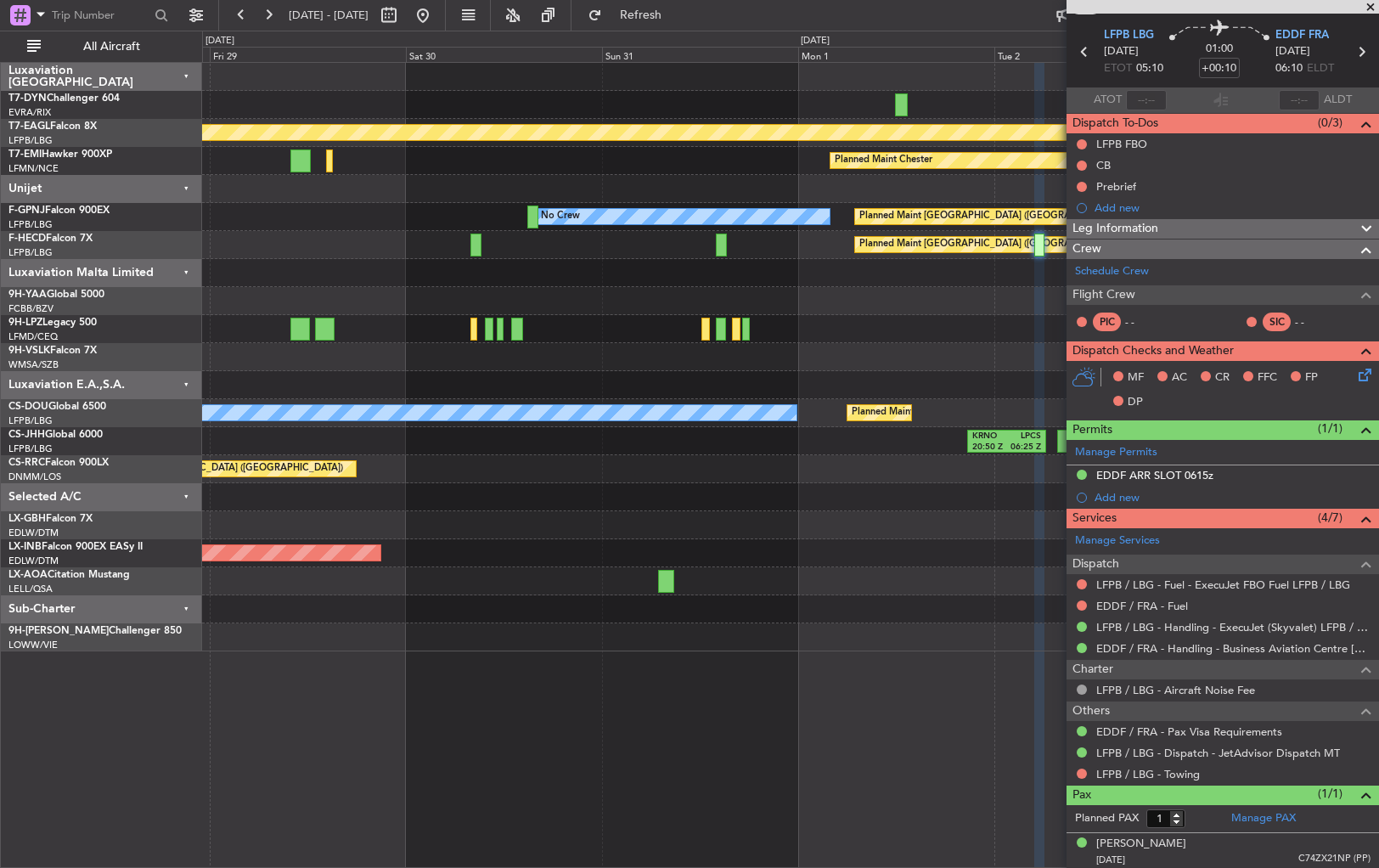
click at [988, 310] on div "AOG Maint Riga (Riga Intl) Planned Maint Geneva ([GEOGRAPHIC_DATA]) Planned Mai…" at bounding box center [790, 357] width 1177 height 589
click at [1016, 283] on div at bounding box center [790, 273] width 1177 height 28
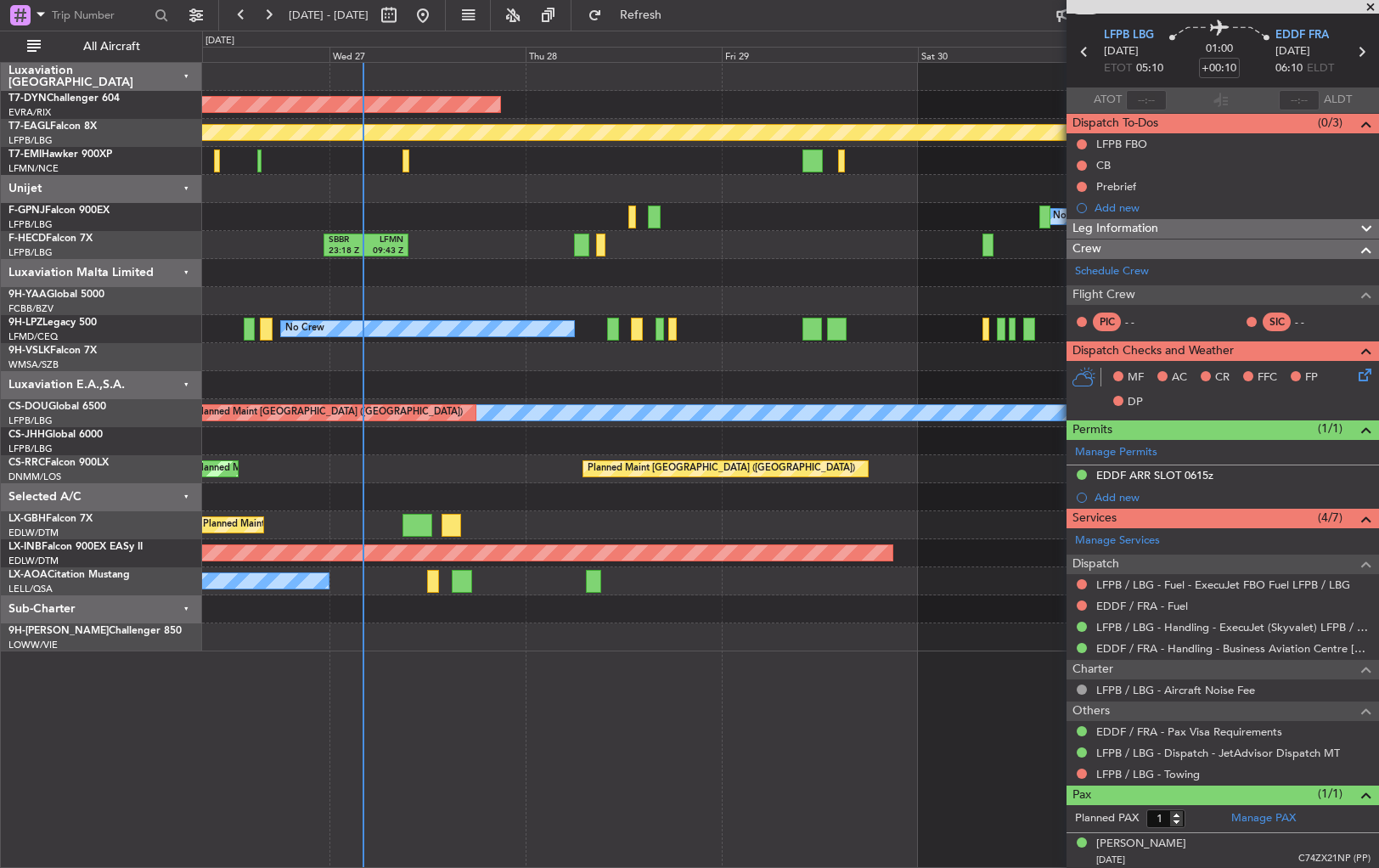
click at [600, 312] on div "AOG Maint Riga (Riga Intl) Planned Maint Geneva ([GEOGRAPHIC_DATA]) Planned Mai…" at bounding box center [790, 357] width 1177 height 589
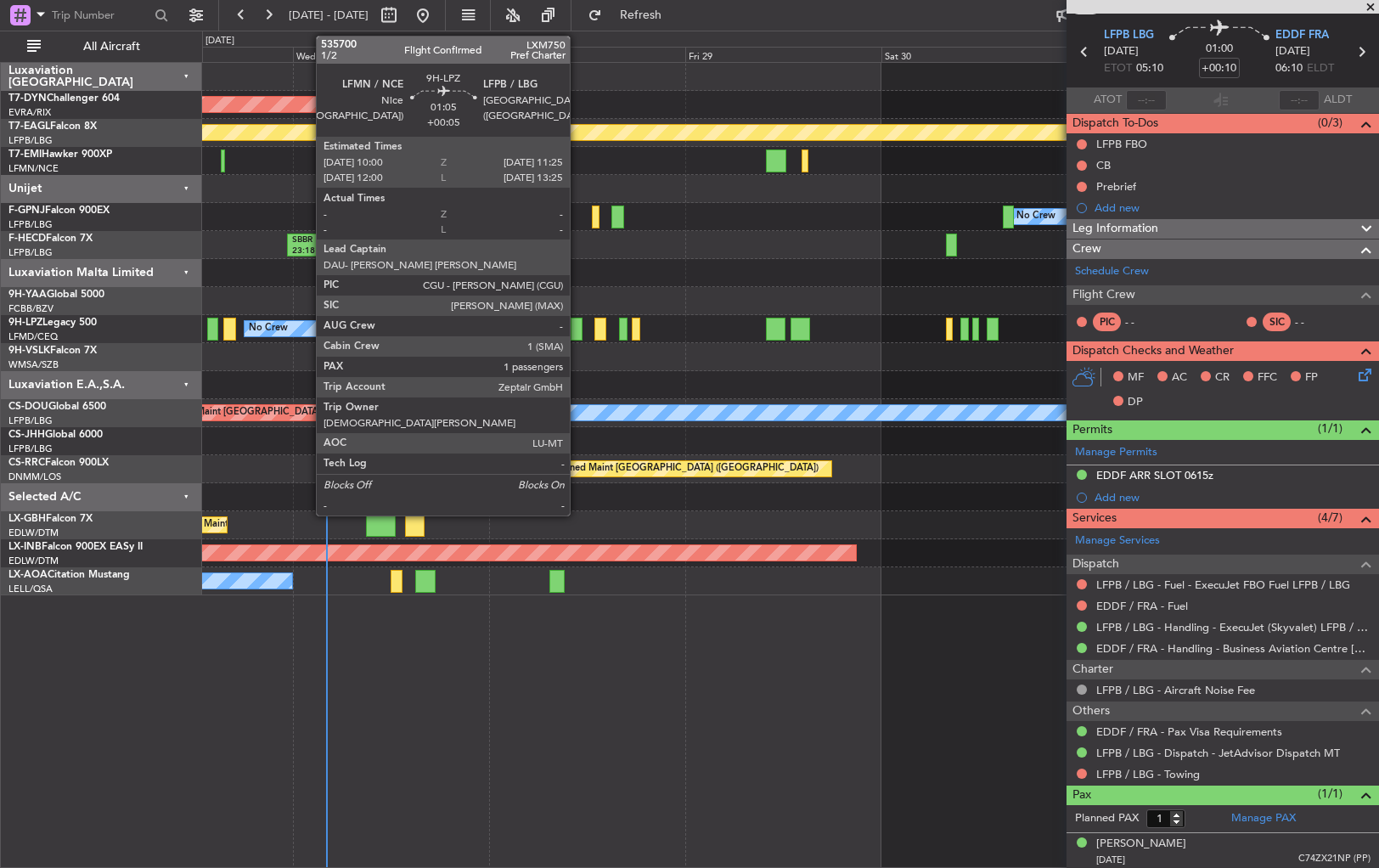
click at [578, 326] on div at bounding box center [577, 329] width 12 height 23
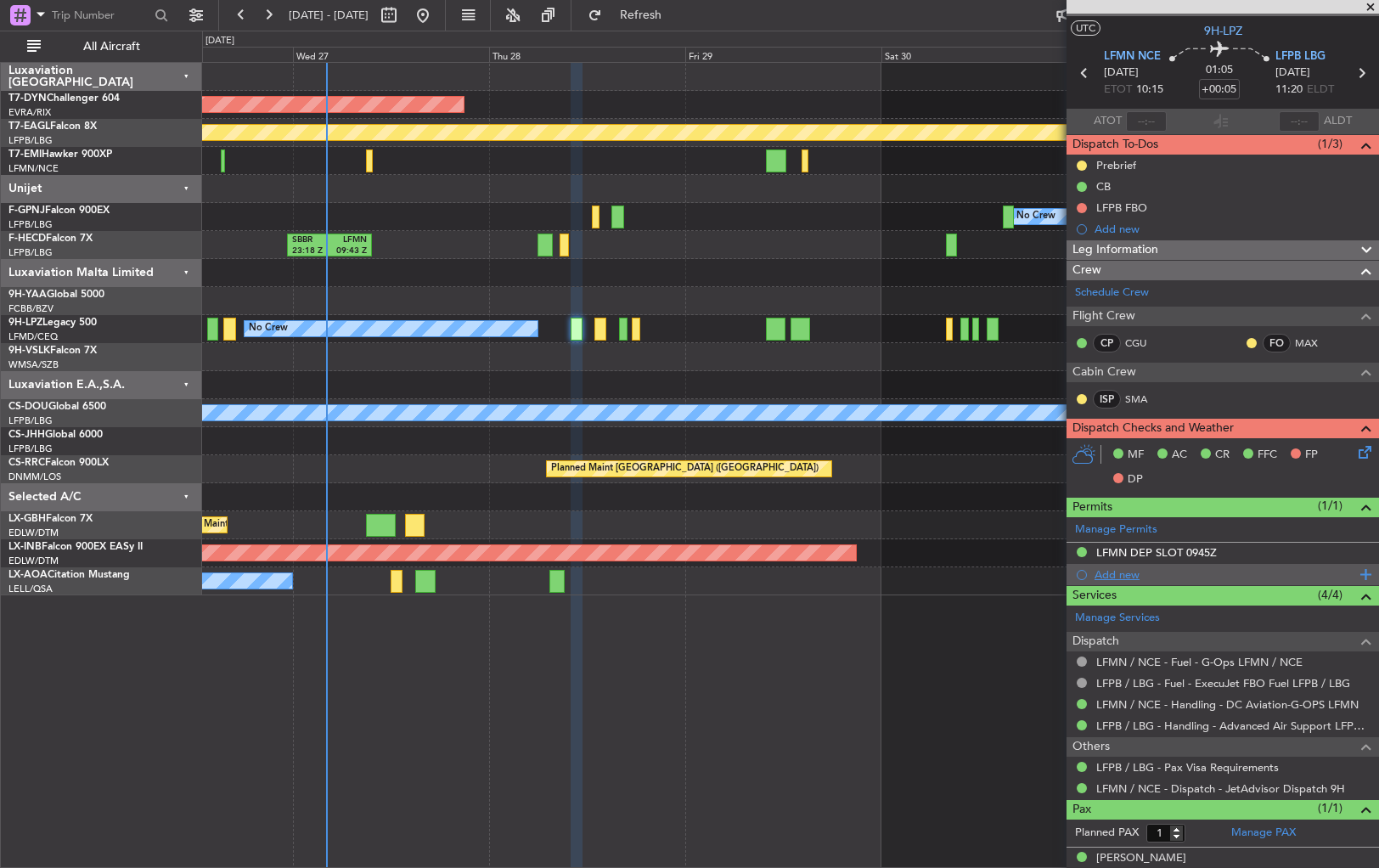
scroll to position [46, 0]
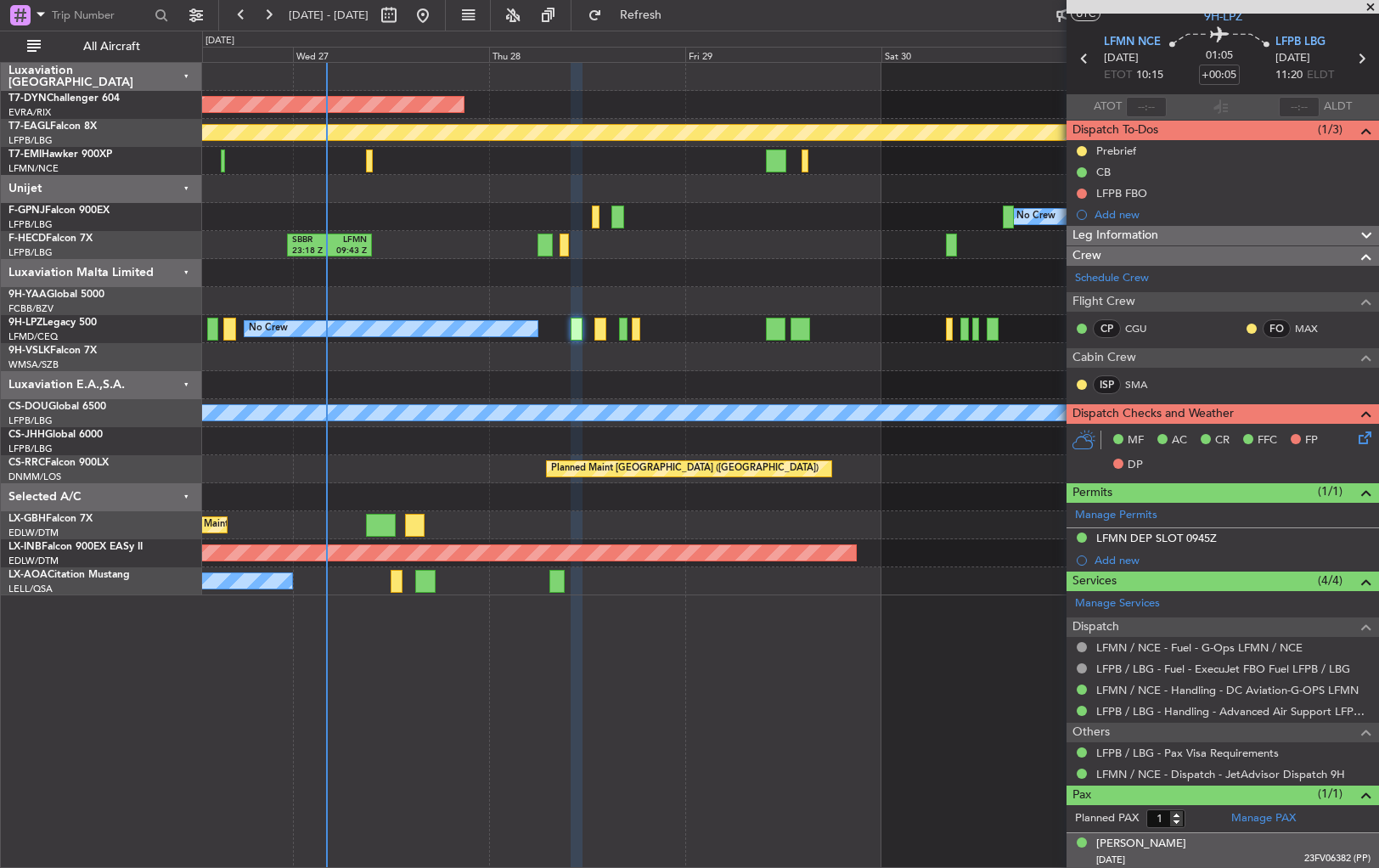
click at [1210, 853] on div "[DATE] 23FV06382 (PP)" at bounding box center [1233, 861] width 275 height 17
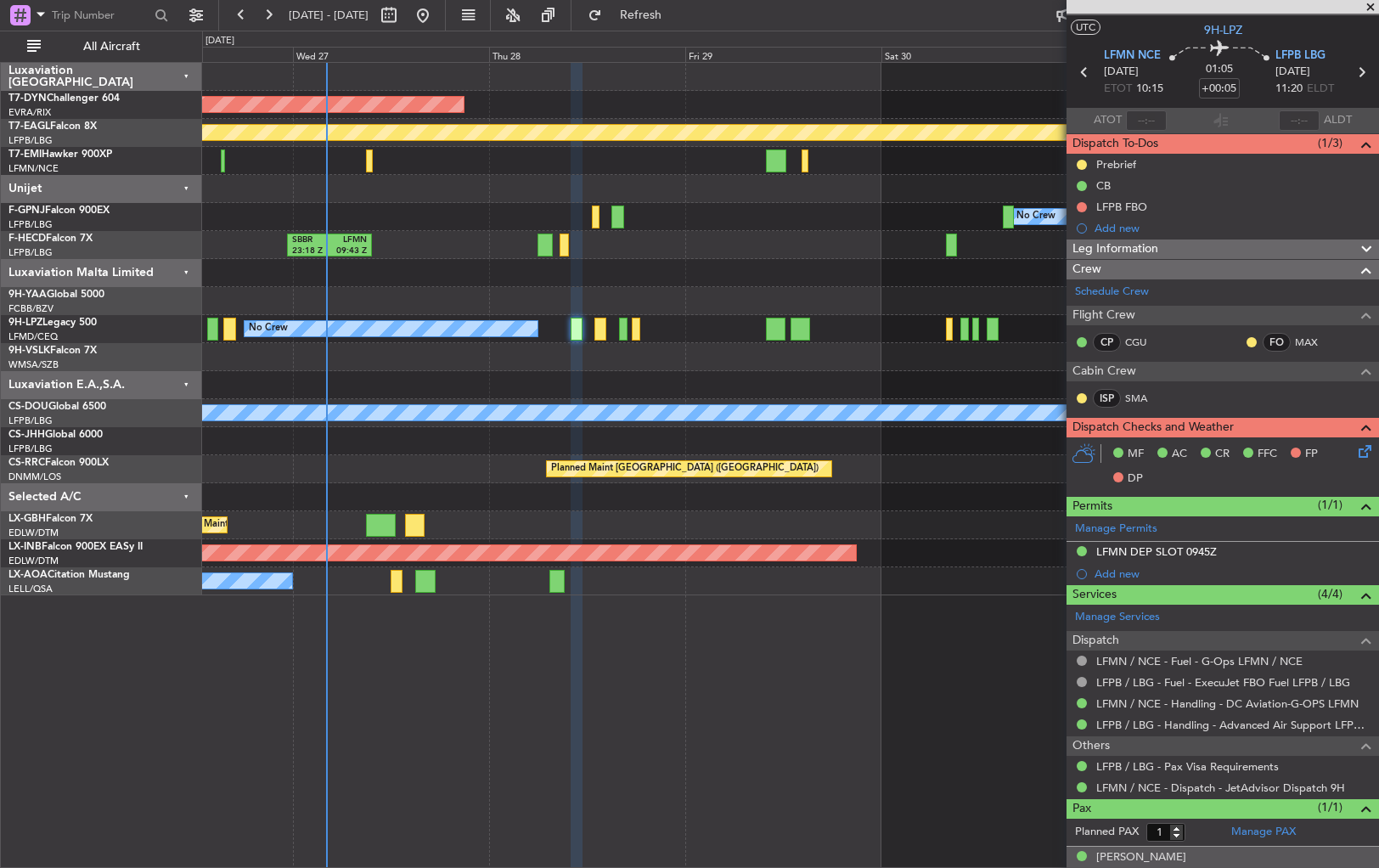
scroll to position [0, 0]
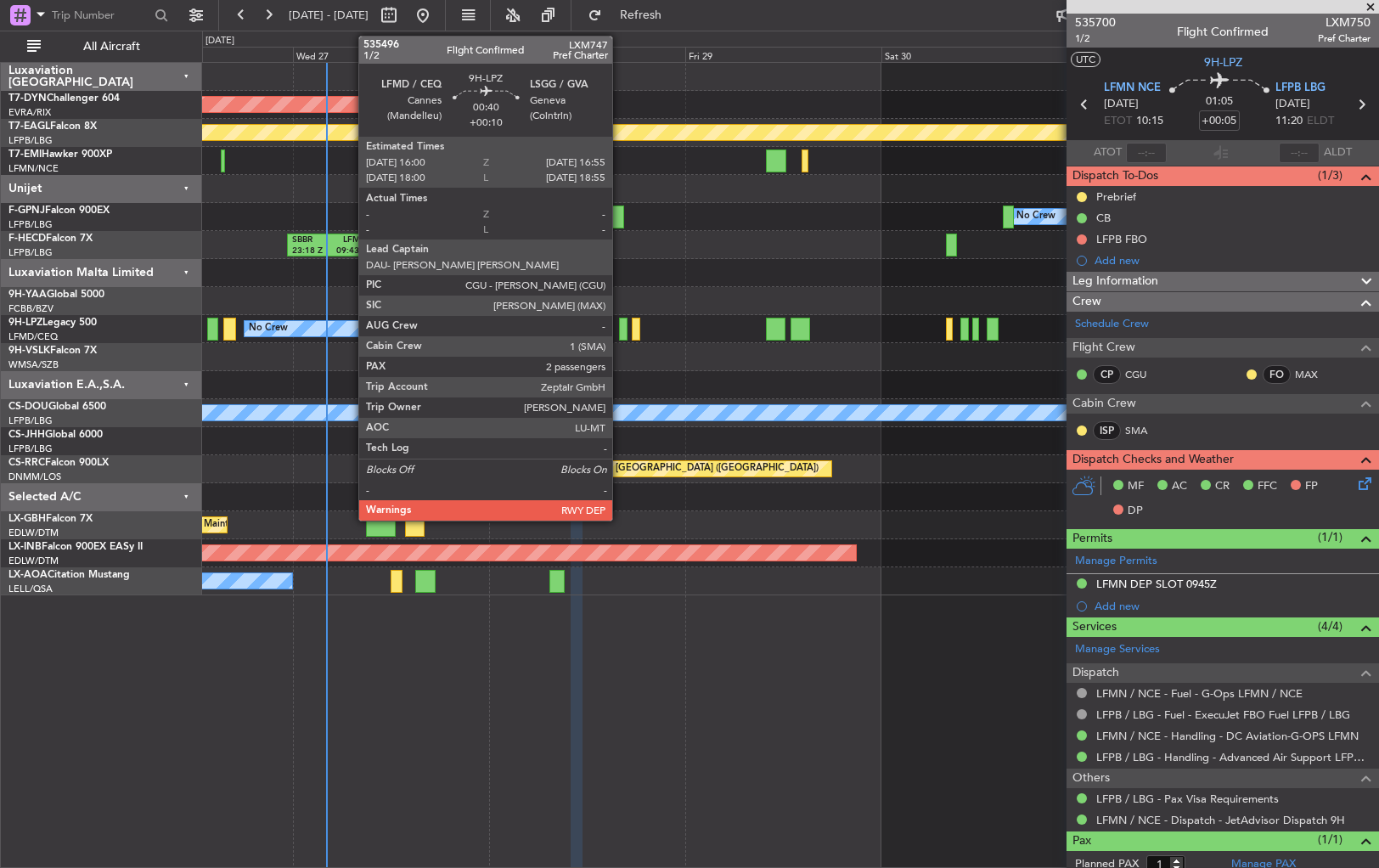
click at [620, 333] on div at bounding box center [623, 329] width 7 height 23
type input "+00:10"
type input "2"
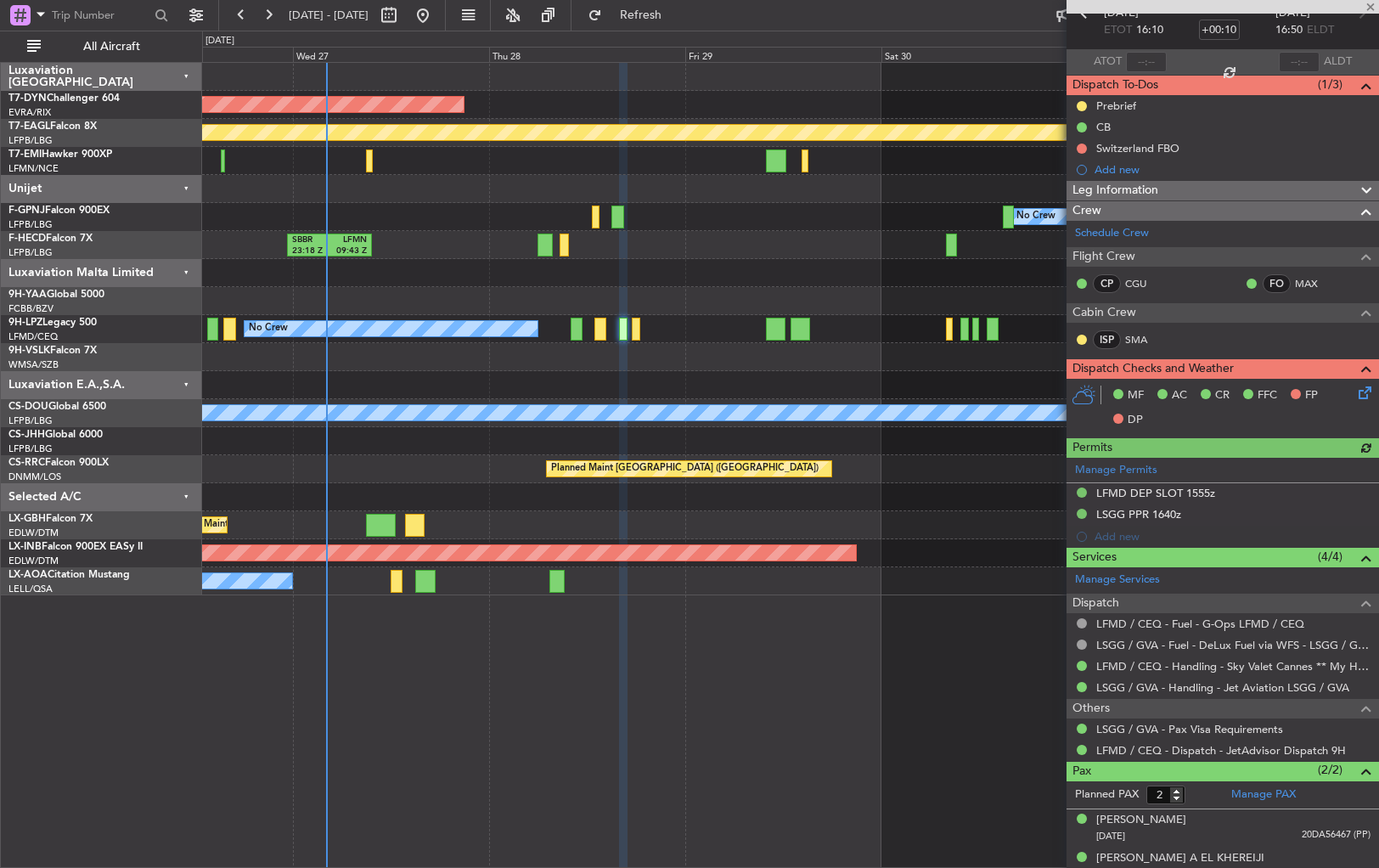
scroll to position [105, 0]
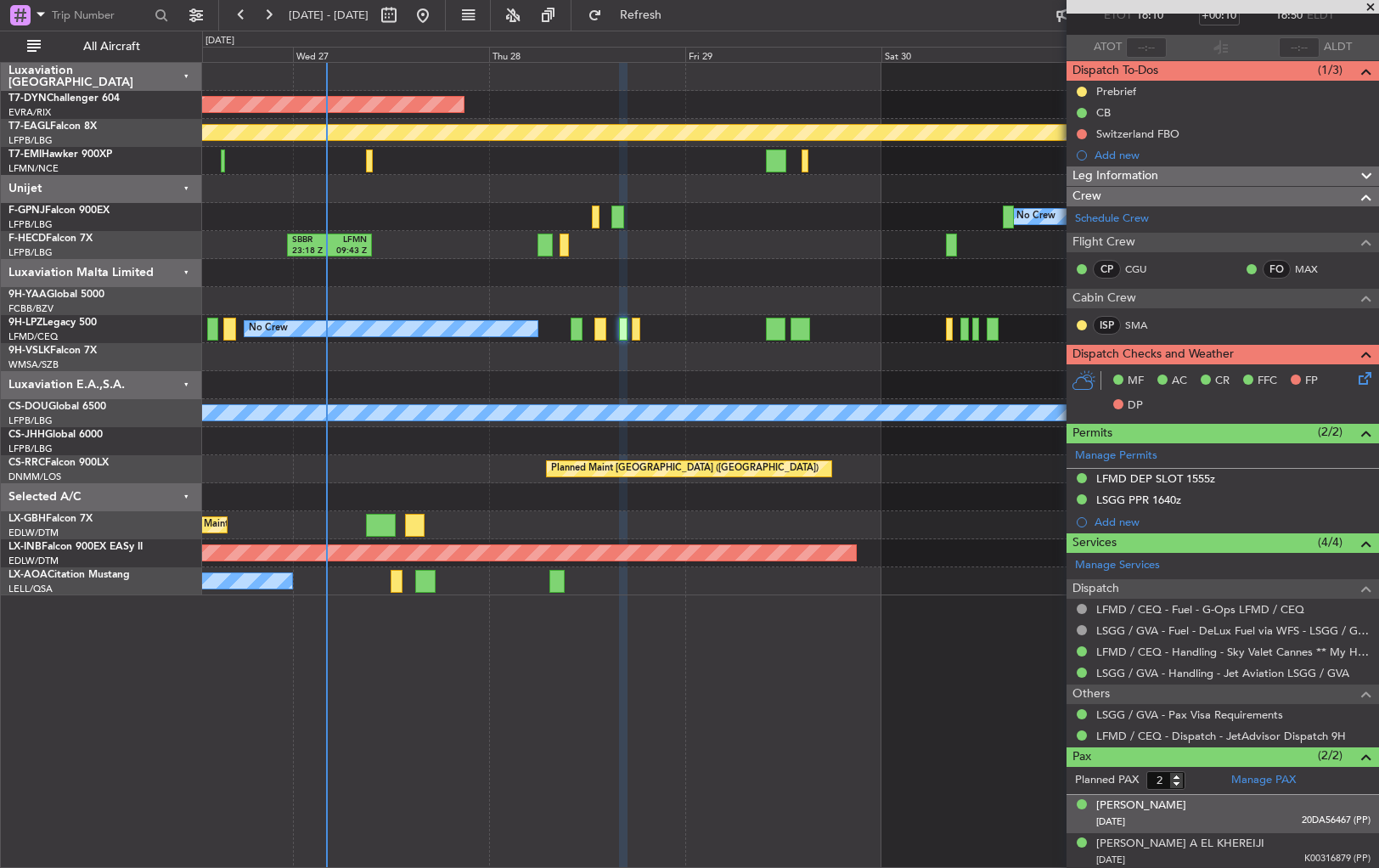
click at [1243, 806] on div "[PERSON_NAME] [DATE] 20DA56467 (PP)" at bounding box center [1233, 814] width 275 height 33
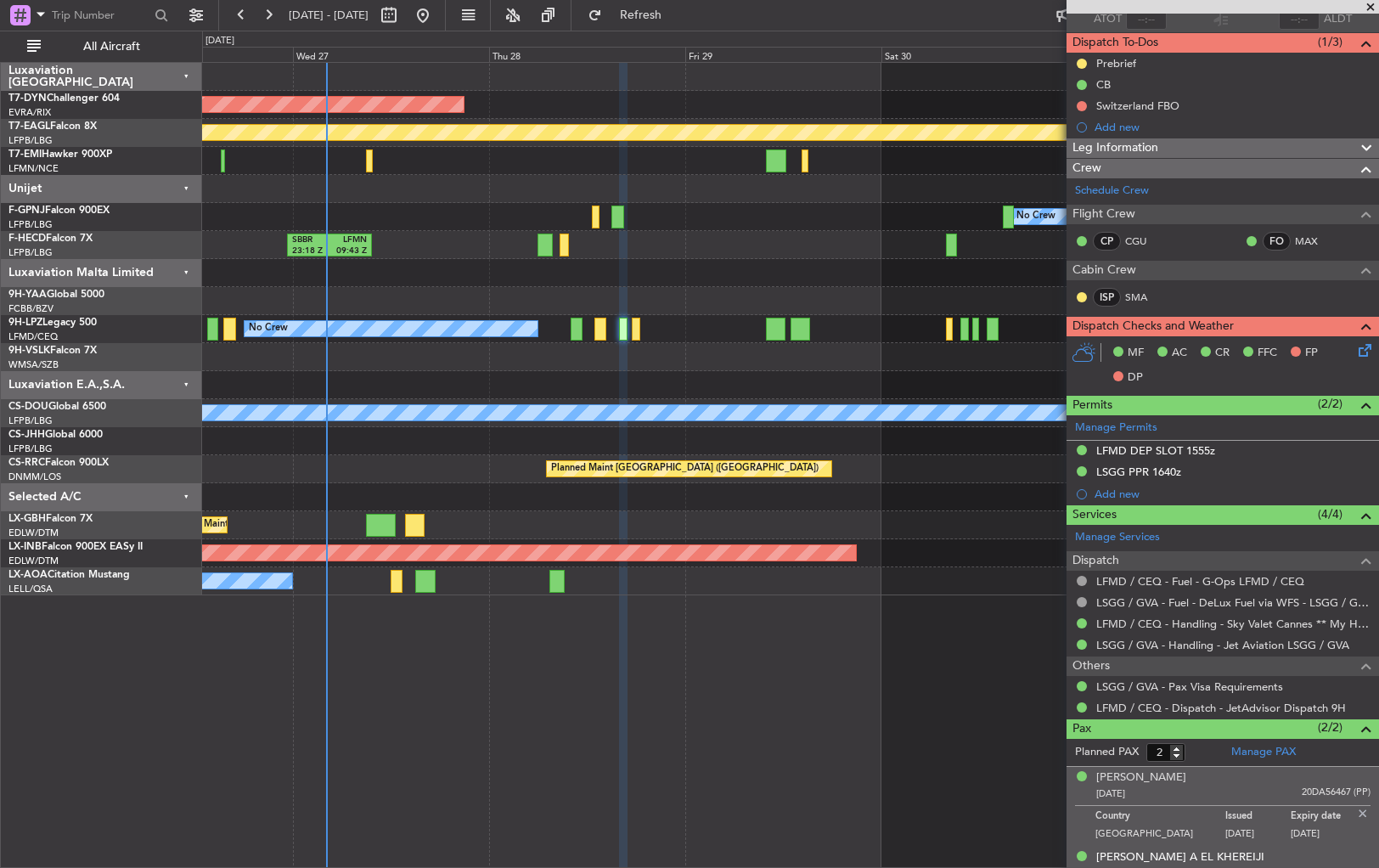
scroll to position [147, 0]
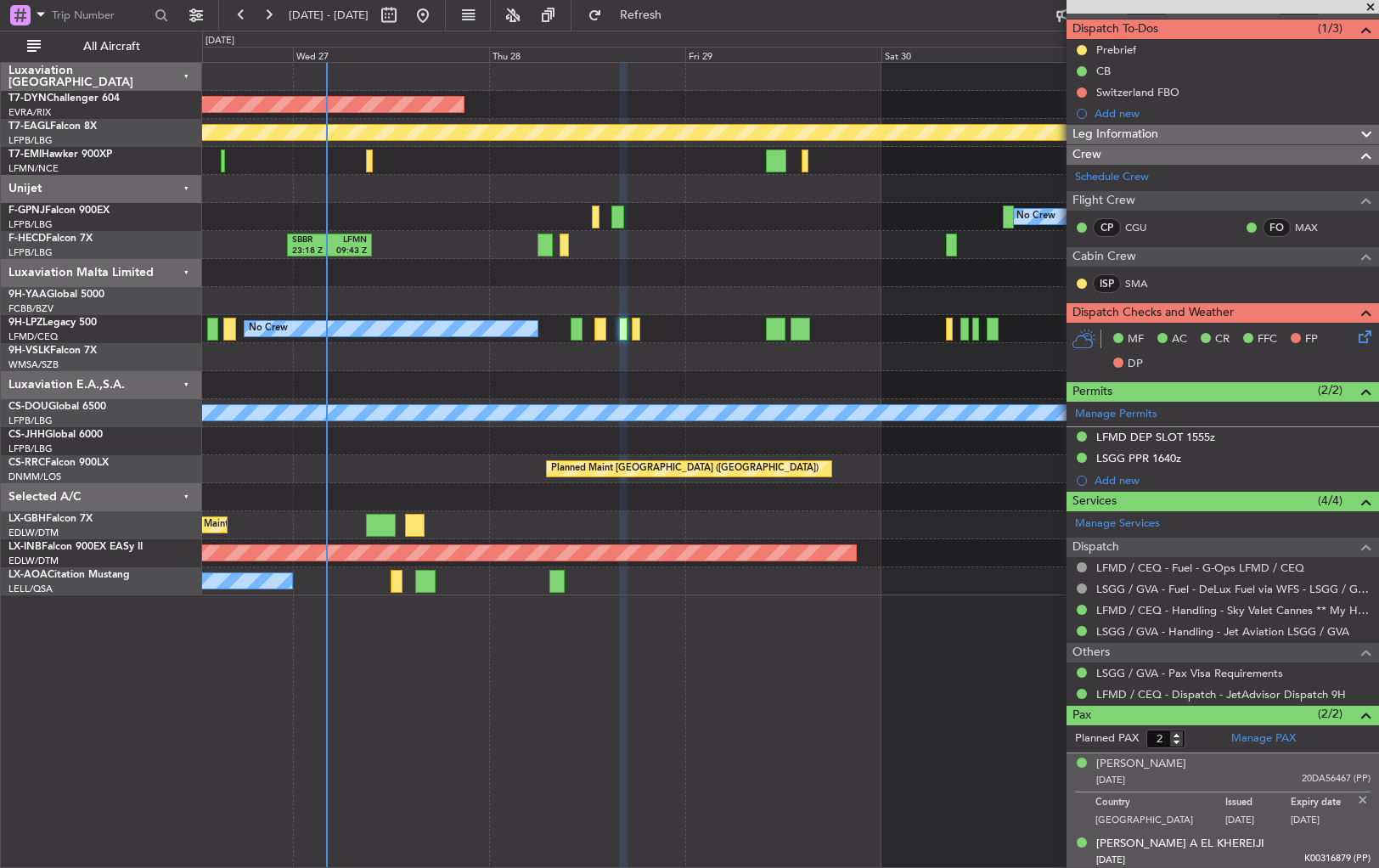
click at [1269, 854] on div "[DATE] K00316879 (PP)" at bounding box center [1233, 861] width 275 height 17
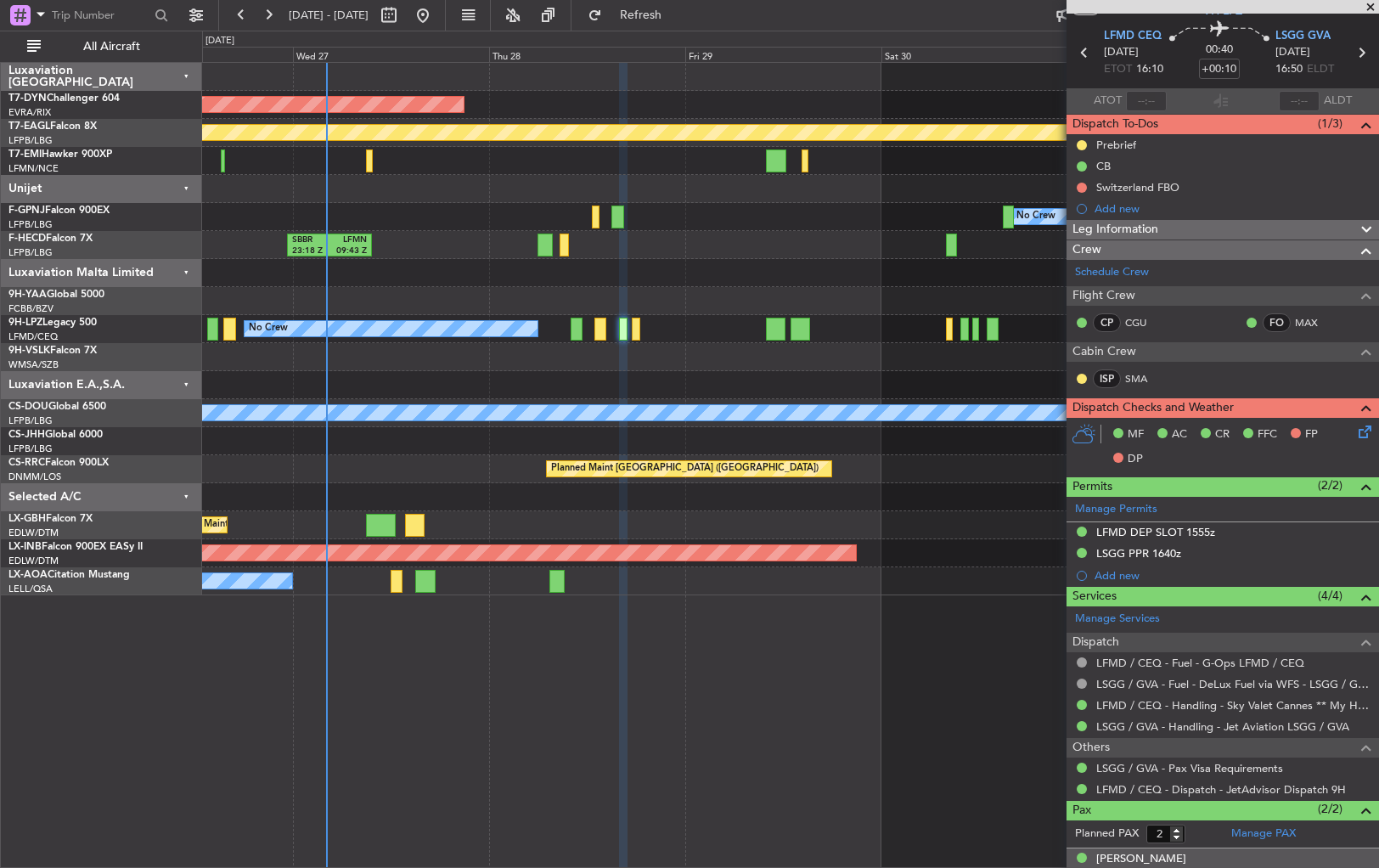
scroll to position [0, 0]
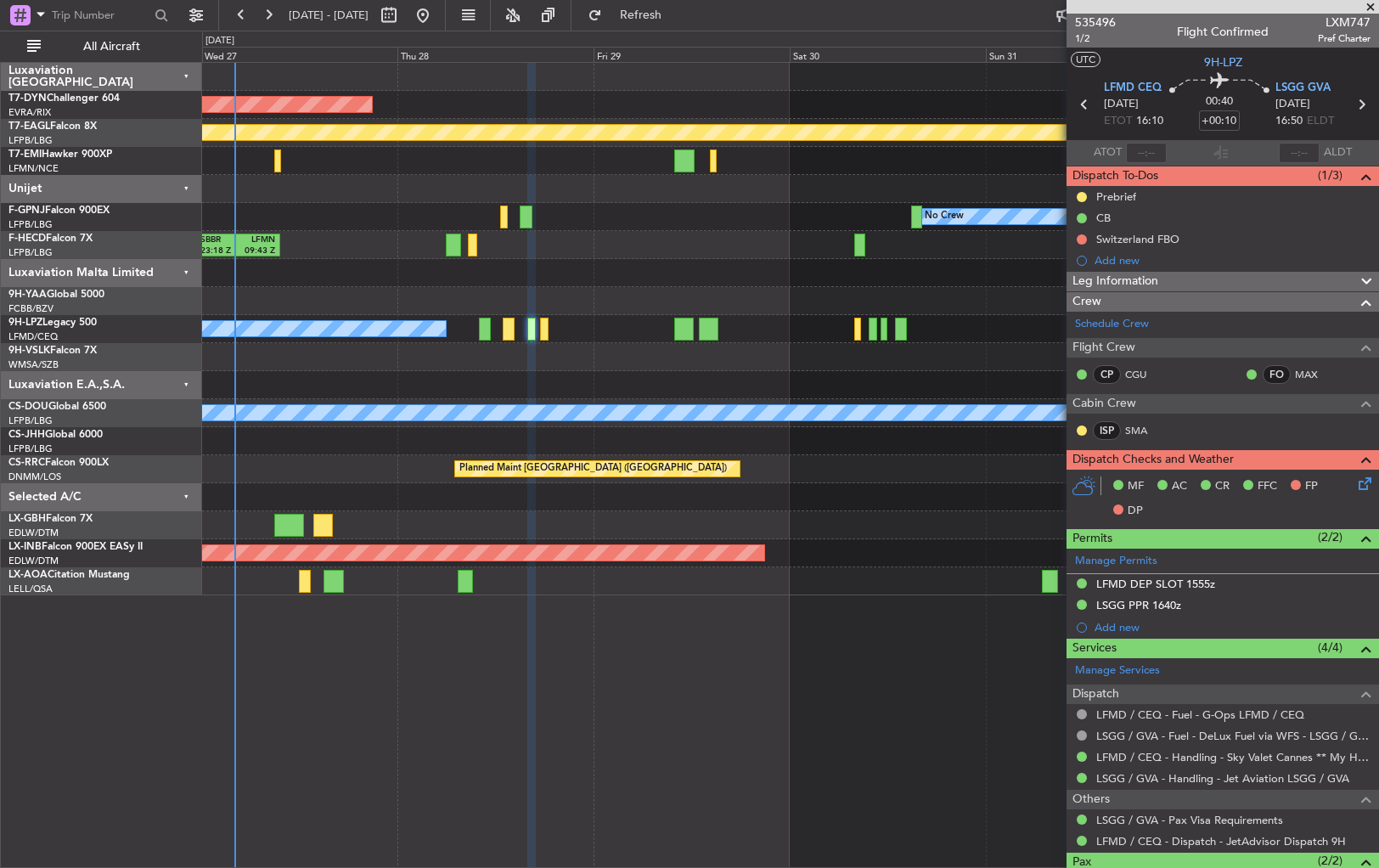
click at [630, 367] on div at bounding box center [790, 357] width 1177 height 28
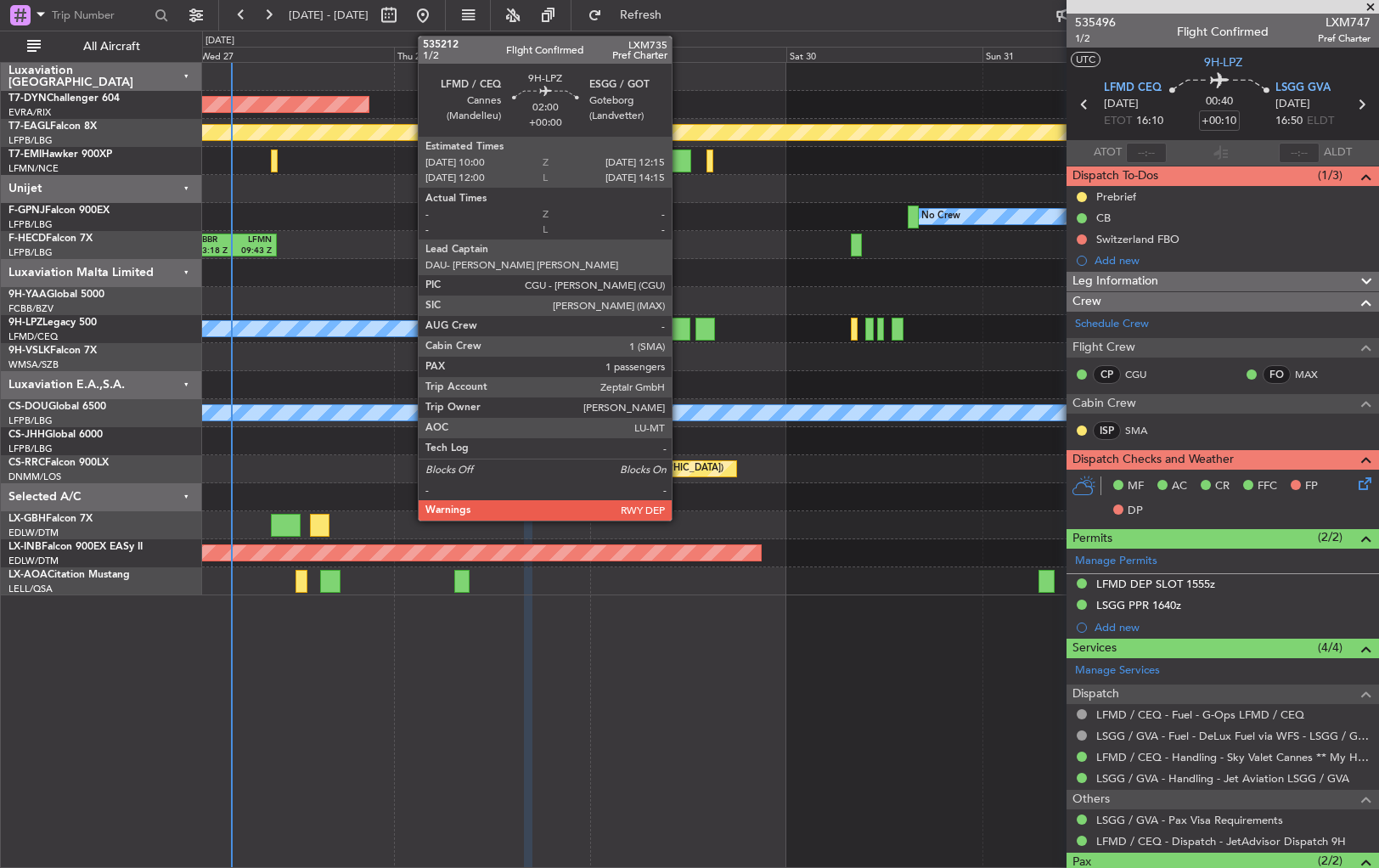
click at [679, 326] on div at bounding box center [680, 329] width 18 height 23
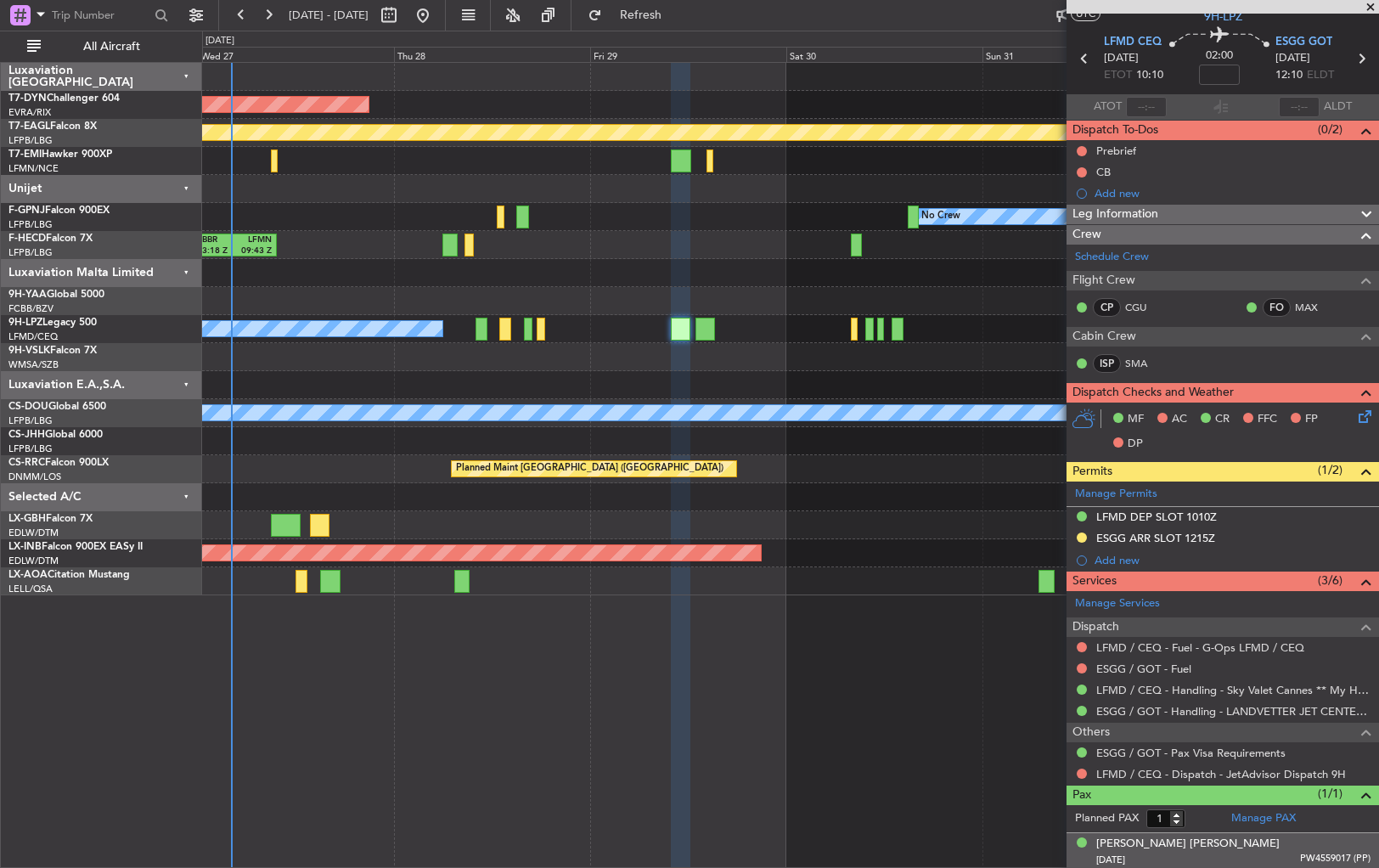
click at [1255, 855] on div "[DATE] PW4559017 (PP)" at bounding box center [1233, 861] width 275 height 17
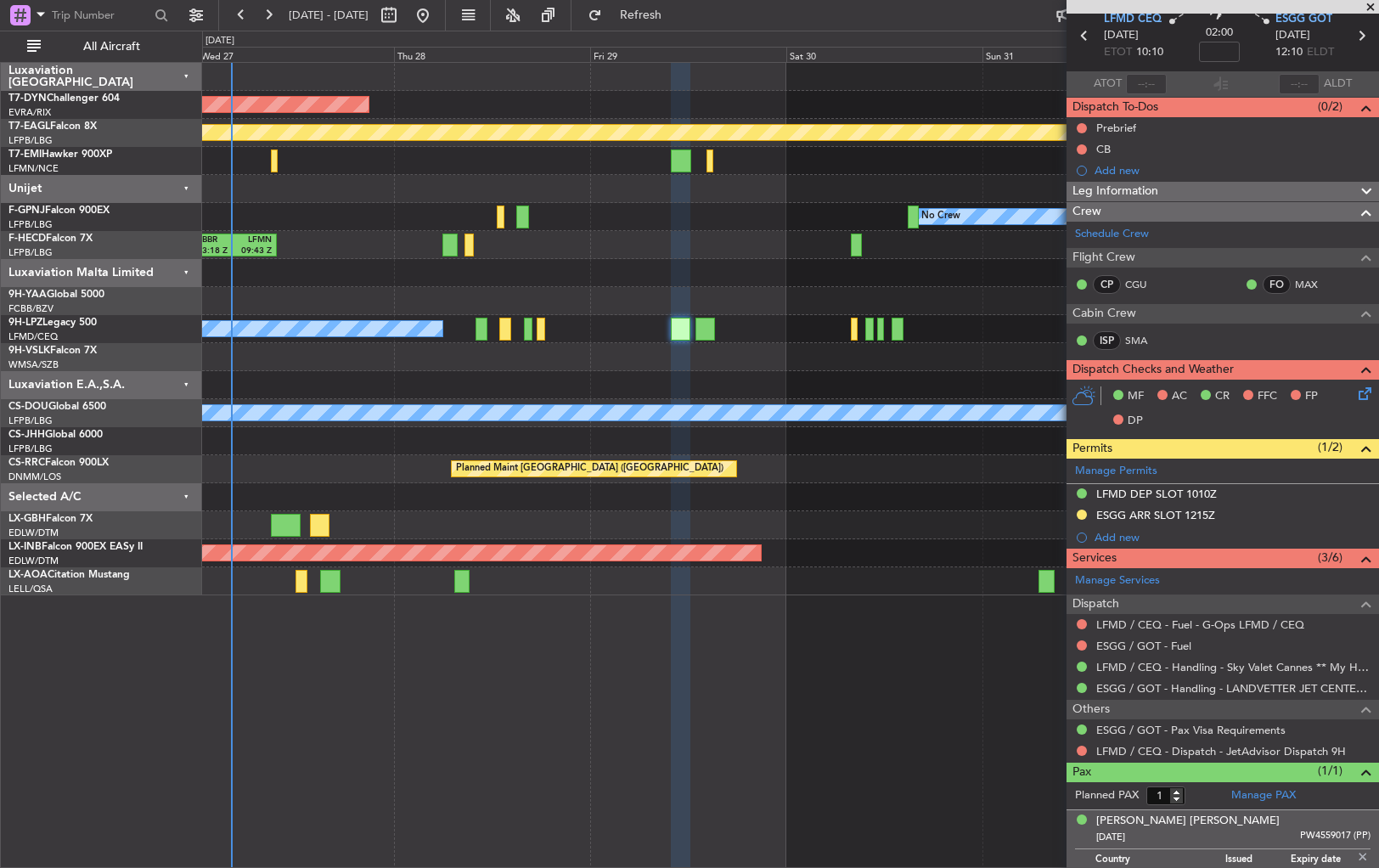
scroll to position [88, 0]
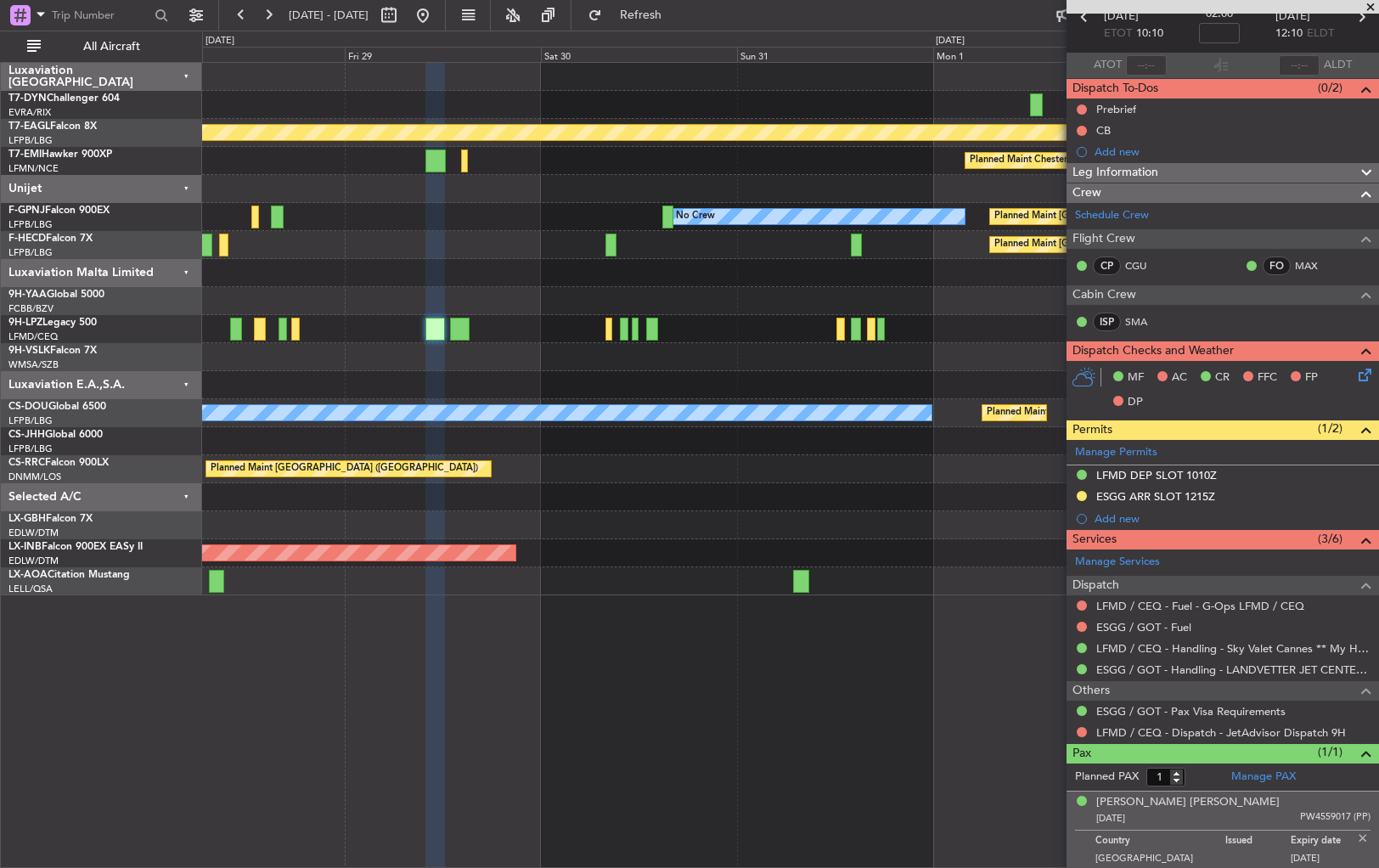
click at [581, 361] on div at bounding box center [790, 357] width 1177 height 28
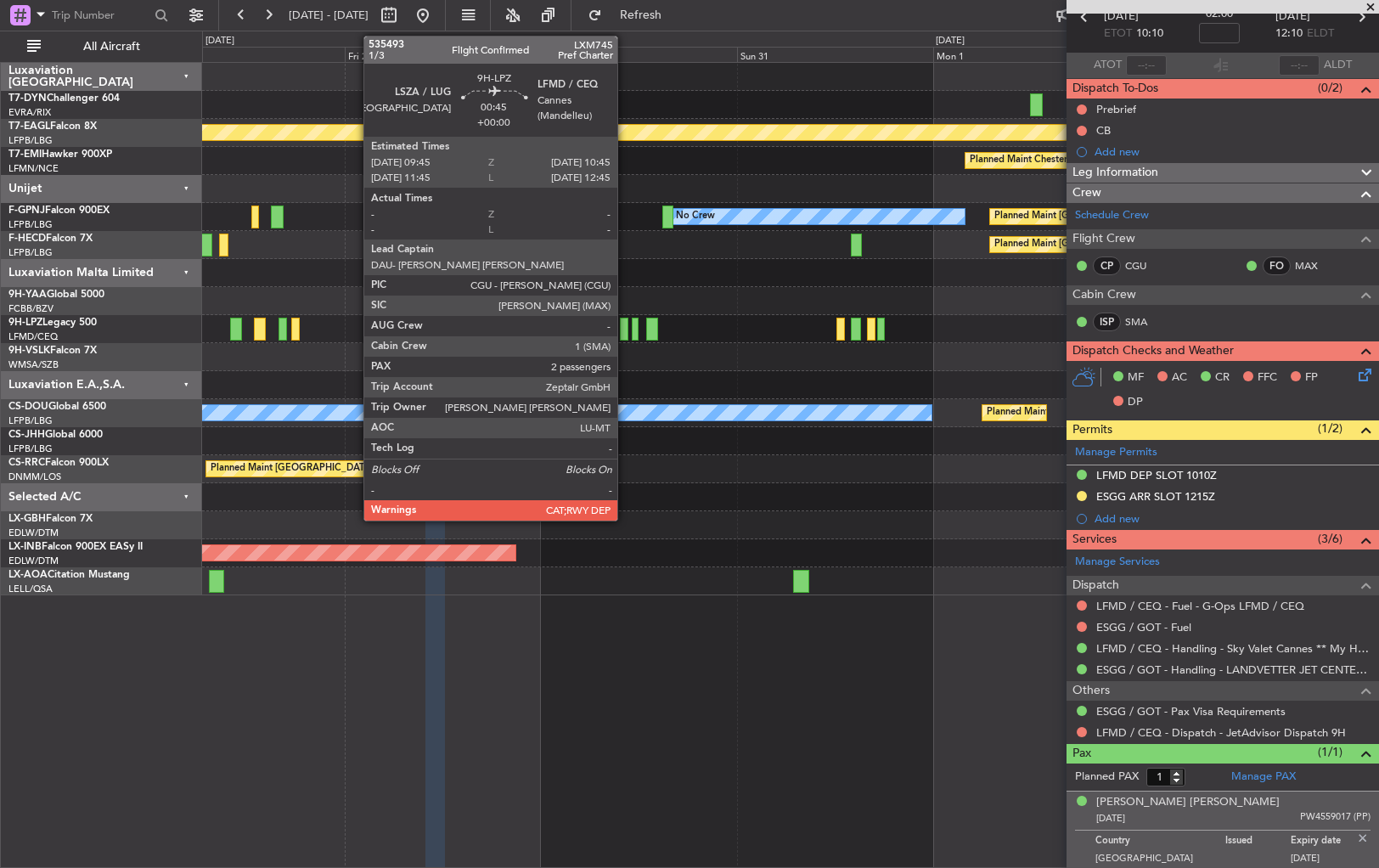
click at [625, 326] on div at bounding box center [624, 329] width 8 height 23
type input "2"
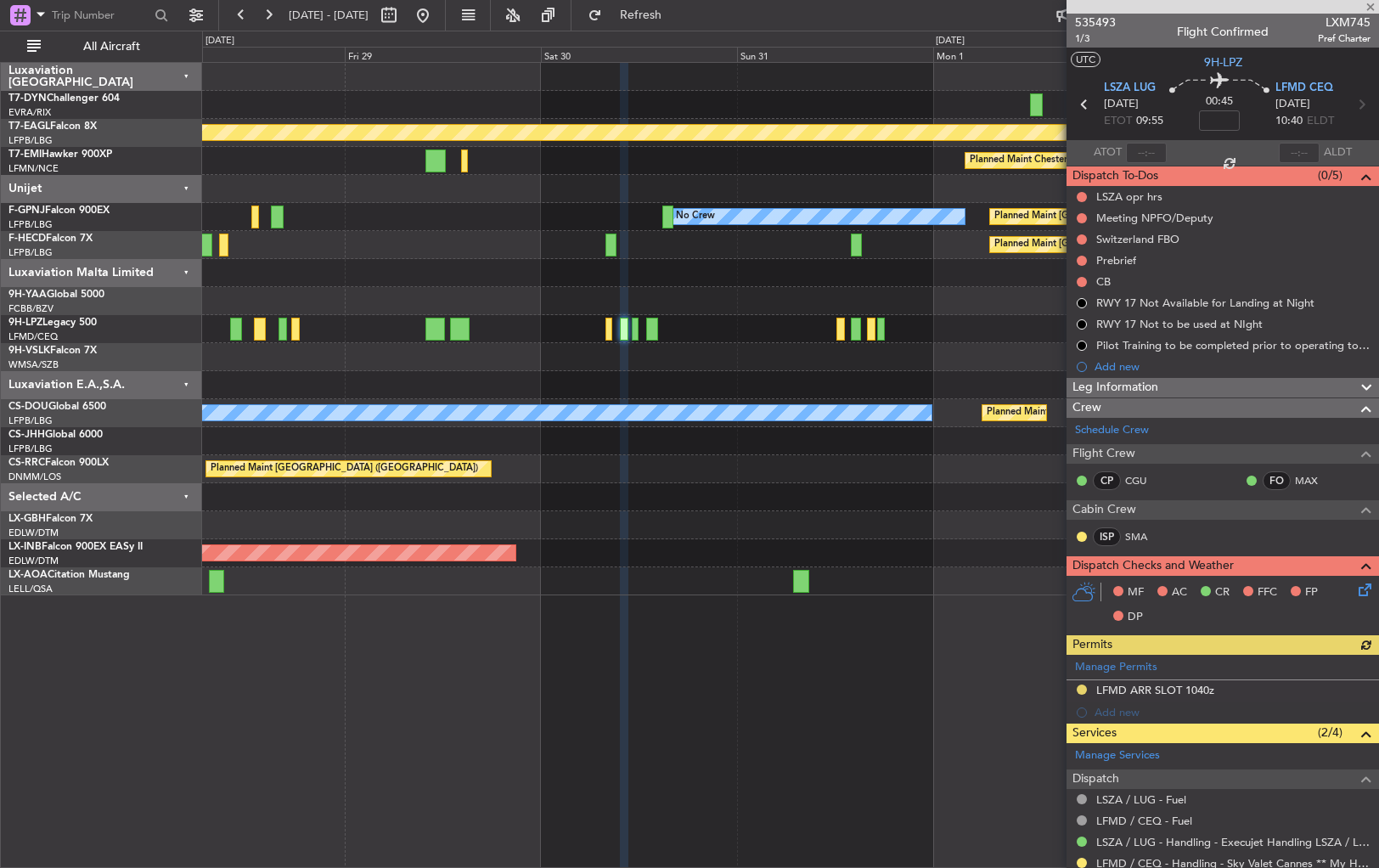
scroll to position [190, 0]
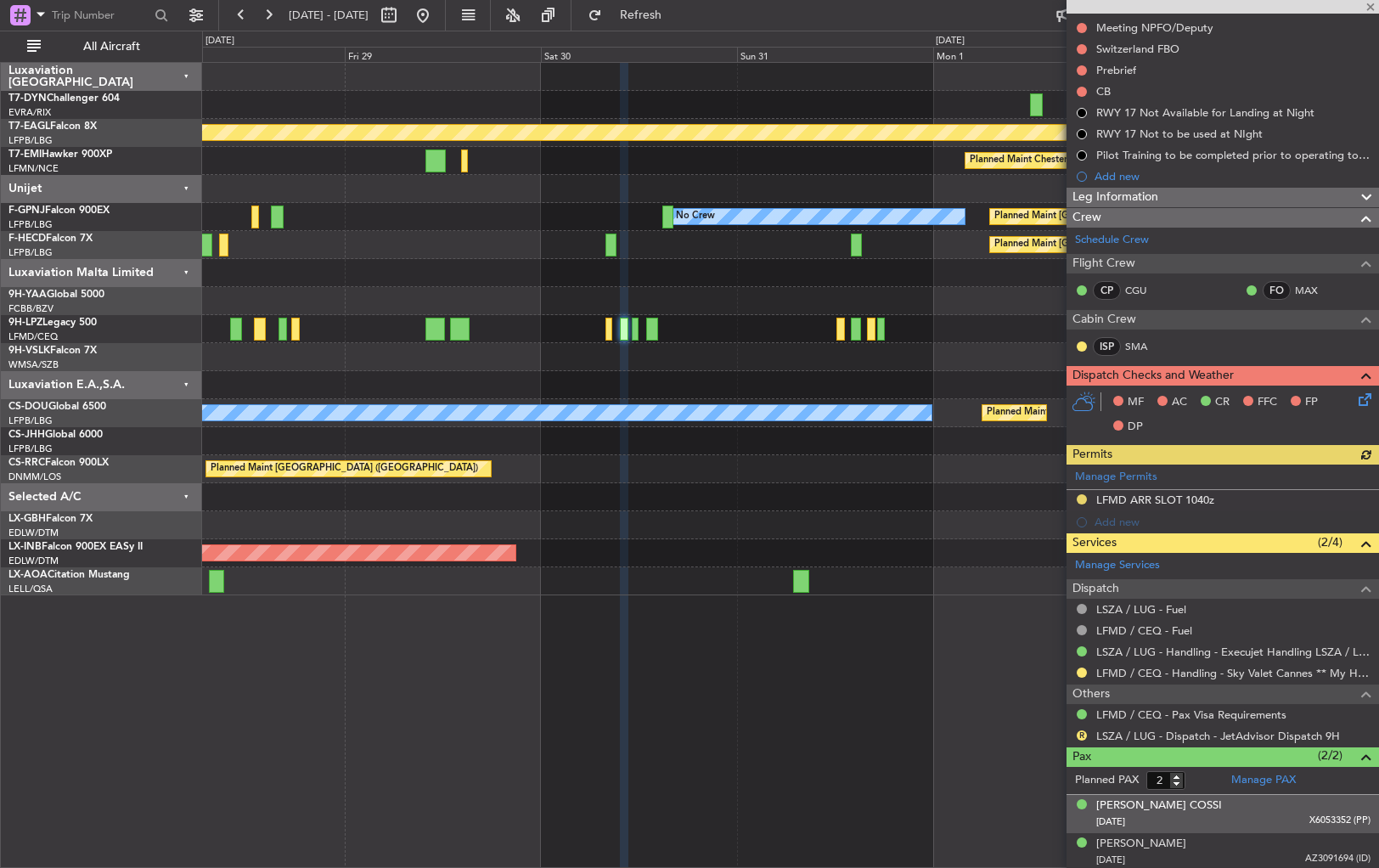
click at [1275, 813] on div "[DATE] X6053352 (PP)" at bounding box center [1233, 822] width 275 height 17
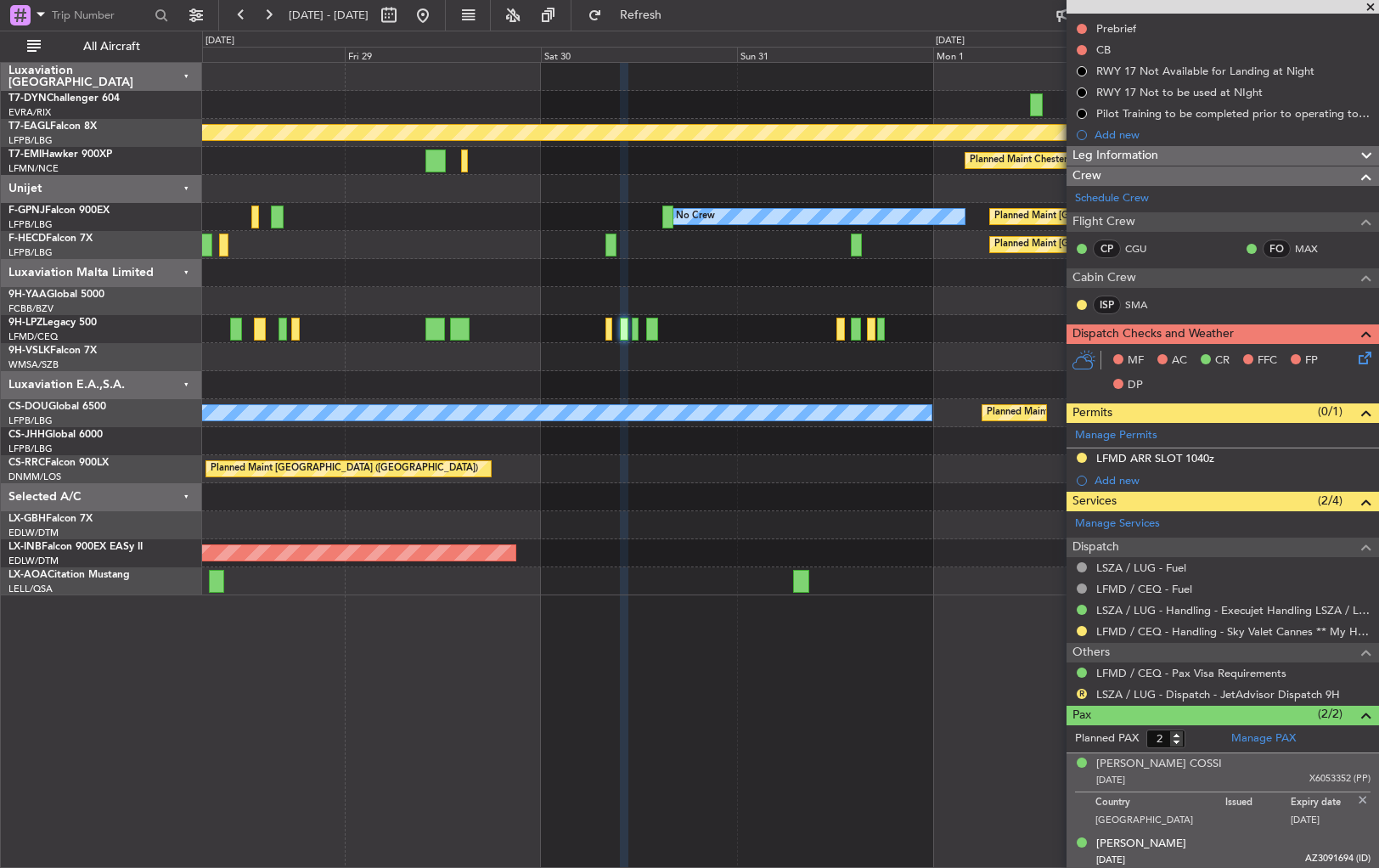
click at [1260, 852] on div "[DATE] AZ3091694 (ID)" at bounding box center [1233, 861] width 275 height 17
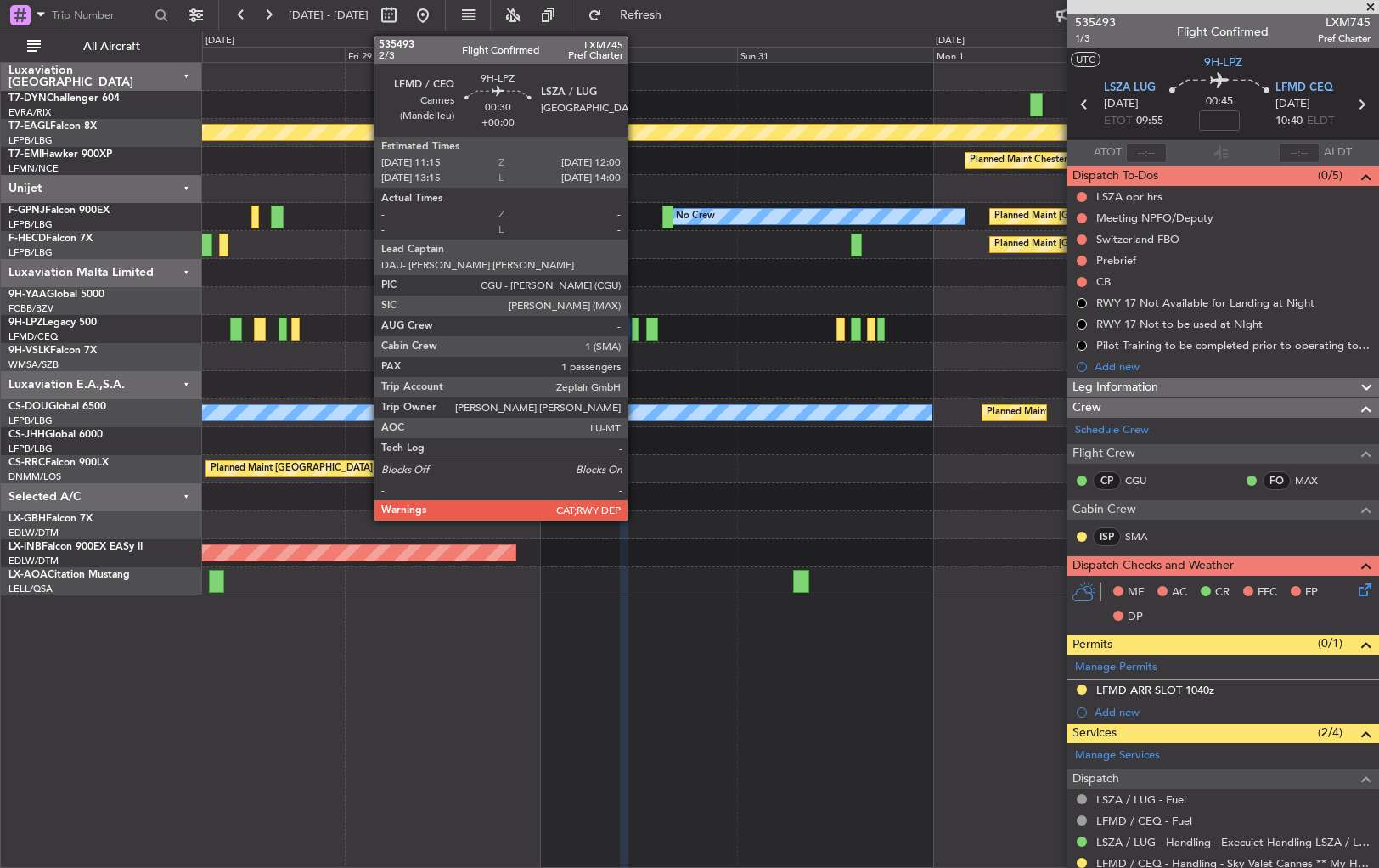
click at [635, 327] on div at bounding box center [635, 329] width 6 height 23
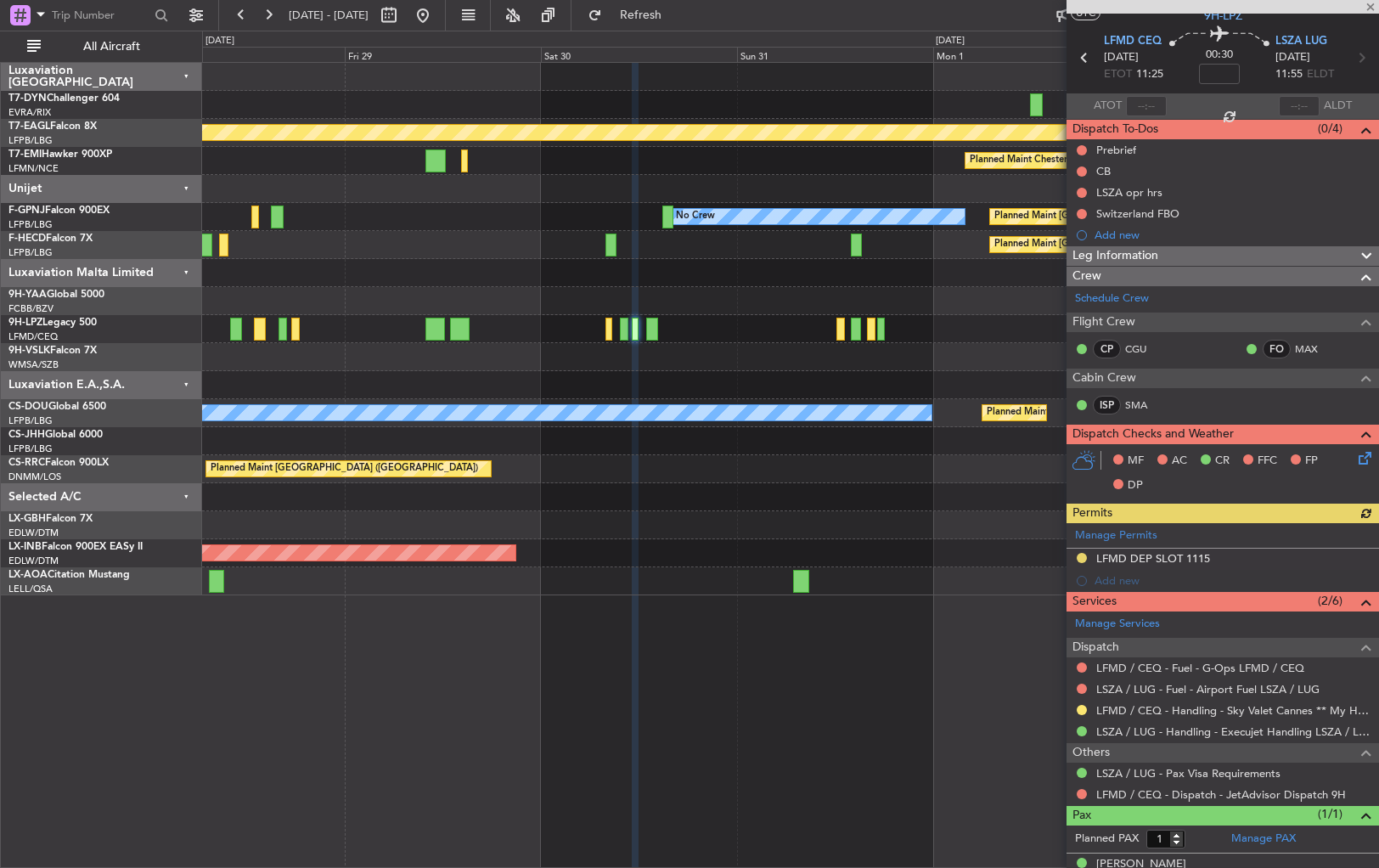
scroll to position [68, 0]
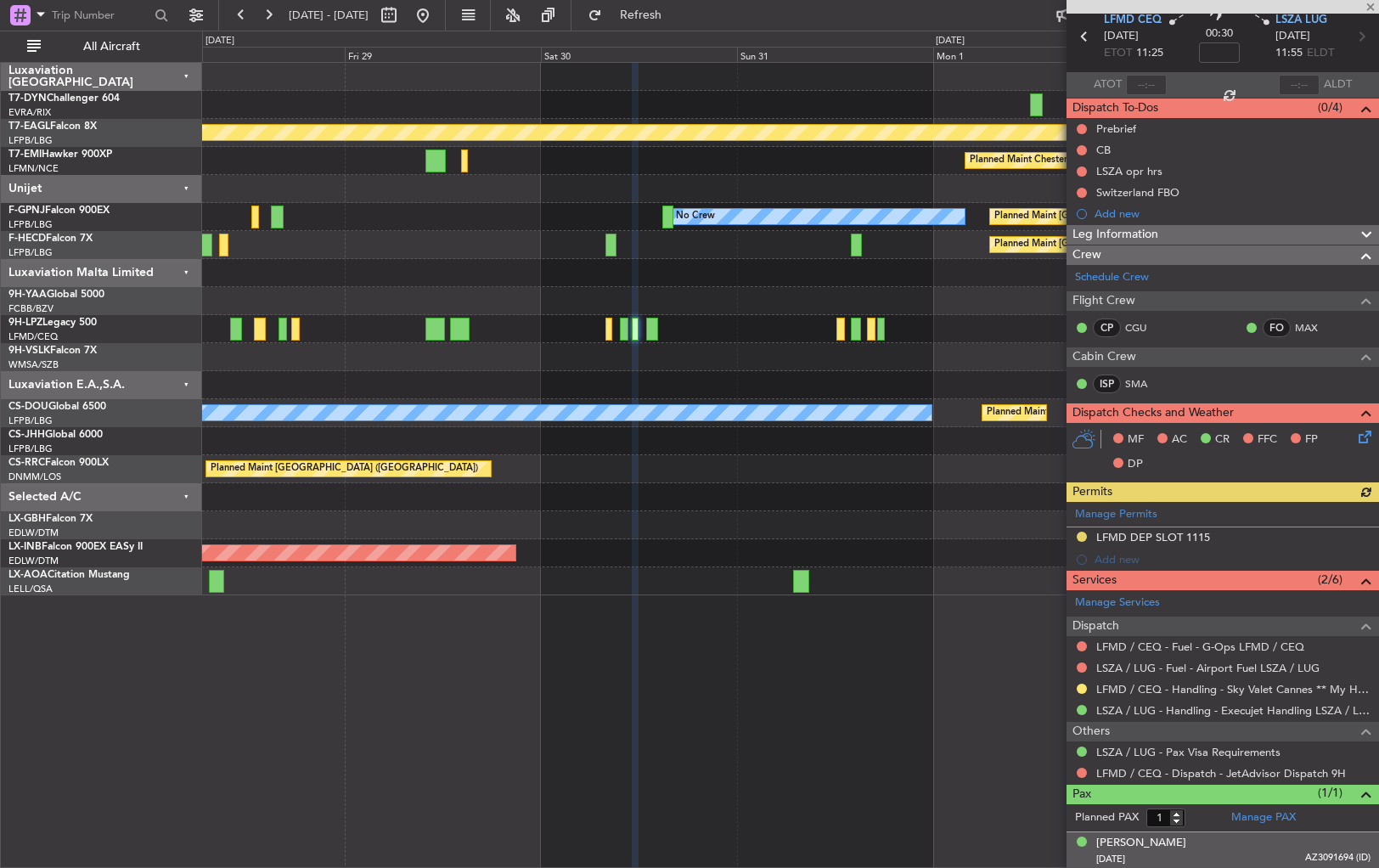
click at [1214, 853] on div "05/09/1973 AZ3091694 (ID)" at bounding box center [1233, 860] width 275 height 17
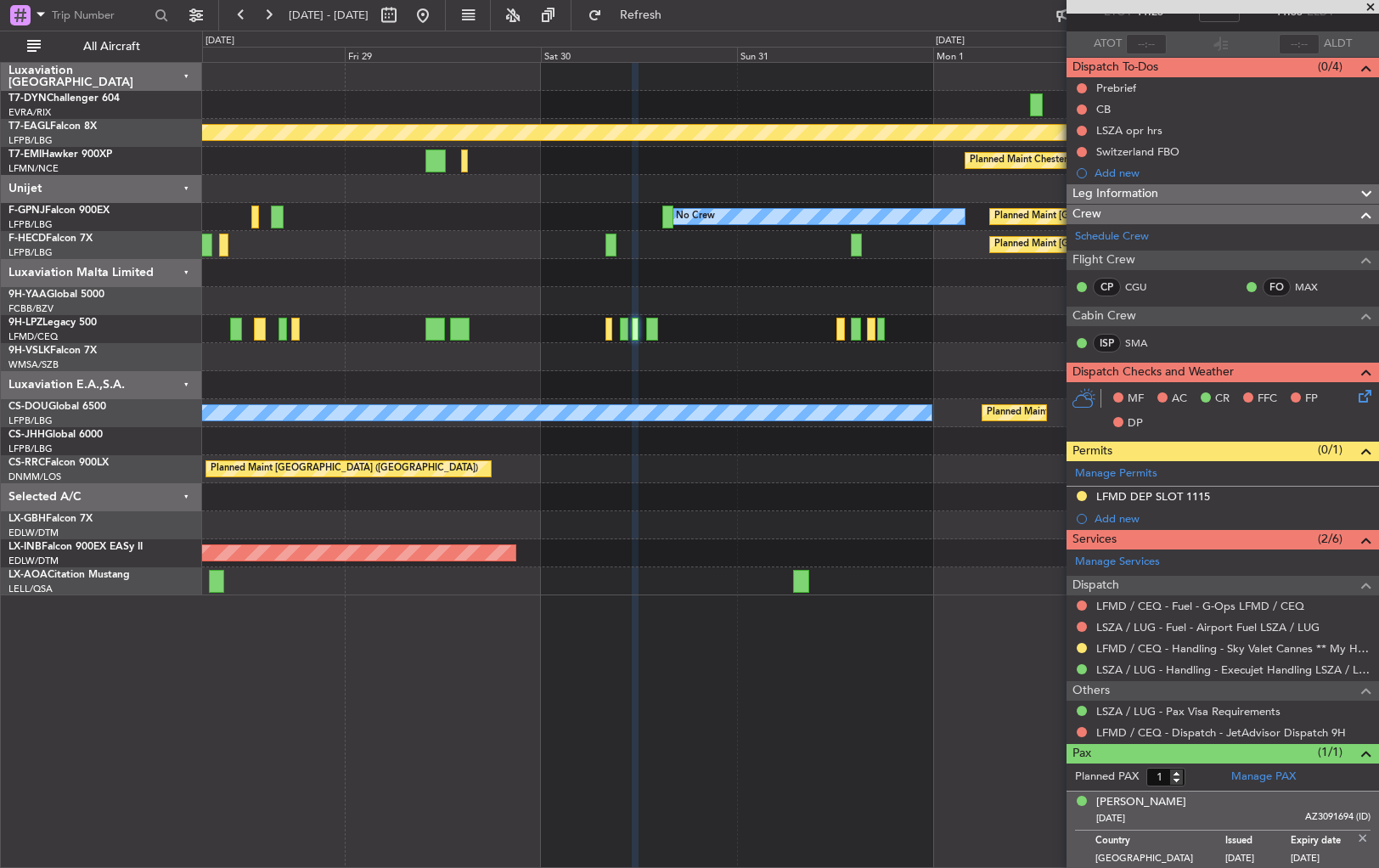
click at [1249, 812] on div "05/09/1973 AZ3091694 (ID)" at bounding box center [1233, 819] width 275 height 17
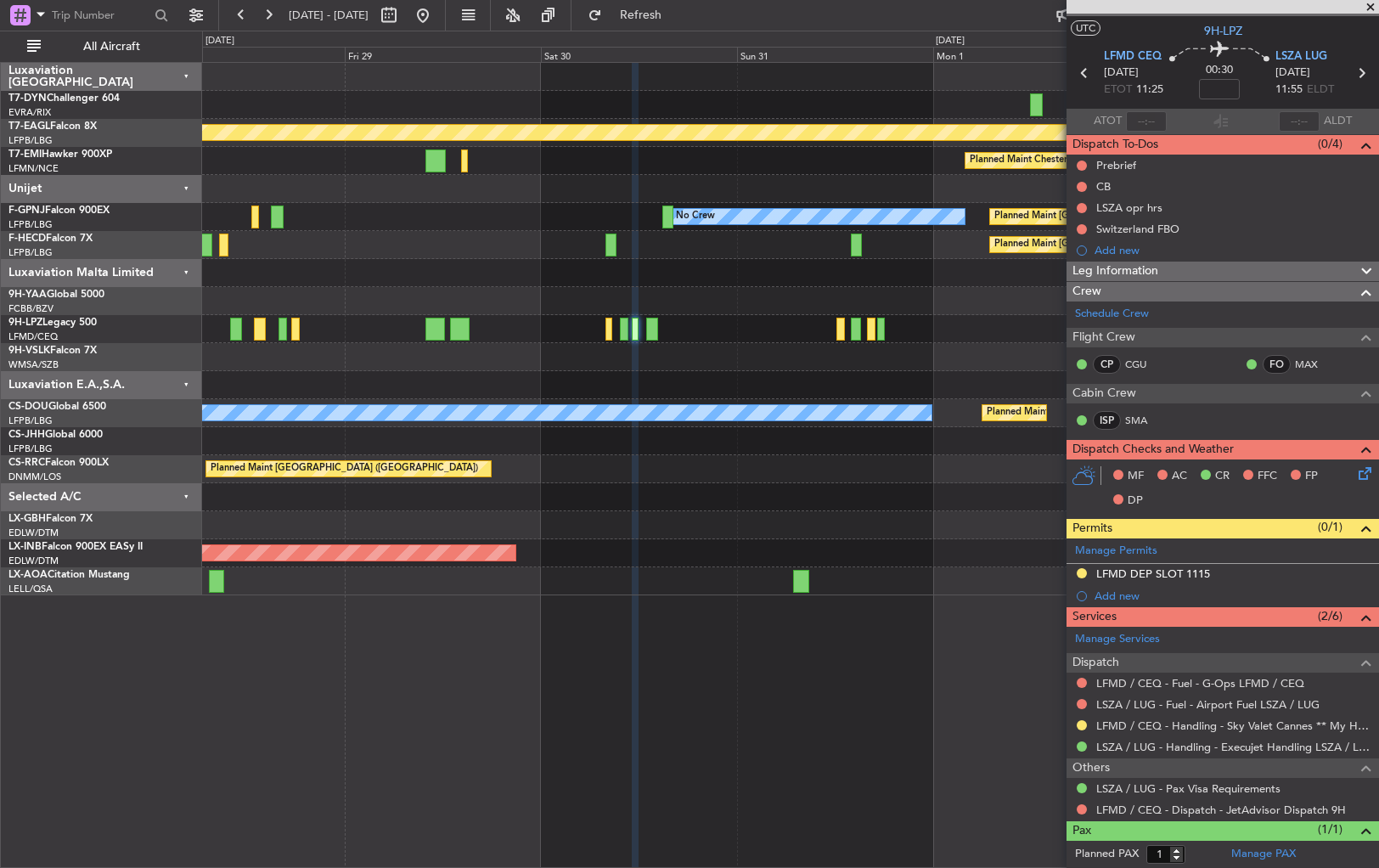
scroll to position [0, 0]
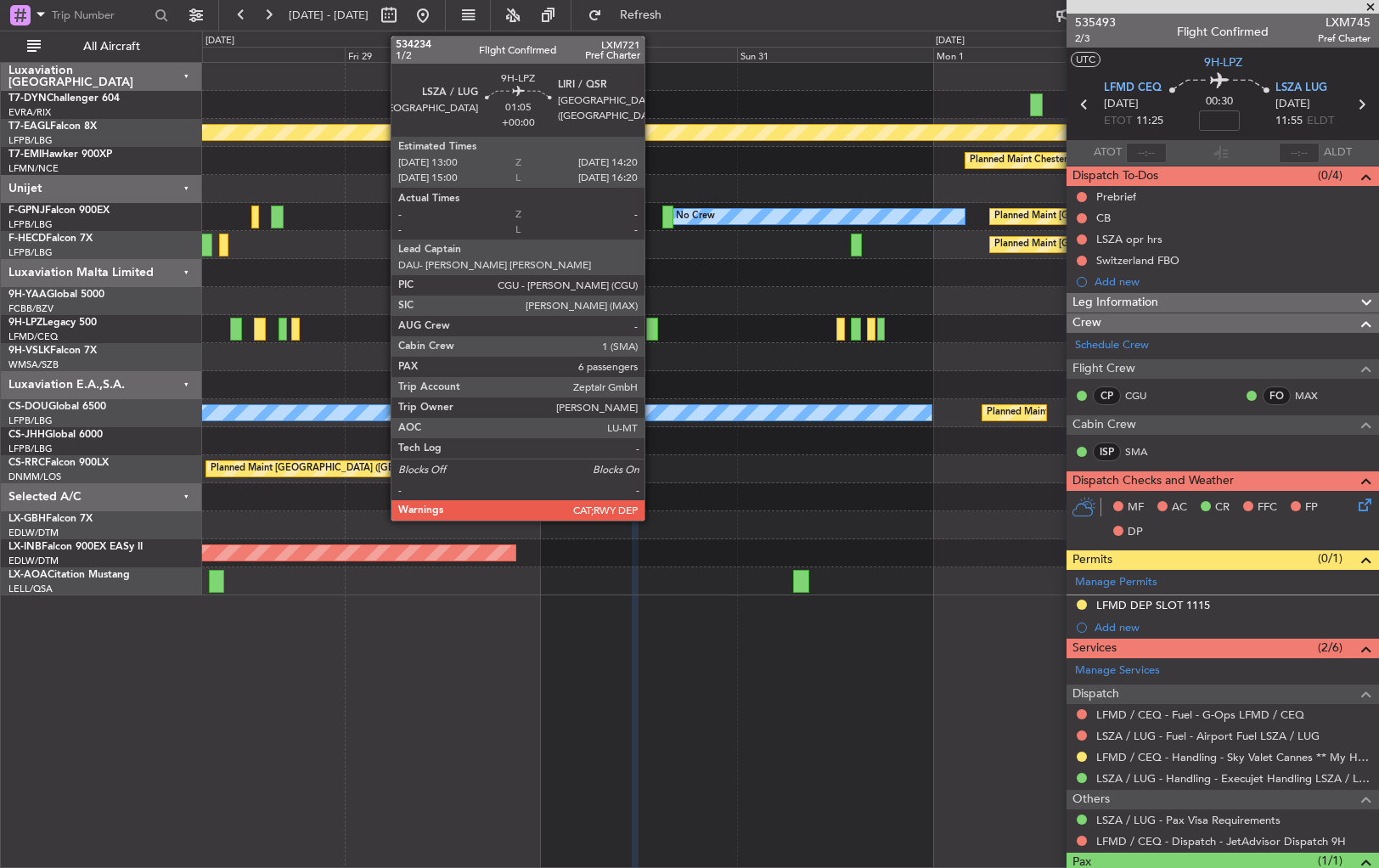
click at [653, 326] on div at bounding box center [652, 329] width 11 height 23
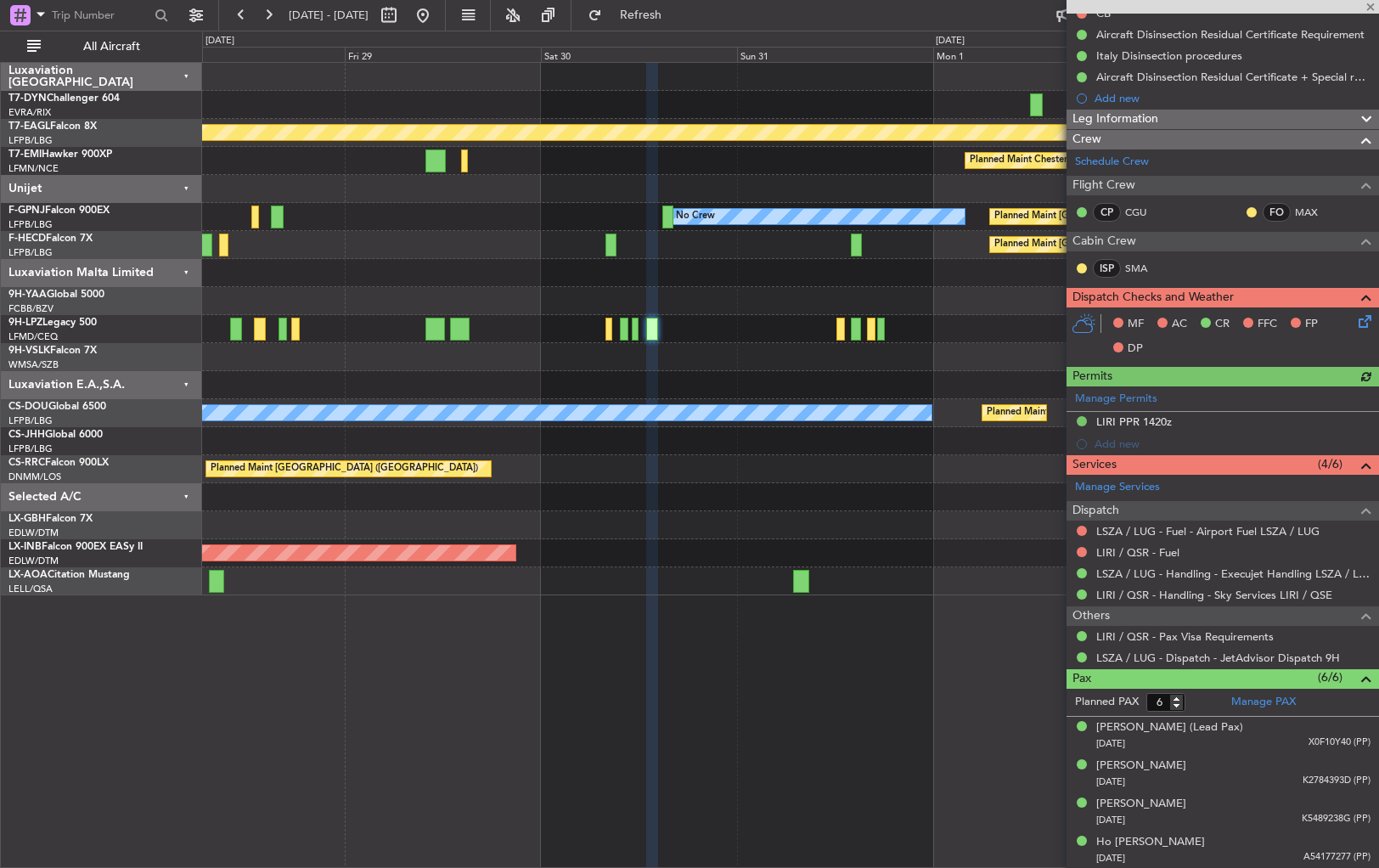
scroll to position [343, 0]
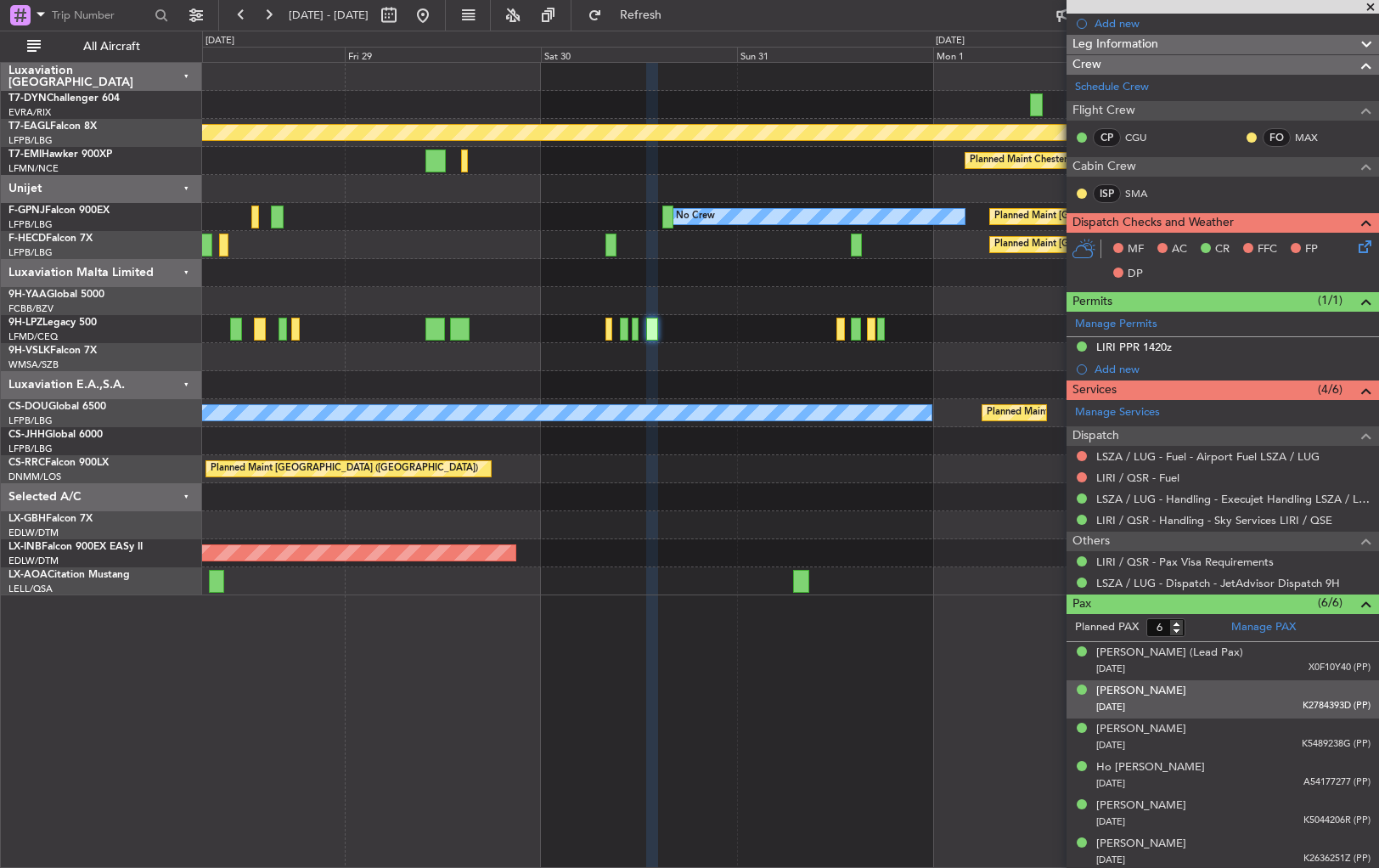
click at [1228, 687] on div "Chiew Lee TAY 08/11/1961 K2784393D (PP)" at bounding box center [1233, 700] width 275 height 33
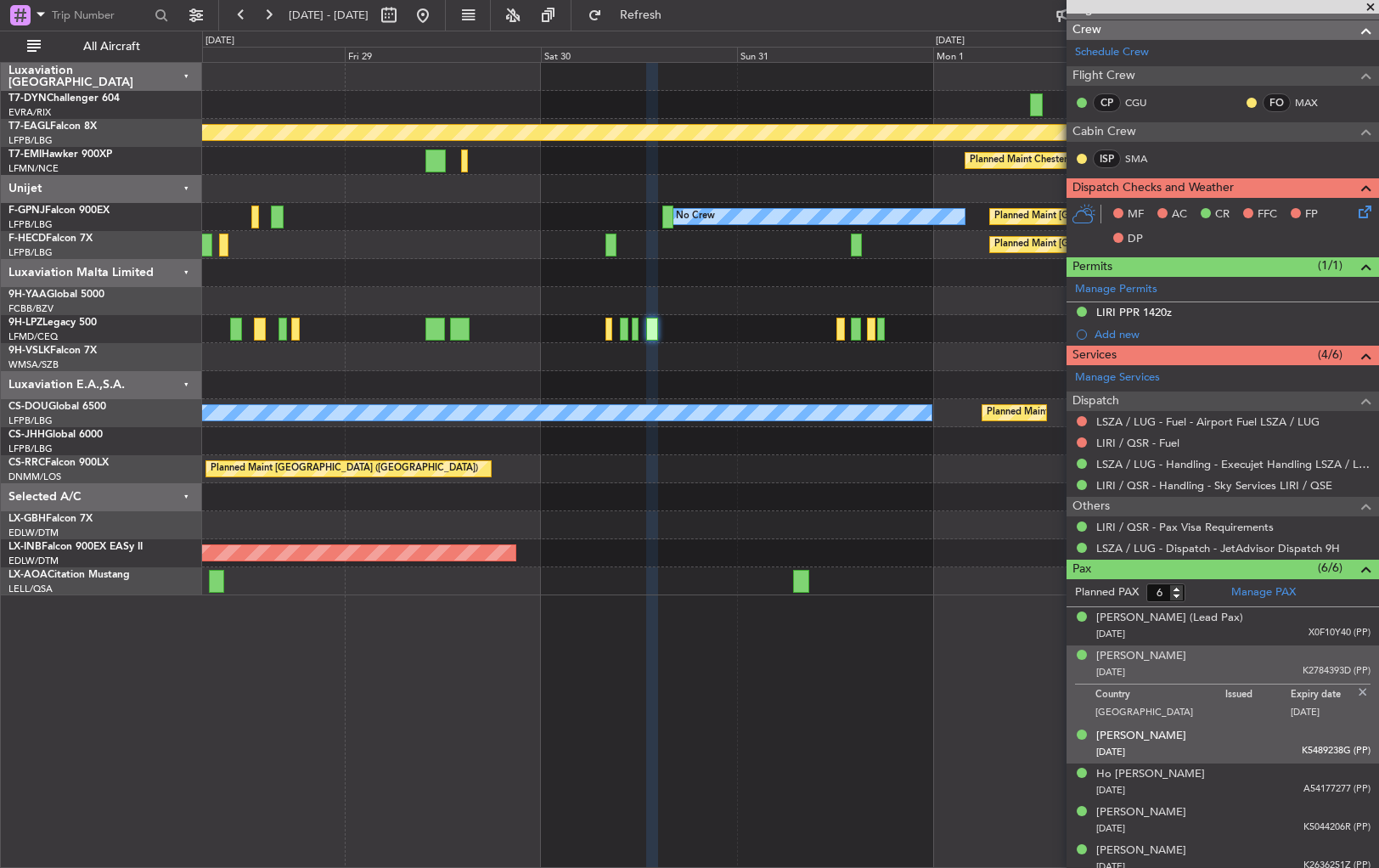
scroll to position [385, 0]
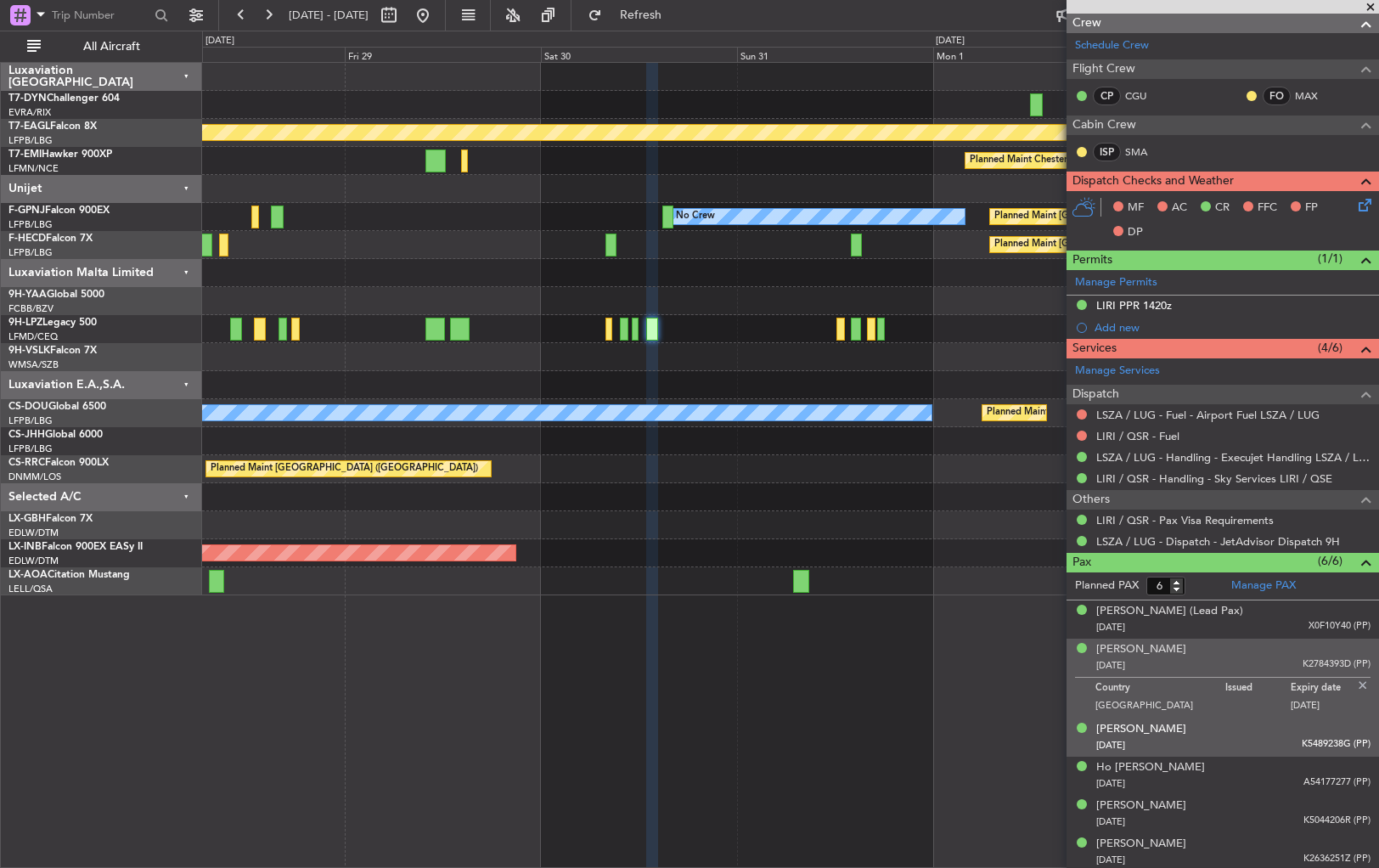
click at [1251, 738] on div "27/02/1968 K5489238G (PP)" at bounding box center [1233, 746] width 275 height 17
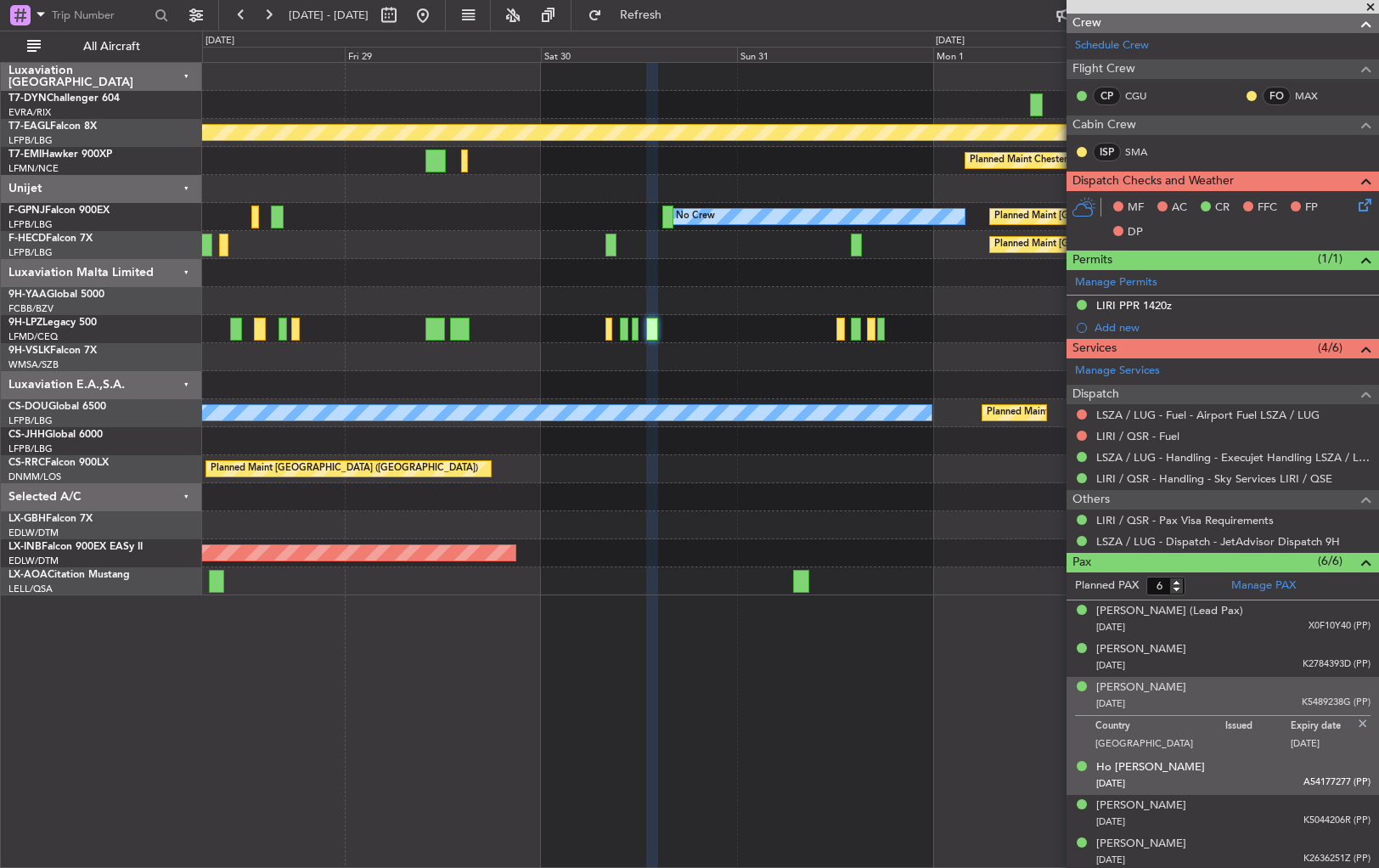
click at [1256, 766] on div "[PERSON_NAME] [DATE] A54177277 (PP)" at bounding box center [1233, 776] width 275 height 33
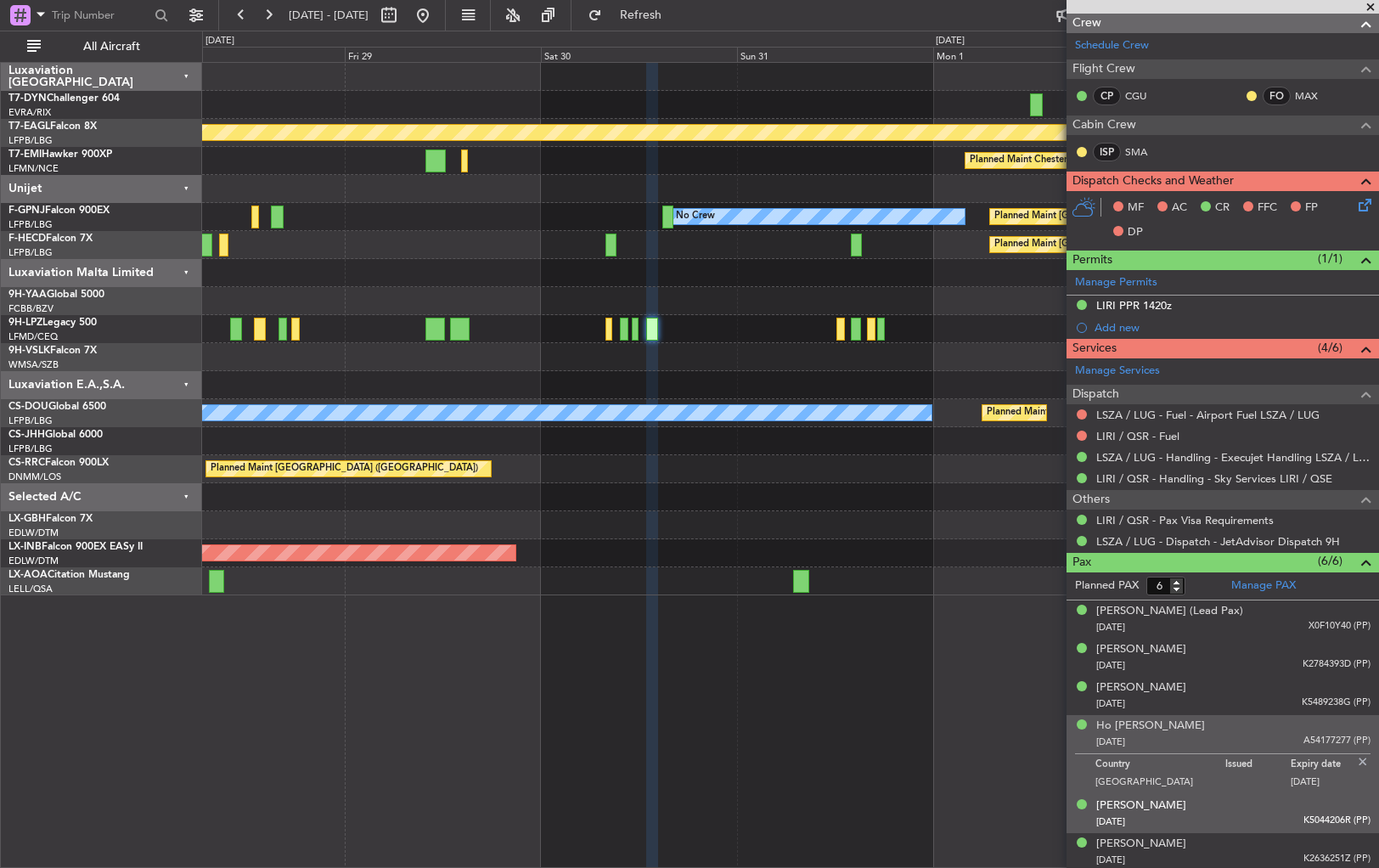
click at [1226, 795] on li "Julian CHANG 12/02/1951 K5044206R (PP)" at bounding box center [1223, 813] width 312 height 38
click at [1226, 813] on div "12/02/1951 K5044206R (PP)" at bounding box center [1233, 822] width 275 height 17
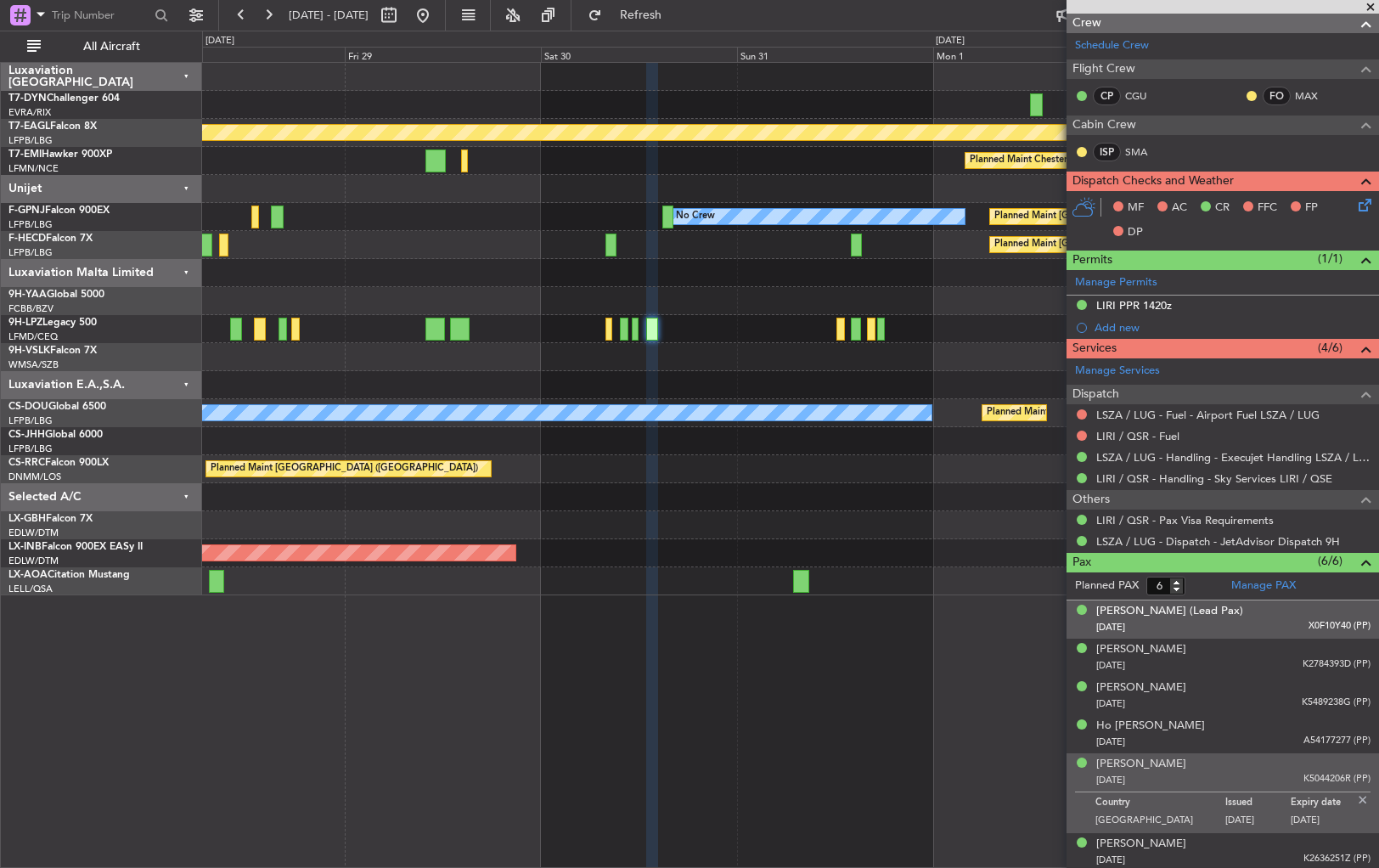
click at [1230, 629] on div "01/12/1956 X0F10Y40 (PP)" at bounding box center [1233, 628] width 275 height 17
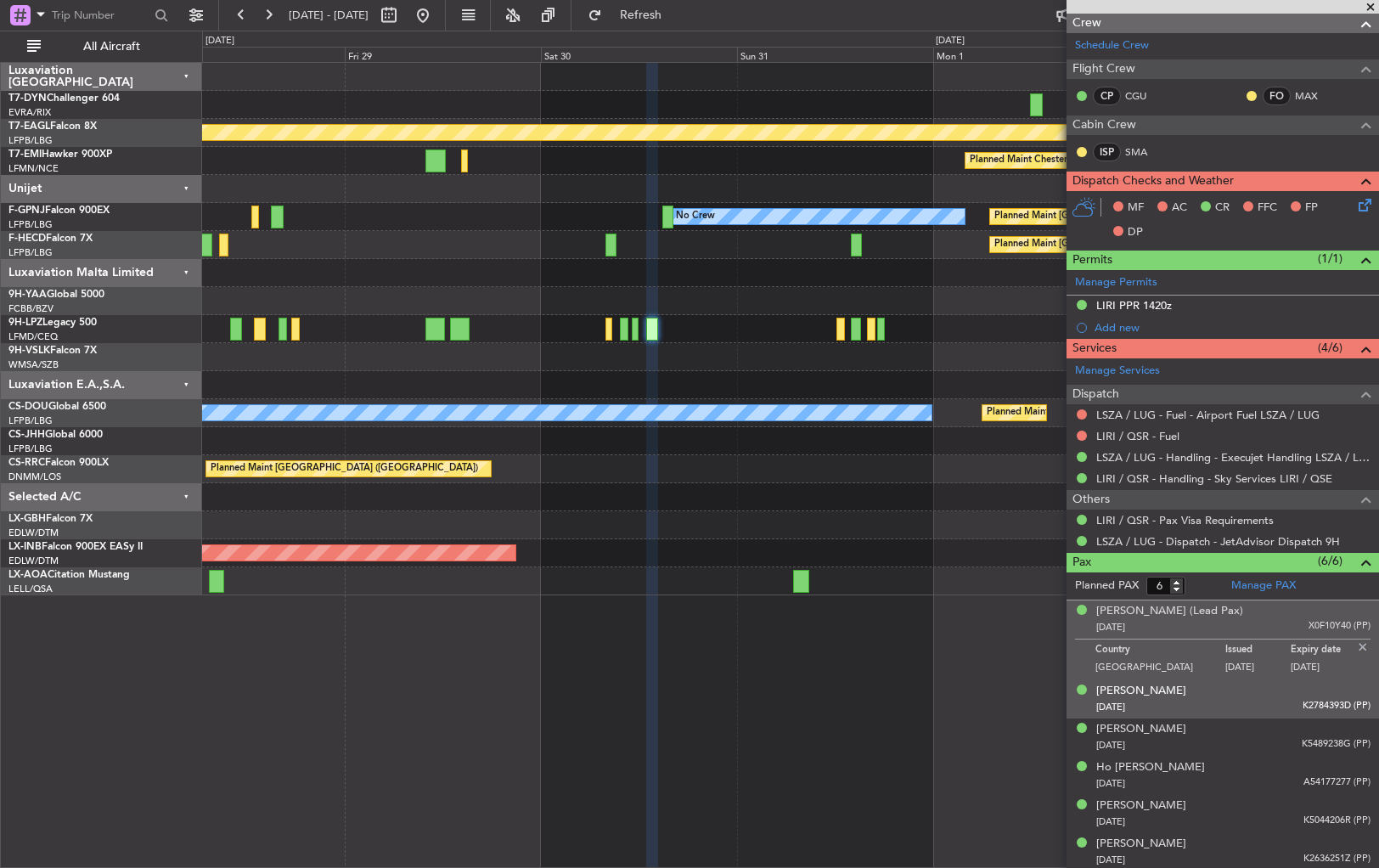
click at [1235, 706] on div "08/11/1961 K2784393D (PP)" at bounding box center [1233, 707] width 275 height 17
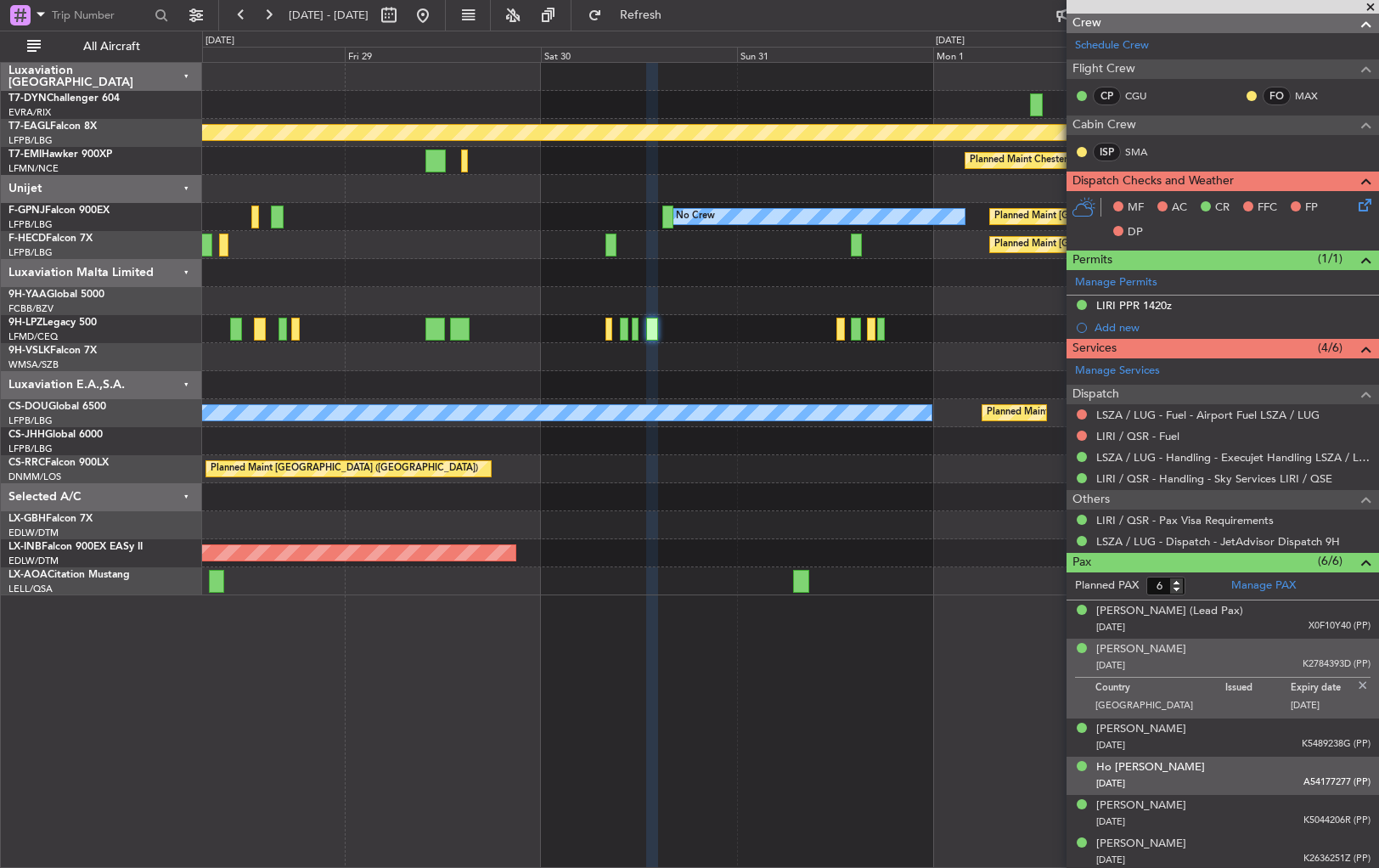
click at [1248, 764] on div "[PERSON_NAME] [DATE] A54177277 (PP)" at bounding box center [1233, 776] width 275 height 33
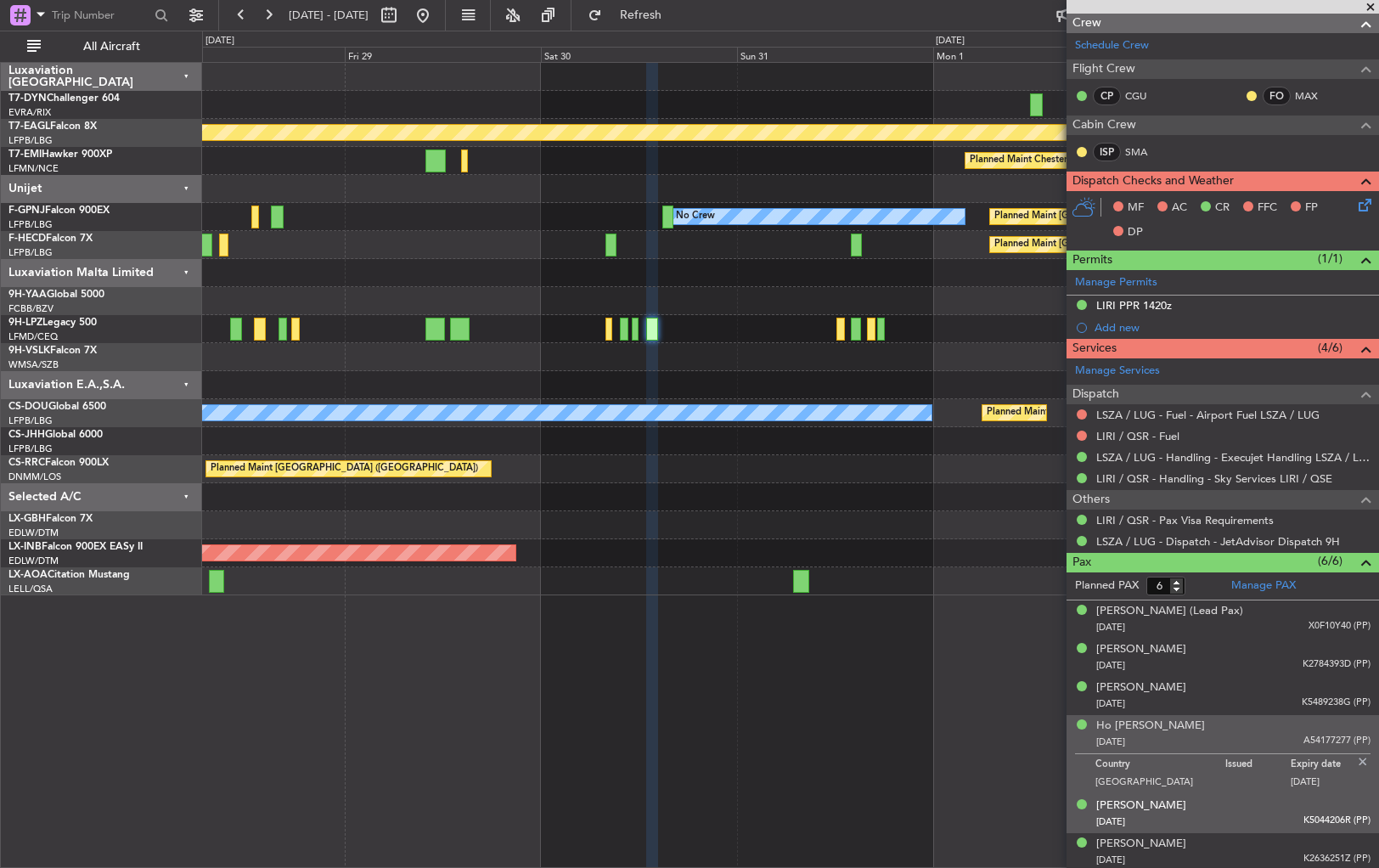
click at [1224, 809] on div "Julian CHANG 12/02/1951 K5044206R (PP)" at bounding box center [1233, 814] width 275 height 33
click at [1220, 746] on div "20/12/1966 A54177277 (PP)" at bounding box center [1233, 742] width 275 height 17
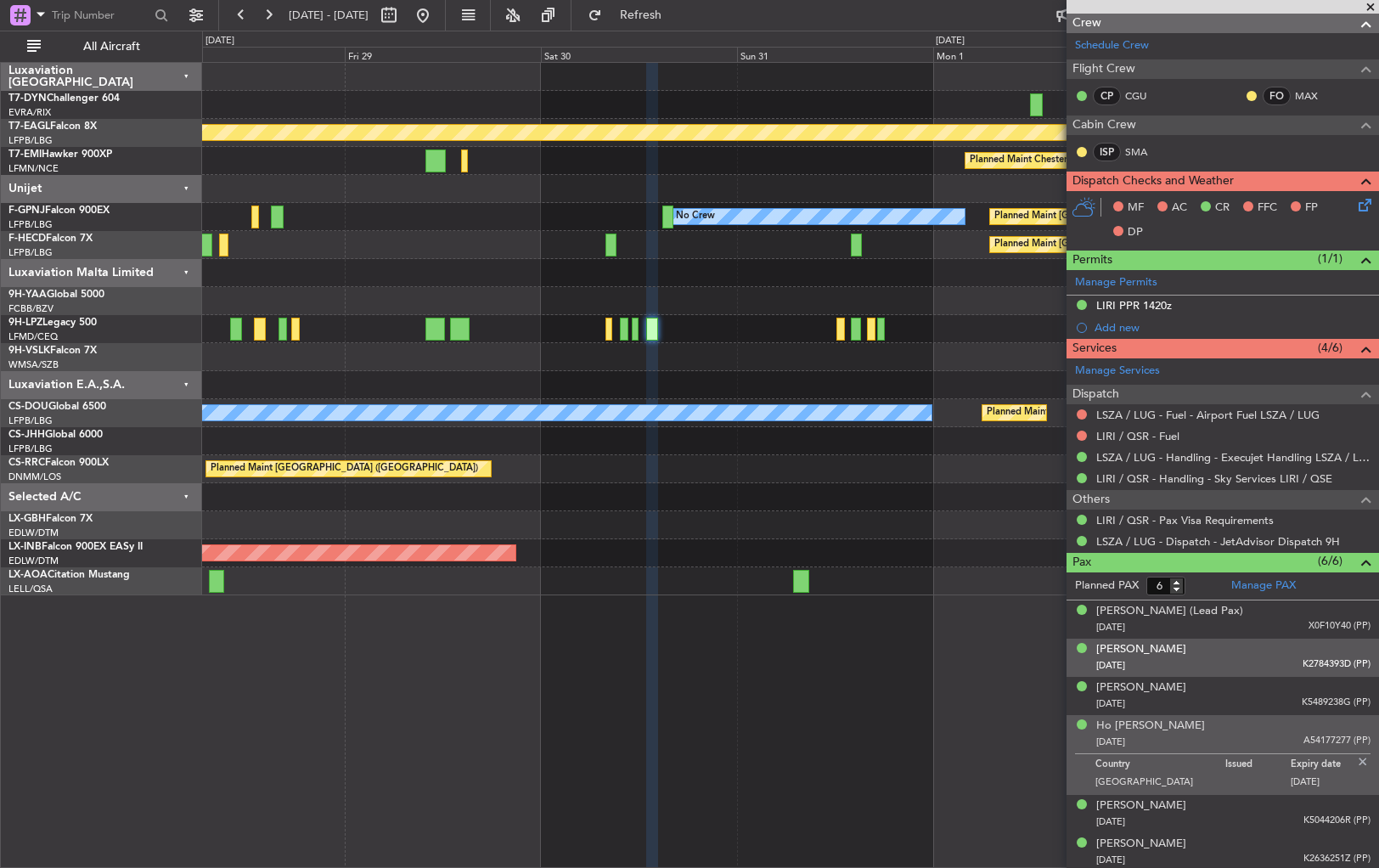
click at [1222, 666] on div "08/11/1961 K2784393D (PP)" at bounding box center [1233, 666] width 275 height 17
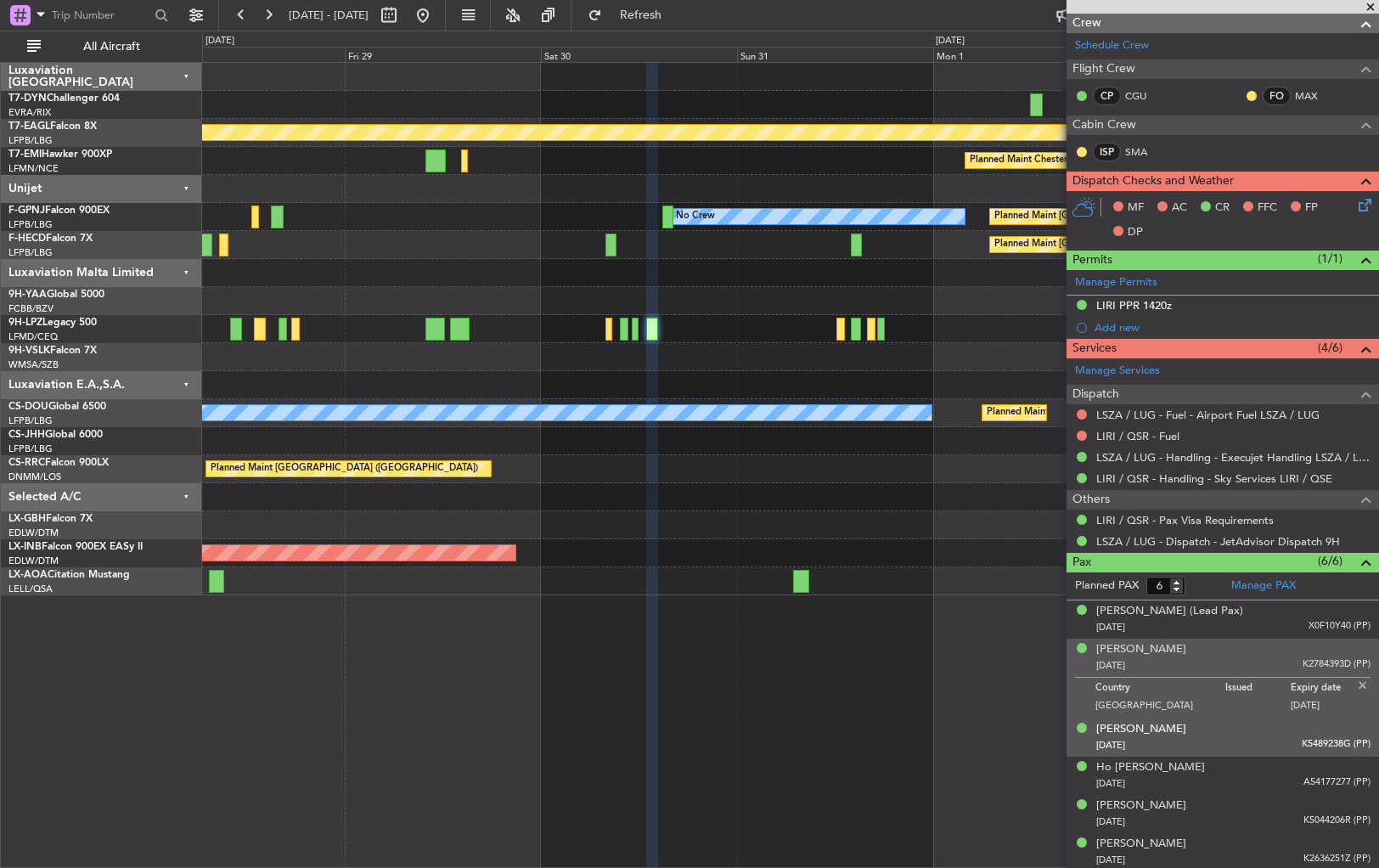
click at [1230, 731] on div "[PERSON_NAME] [DATE] K5489238G (PP)" at bounding box center [1233, 738] width 275 height 33
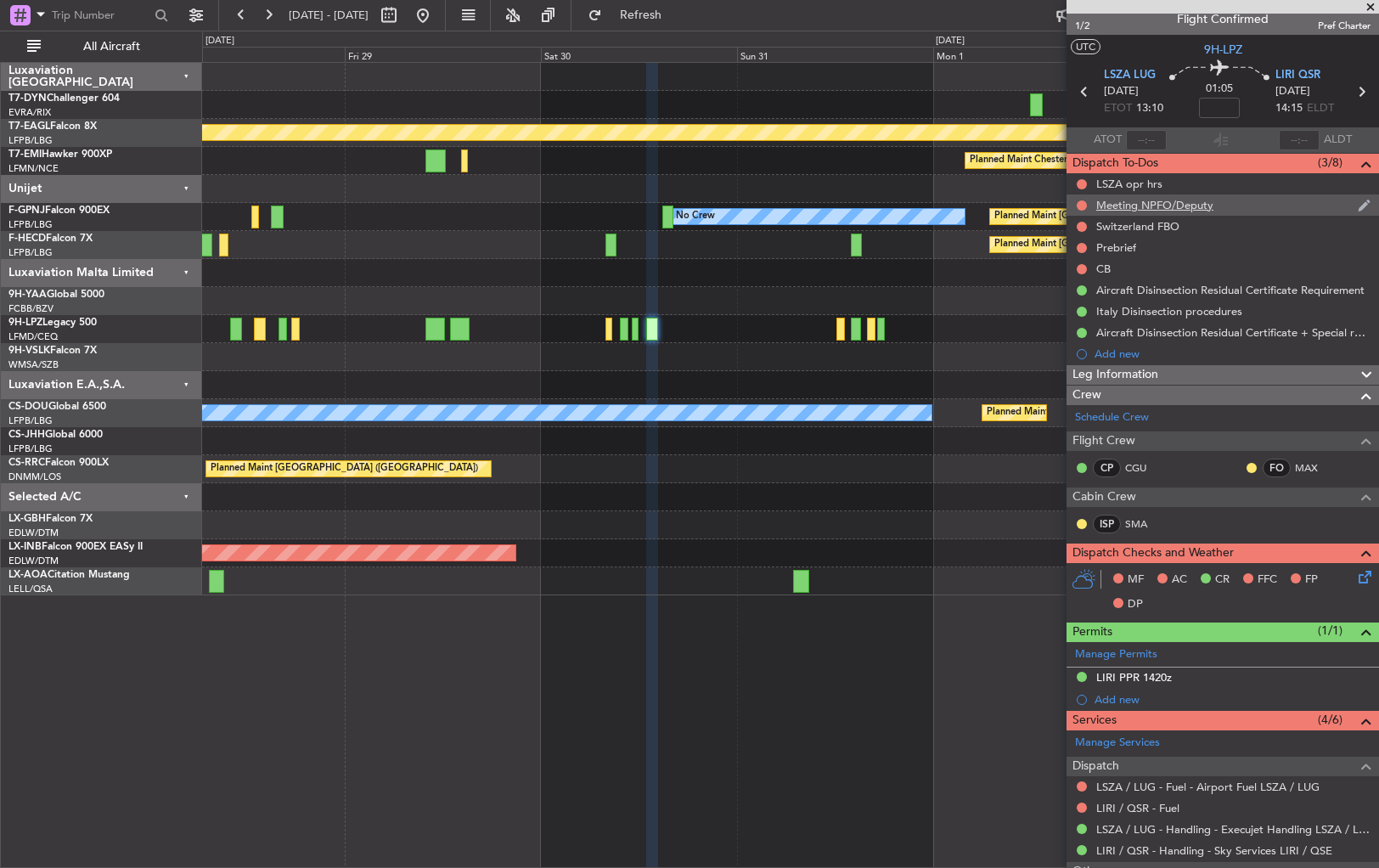
scroll to position [0, 0]
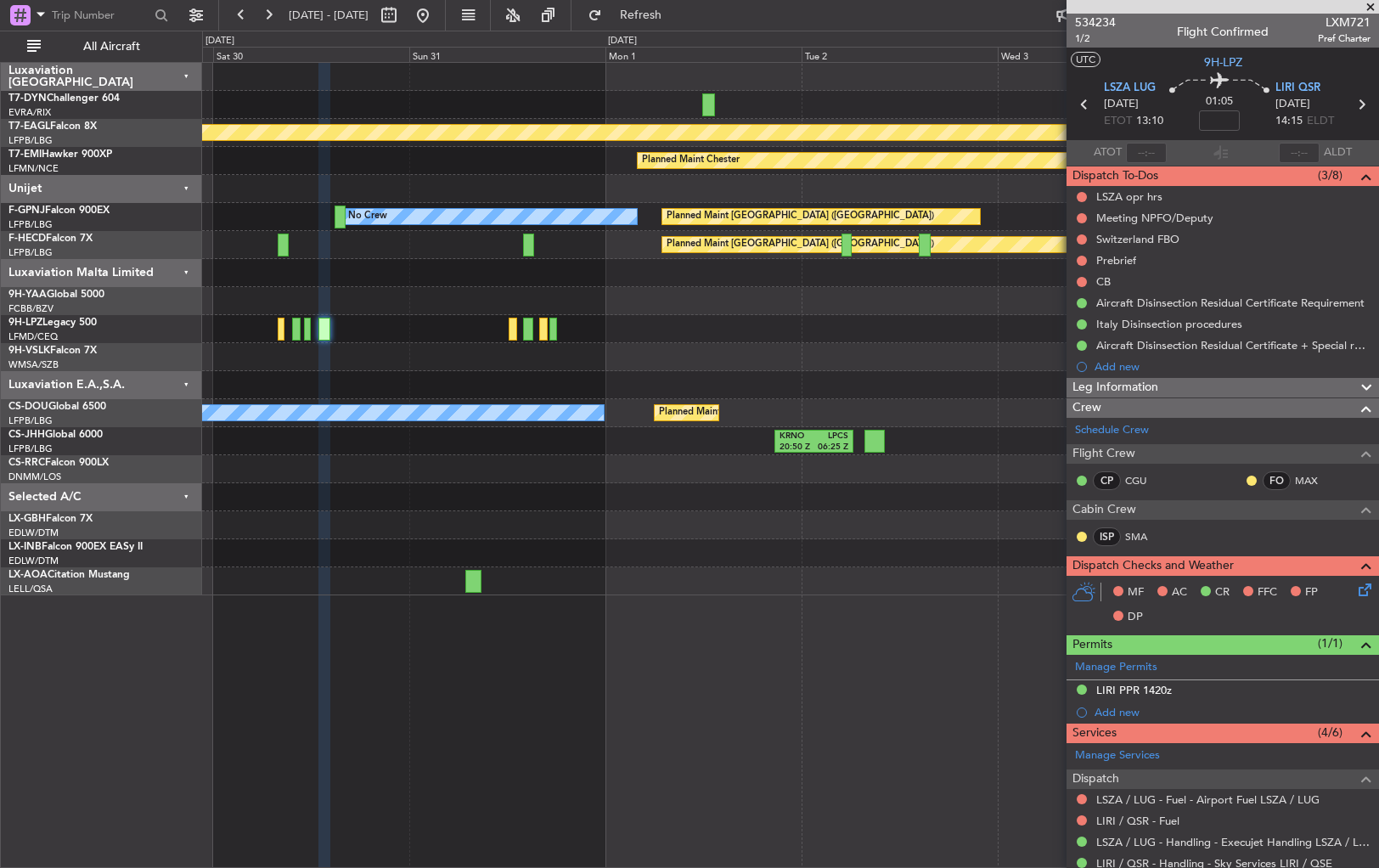
click at [499, 373] on div at bounding box center [790, 385] width 1177 height 28
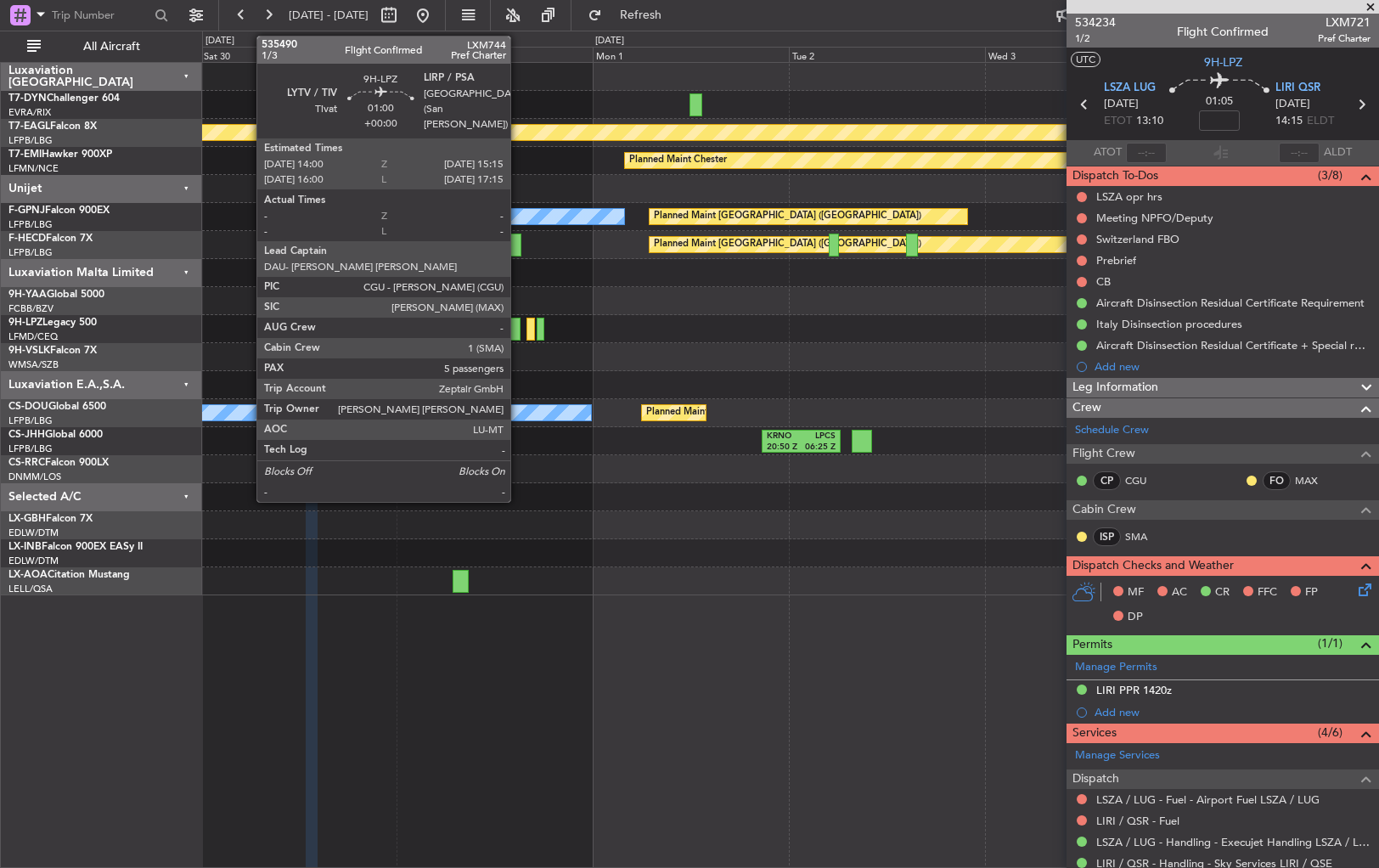
click at [519, 328] on div at bounding box center [516, 329] width 11 height 23
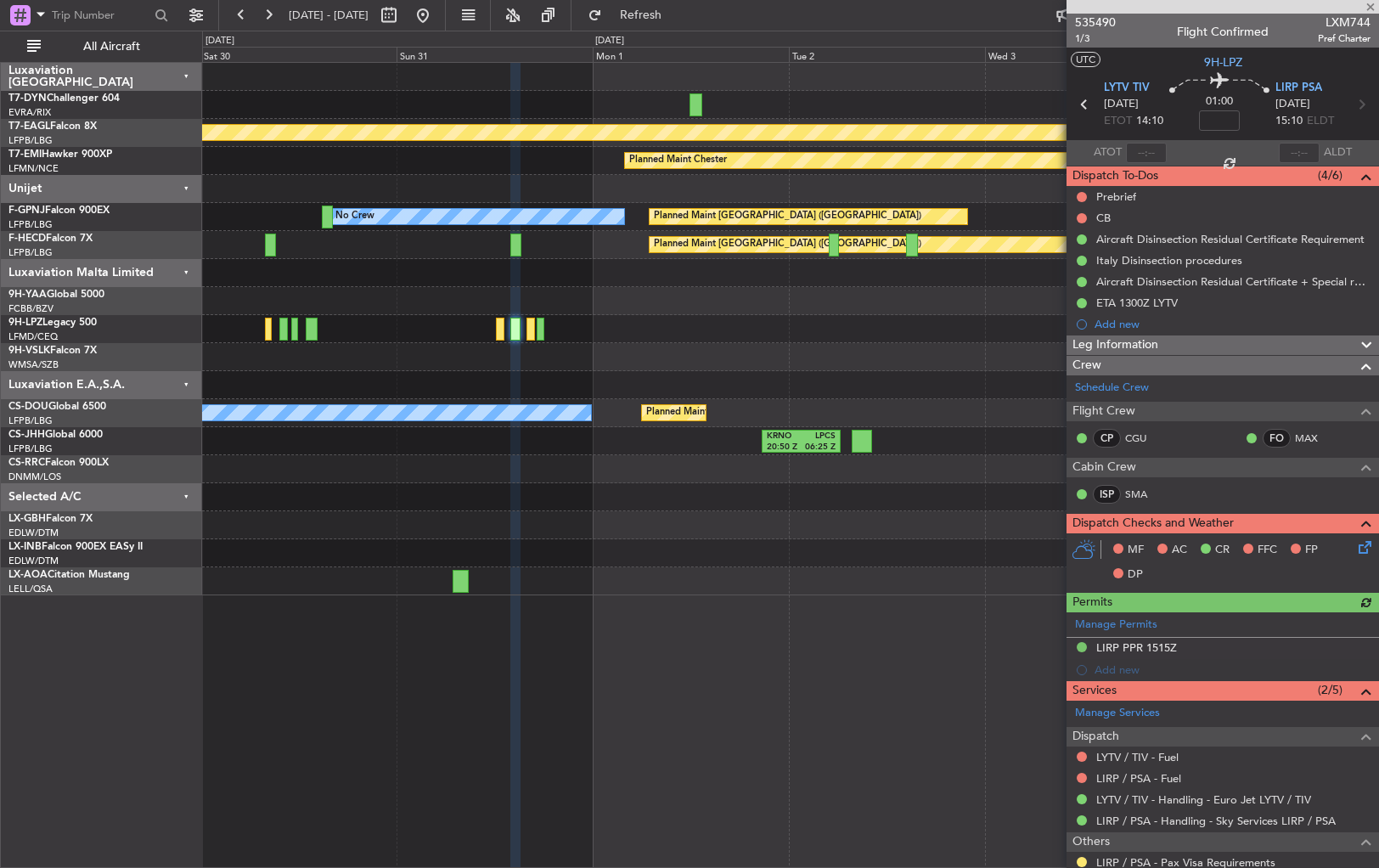
scroll to position [263, 0]
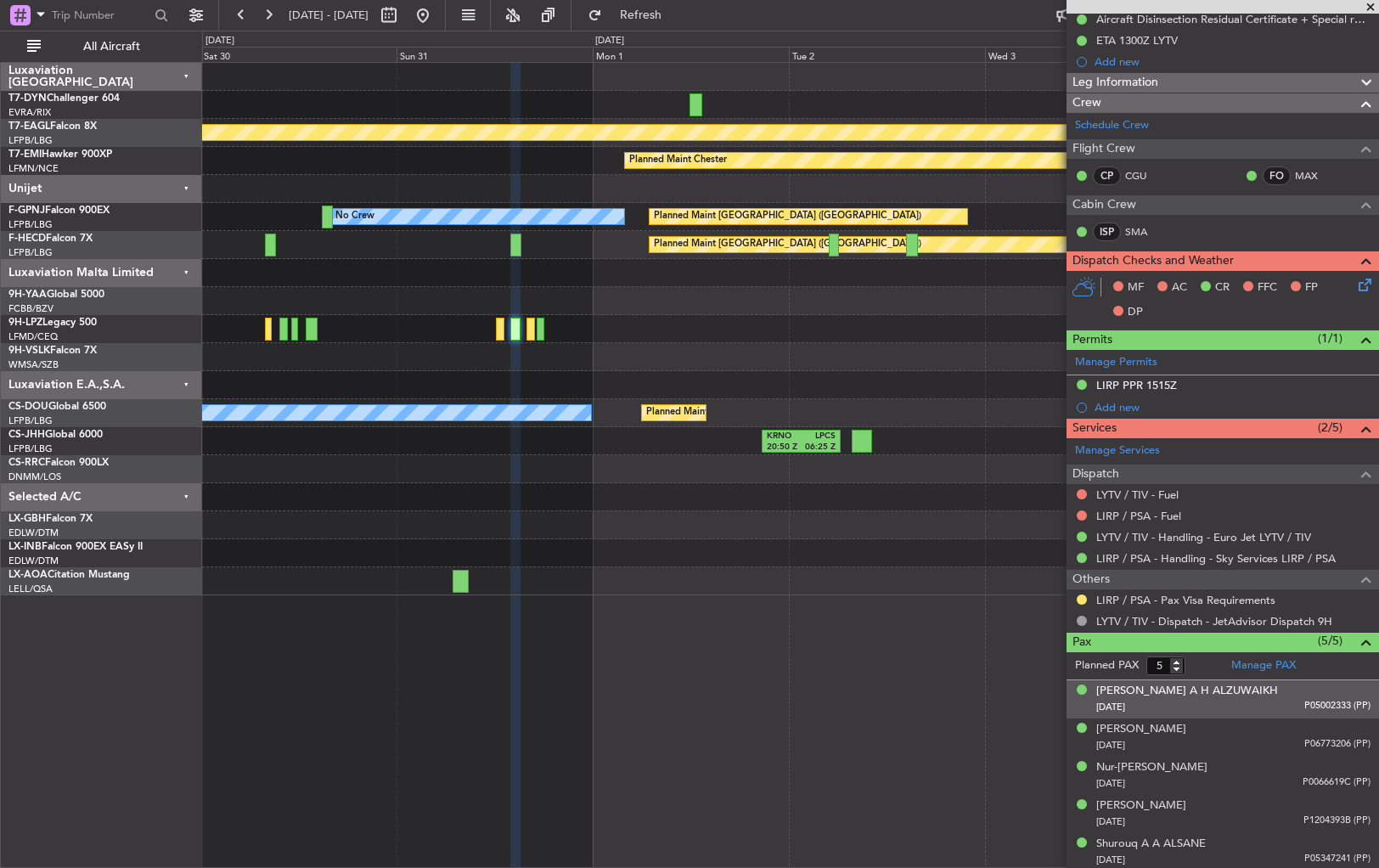
click at [1260, 705] on div "28/09/1969 P05002333 (PP)" at bounding box center [1233, 707] width 275 height 17
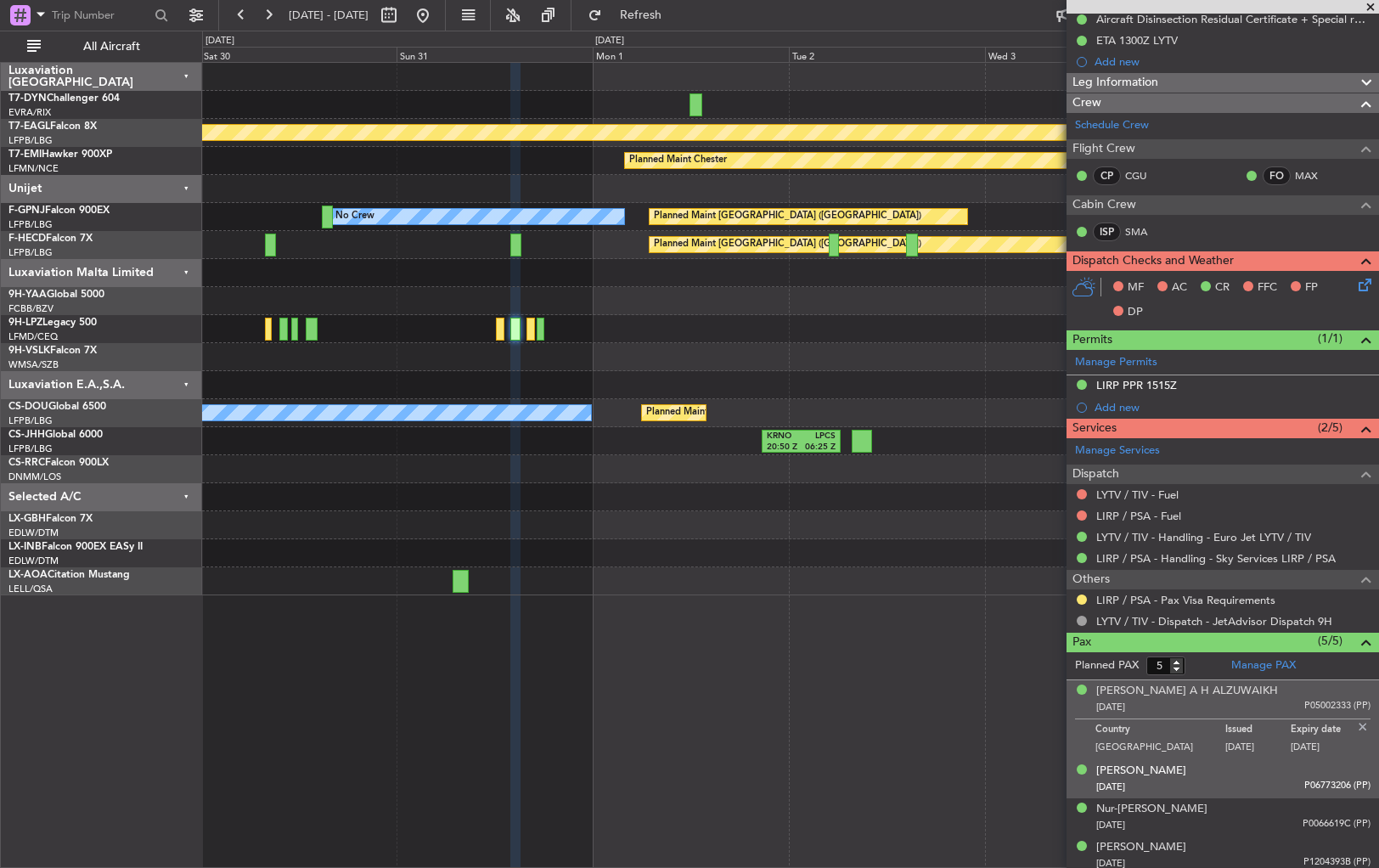
click at [1262, 766] on div "Madeenah I KH HUSSAIN 01/08/1967 P06773206 (PP)" at bounding box center [1233, 779] width 275 height 33
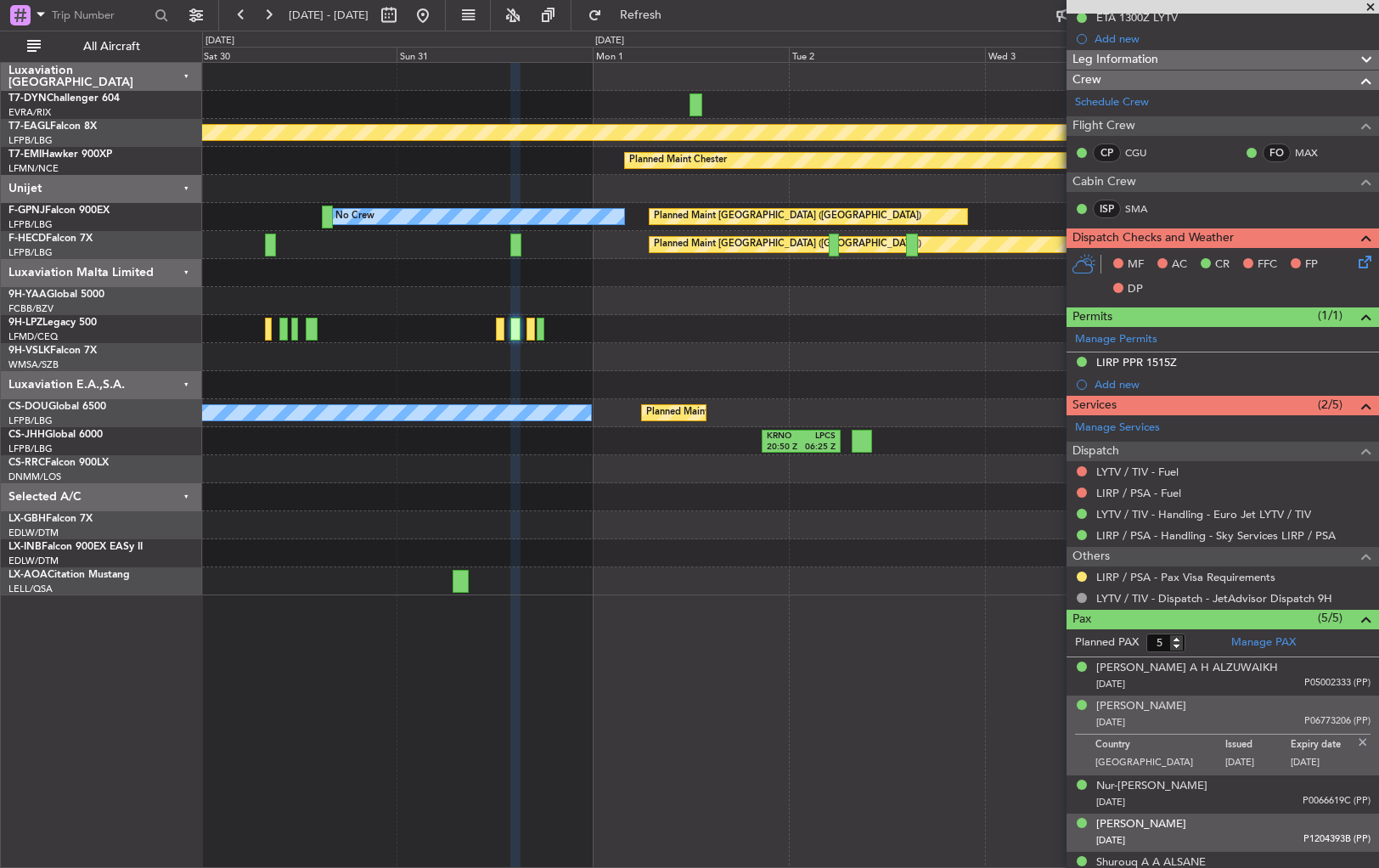
scroll to position [304, 0]
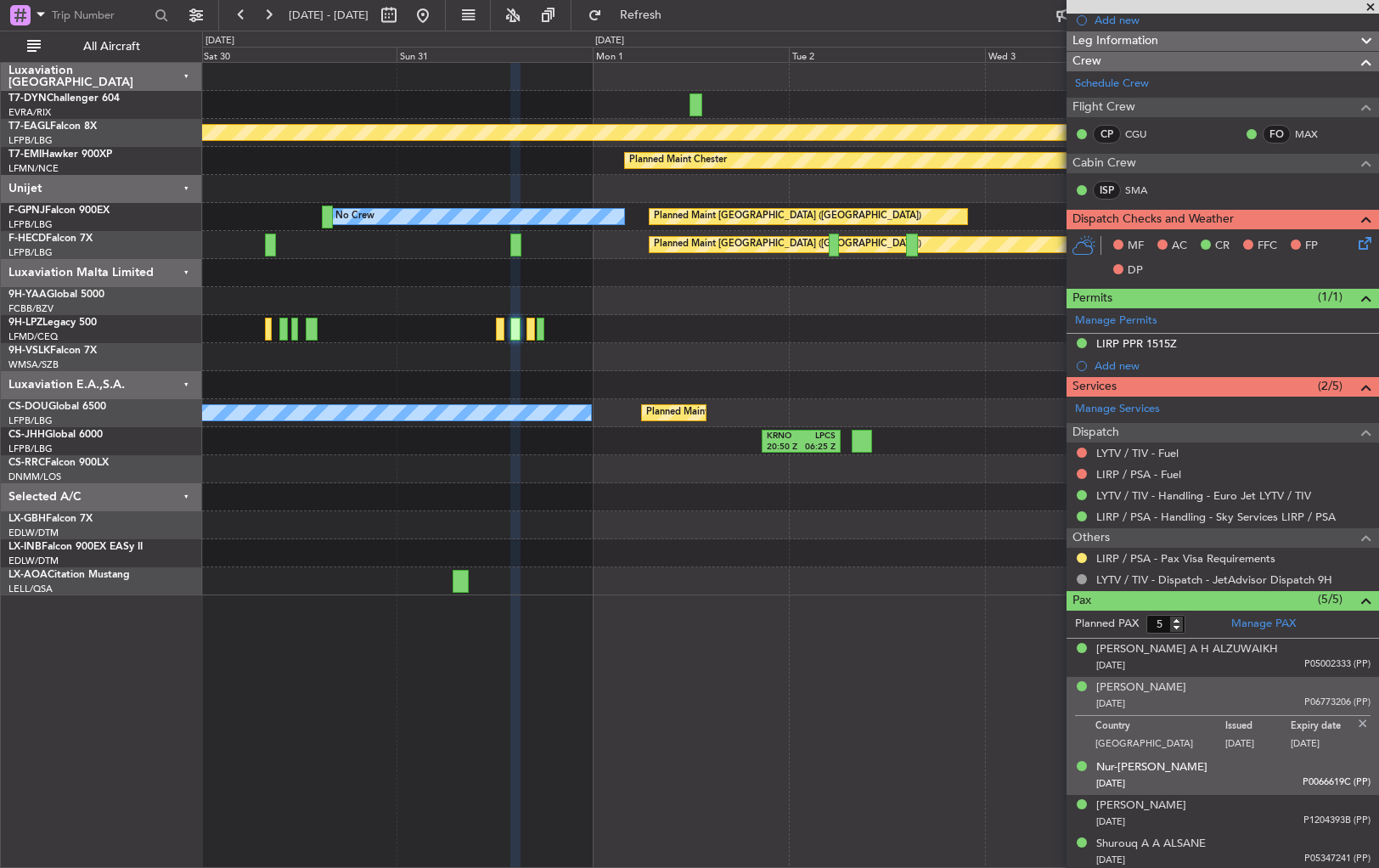
click at [1257, 789] on div "25/07/1991 P0066619C (PP)" at bounding box center [1233, 784] width 275 height 17
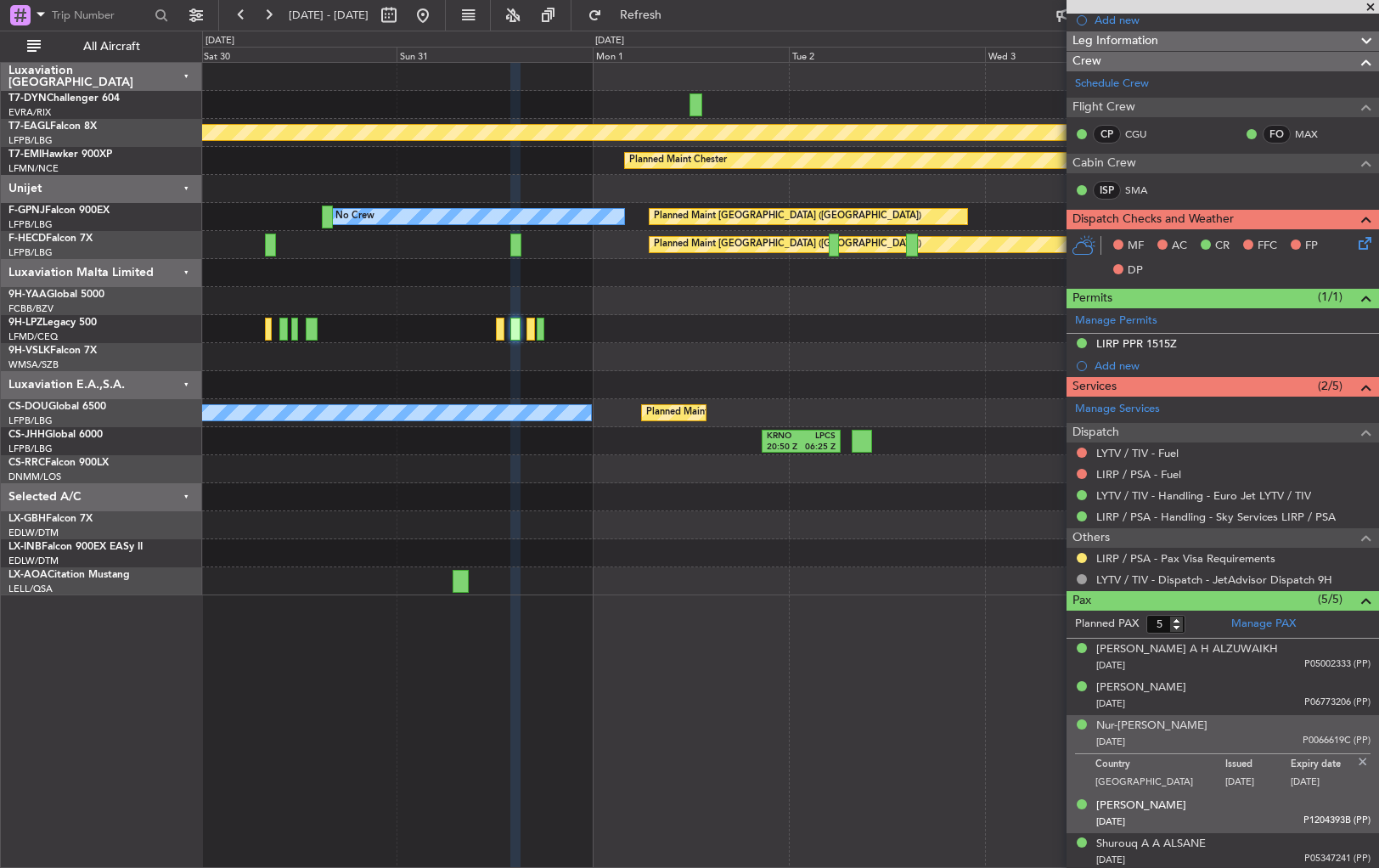
click at [1259, 804] on div "Shiela Ann CRUZ 03/01/1987 P1204393B (PP)" at bounding box center [1233, 814] width 275 height 33
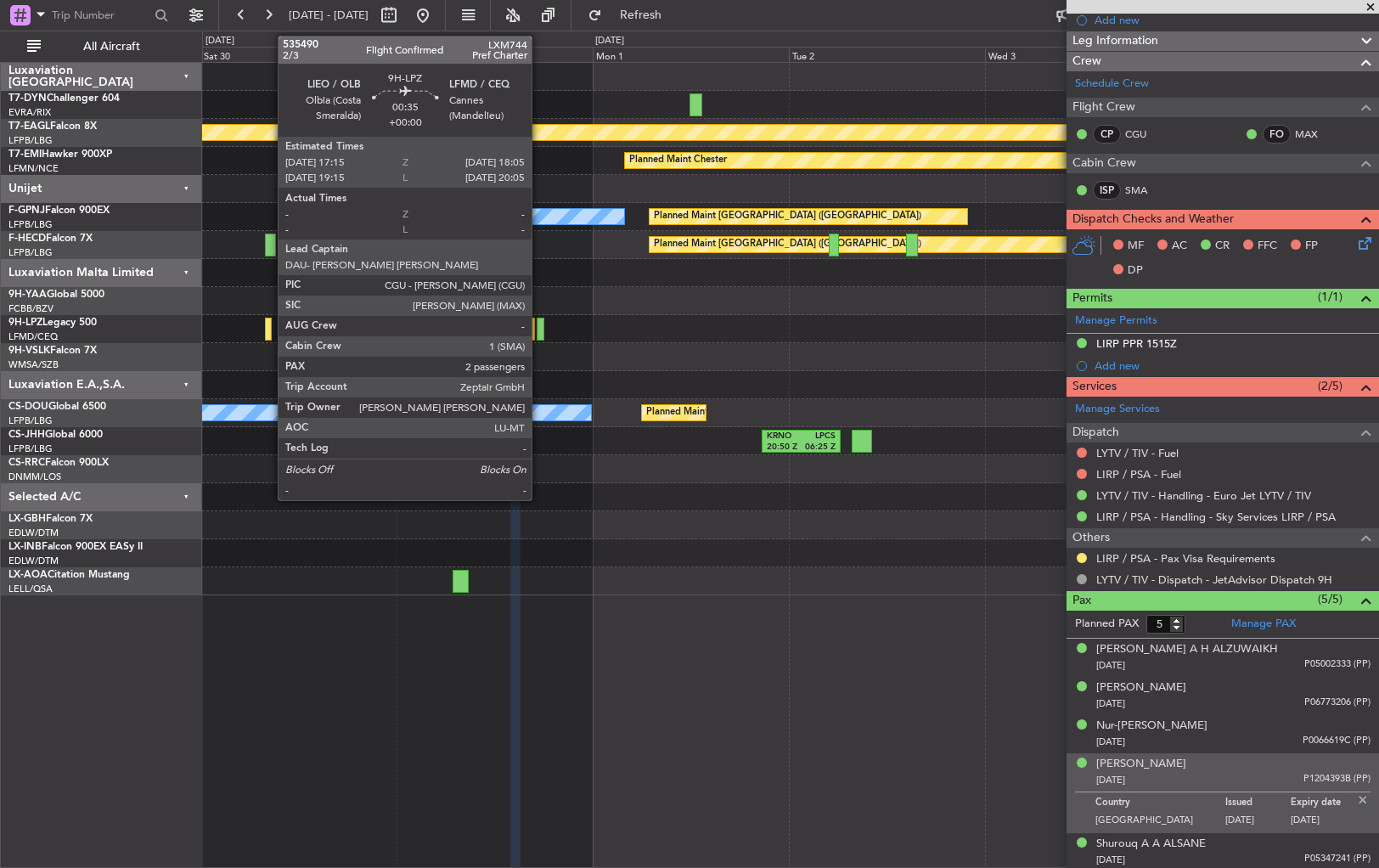
click at [540, 330] on div at bounding box center [541, 329] width 7 height 23
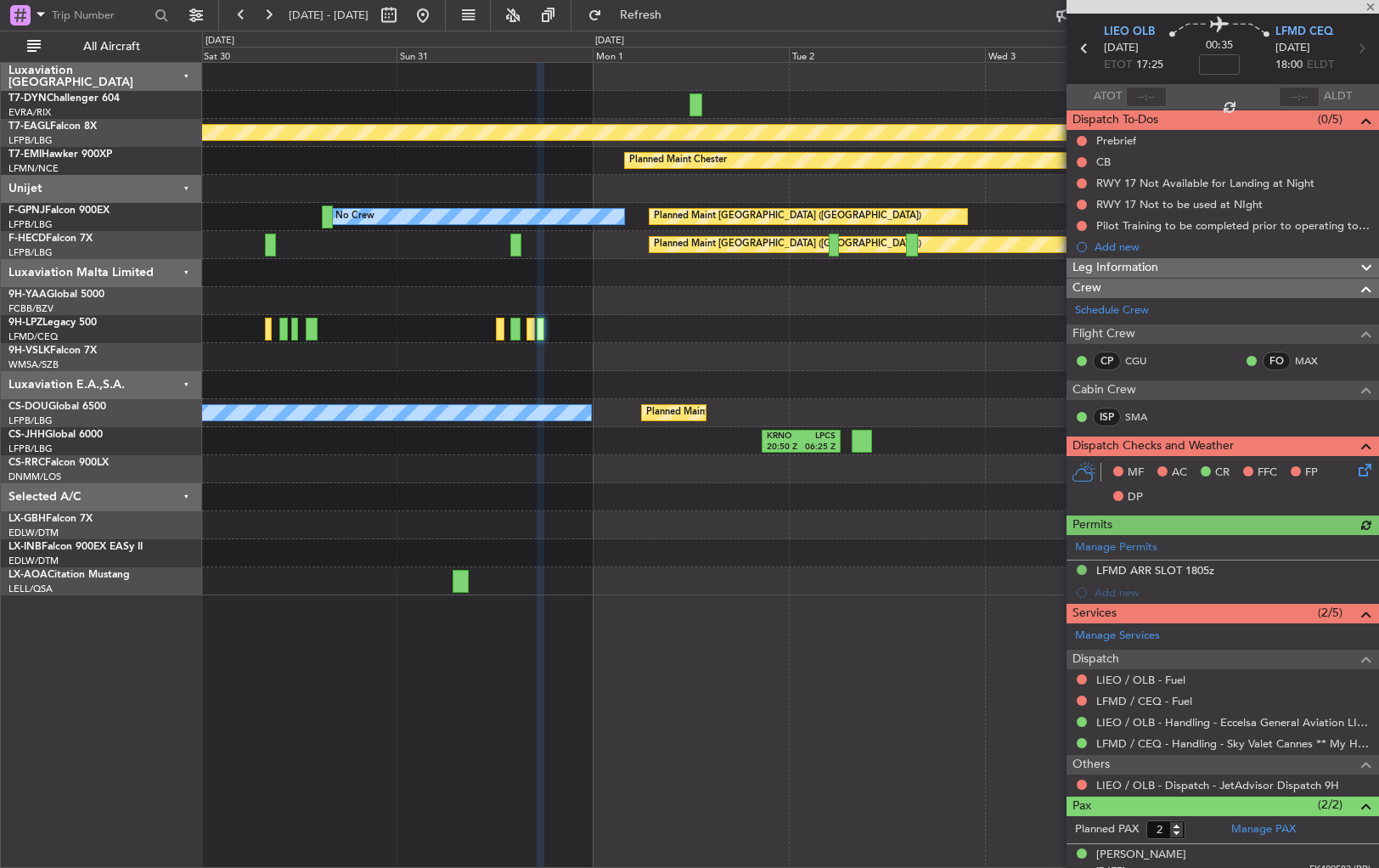
scroll to position [105, 0]
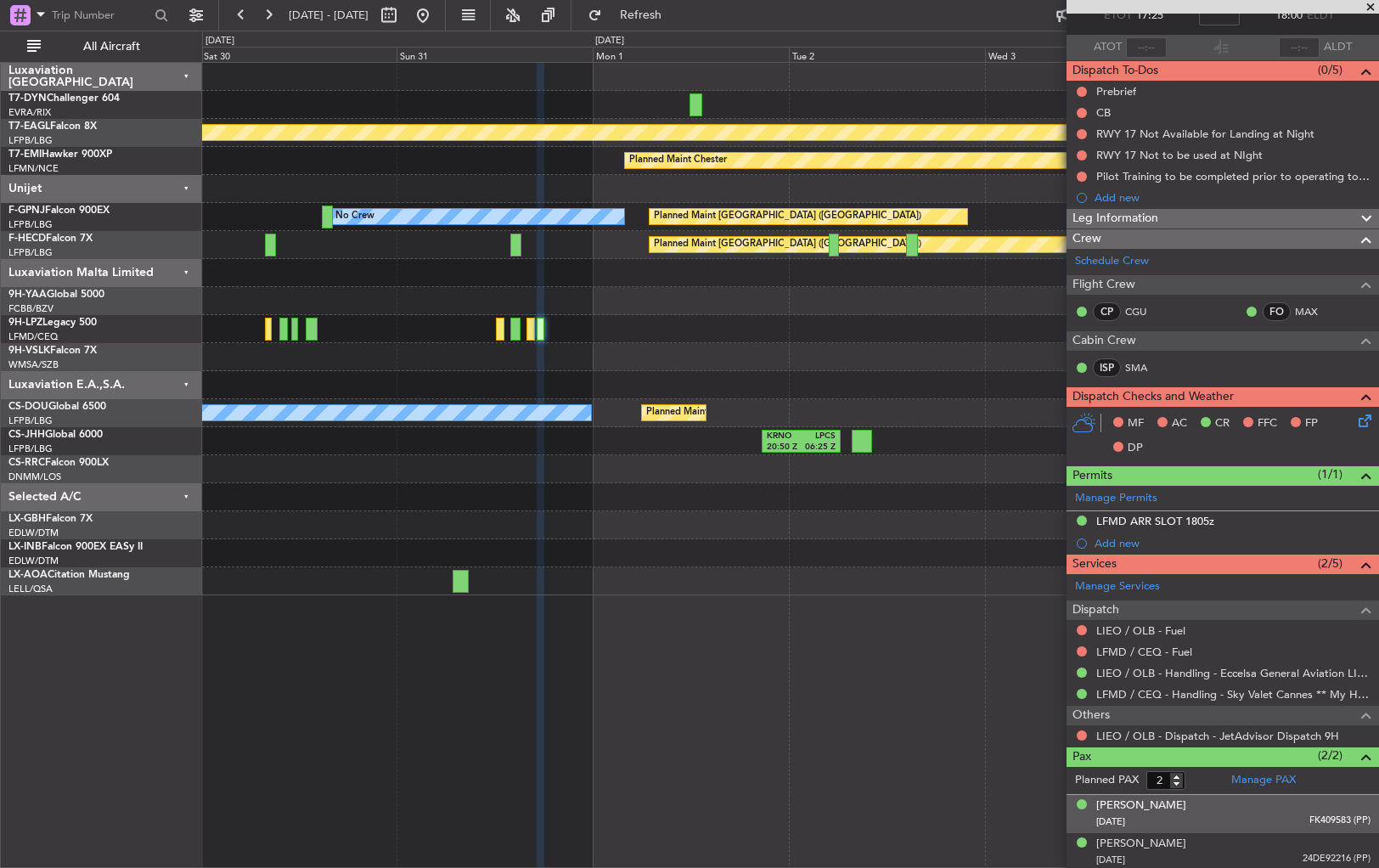
click at [1212, 805] on div "Anna Andres 17/11/1993 FK409583 (PP)" at bounding box center [1233, 814] width 275 height 33
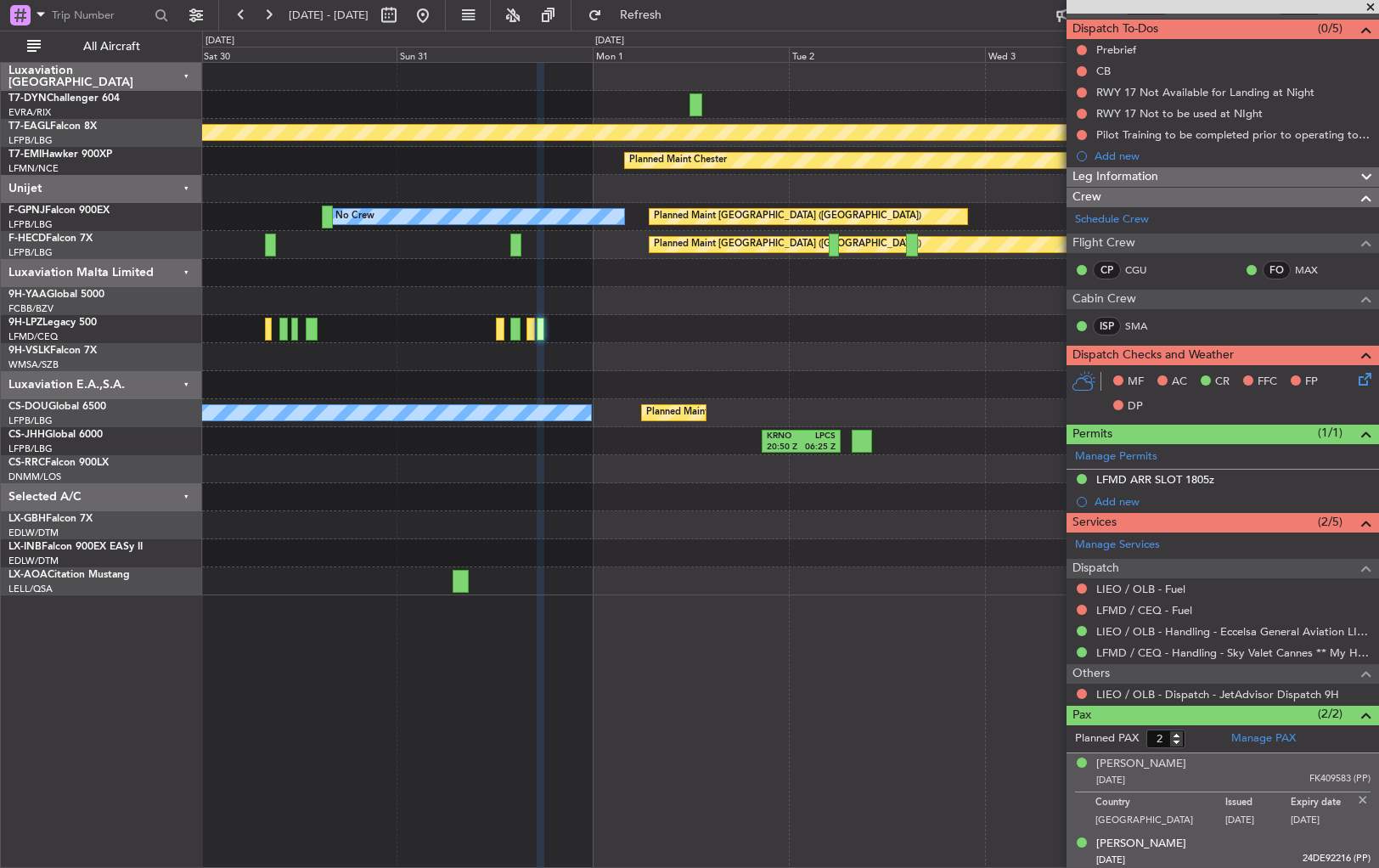
click at [1231, 852] on div "05/04/1974 24DE92216 (PP)" at bounding box center [1233, 861] width 275 height 17
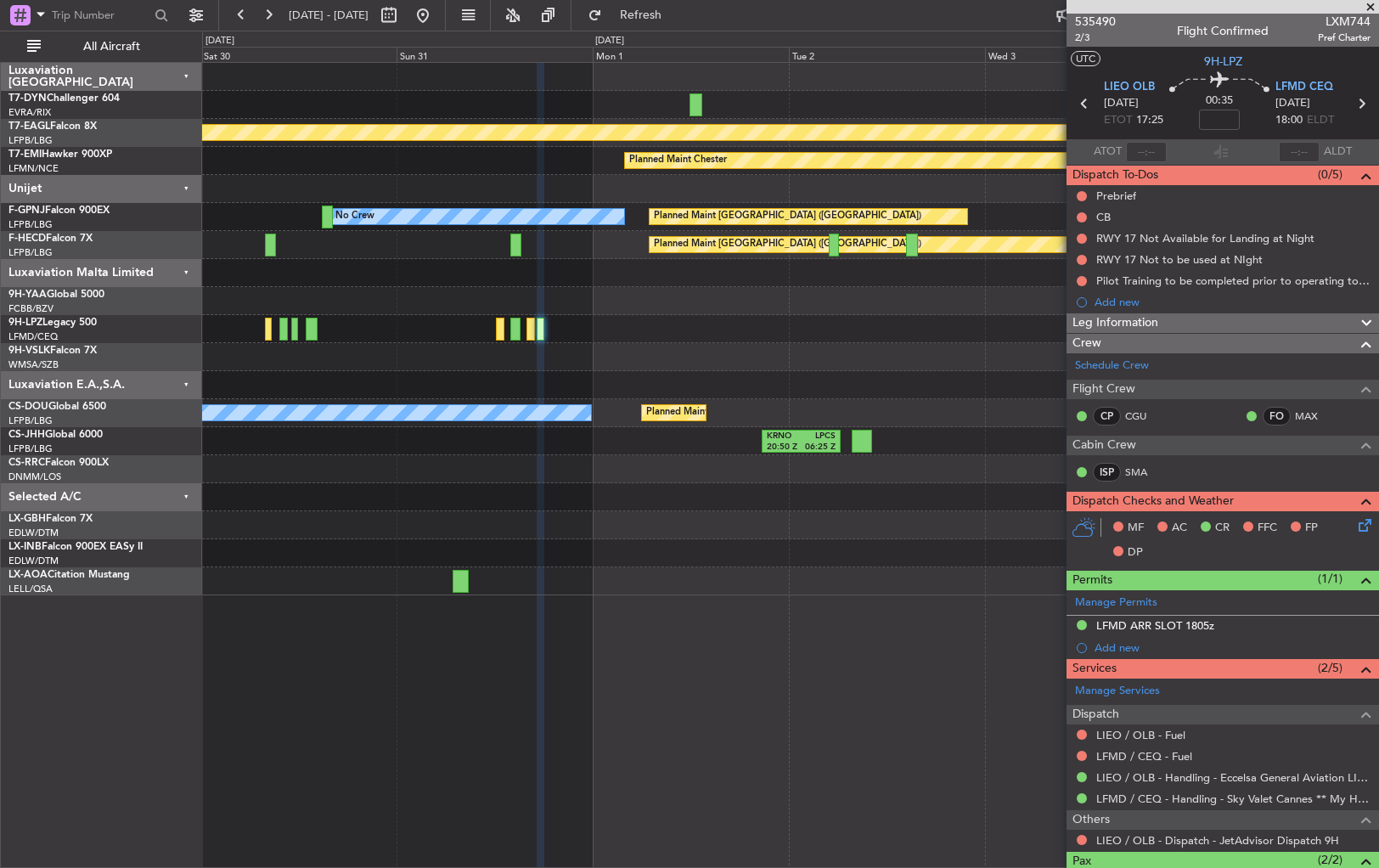
scroll to position [0, 0]
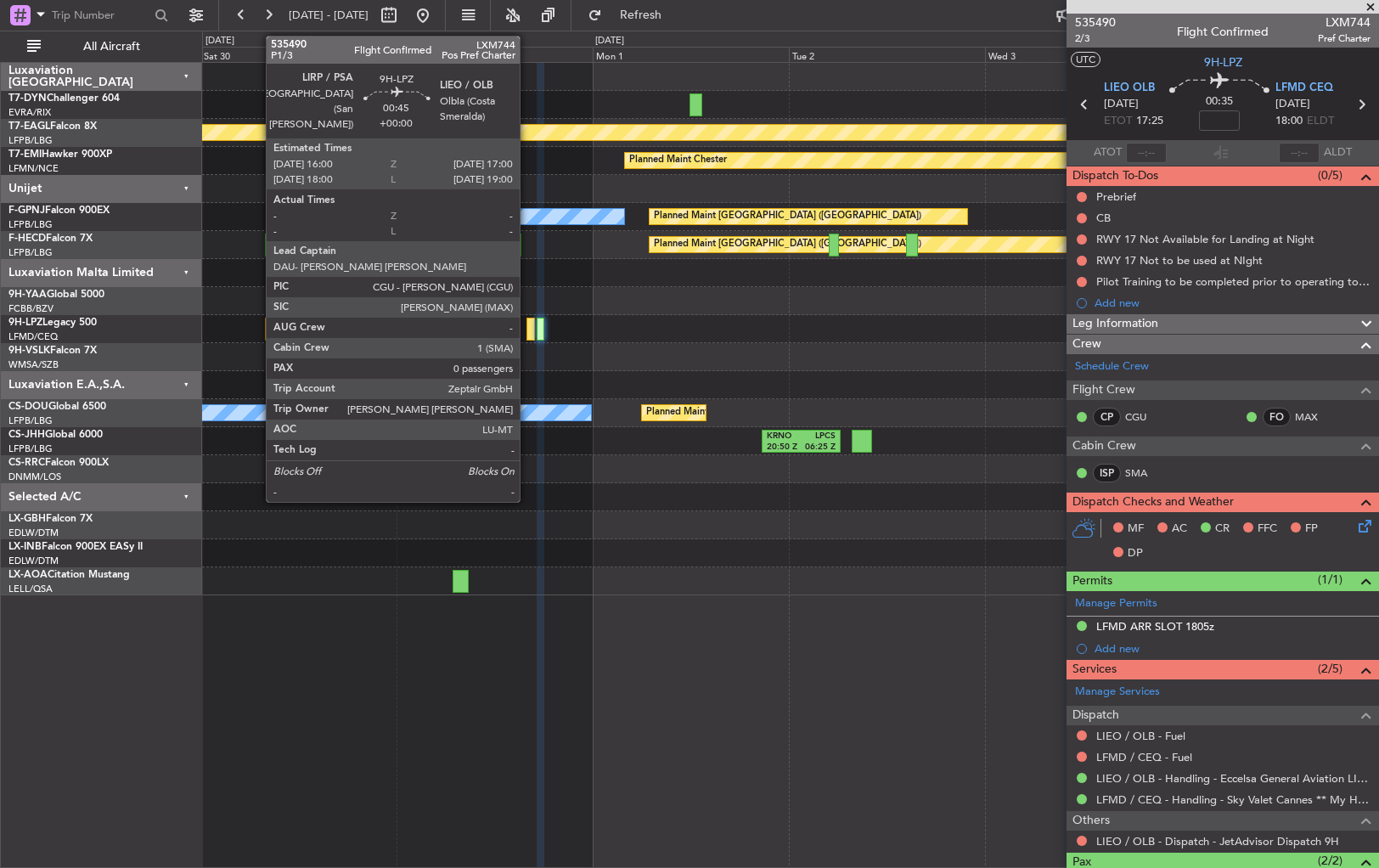
click at [528, 330] on div at bounding box center [531, 329] width 8 height 23
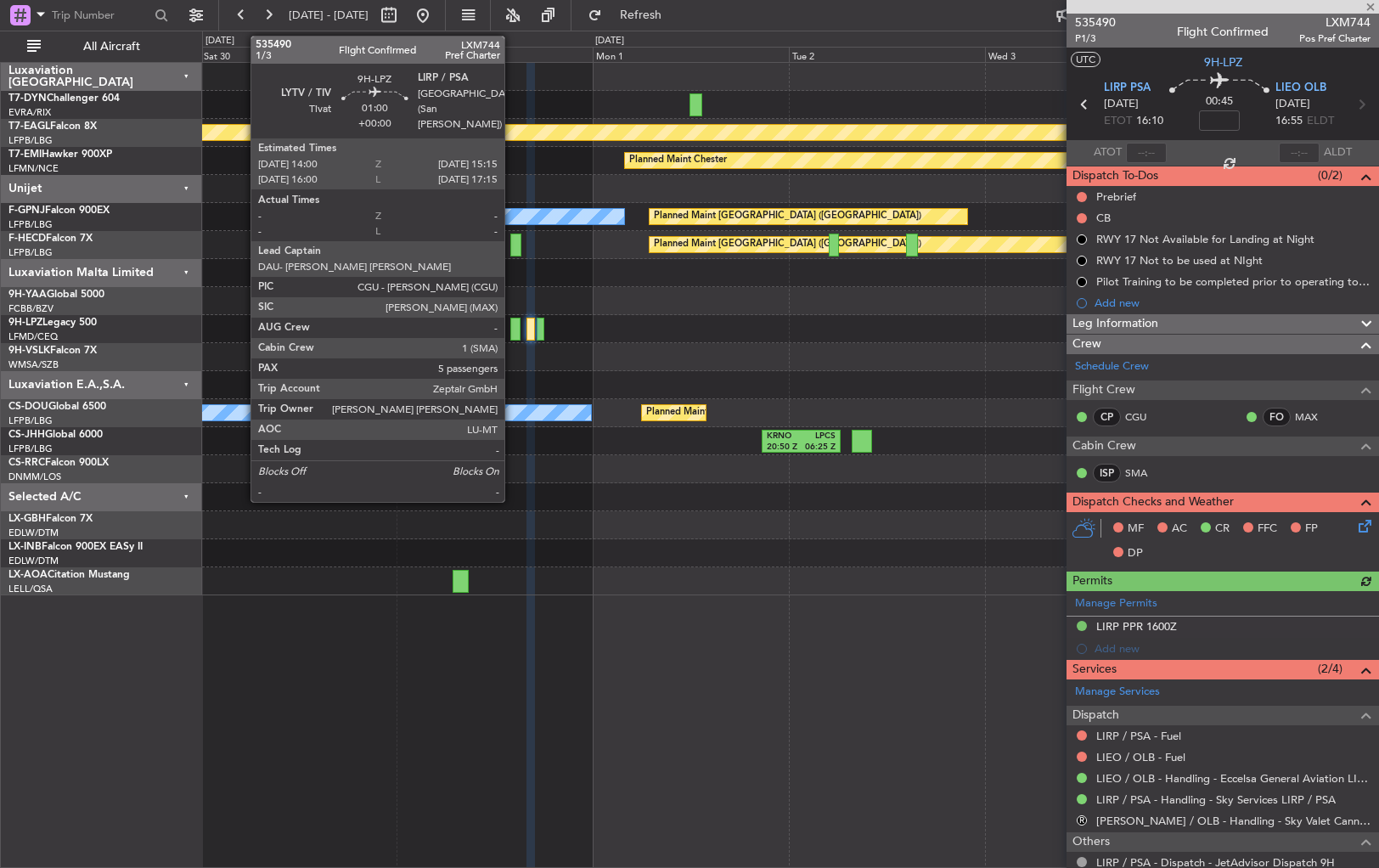
click at [512, 331] on div at bounding box center [516, 329] width 11 height 23
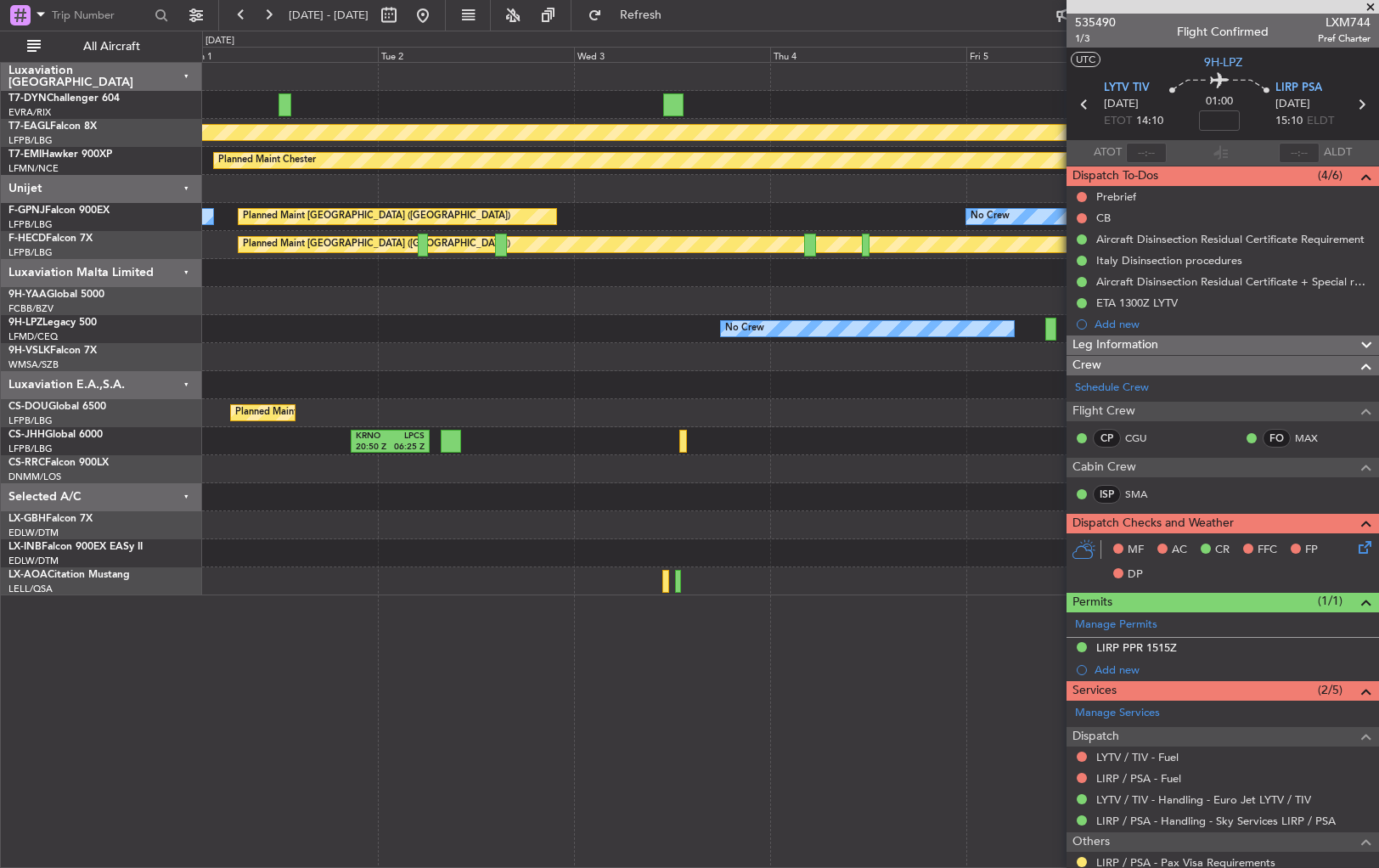
click at [450, 364] on div at bounding box center [790, 357] width 1177 height 28
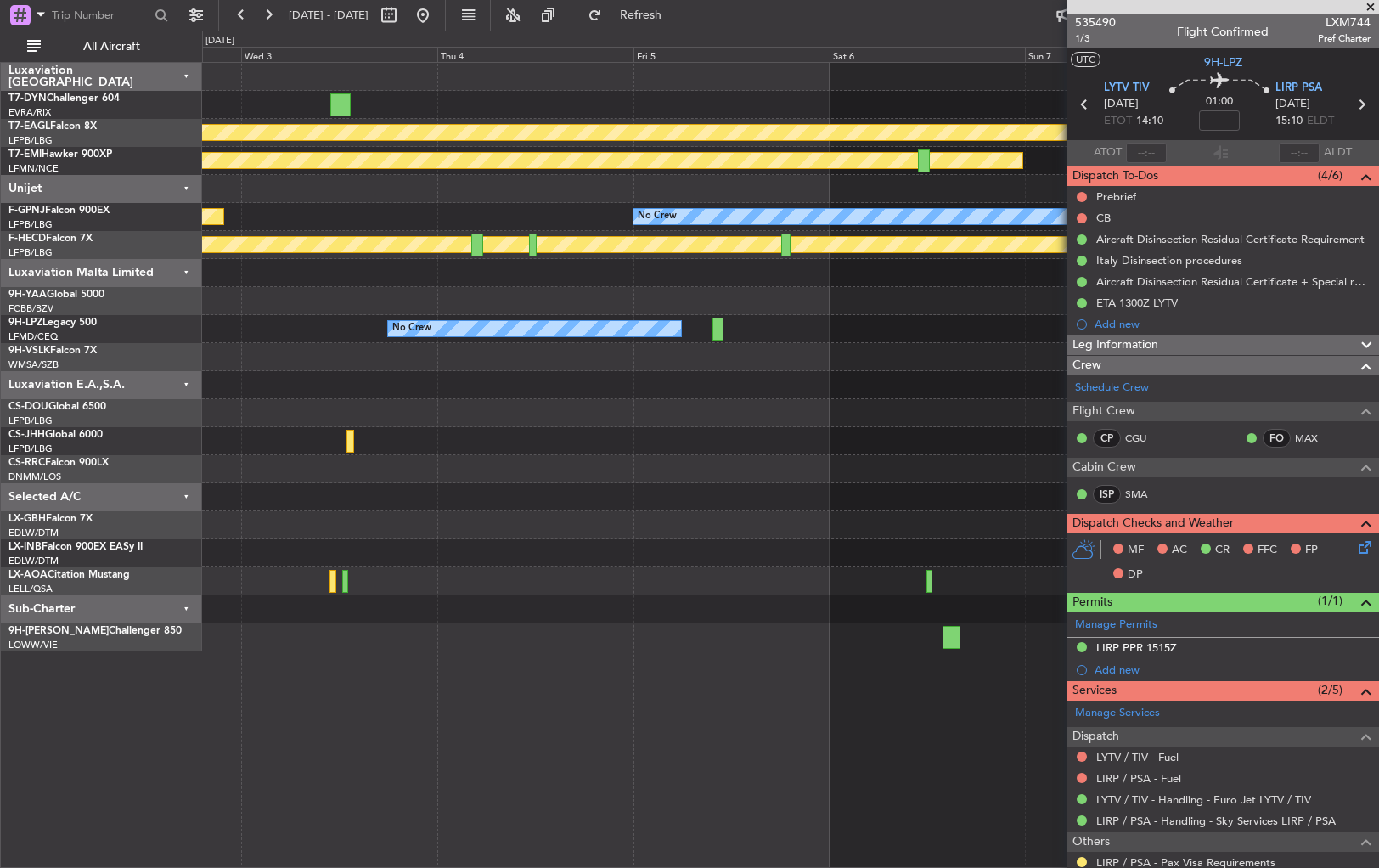
click at [618, 384] on div at bounding box center [790, 385] width 1177 height 28
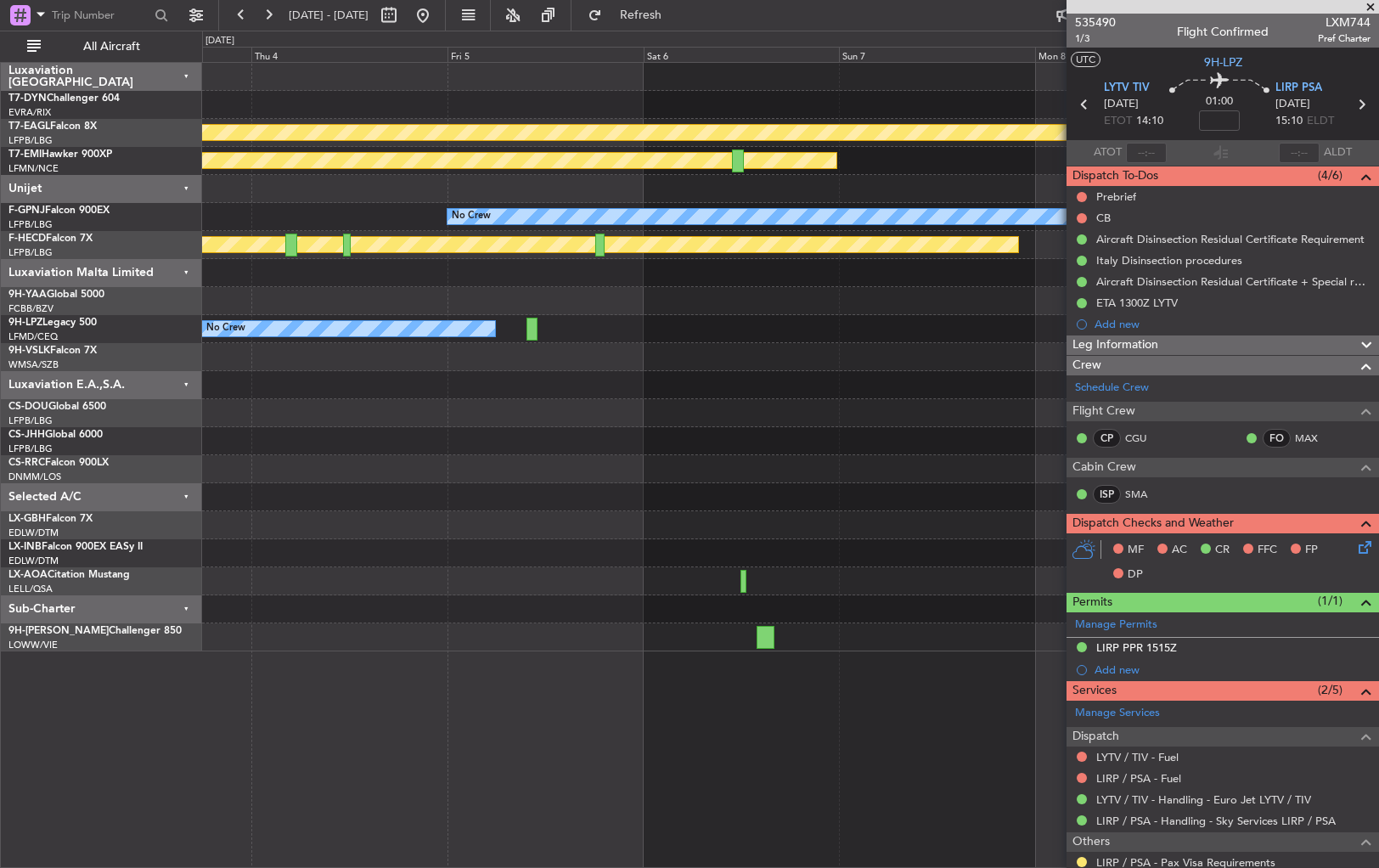
click at [634, 361] on div at bounding box center [790, 357] width 1177 height 28
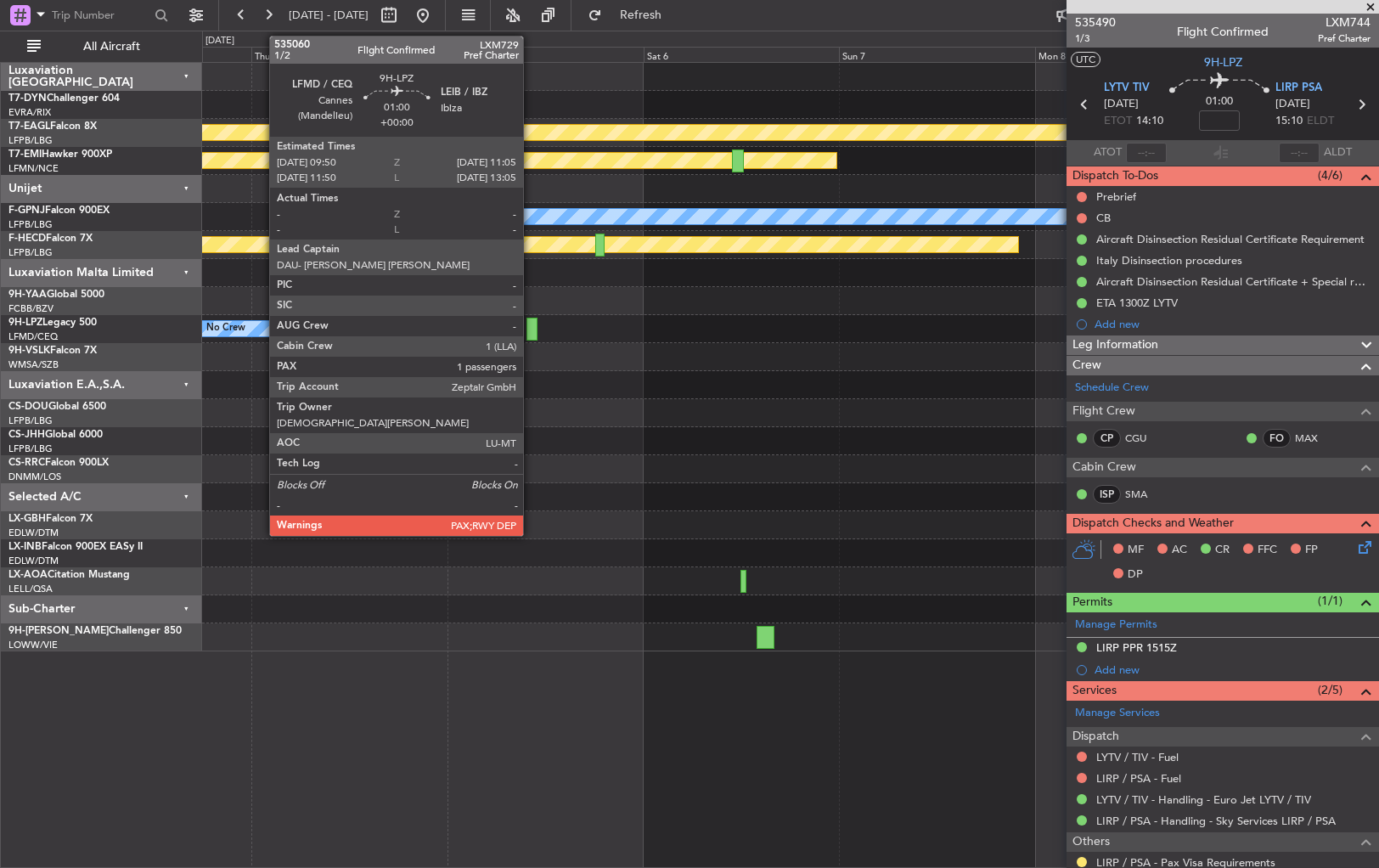
click at [531, 323] on div at bounding box center [532, 329] width 11 height 23
type input "1"
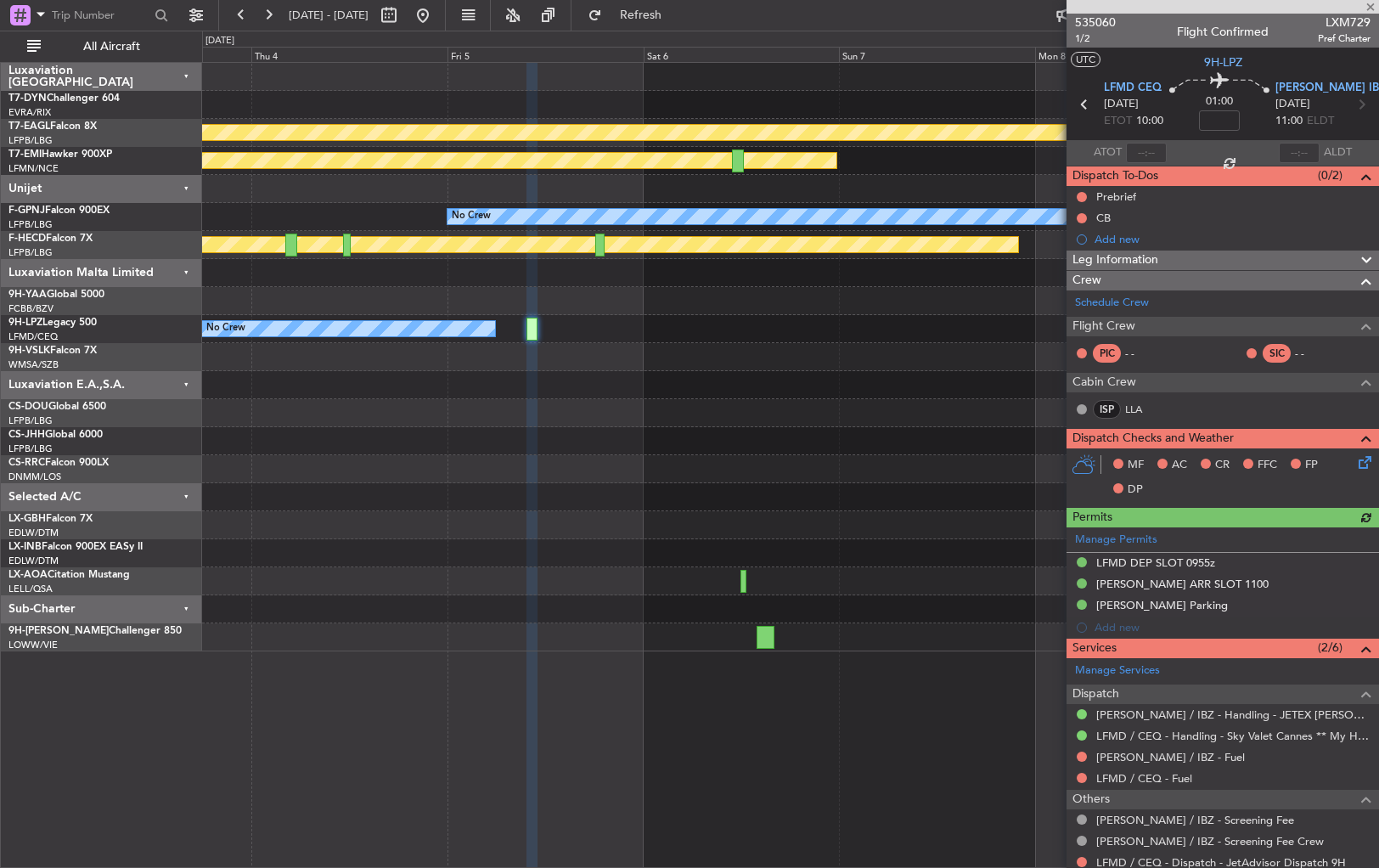
scroll to position [93, 0]
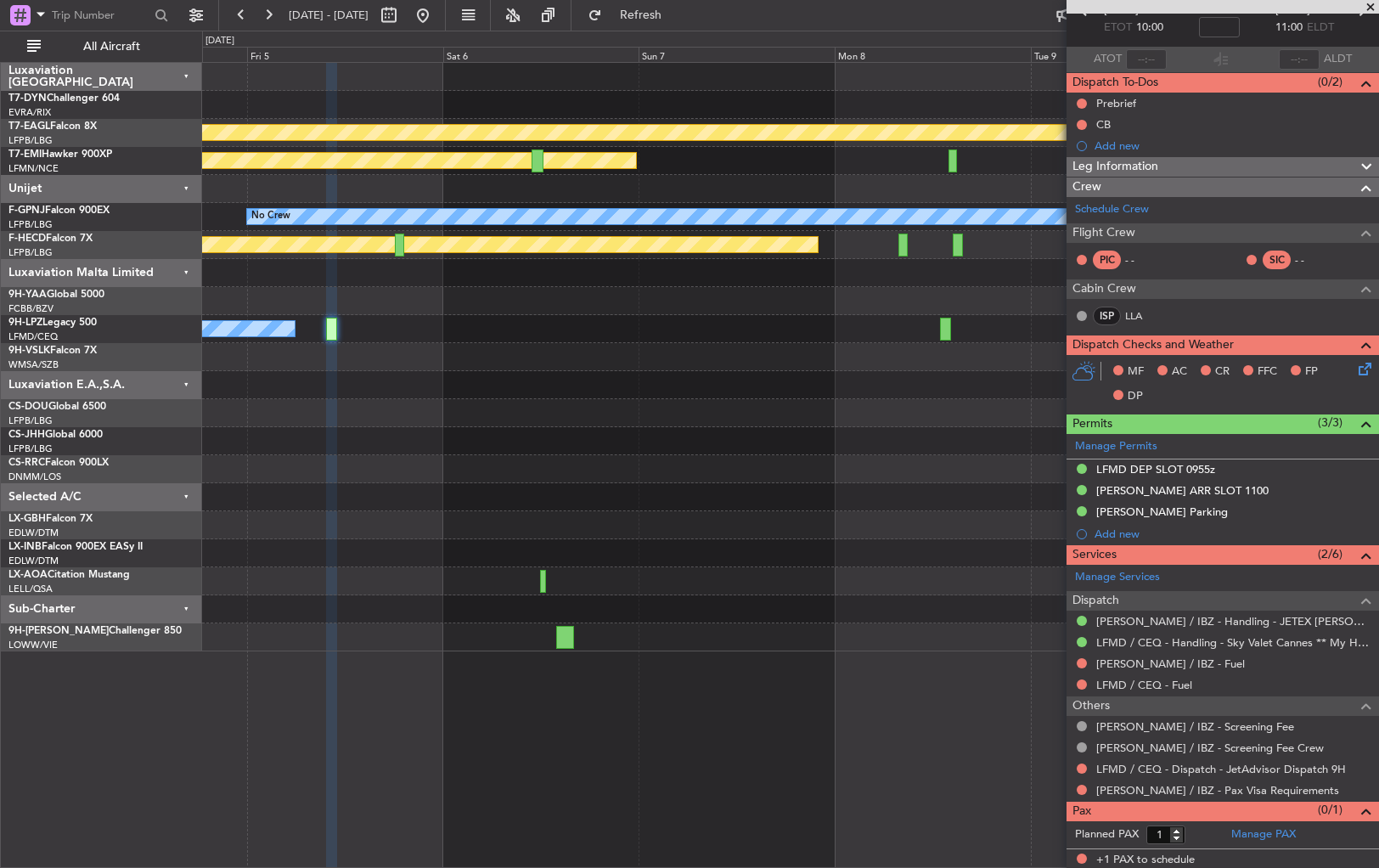
click at [1030, 422] on div at bounding box center [790, 413] width 1177 height 28
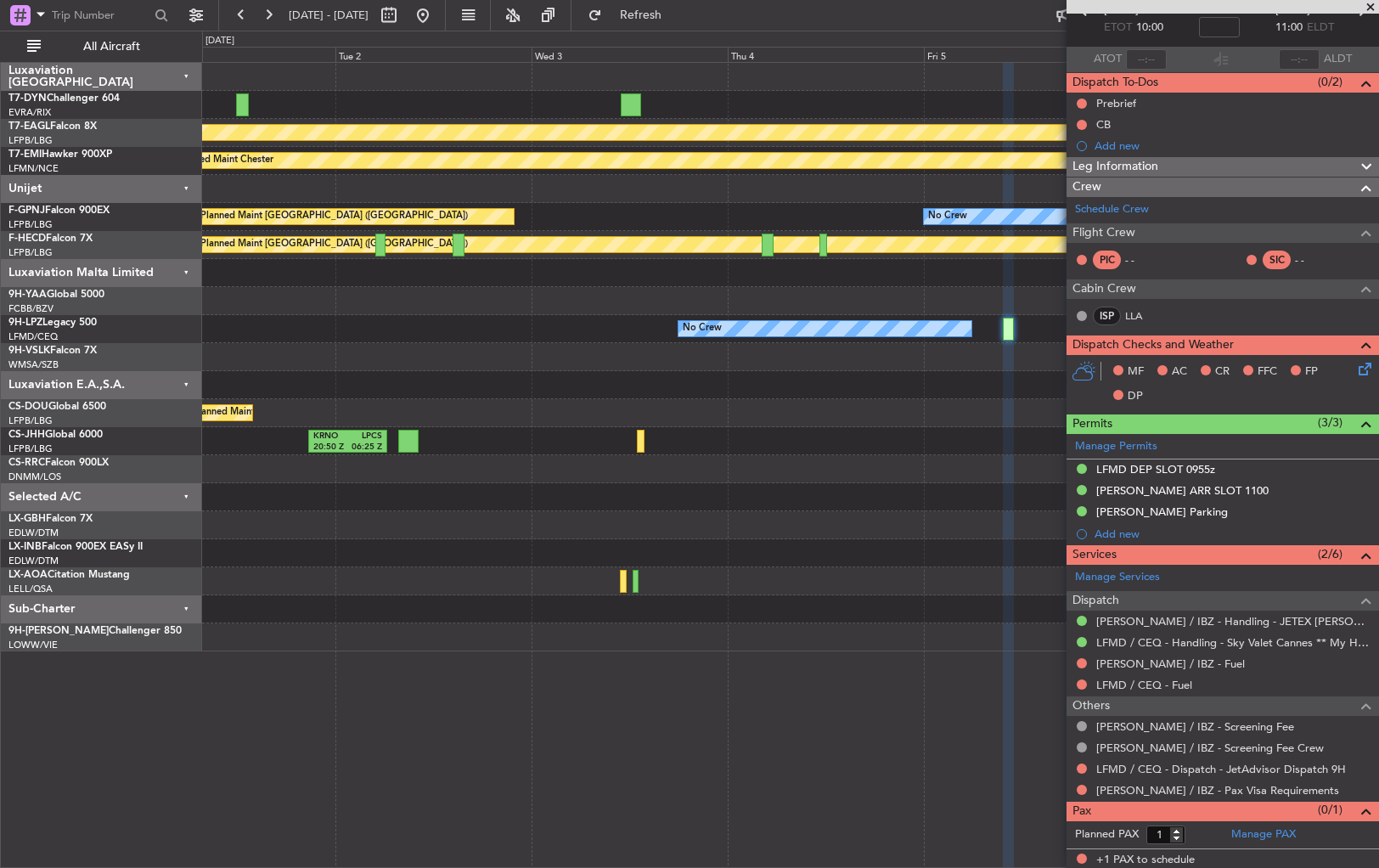
click at [1019, 438] on div "KRNO 20:50 Z LPCS 06:25 Z" at bounding box center [790, 441] width 1177 height 28
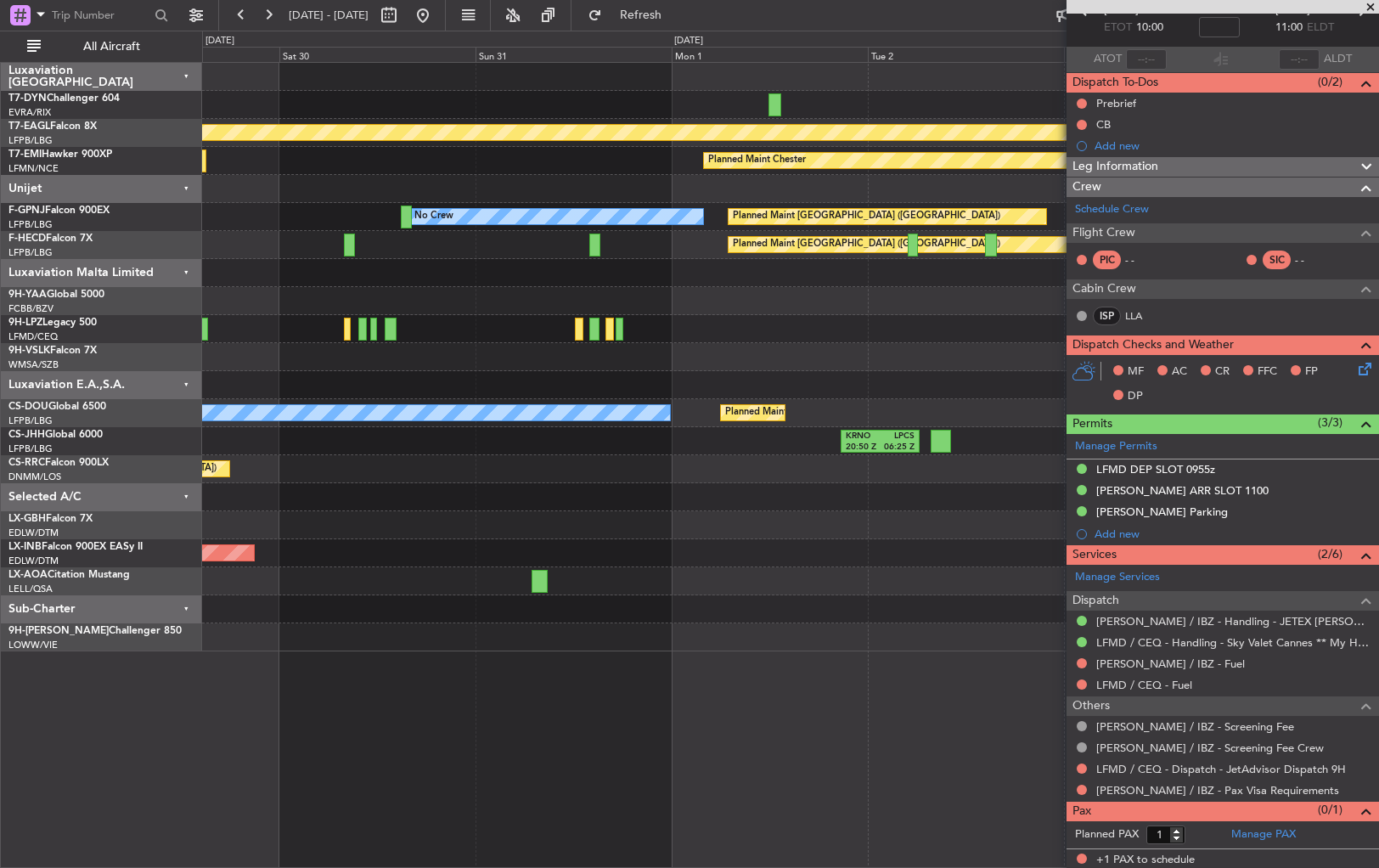
click at [1045, 351] on div "Planned Maint Geneva (Cointrin) Planned Maint Chester Planned Maint Paris (Le B…" at bounding box center [790, 357] width 1177 height 589
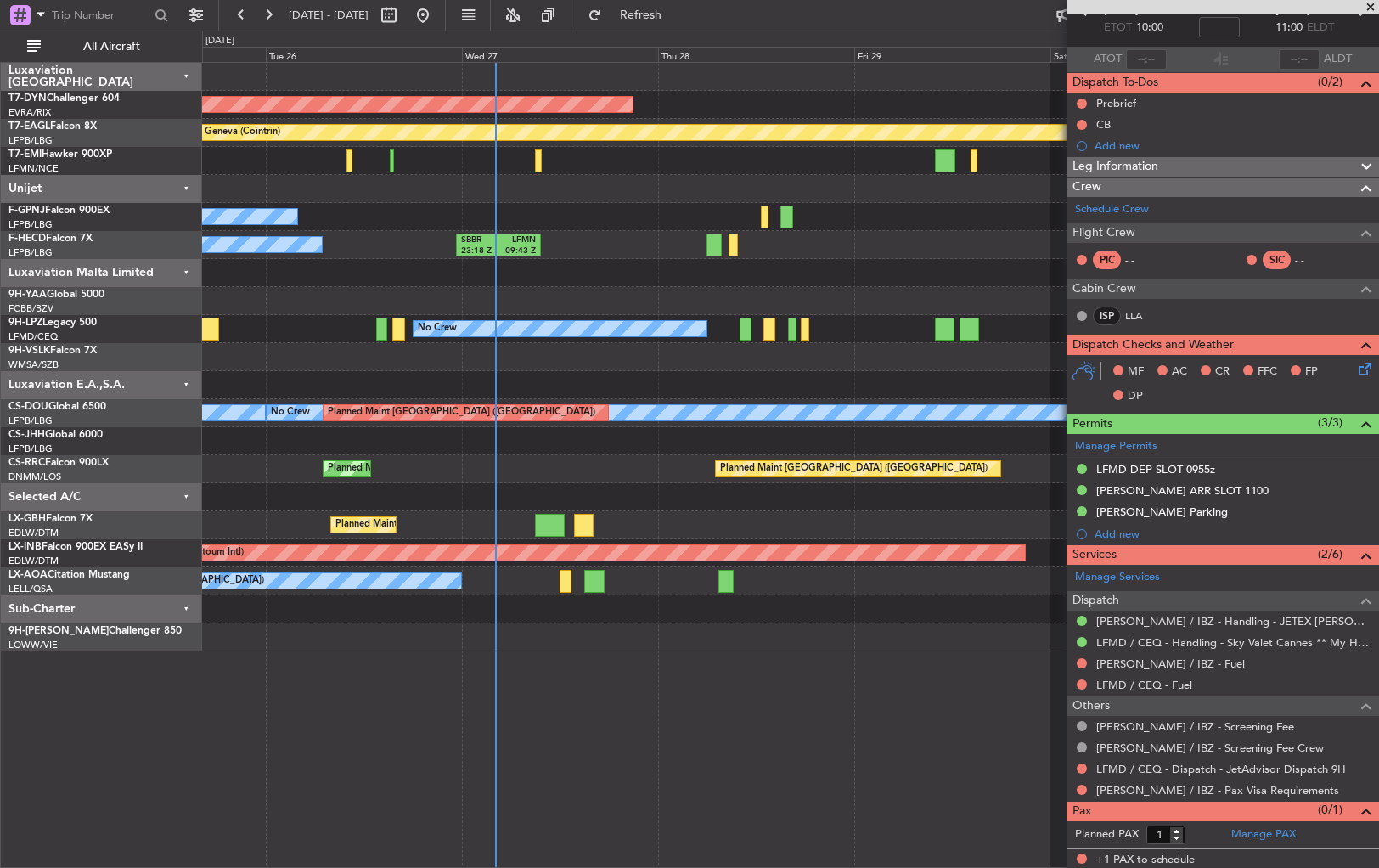
click at [1080, 364] on fb-app "03 Sep 2025 - 09 Sep 2025 Refresh Quick Links All Aircraft AOG Maint Riga (Riga…" at bounding box center [690, 440] width 1379 height 855
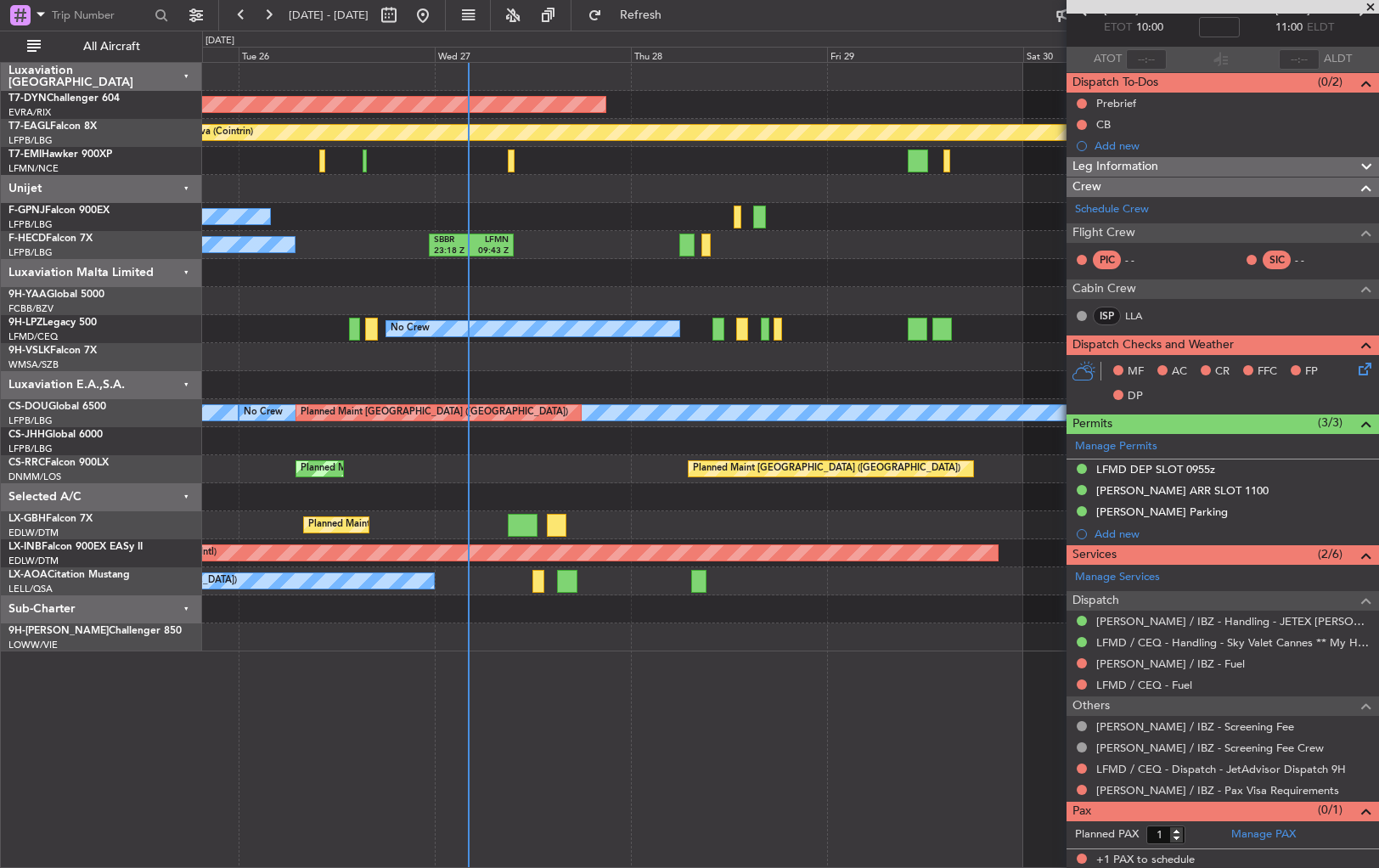
click at [505, 381] on div "AOG Maint Riga (Riga Intl) Planned Maint Geneva (Cointrin) Planned Maint Cheste…" at bounding box center [790, 357] width 1177 height 589
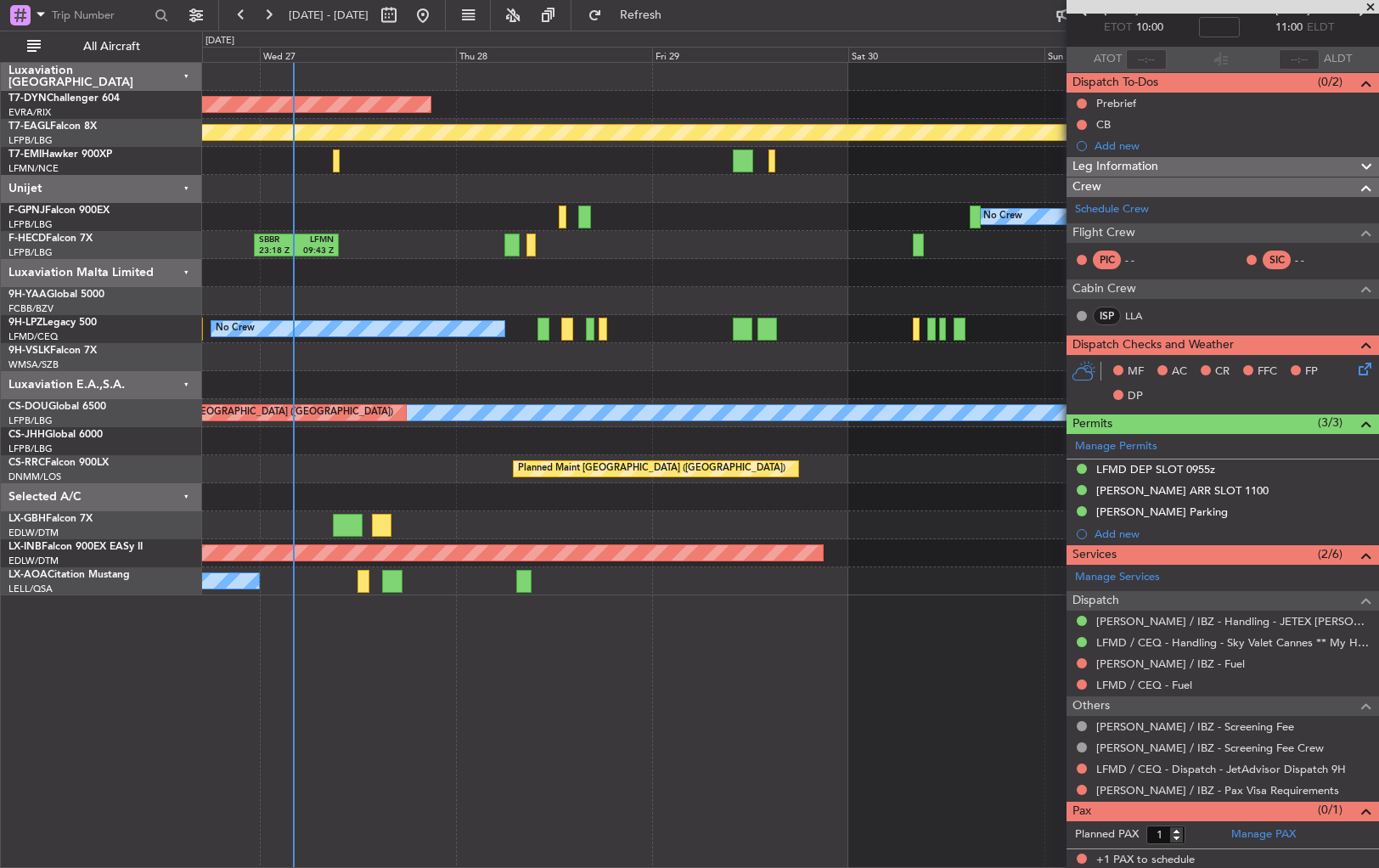
click at [421, 453] on div "KRNO 20:50 Z LPCS 06:25 Z" at bounding box center [790, 441] width 1177 height 28
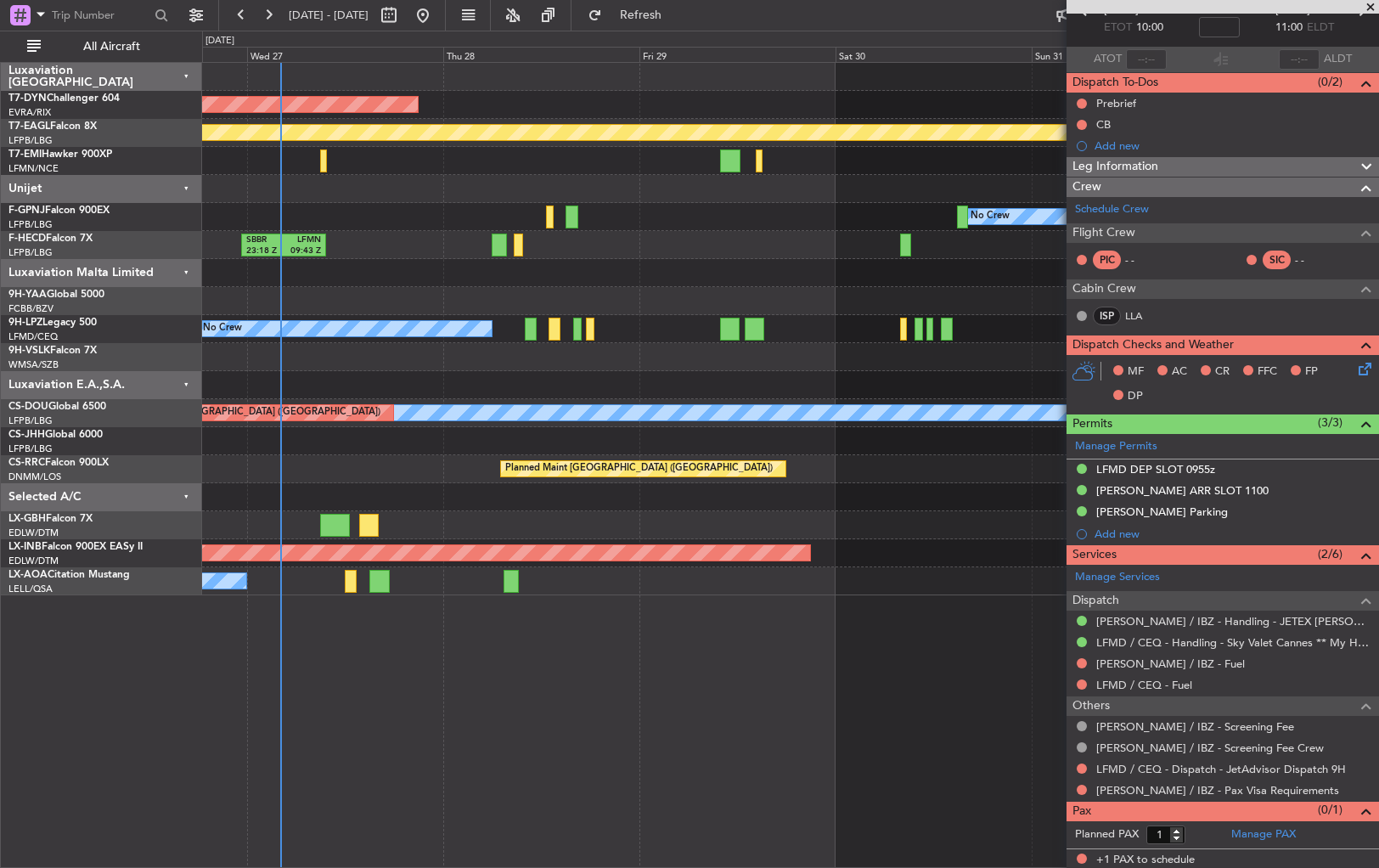
click at [363, 476] on div "Planned Maint Paris (Le Bourget) Planned Maint Paris (Le Bourget)" at bounding box center [790, 470] width 1177 height 28
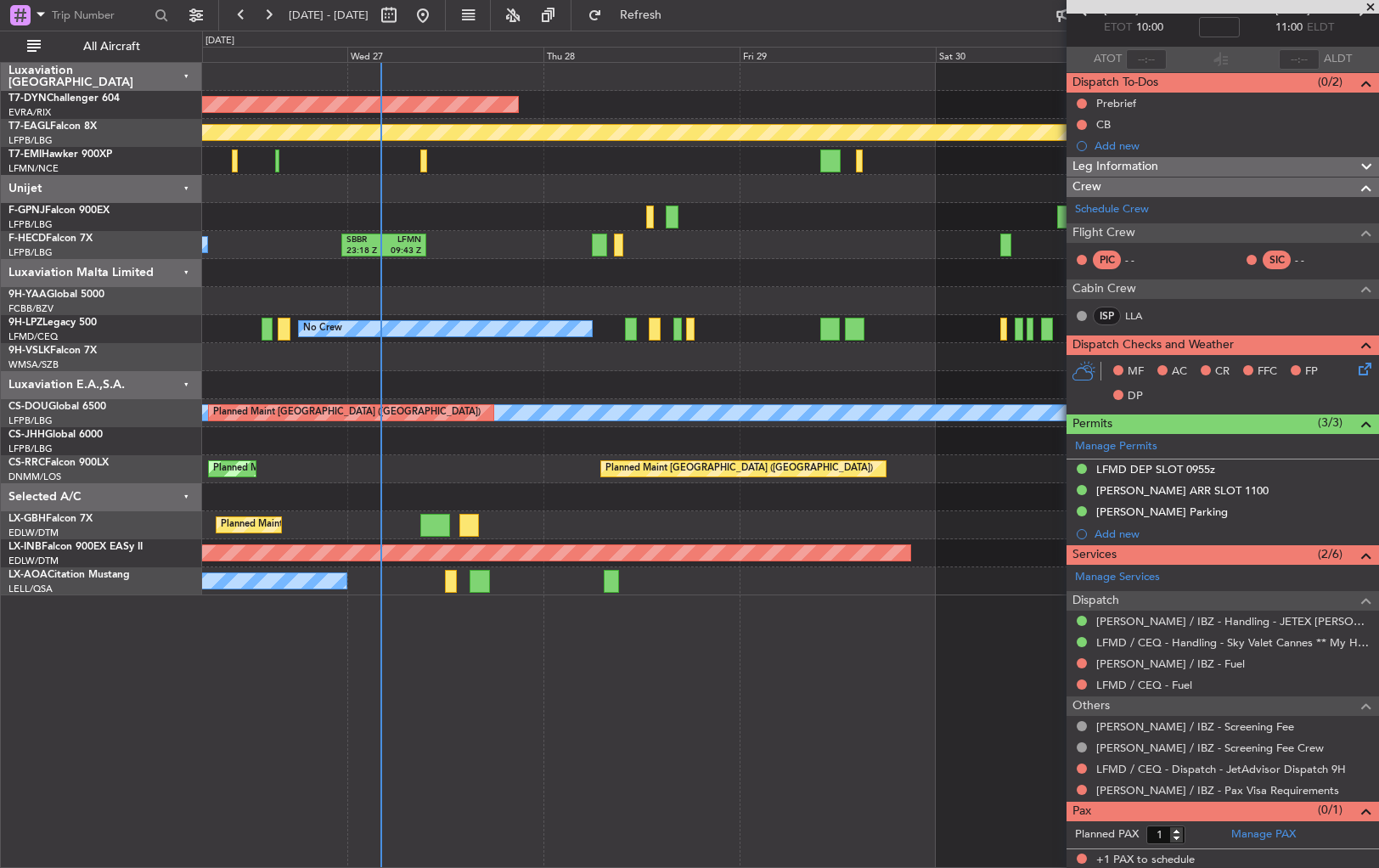
click at [537, 507] on div at bounding box center [790, 497] width 1177 height 28
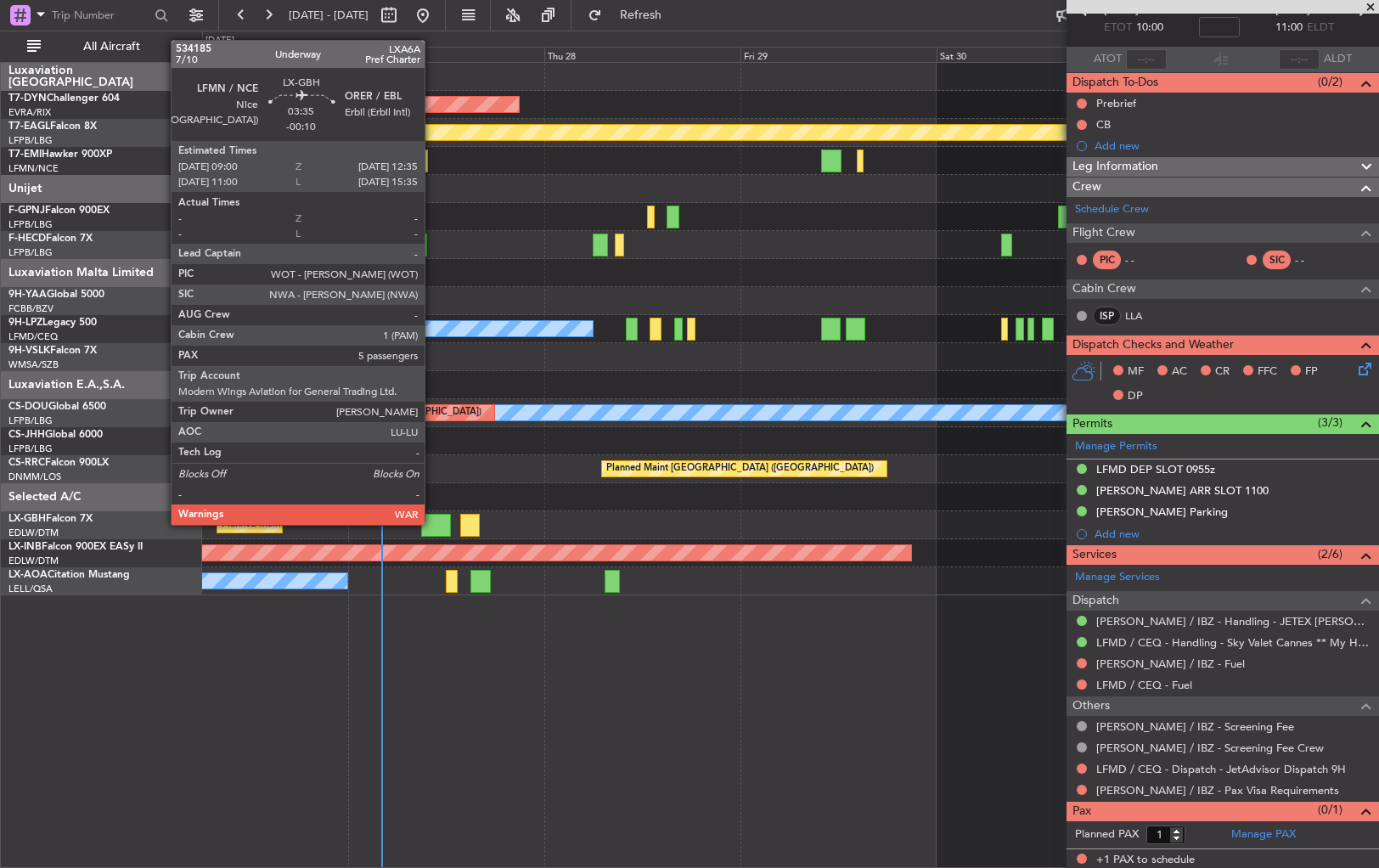
click at [433, 523] on div at bounding box center [436, 525] width 30 height 23
type input "-00:10"
type input "5"
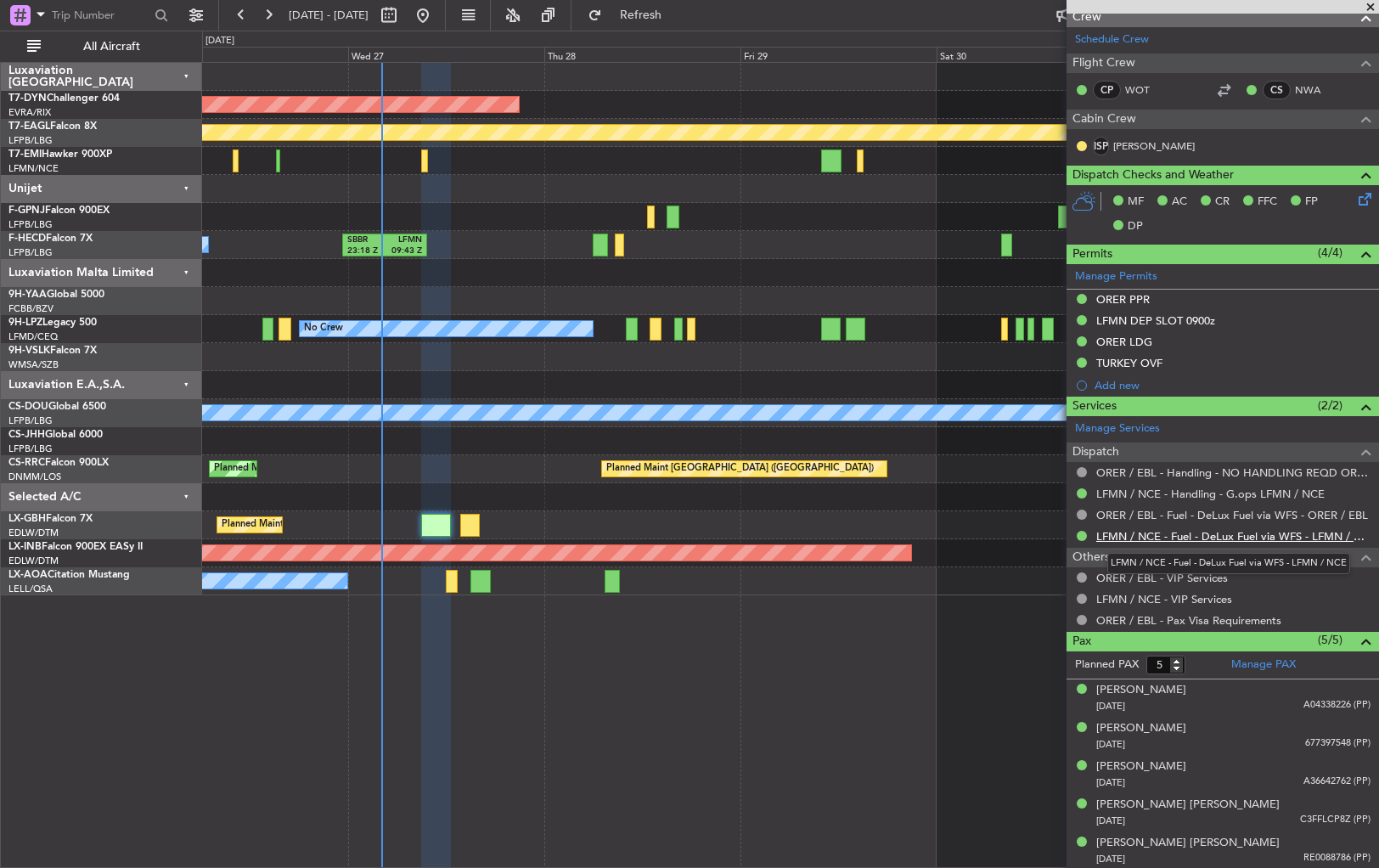
scroll to position [0, 0]
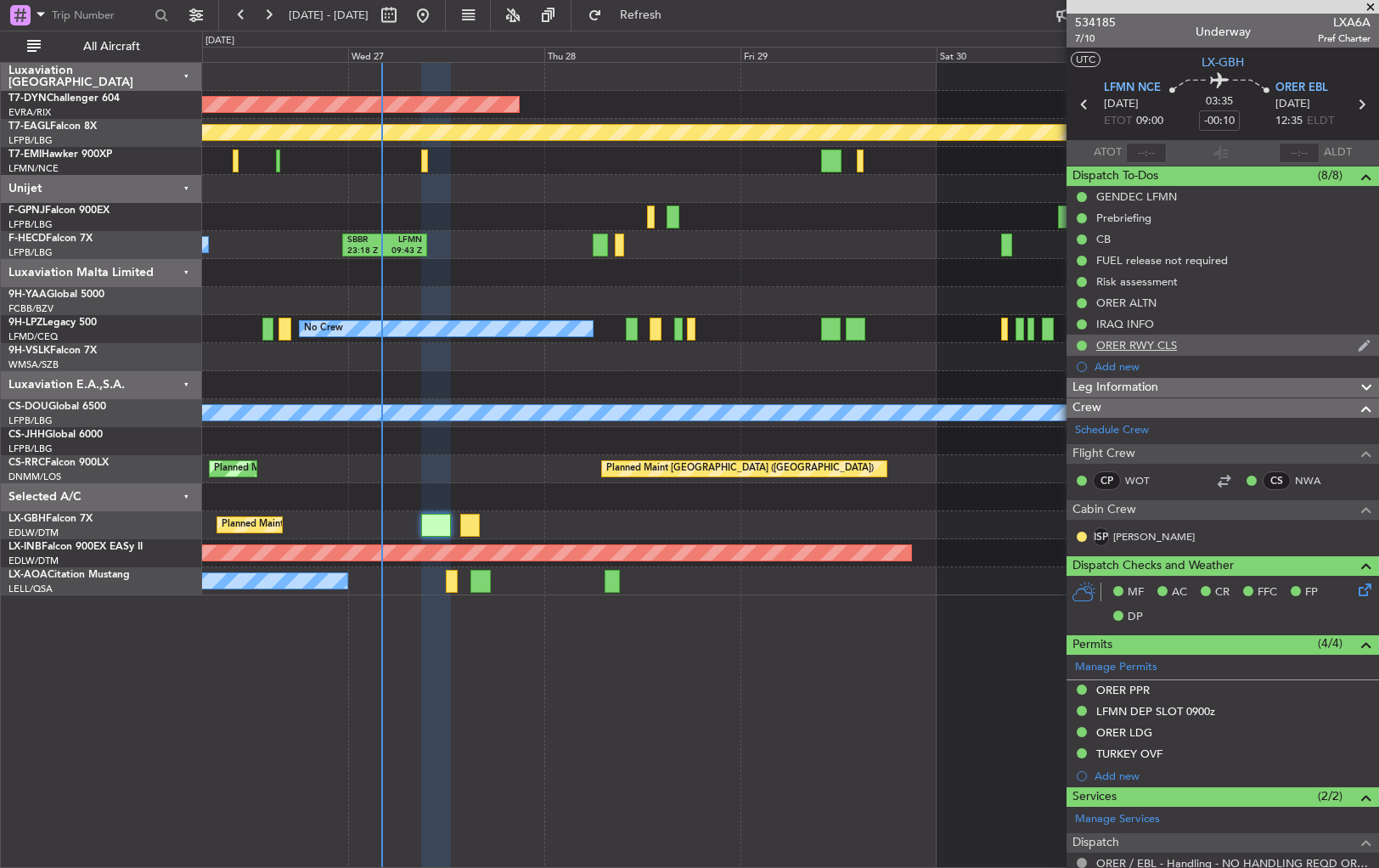
click at [1212, 341] on div "ORER RWY CLS" at bounding box center [1223, 345] width 312 height 21
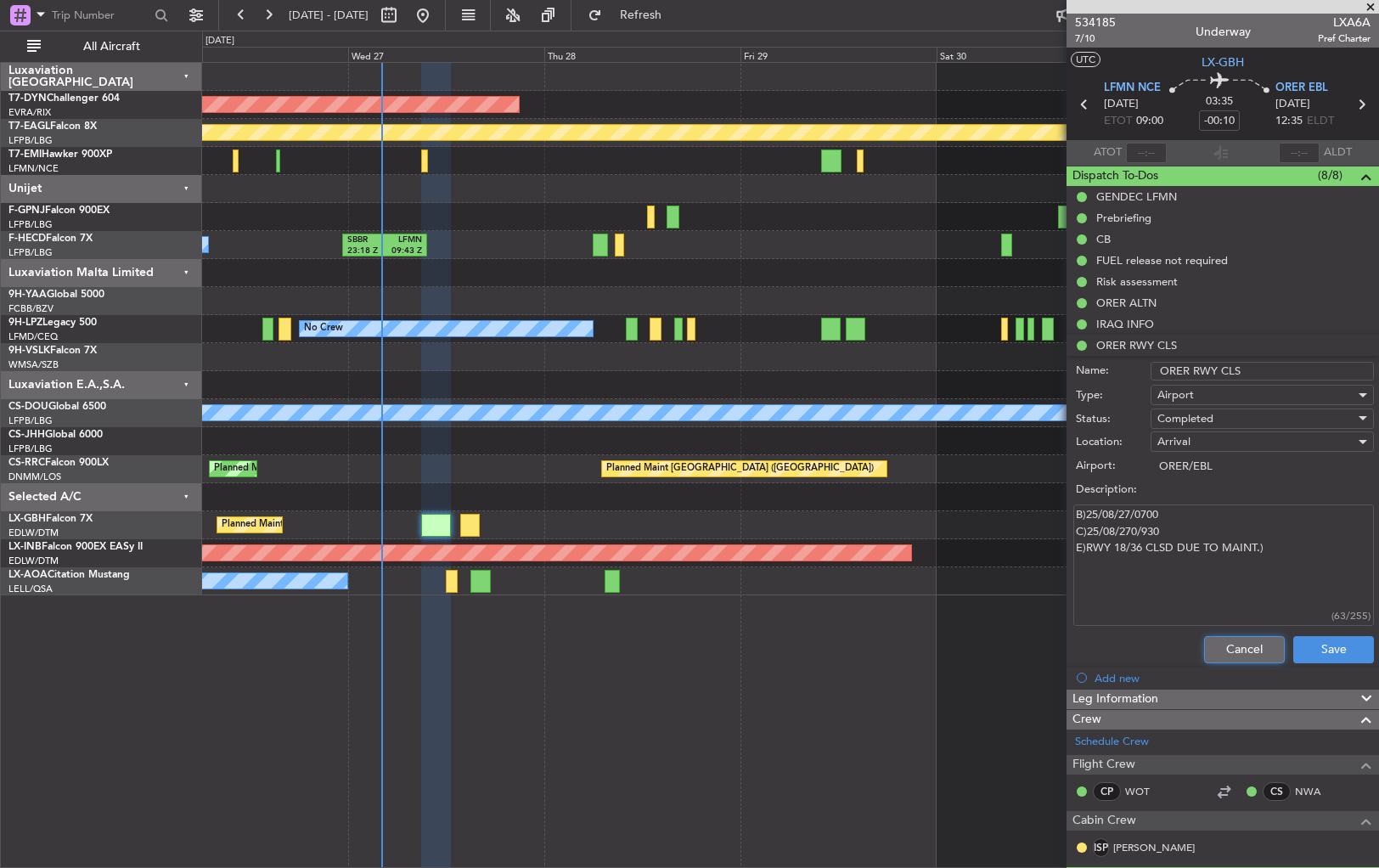
click at [1222, 652] on button "Cancel" at bounding box center [1244, 649] width 80 height 27
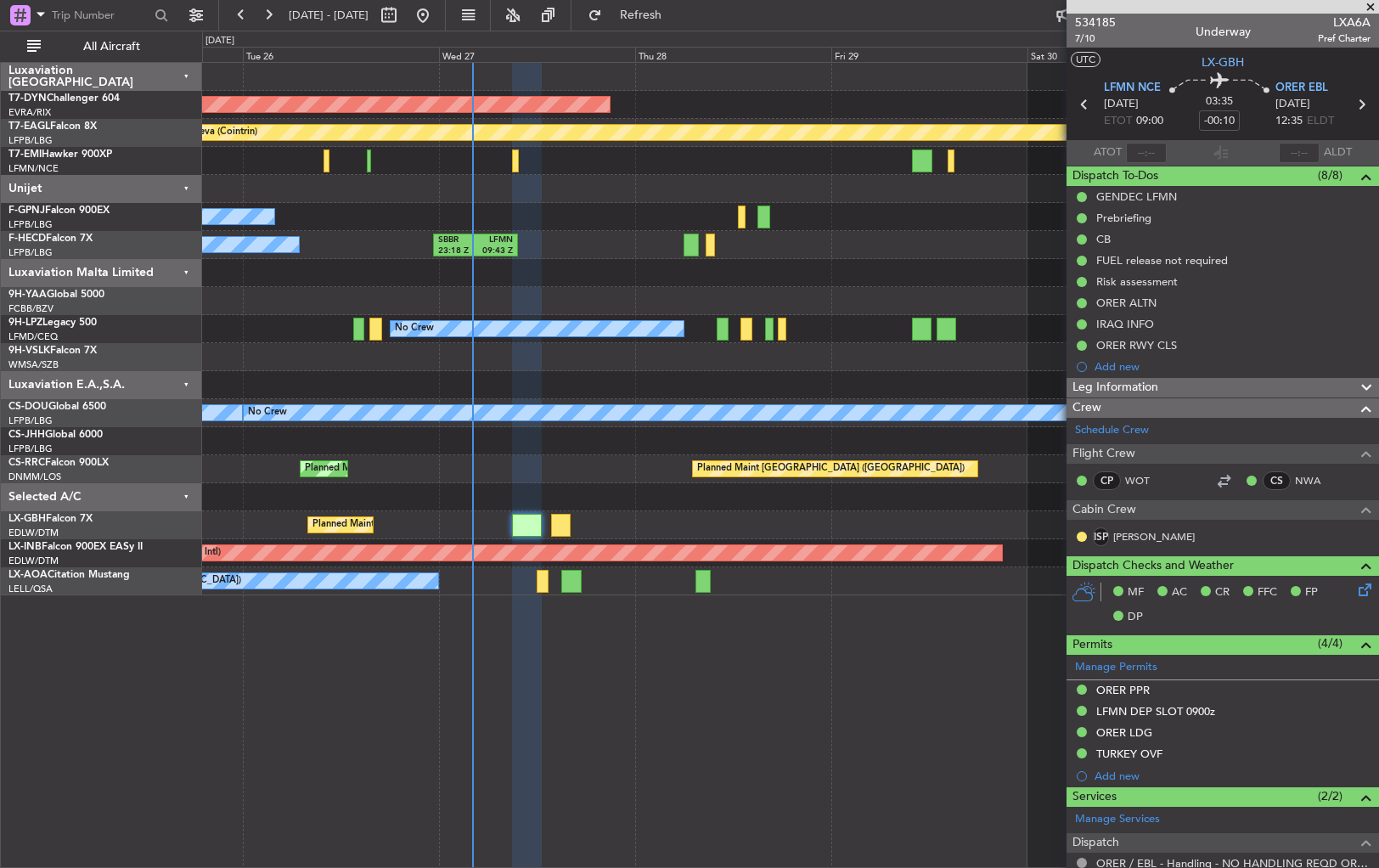
click at [560, 489] on div at bounding box center [790, 497] width 1177 height 28
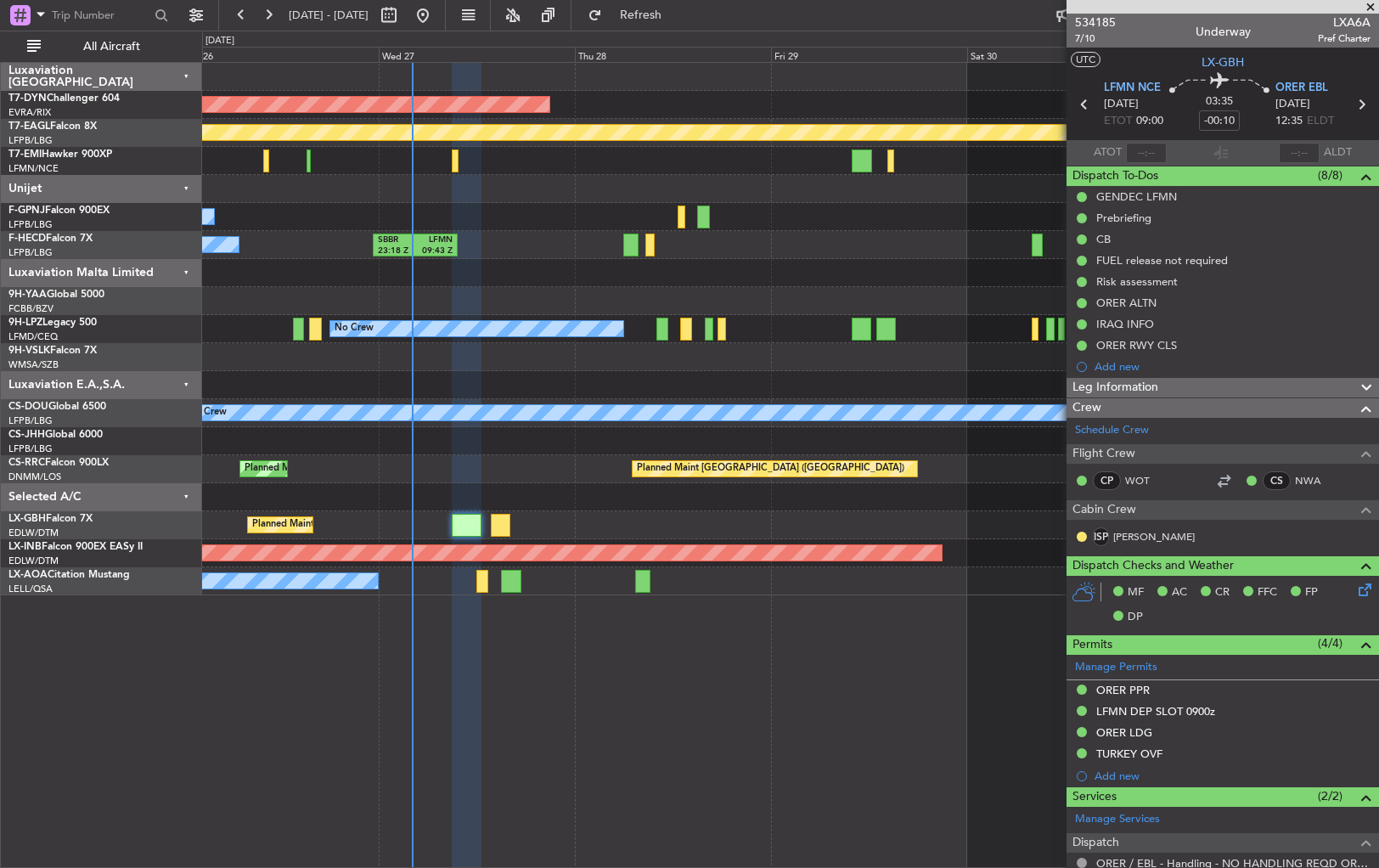
click at [578, 519] on div "Planned Maint Nice ([GEOGRAPHIC_DATA])" at bounding box center [790, 525] width 1177 height 28
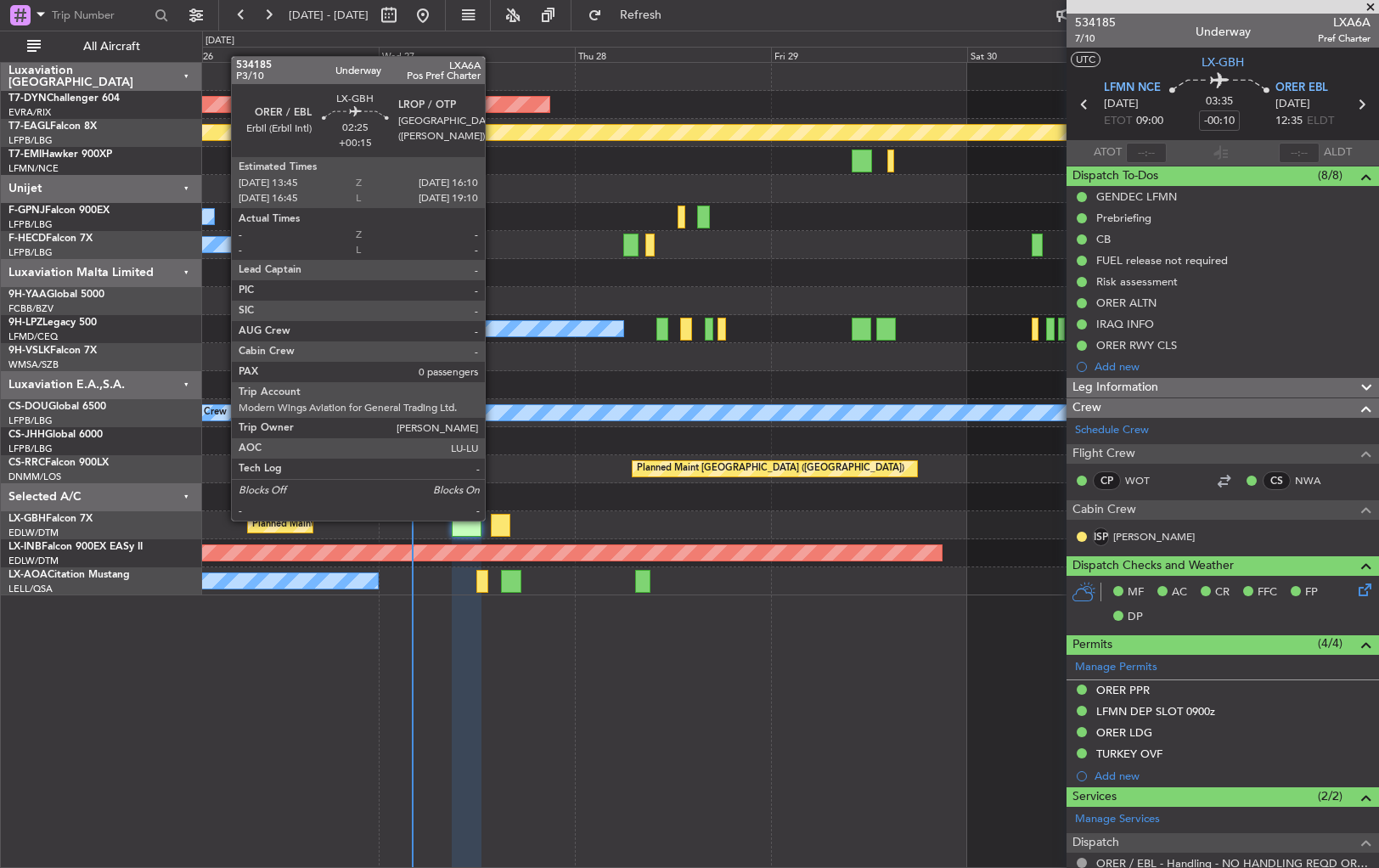
click at [493, 519] on div at bounding box center [501, 525] width 20 height 23
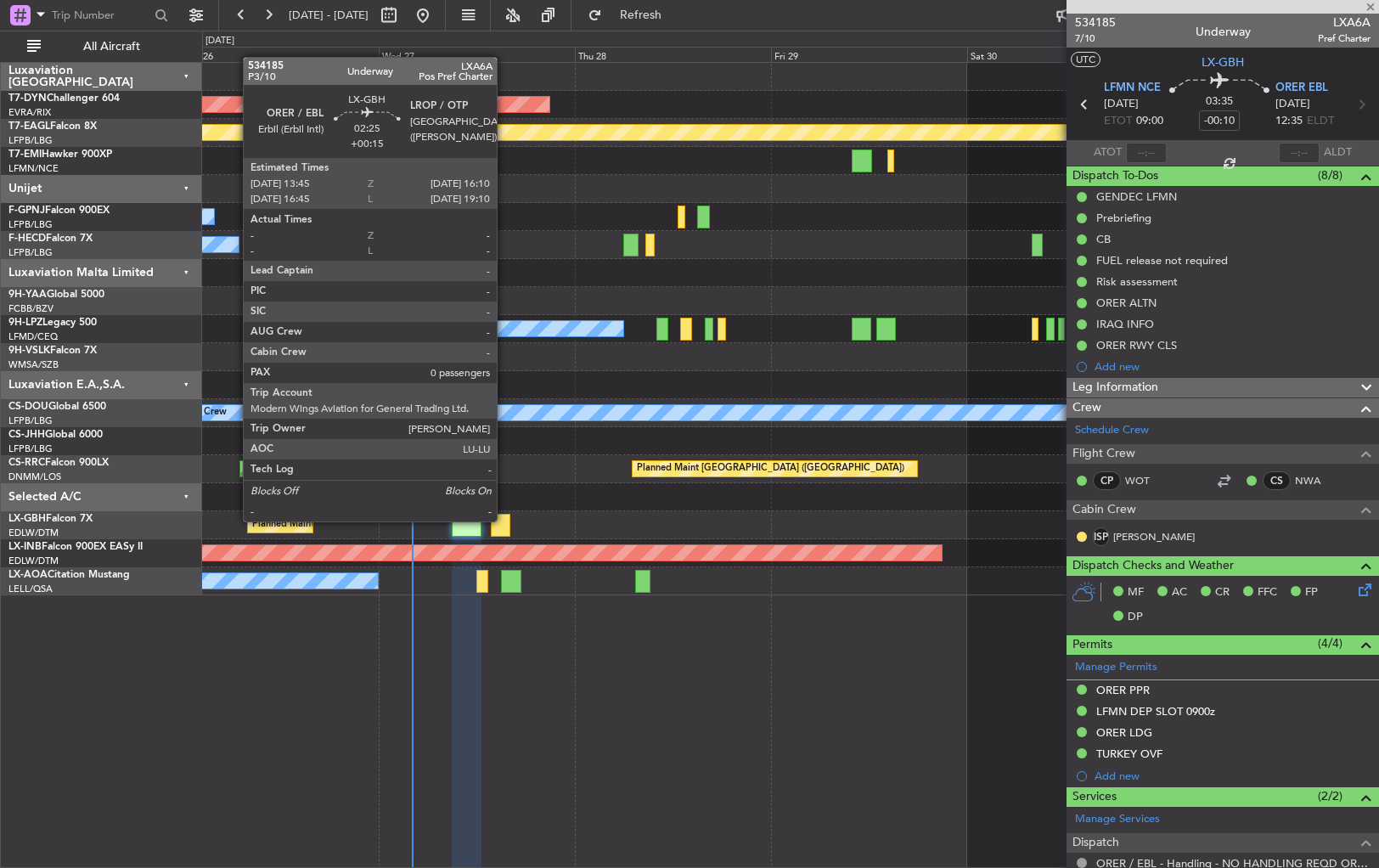
type input "+00:15"
type input "0"
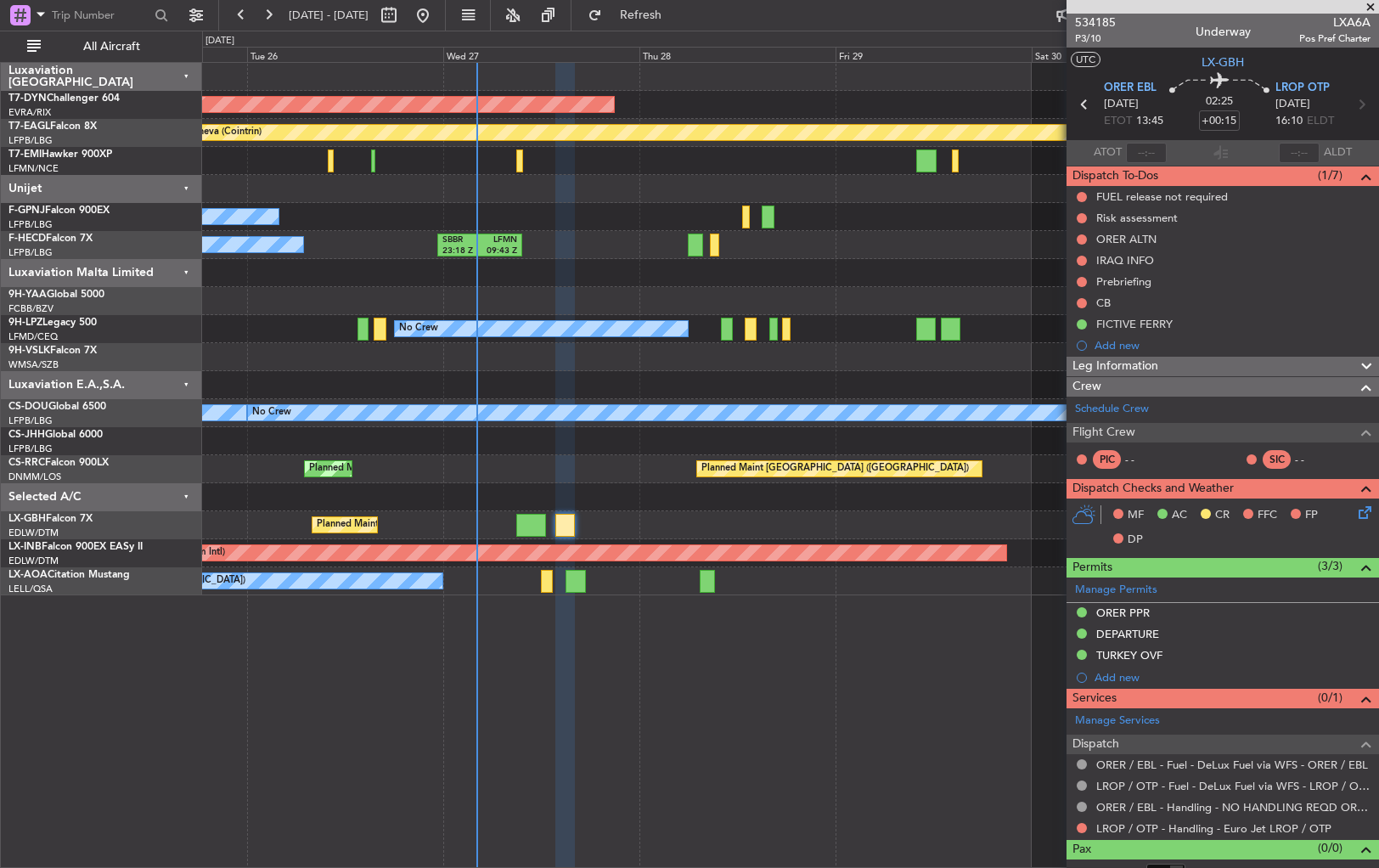
click at [633, 519] on div "Planned Maint Nice ([GEOGRAPHIC_DATA])" at bounding box center [790, 525] width 1177 height 28
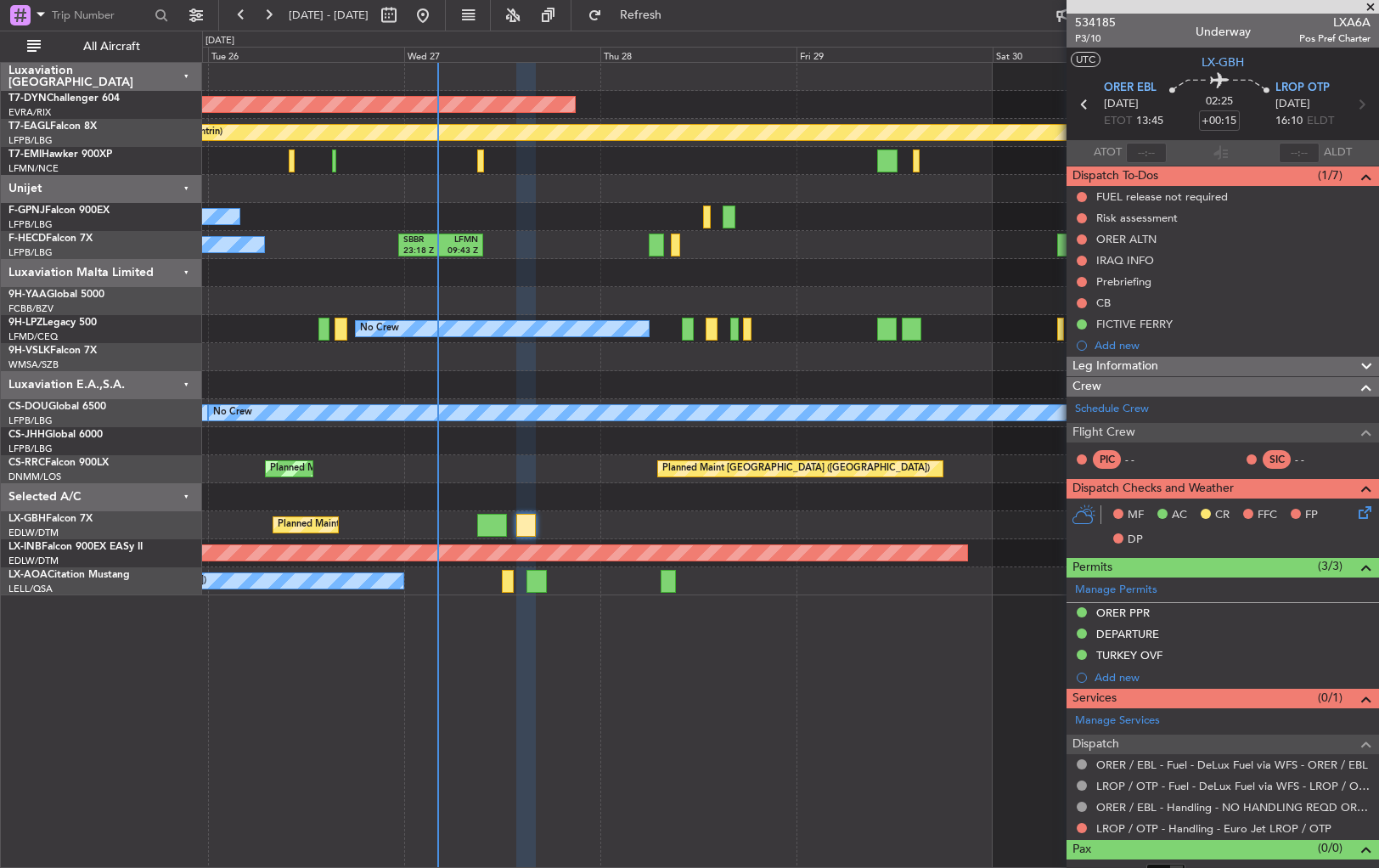
click at [582, 681] on div "AOG Maint Riga (Riga Intl) Planned Maint Geneva (Cointrin) Planned Maint Cheste…" at bounding box center [791, 465] width 1178 height 806
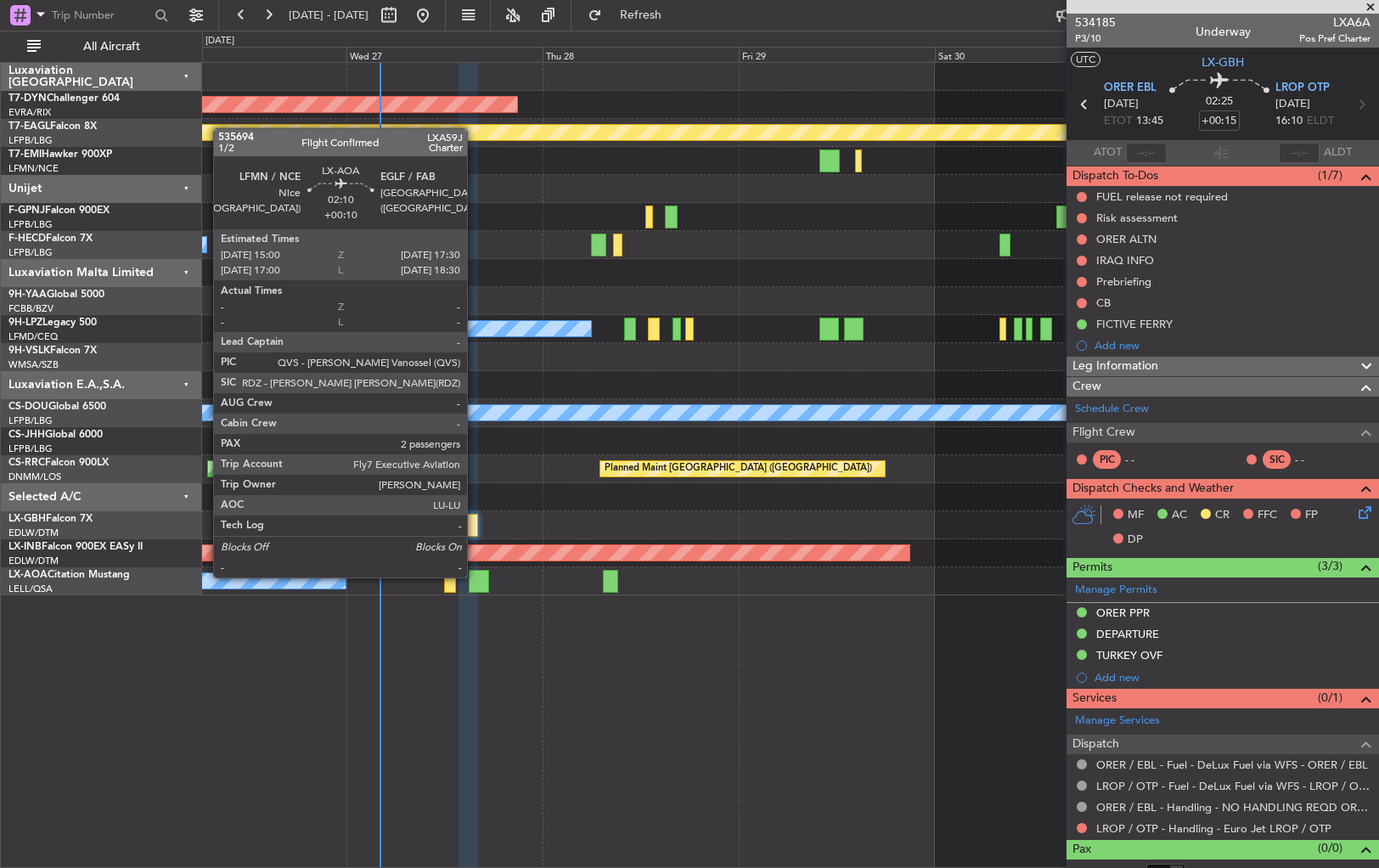
click at [475, 576] on div at bounding box center [479, 581] width 21 height 23
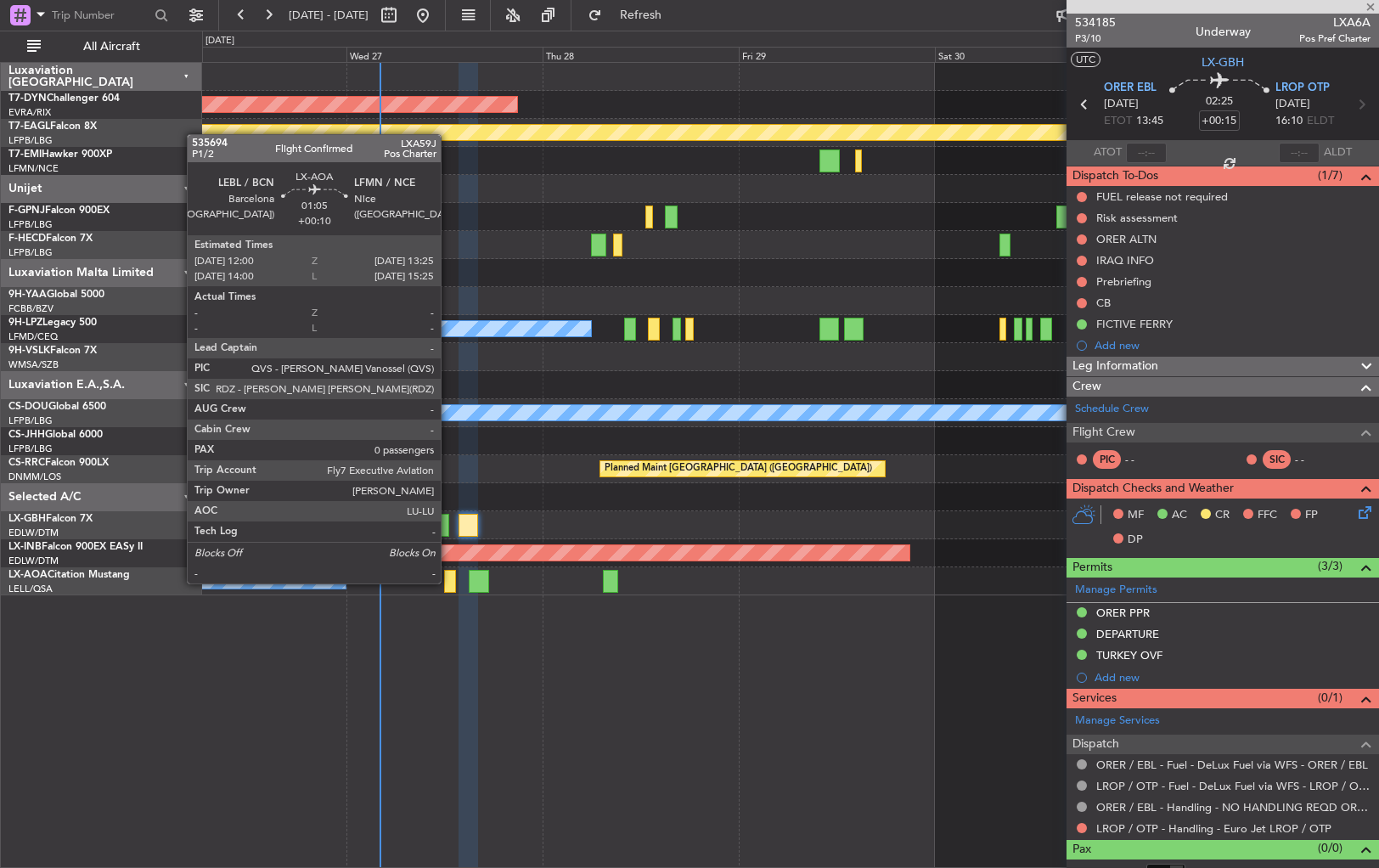
click at [448, 581] on div at bounding box center [450, 581] width 12 height 23
type input "+00:10"
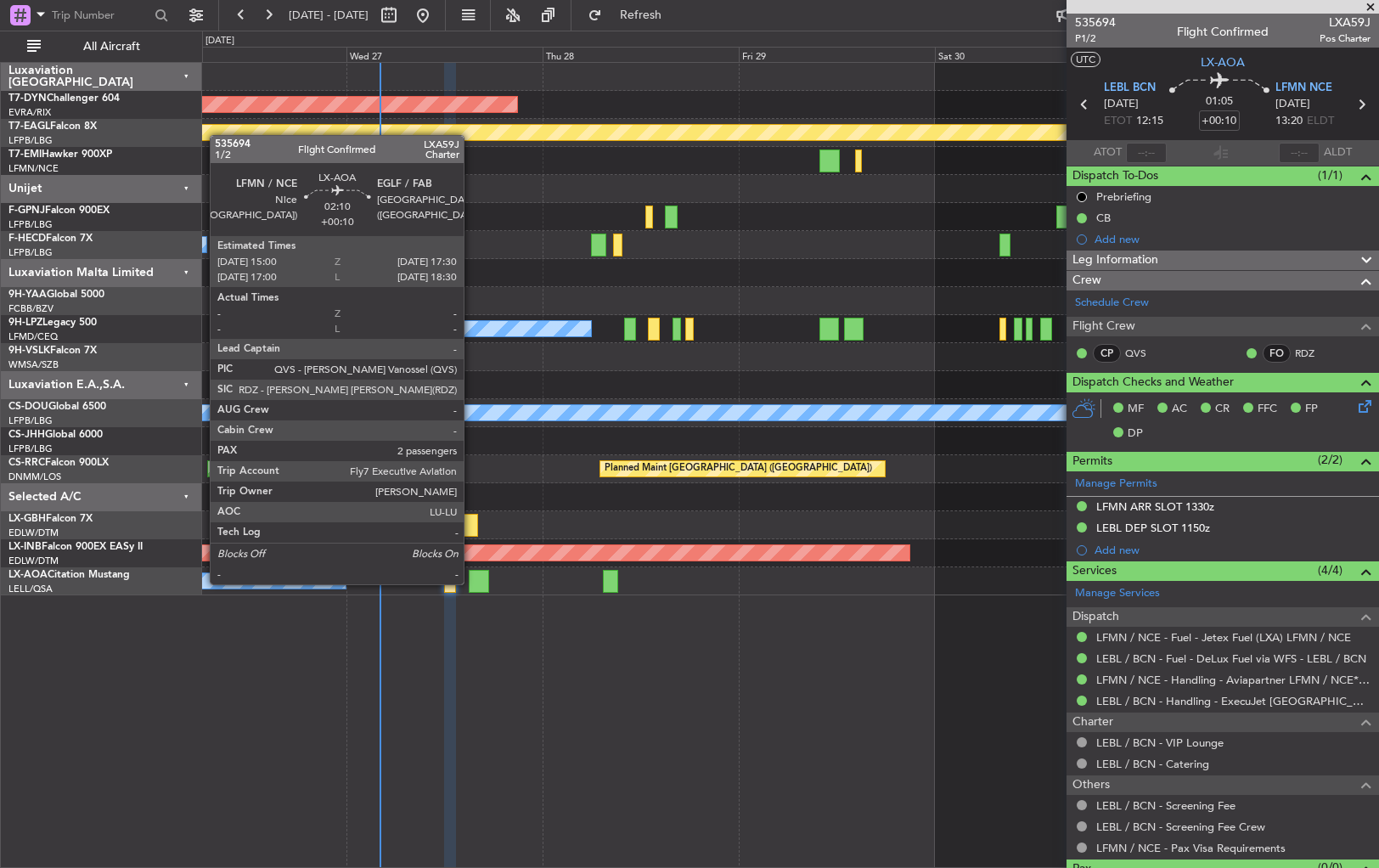
click at [470, 580] on div at bounding box center [479, 581] width 21 height 23
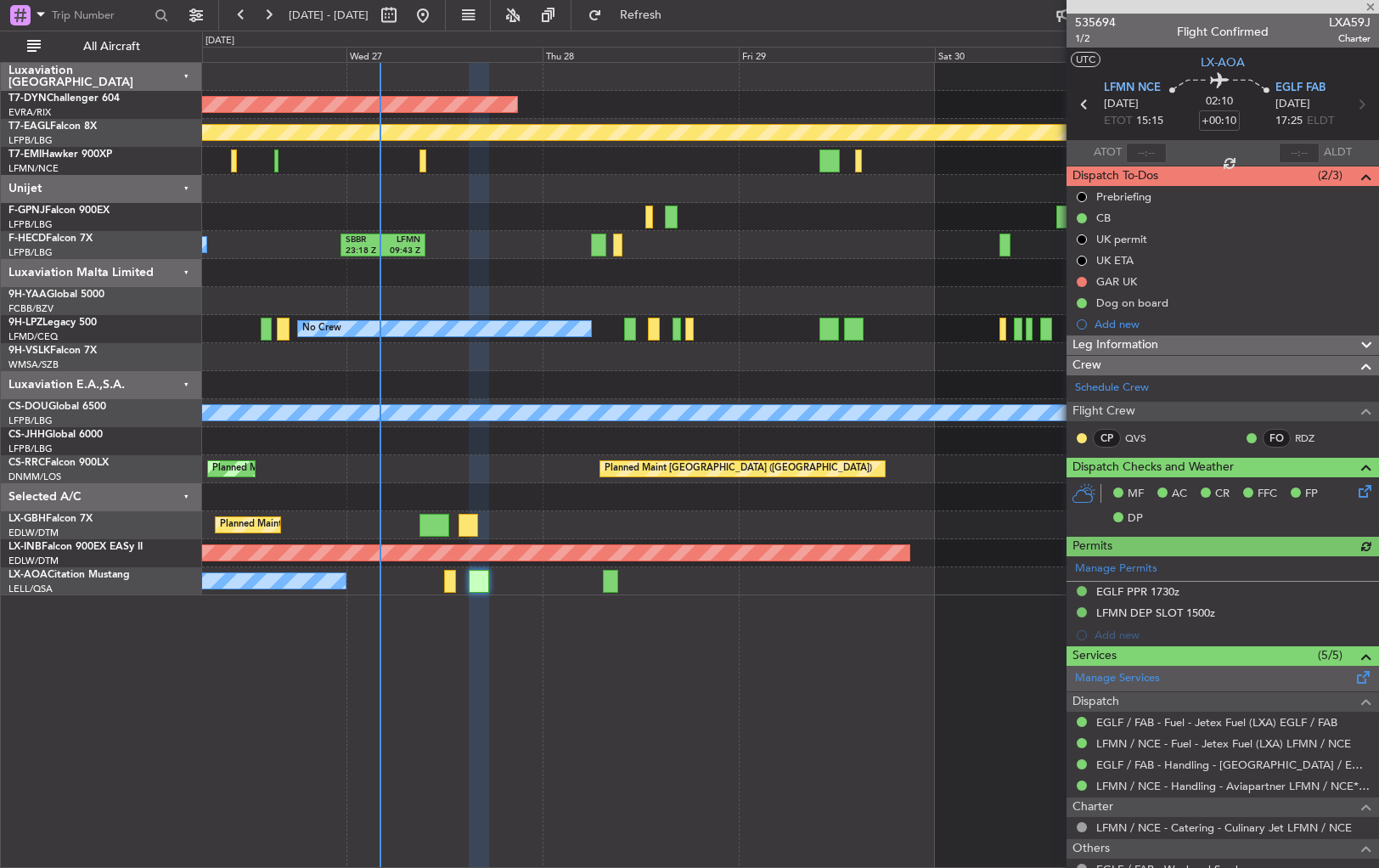
scroll to position [177, 0]
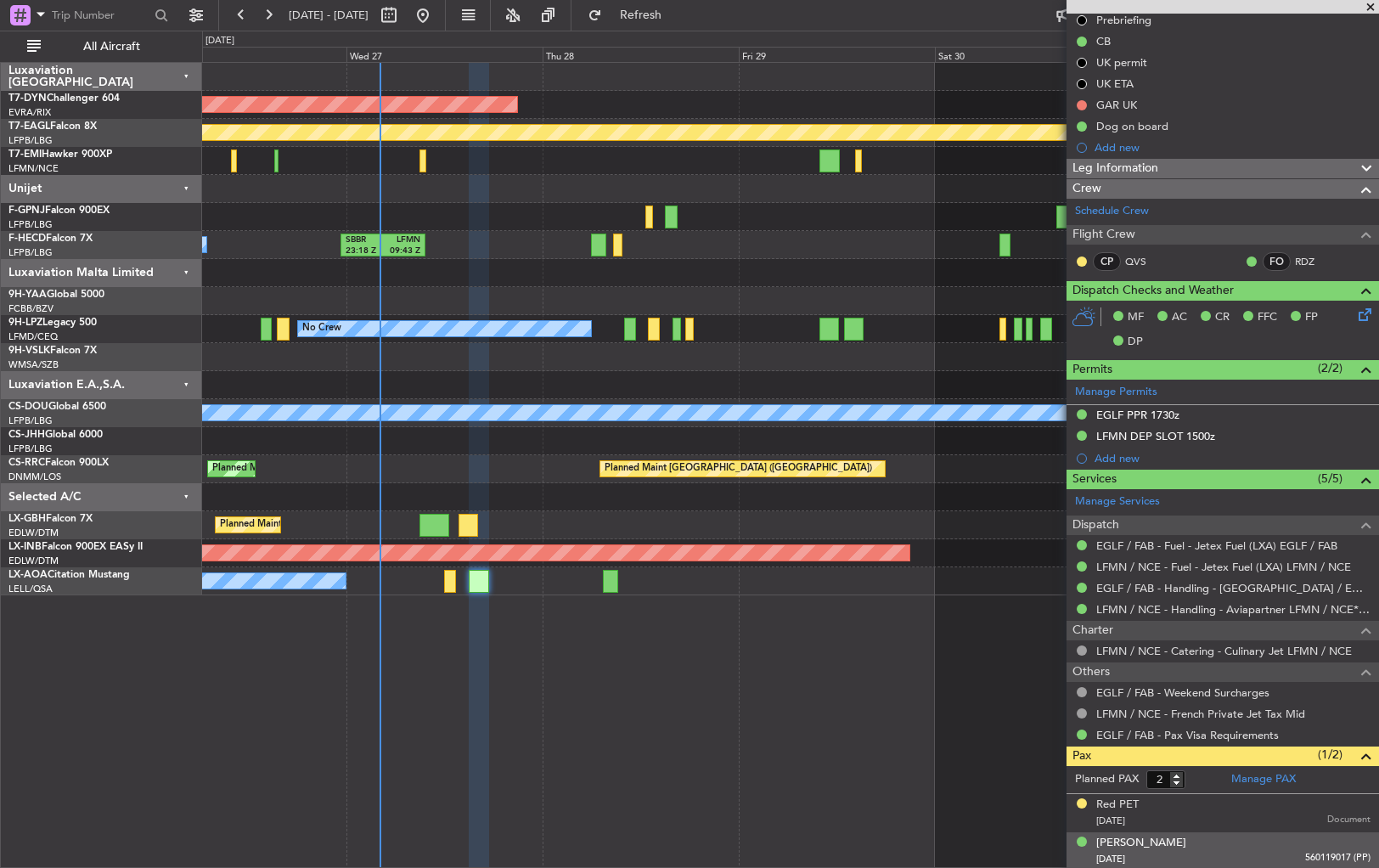
click at [1256, 851] on div "03/09/1984 560119017 (PP)" at bounding box center [1233, 860] width 275 height 17
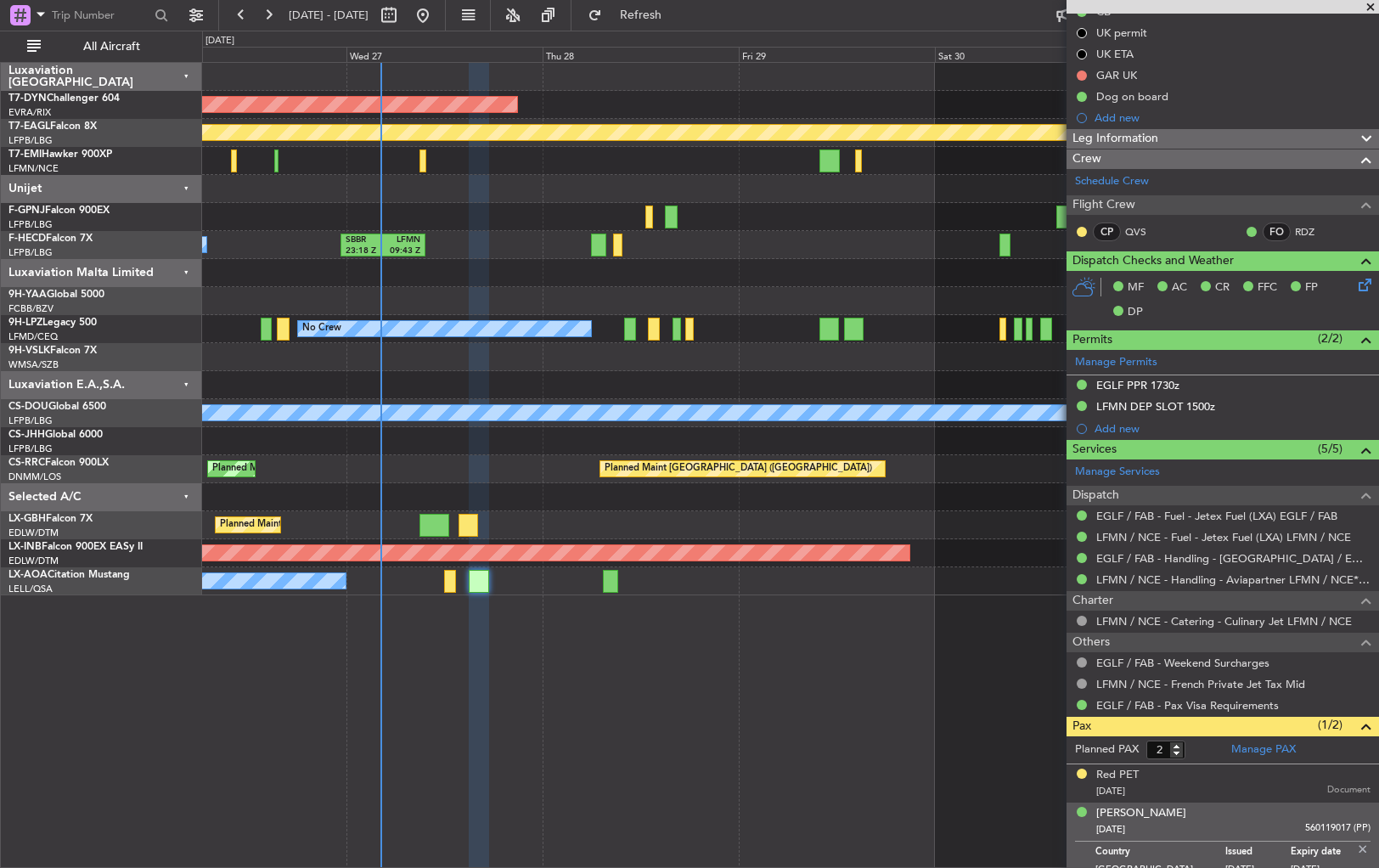
scroll to position [217, 0]
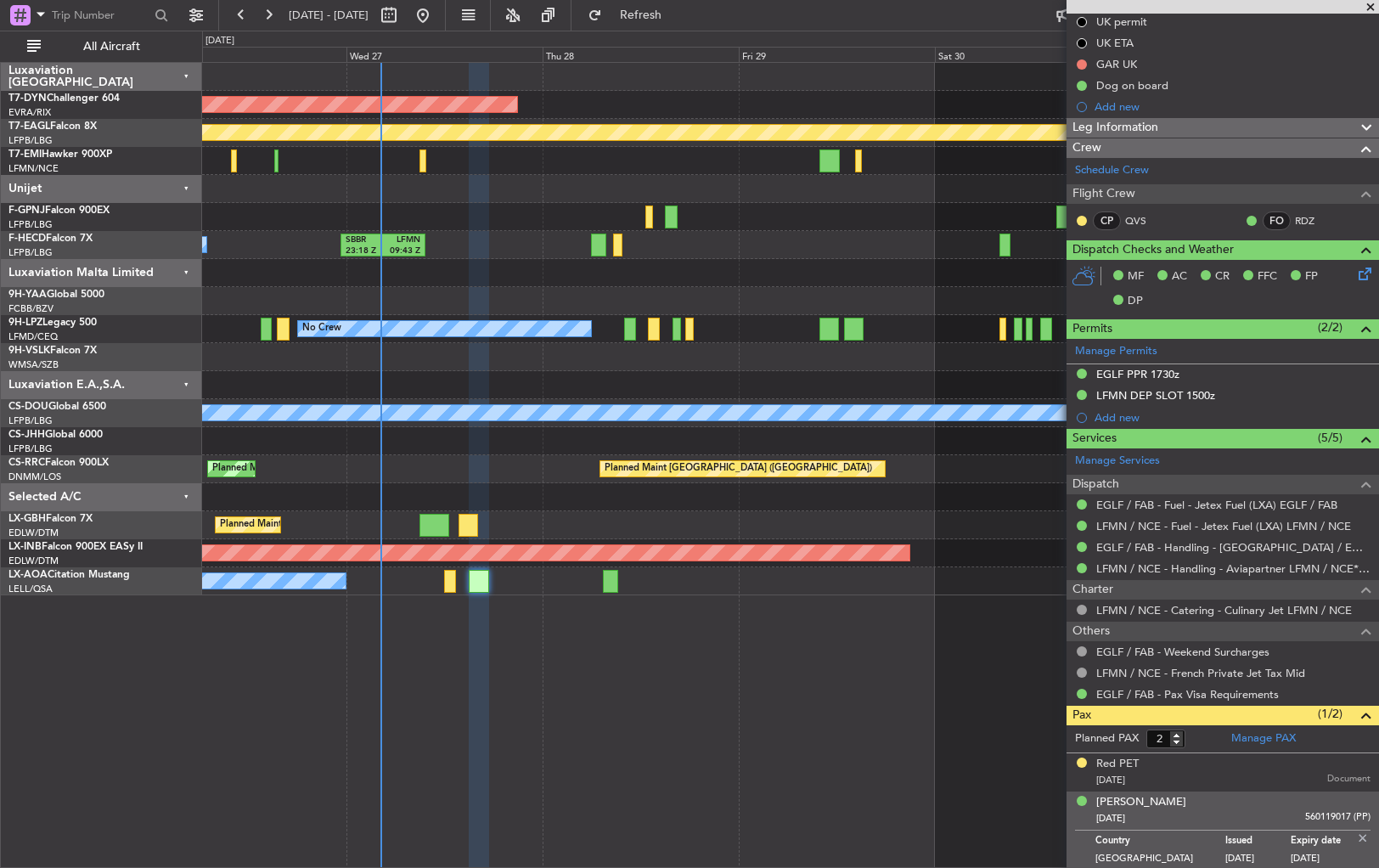
click at [1224, 805] on div "Maria Bukhtoyarova 03/09/1984 560119017 (PP)" at bounding box center [1233, 811] width 275 height 33
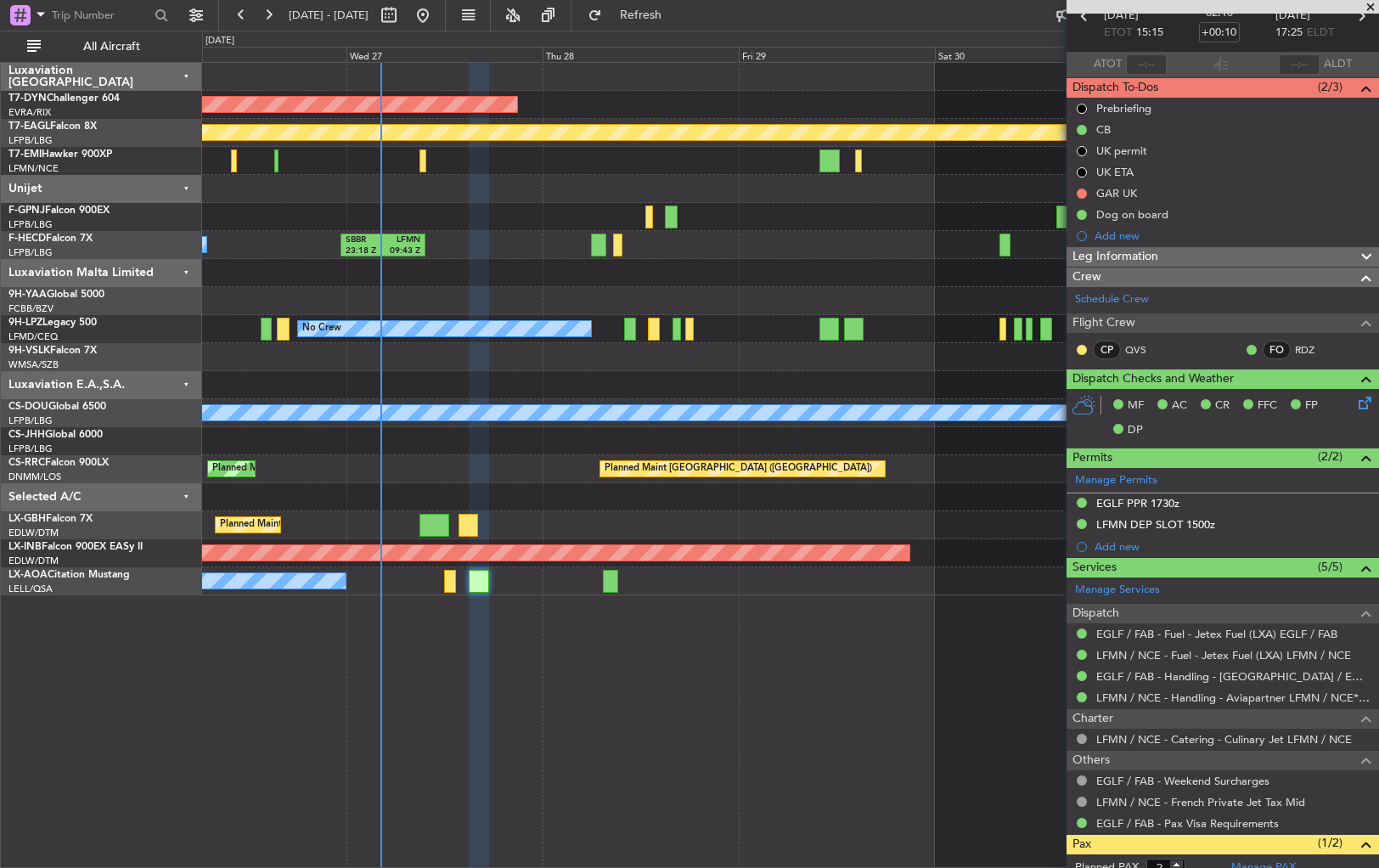
scroll to position [0, 0]
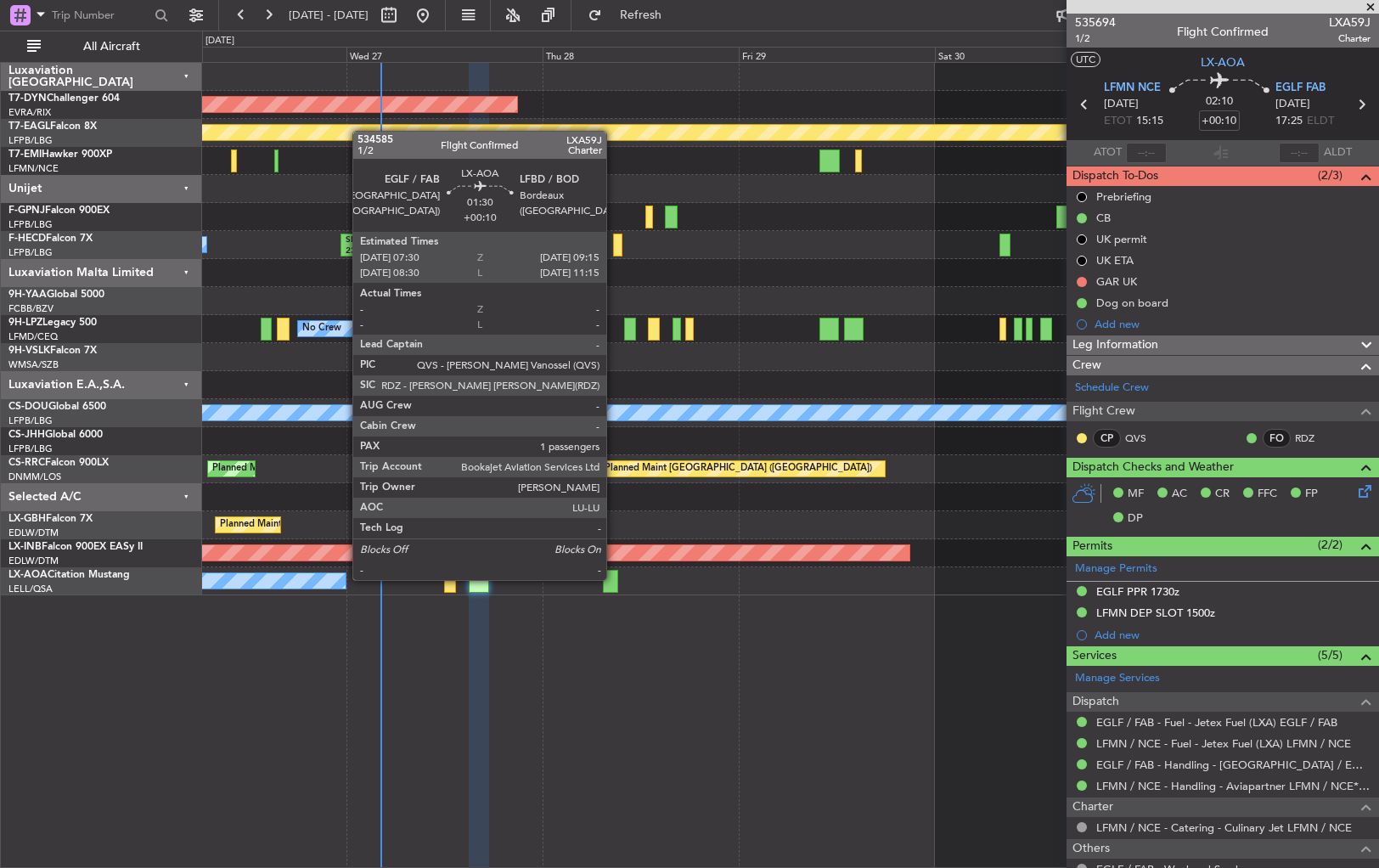
click at [614, 579] on div at bounding box center [610, 581] width 15 height 23
type input "1"
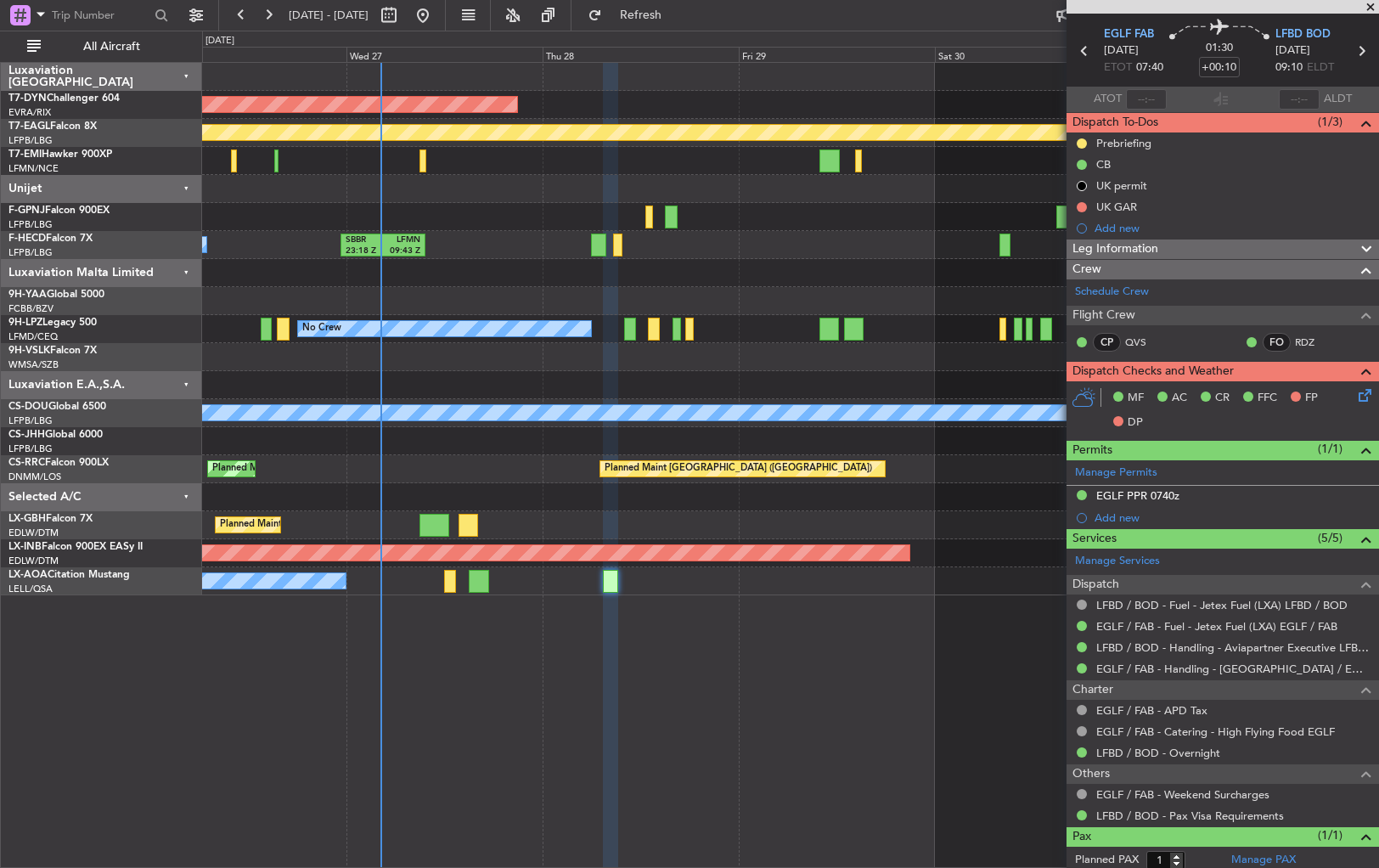
scroll to position [95, 0]
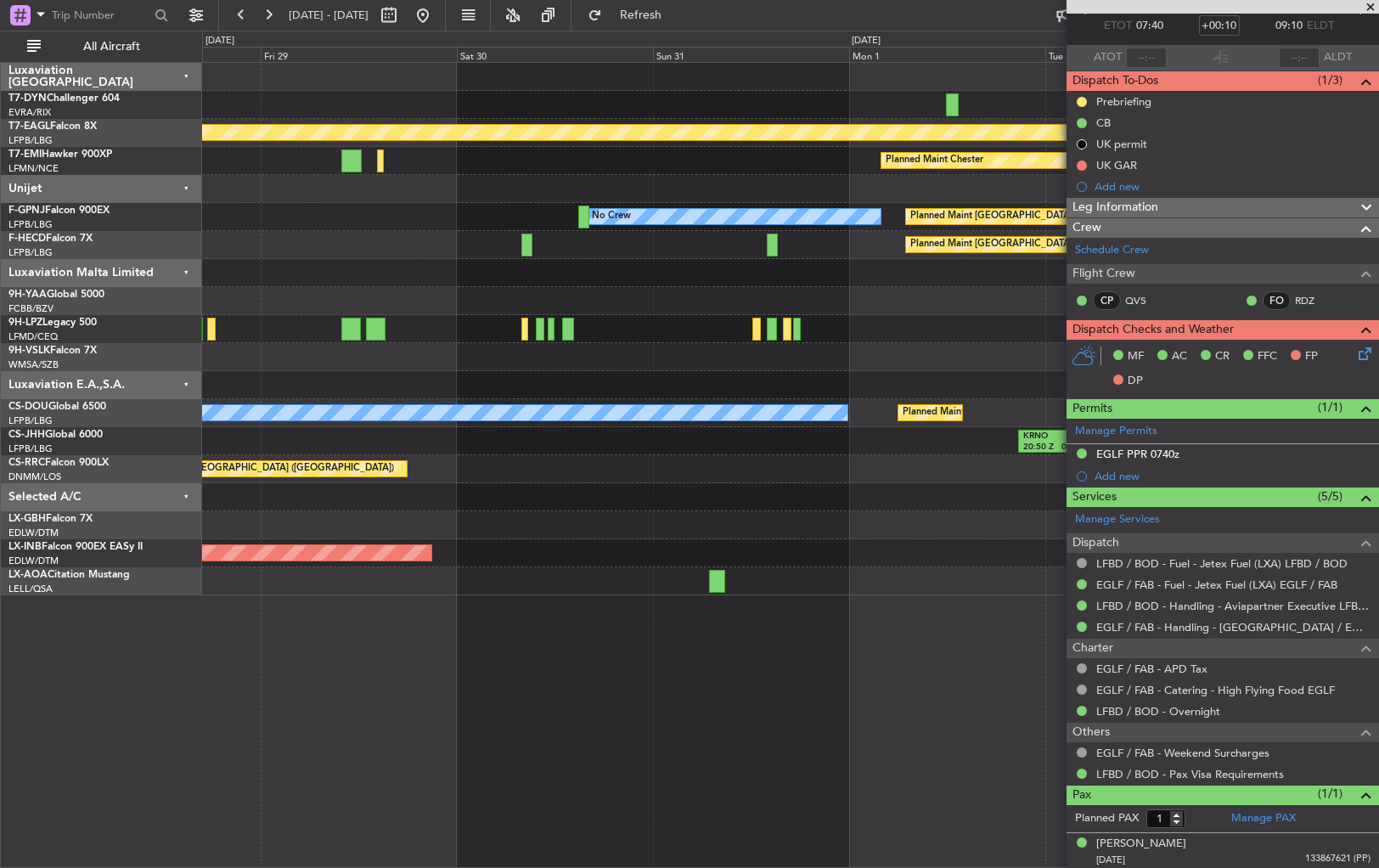
click at [350, 593] on div at bounding box center [790, 581] width 1177 height 28
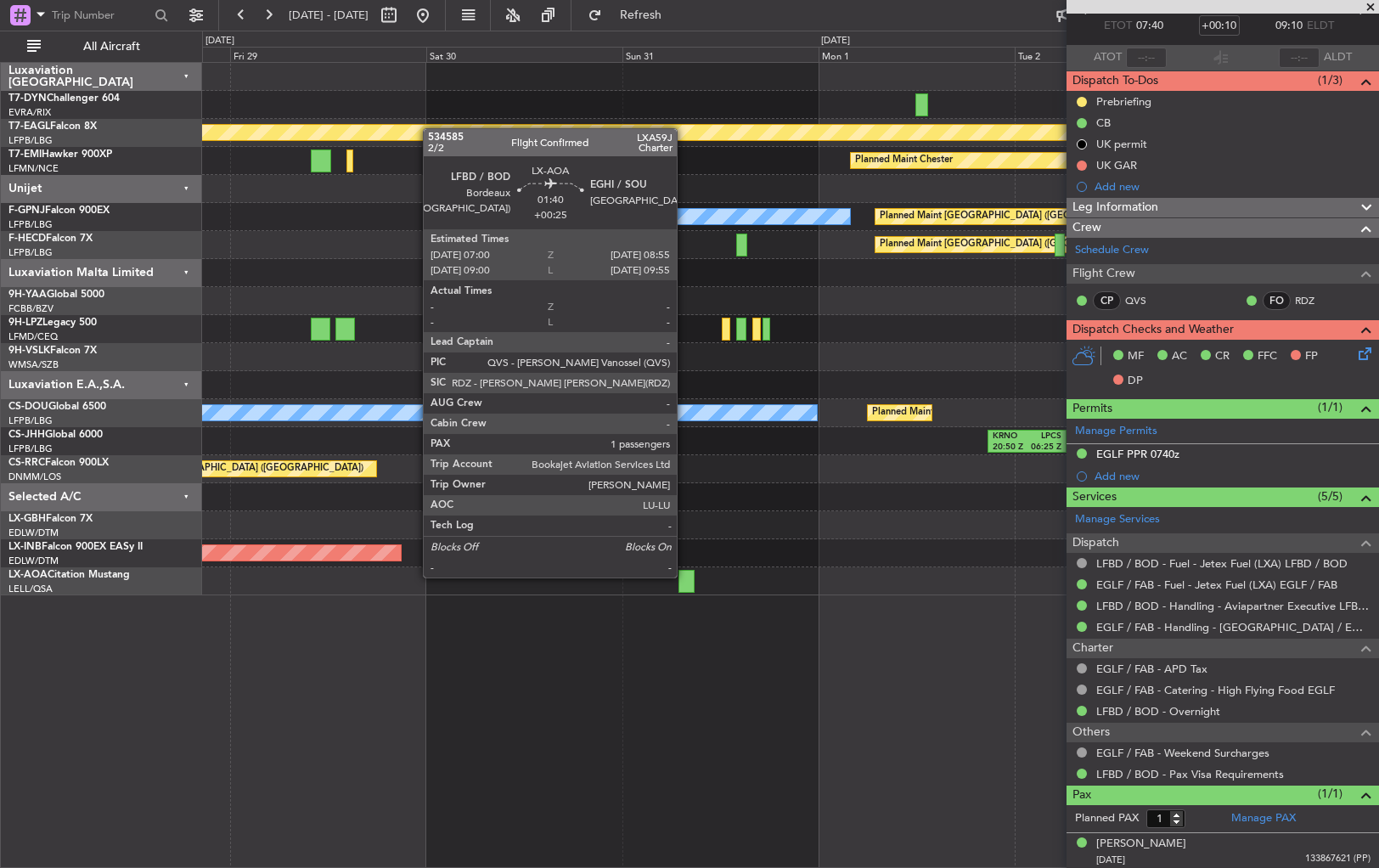
click at [685, 576] on div at bounding box center [686, 581] width 16 height 23
type input "+00:25"
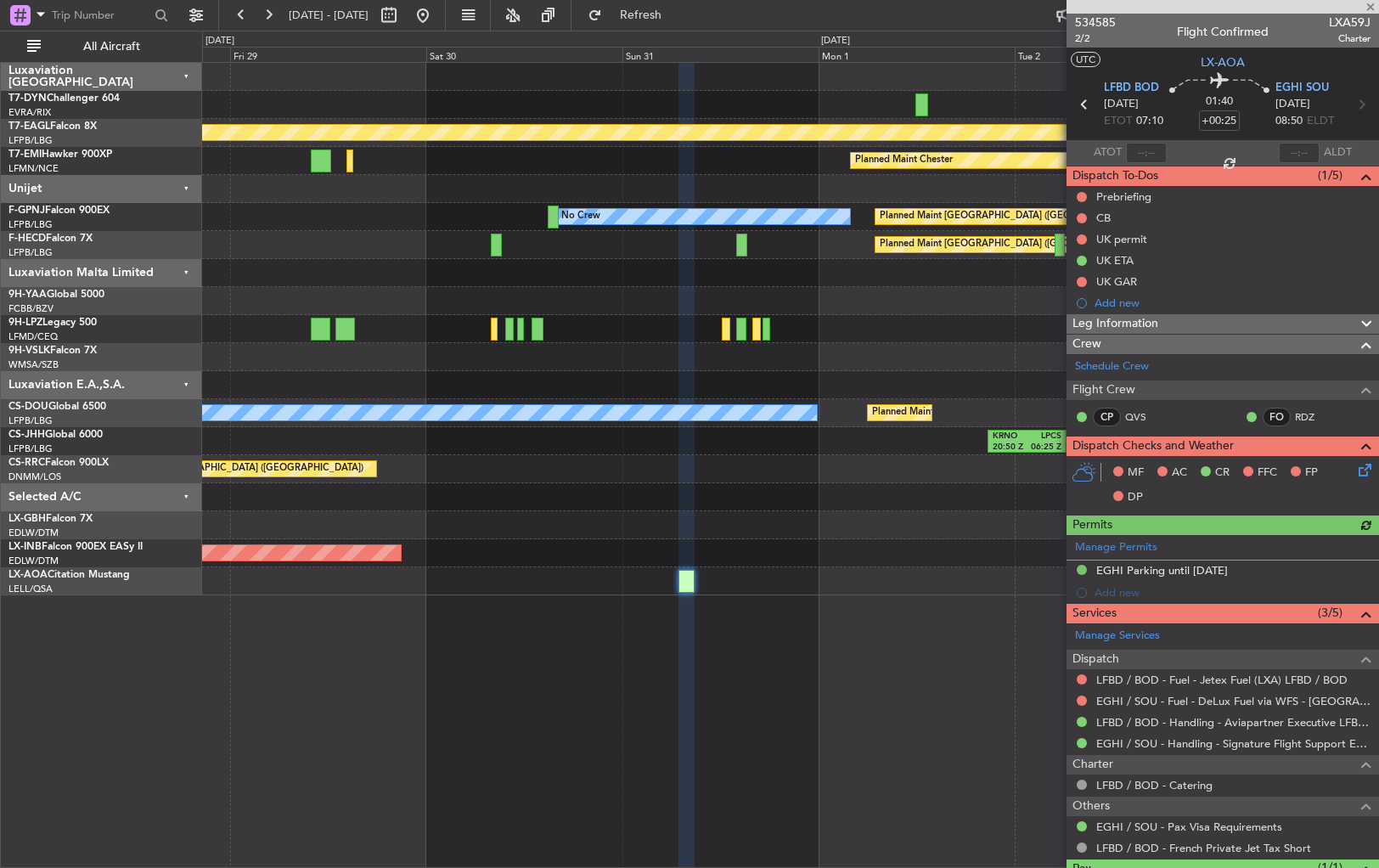
scroll to position [75, 0]
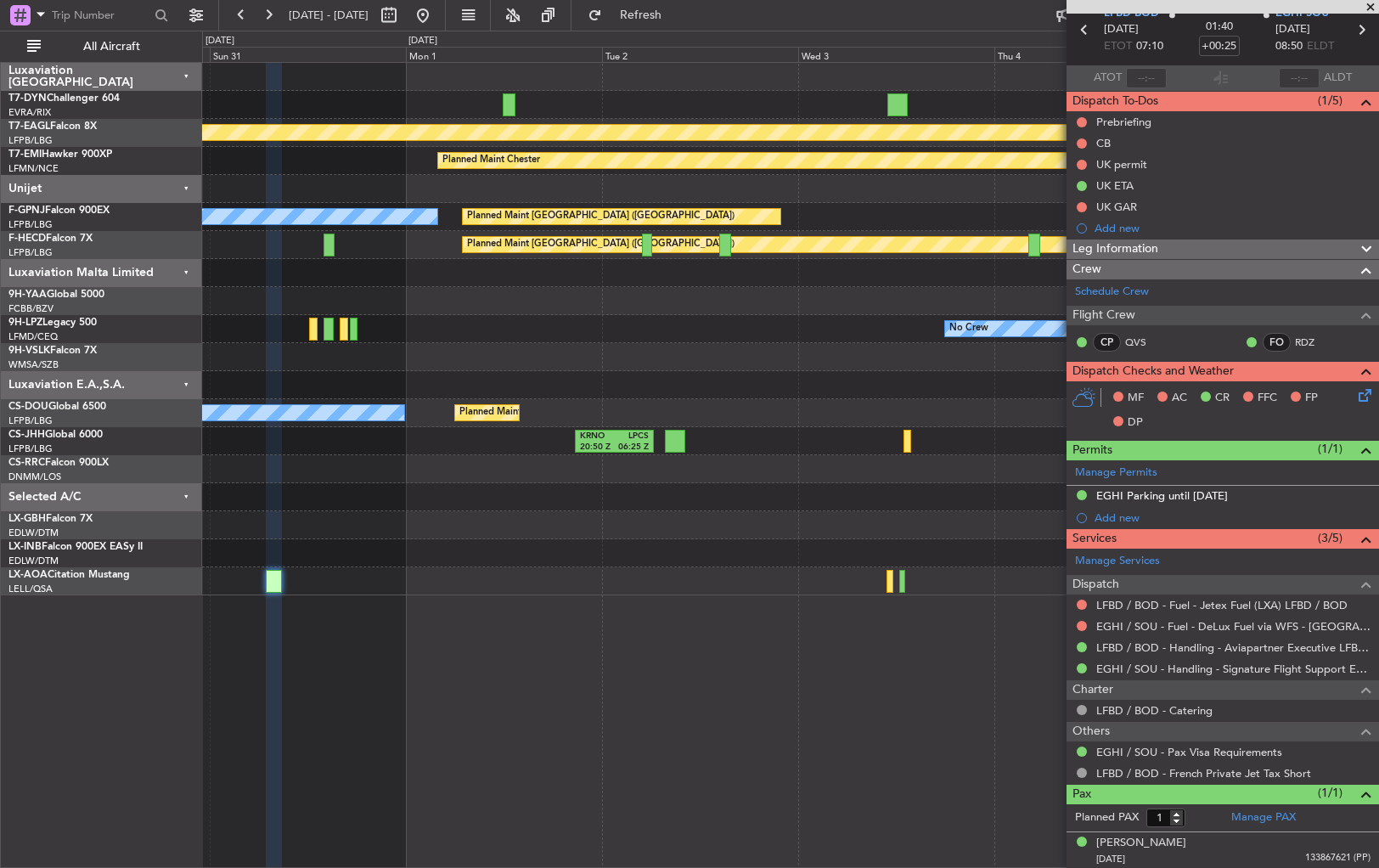
click at [487, 606] on div "Planned Maint Geneva (Cointrin) Planned Maint [PERSON_NAME] Planned Maint [GEOG…" at bounding box center [791, 465] width 1178 height 806
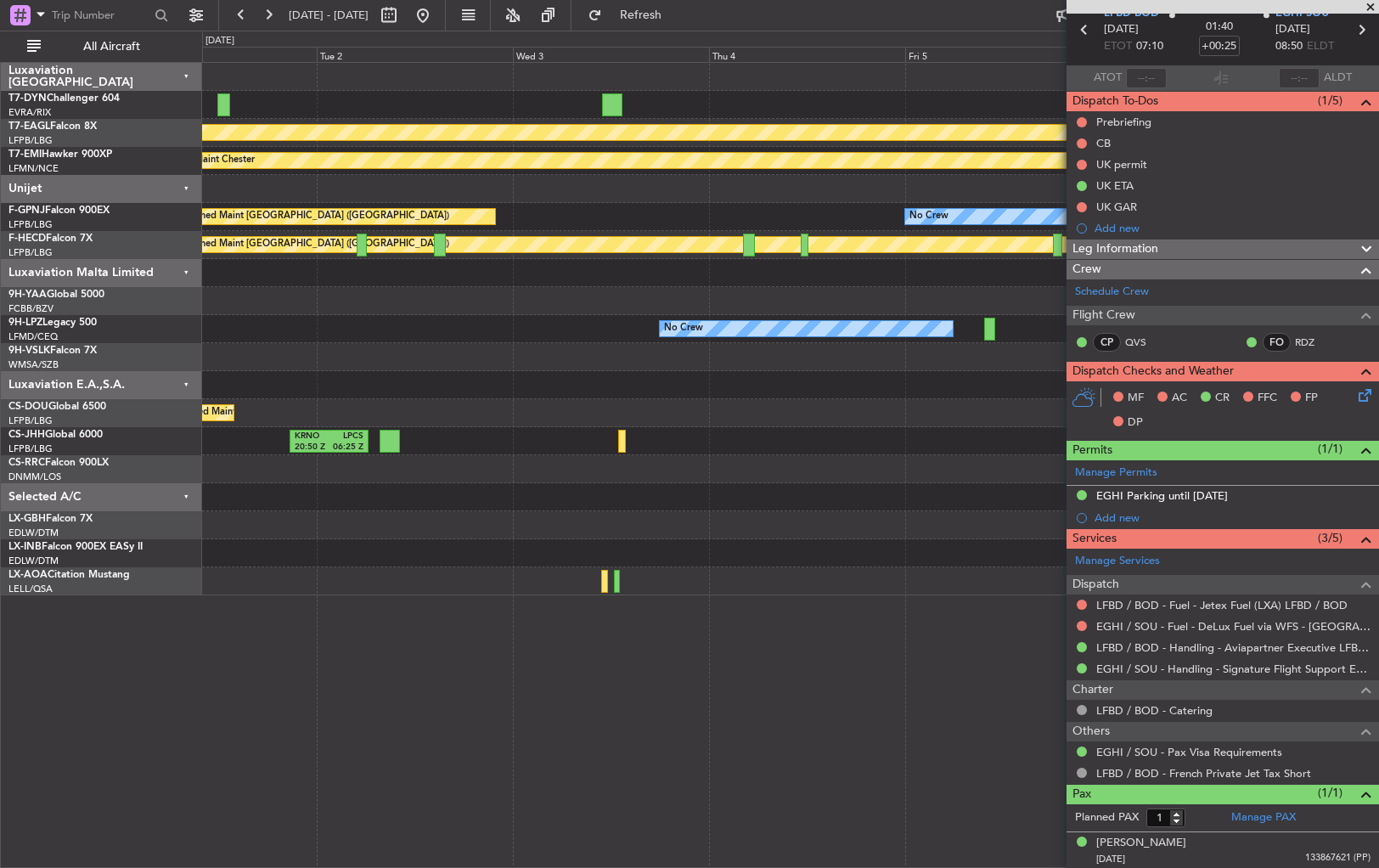
click at [557, 611] on div "Planned Maint Geneva (Cointrin) Planned Maint [PERSON_NAME] Planned Maint [GEOG…" at bounding box center [791, 465] width 1178 height 806
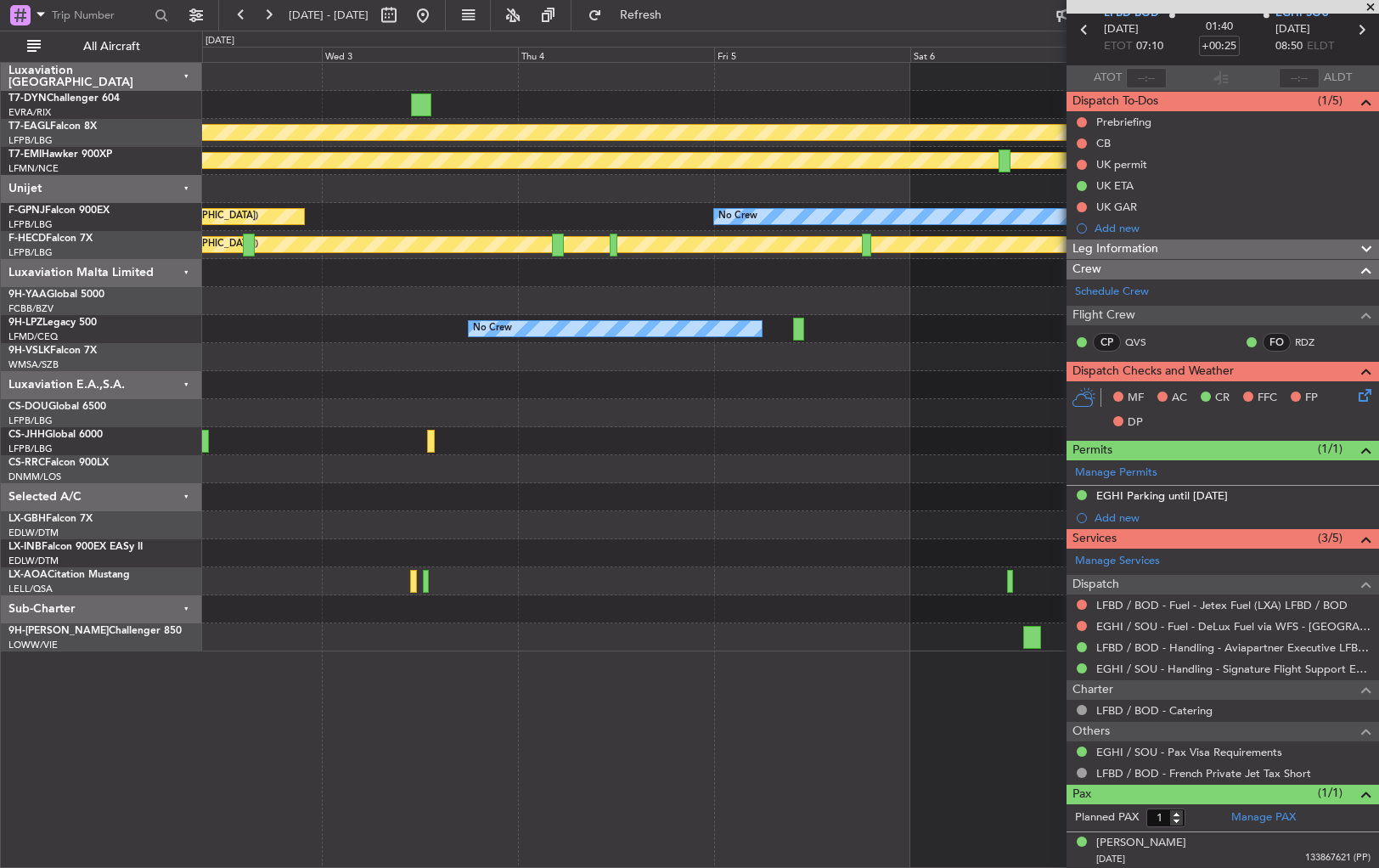
click at [474, 618] on div at bounding box center [790, 609] width 1177 height 28
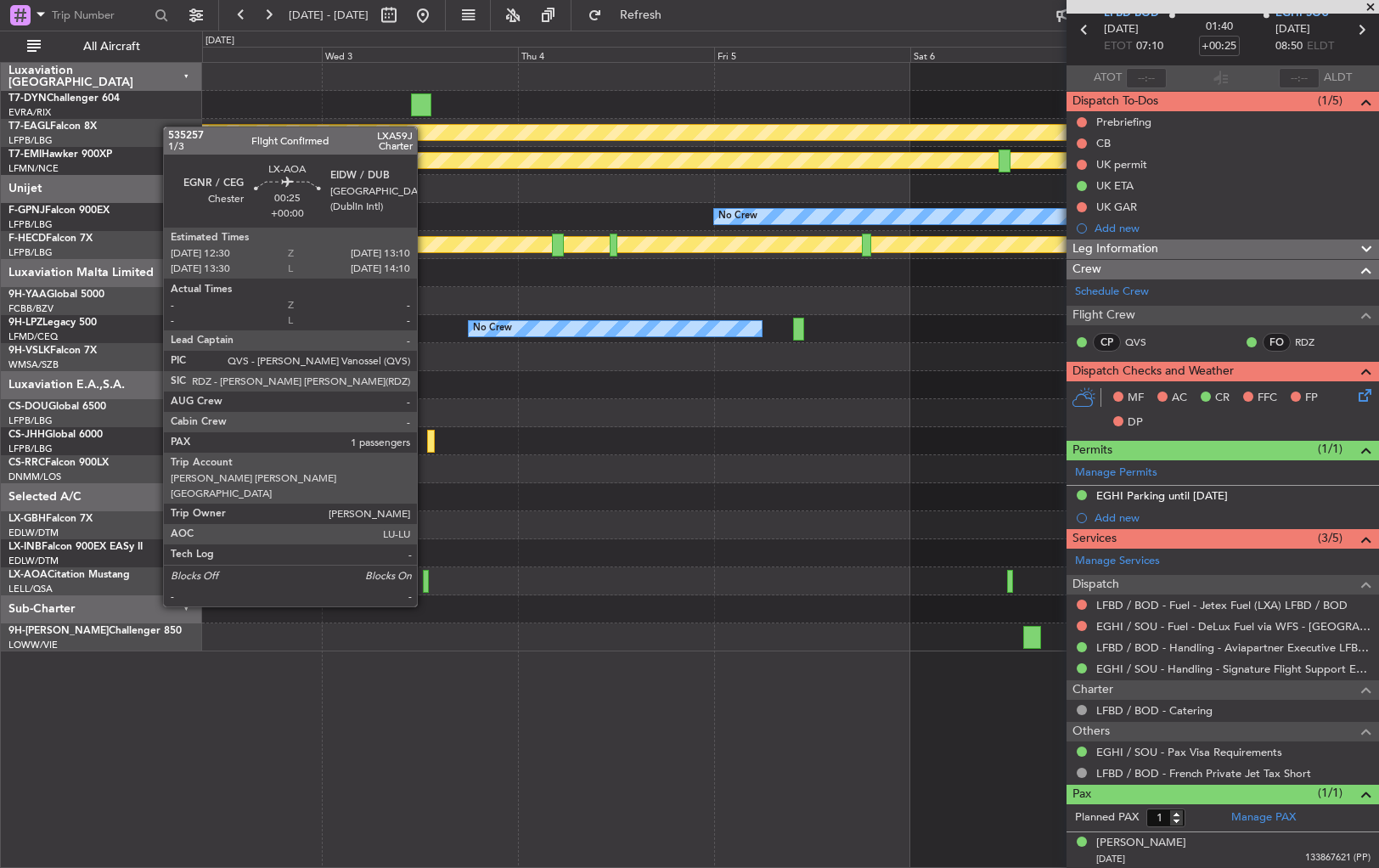
click at [424, 574] on div at bounding box center [426, 581] width 6 height 23
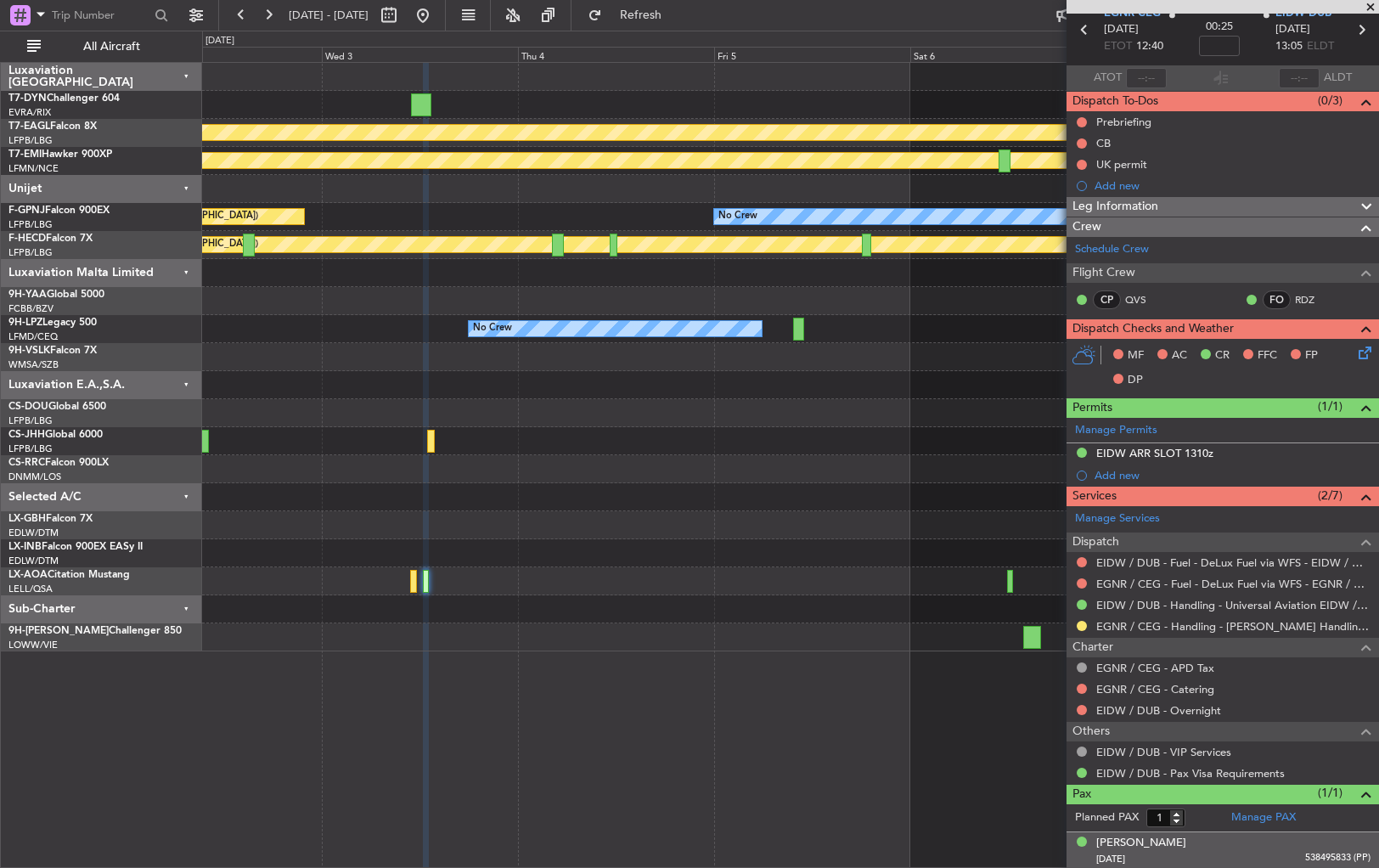
click at [1233, 844] on div "Bethan Laura Cleary 30/06/1988 538495833 (PP)" at bounding box center [1233, 851] width 275 height 33
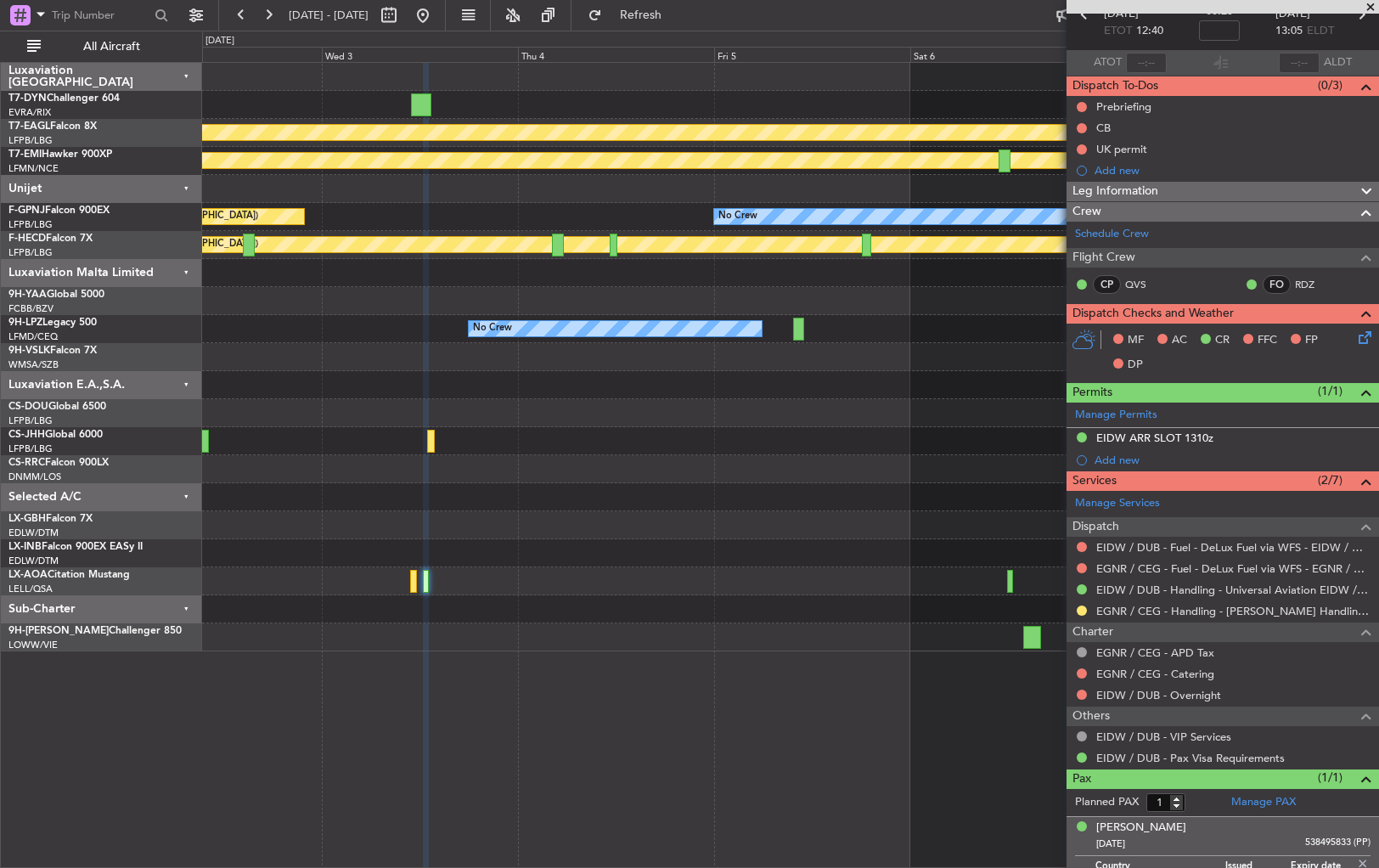
scroll to position [116, 0]
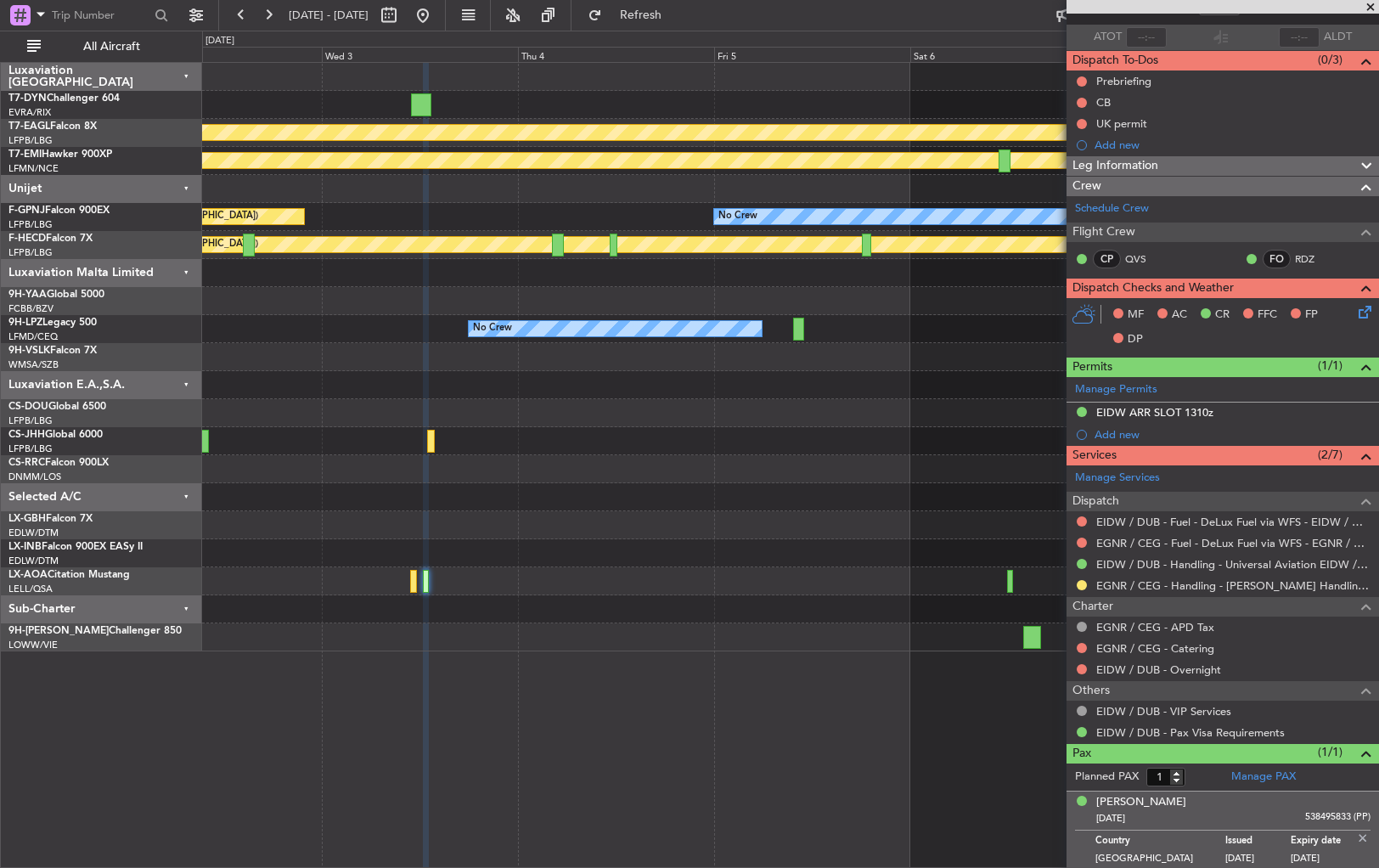
click at [1275, 811] on div "30/06/1988 538495833 (PP)" at bounding box center [1233, 819] width 275 height 17
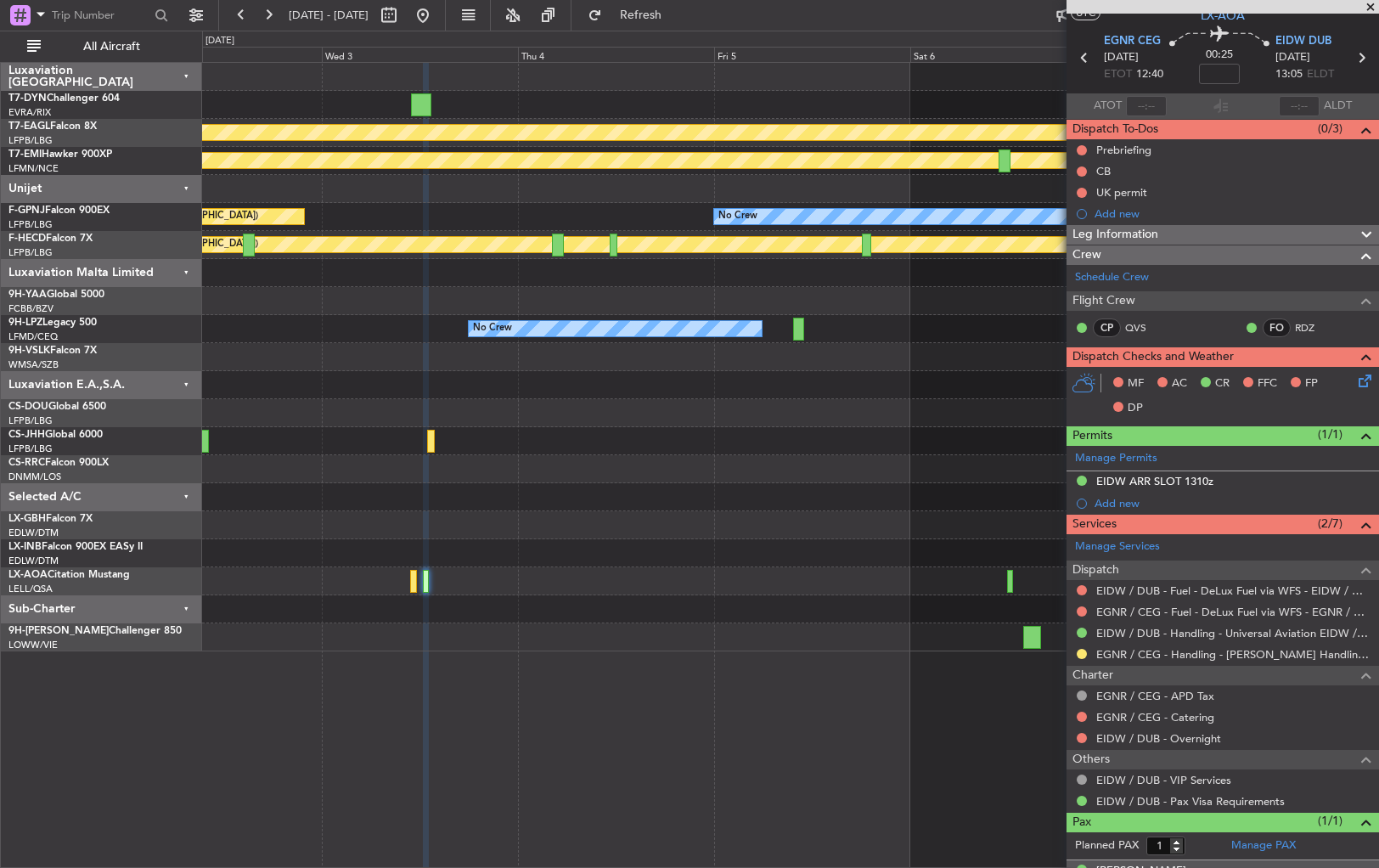
scroll to position [0, 0]
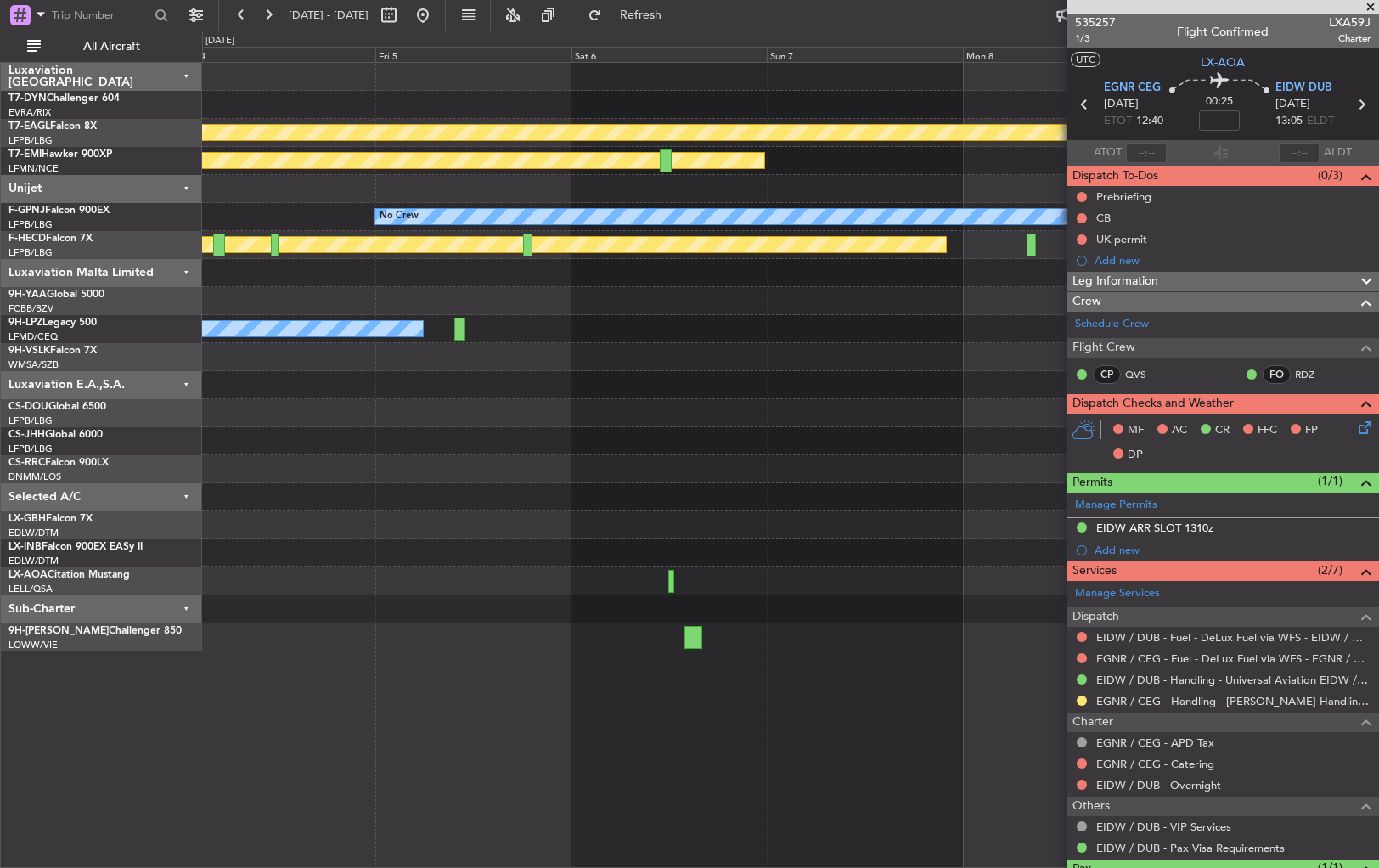
click at [492, 483] on div "Planned Maint Geneva (Cointrin) Planned Maint Chester No Crew No Crew Planned M…" at bounding box center [790, 357] width 1177 height 589
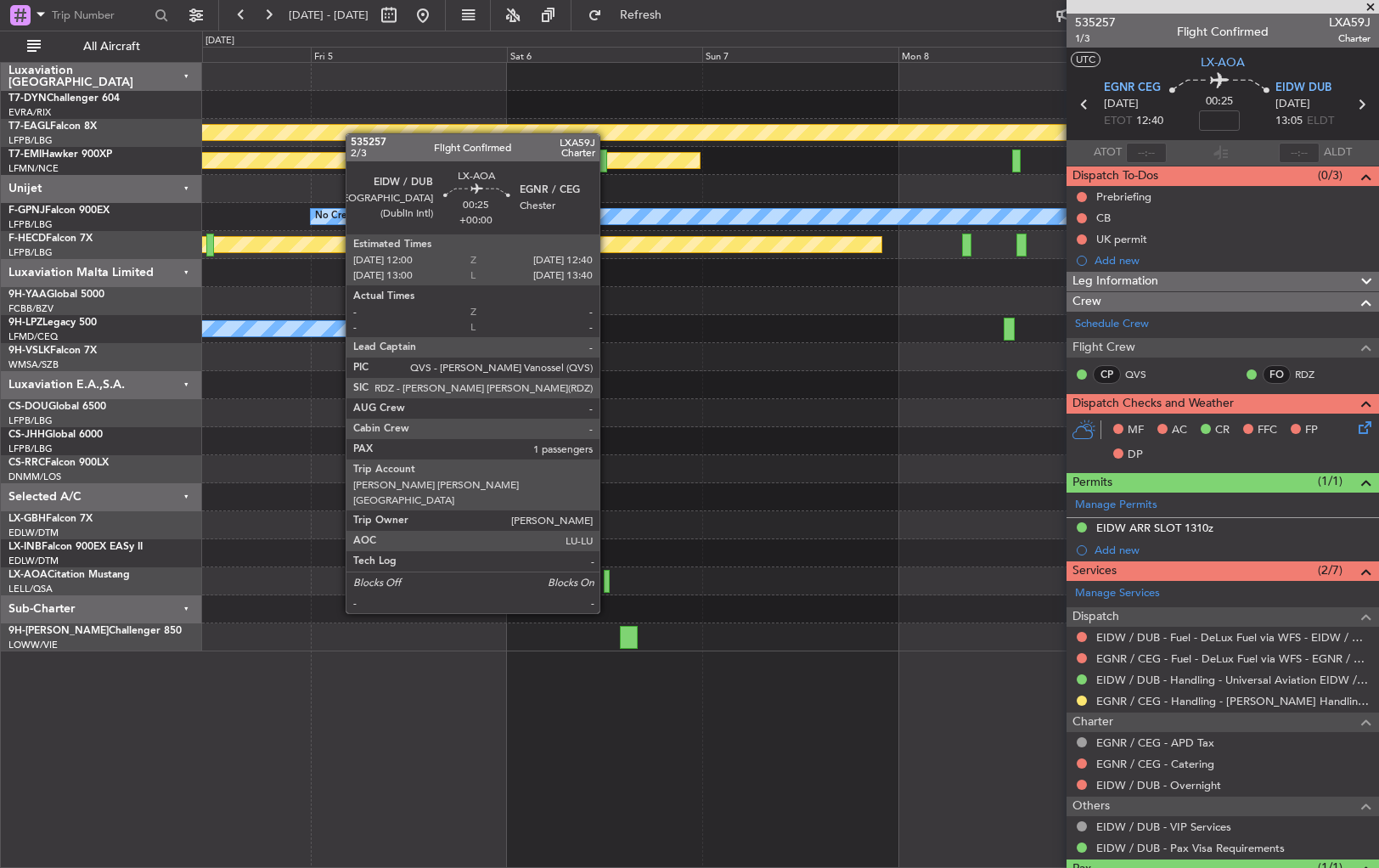
click at [607, 581] on div at bounding box center [606, 581] width 6 height 23
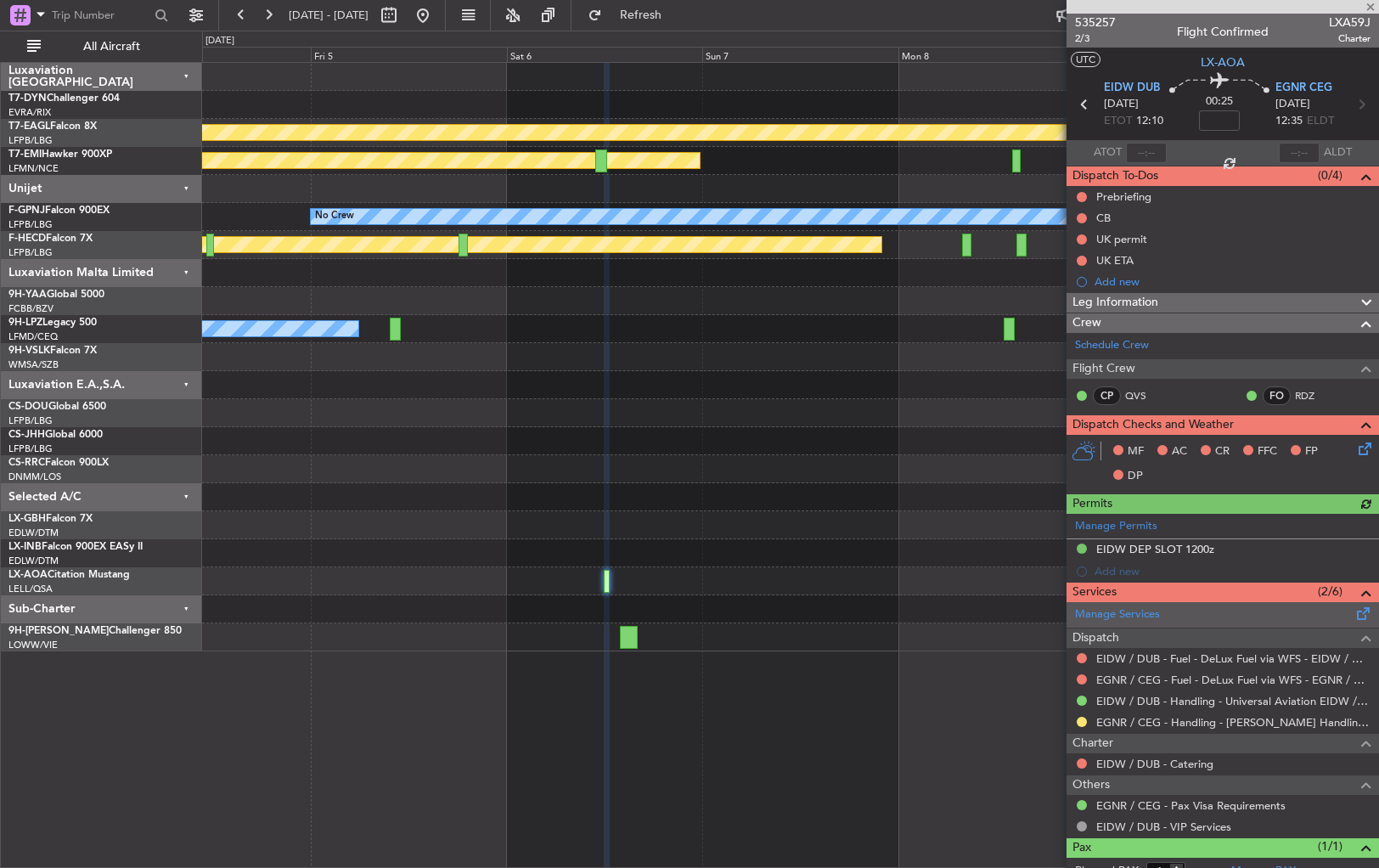
scroll to position [53, 0]
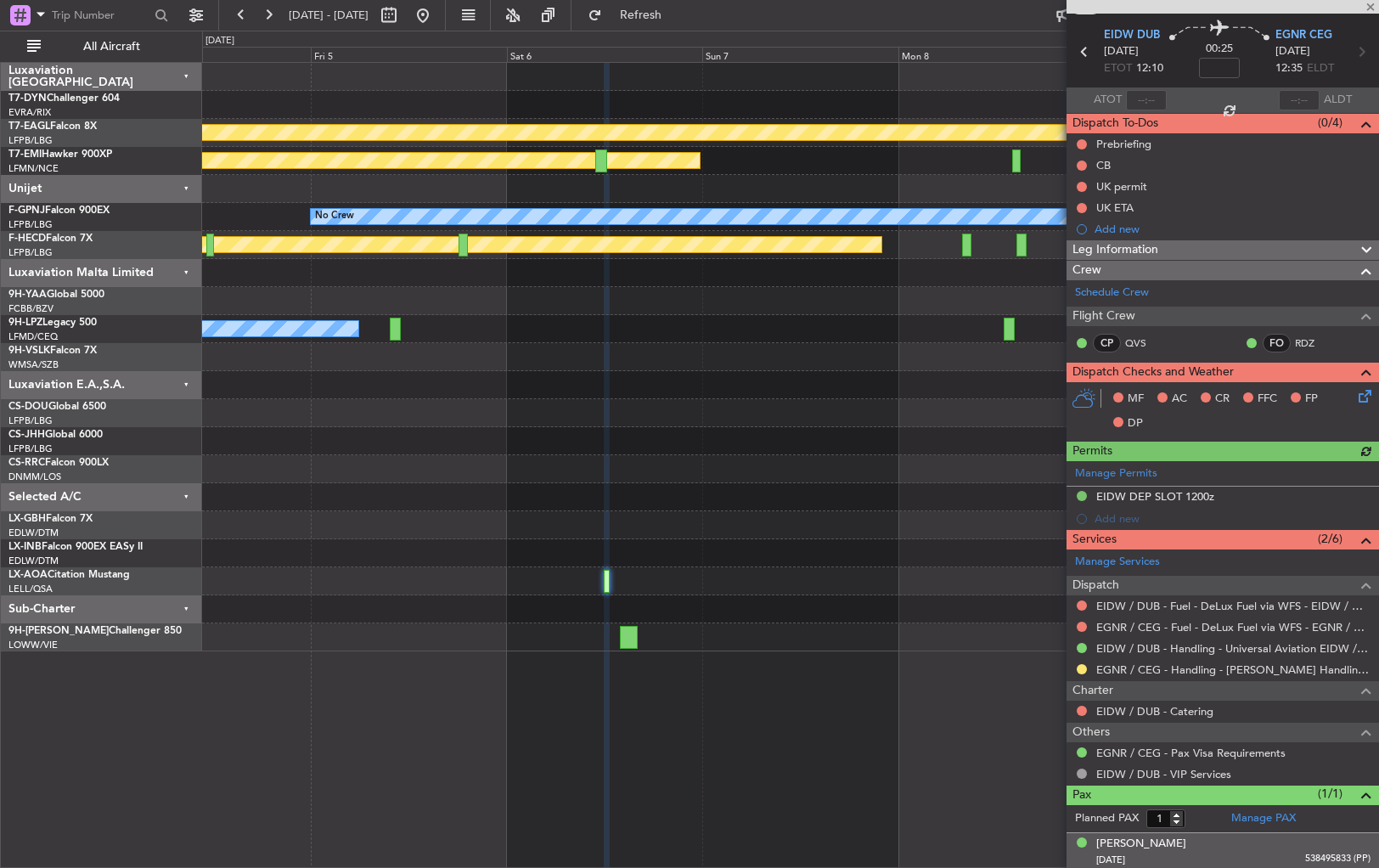
click at [1218, 844] on div "Bethan Laura Cleary 30/06/1988 538495833 (PP)" at bounding box center [1233, 852] width 275 height 33
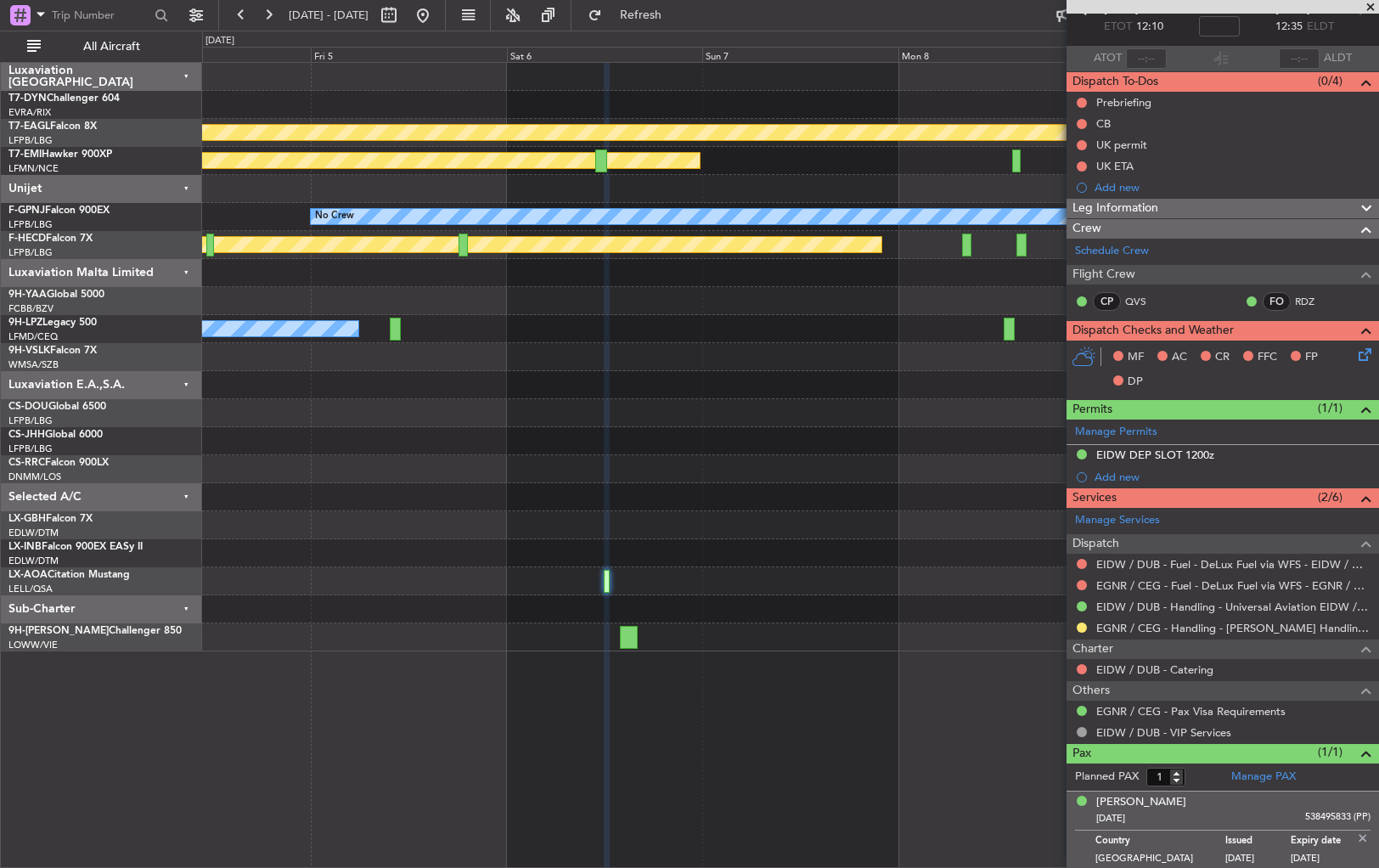
click at [1252, 813] on div "30/06/1988 538495833 (PP)" at bounding box center [1233, 819] width 275 height 17
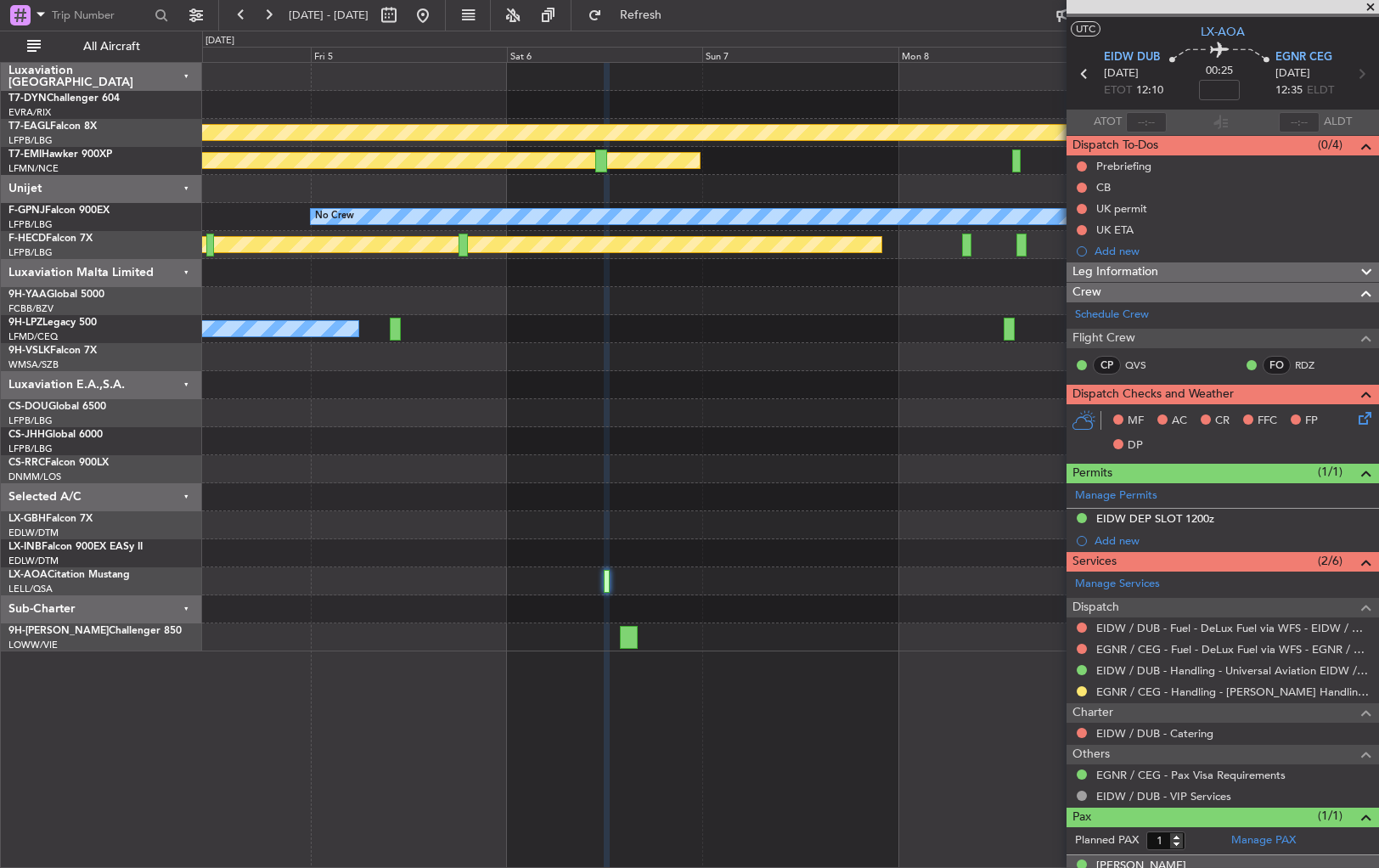
scroll to position [0, 0]
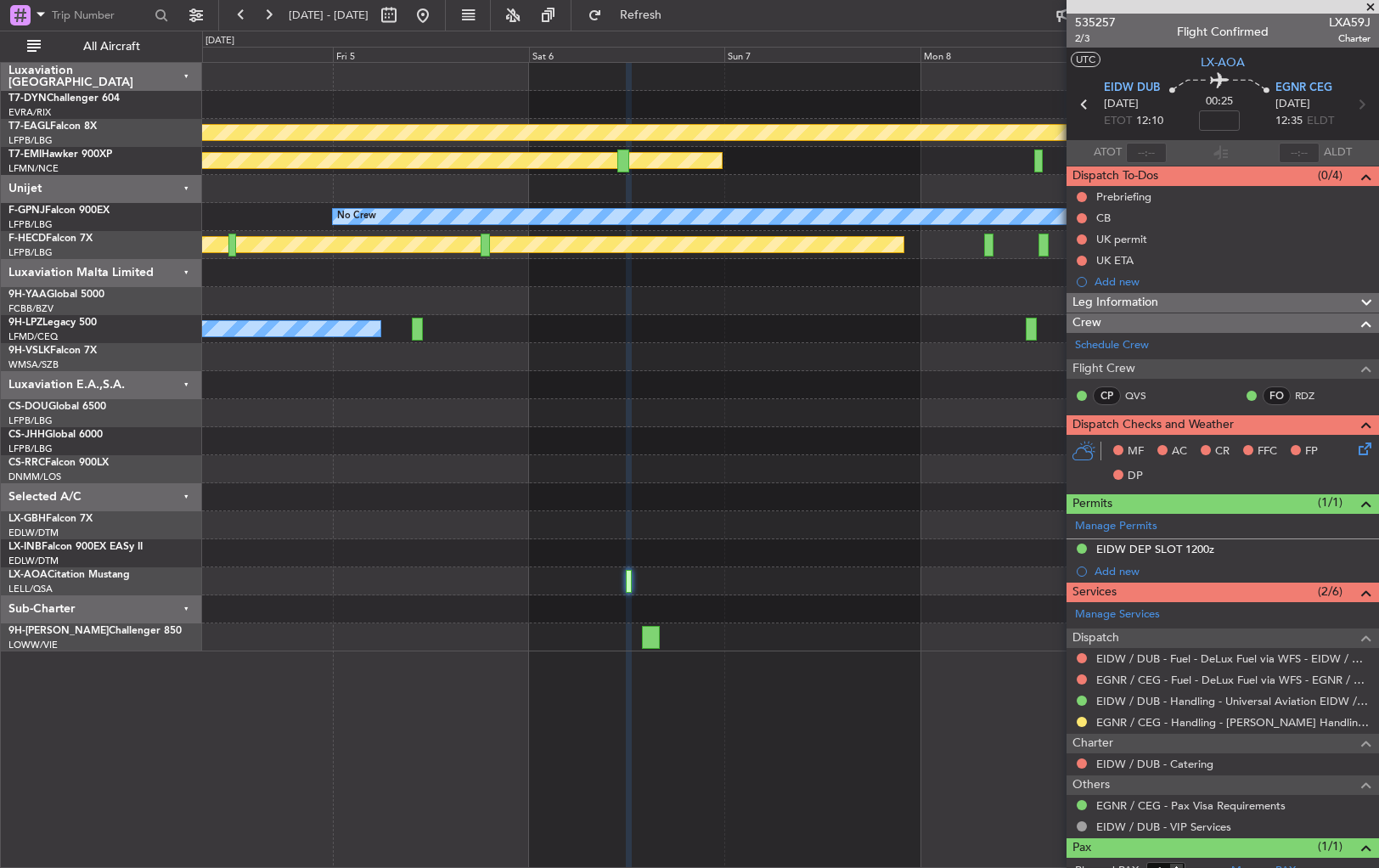
click at [866, 566] on div "Planned Maint Geneva (Cointrin) Planned Maint Chester No Crew No Crew No Crew P…" at bounding box center [790, 357] width 1177 height 589
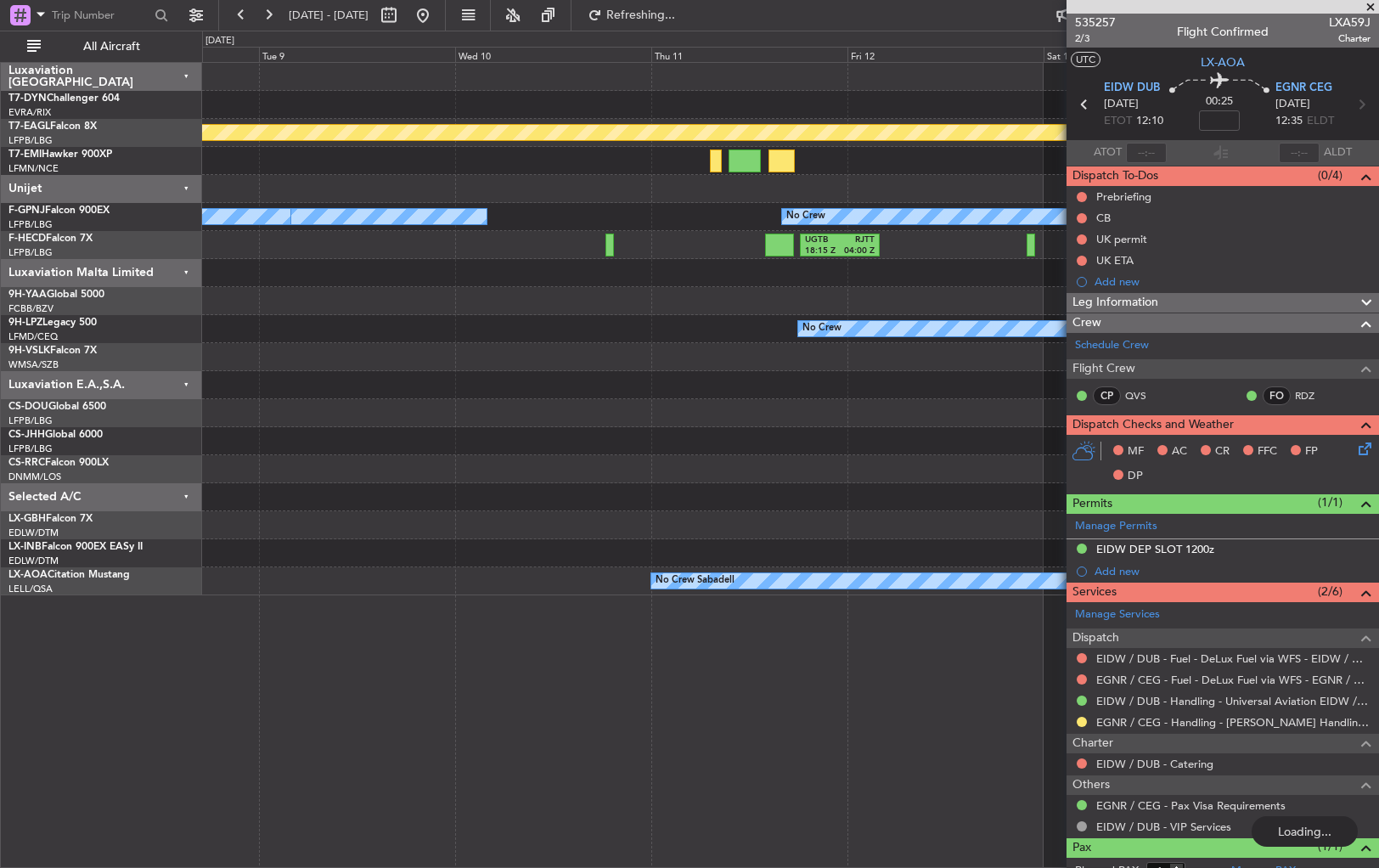
click at [982, 634] on div "Planned Maint Geneva (Cointrin) No Crew No Crew No Crew No Crew Planned Maint P…" at bounding box center [791, 465] width 1178 height 806
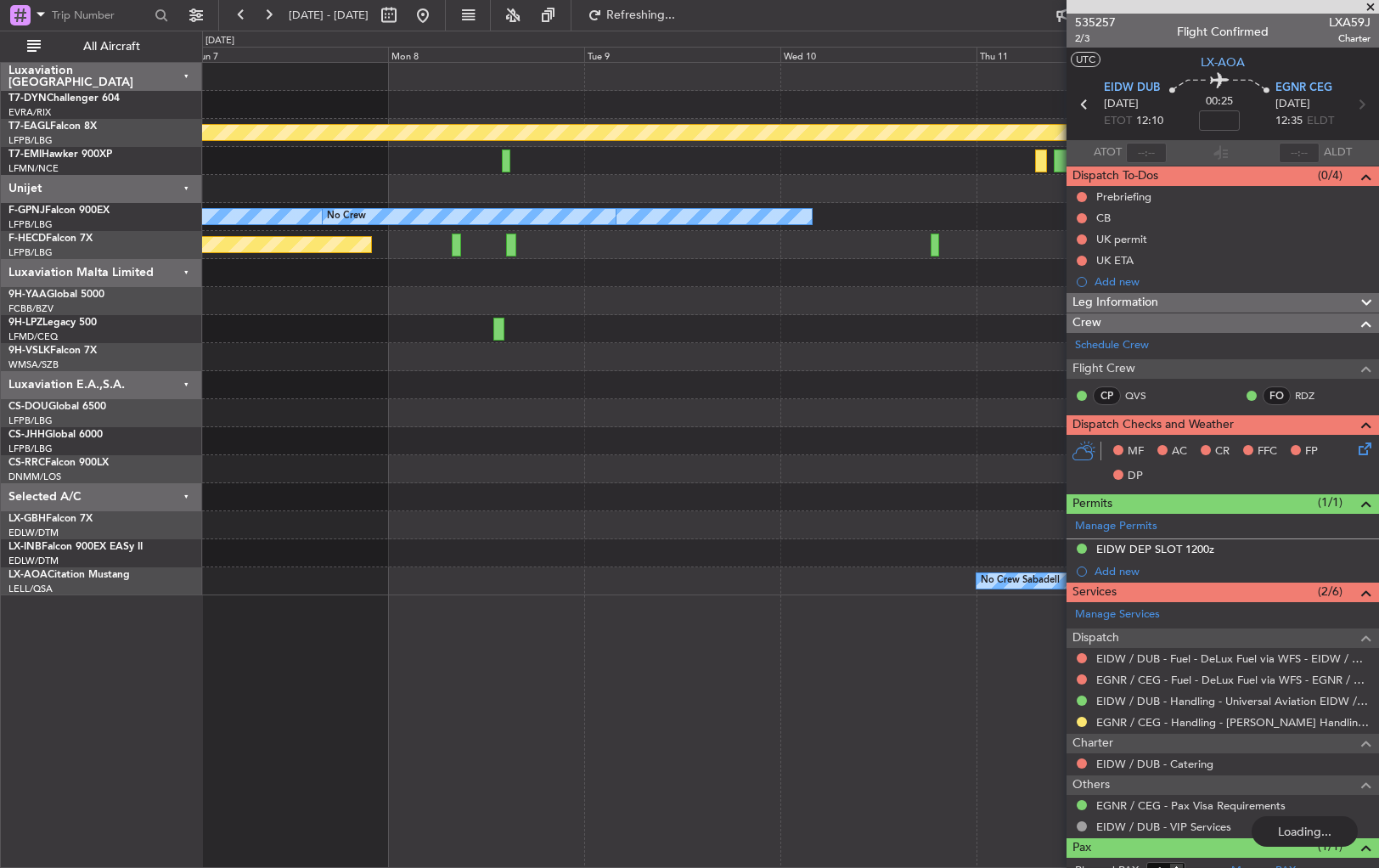
click at [1025, 635] on div "Planned Maint Geneva (Cointrin) Planned Maint Chester No Crew No Crew No Crew U…" at bounding box center [791, 465] width 1178 height 806
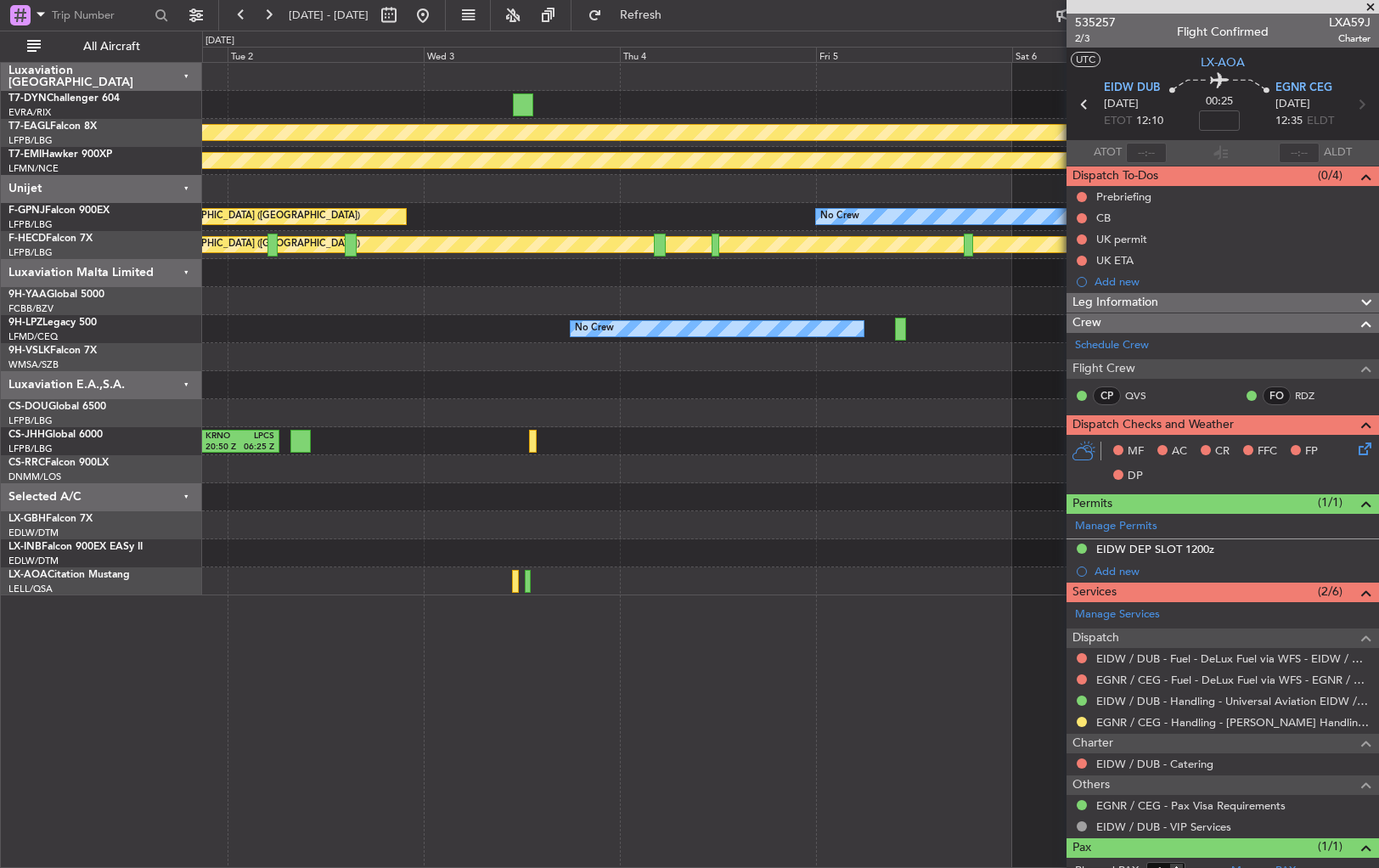
click at [932, 645] on div "Planned Maint Geneva (Cointrin) Planned Maint Chester No Crew No Crew Planned M…" at bounding box center [791, 465] width 1178 height 806
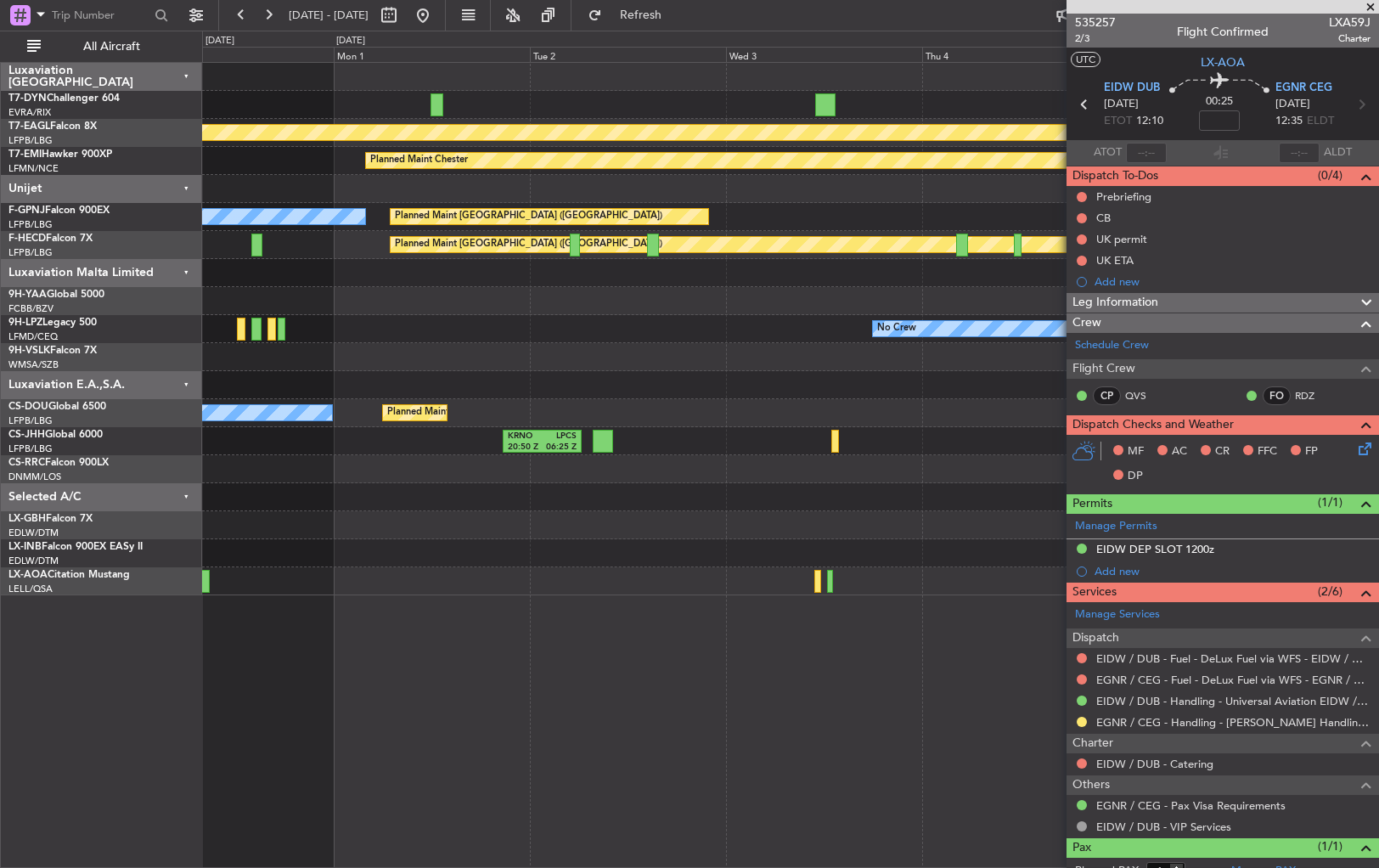
click at [1064, 630] on div "Planned Maint Geneva (Cointrin) Planned Maint Chester No Crew Planned Maint Par…" at bounding box center [791, 465] width 1178 height 806
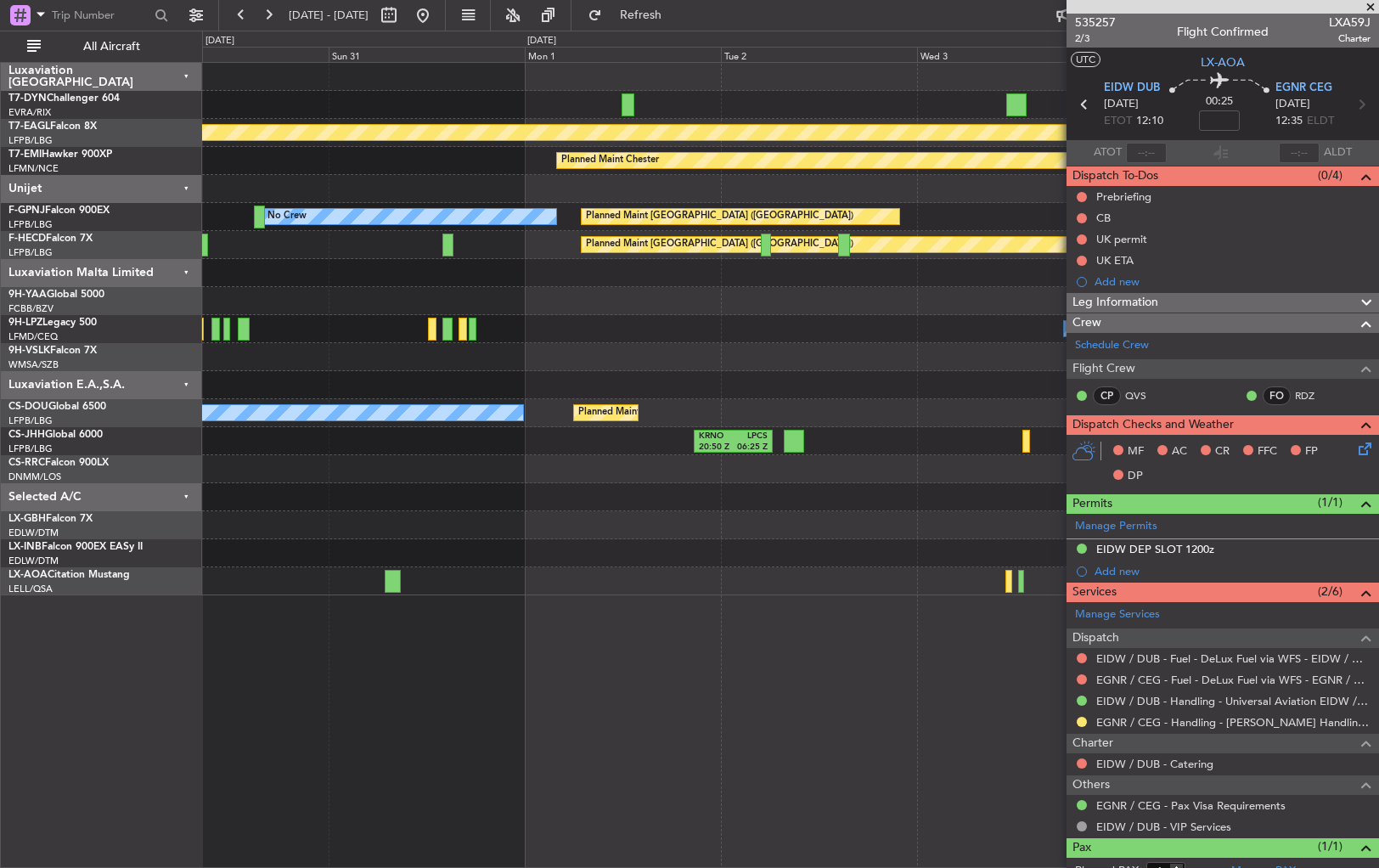
click at [971, 635] on div "Planned Maint Geneva (Cointrin) Planned Maint [PERSON_NAME] No Crew Planned Mai…" at bounding box center [791, 465] width 1178 height 806
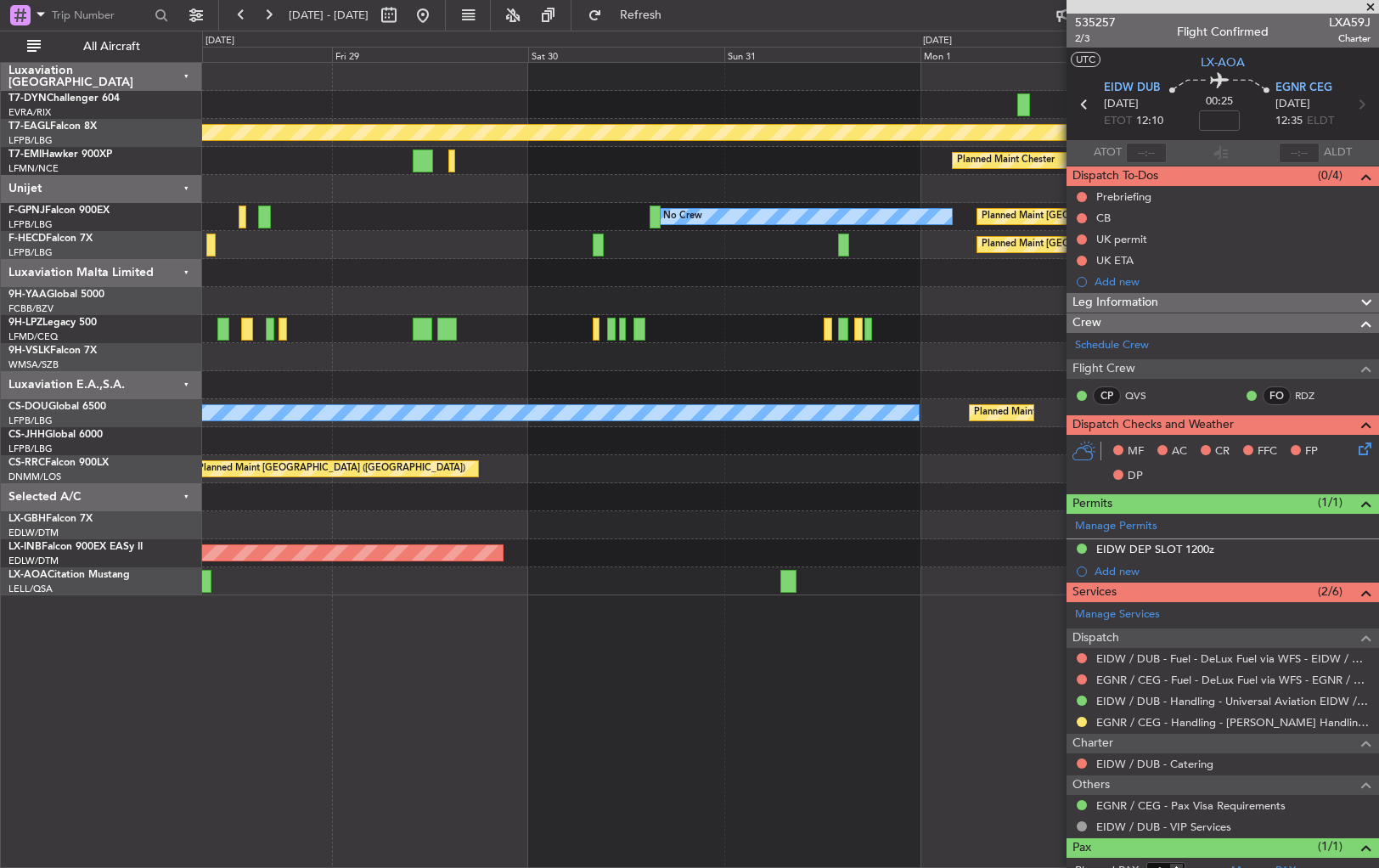
click at [969, 644] on div "AOG Maint Riga (Riga Intl) Planned Maint Geneva ([GEOGRAPHIC_DATA]) Planned Mai…" at bounding box center [791, 465] width 1178 height 806
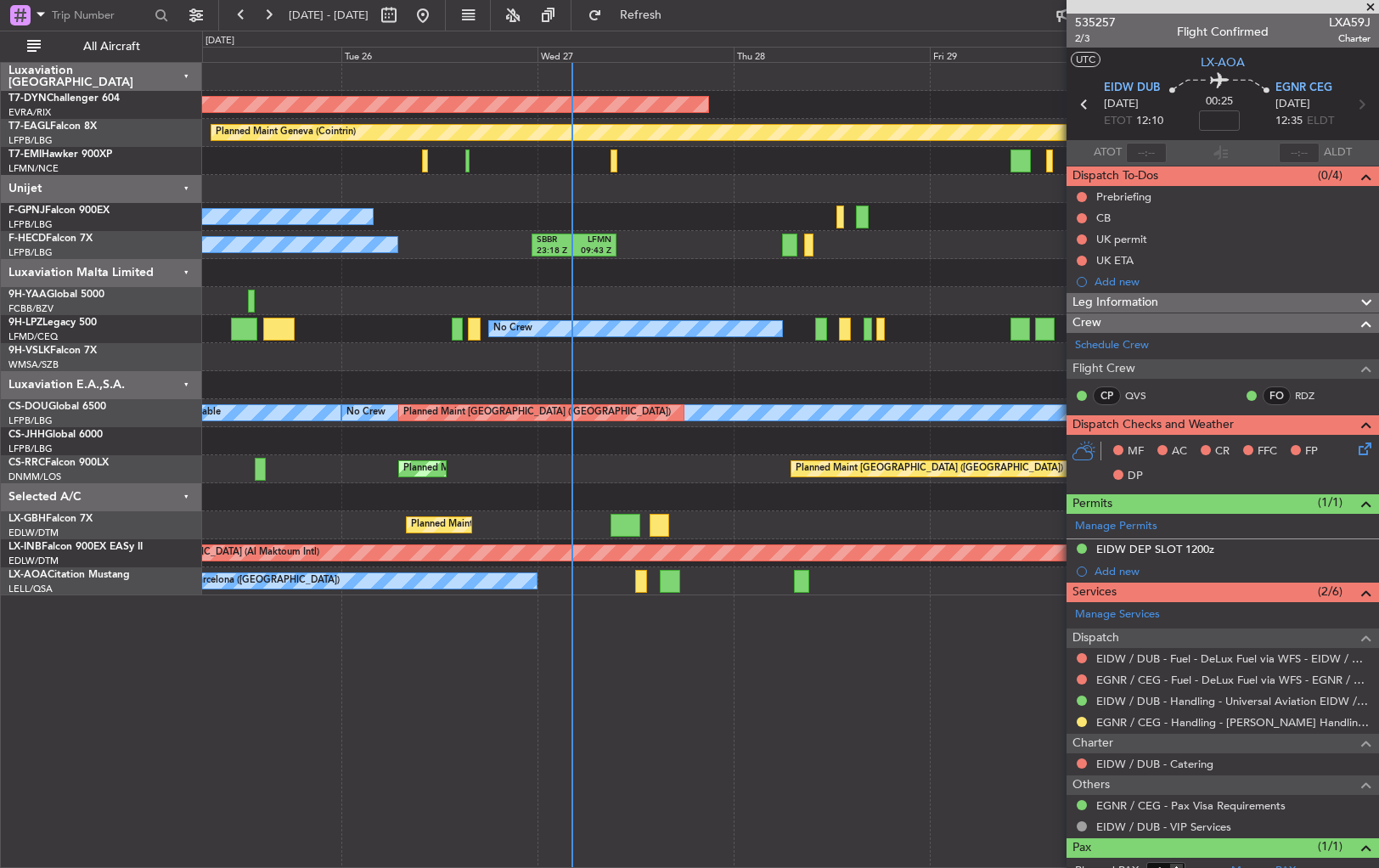
click at [774, 661] on div "AOG Maint Riga (Riga Intl) Planned Maint Geneva ([GEOGRAPHIC_DATA]) Planned Mai…" at bounding box center [791, 465] width 1178 height 806
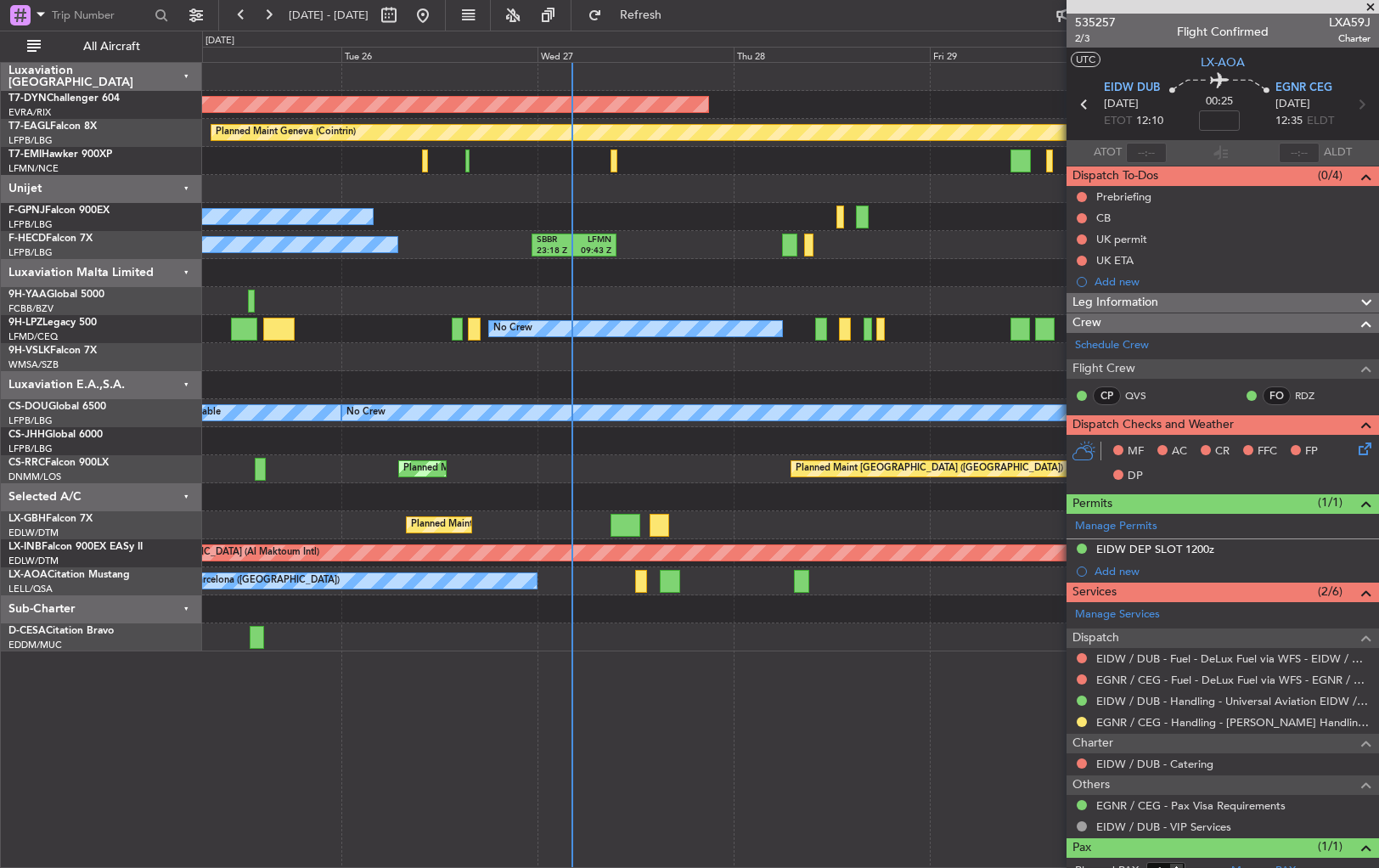
click at [400, 696] on div "AOG Maint Riga (Riga Intl) Planned Maint Geneva (Cointrin) Planned Maint Cheste…" at bounding box center [791, 465] width 1178 height 806
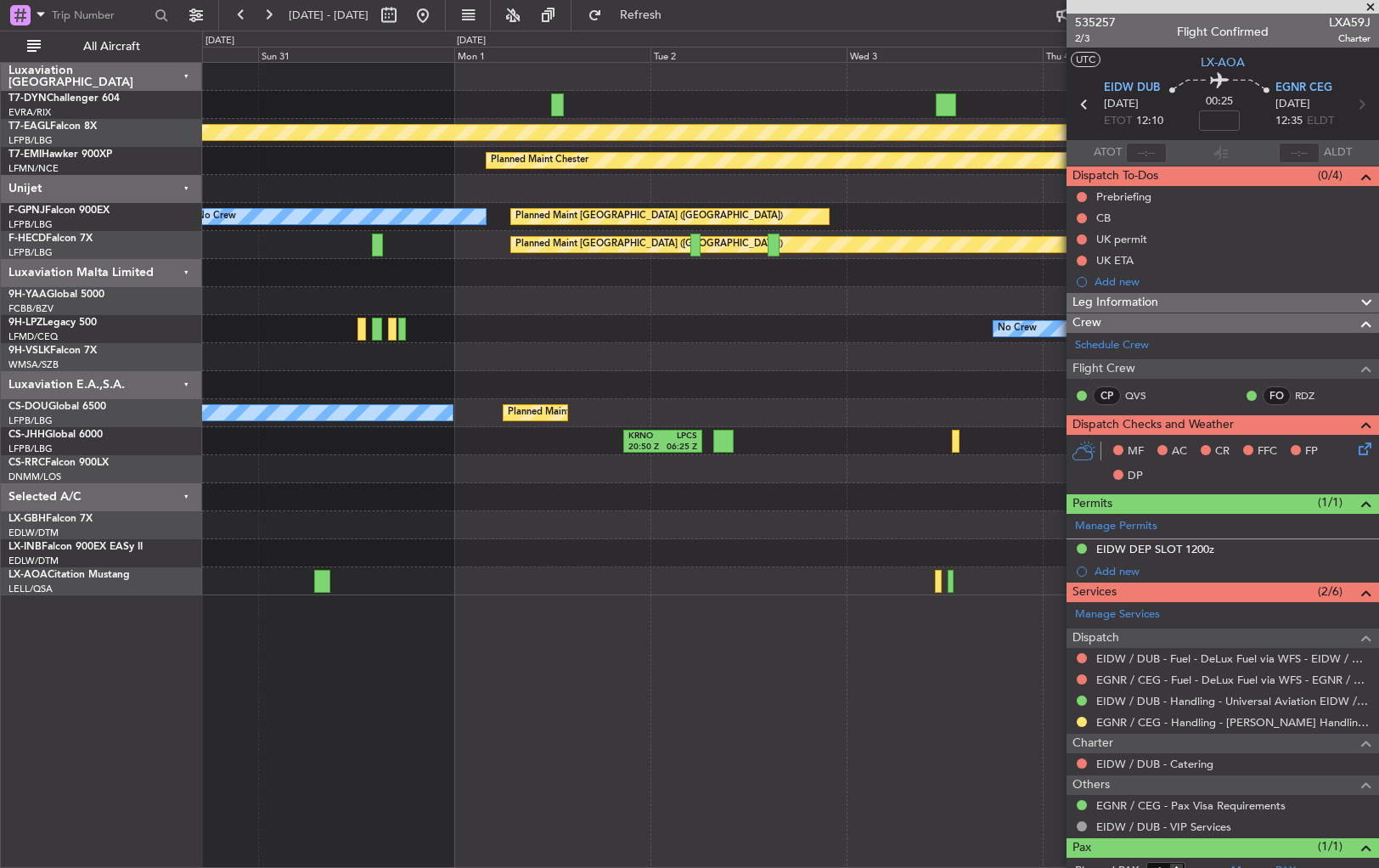
click at [424, 683] on div "Planned Maint Geneva (Cointrin) Planned Maint [PERSON_NAME] Planned Maint [GEOG…" at bounding box center [791, 465] width 1178 height 806
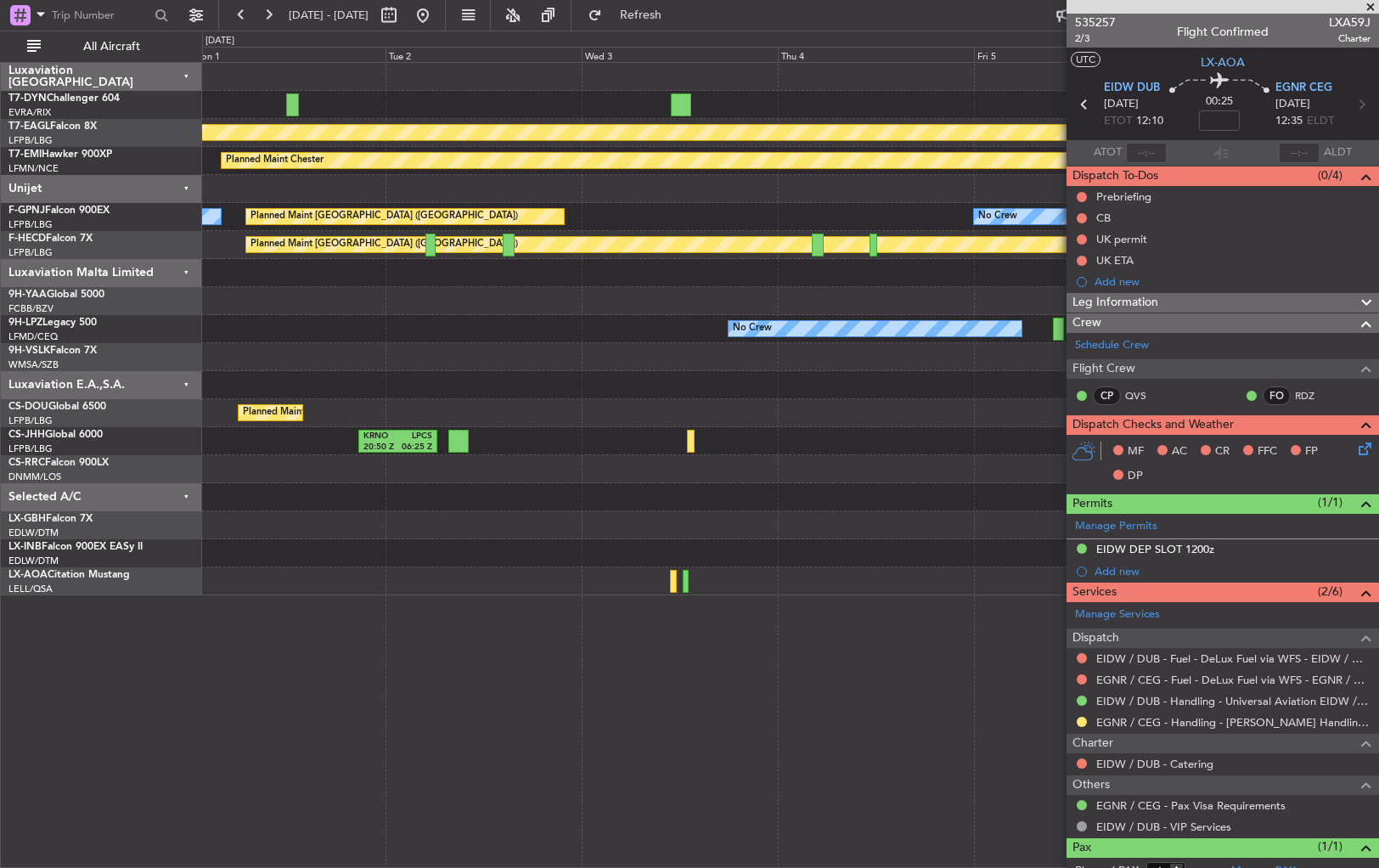
click at [540, 647] on div "Planned Maint Geneva (Cointrin) Planned Maint [PERSON_NAME] Planned Maint [GEOG…" at bounding box center [791, 465] width 1178 height 806
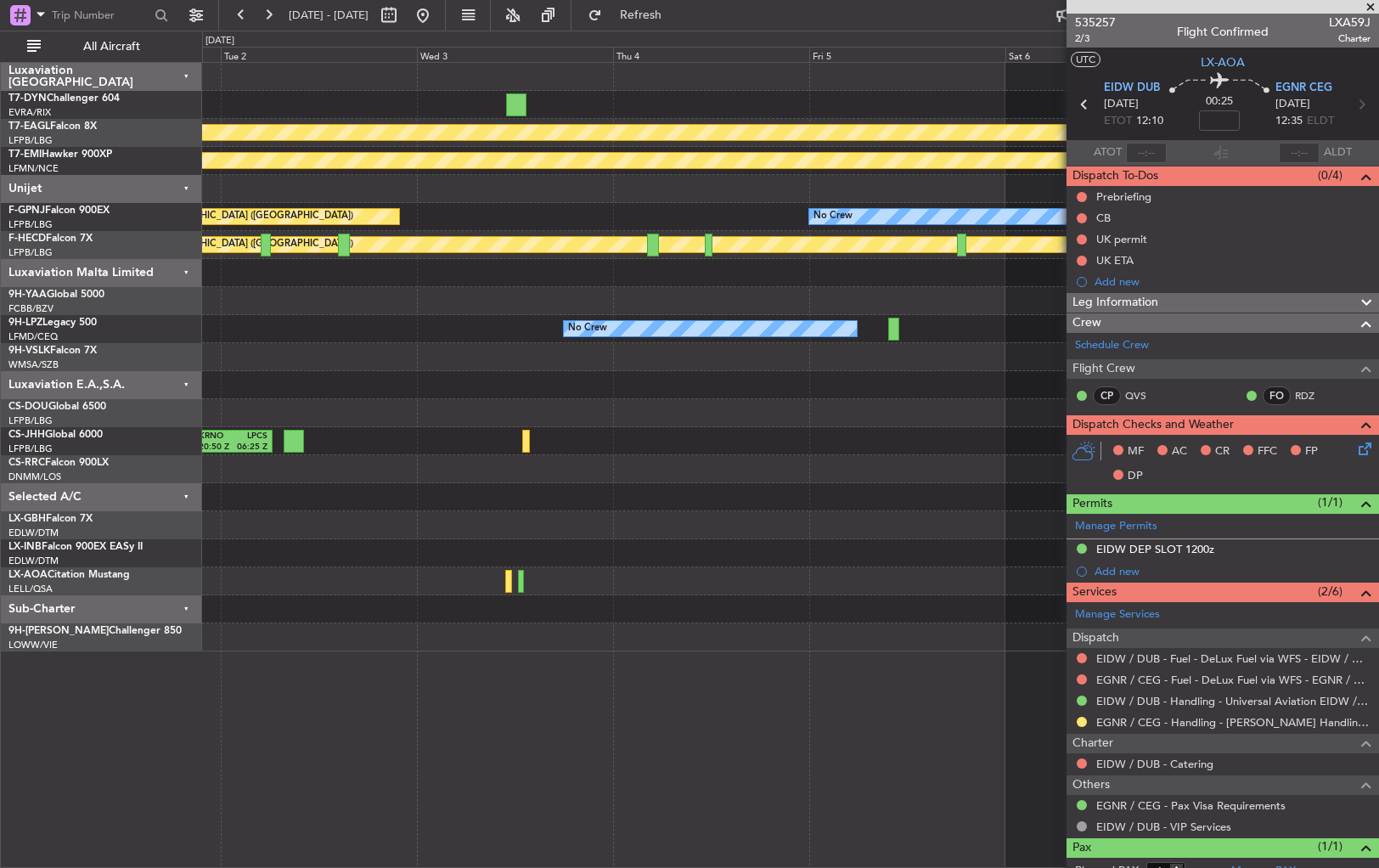
click at [454, 642] on div at bounding box center [790, 638] width 1177 height 28
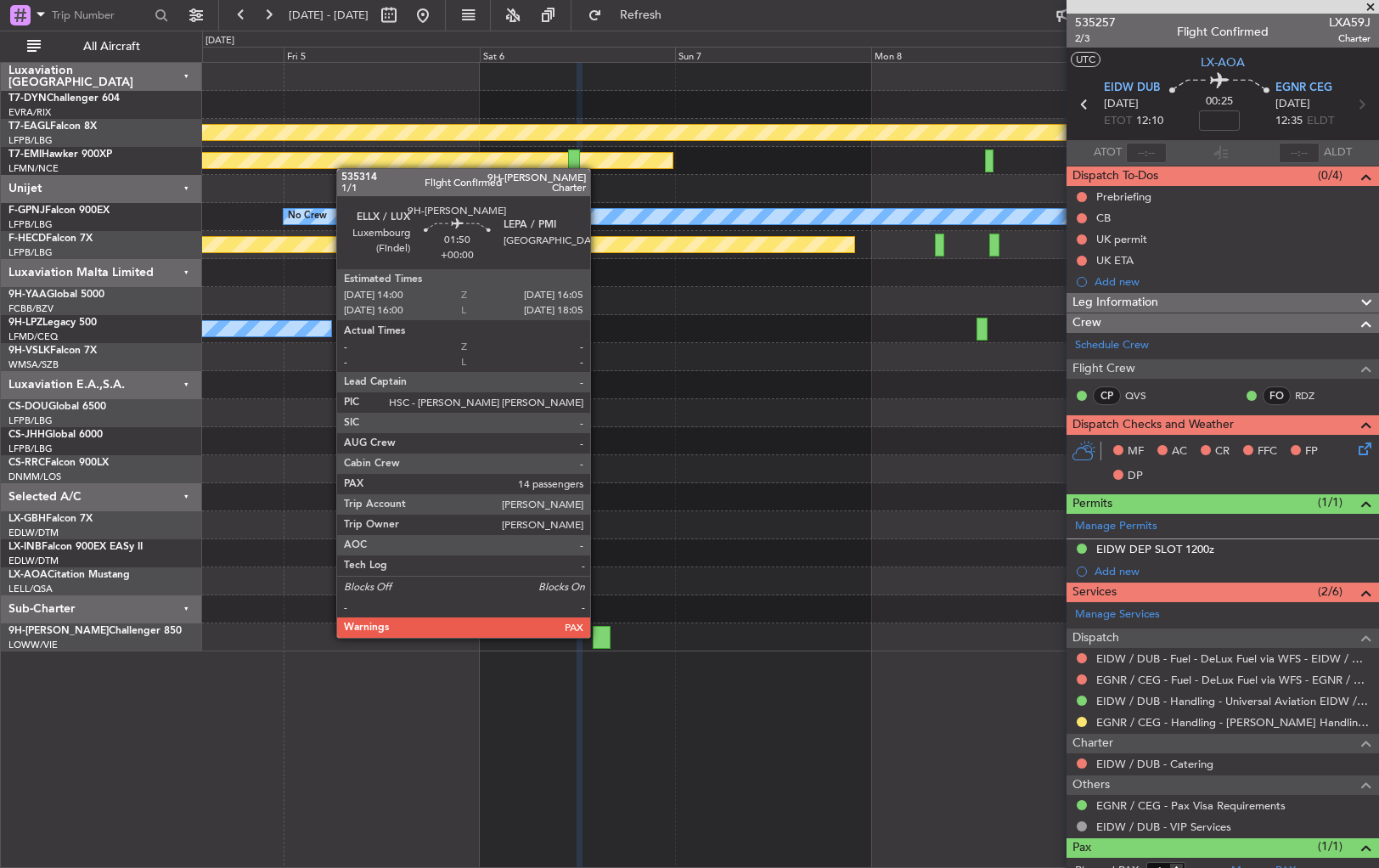
click at [598, 636] on div at bounding box center [601, 637] width 18 height 23
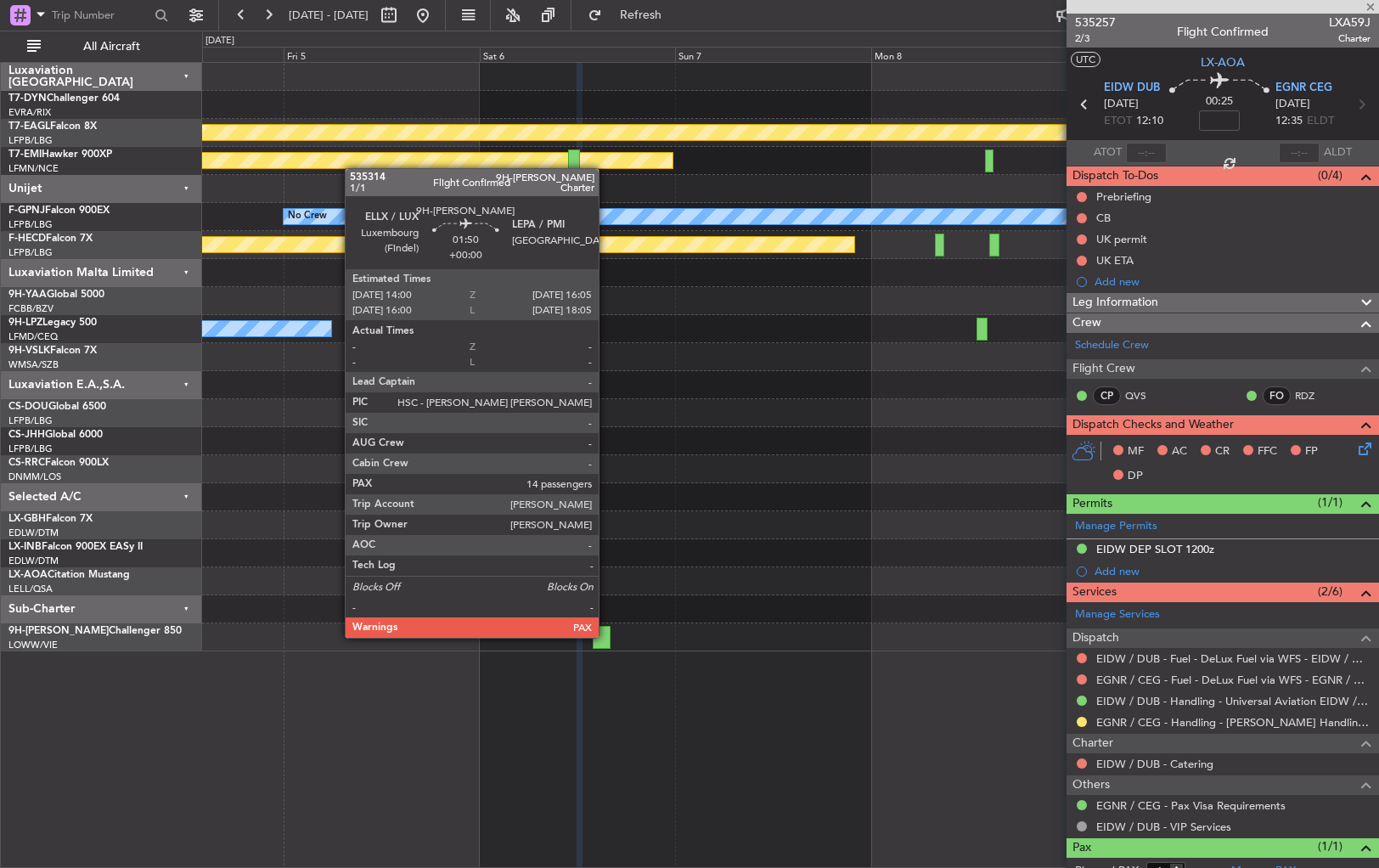
type input "14"
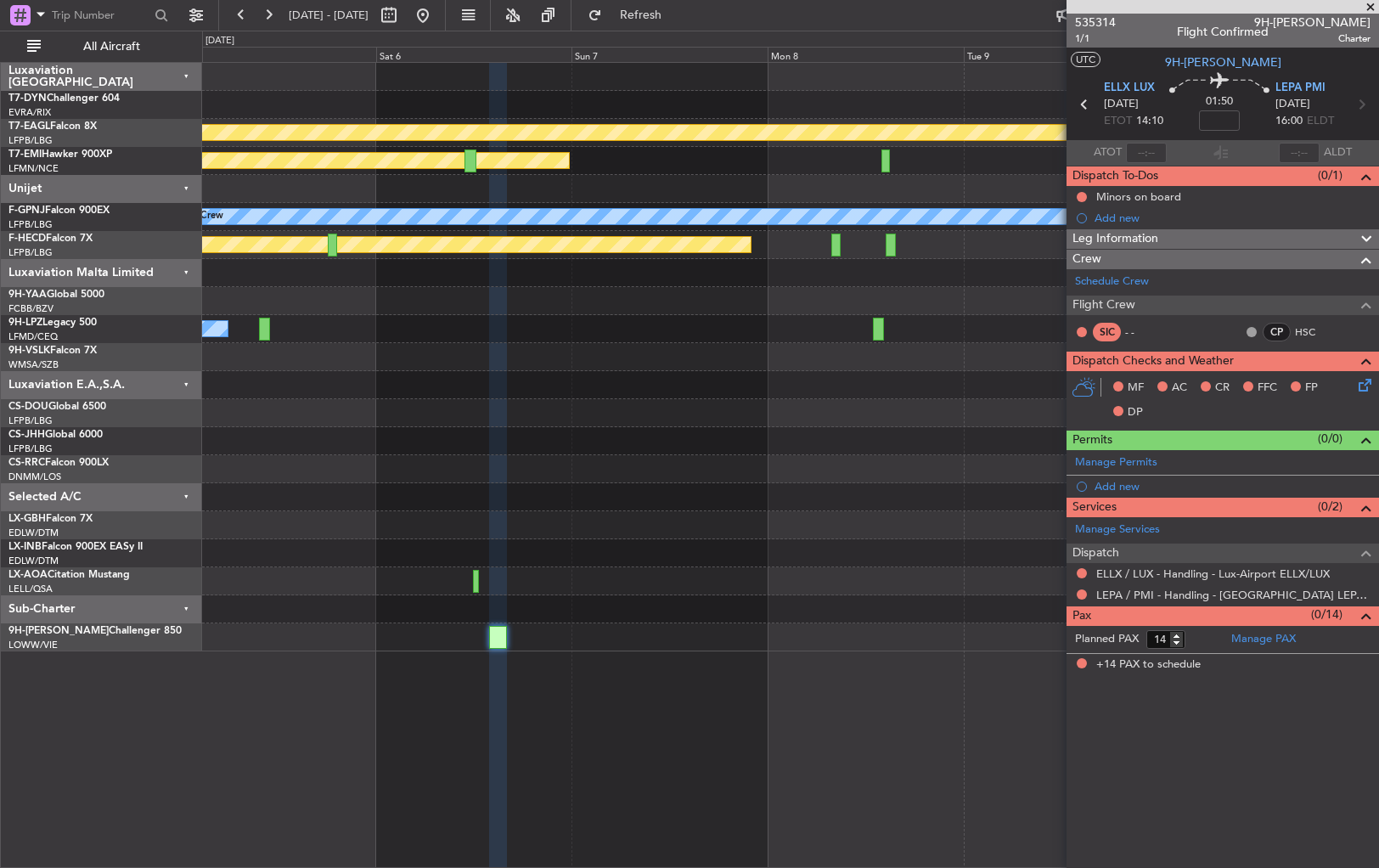
click at [173, 667] on div "Planned Maint Geneva (Cointrin) Planned Maint Chester No Crew No Crew No Crew P…" at bounding box center [690, 449] width 1379 height 837
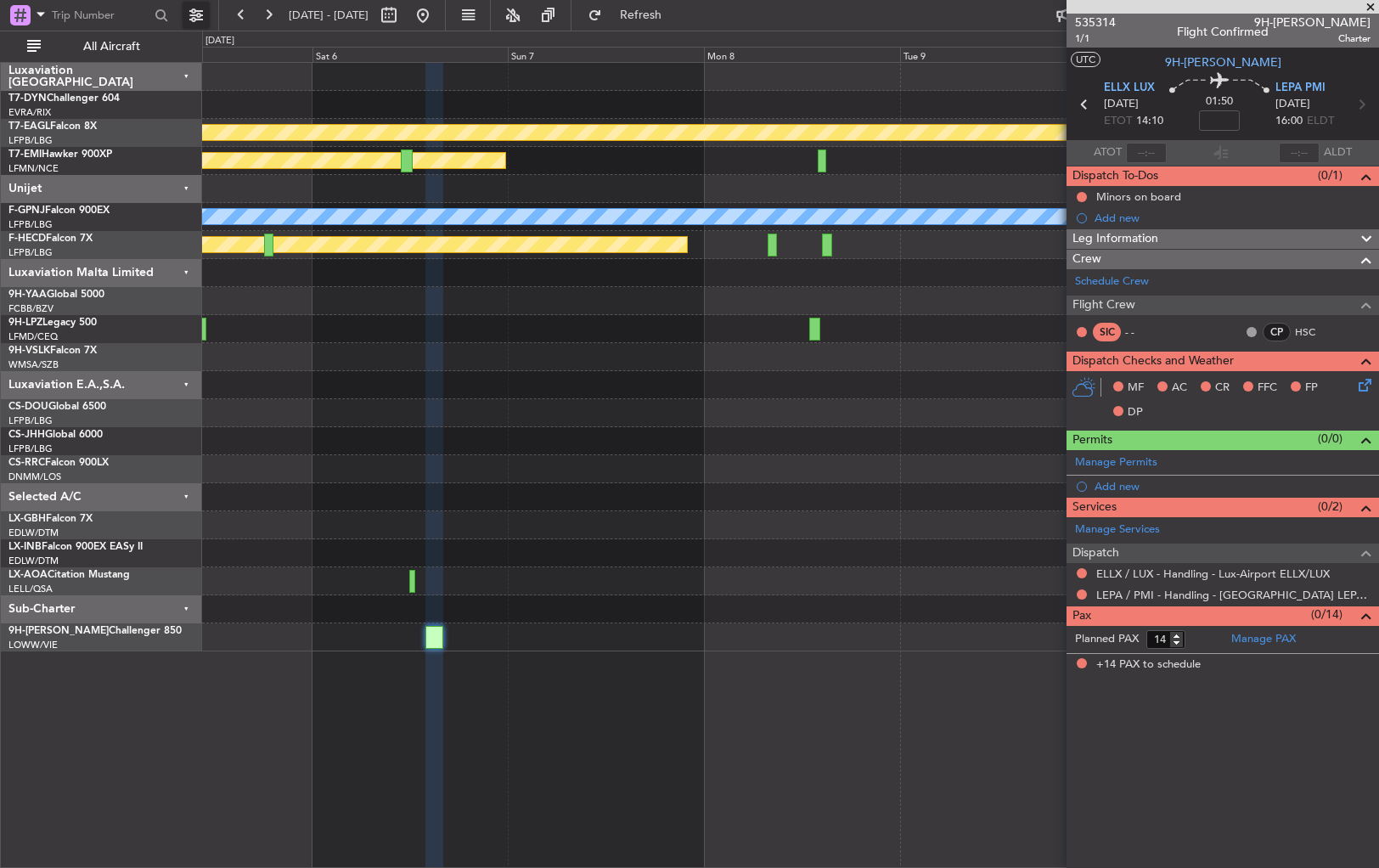
click at [198, 20] on button at bounding box center [196, 15] width 27 height 27
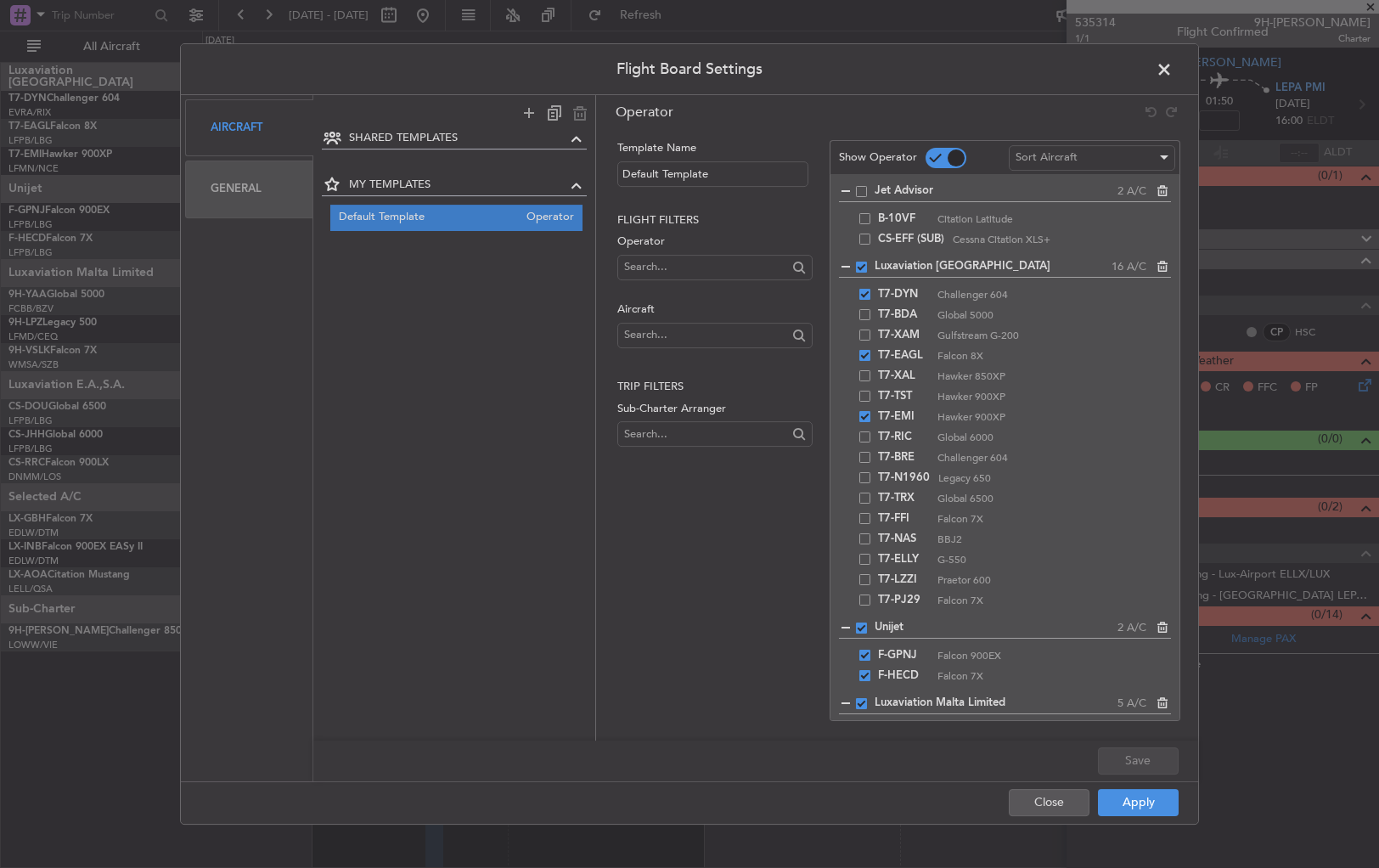
click at [1173, 68] on span at bounding box center [1173, 74] width 0 height 34
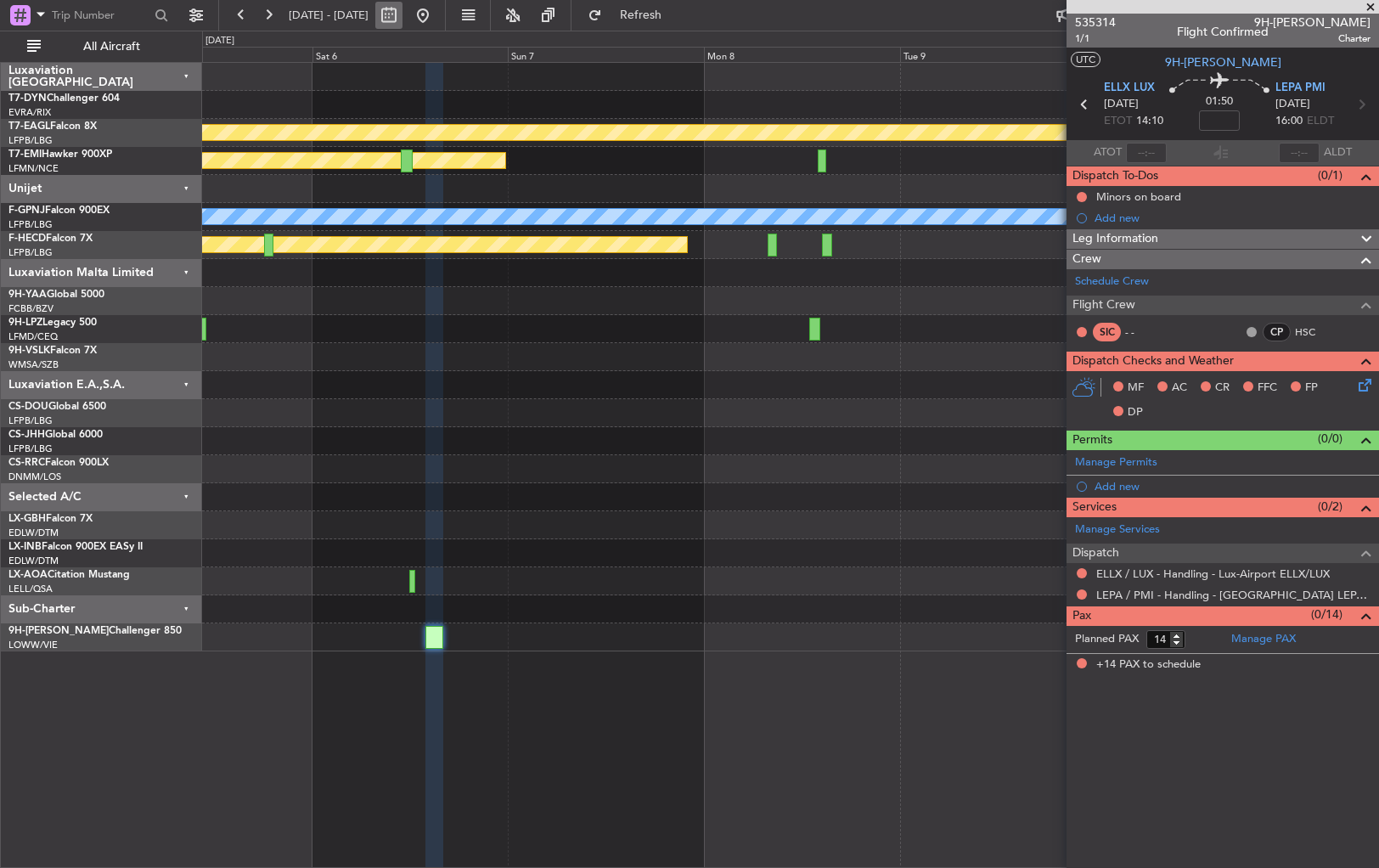
click at [403, 16] on button at bounding box center [388, 15] width 27 height 27
select select "9"
select select "2025"
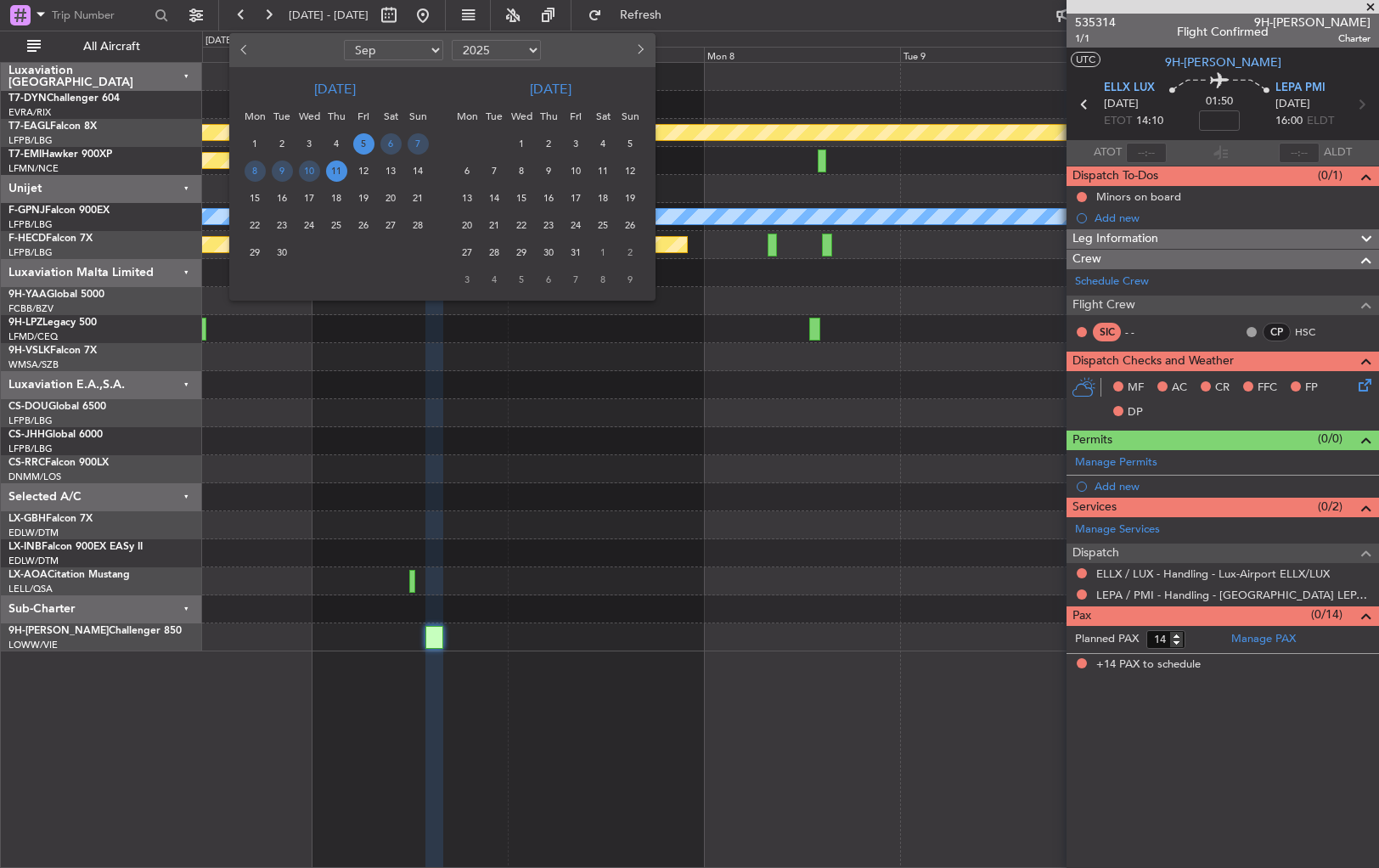
click at [634, 47] on button "Next month" at bounding box center [641, 50] width 18 height 27
click at [596, 142] on span "1" at bounding box center [603, 143] width 21 height 21
click at [598, 142] on span "1" at bounding box center [603, 143] width 21 height 21
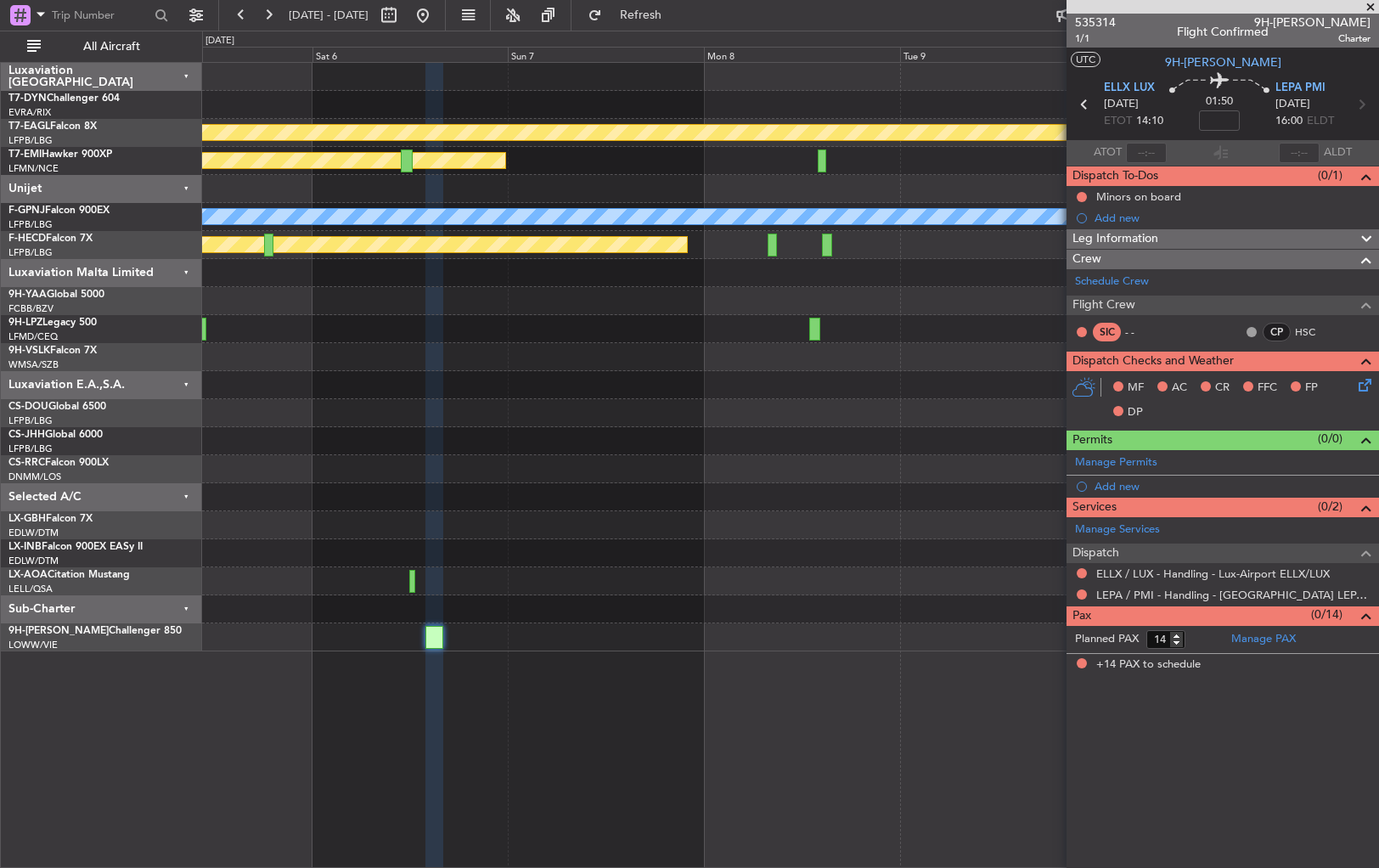
select select "11"
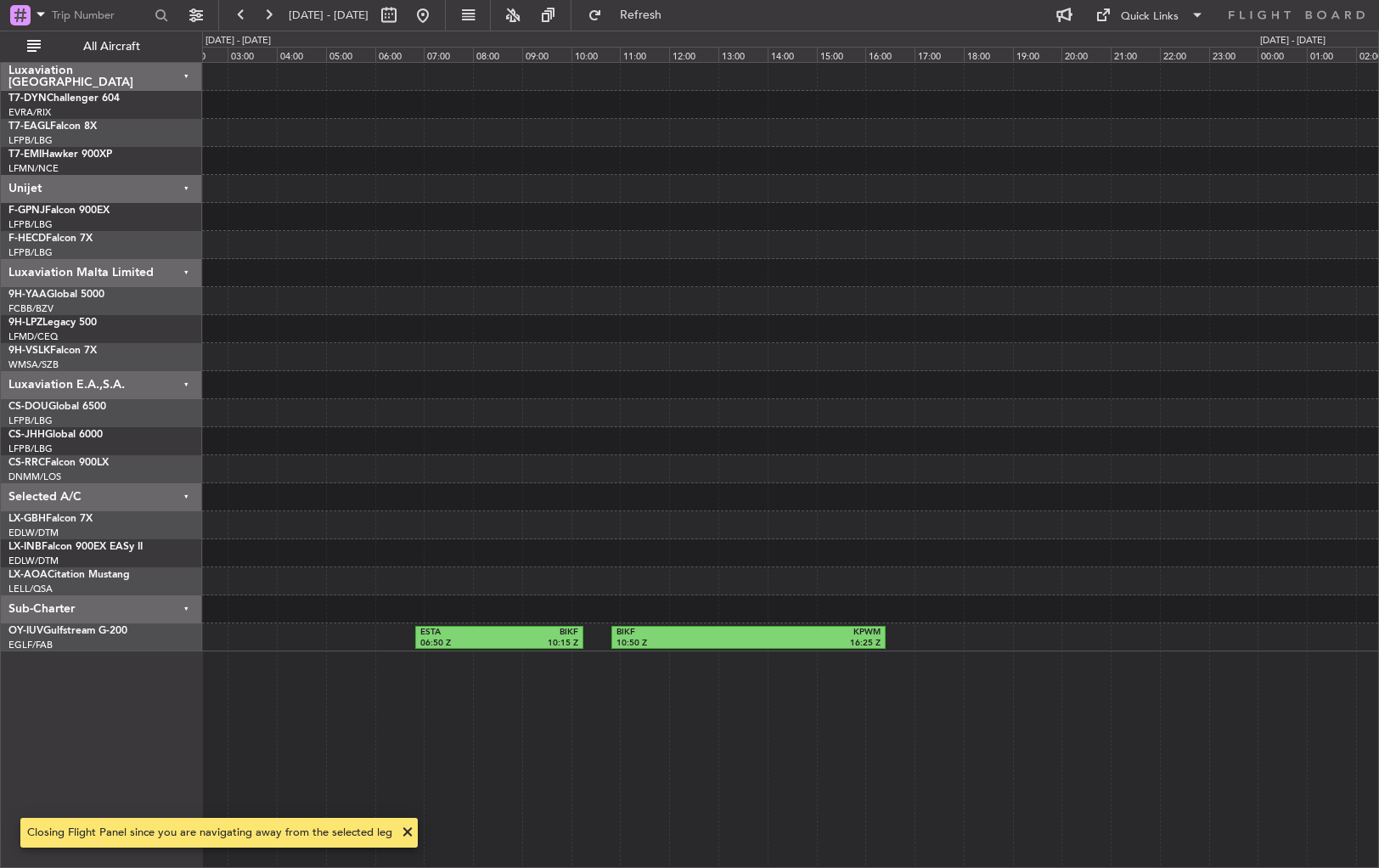
click at [544, 522] on div at bounding box center [790, 525] width 1177 height 28
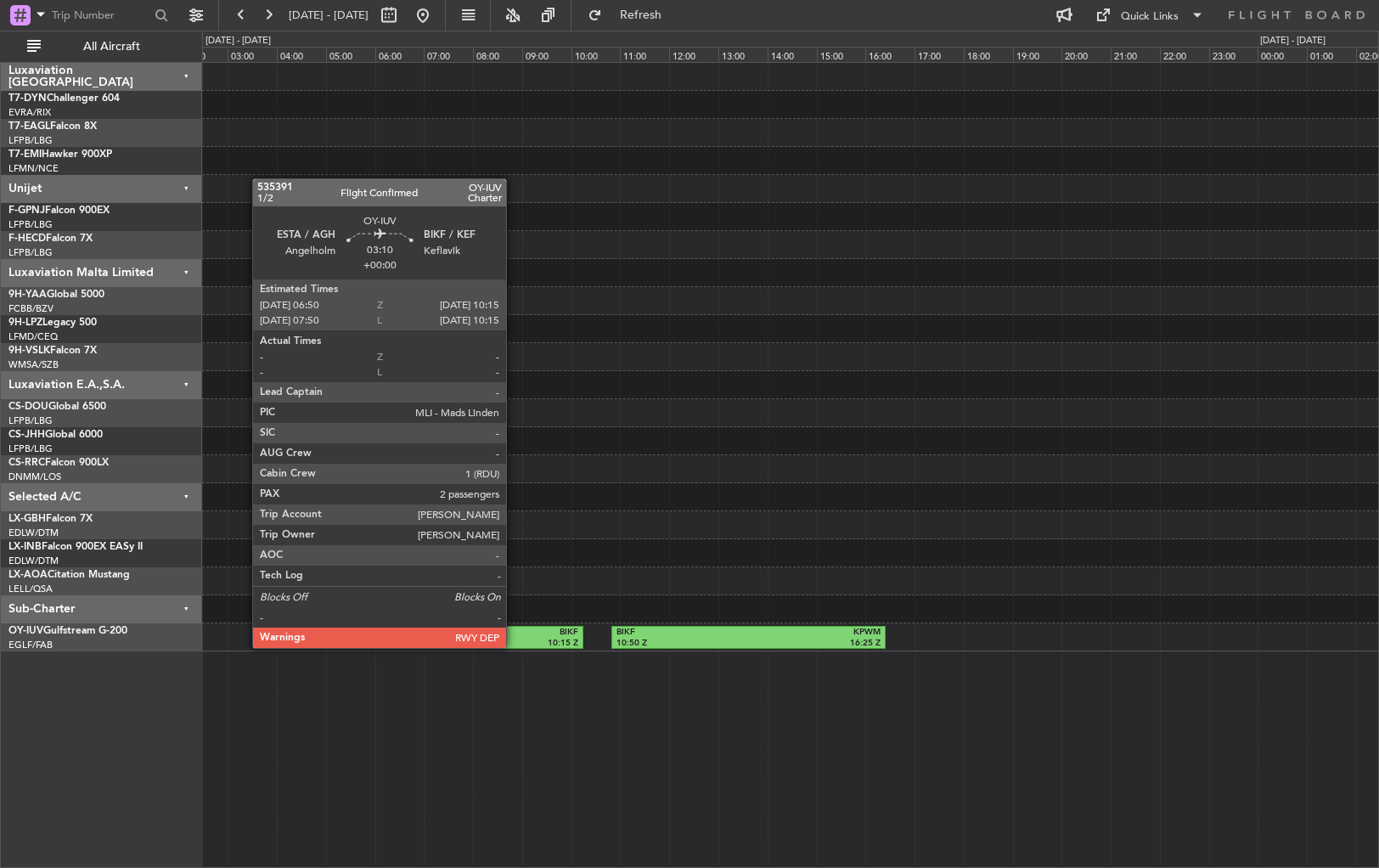
click at [514, 646] on div "10:15 Z" at bounding box center [538, 643] width 79 height 12
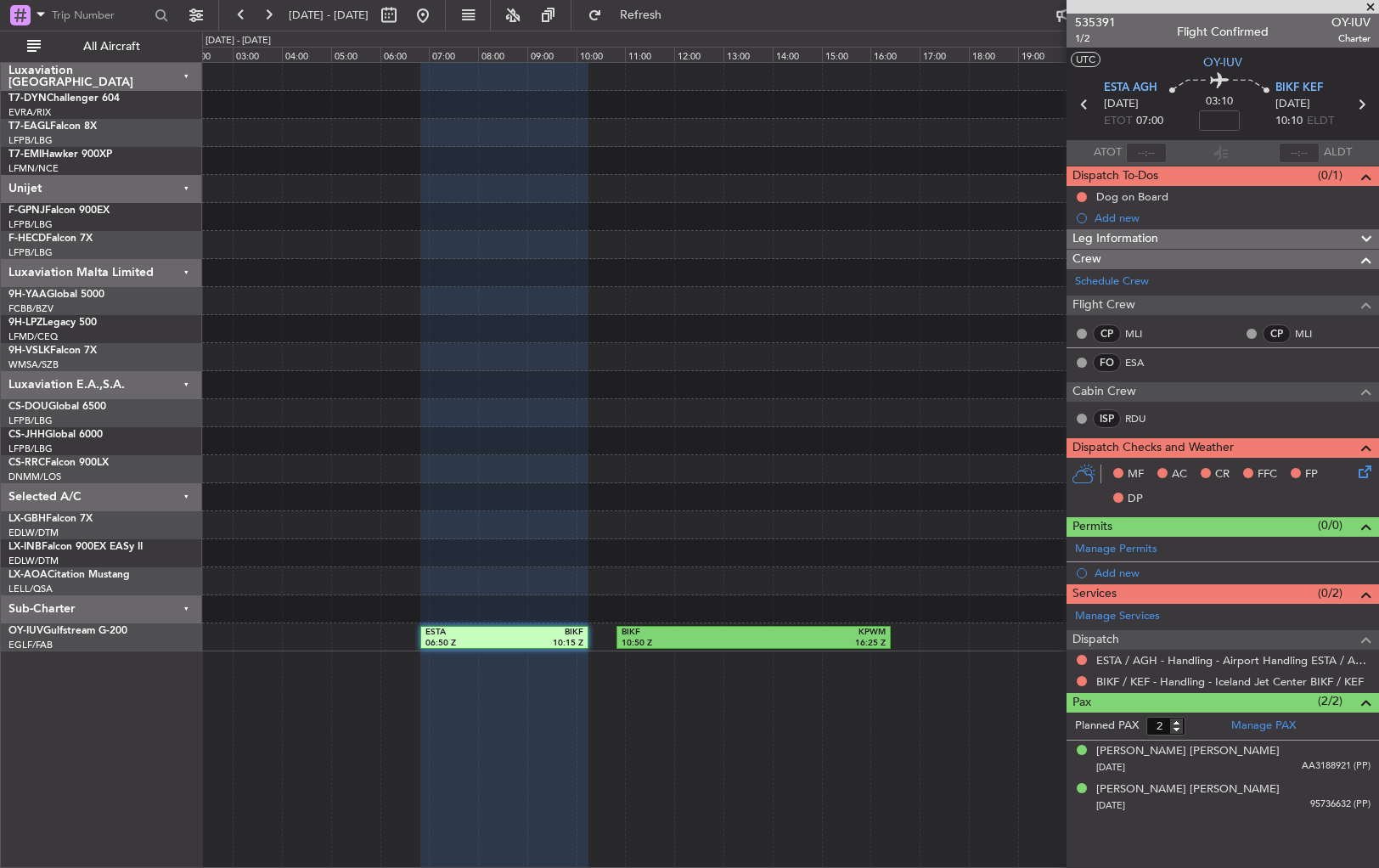
click at [980, 704] on div "ESTA 06:50 Z BIKF 10:15 Z BIKF 10:50 Z KPWM 16:25 Z" at bounding box center [791, 465] width 1178 height 806
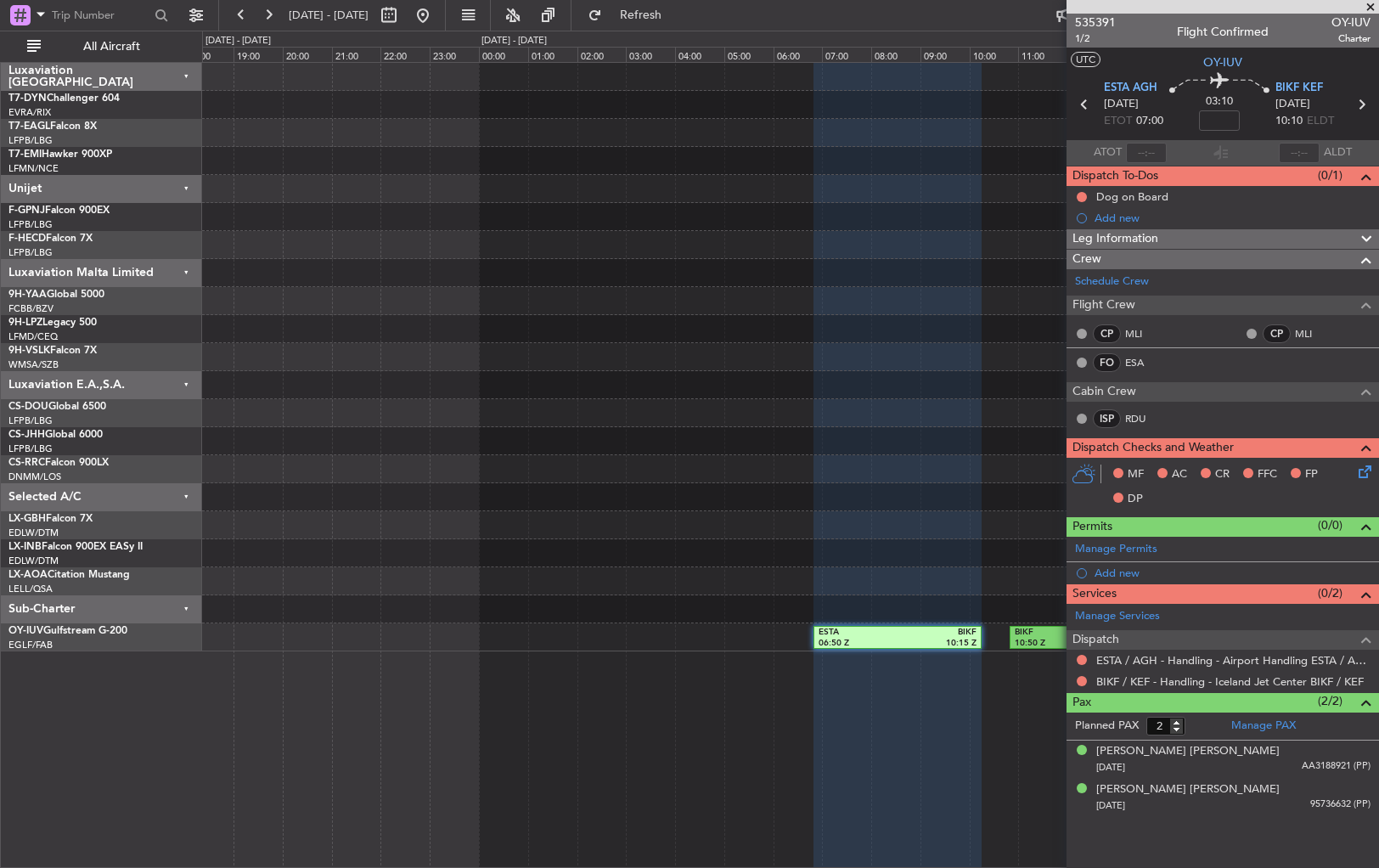
click at [559, 687] on div "ESTA 06:50 Z BIKF 10:15 Z BIKF 10:50 Z KPWM 16:25 Z" at bounding box center [791, 465] width 1178 height 806
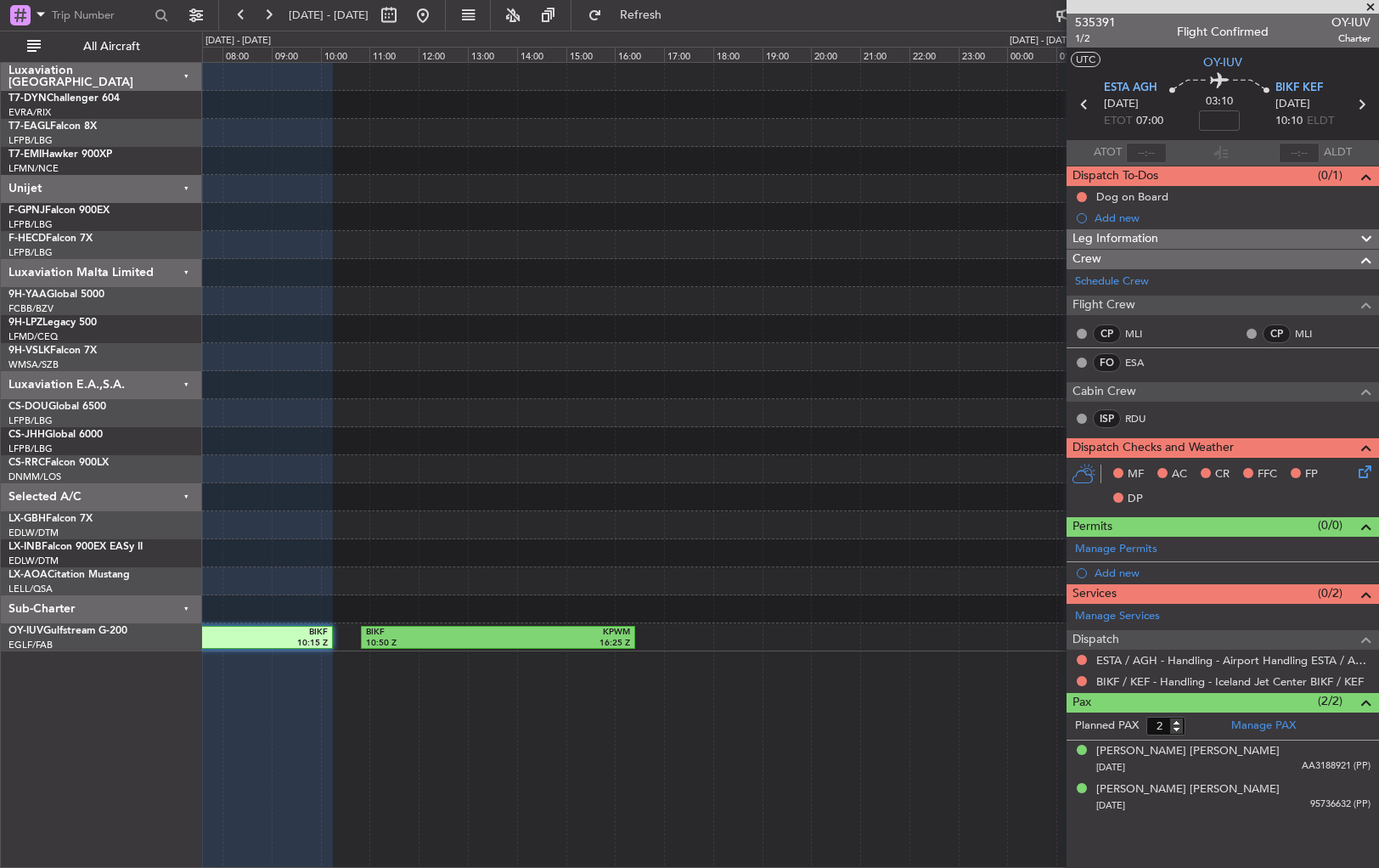
click at [404, 544] on div at bounding box center [790, 554] width 1177 height 28
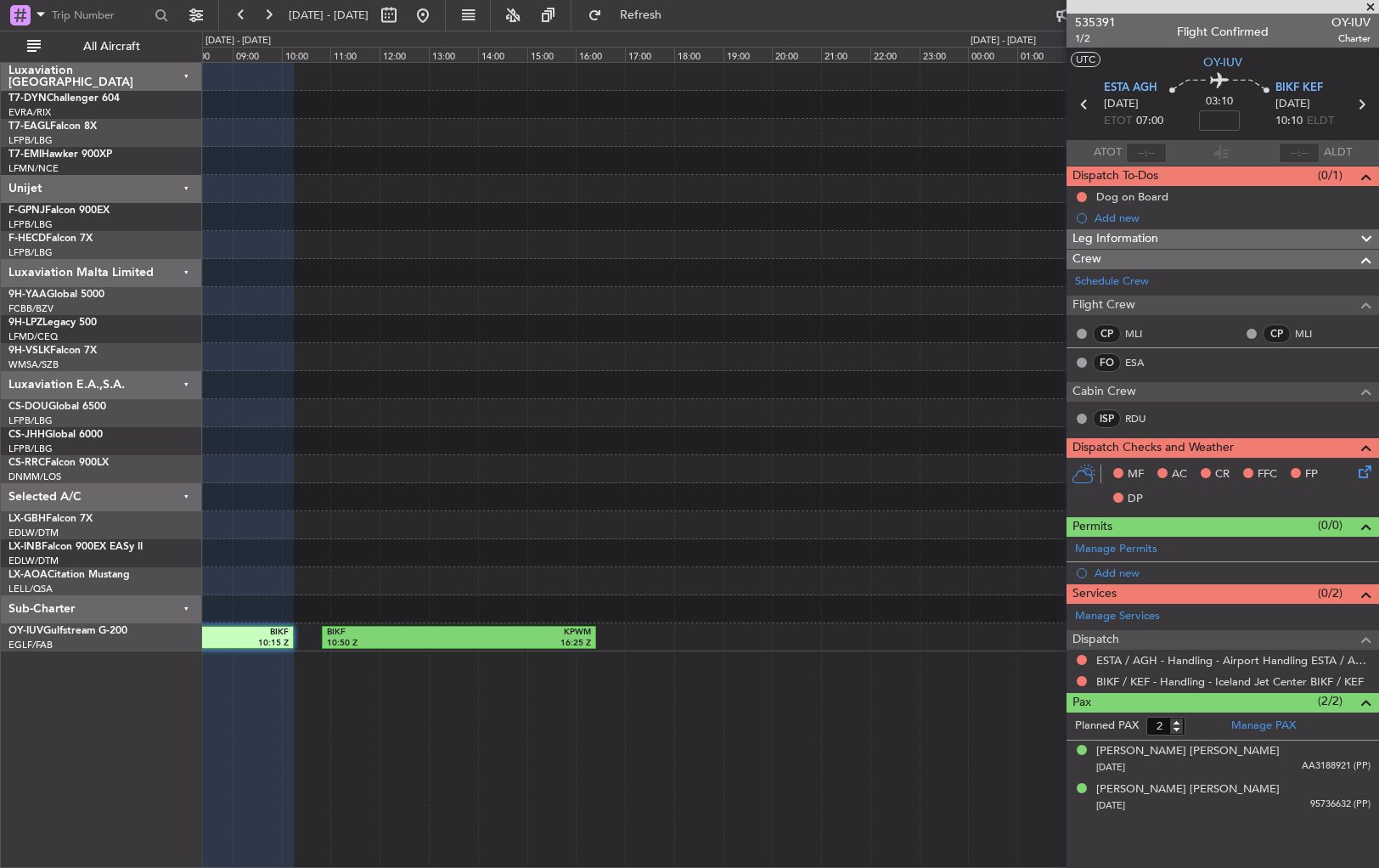
click at [1052, 508] on div "ESTA 06:50 Z BIKF 10:15 Z BIKF 10:50 Z KPWM 16:25 Z" at bounding box center [790, 357] width 1177 height 589
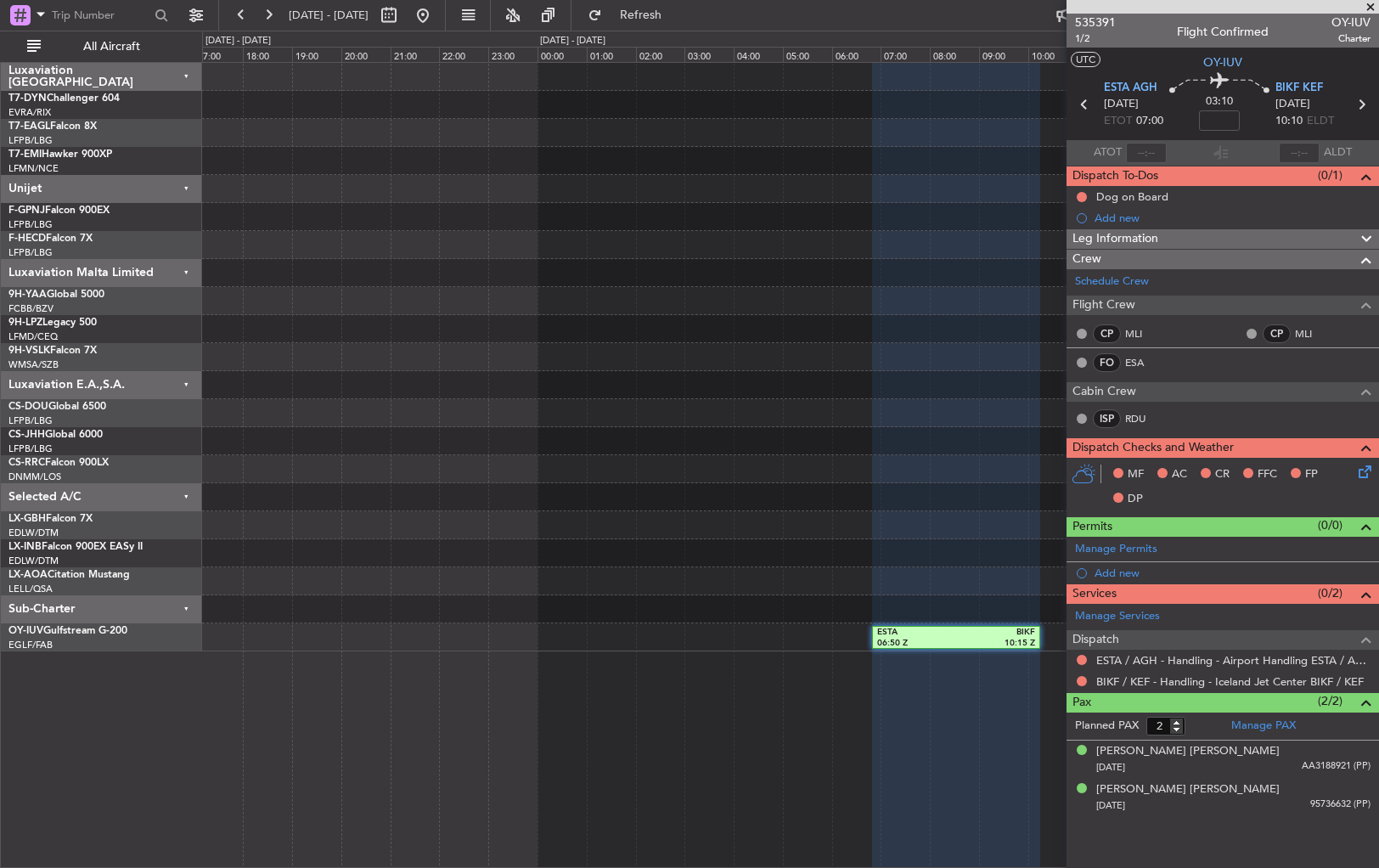
click at [1056, 558] on div "ESTA 06:50 Z BIKF 10:15 Z BIKF 10:50 Z KPWM 16:25 Z" at bounding box center [790, 357] width 1177 height 589
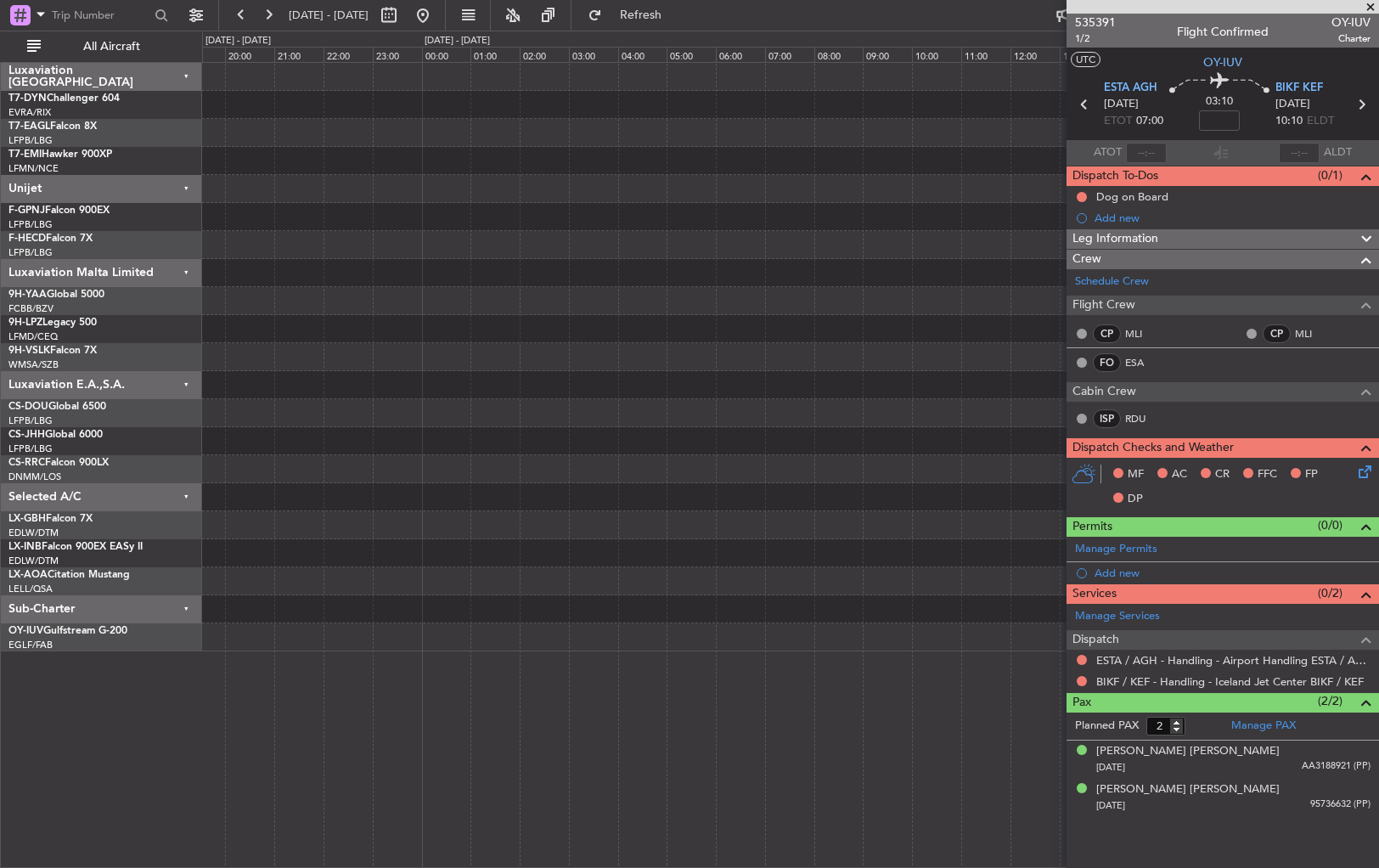
click at [1002, 549] on div at bounding box center [790, 357] width 1177 height 589
click at [934, 523] on div at bounding box center [790, 357] width 1177 height 589
click at [961, 530] on div at bounding box center [790, 525] width 1177 height 28
click at [1000, 533] on div at bounding box center [790, 357] width 1177 height 589
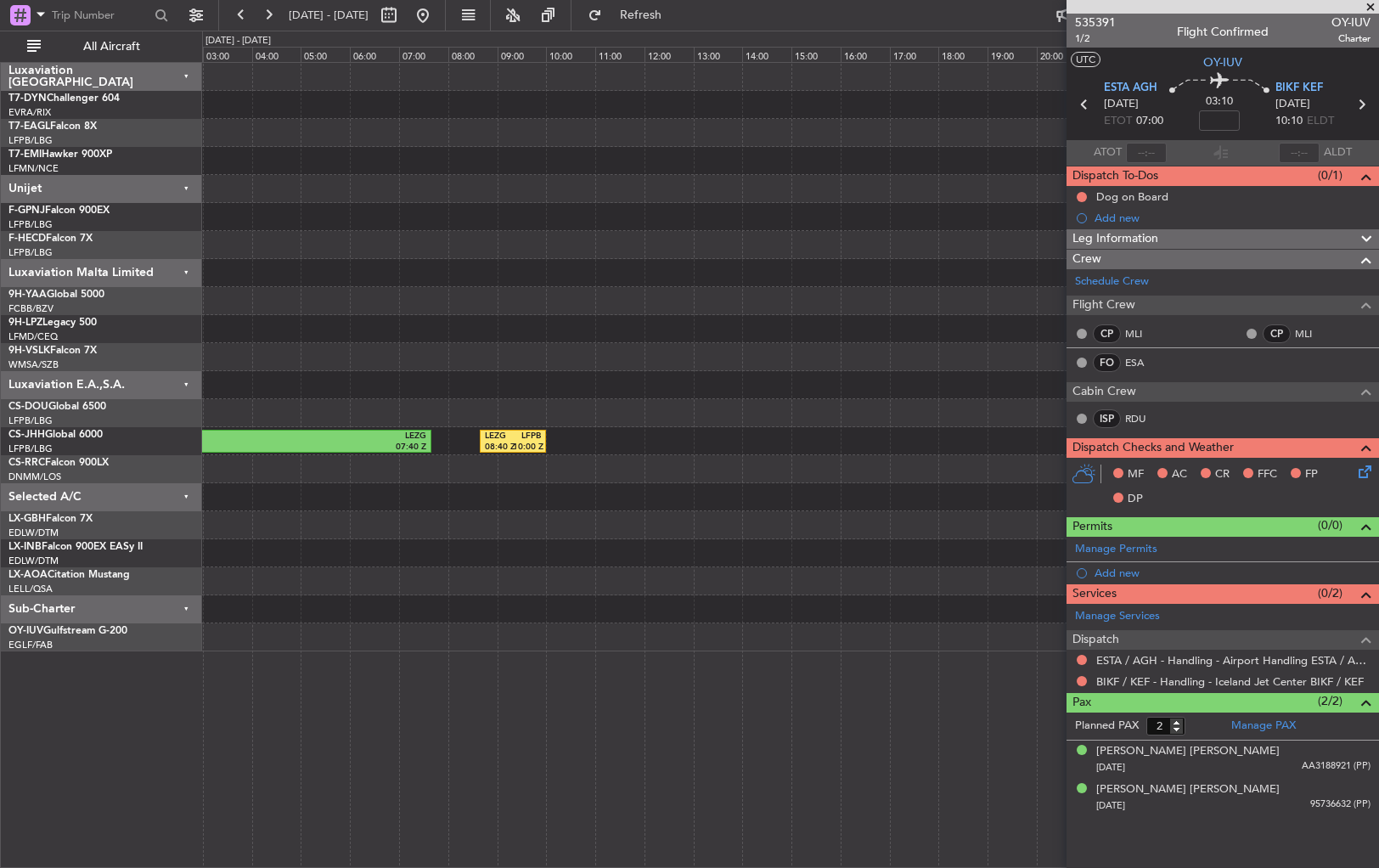
click at [982, 521] on div "LEZG 08:40 Z LFPB 10:00 Z KTEB 01:00 Z LEZG 07:40 Z" at bounding box center [790, 357] width 1177 height 589
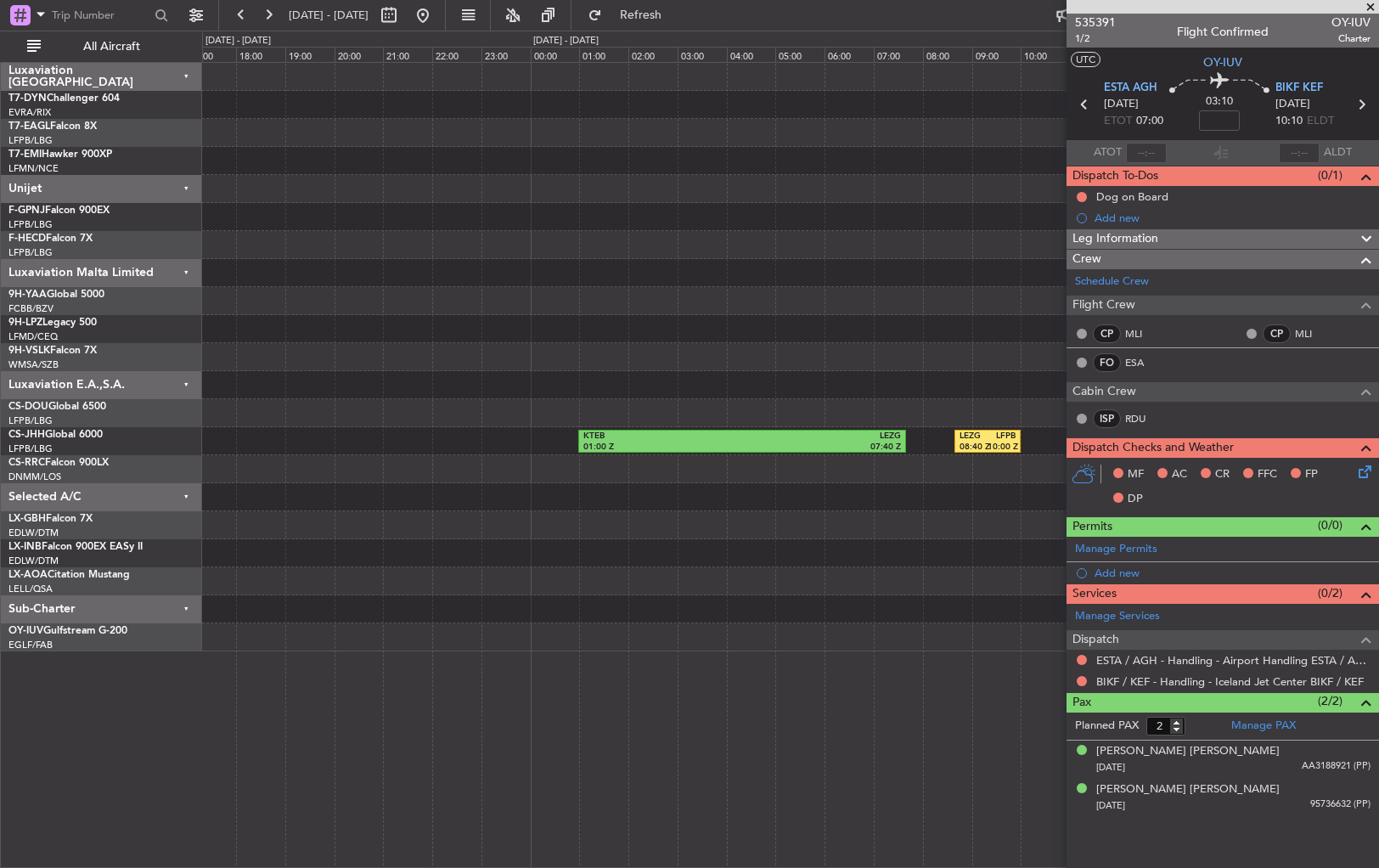
click at [938, 528] on div "LEZG 08:40 Z LFPB 10:00 Z KTEB 01:00 Z LEZG 07:40 Z" at bounding box center [790, 357] width 1177 height 589
click at [987, 498] on div "LEZG 08:40 Z LFPB 10:00 Z KTEB 01:00 Z LEZG 07:40 Z" at bounding box center [790, 357] width 1177 height 589
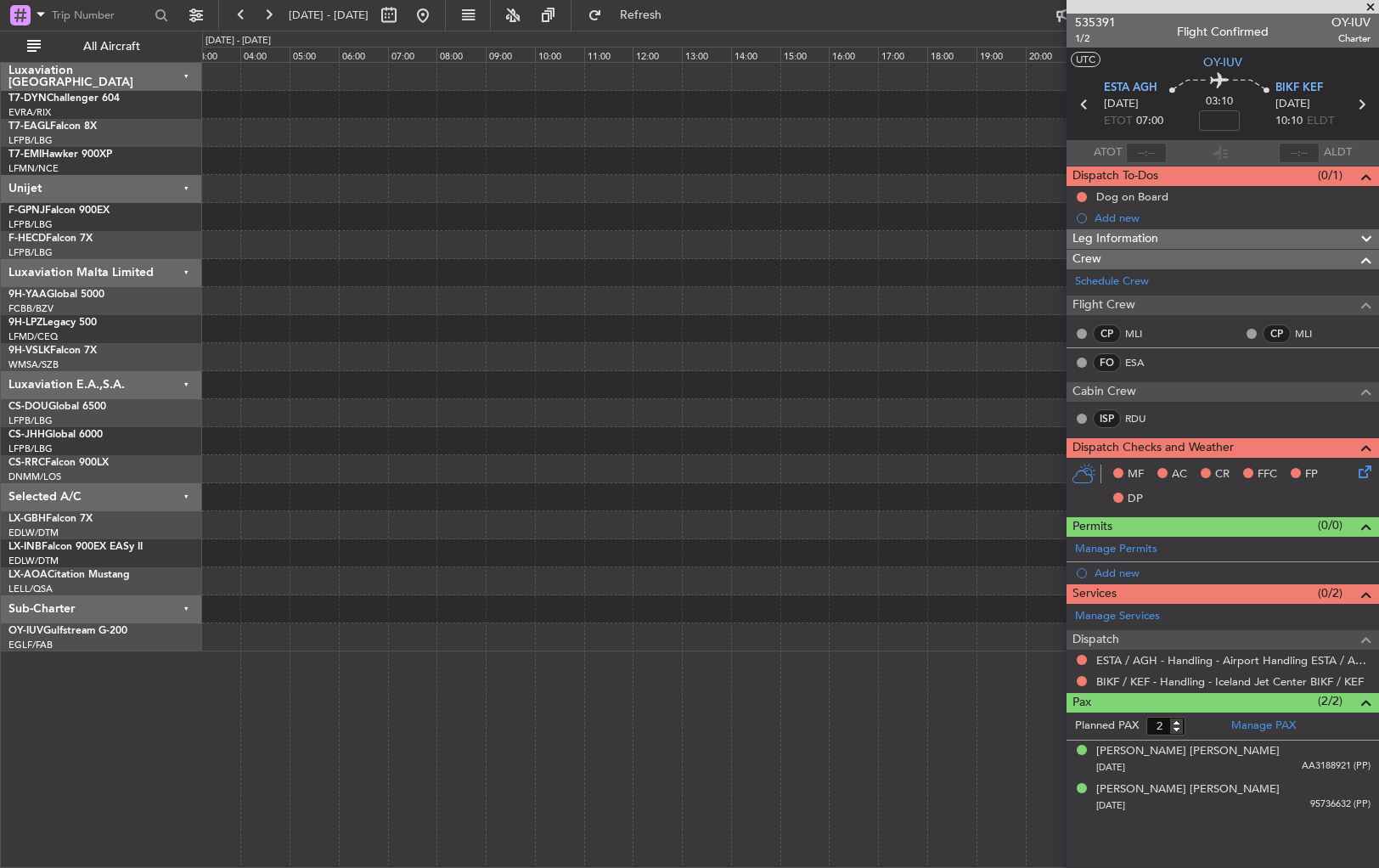
click at [891, 503] on div "KTEB 01:00 Z LEZG 07:40 Z LEZG 08:40 Z LFPB 10:00 Z" at bounding box center [790, 357] width 1177 height 589
